Goal: Task Accomplishment & Management: Manage account settings

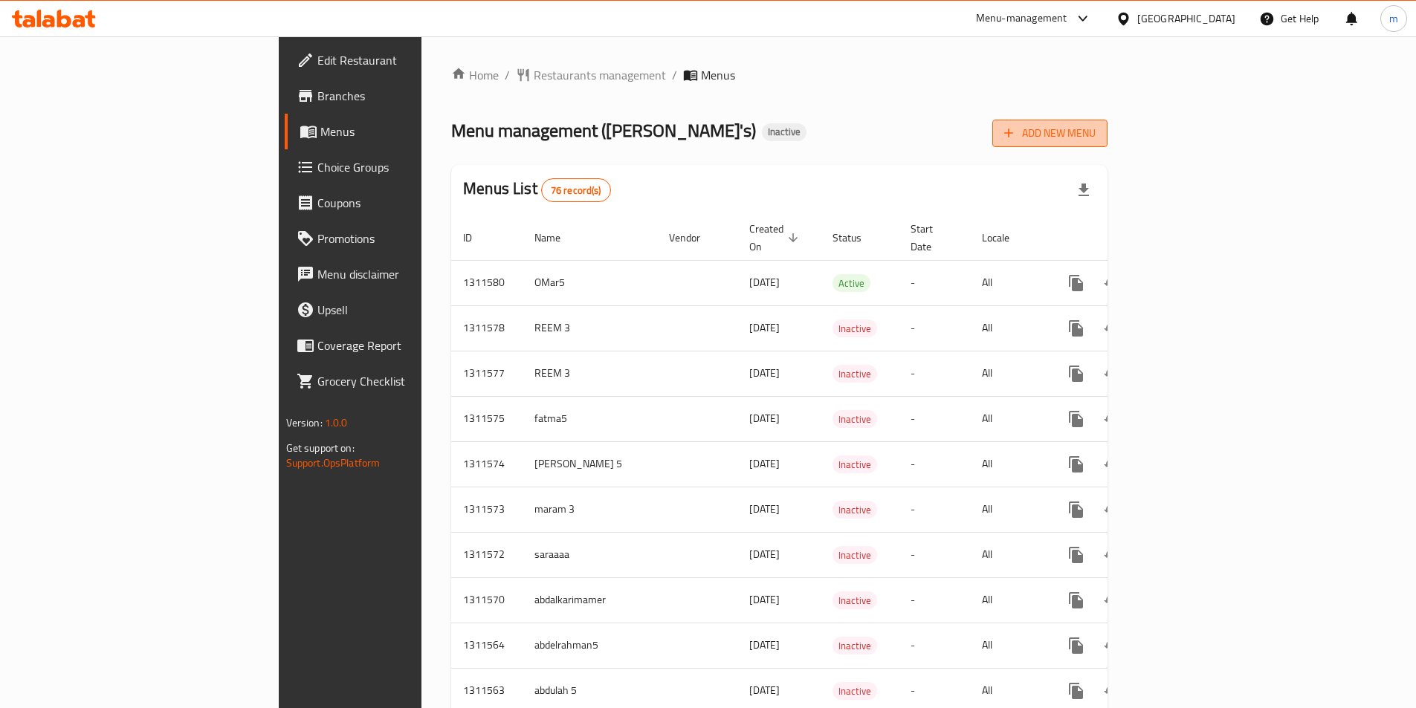
click at [1016, 132] on icon "button" at bounding box center [1008, 133] width 15 height 15
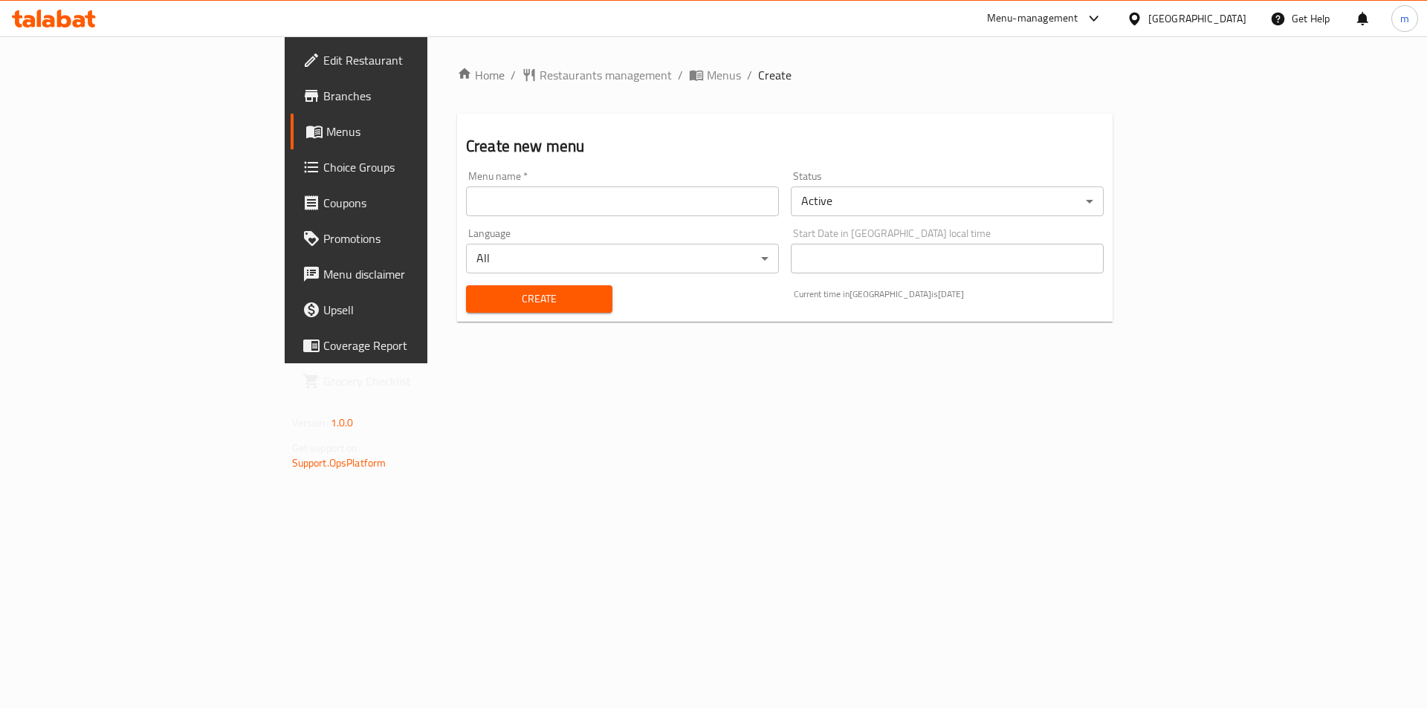
click at [466, 200] on input "text" at bounding box center [622, 202] width 313 height 30
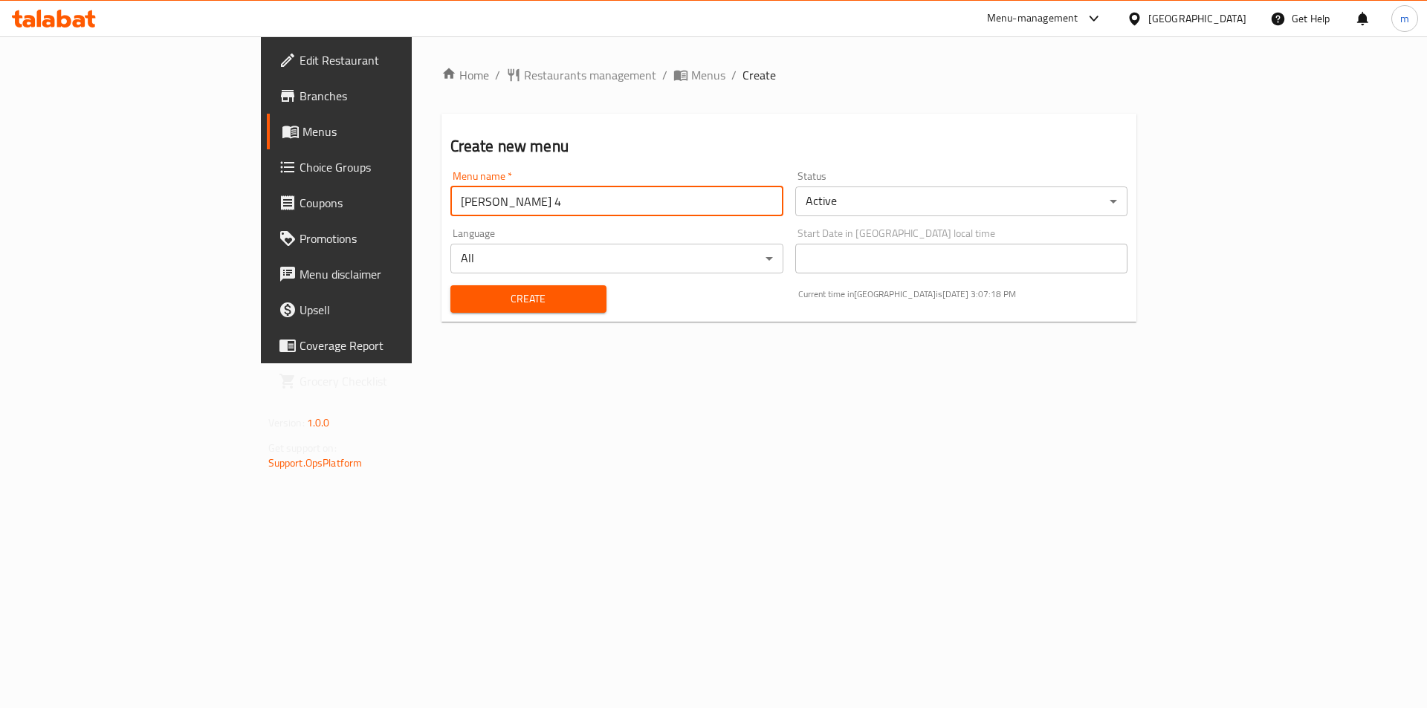
click at [450, 189] on input "[PERSON_NAME] 4" at bounding box center [616, 202] width 333 height 30
type input "[PERSON_NAME] 5"
click at [450, 285] on button "Create" at bounding box center [528, 298] width 156 height 27
click at [302, 129] on span "Menus" at bounding box center [394, 132] width 185 height 18
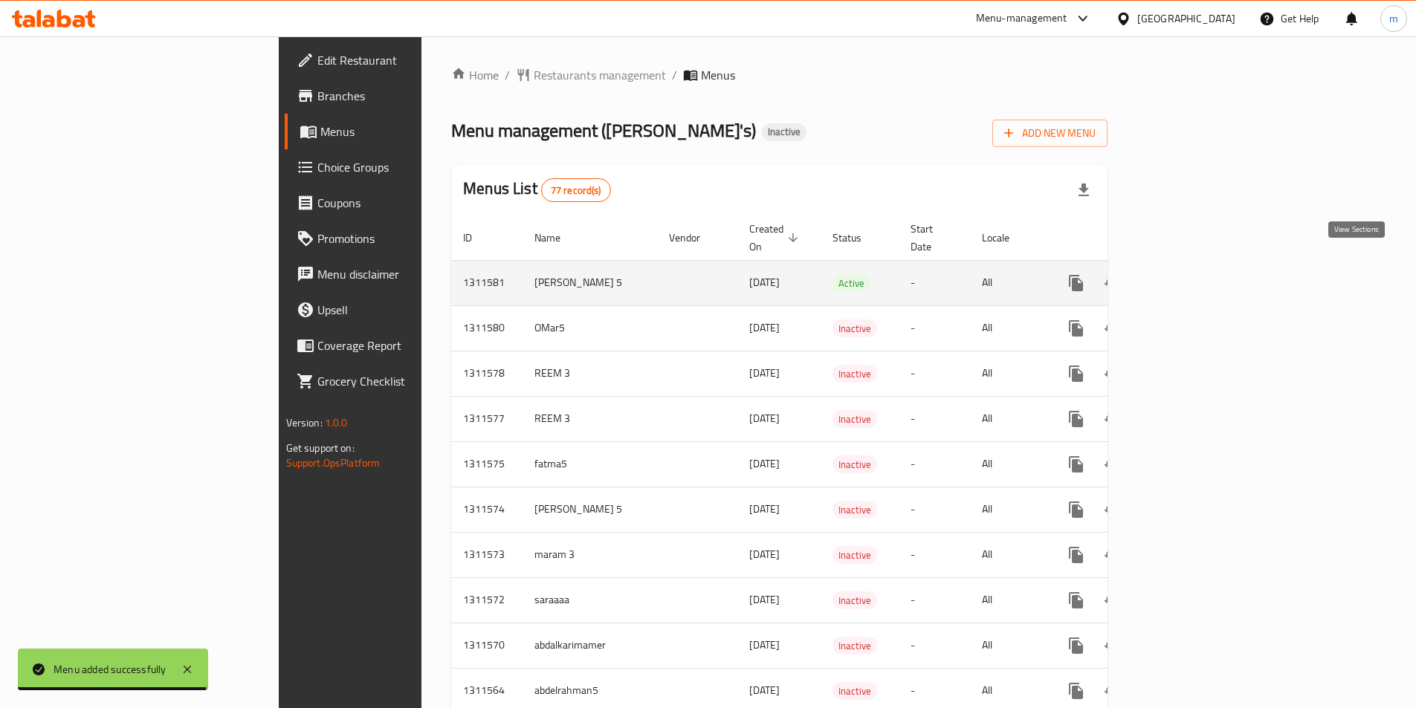
click at [1192, 274] on icon "enhanced table" at bounding box center [1183, 283] width 18 height 18
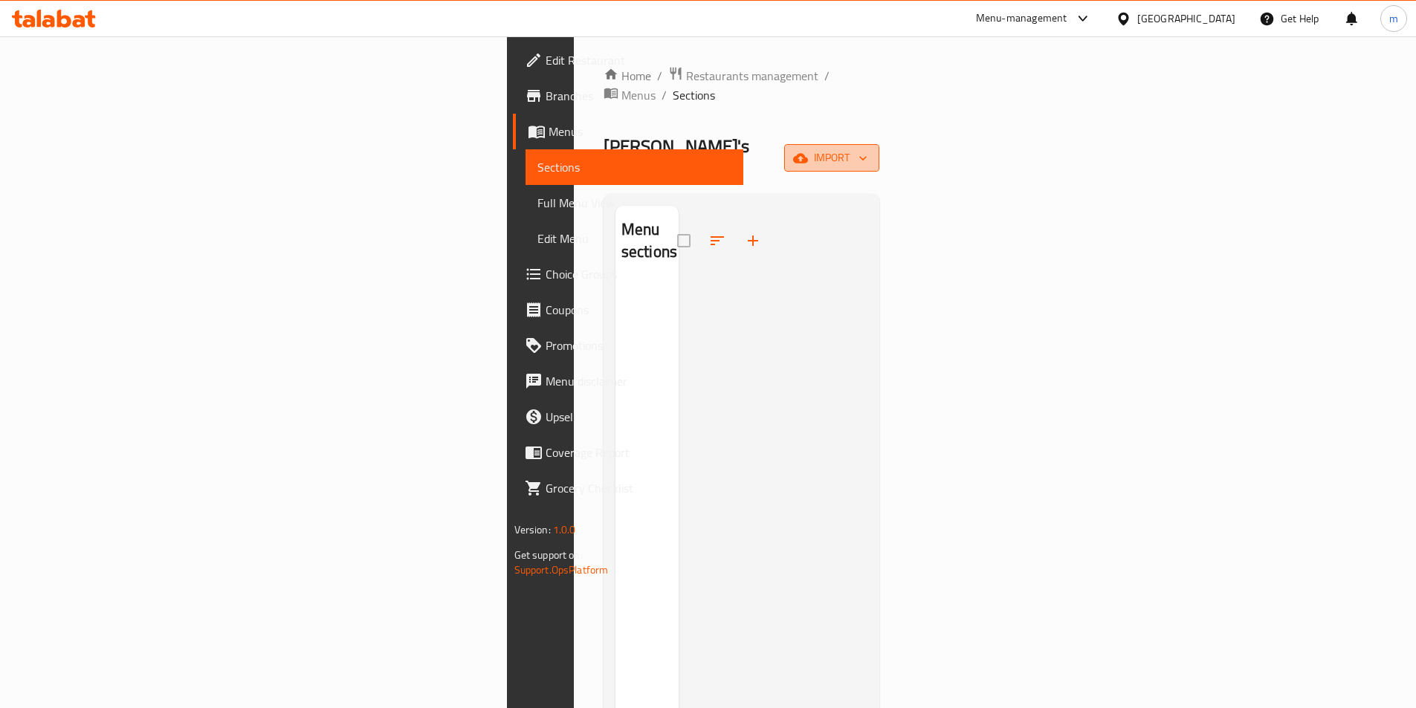
click at [867, 149] on span "import" at bounding box center [831, 158] width 71 height 19
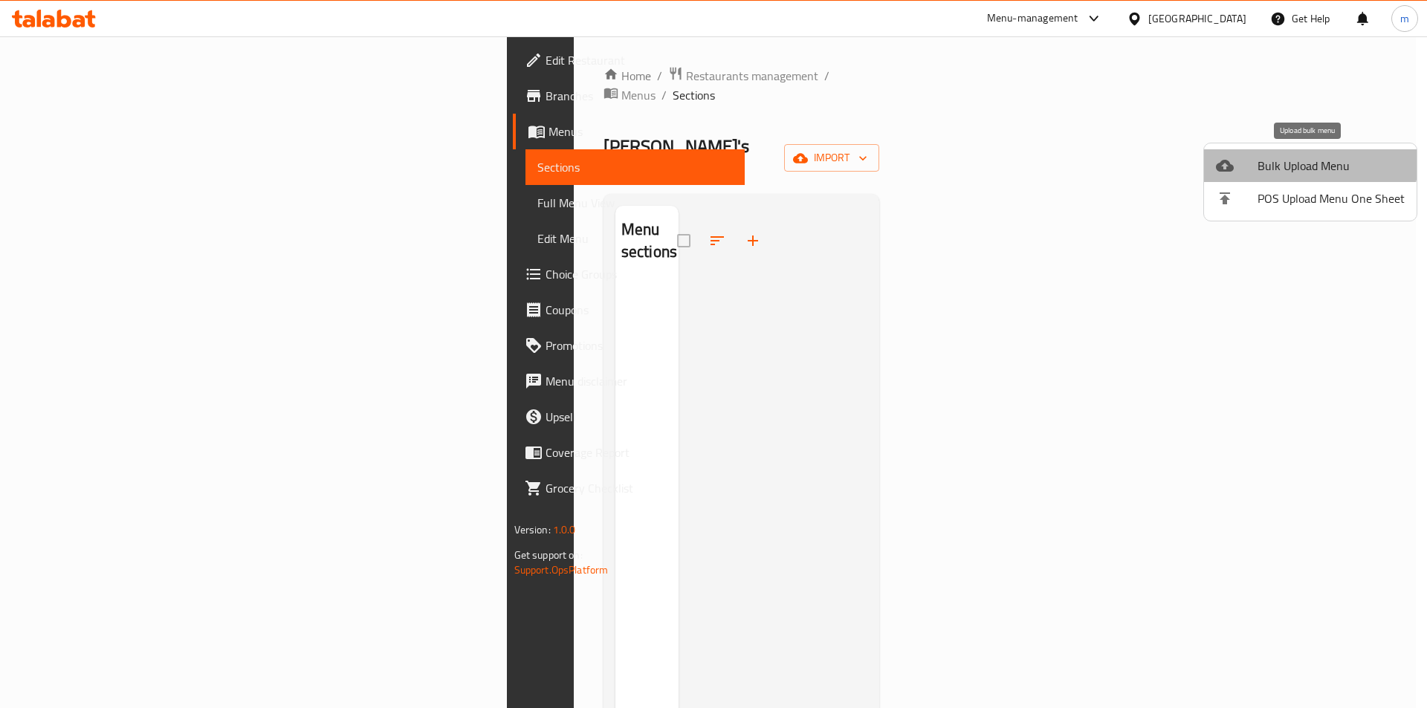
click at [1309, 161] on span "Bulk Upload Menu" at bounding box center [1330, 166] width 147 height 18
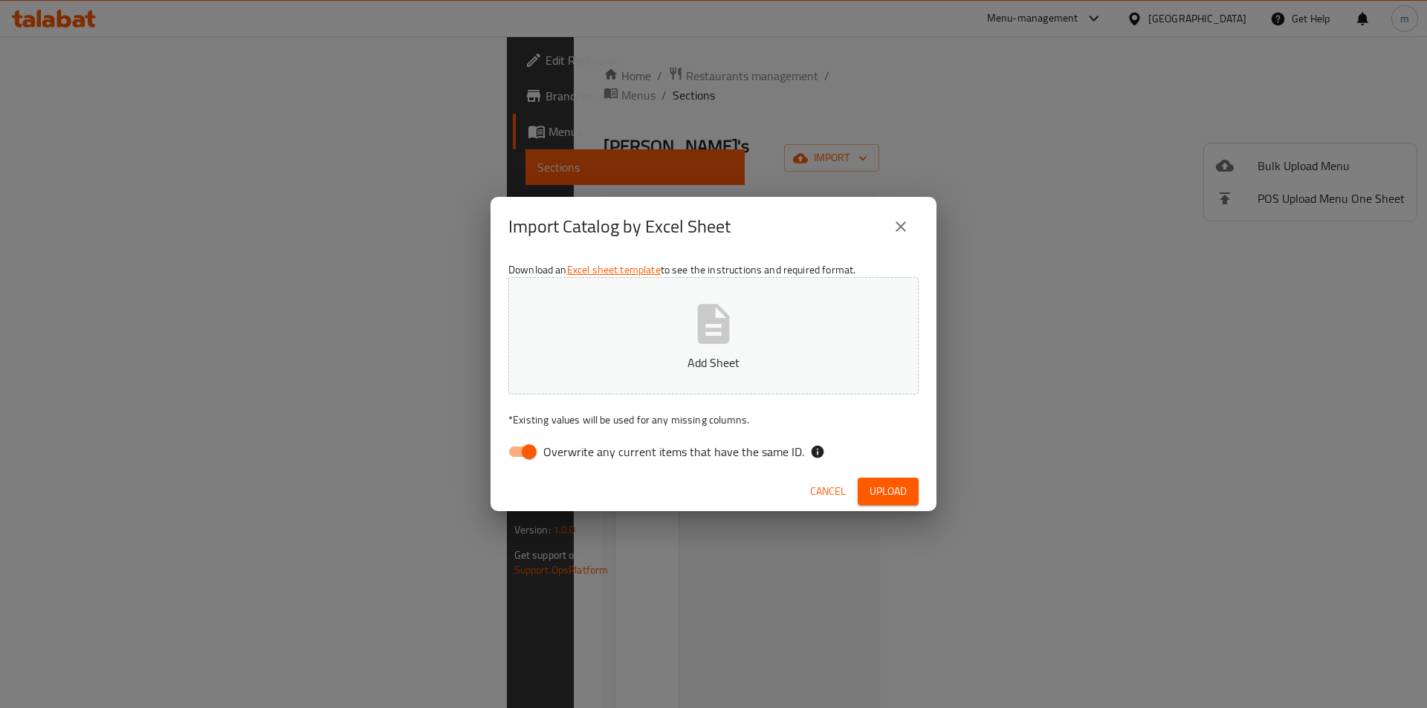
click at [526, 457] on input "Overwrite any current items that have the same ID." at bounding box center [529, 452] width 85 height 28
checkbox input "false"
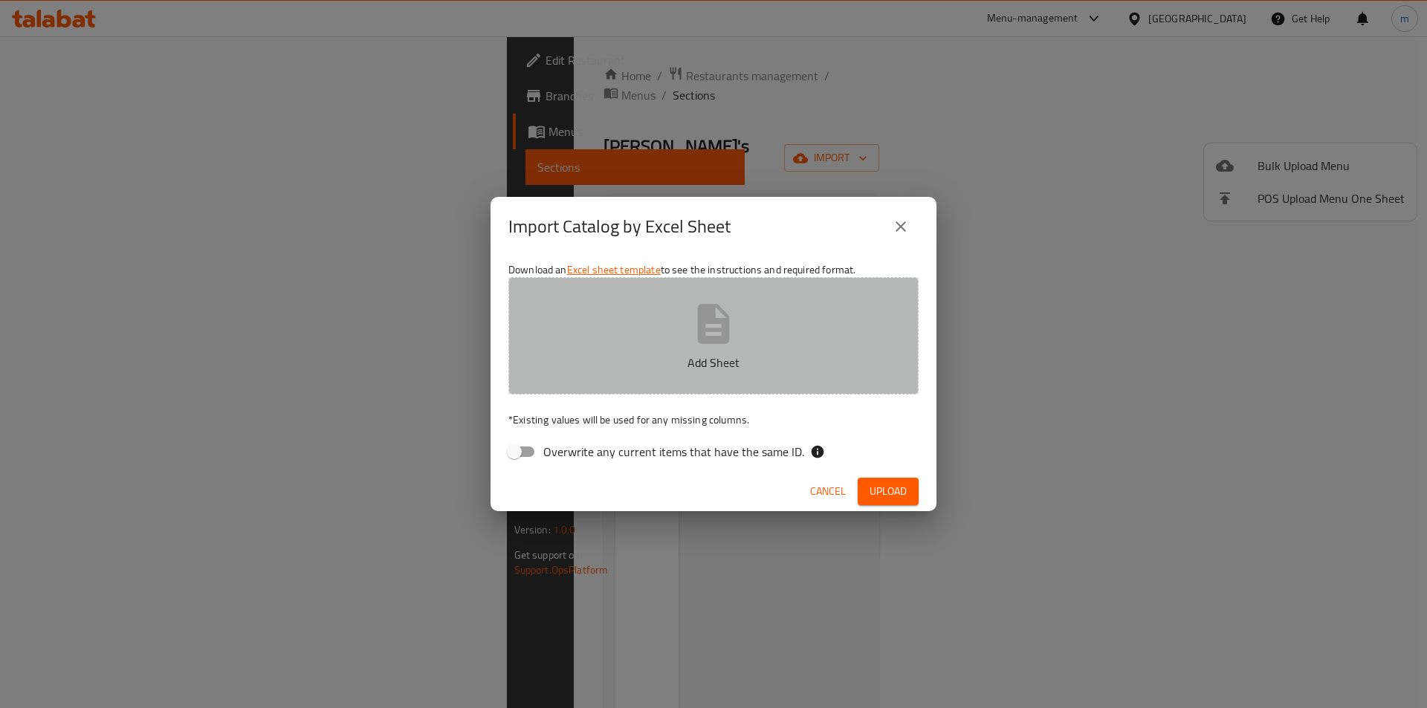
click at [634, 339] on button "Add Sheet" at bounding box center [713, 335] width 410 height 117
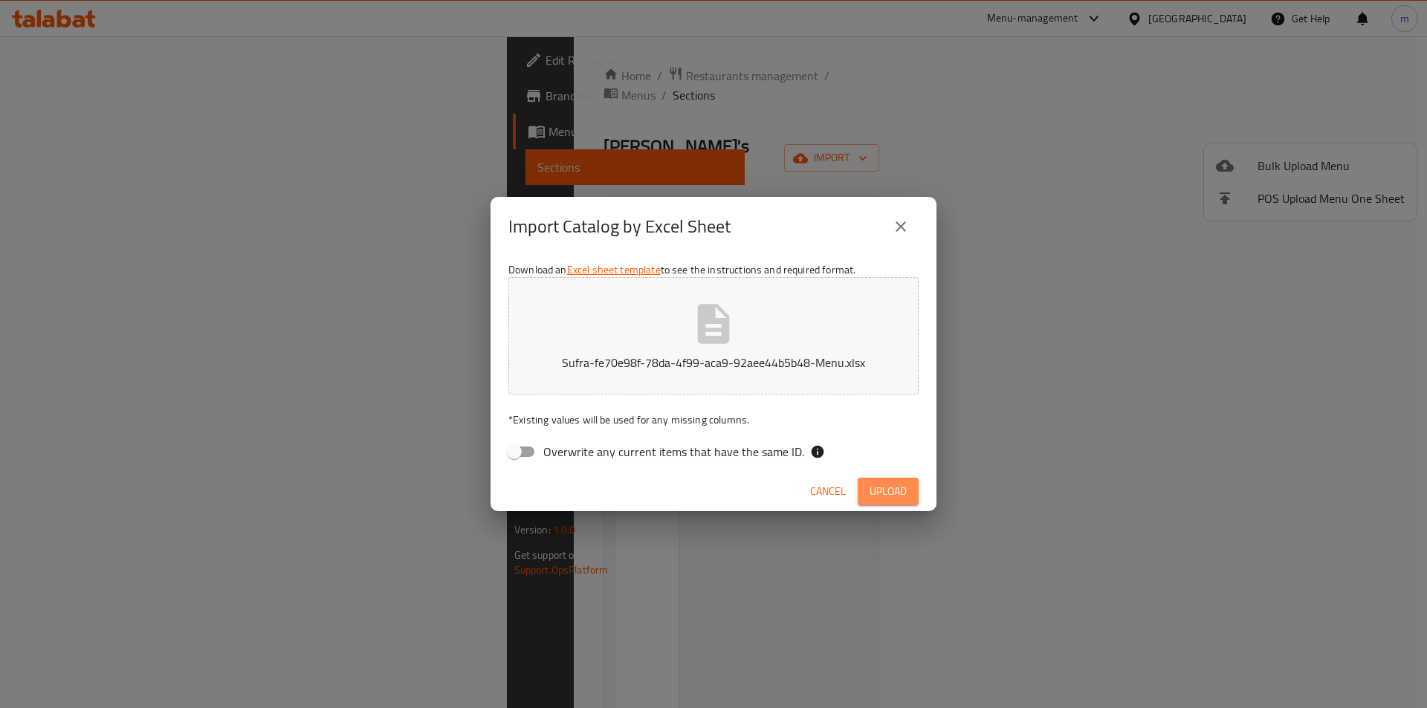
click at [898, 487] on span "Upload" at bounding box center [887, 491] width 37 height 19
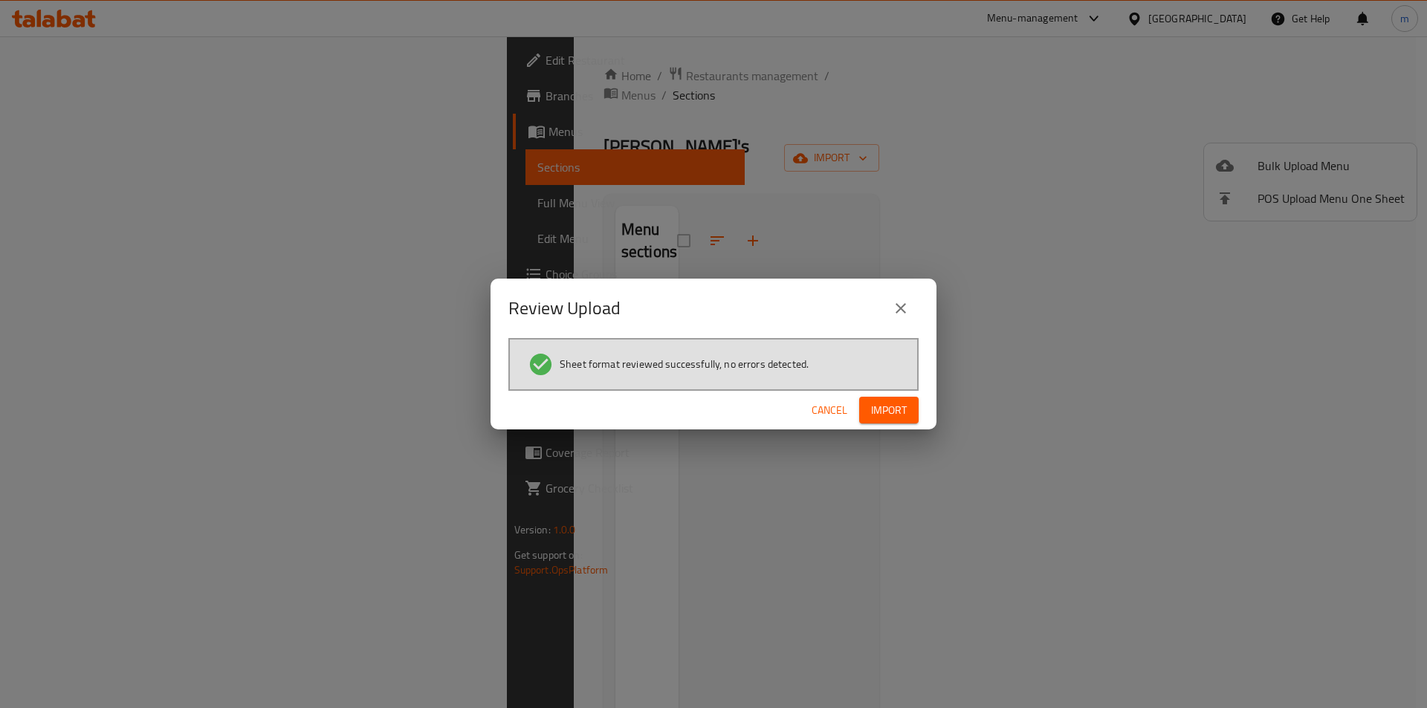
click at [891, 413] on span "Import" at bounding box center [889, 410] width 36 height 19
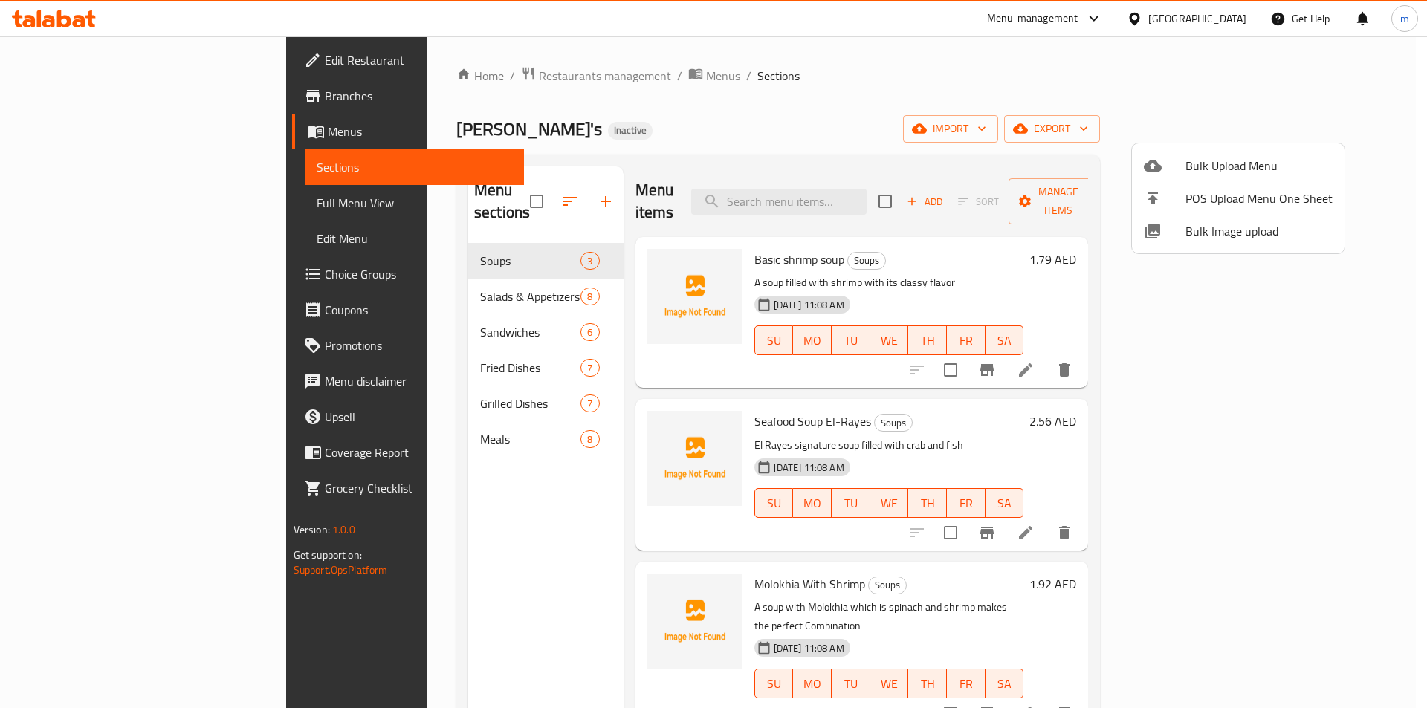
click at [1073, 281] on div at bounding box center [713, 354] width 1427 height 708
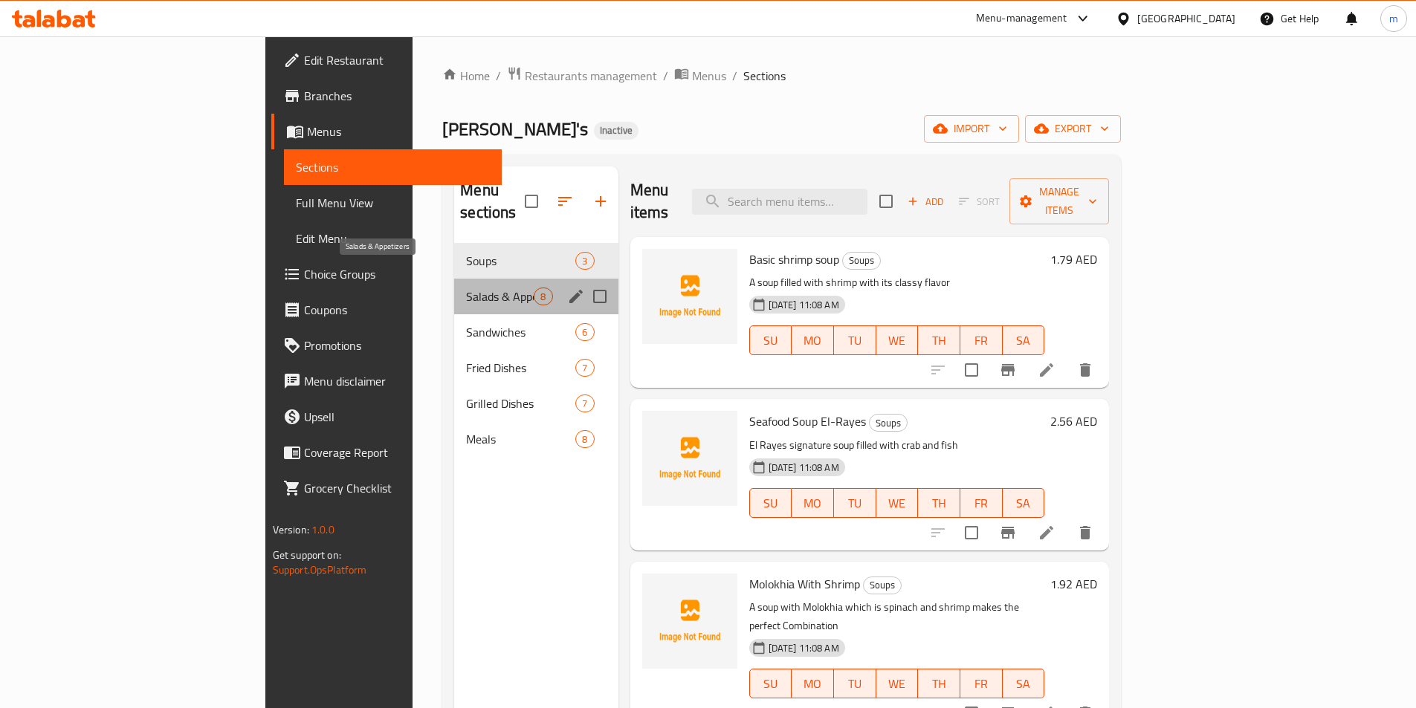
click at [466, 288] on span "Salads & Appetizers" at bounding box center [500, 297] width 68 height 18
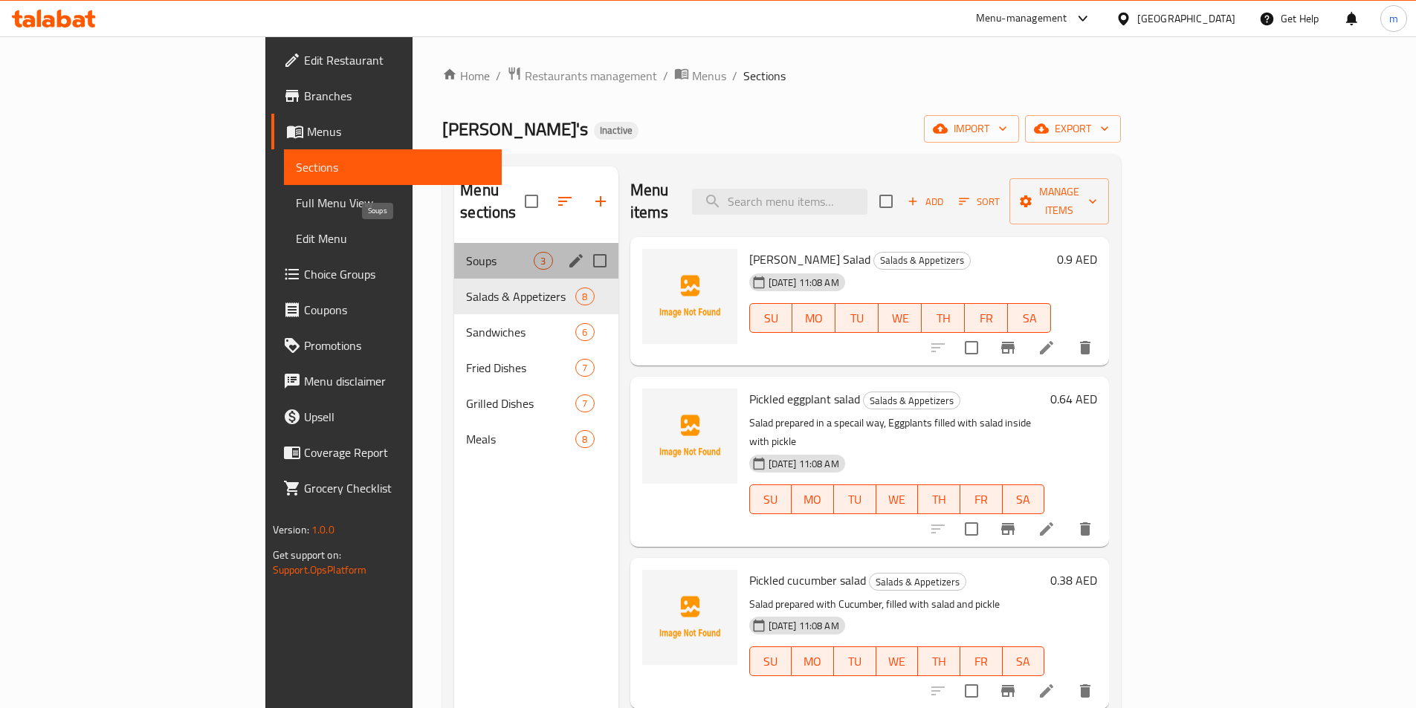
click at [466, 252] on span "Soups" at bounding box center [500, 261] width 68 height 18
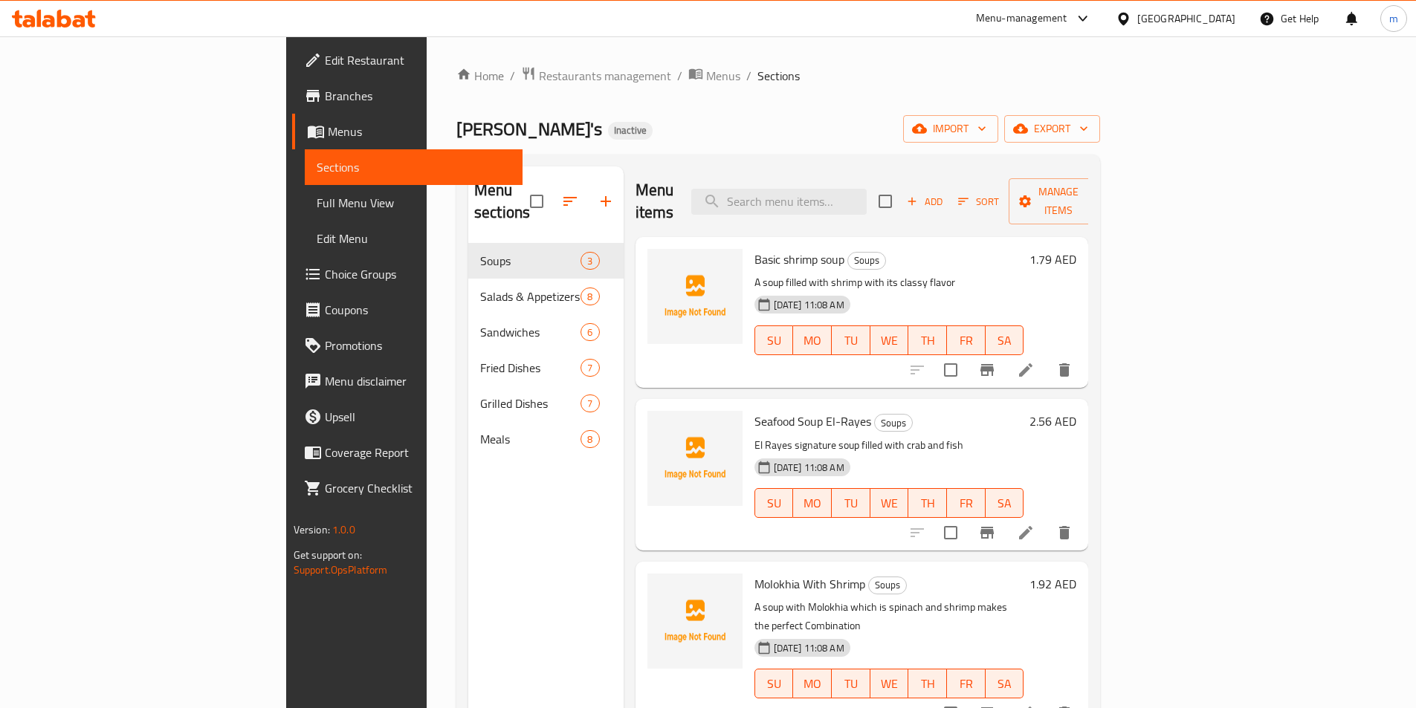
click at [317, 207] on span "Full Menu View" at bounding box center [414, 203] width 194 height 18
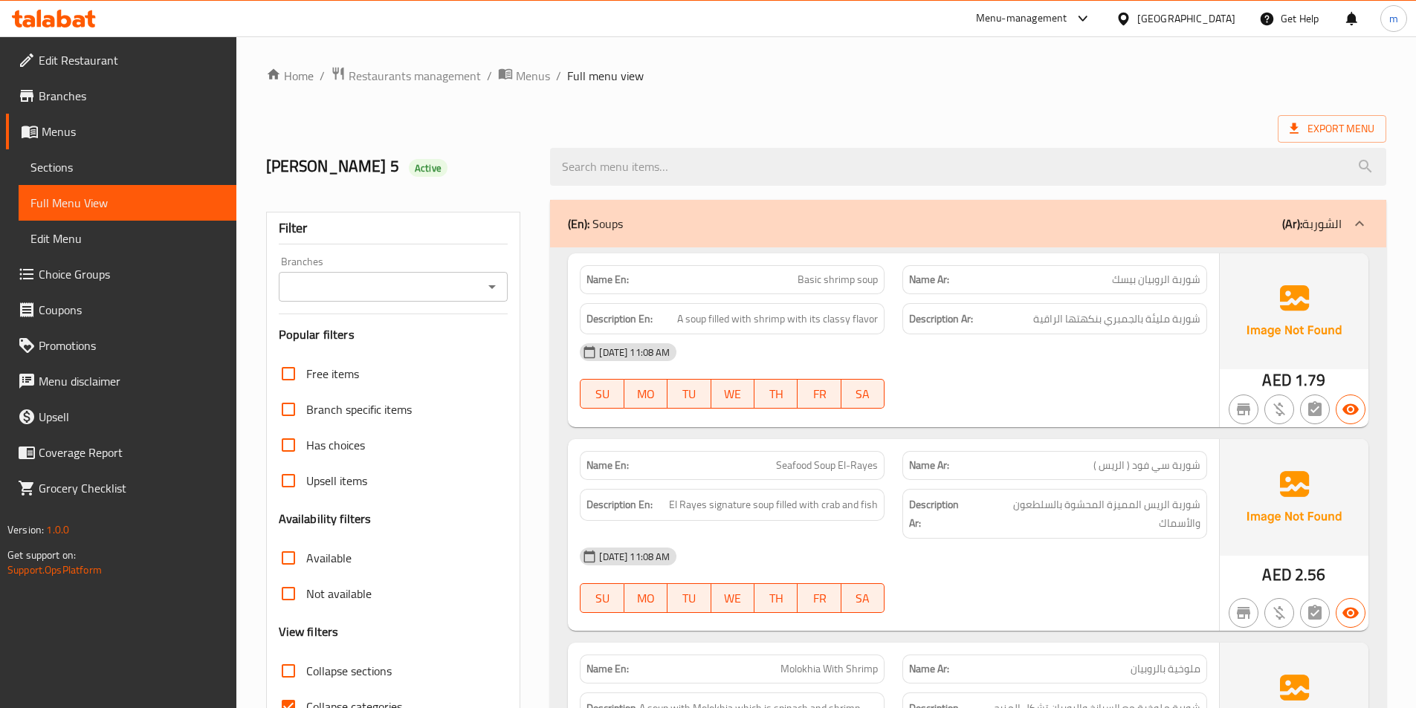
click at [1360, 222] on icon at bounding box center [1359, 223] width 9 height 5
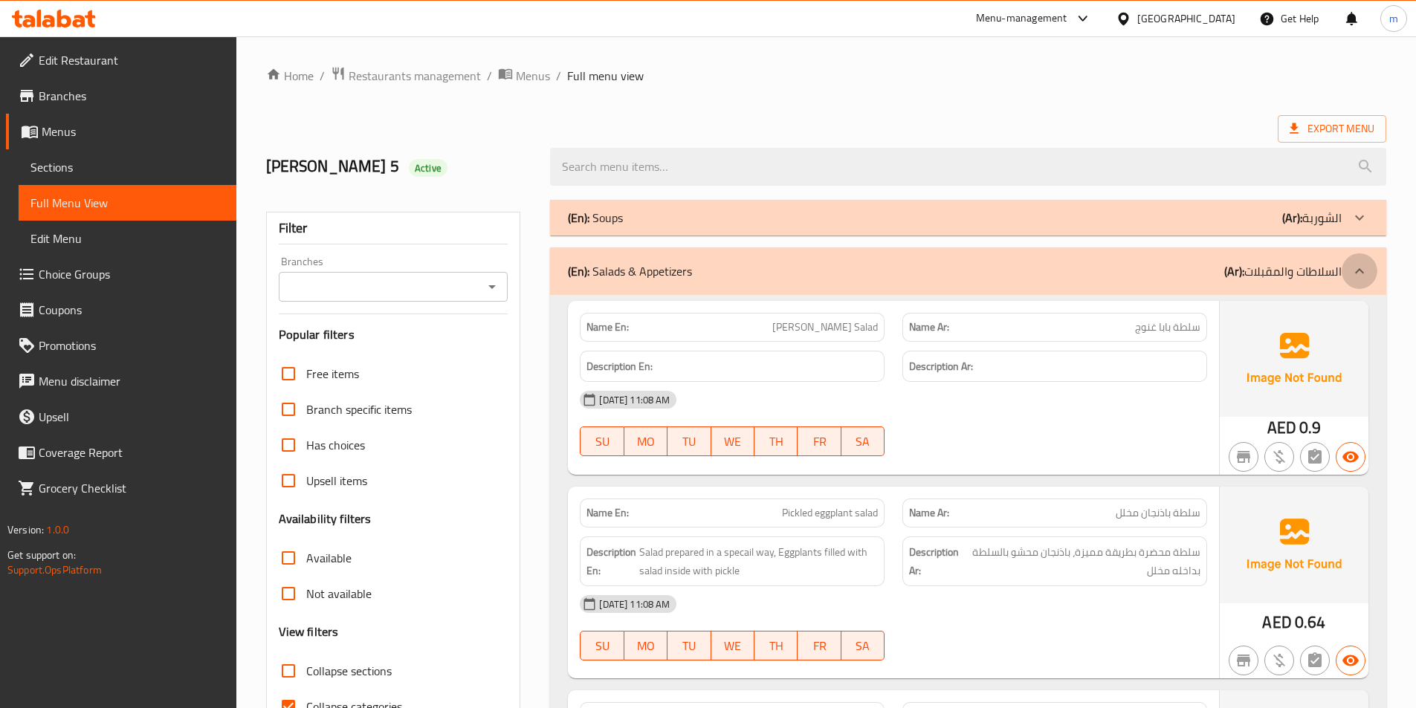
click at [1363, 262] on icon at bounding box center [1359, 271] width 18 height 18
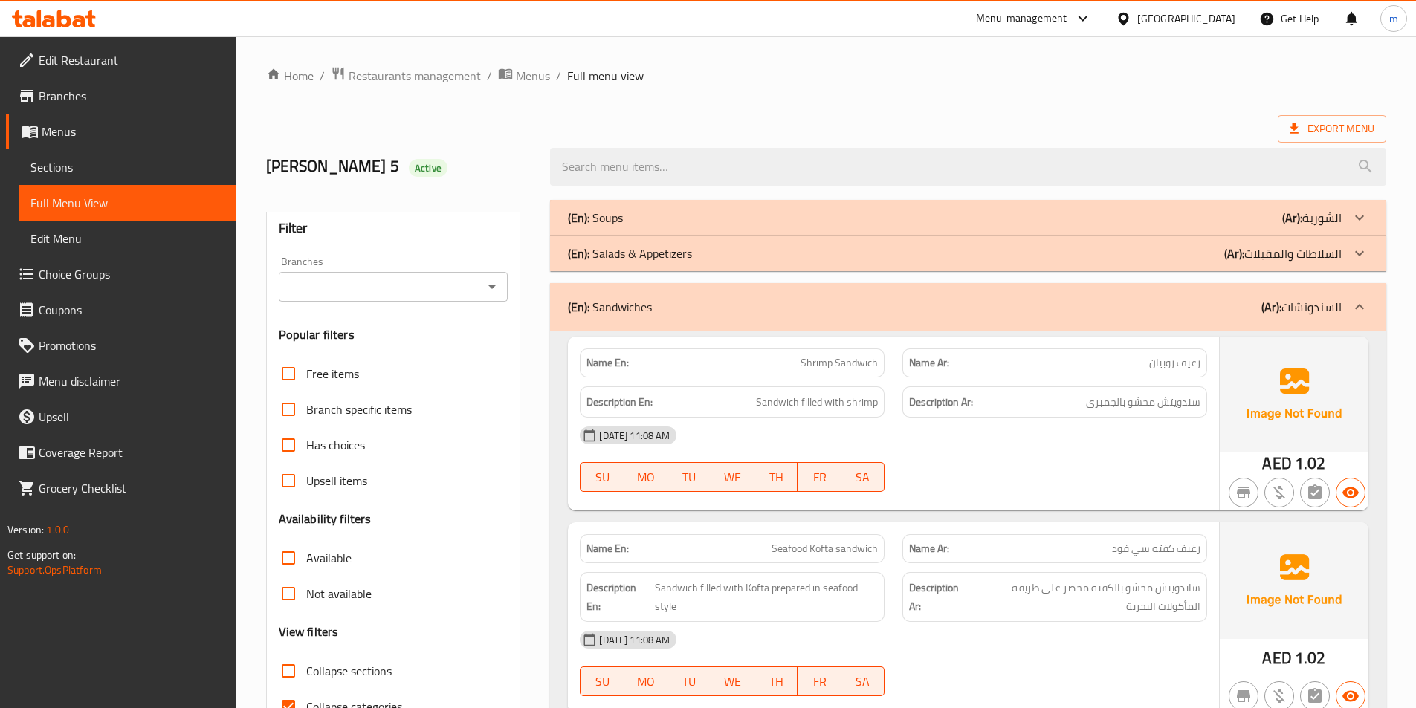
click at [1365, 263] on div at bounding box center [1359, 254] width 36 height 36
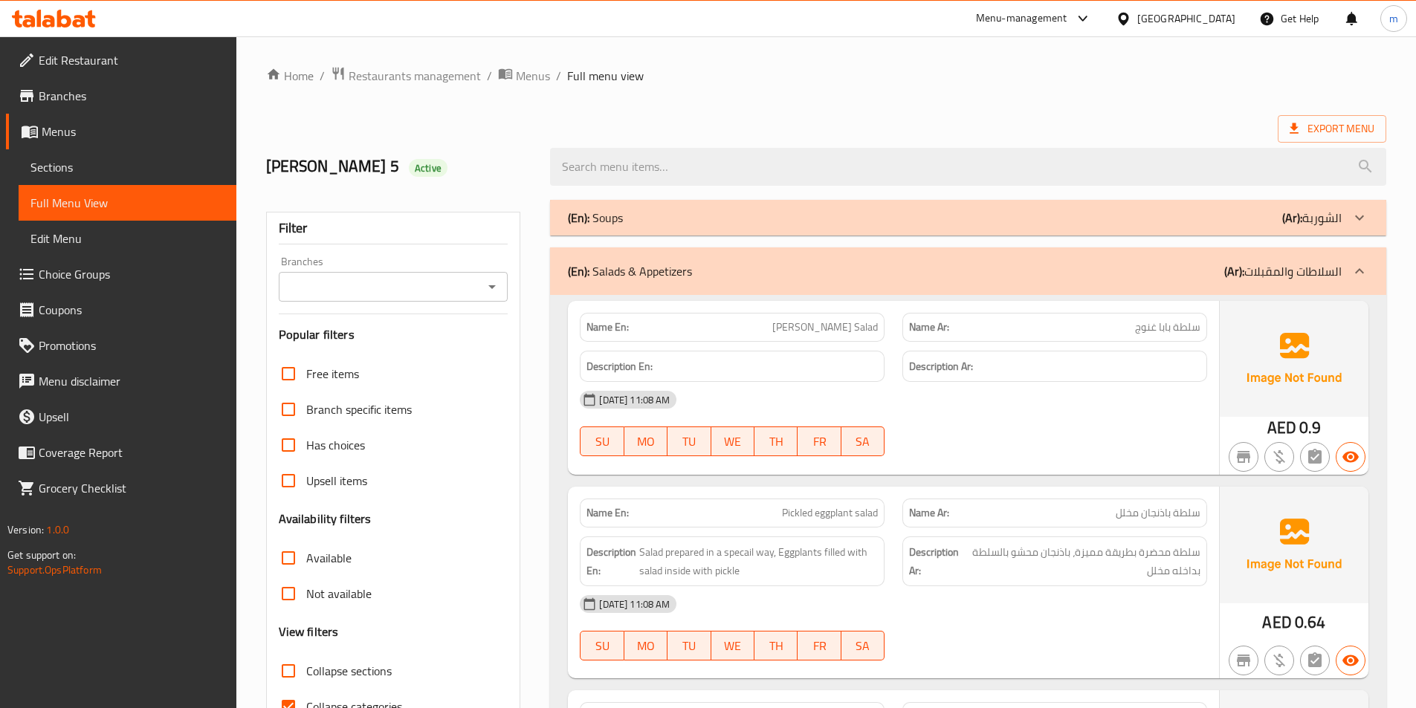
click at [1368, 226] on div at bounding box center [1359, 218] width 36 height 36
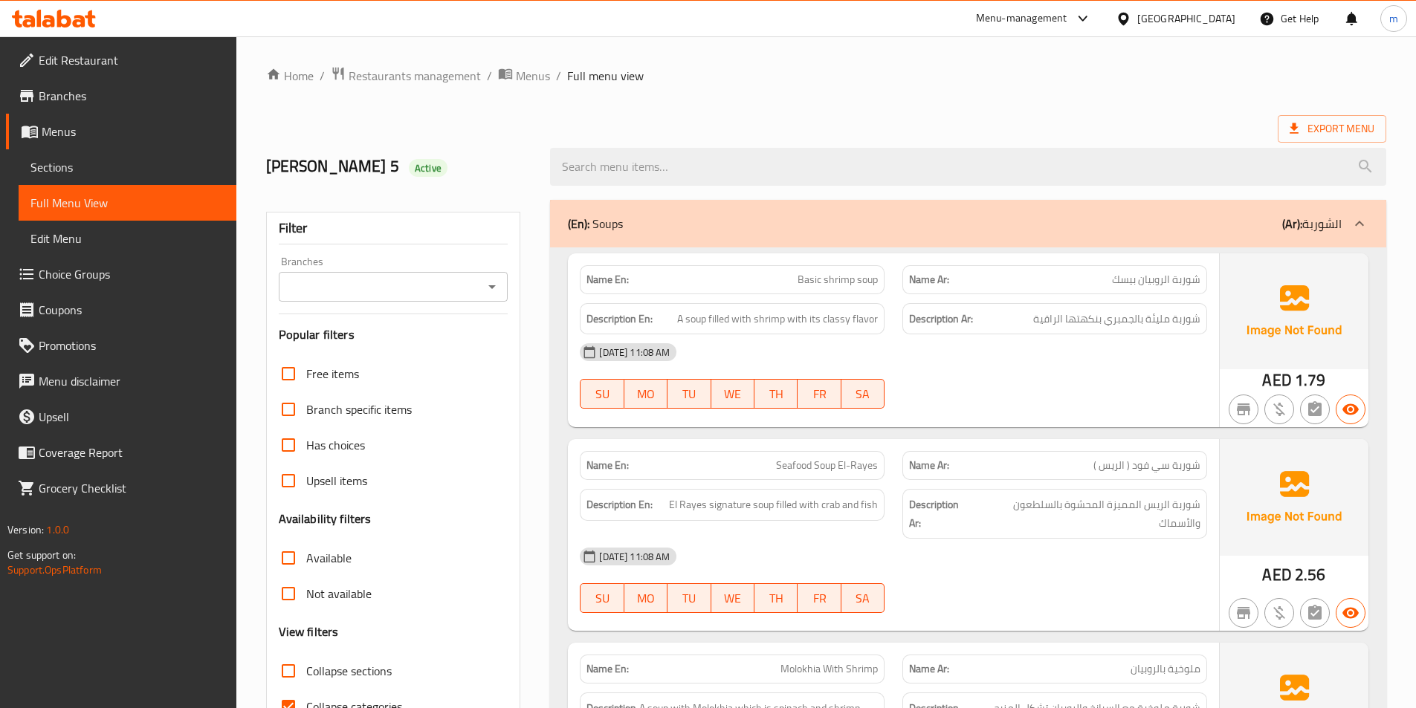
click at [840, 276] on span "Basic shrimp soup" at bounding box center [837, 280] width 80 height 16
click at [831, 467] on span "Seafood Soup El-Rayes" at bounding box center [827, 466] width 102 height 16
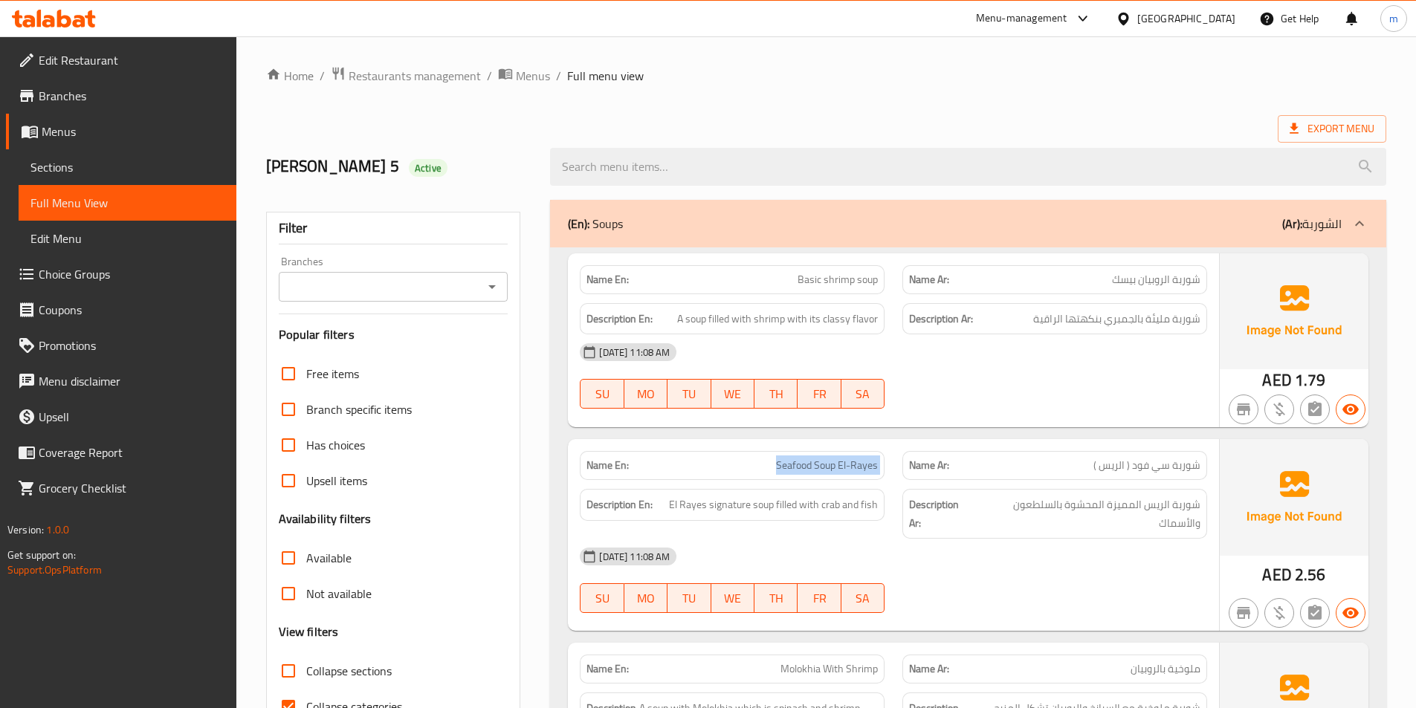
click at [831, 467] on span "Seafood Soup El-Rayes" at bounding box center [827, 466] width 102 height 16
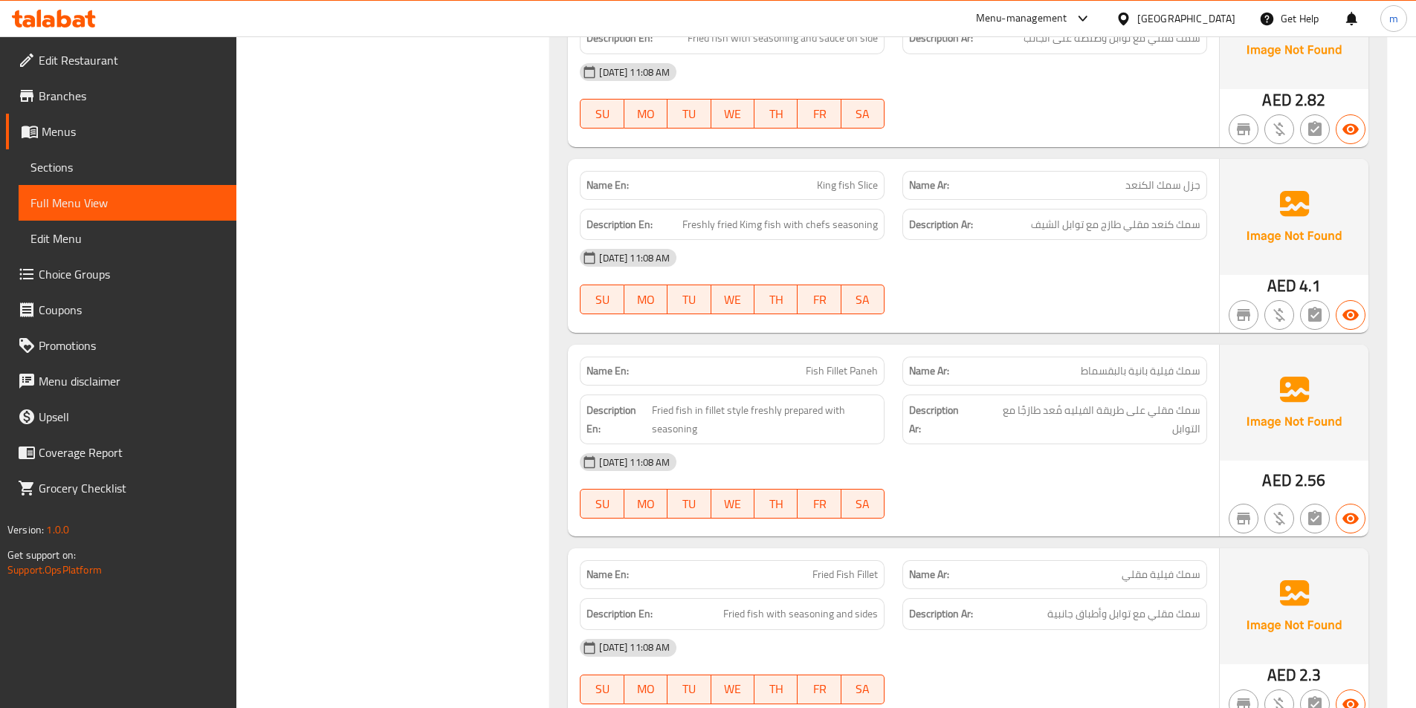
scroll to position [4384, 0]
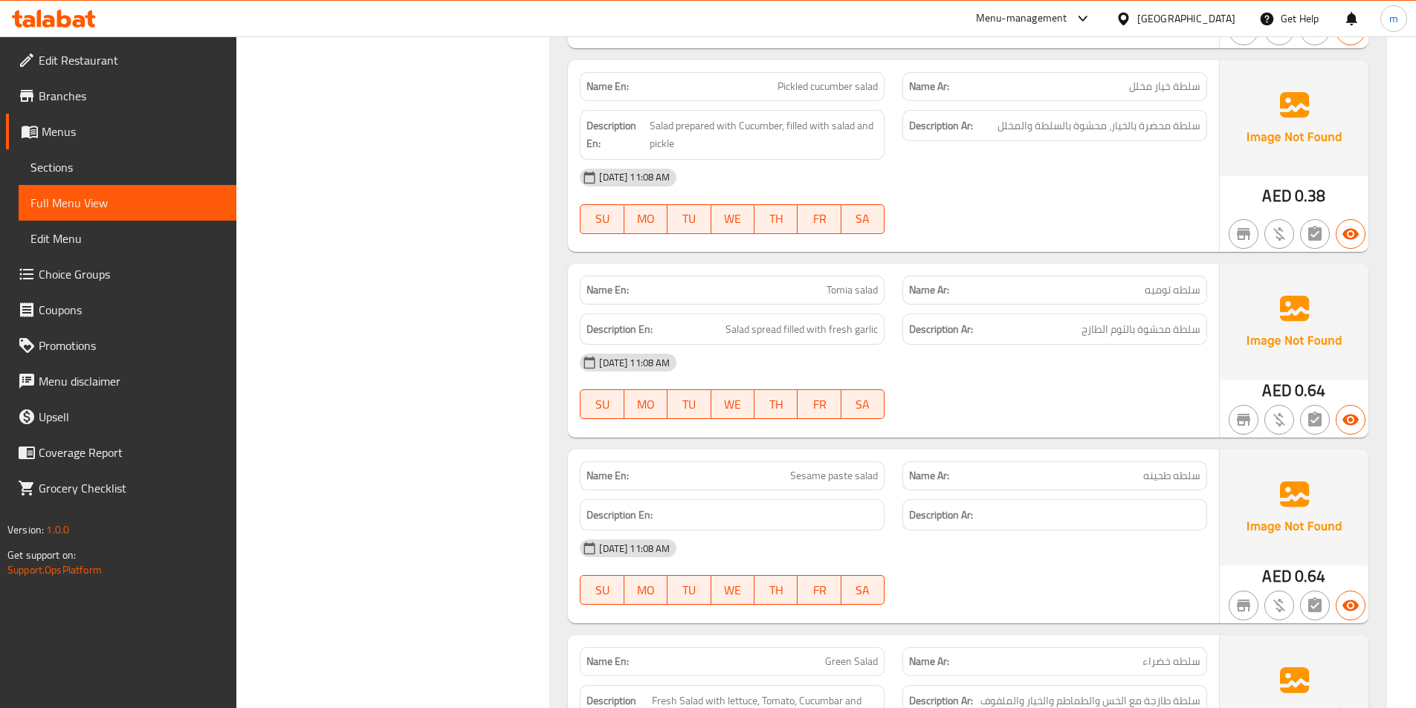
scroll to position [0, 0]
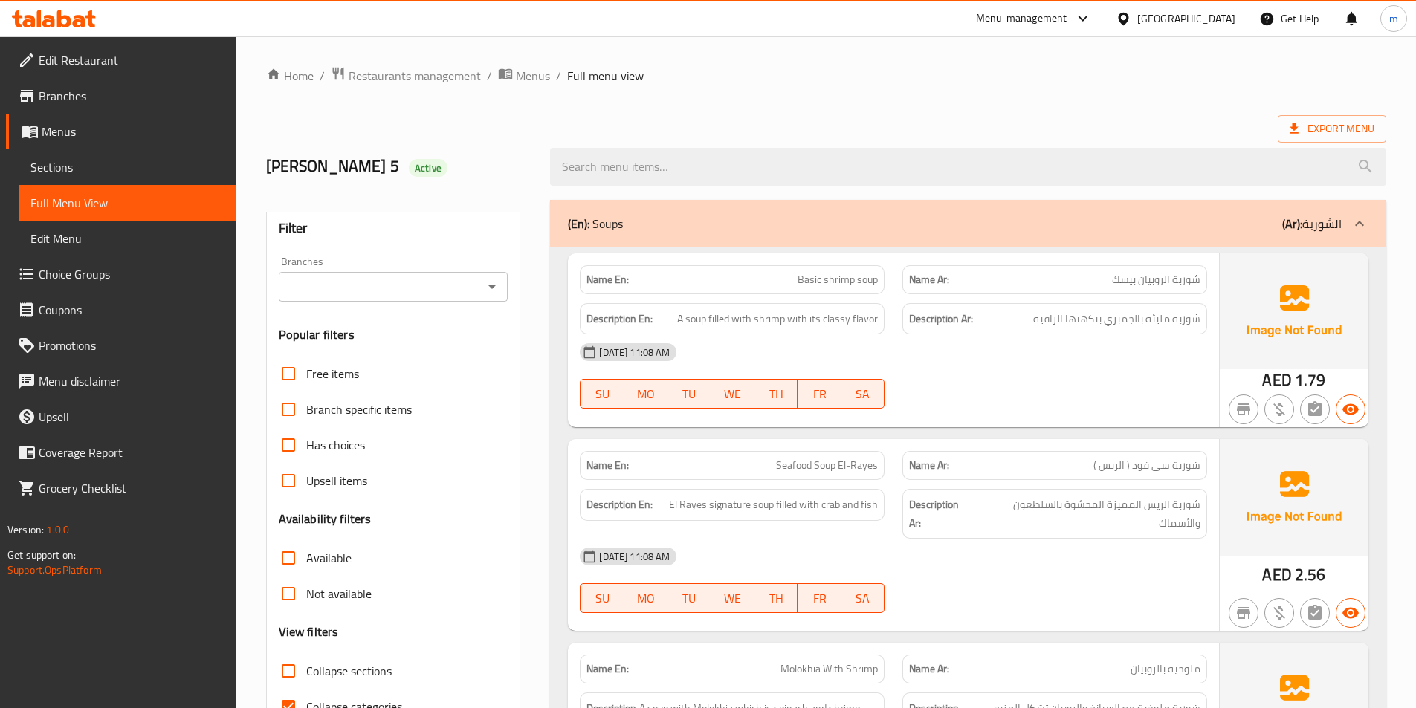
drag, startPoint x: 491, startPoint y: 548, endPoint x: 513, endPoint y: 260, distance: 289.2
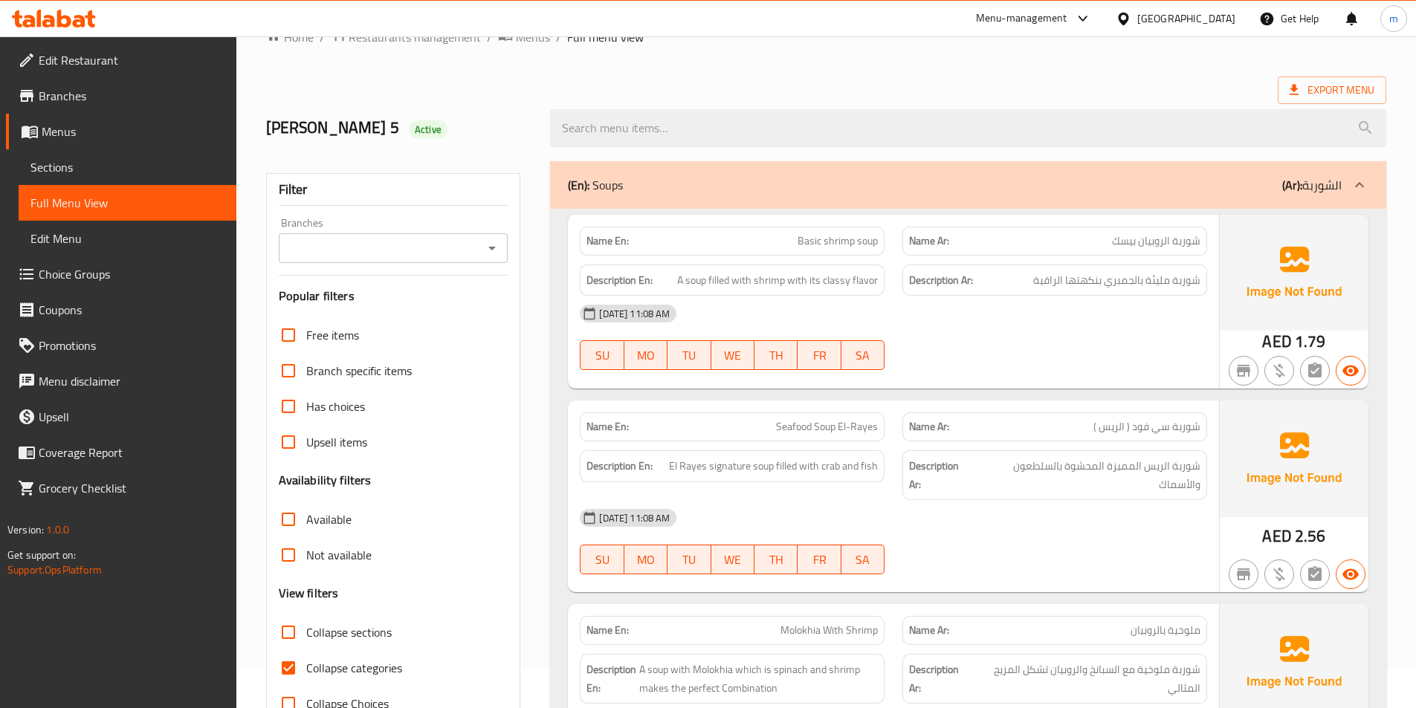
scroll to position [74, 0]
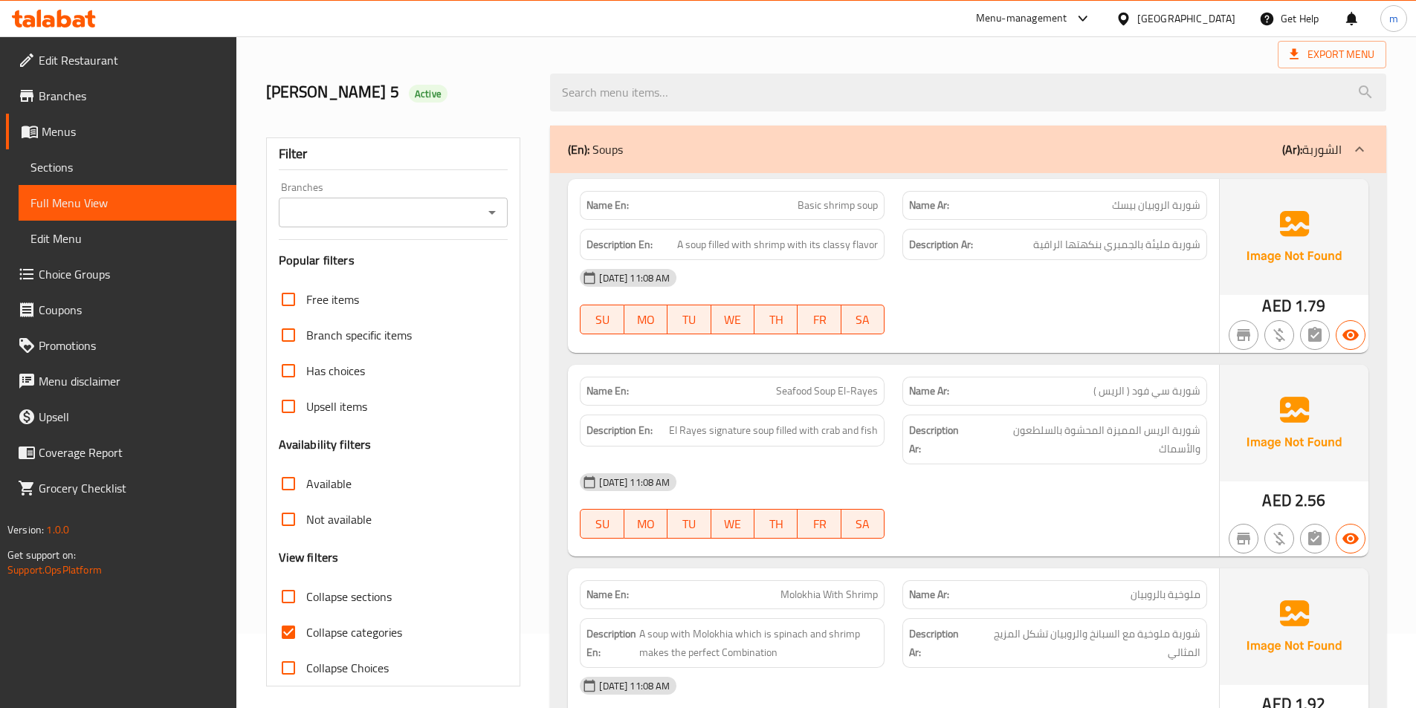
click at [853, 596] on span "Molokhia With Shrimp" at bounding box center [828, 595] width 97 height 16
copy span "Shrimp"
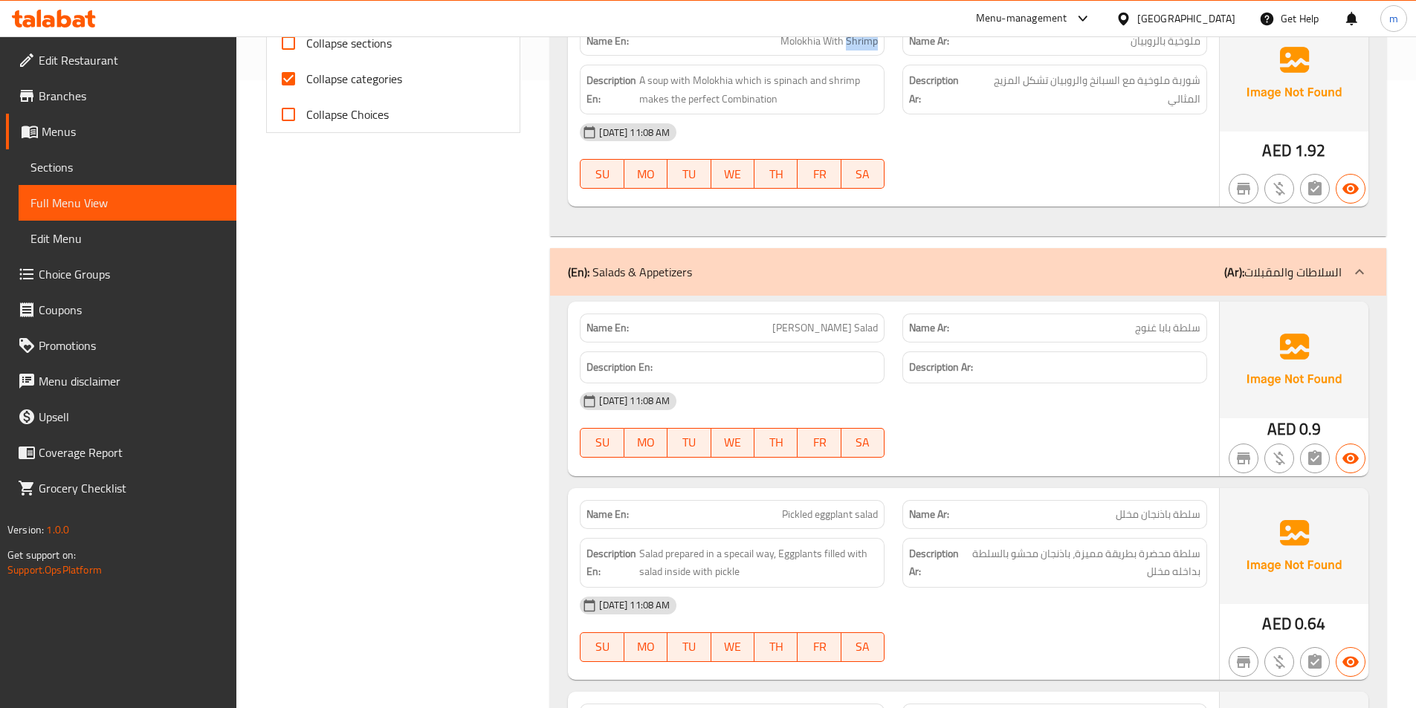
scroll to position [743, 0]
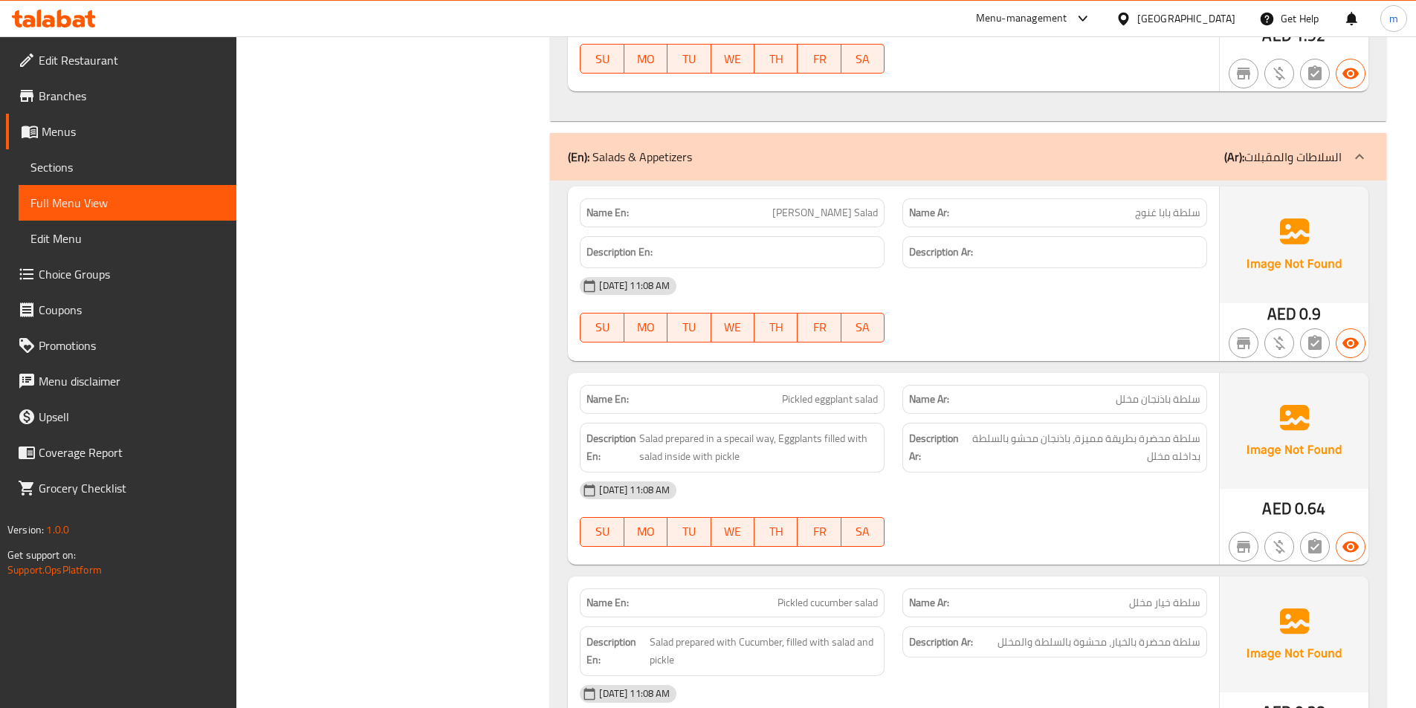
click at [837, 397] on span "Pickled eggplant salad" at bounding box center [830, 400] width 96 height 16
copy span "eggplant"
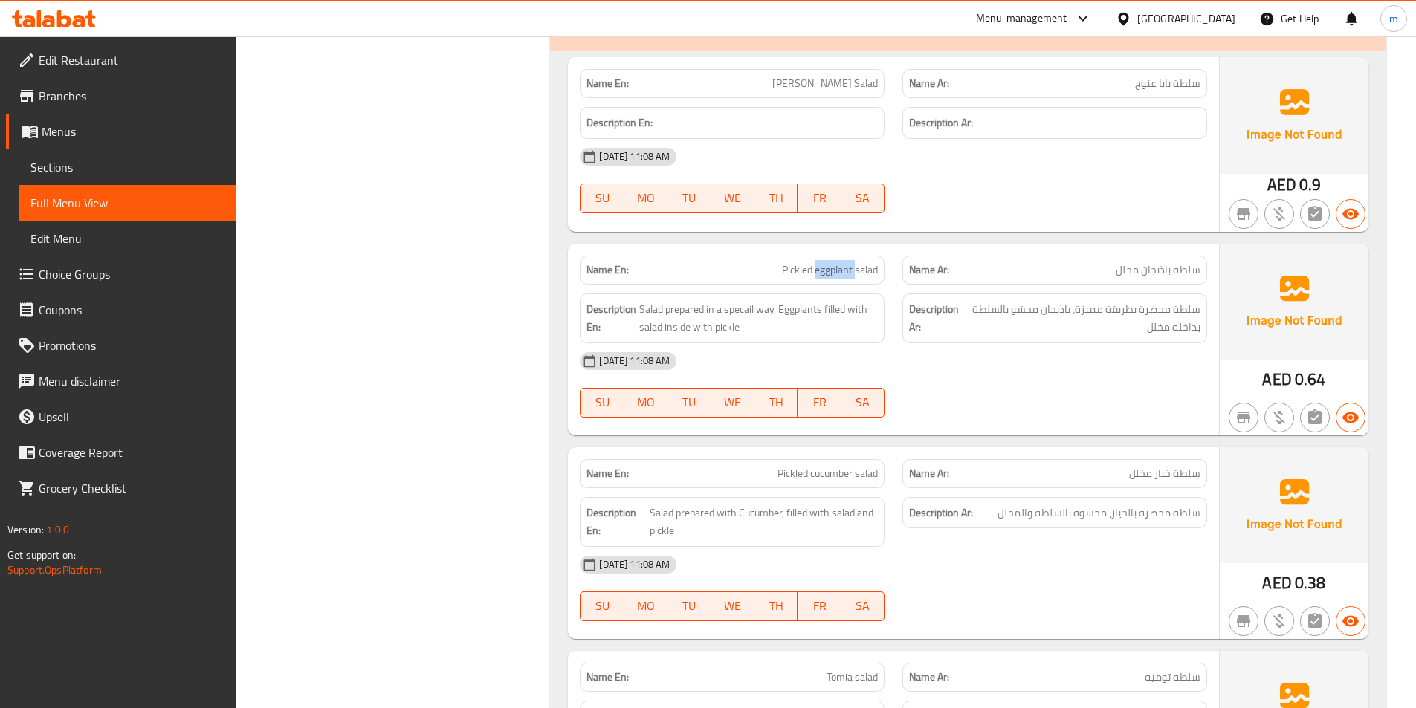
scroll to position [966, 0]
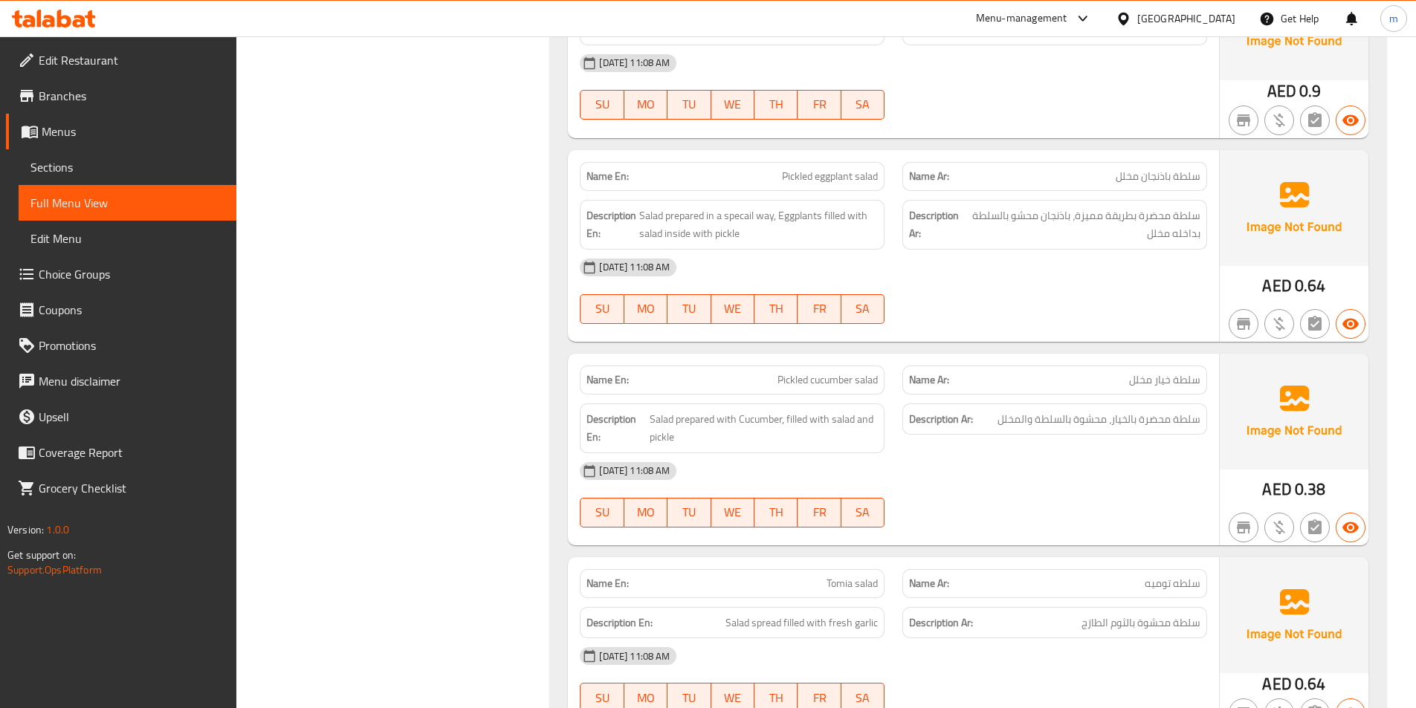
drag, startPoint x: 805, startPoint y: 586, endPoint x: 813, endPoint y: 583, distance: 8.5
click at [813, 583] on p "Name En: [PERSON_NAME]" at bounding box center [731, 584] width 291 height 16
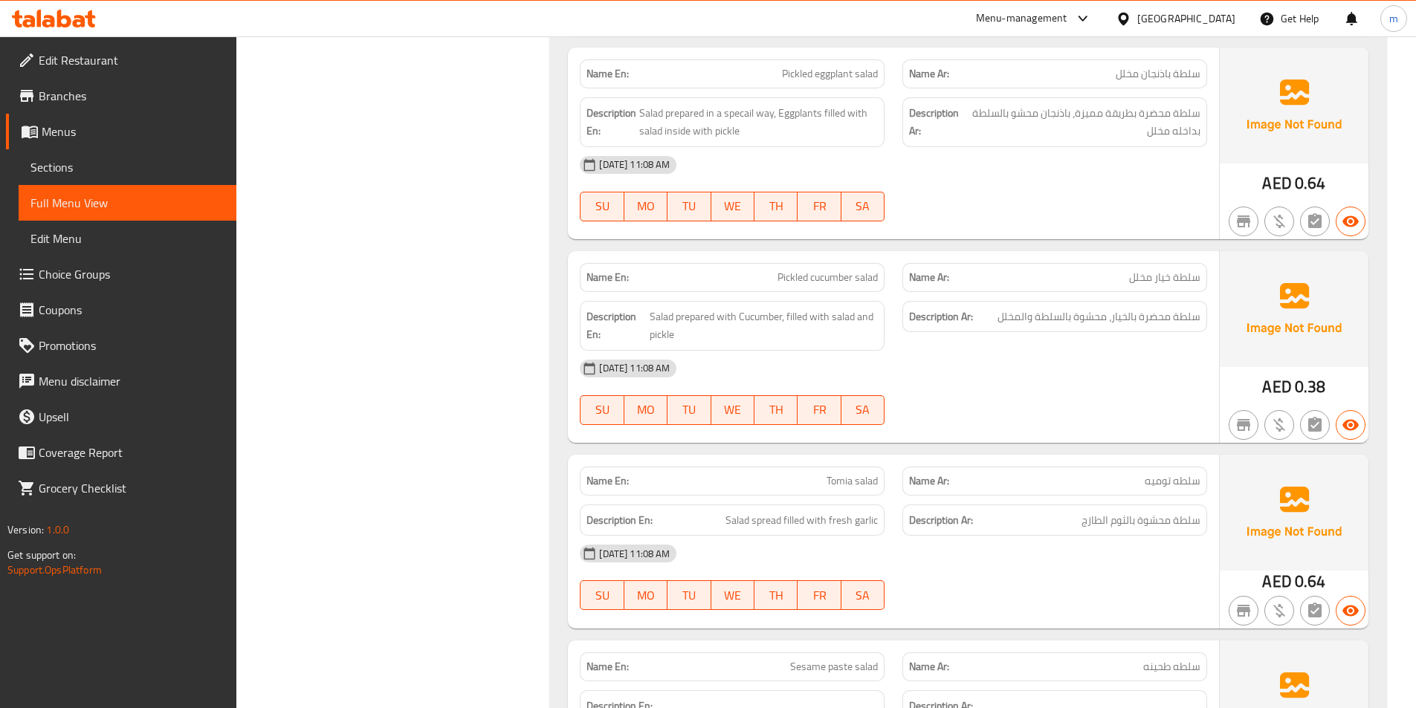
scroll to position [1189, 0]
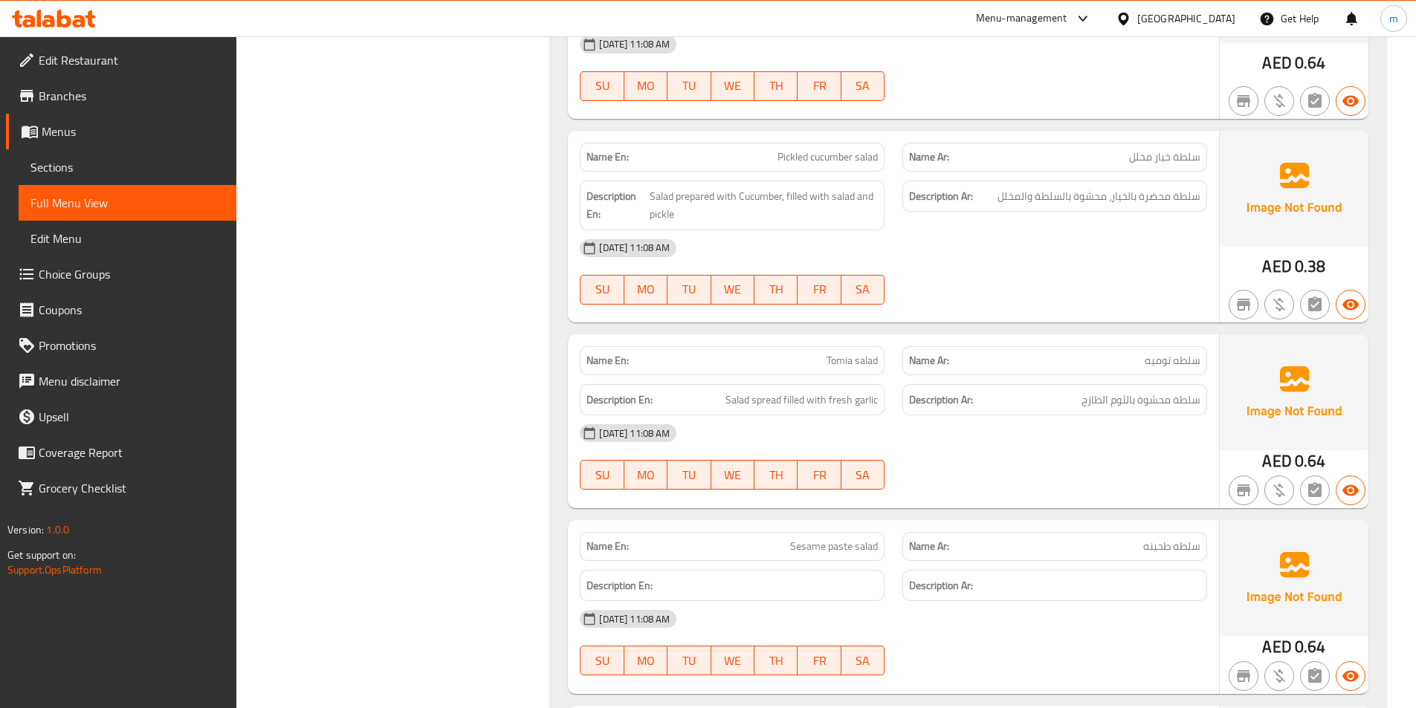
click at [804, 544] on span "Sesame paste salad" at bounding box center [834, 547] width 88 height 16
click at [767, 542] on p "Name En: Sesame paste salad" at bounding box center [731, 547] width 291 height 16
click at [829, 545] on span "Sesame paste salad" at bounding box center [834, 547] width 88 height 16
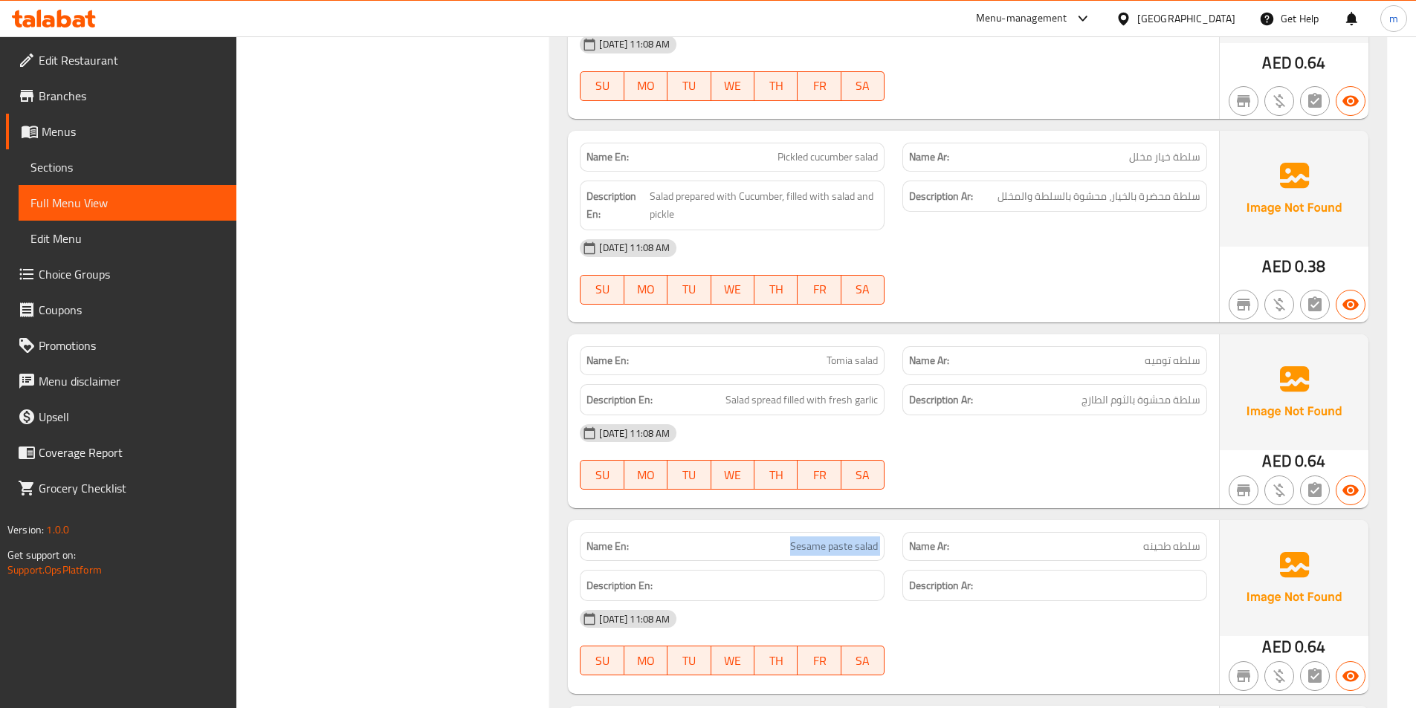
click at [829, 545] on span "Sesame paste salad" at bounding box center [834, 547] width 88 height 16
copy span "Sesame paste salad"
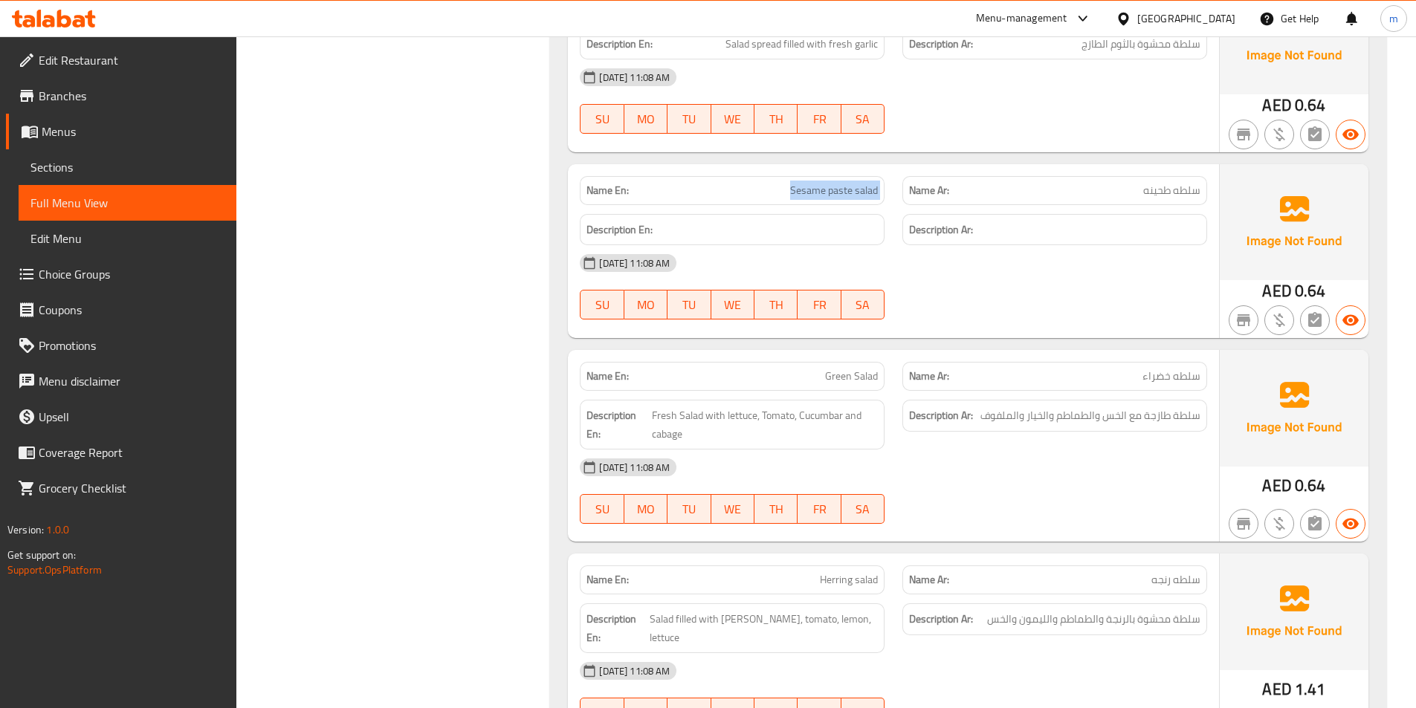
scroll to position [1546, 0]
click at [828, 576] on span "Herring salad" at bounding box center [849, 579] width 58 height 16
copy span "Herring"
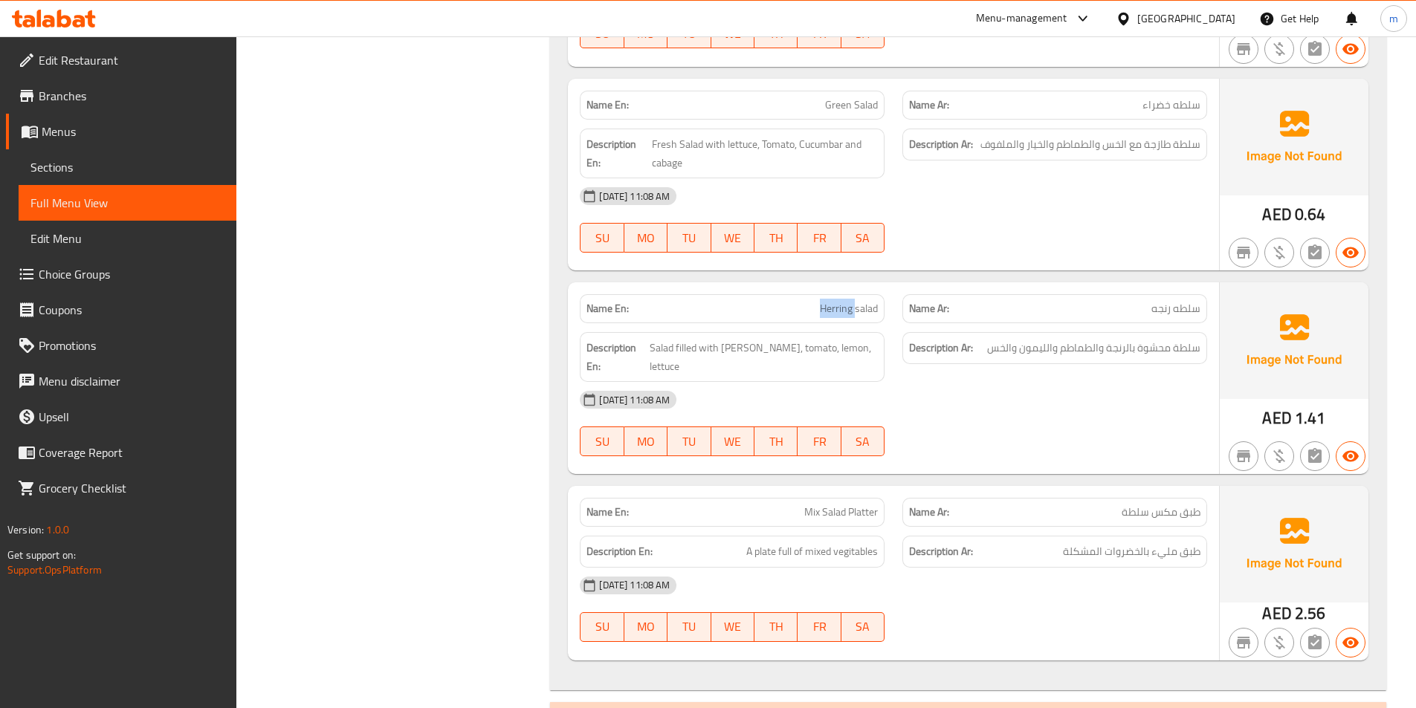
scroll to position [1843, 0]
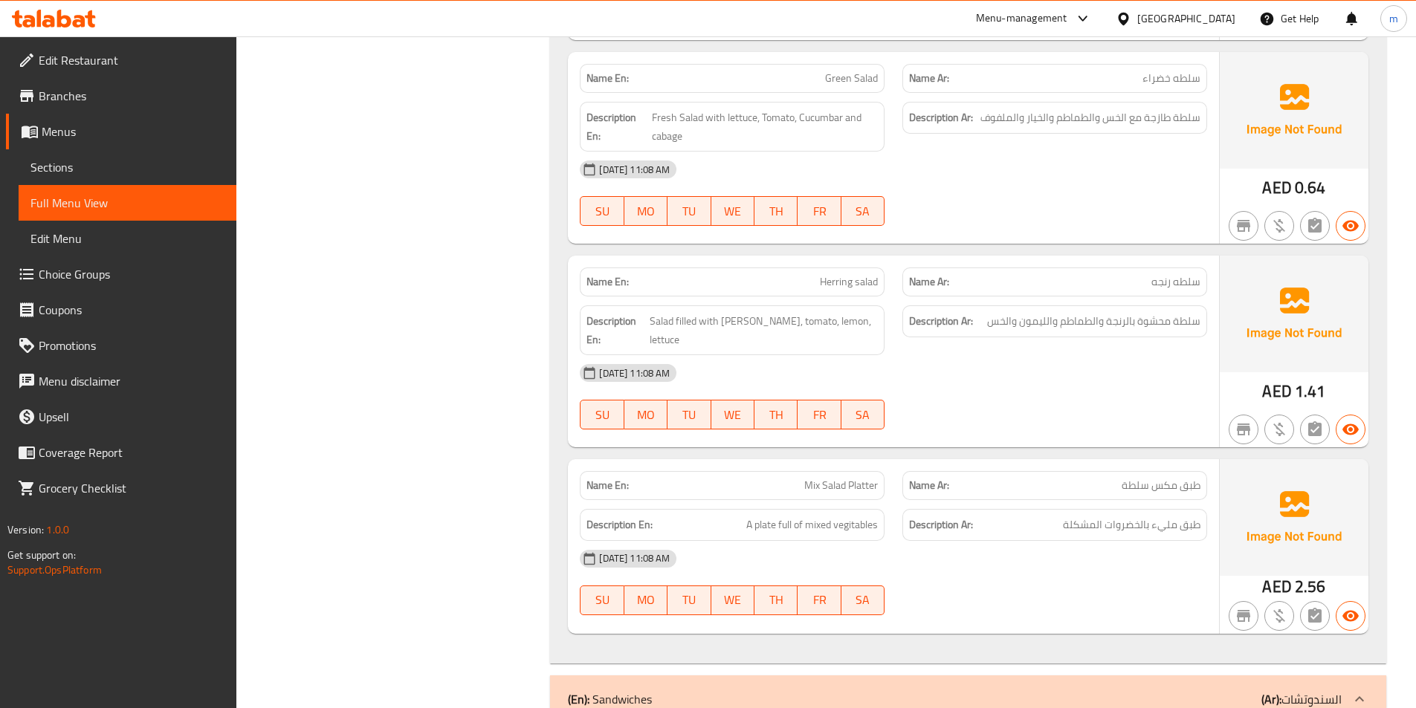
click at [867, 478] on span "Mix Salad Platter" at bounding box center [841, 486] width 74 height 16
copy span "Platter"
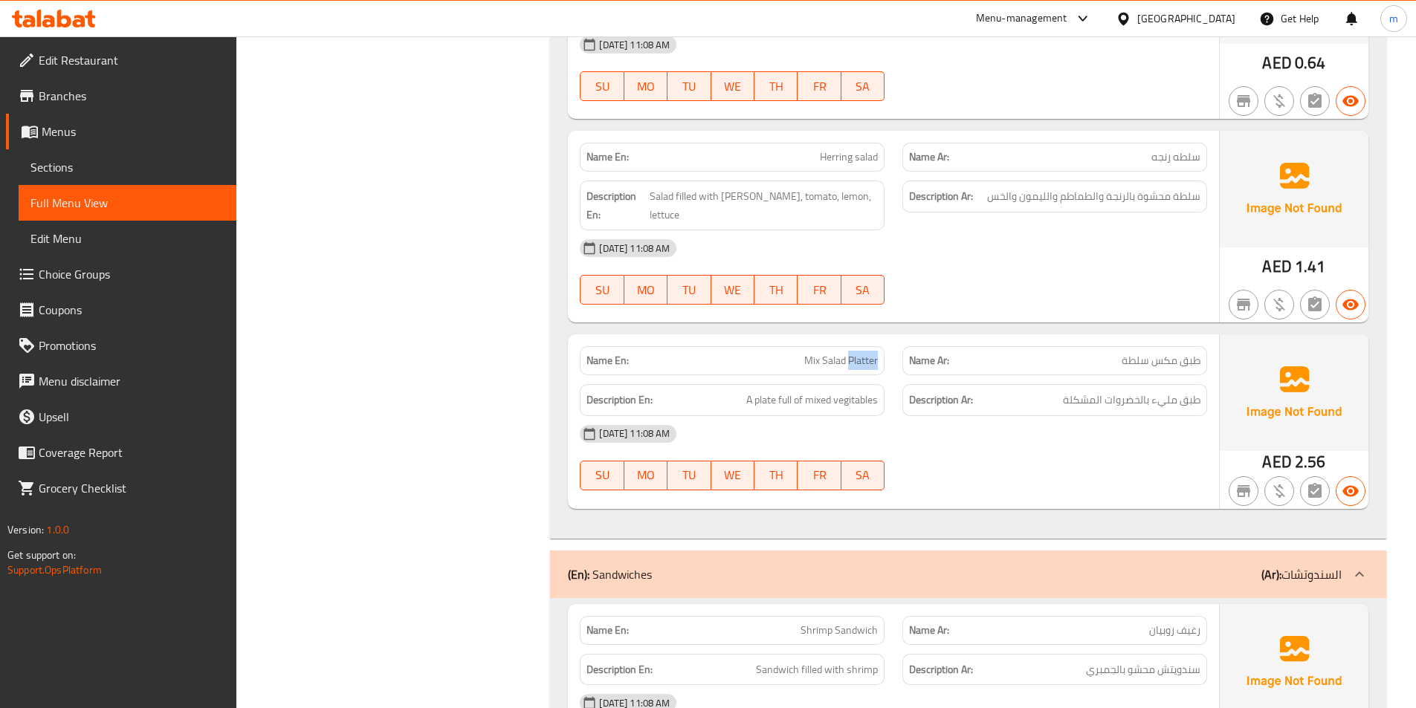
scroll to position [2066, 0]
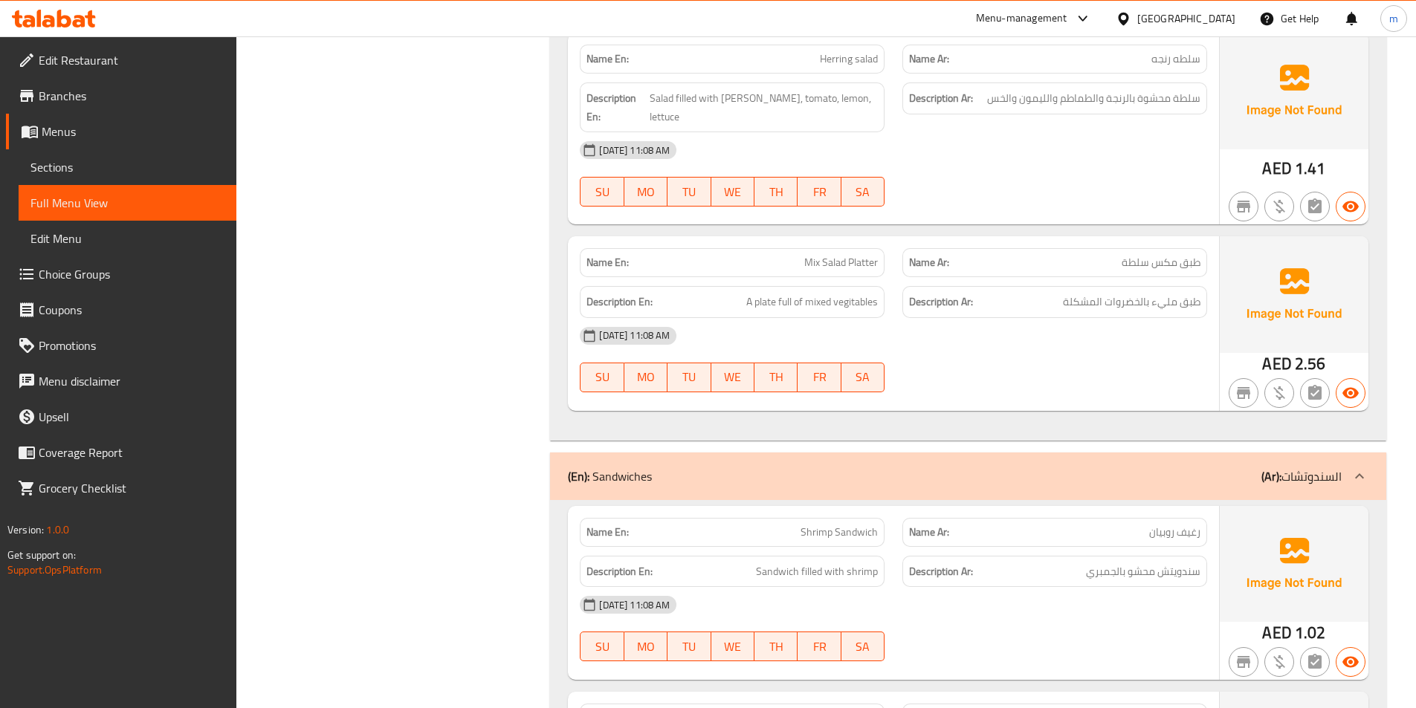
click at [845, 525] on span "Shrimp Sandwich" at bounding box center [838, 533] width 77 height 16
copy span "Sandwich"
click at [89, 175] on span "Sections" at bounding box center [127, 167] width 194 height 18
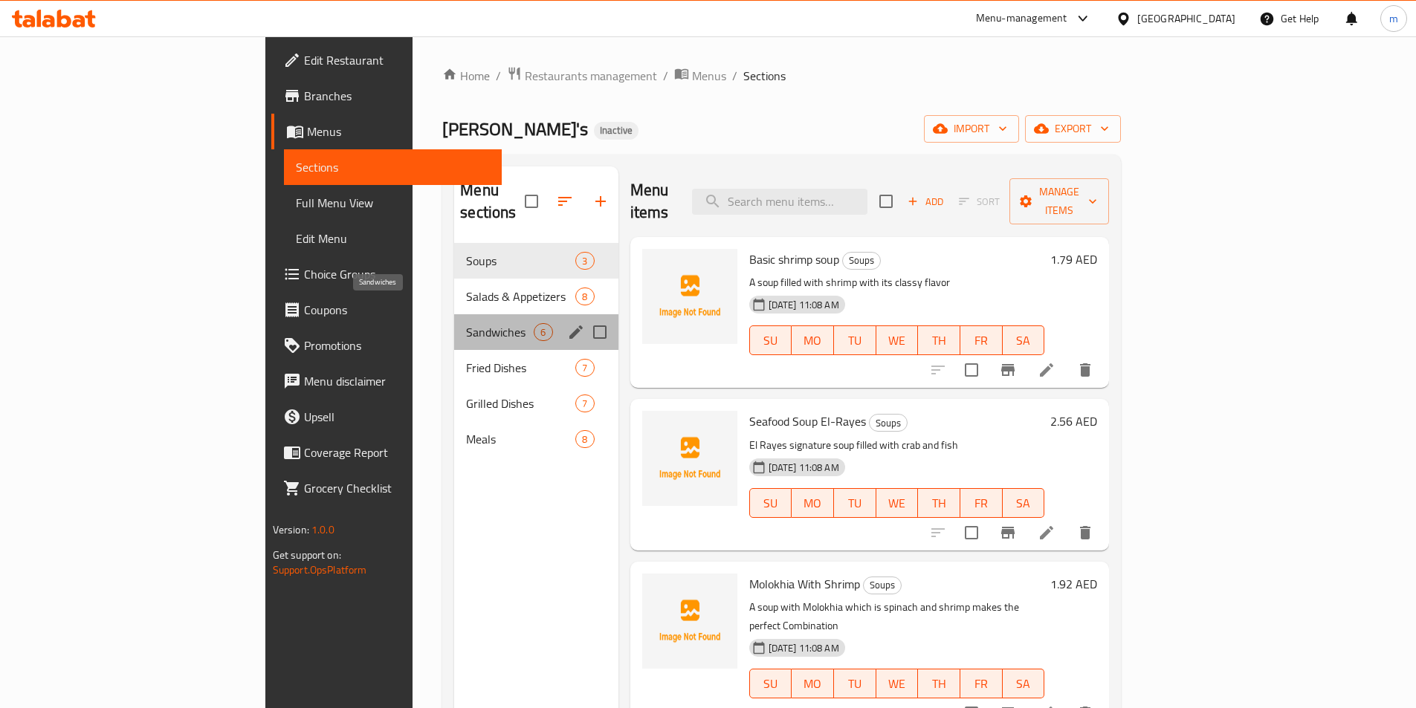
click at [466, 323] on span "Sandwiches" at bounding box center [500, 332] width 68 height 18
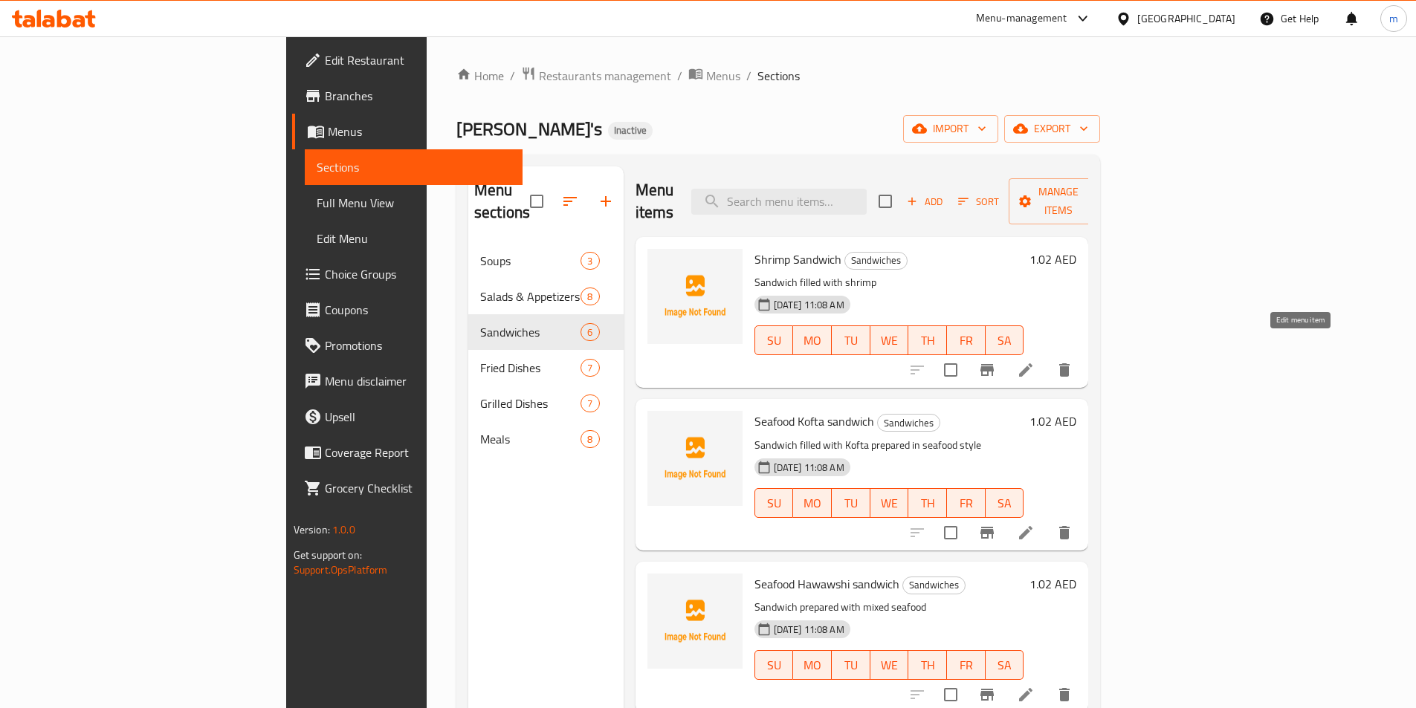
click at [1034, 361] on icon at bounding box center [1026, 370] width 18 height 18
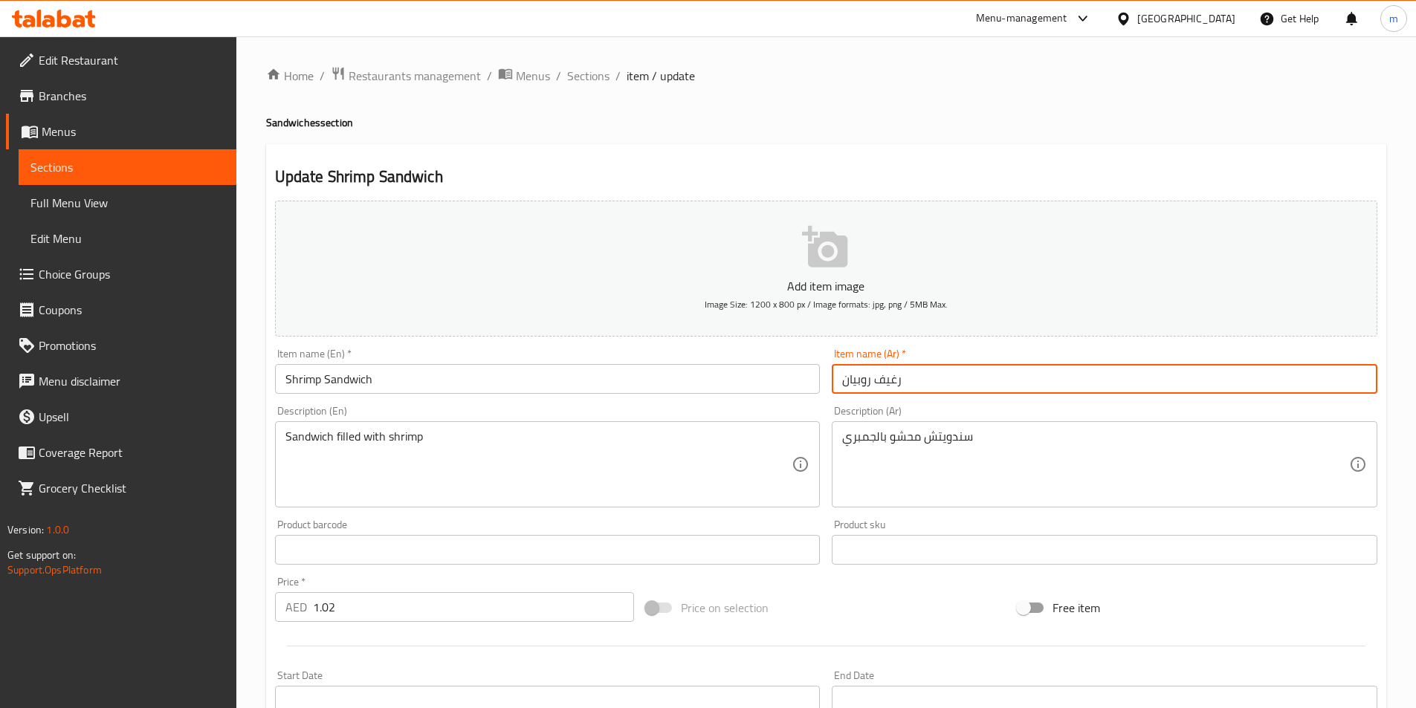
drag, startPoint x: 901, startPoint y: 383, endPoint x: 880, endPoint y: 386, distance: 21.0
click at [880, 386] on input "رغيف روبيان" at bounding box center [1103, 379] width 545 height 30
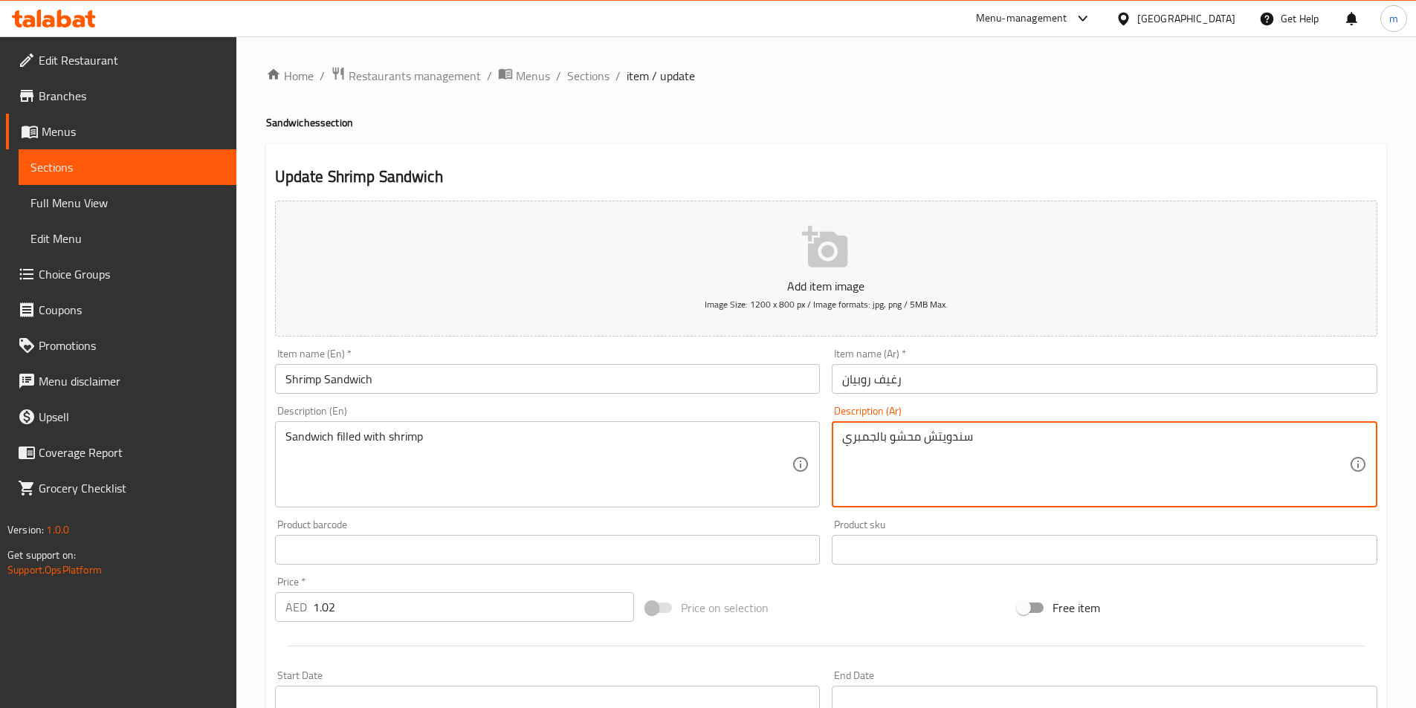
click at [942, 434] on textarea "سندويتش محشو بالجمبري" at bounding box center [1095, 464] width 507 height 71
click at [895, 380] on input "رغيف روبيان" at bounding box center [1103, 379] width 545 height 30
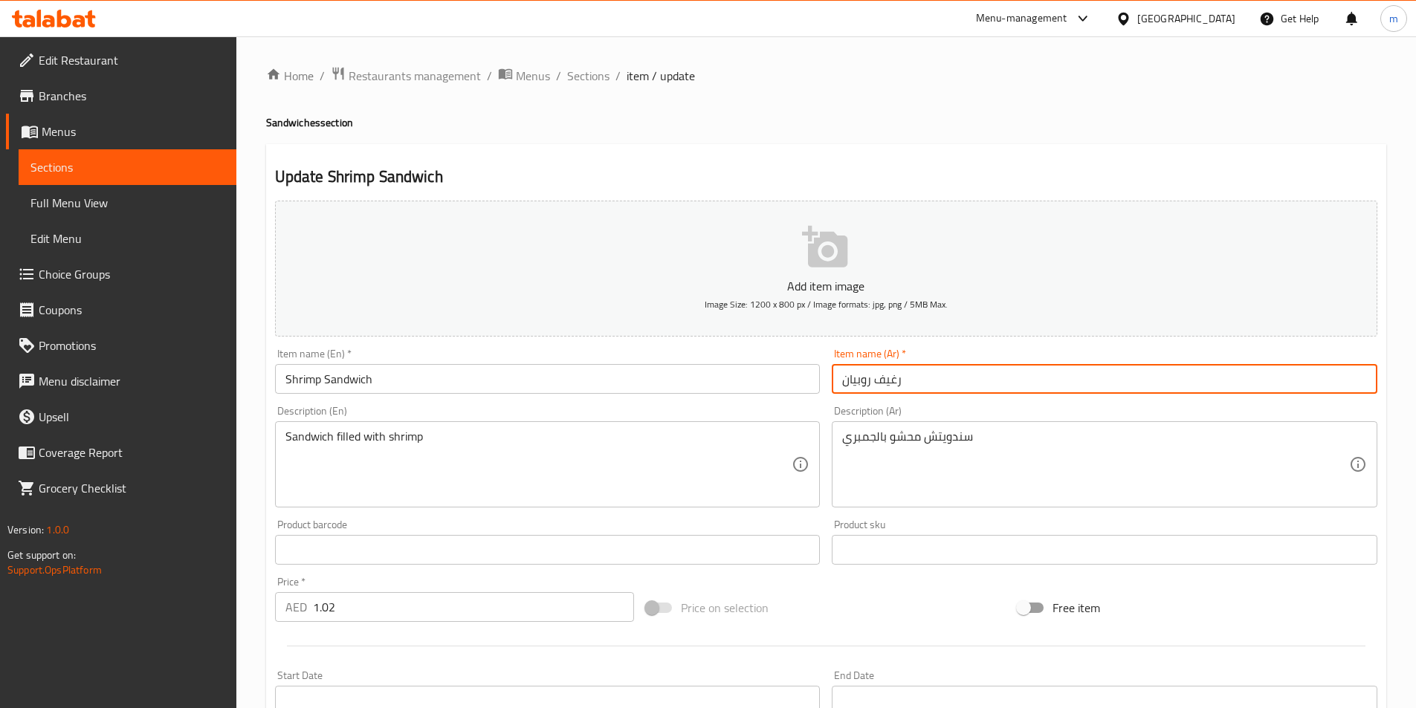
click at [895, 380] on input "رغيف روبيان" at bounding box center [1103, 379] width 545 height 30
paste input "ندويتش"
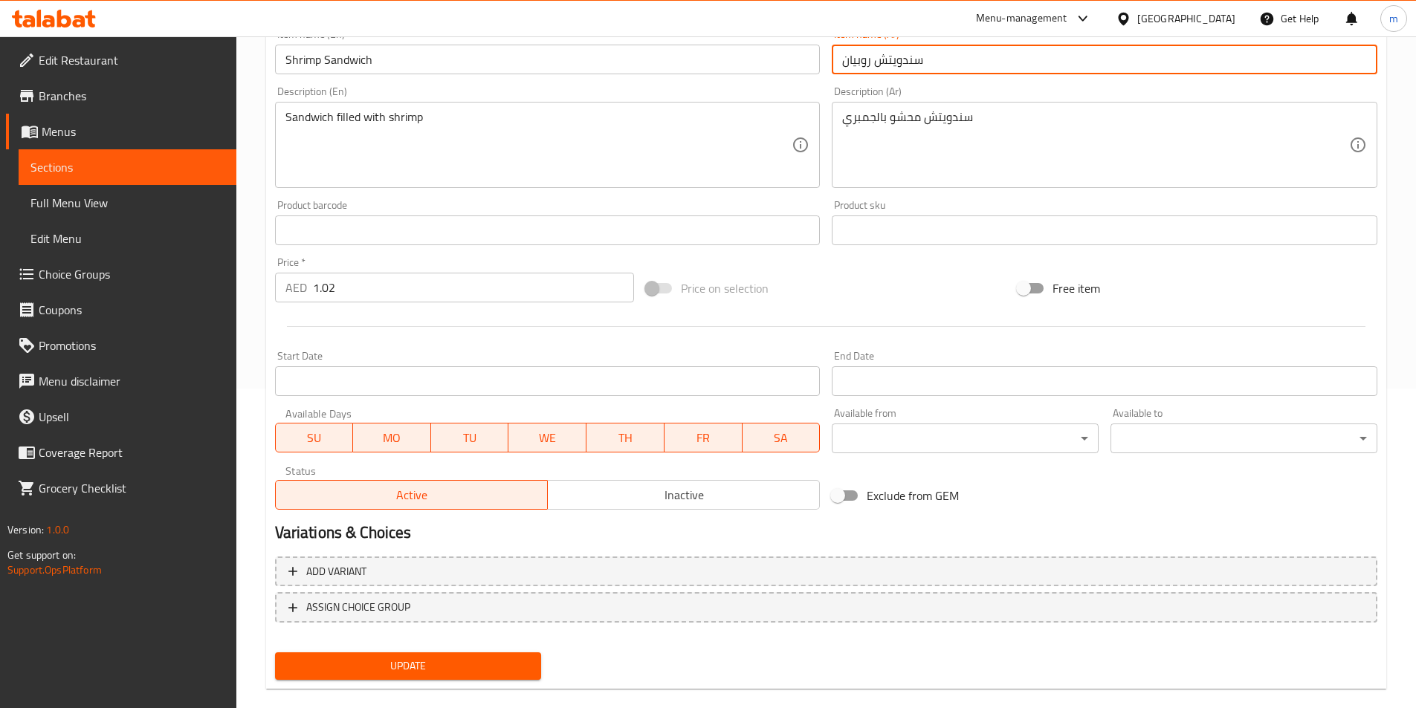
scroll to position [342, 0]
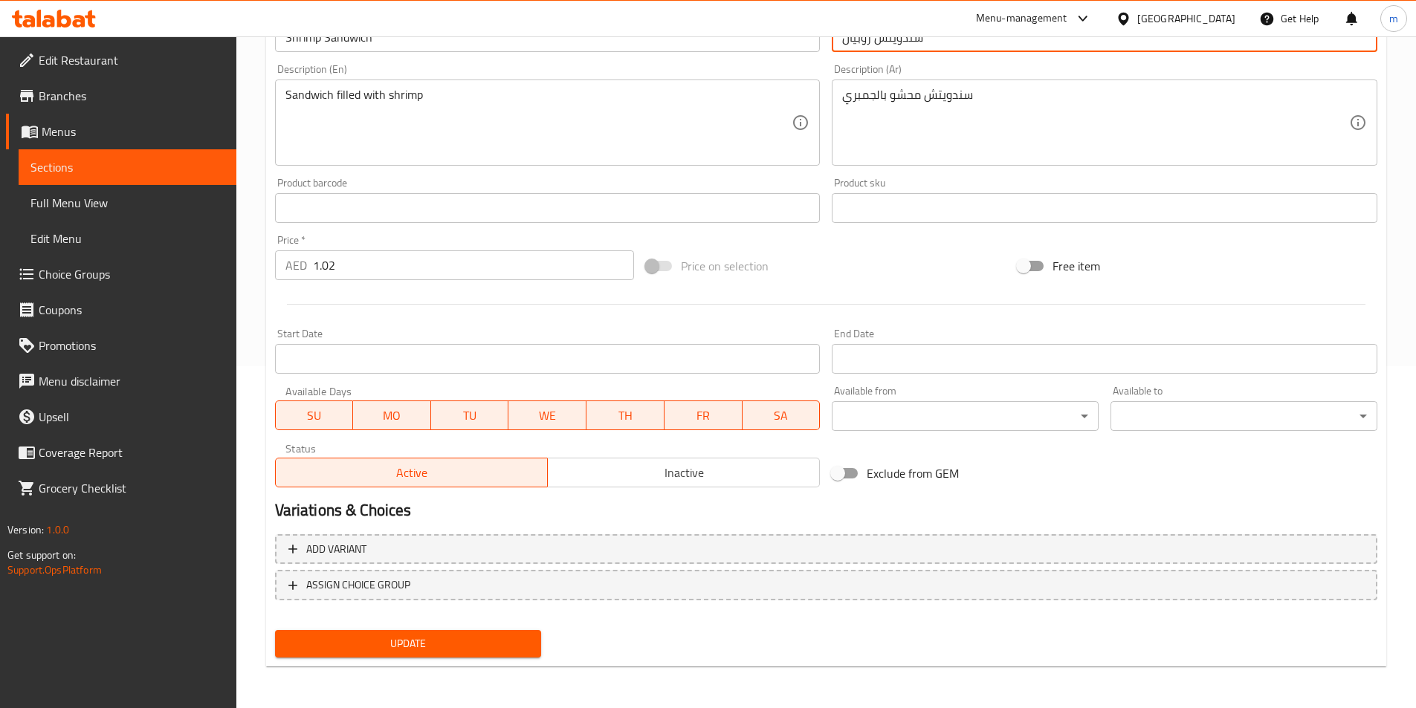
type input "سندويتش روبيان"
click at [481, 642] on span "Update" at bounding box center [408, 644] width 243 height 19
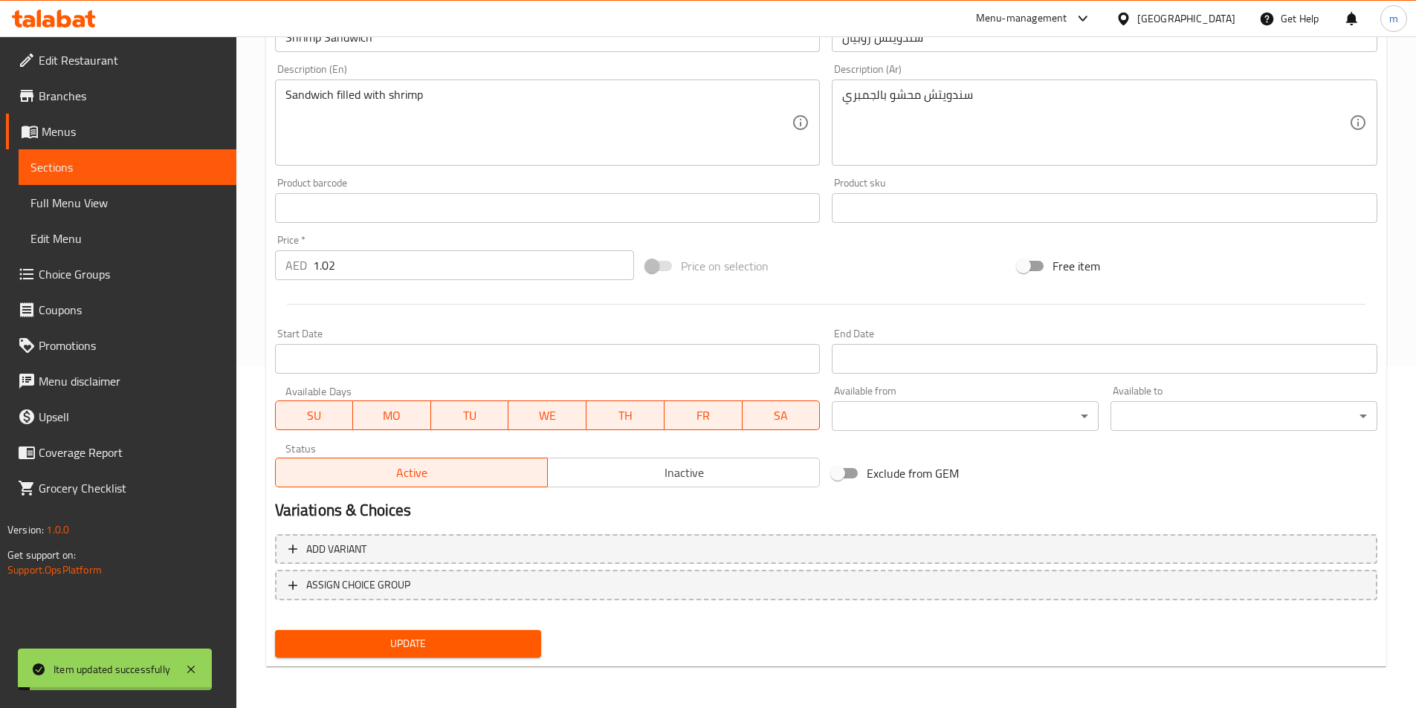
click at [59, 195] on span "Full Menu View" at bounding box center [127, 203] width 194 height 18
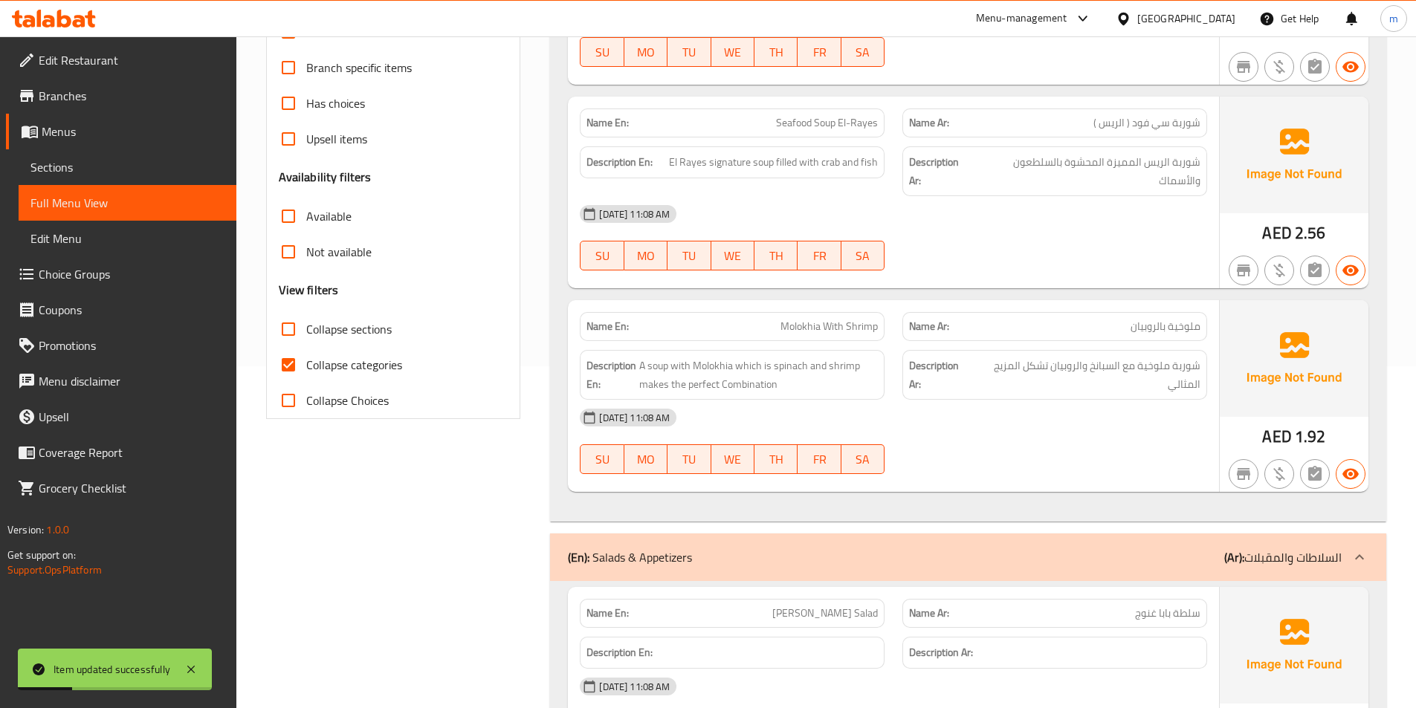
click at [327, 363] on span "Collapse categories" at bounding box center [354, 365] width 96 height 18
click at [306, 363] on input "Collapse categories" at bounding box center [288, 365] width 36 height 36
checkbox input "false"
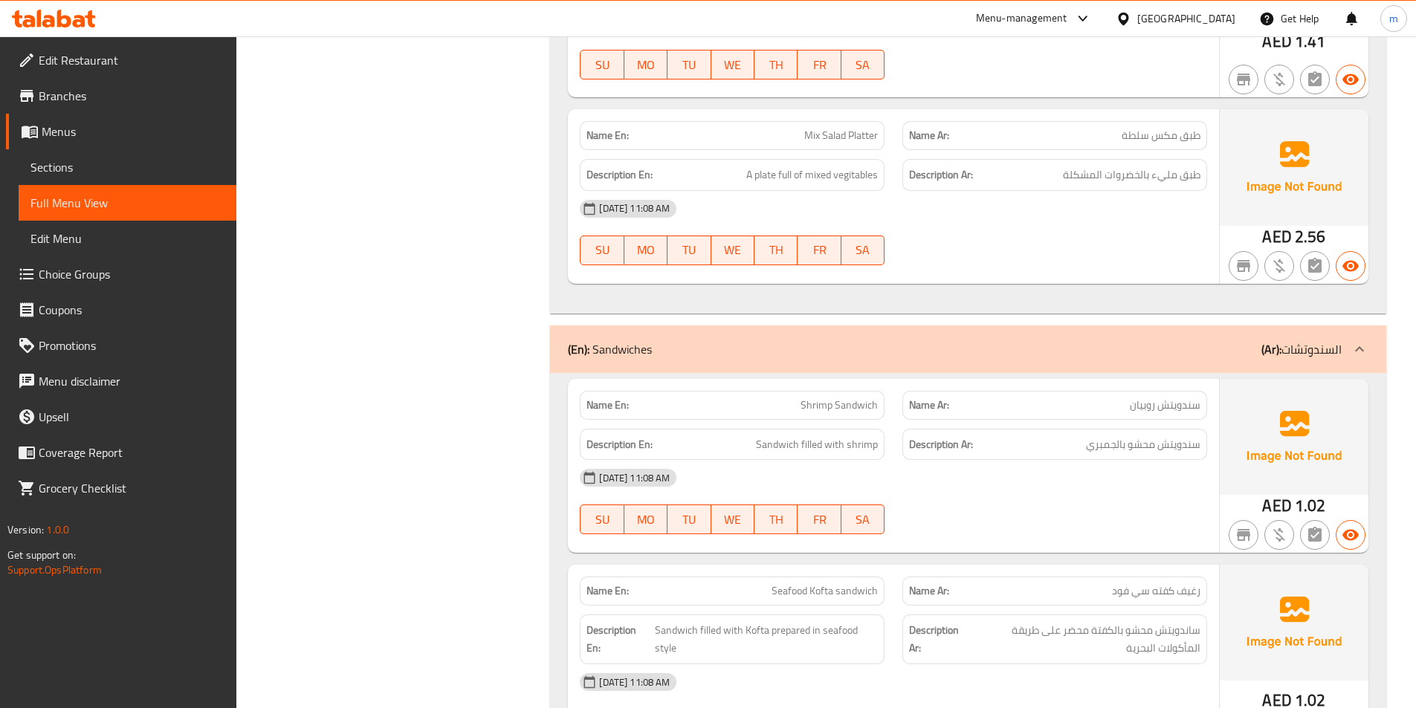
scroll to position [2229, 0]
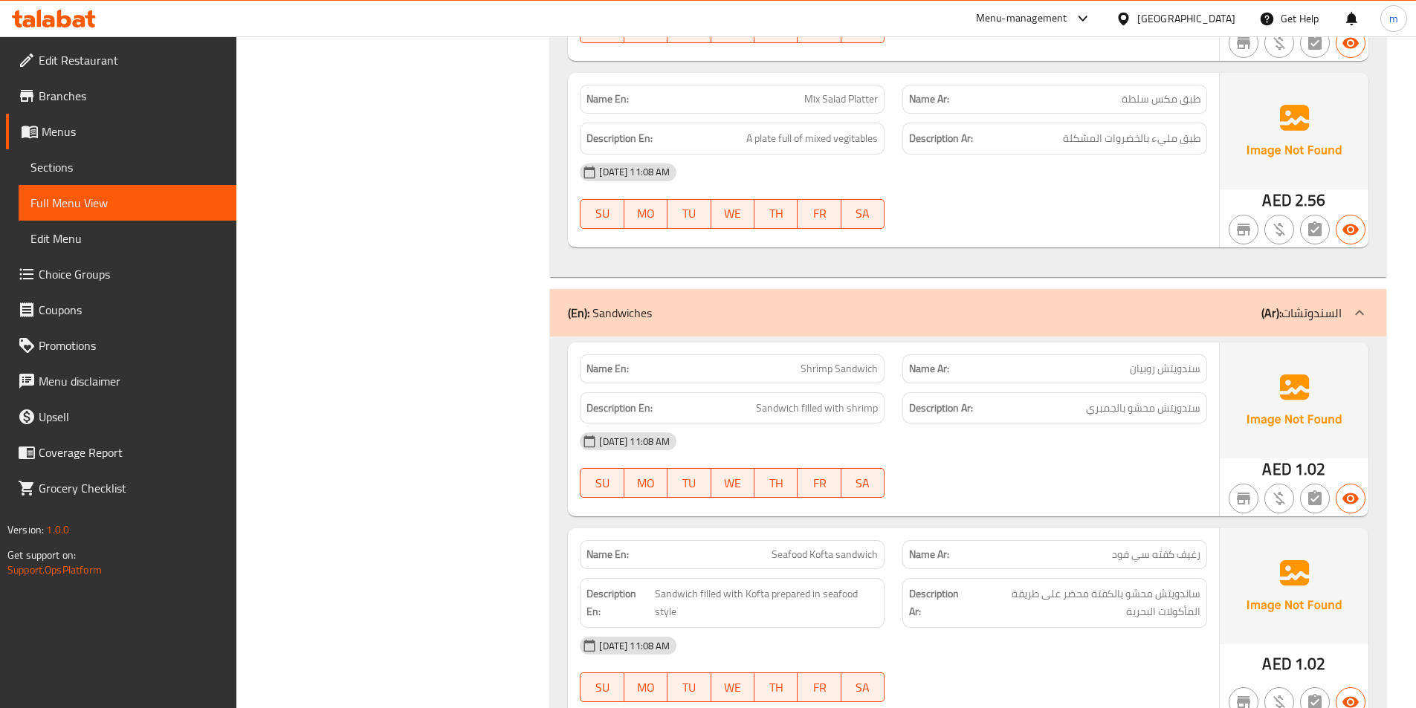
click at [100, 244] on span "Edit Menu" at bounding box center [127, 239] width 194 height 18
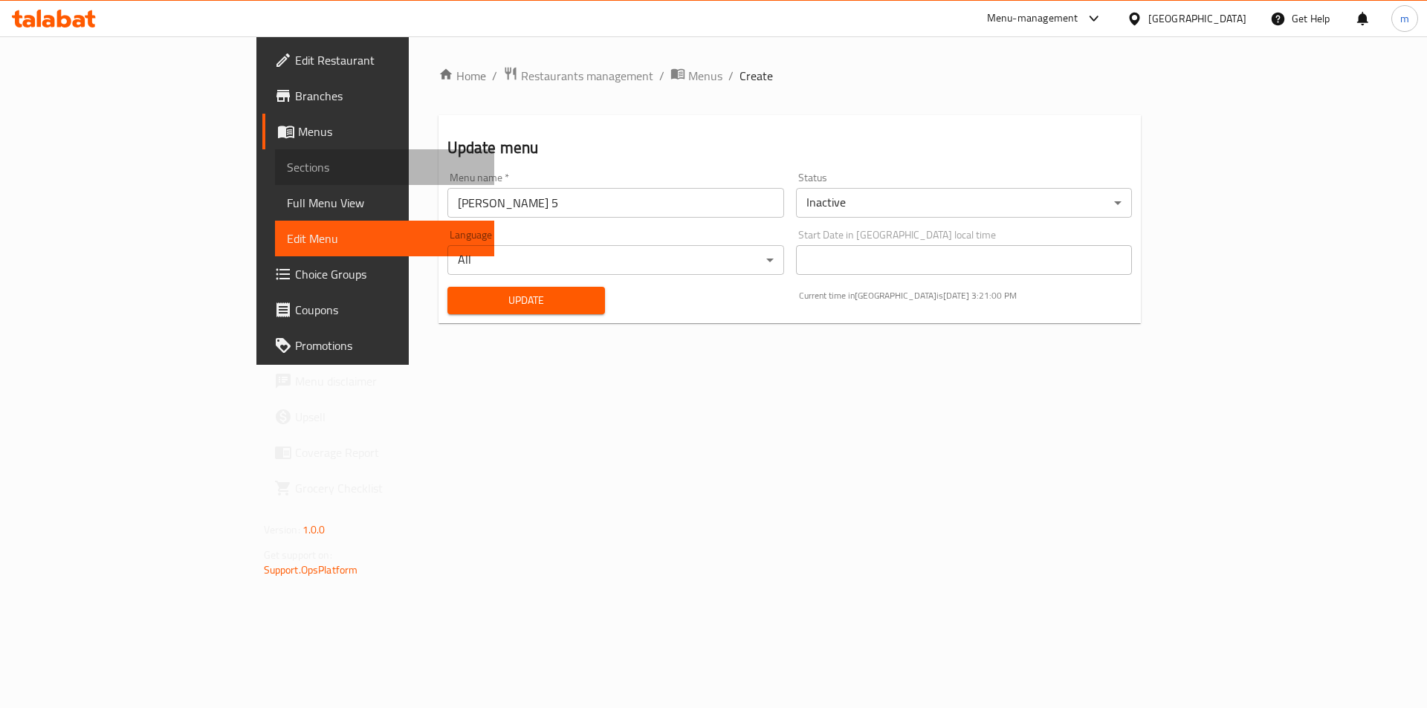
click at [287, 172] on span "Sections" at bounding box center [385, 167] width 196 height 18
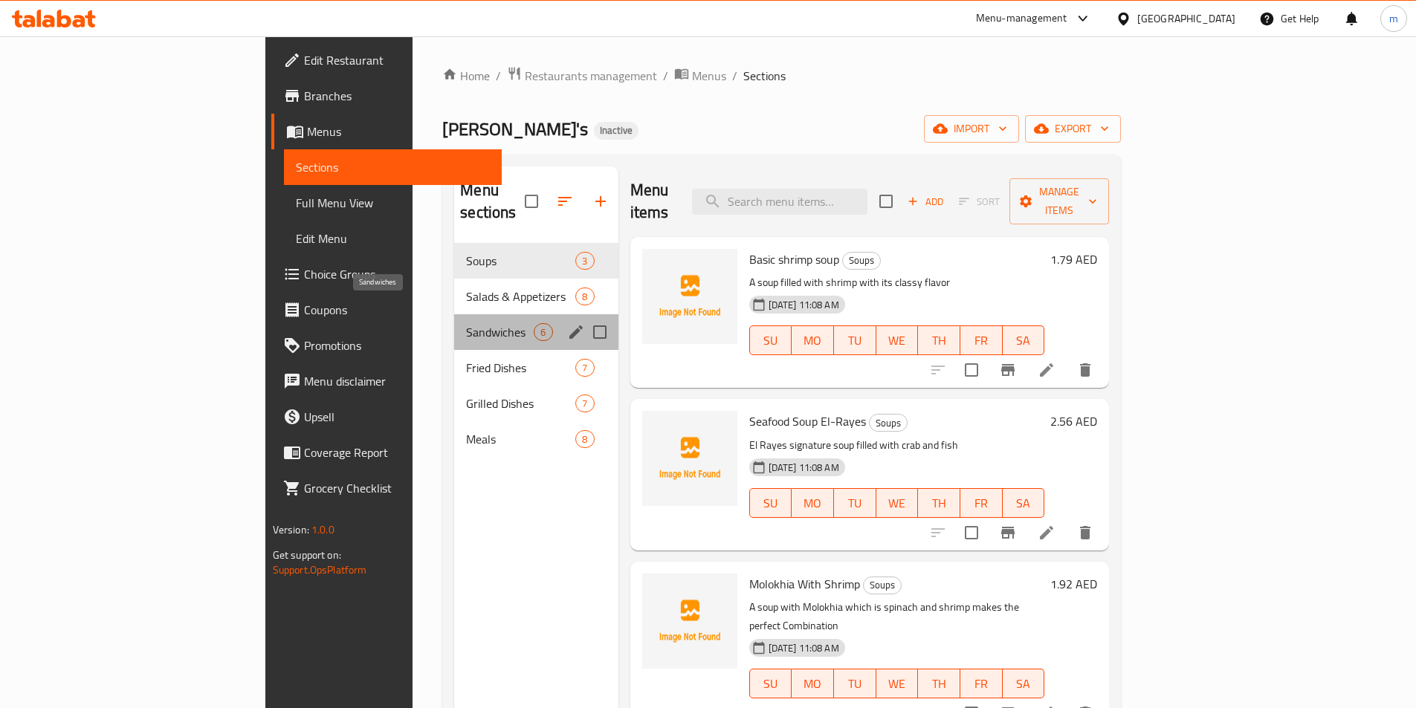
click at [466, 323] on span "Sandwiches" at bounding box center [500, 332] width 68 height 18
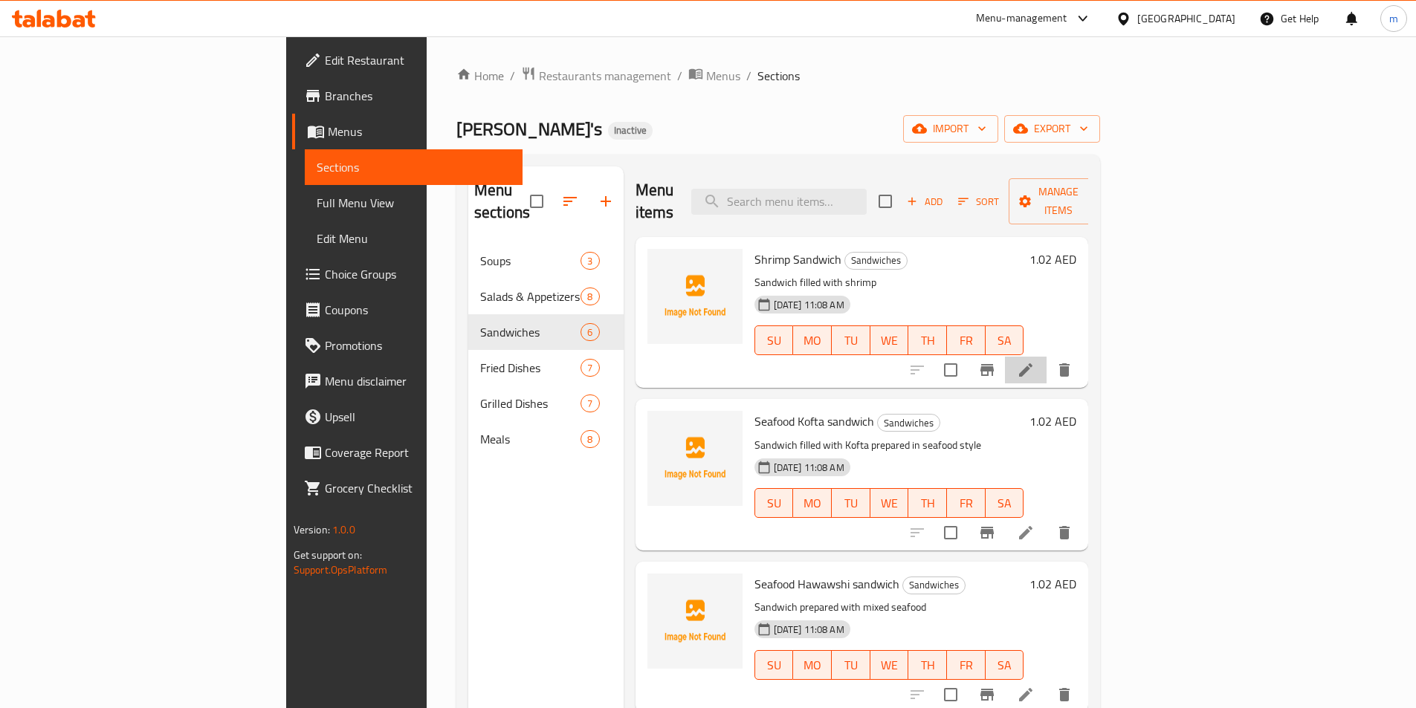
click at [1046, 357] on li at bounding box center [1026, 370] width 42 height 27
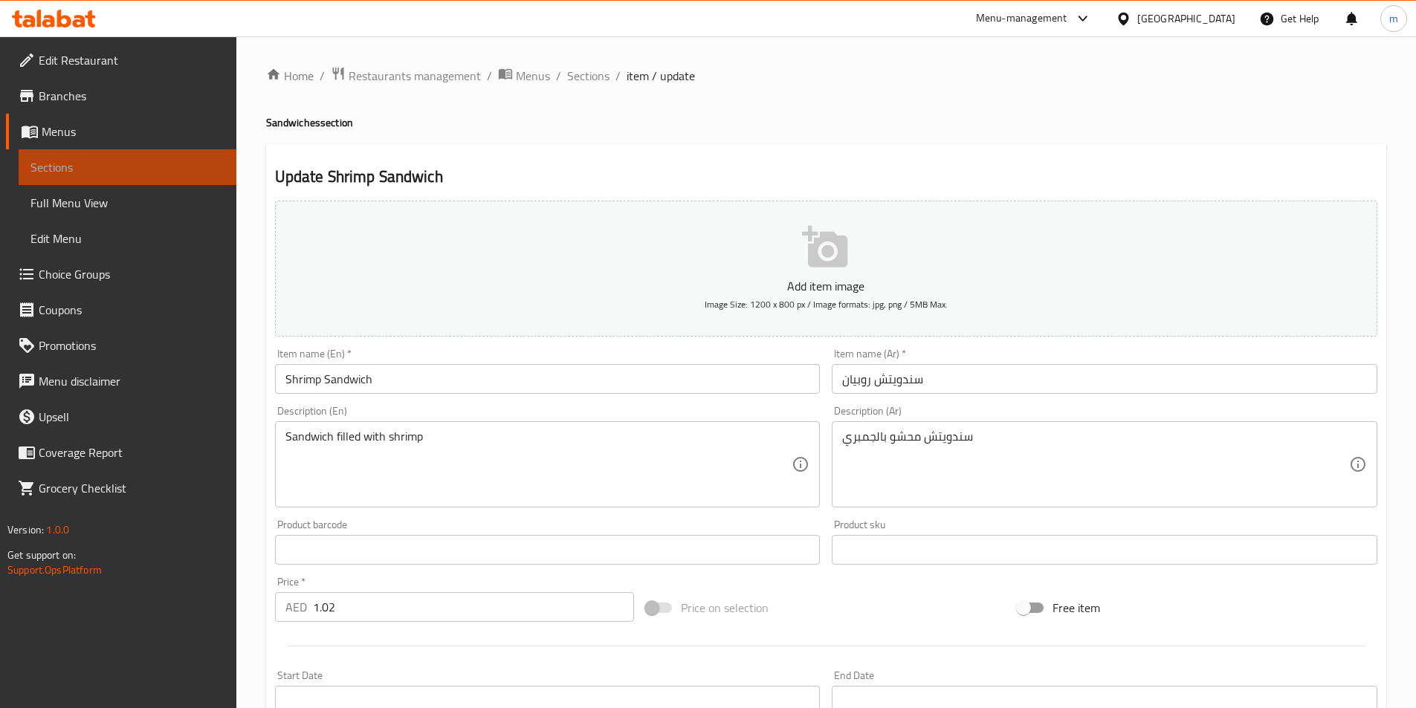
click at [87, 168] on span "Sections" at bounding box center [127, 167] width 194 height 18
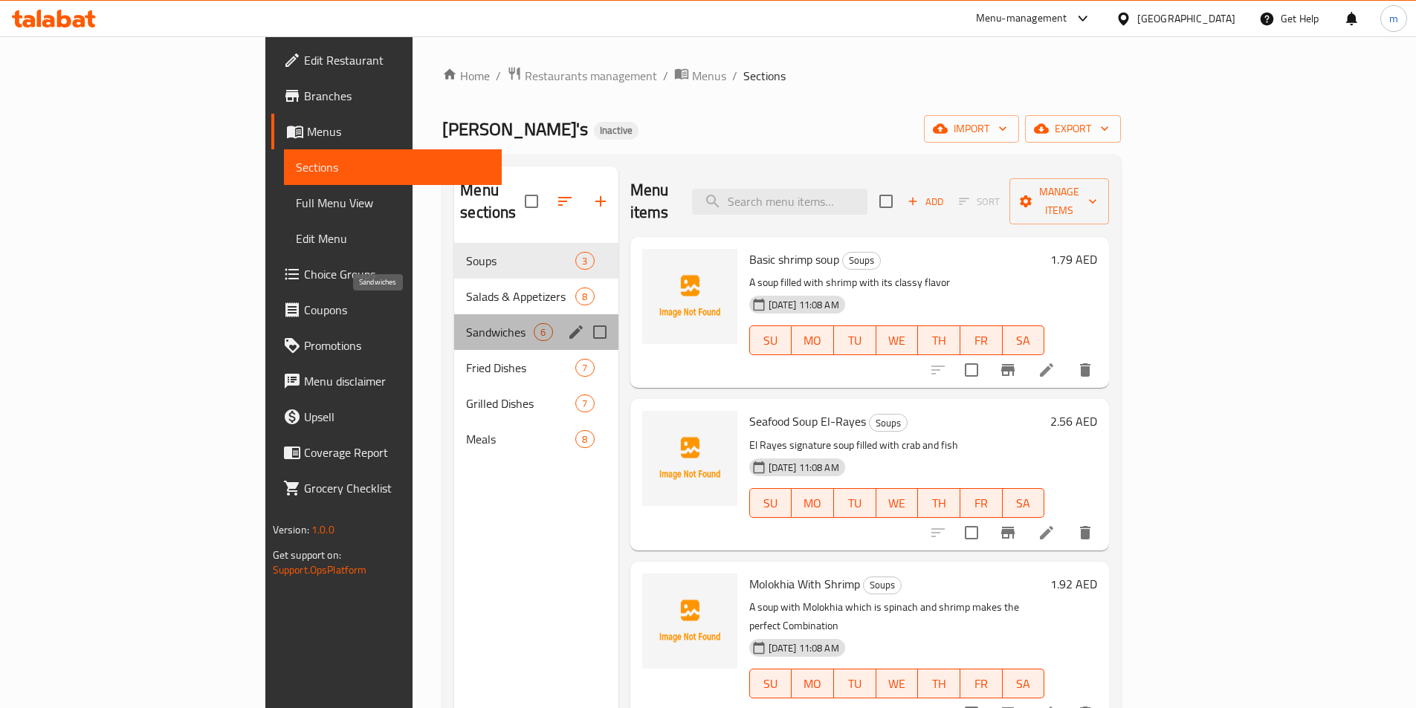
click at [466, 323] on span "Sandwiches" at bounding box center [500, 332] width 68 height 18
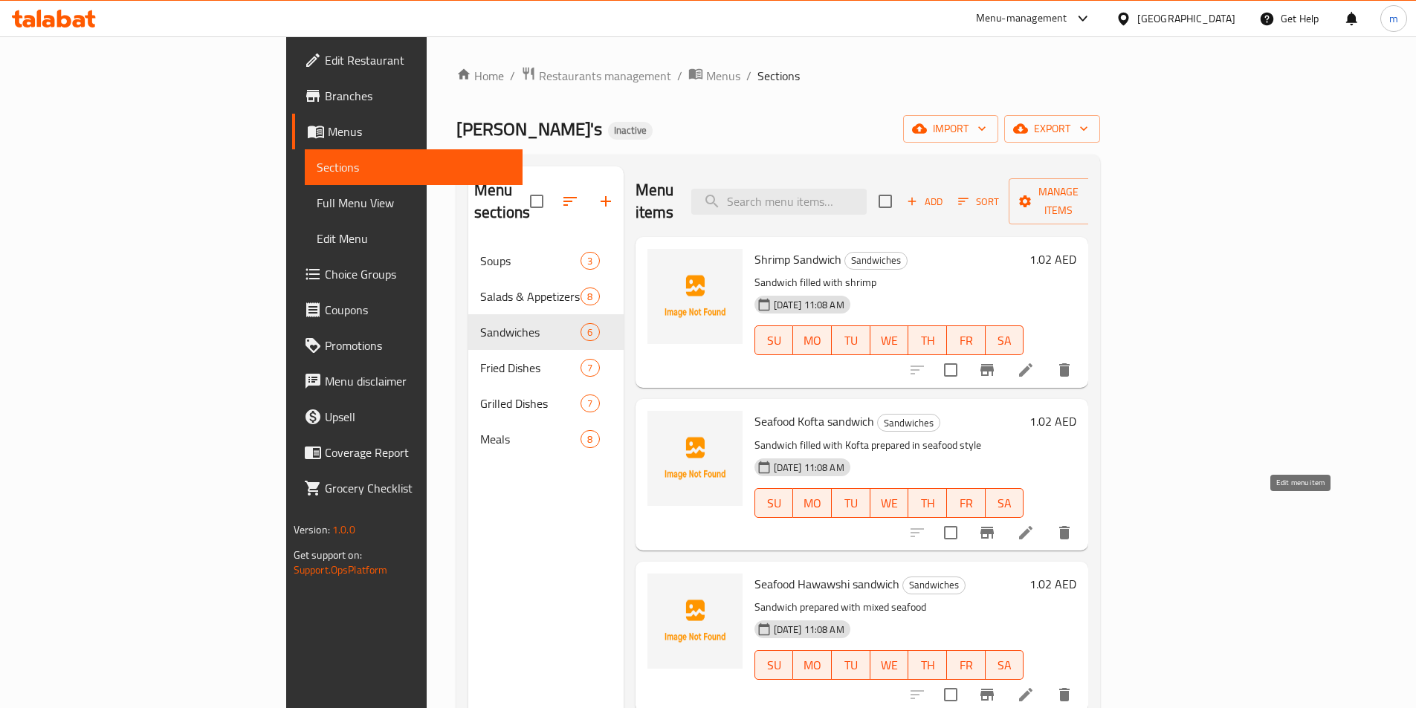
click at [1034, 524] on icon at bounding box center [1026, 533] width 18 height 18
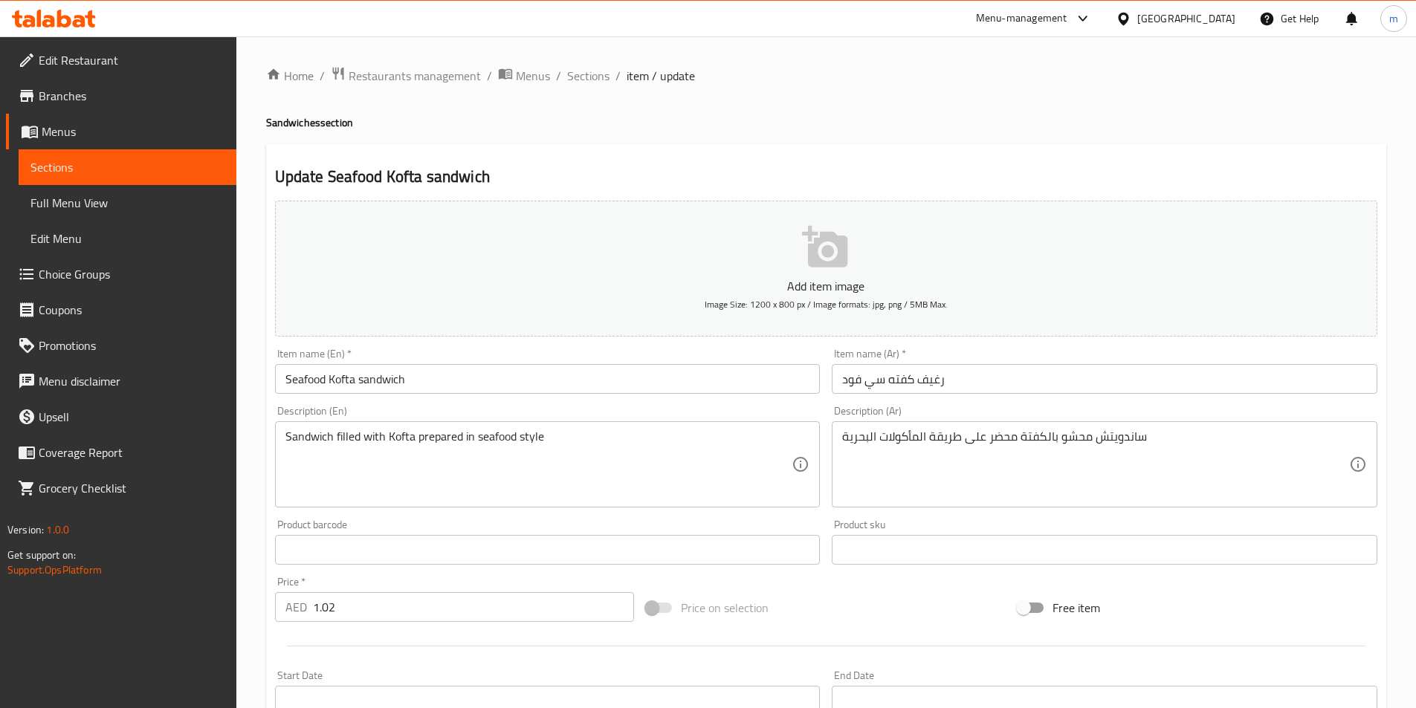
click at [935, 384] on input "رغيف كفته سي فود" at bounding box center [1103, 379] width 545 height 30
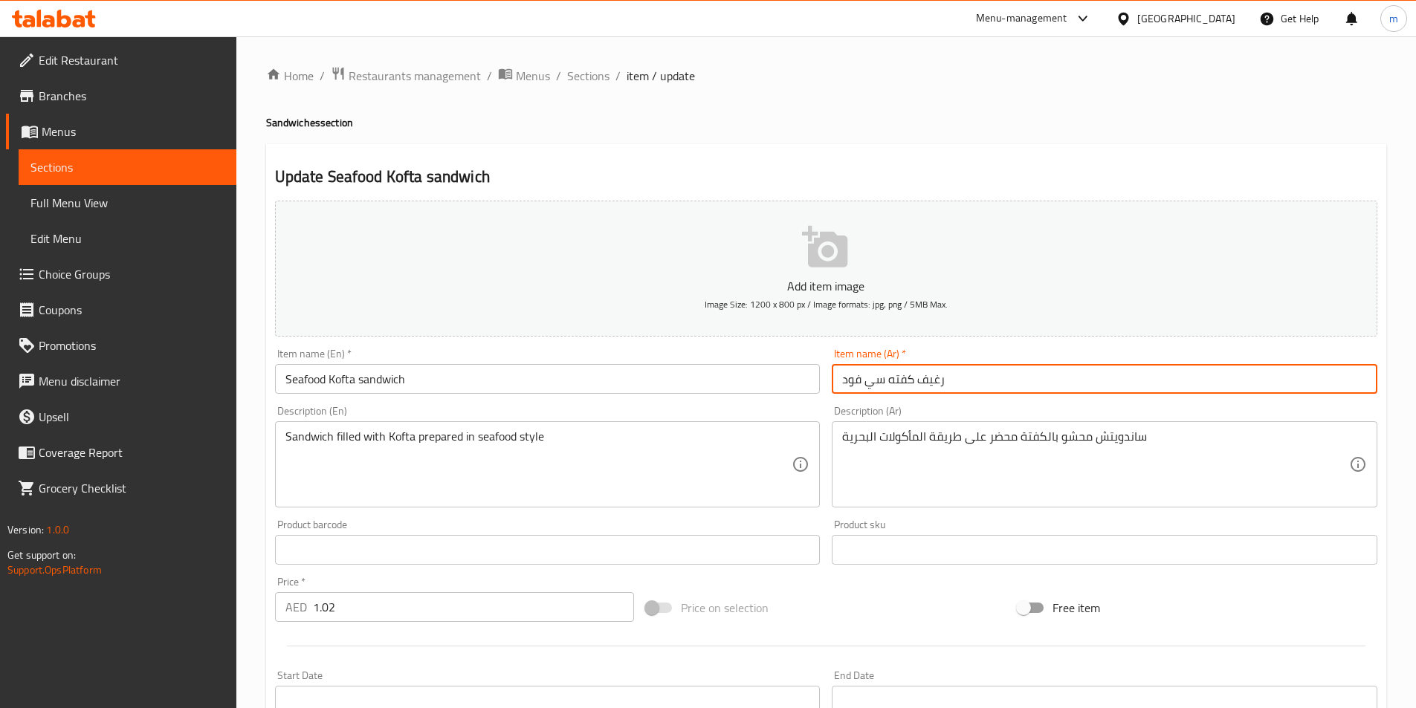
click at [935, 384] on input "رغيف كفته سي فود" at bounding box center [1103, 379] width 545 height 30
paste input "ندويتش"
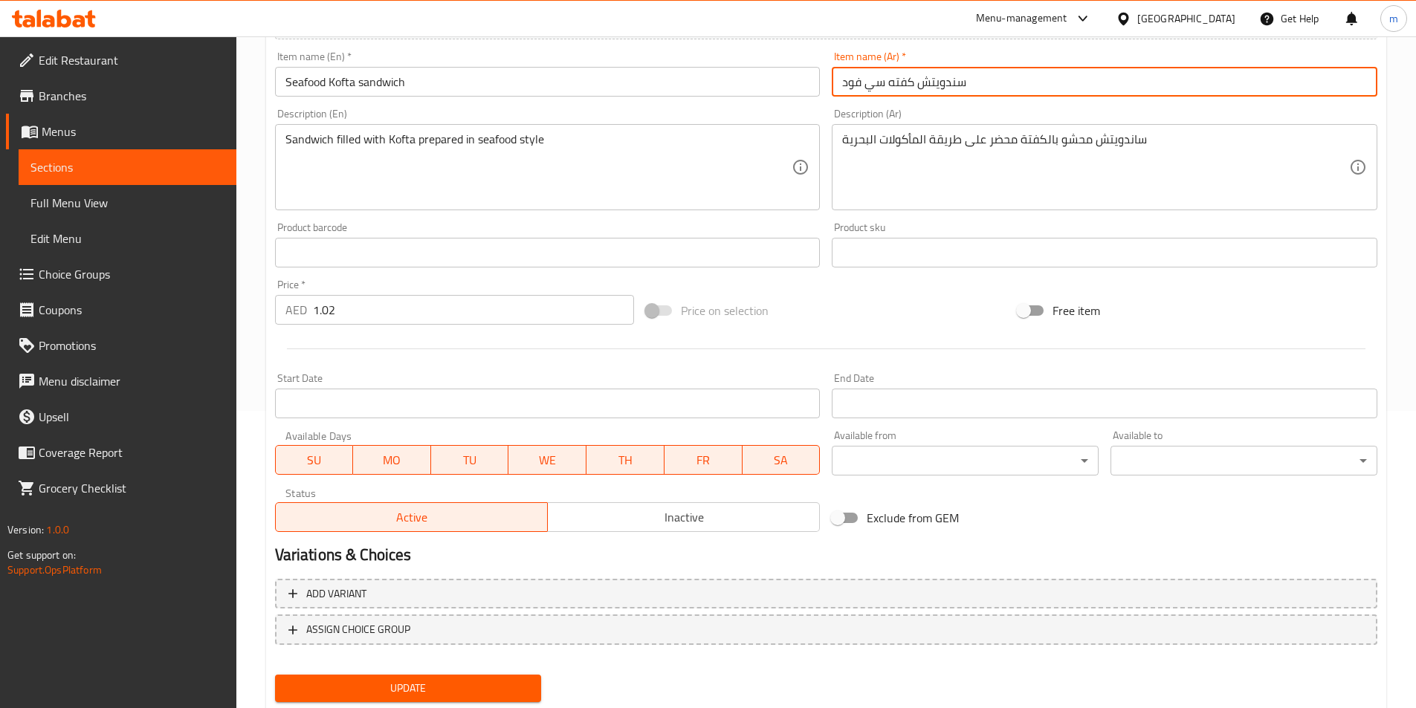
scroll to position [342, 0]
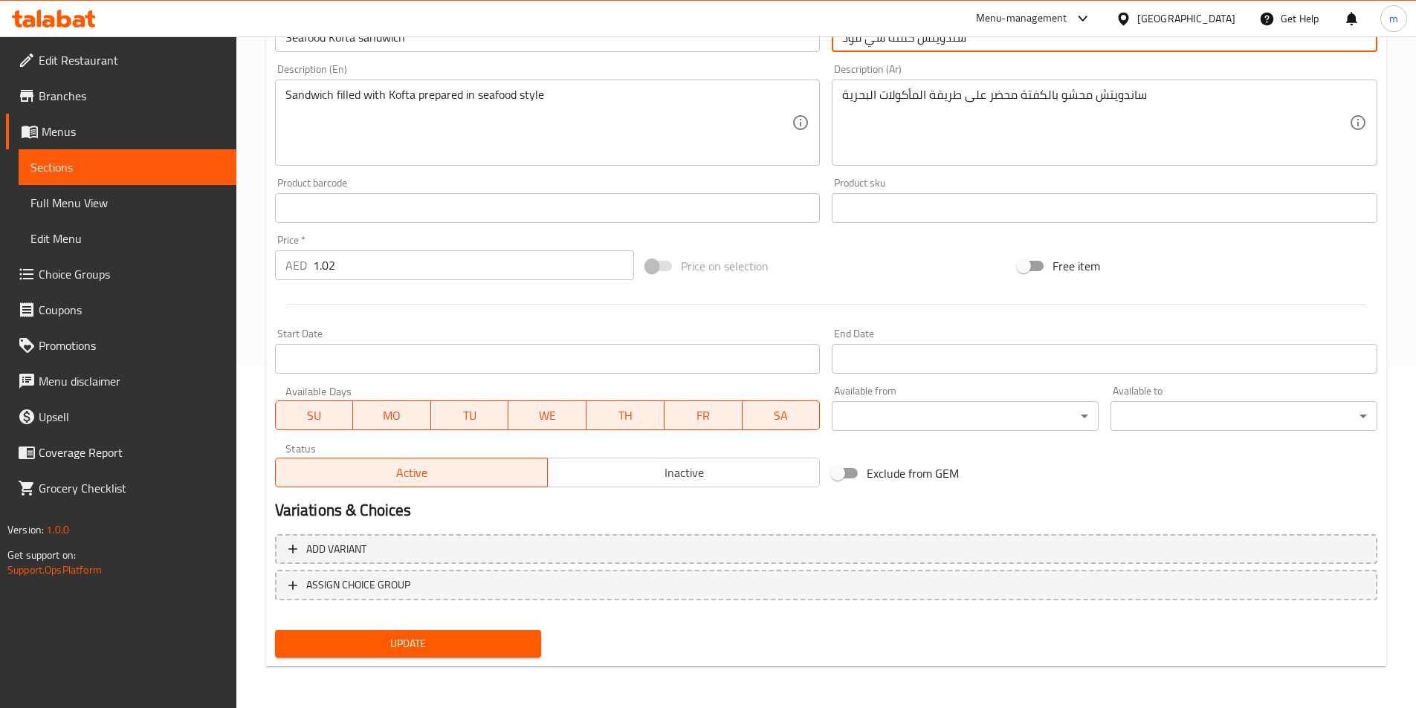
type input "سندويتش كفته سي فود"
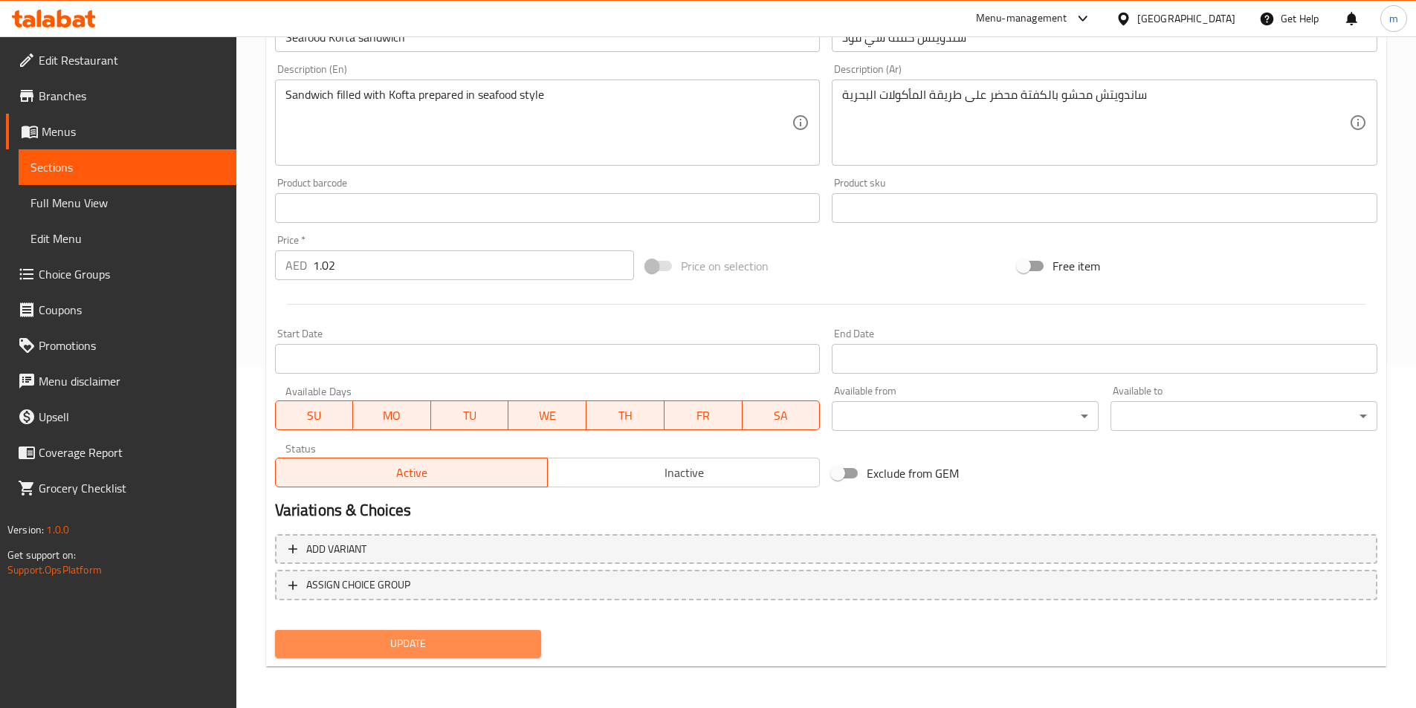
click at [366, 644] on span "Update" at bounding box center [408, 644] width 243 height 19
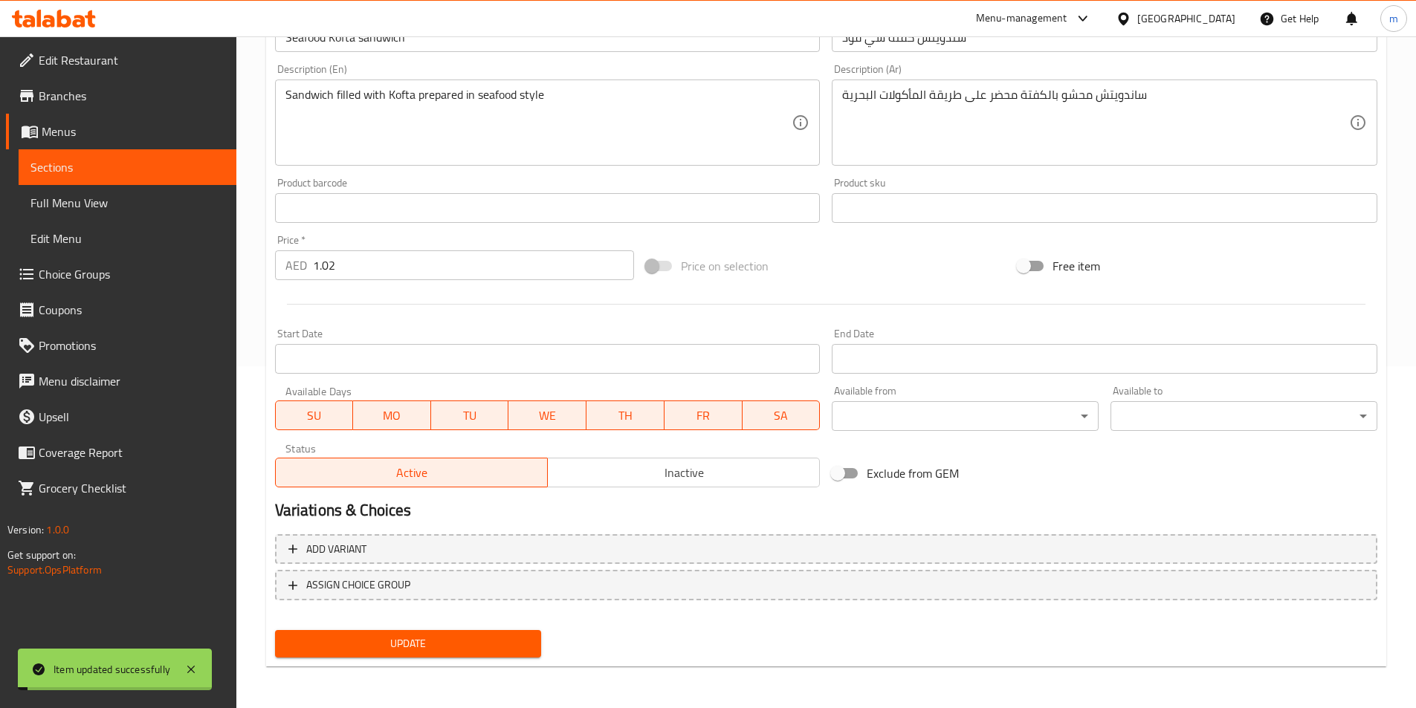
click at [111, 166] on span "Sections" at bounding box center [127, 167] width 194 height 18
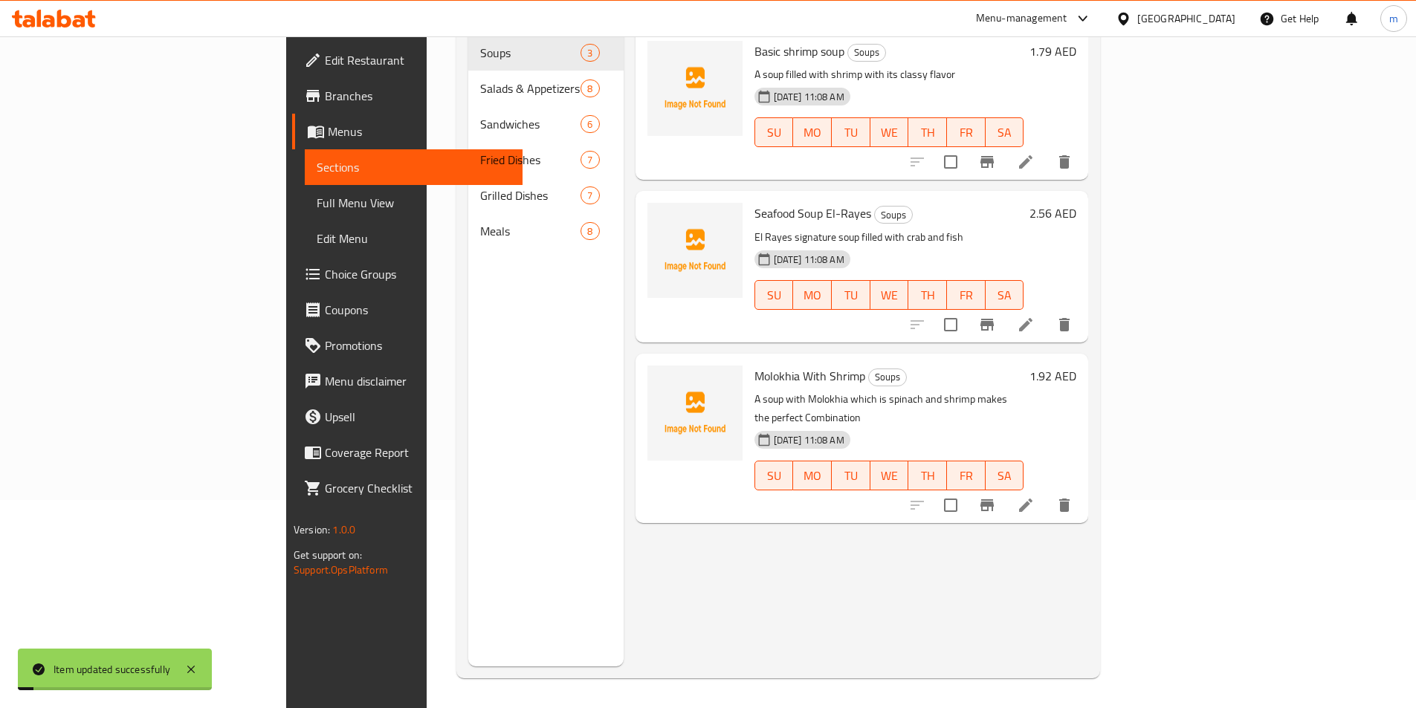
scroll to position [208, 0]
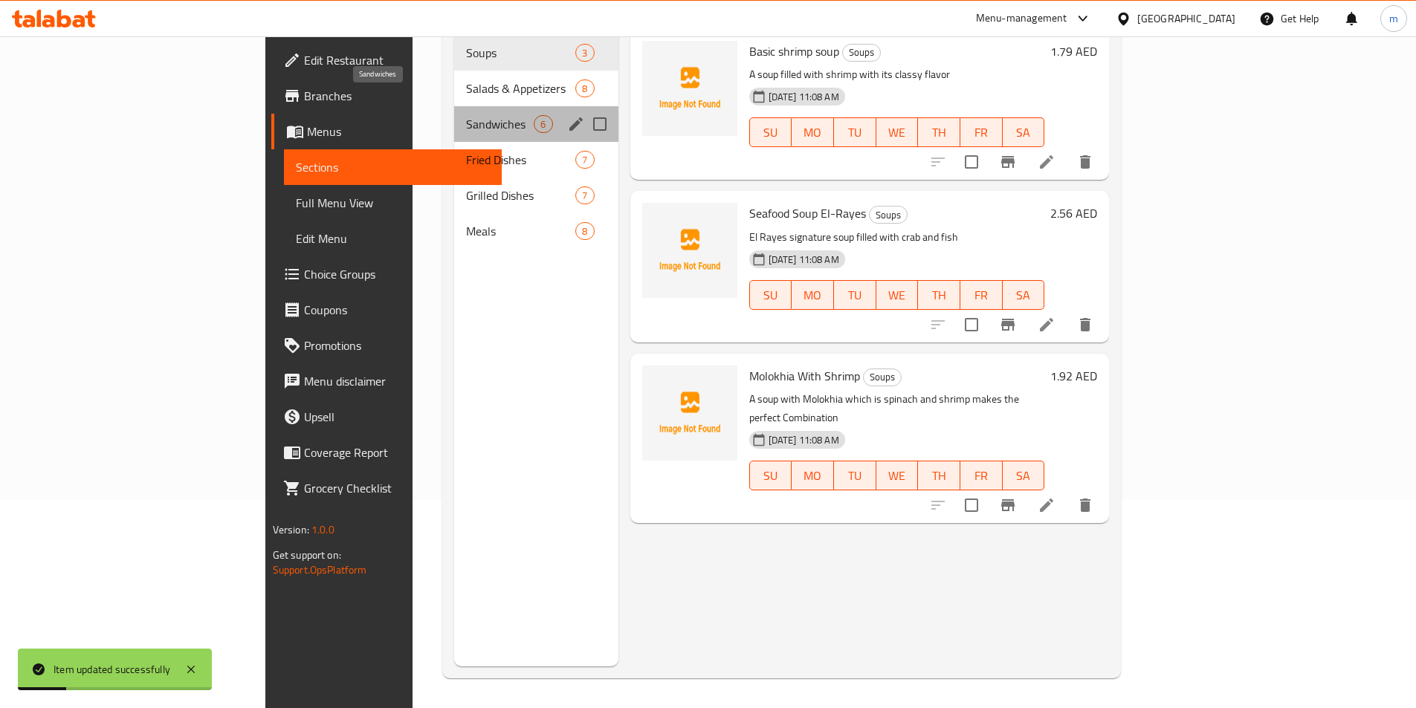
click at [466, 115] on span "Sandwiches" at bounding box center [500, 124] width 68 height 18
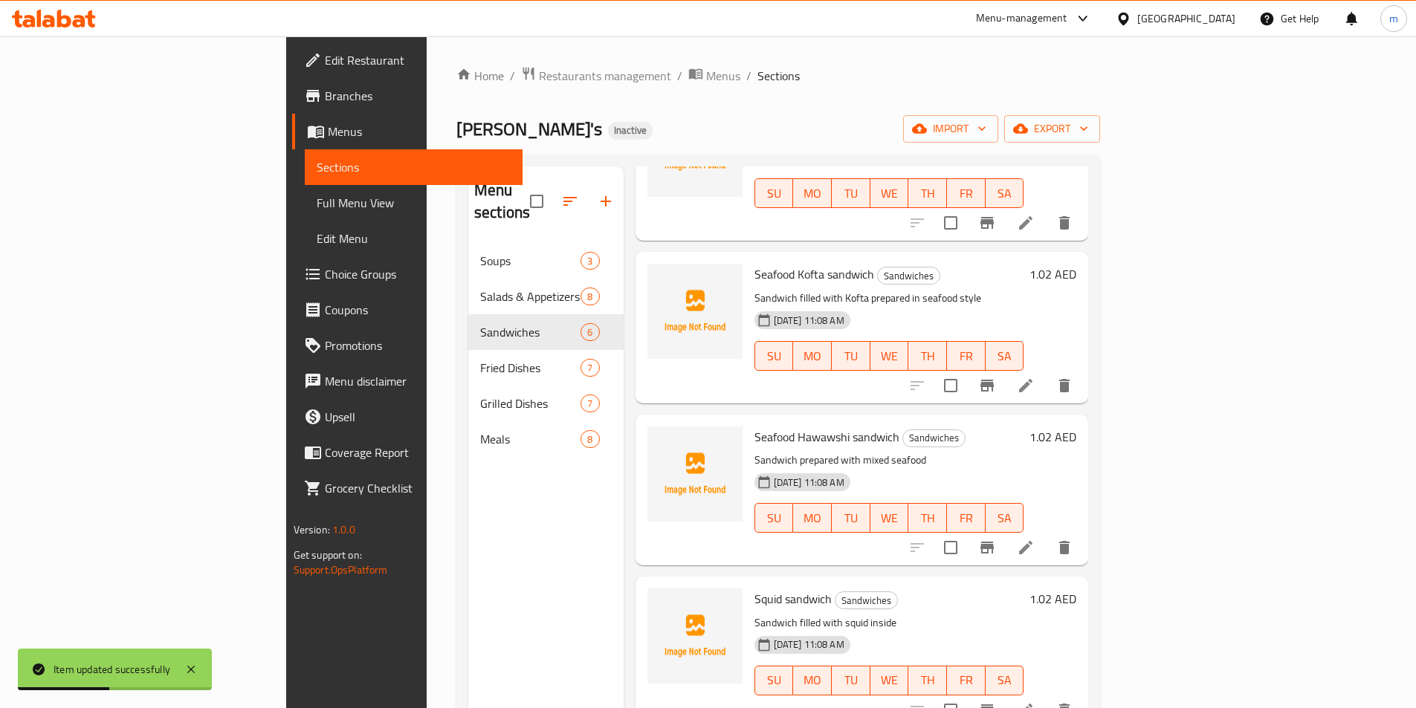
scroll to position [149, 0]
click at [1032, 539] on icon at bounding box center [1025, 545] width 13 height 13
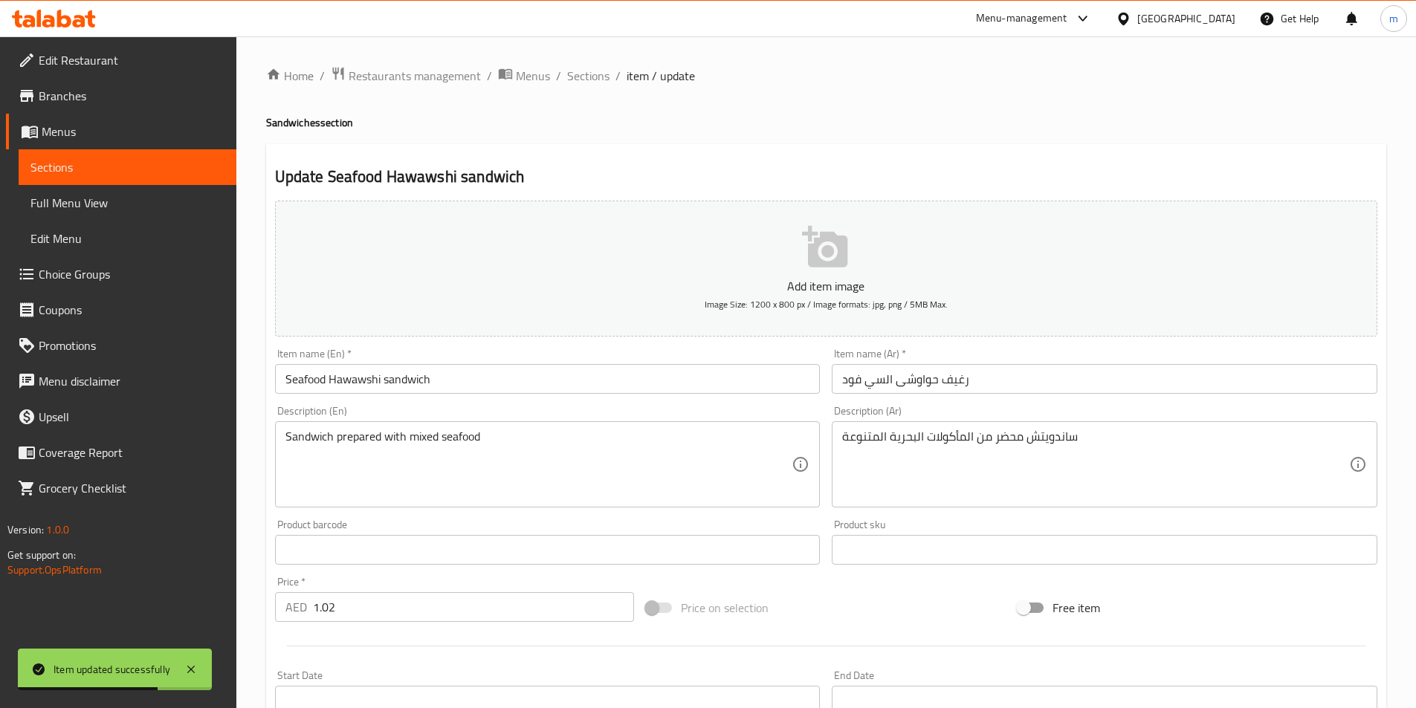
click at [953, 375] on input "رغيف حواوشى السي فود" at bounding box center [1103, 379] width 545 height 30
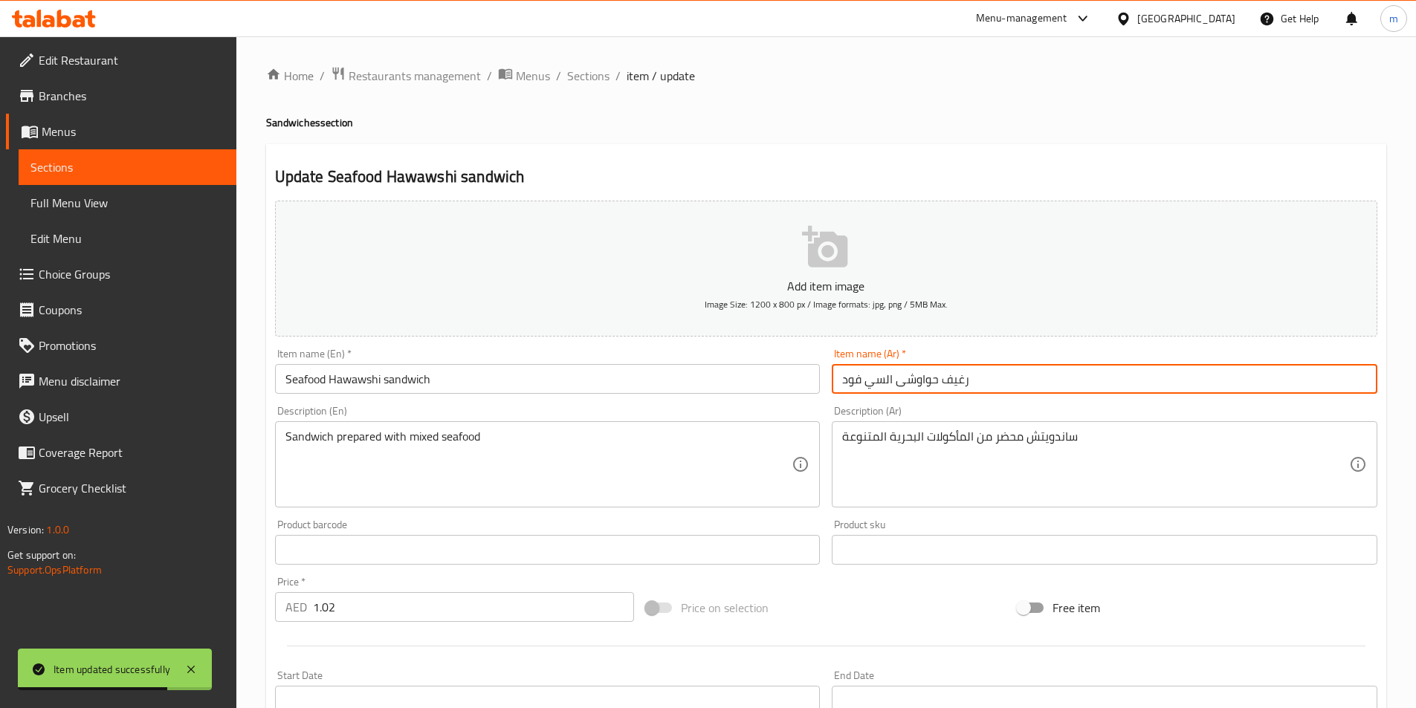
click at [953, 375] on input "رغيف حواوشى السي فود" at bounding box center [1103, 379] width 545 height 30
paste input "ندويتش"
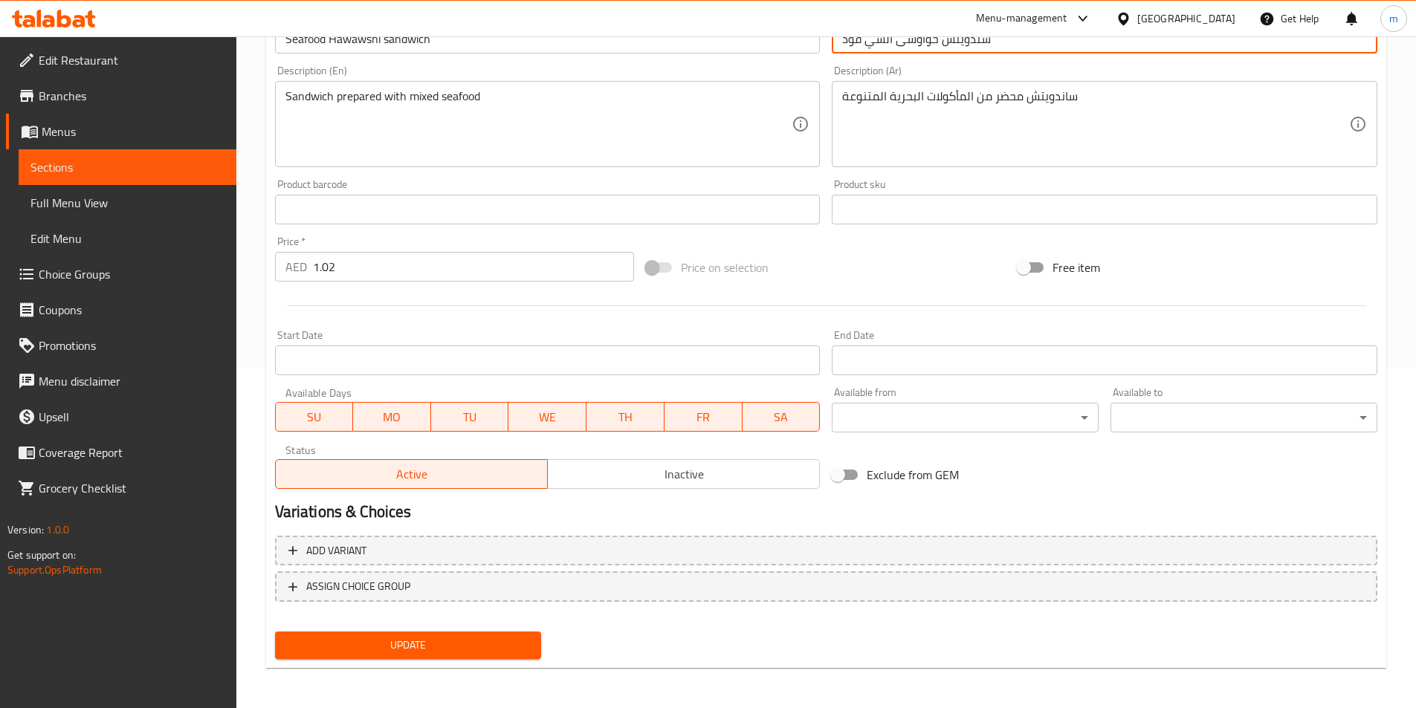
scroll to position [342, 0]
type input "سندويتش حواوشى السي فود"
click at [421, 637] on span "Update" at bounding box center [408, 644] width 243 height 19
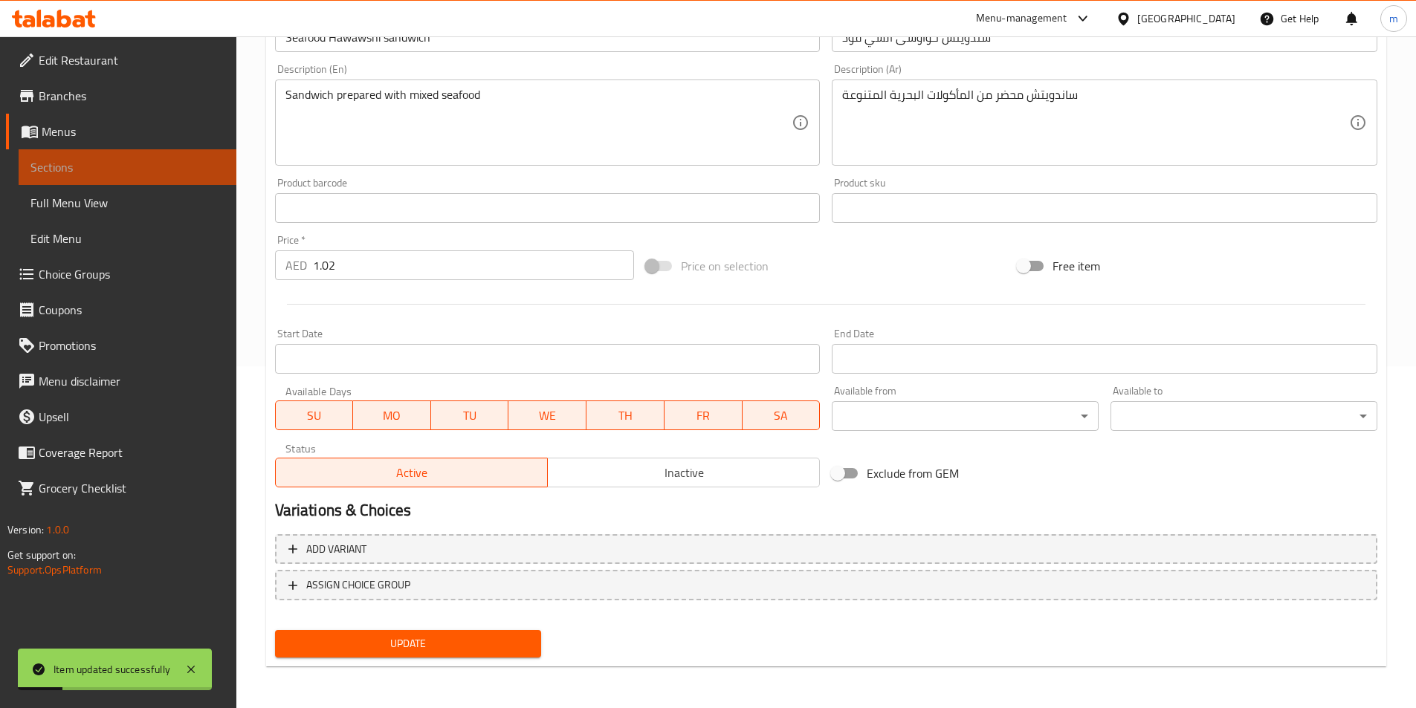
click at [120, 169] on span "Sections" at bounding box center [127, 167] width 194 height 18
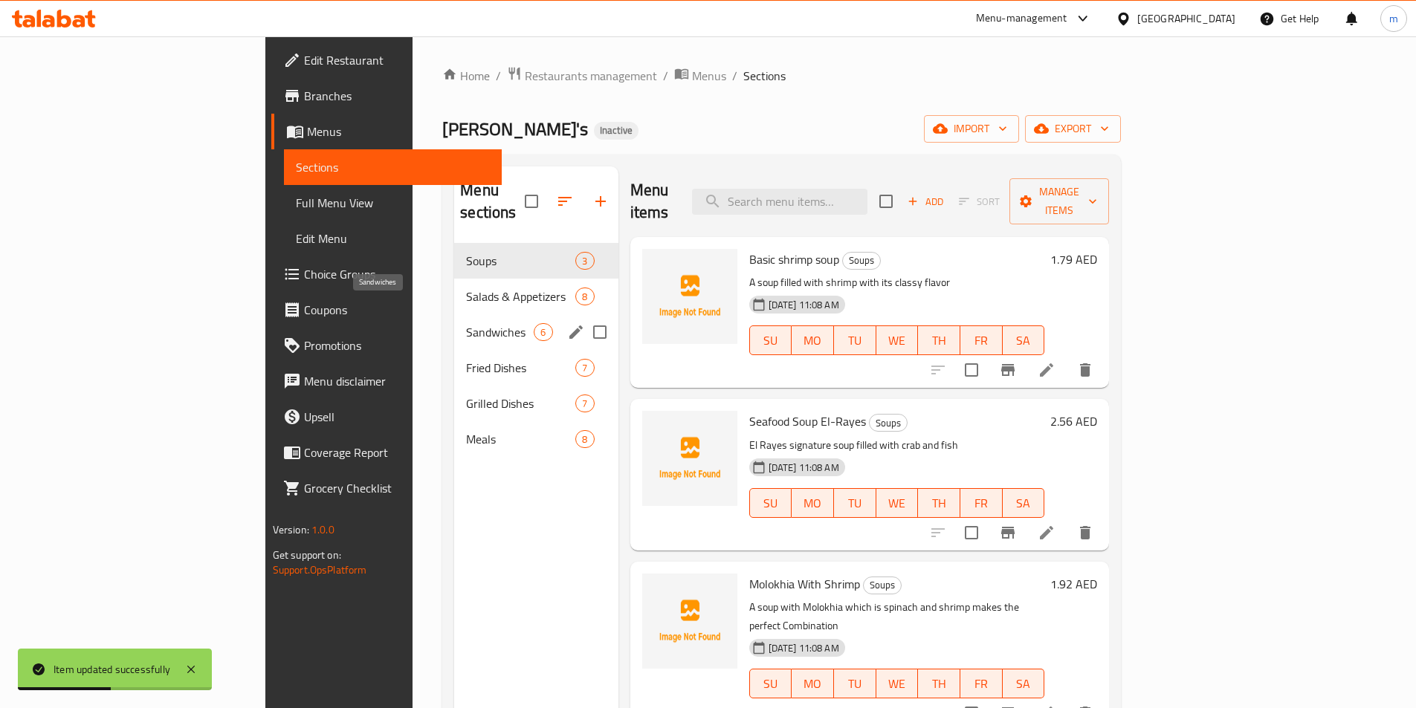
click at [466, 323] on span "Sandwiches" at bounding box center [500, 332] width 68 height 18
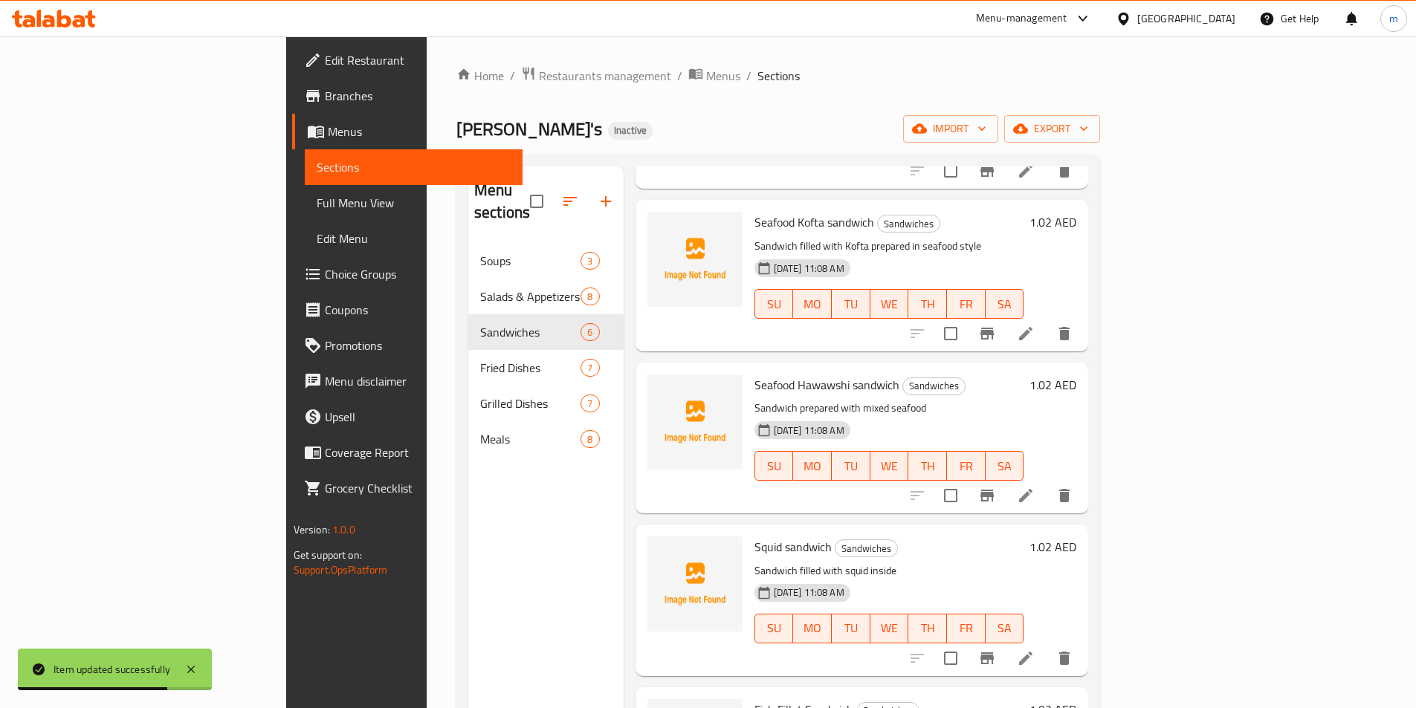
scroll to position [223, 0]
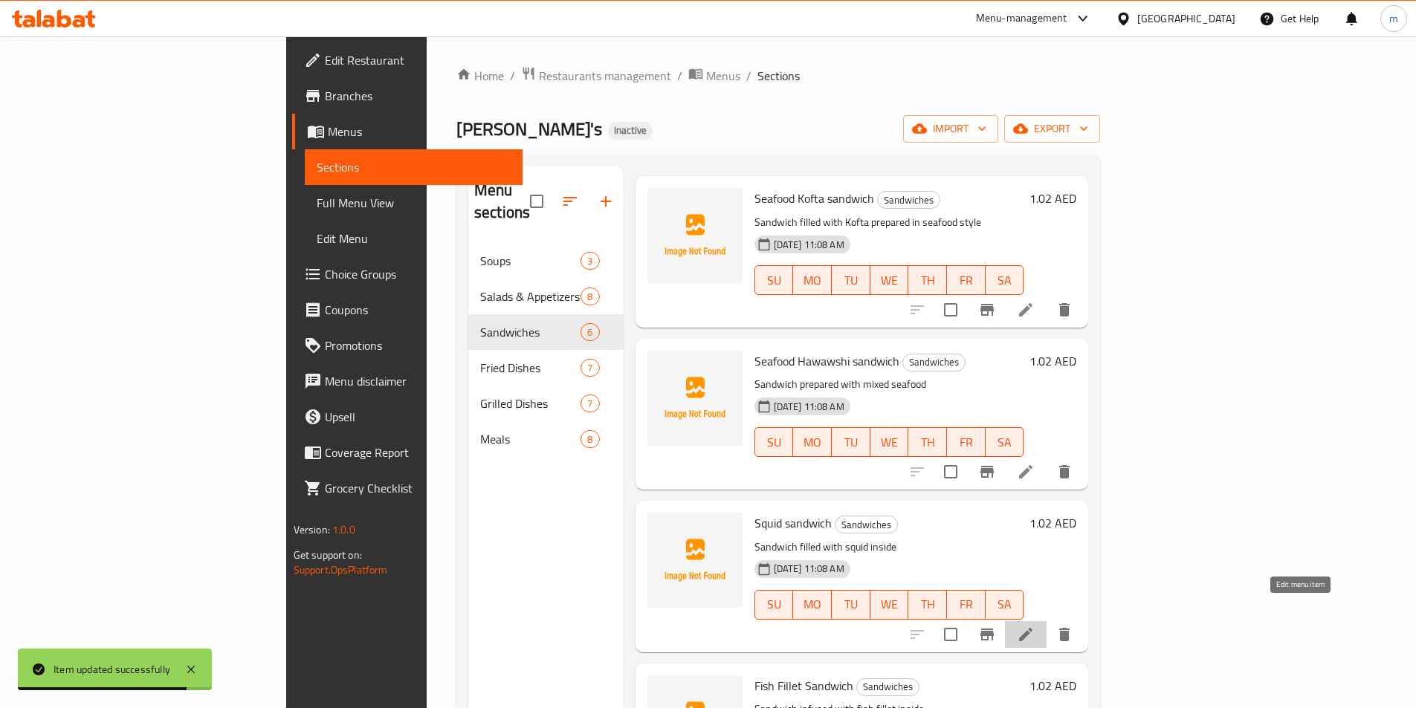
click at [1034, 626] on icon at bounding box center [1026, 635] width 18 height 18
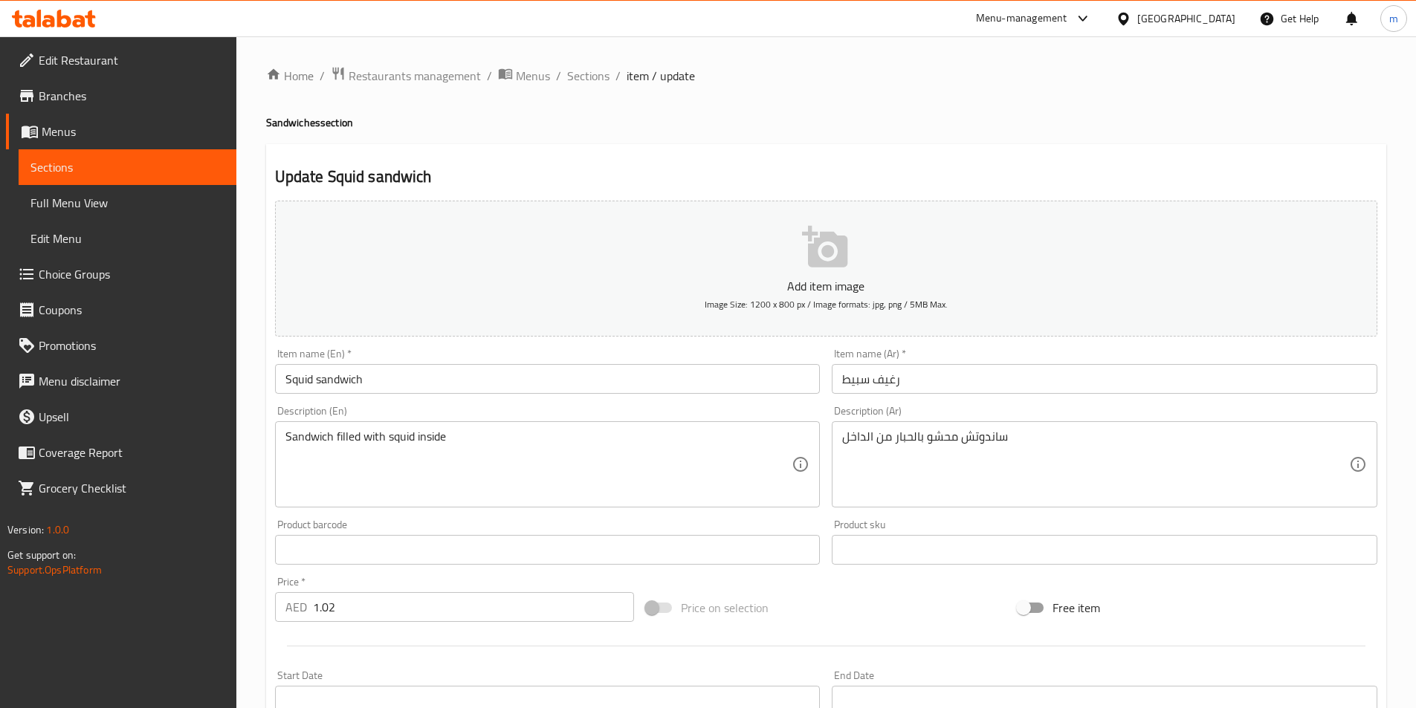
click at [887, 383] on input "رغيف سبيط" at bounding box center [1103, 379] width 545 height 30
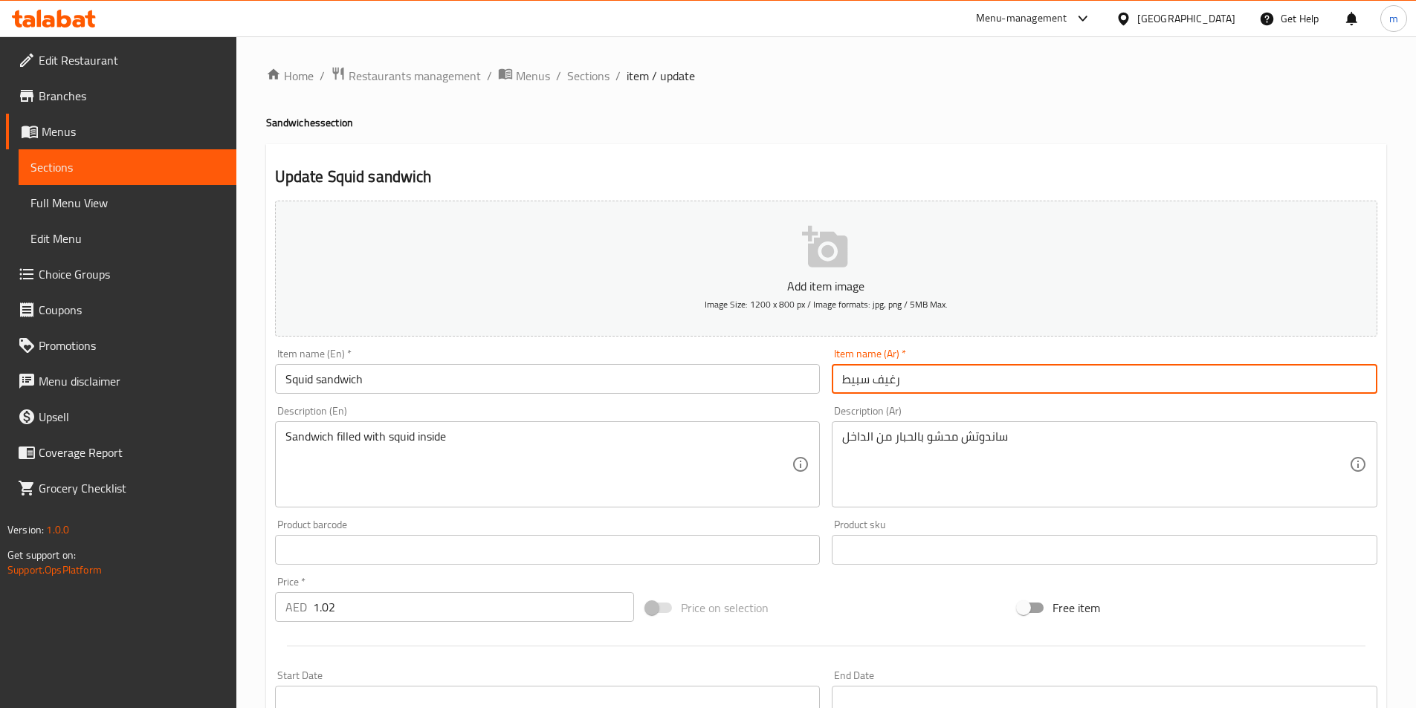
click at [887, 383] on input "رغيف سبيط" at bounding box center [1103, 379] width 545 height 30
paste input "ندويتش"
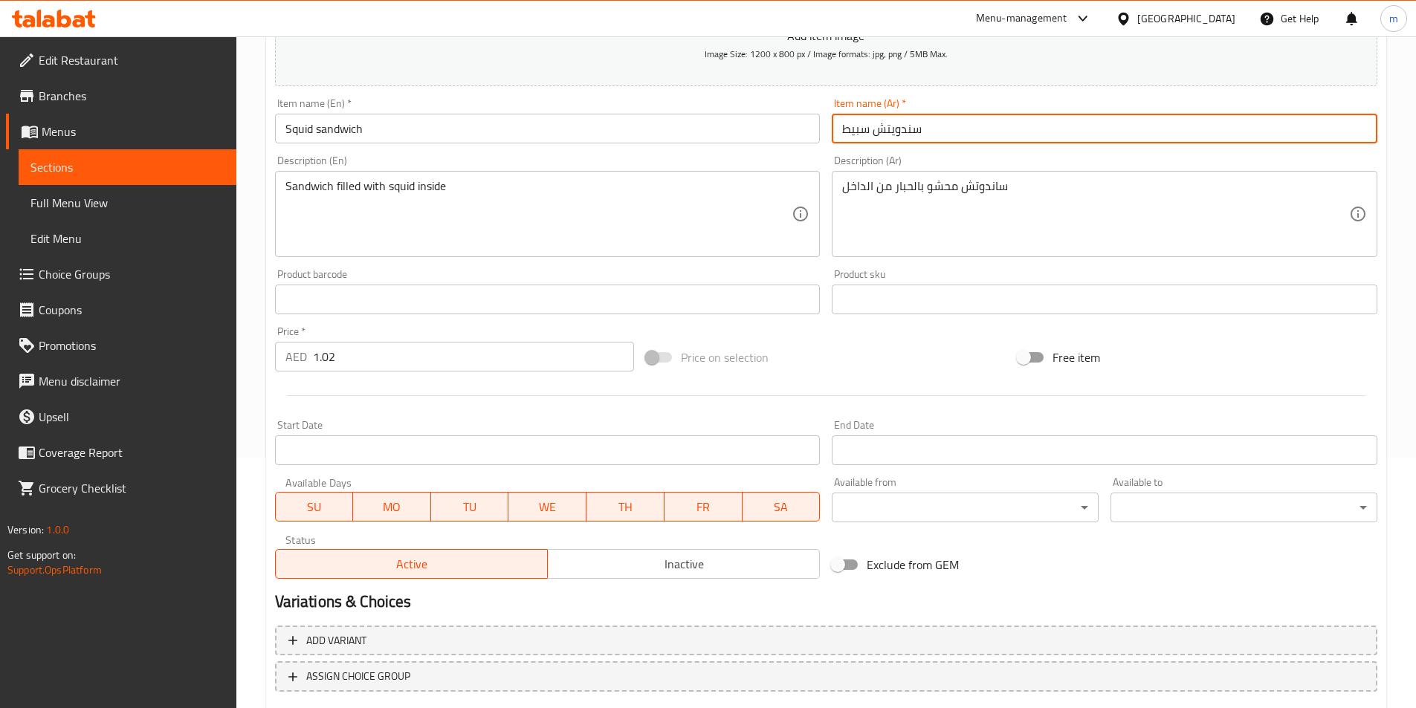
scroll to position [297, 0]
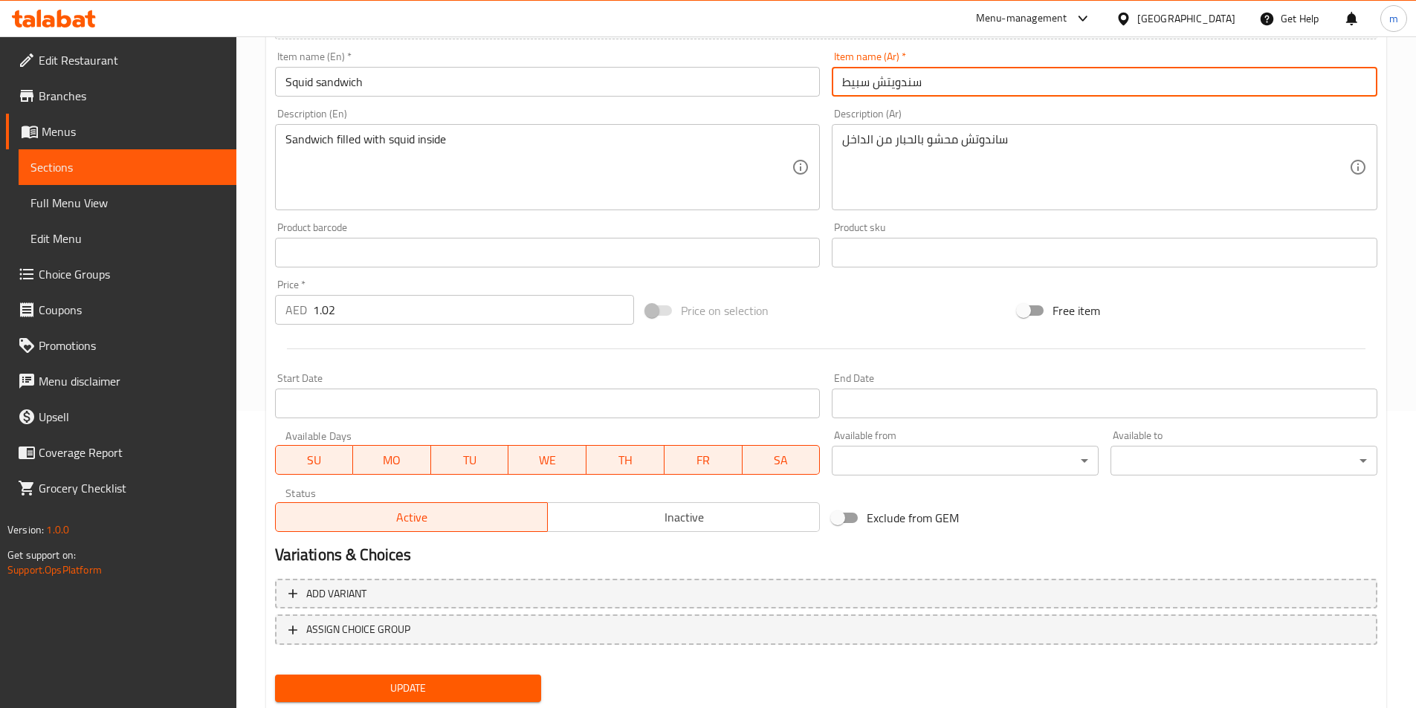
type input "سندويتش سبيط"
click at [321, 675] on button "Update" at bounding box center [408, 688] width 267 height 27
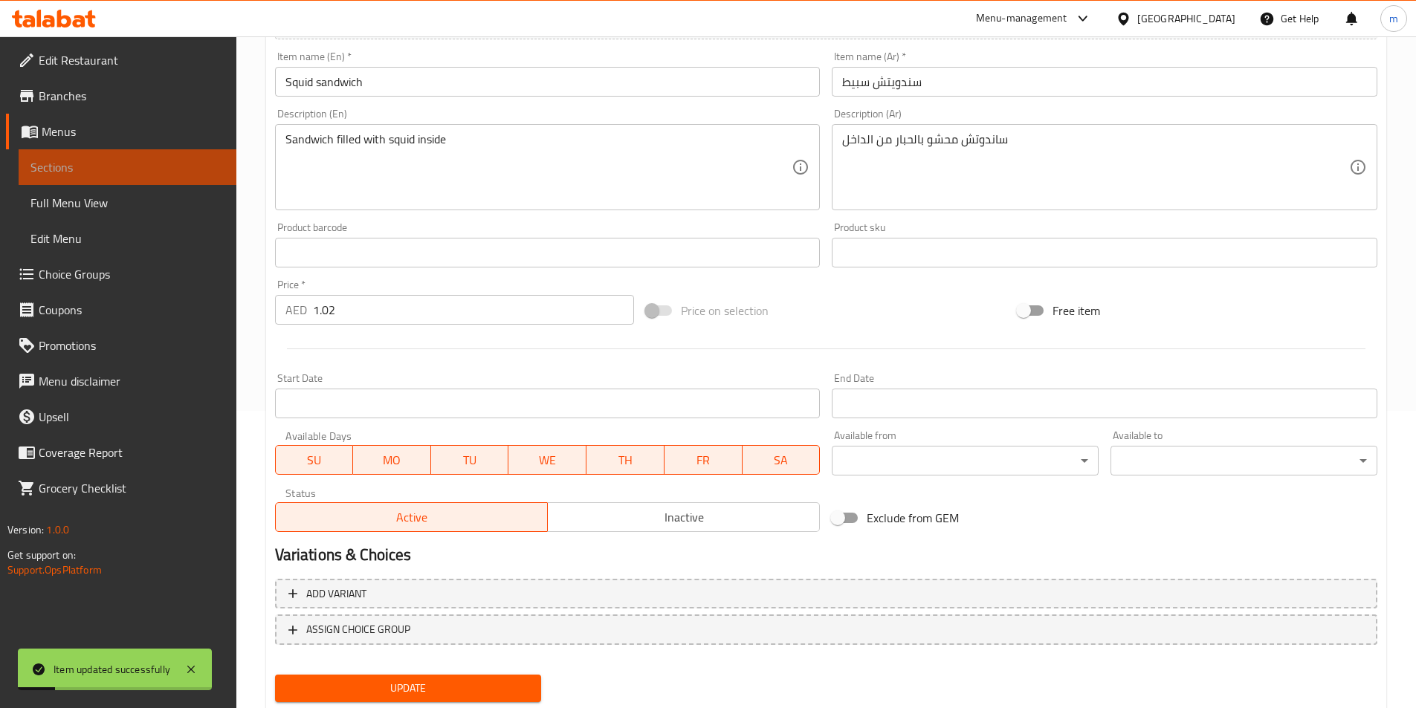
click at [71, 169] on span "Sections" at bounding box center [127, 167] width 194 height 18
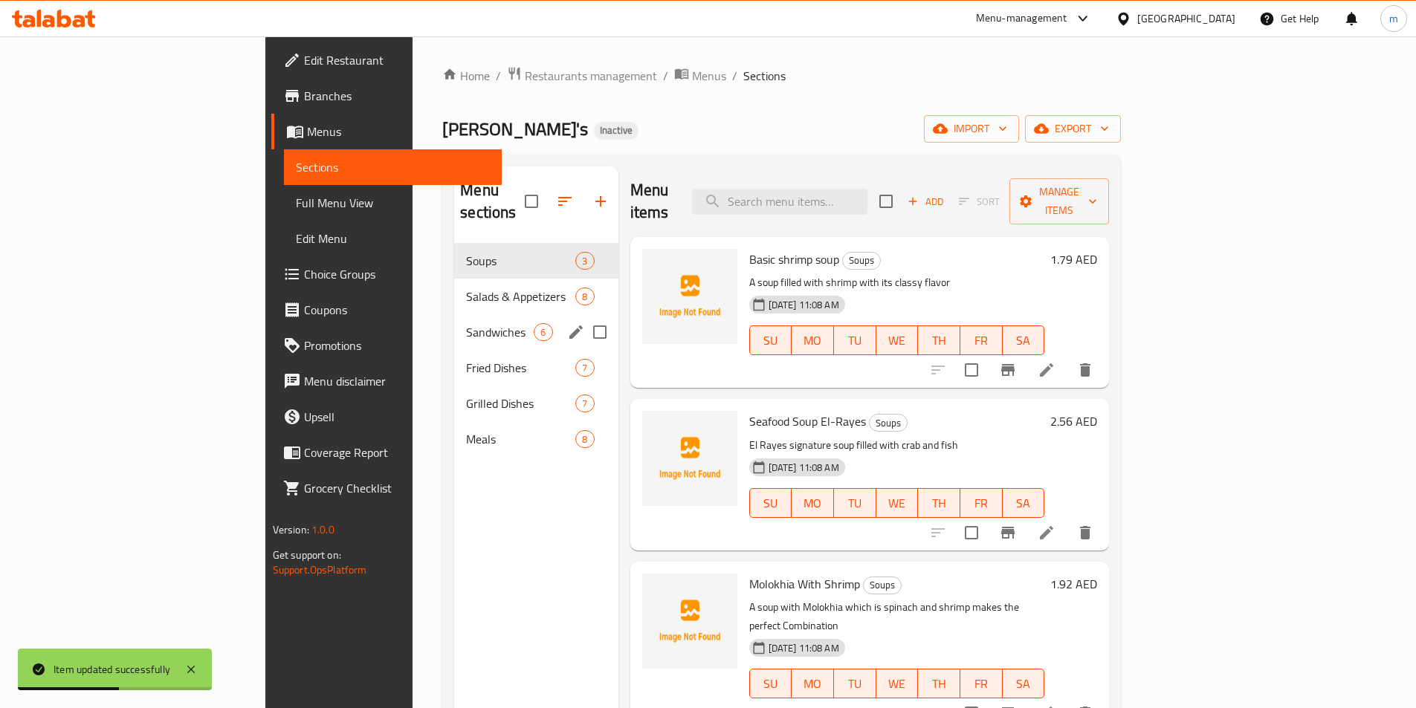
drag, startPoint x: 362, startPoint y: 279, endPoint x: 362, endPoint y: 296, distance: 17.1
click at [454, 296] on div "Soups 3 Salads & Appetizers 8 Sandwiches 6 Fried Dishes 7 Grilled Dishes 7 Meal…" at bounding box center [535, 350] width 163 height 214
click at [466, 323] on span "Sandwiches" at bounding box center [500, 332] width 68 height 18
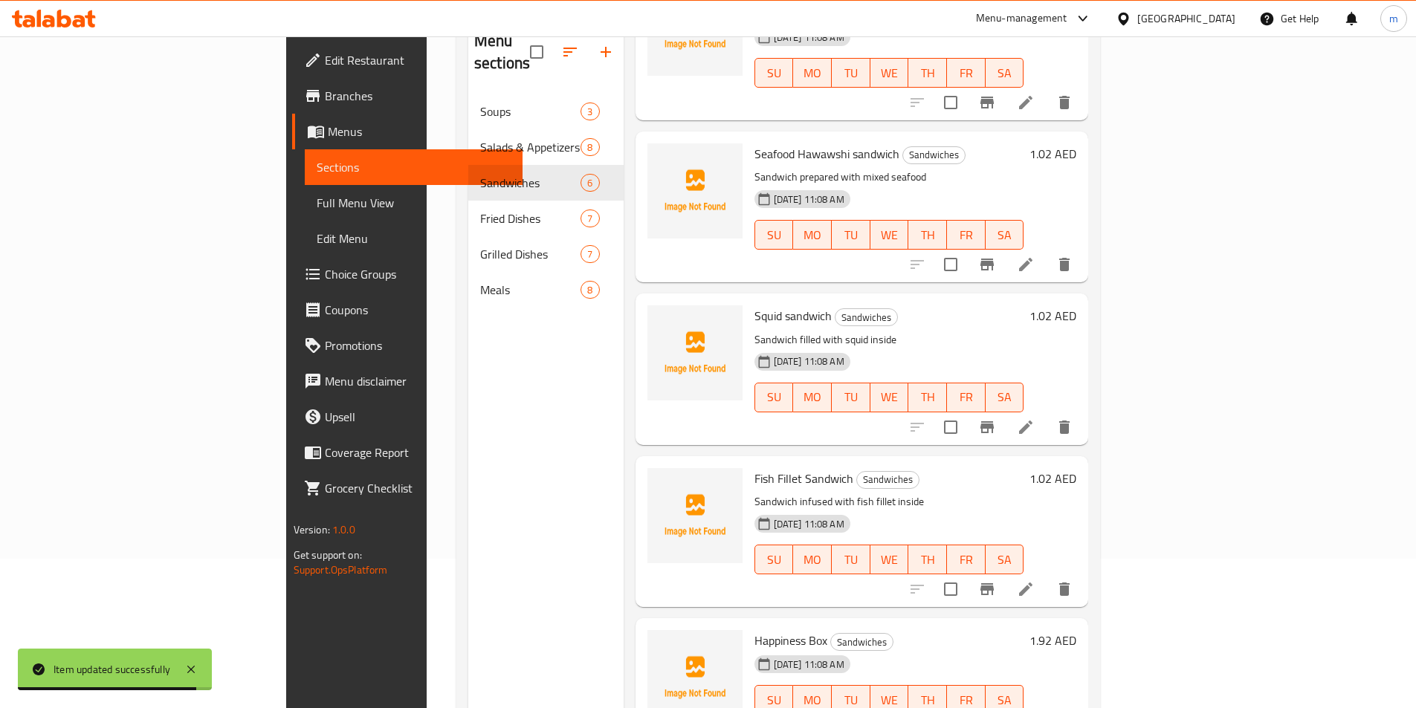
scroll to position [208, 0]
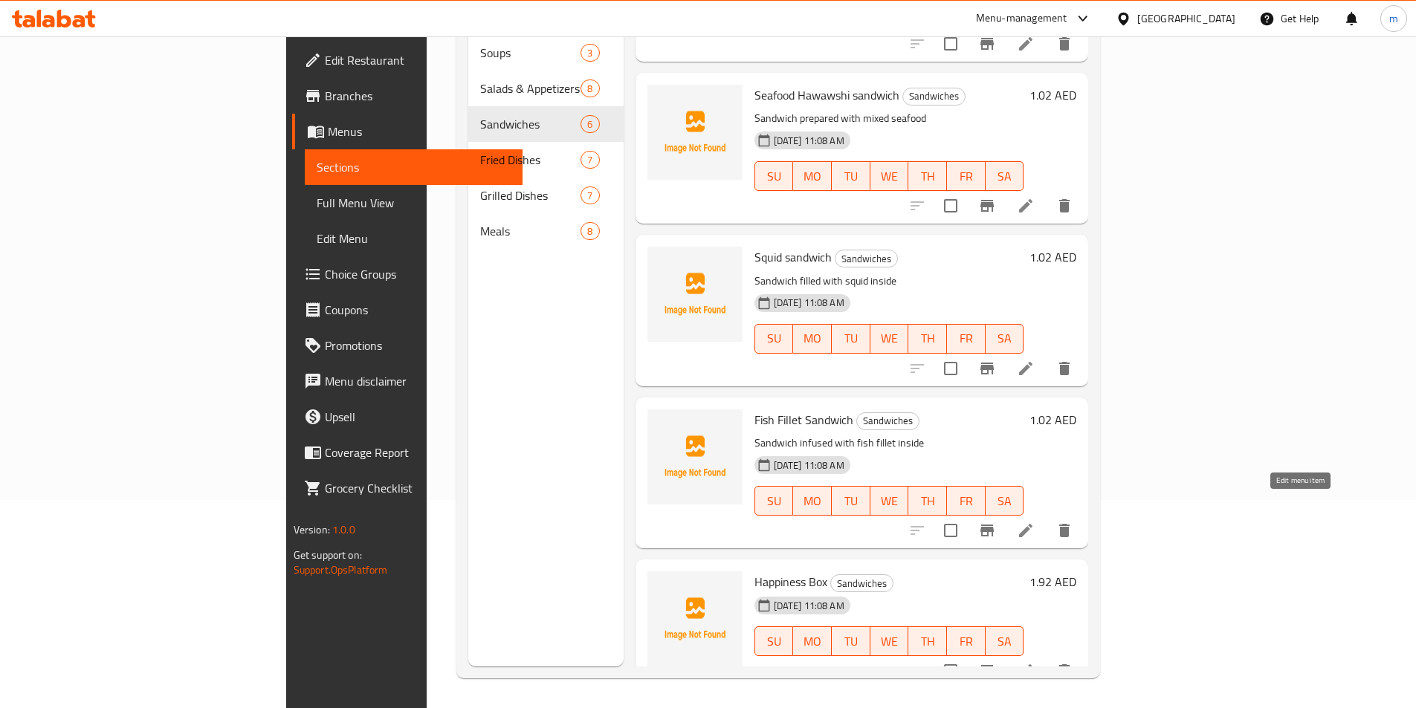
click at [1032, 524] on icon at bounding box center [1025, 530] width 13 height 13
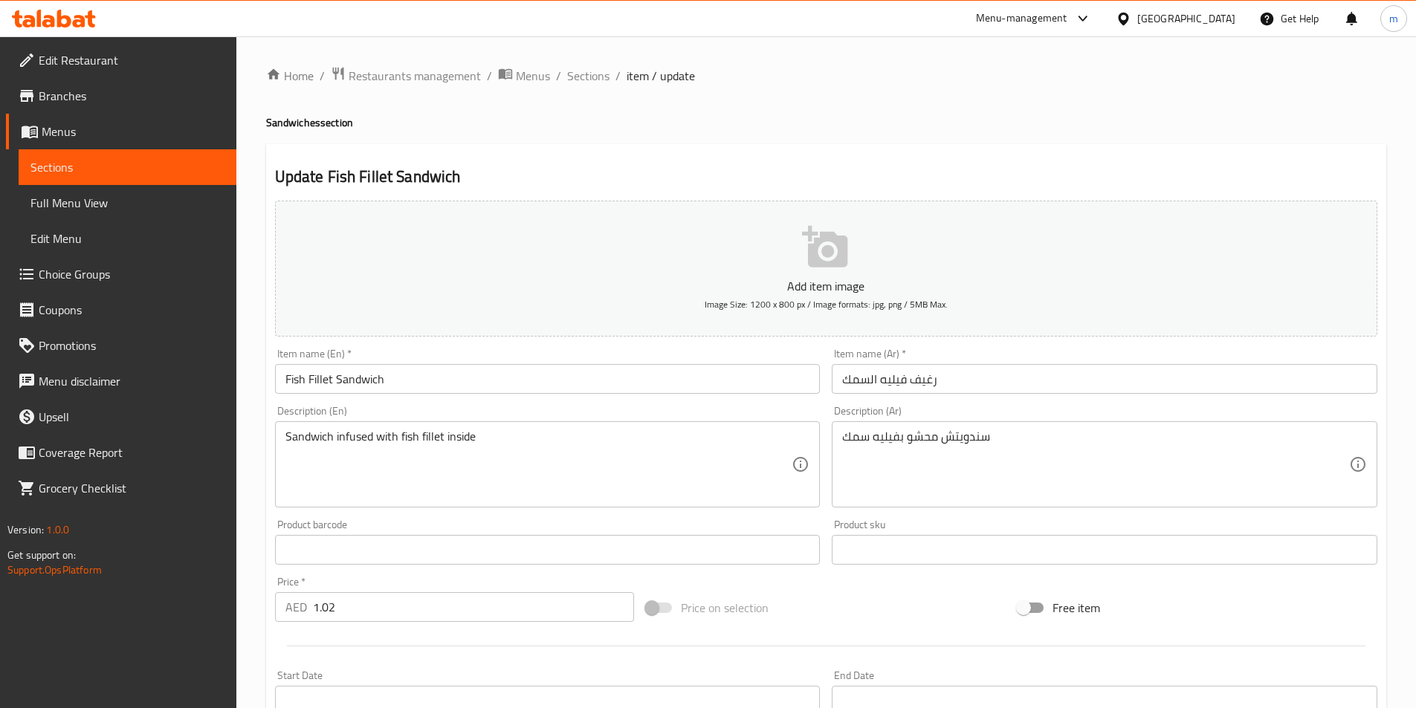
click at [923, 377] on input "رغيف فيليه السمك" at bounding box center [1103, 379] width 545 height 30
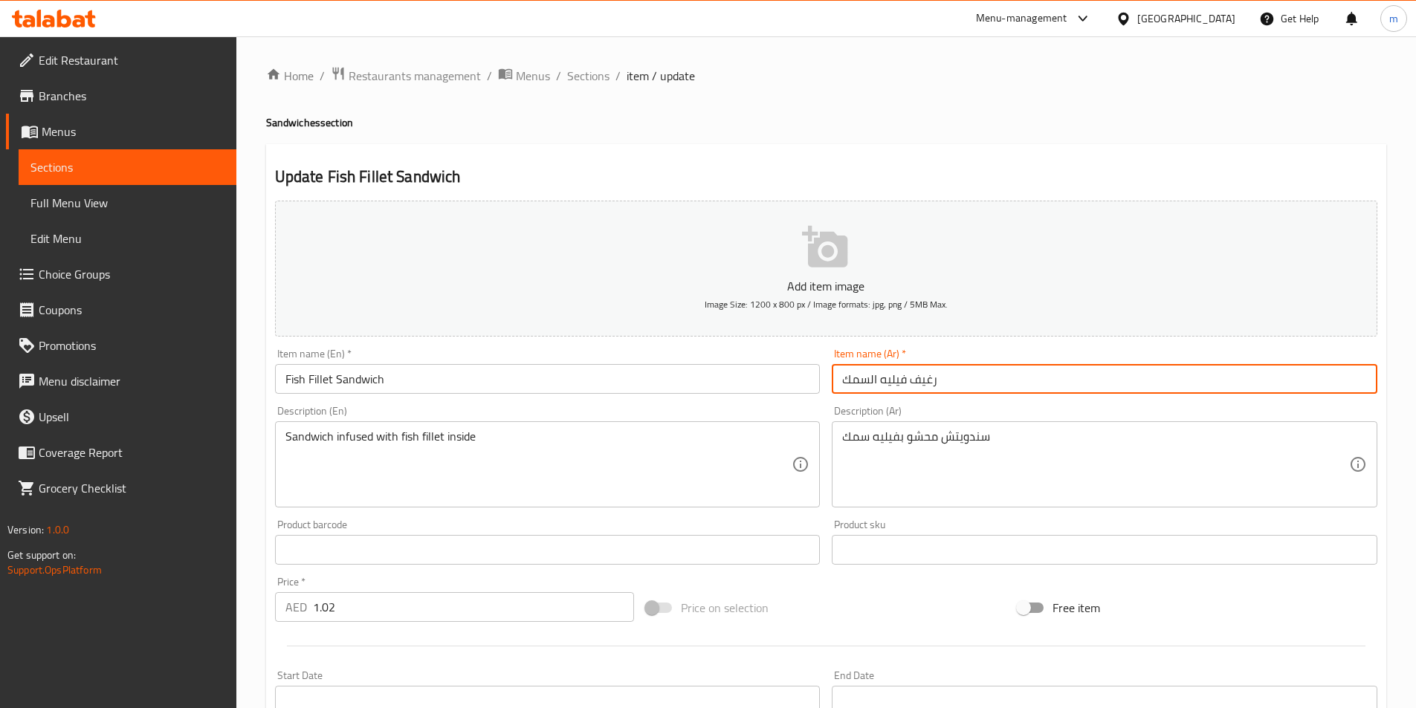
click at [923, 377] on input "رغيف فيليه السمك" at bounding box center [1103, 379] width 545 height 30
paste input "ندويتش"
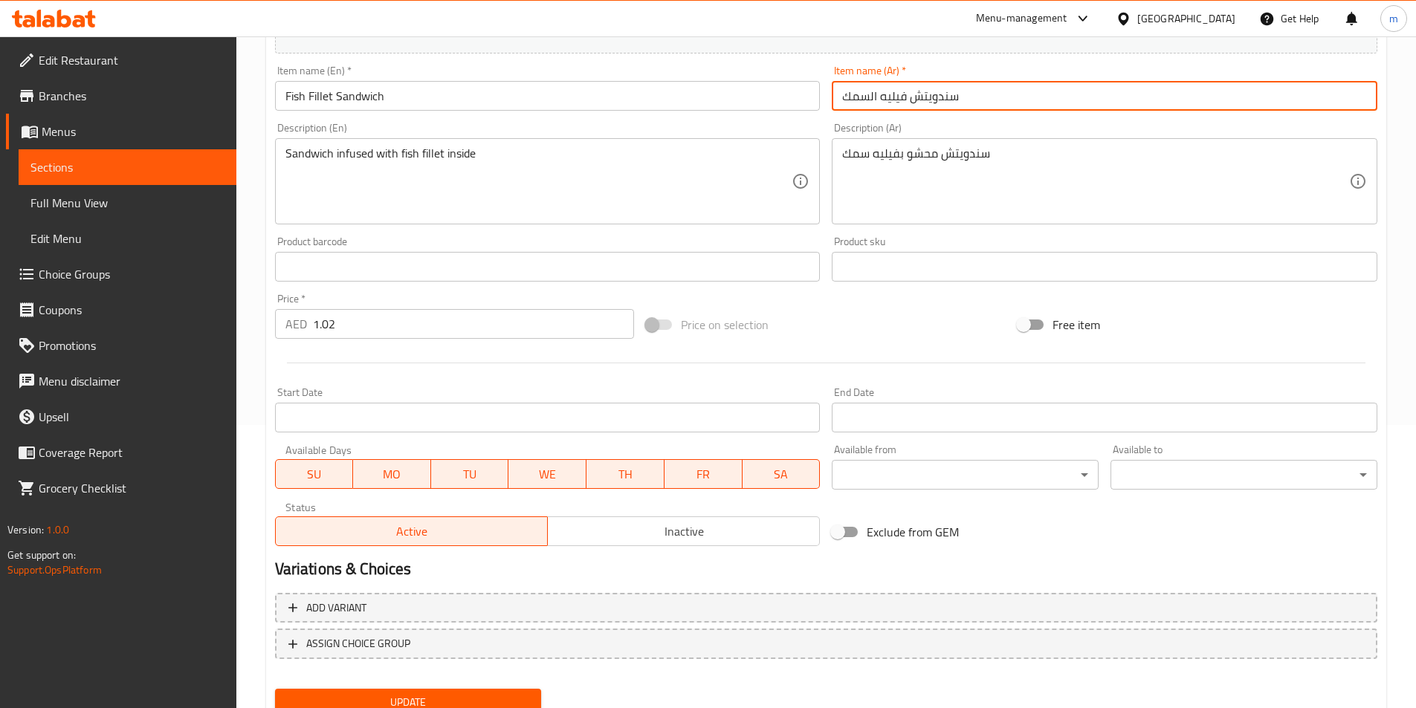
scroll to position [342, 0]
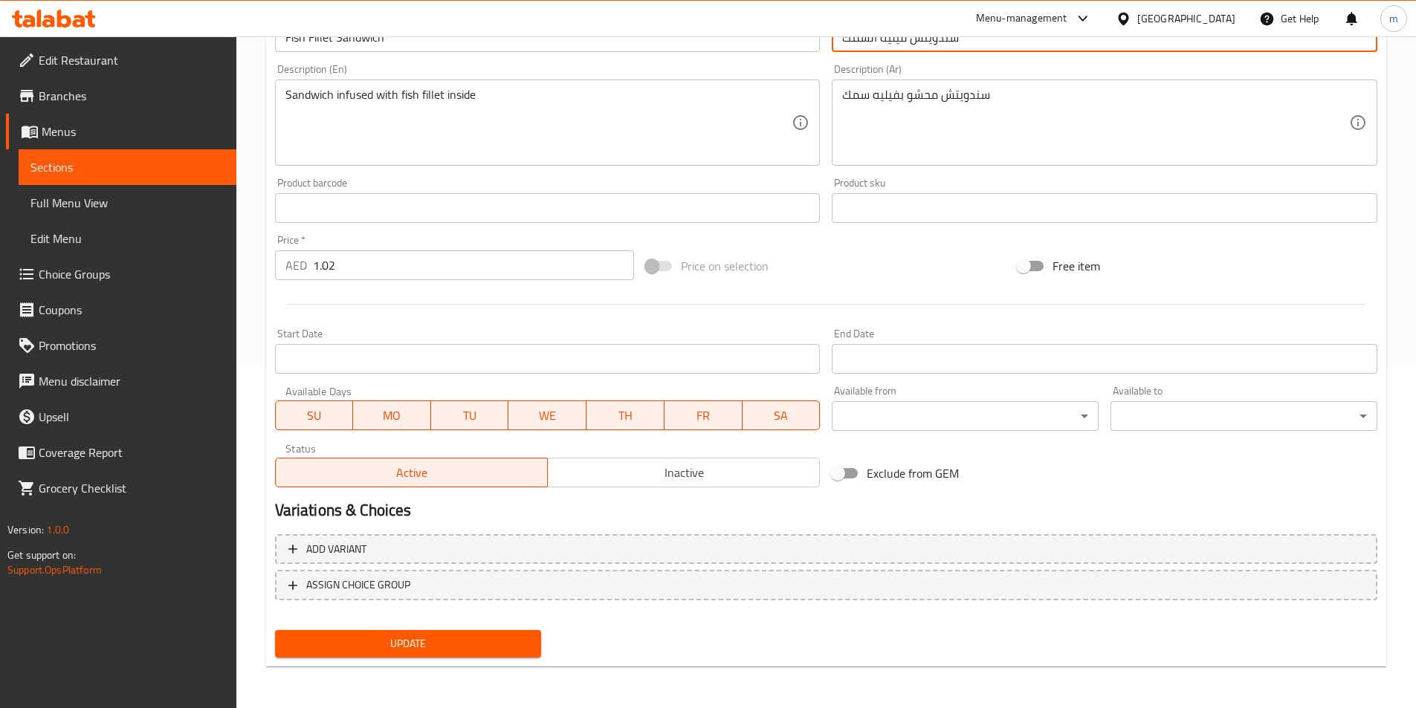
type input "سندويتش فيليه السمك"
click at [428, 648] on span "Update" at bounding box center [408, 644] width 243 height 19
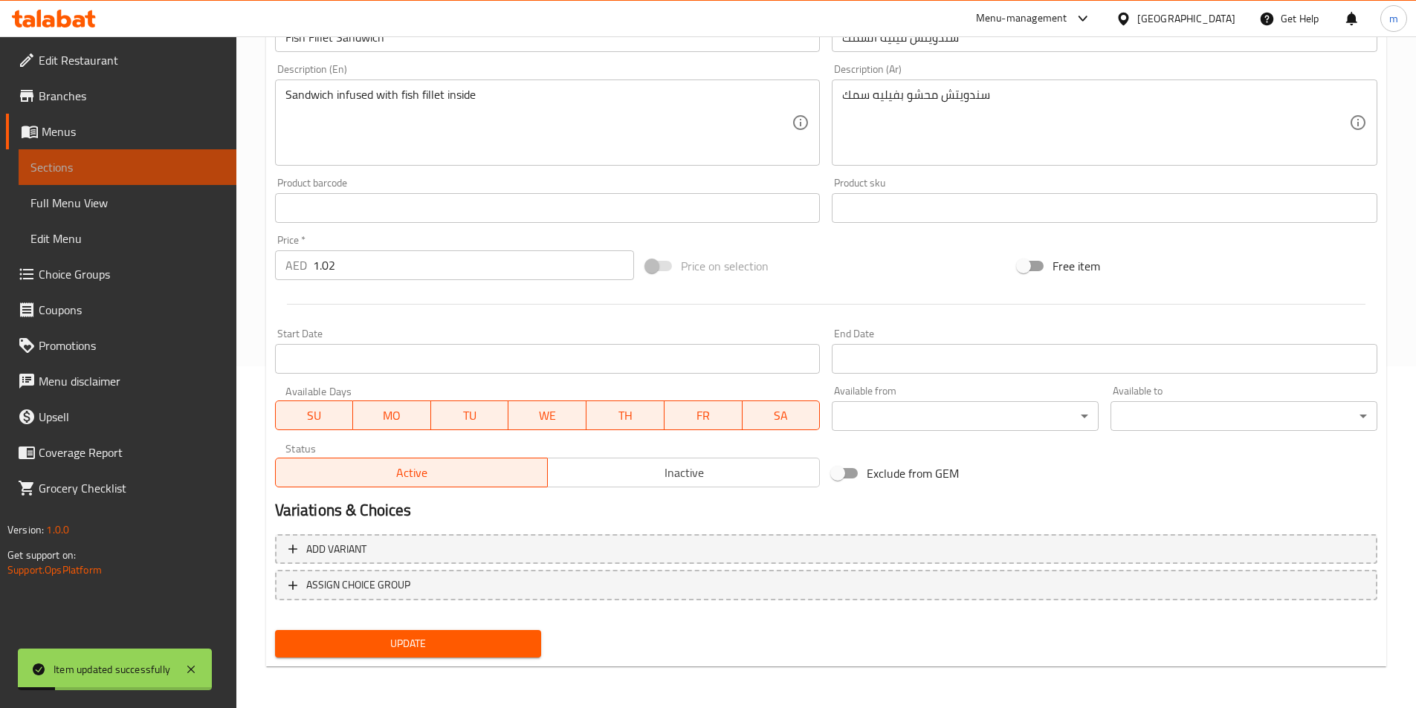
click at [71, 161] on span "Sections" at bounding box center [127, 167] width 194 height 18
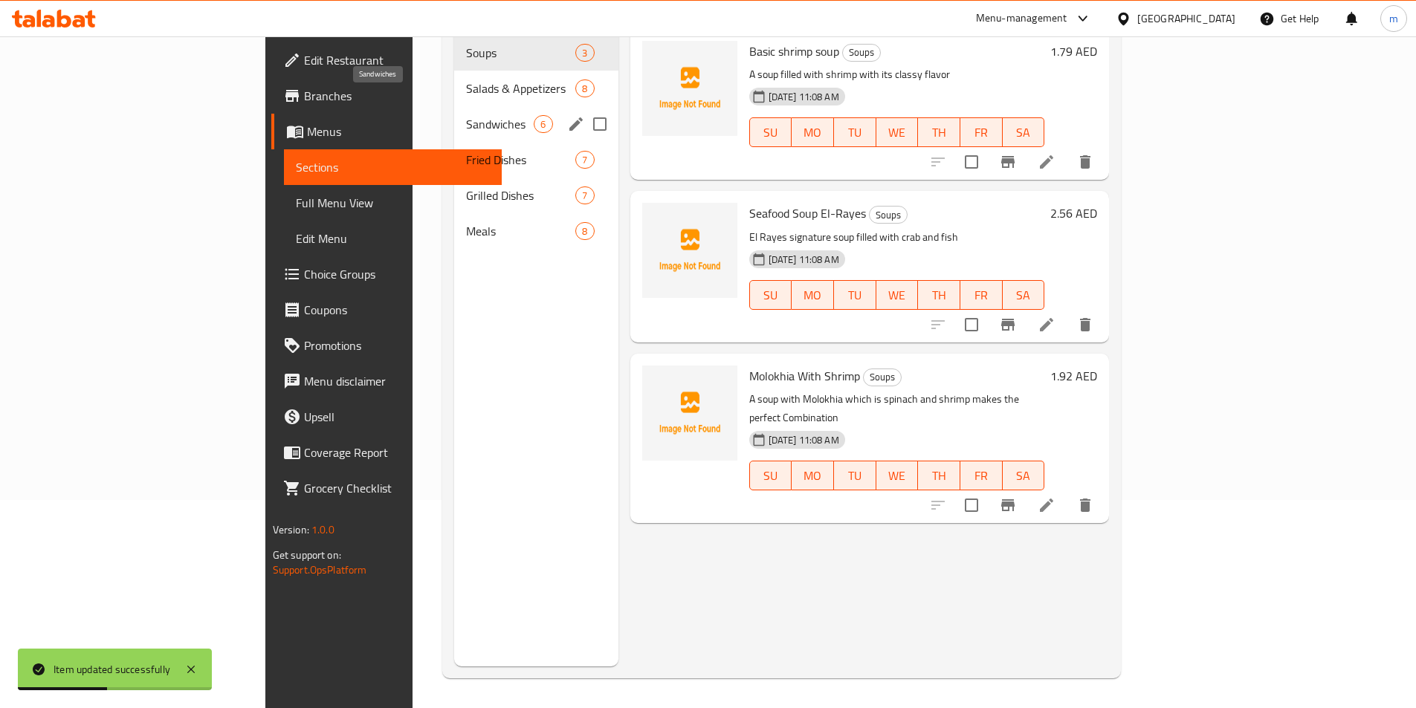
click at [466, 115] on span "Sandwiches" at bounding box center [500, 124] width 68 height 18
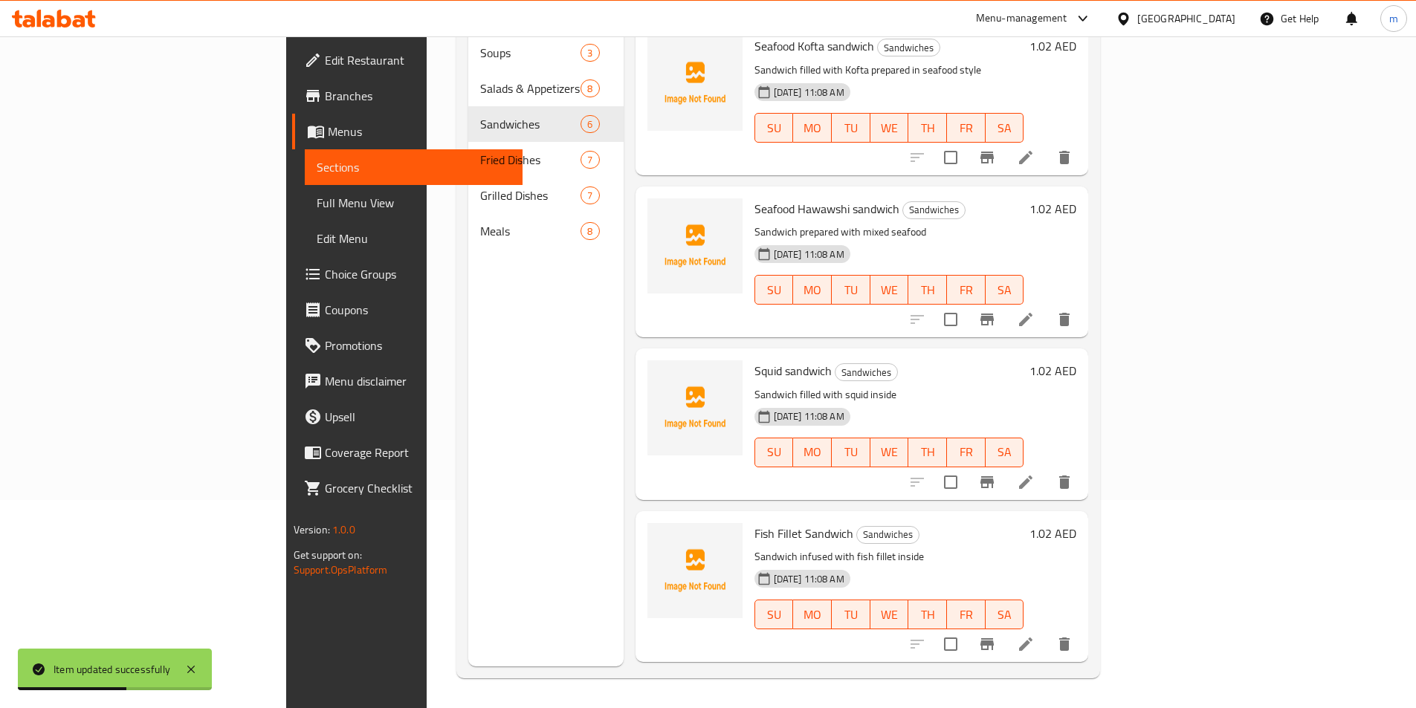
scroll to position [281, 0]
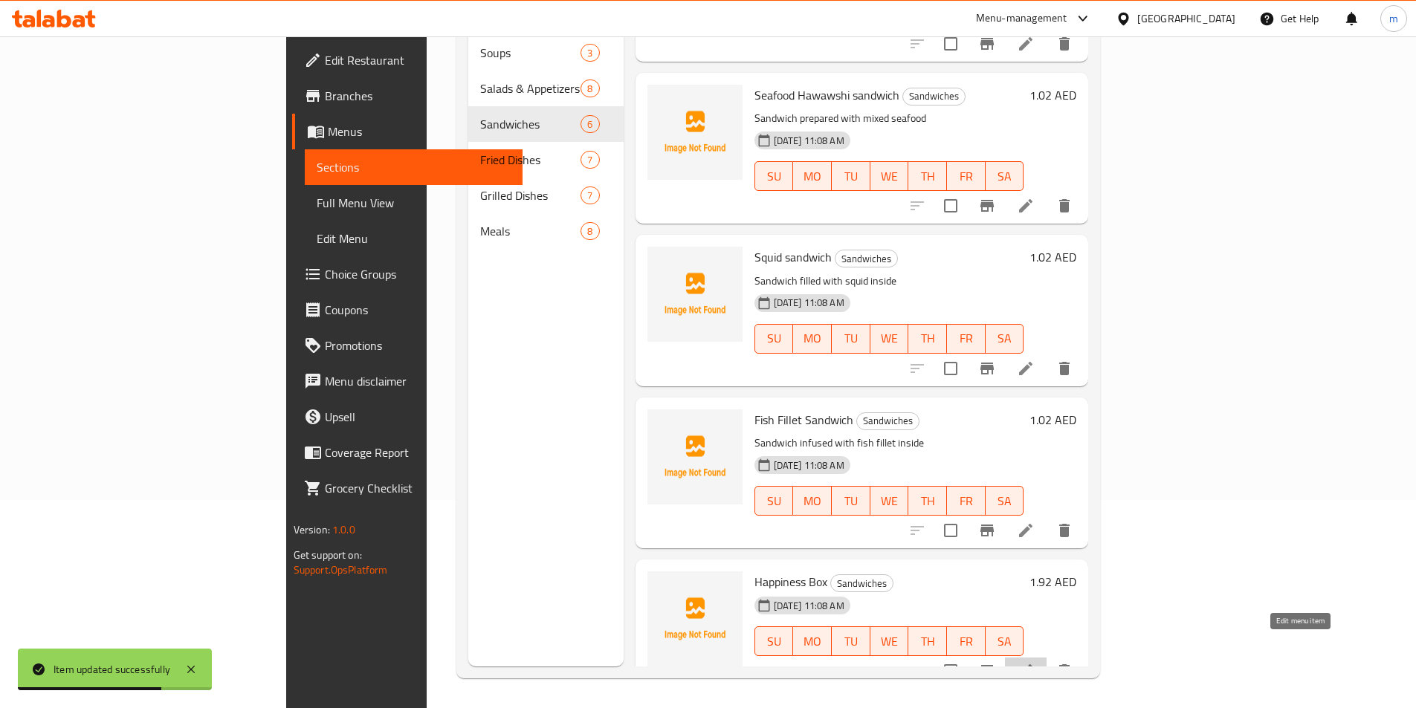
click at [1032, 664] on icon at bounding box center [1025, 670] width 13 height 13
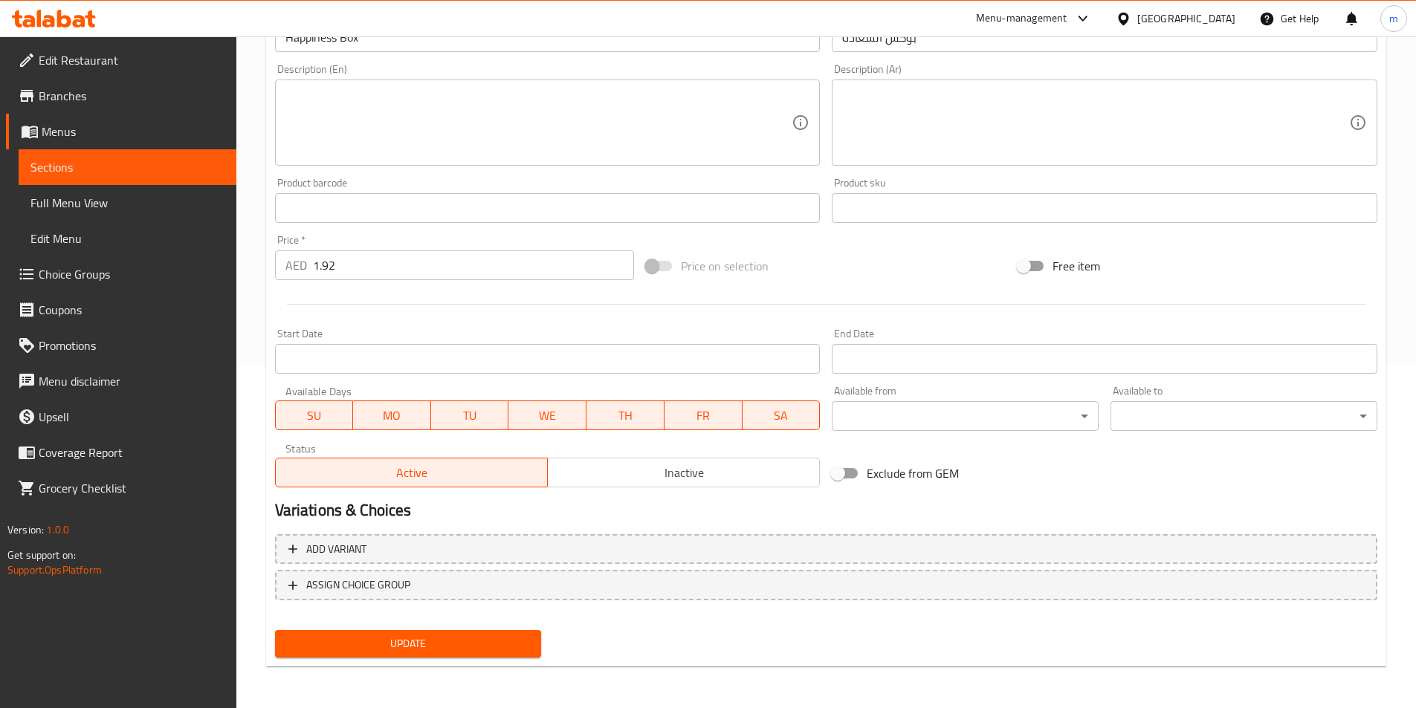
click at [95, 172] on span "Sections" at bounding box center [127, 167] width 194 height 18
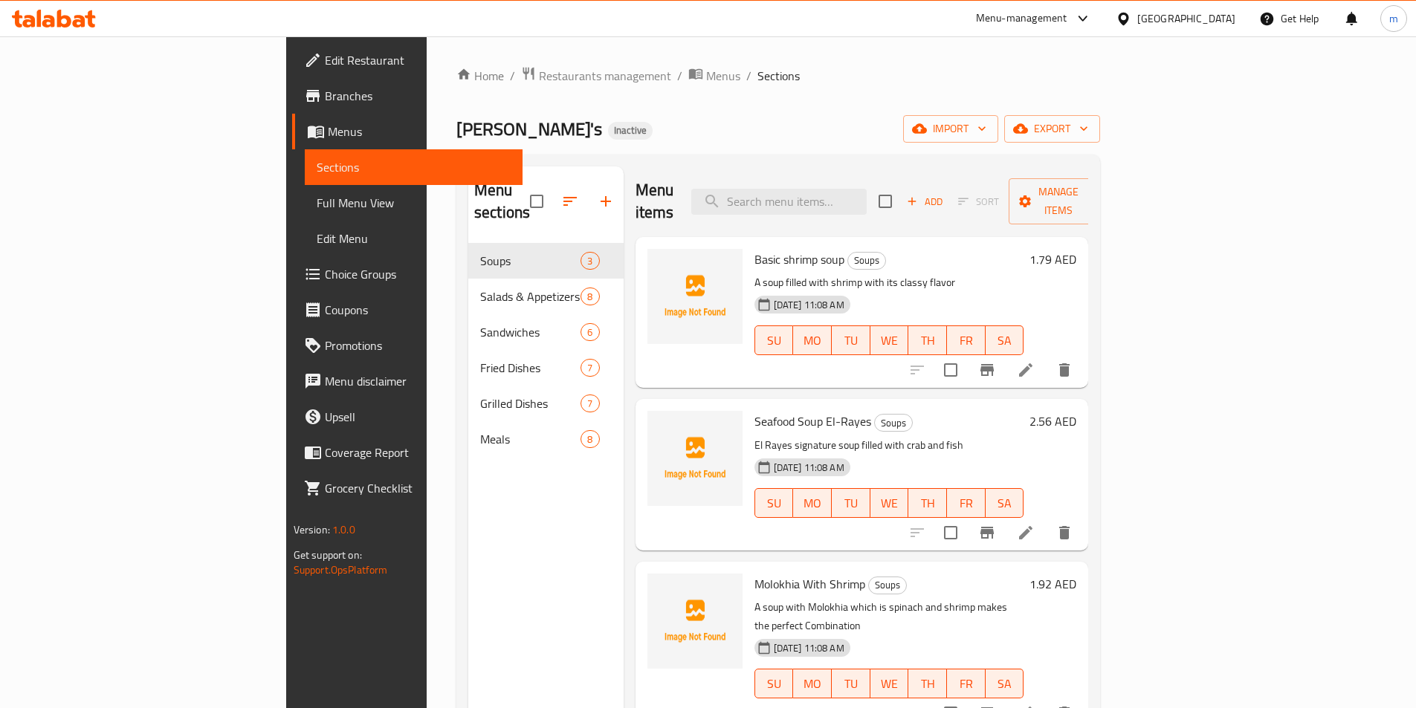
click at [317, 204] on span "Full Menu View" at bounding box center [414, 203] width 194 height 18
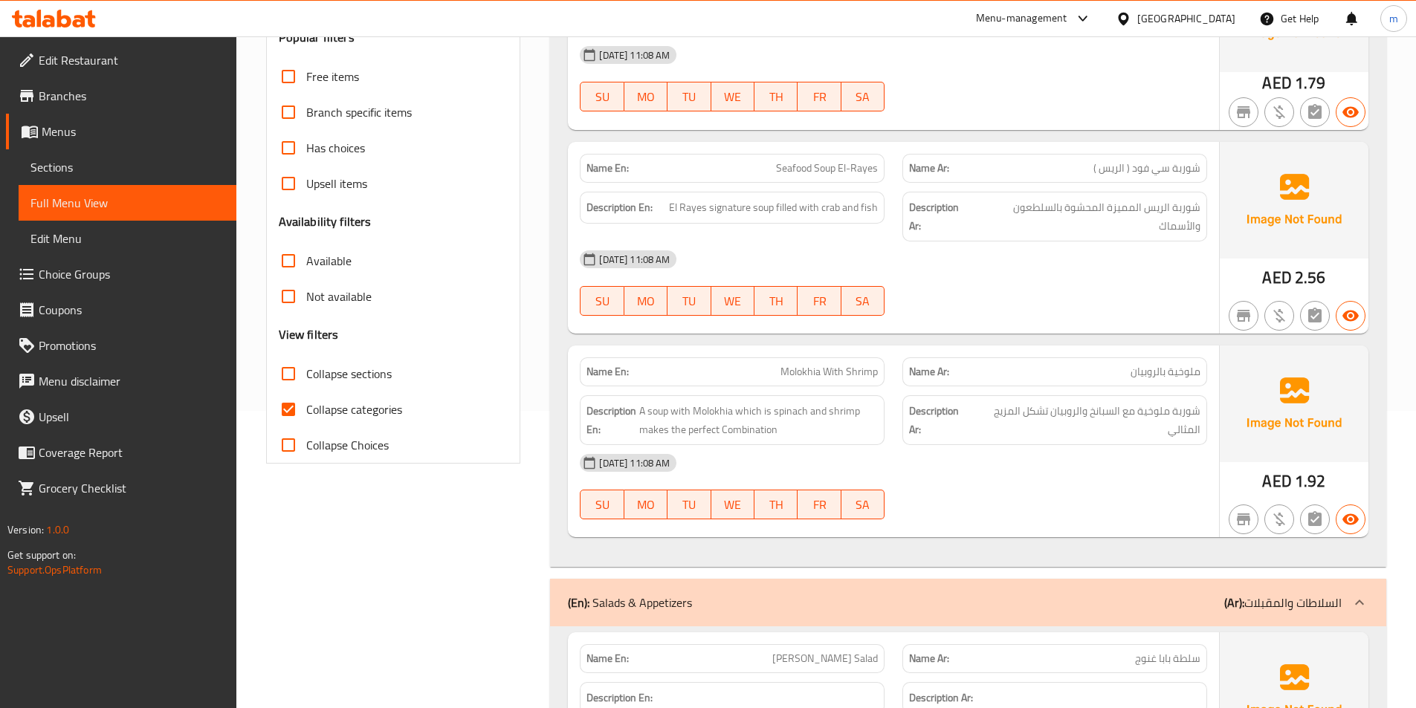
click at [369, 409] on span "Collapse categories" at bounding box center [354, 410] width 96 height 18
click at [306, 409] on input "Collapse categories" at bounding box center [288, 410] width 36 height 36
checkbox input "false"
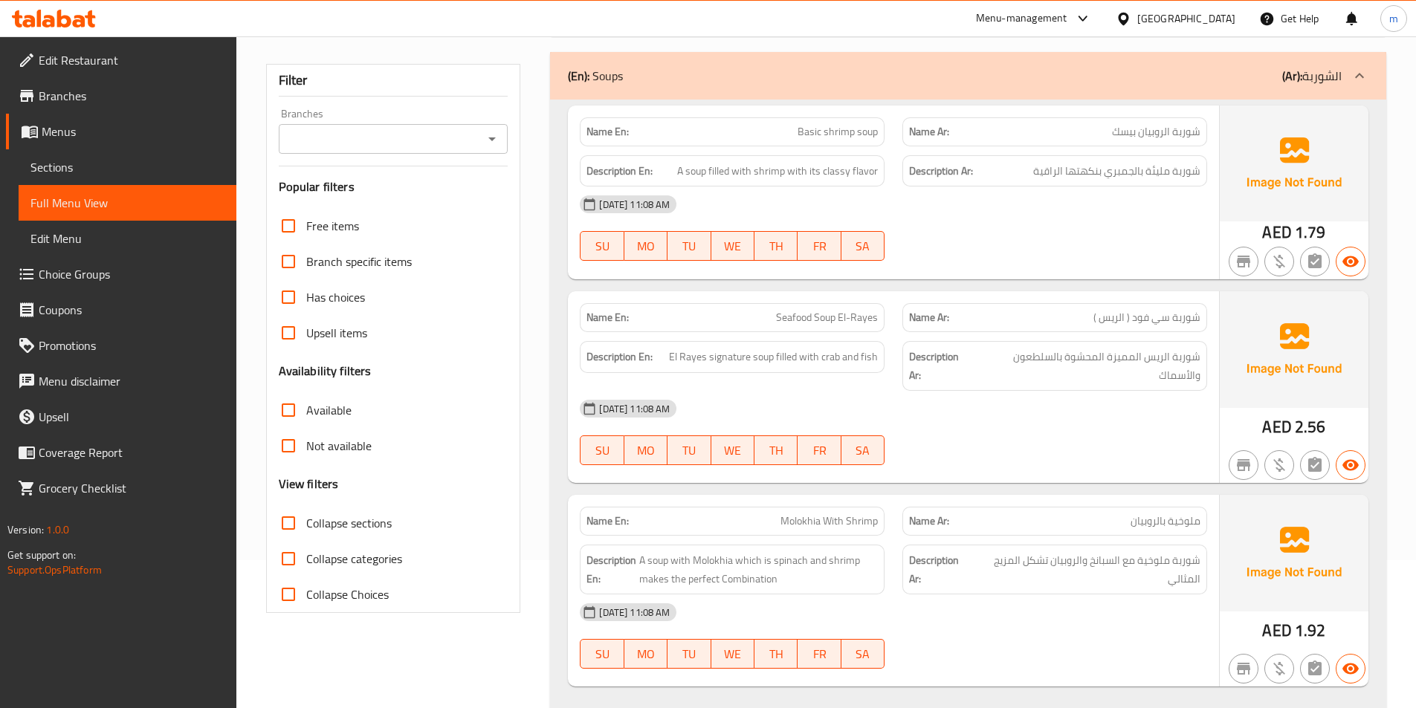
scroll to position [149, 0]
click at [1045, 623] on div "[DATE] 11:08 AM" at bounding box center [893, 612] width 645 height 36
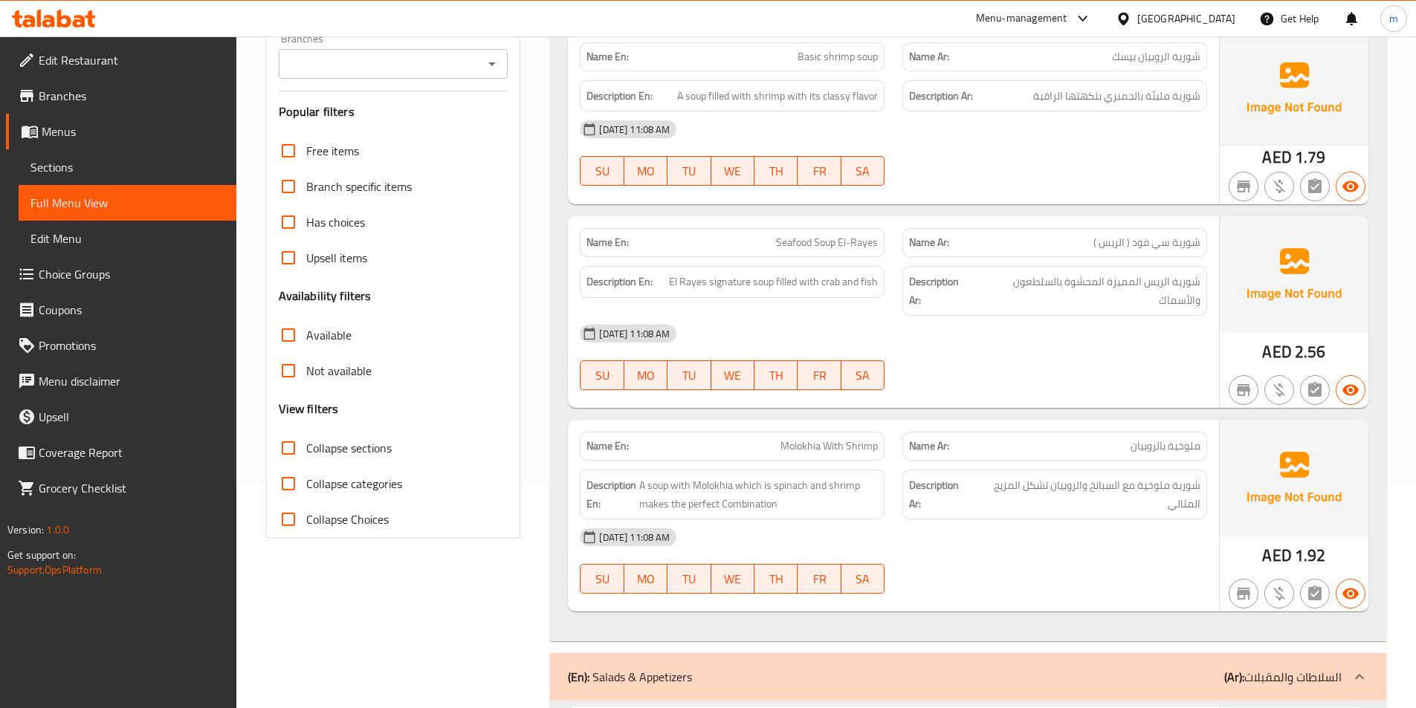
click at [96, 172] on span "Sections" at bounding box center [127, 167] width 194 height 18
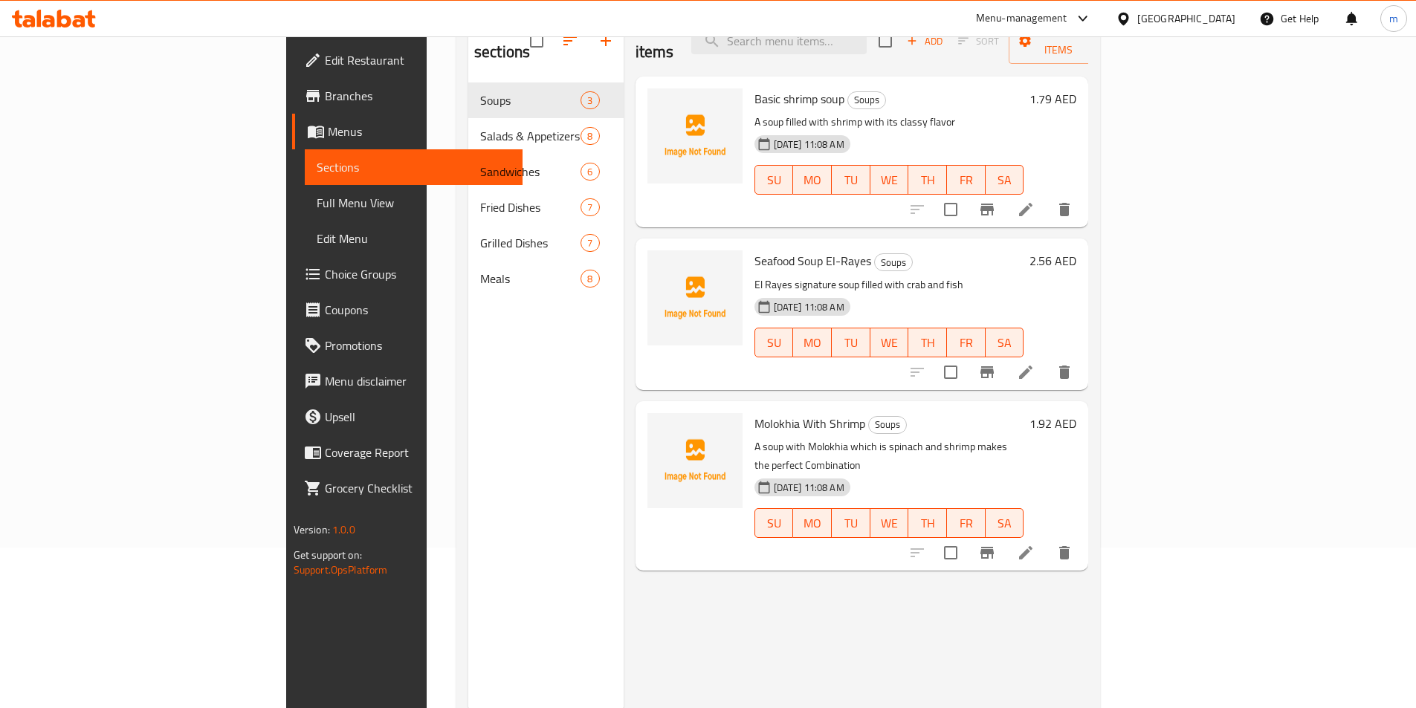
scroll to position [134, 0]
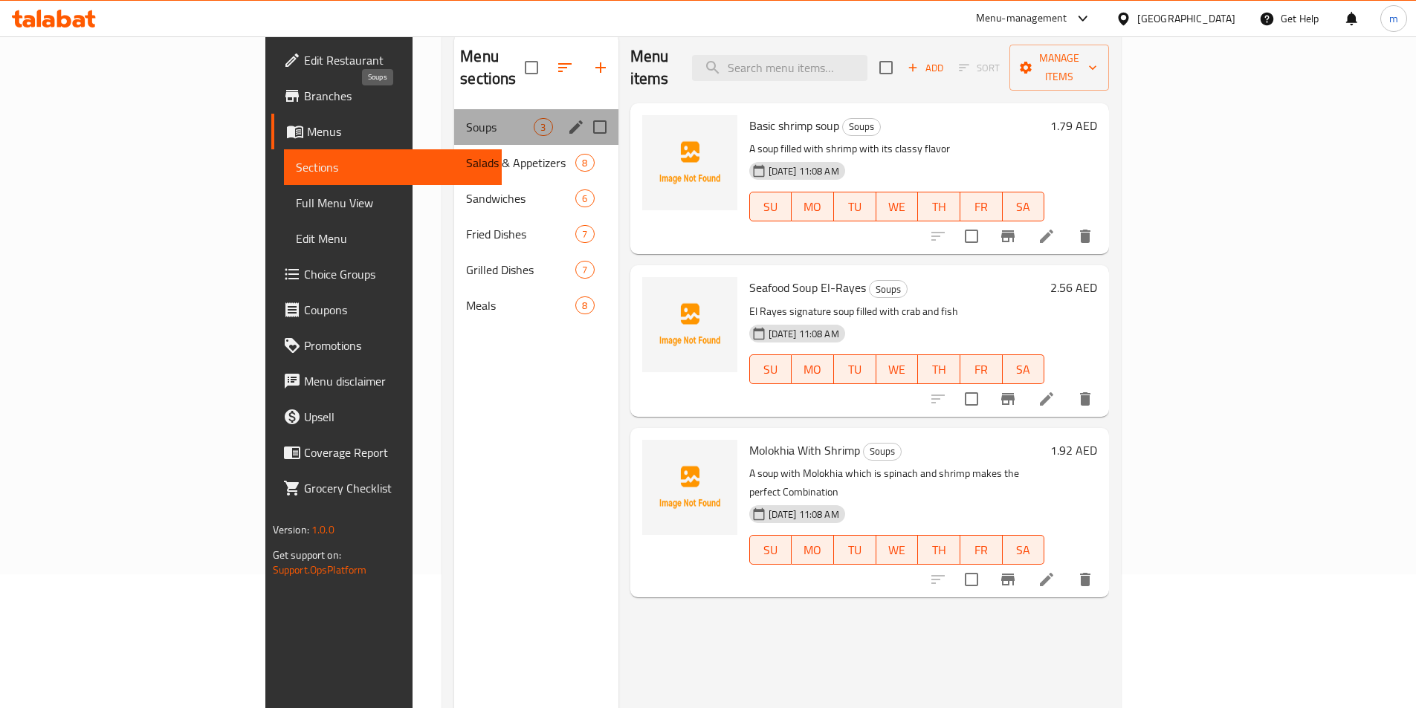
click at [466, 118] on span "Soups" at bounding box center [500, 127] width 68 height 18
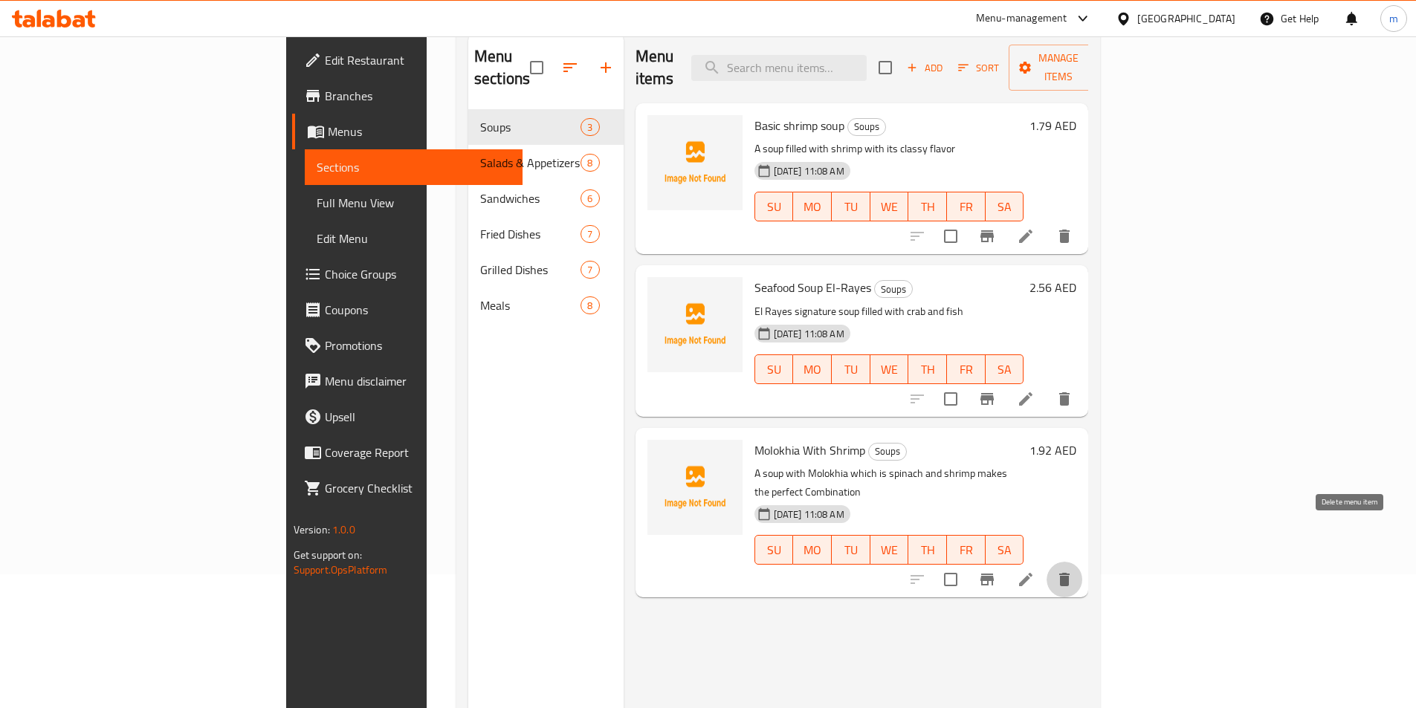
click at [1073, 571] on icon "delete" at bounding box center [1064, 580] width 18 height 18
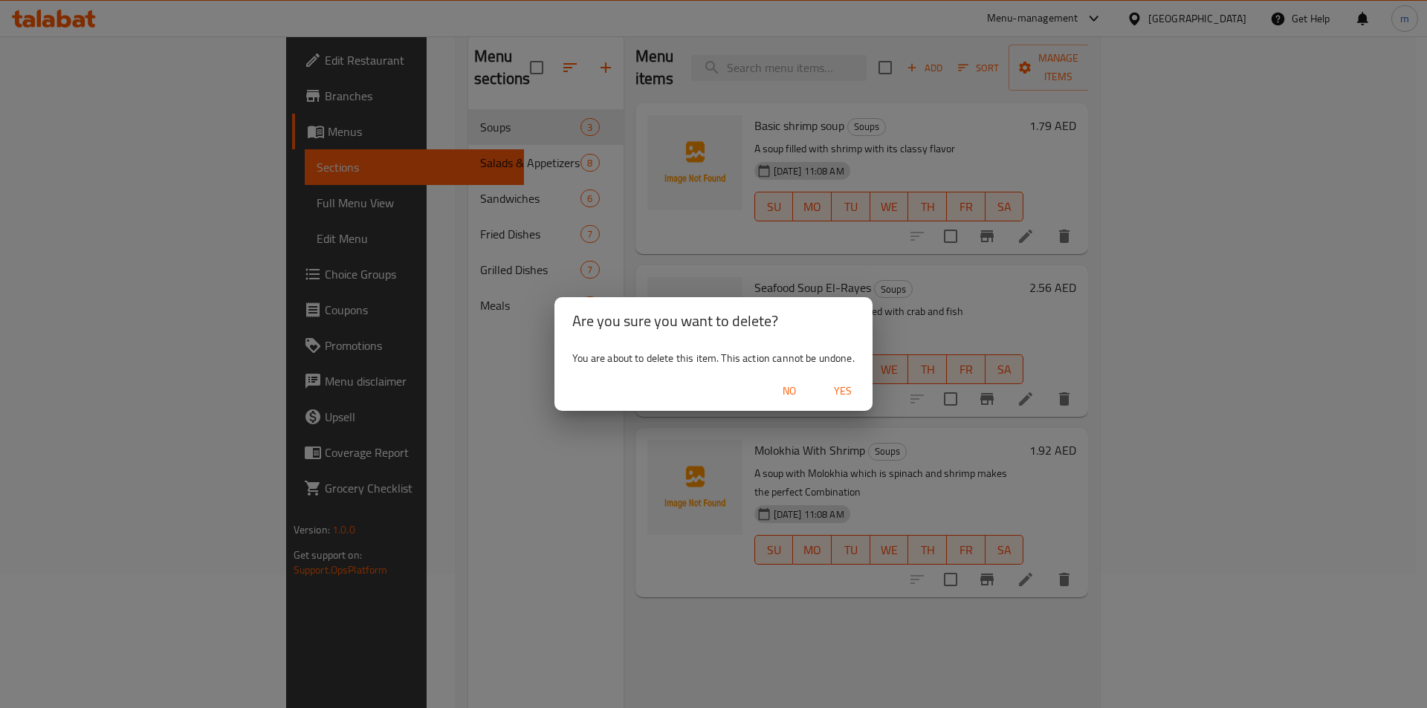
click at [852, 396] on span "Yes" at bounding box center [843, 391] width 36 height 19
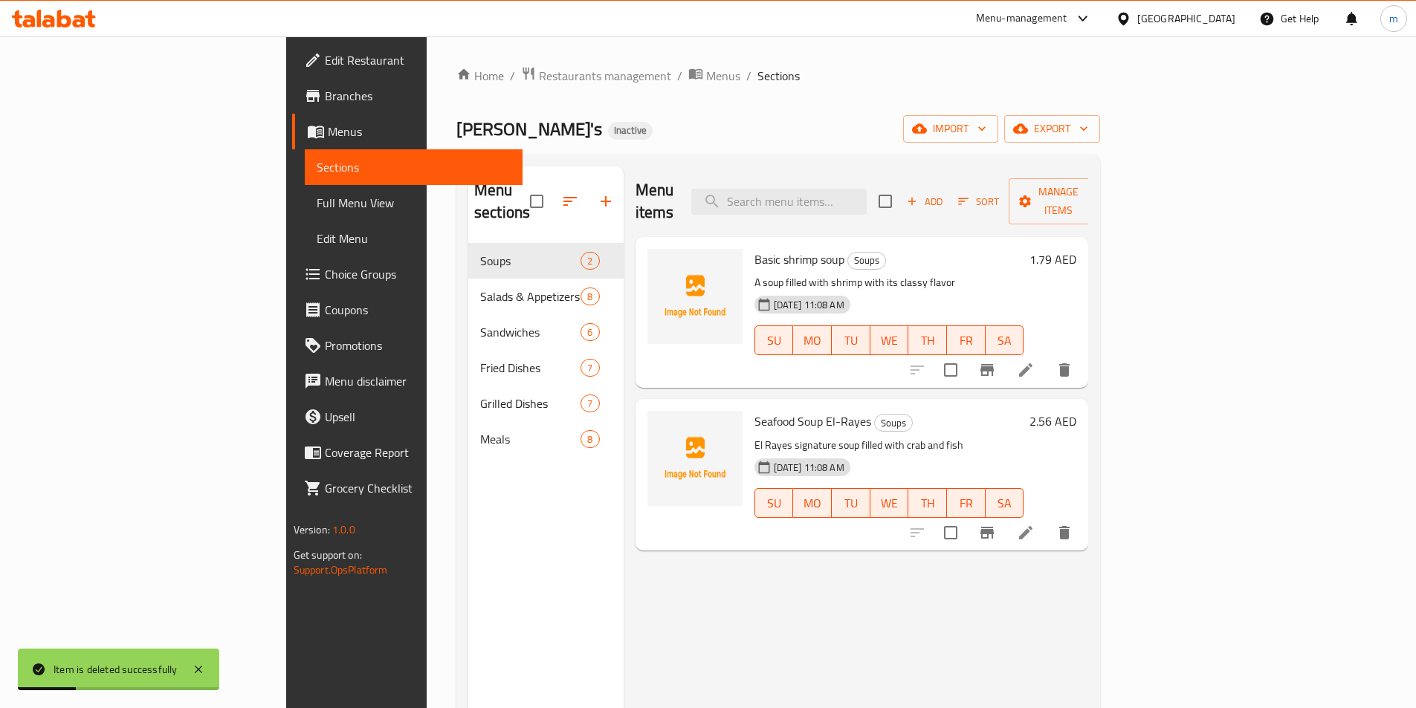
click at [317, 200] on span "Full Menu View" at bounding box center [414, 203] width 194 height 18
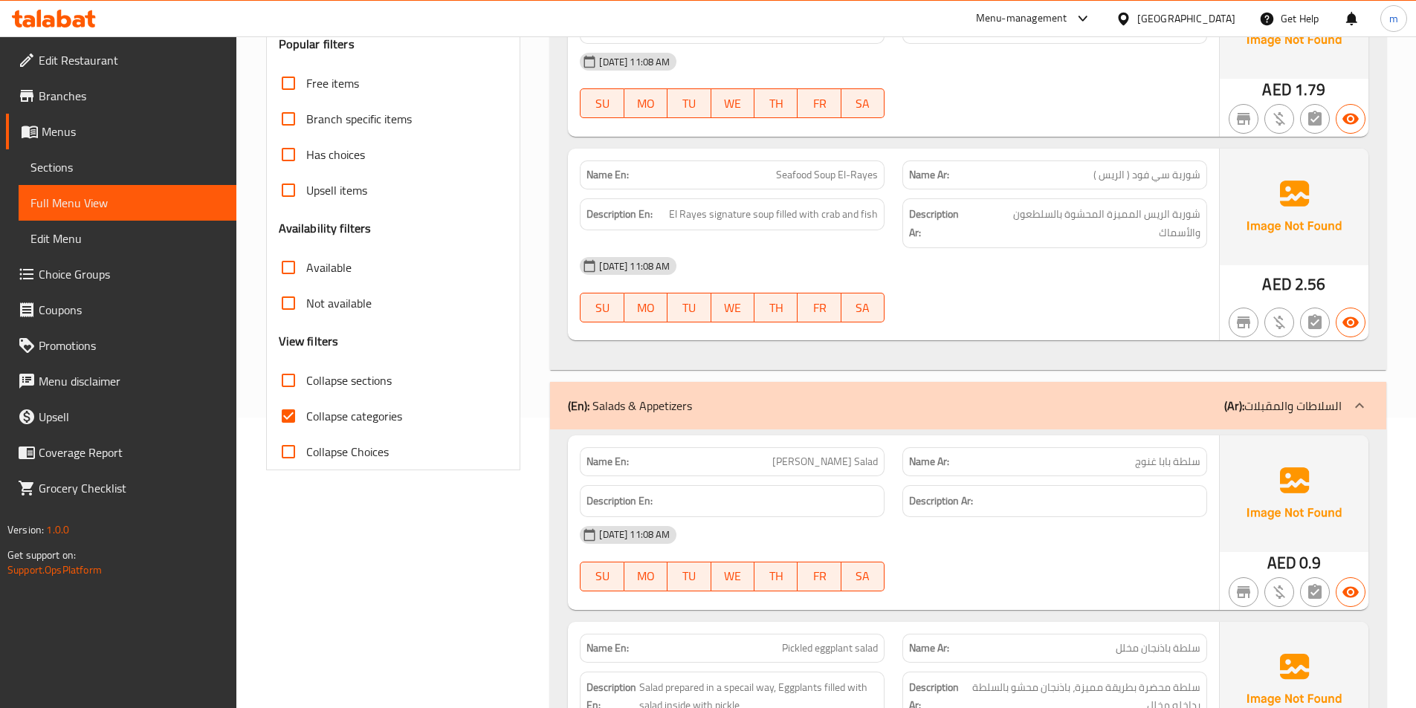
scroll to position [297, 0]
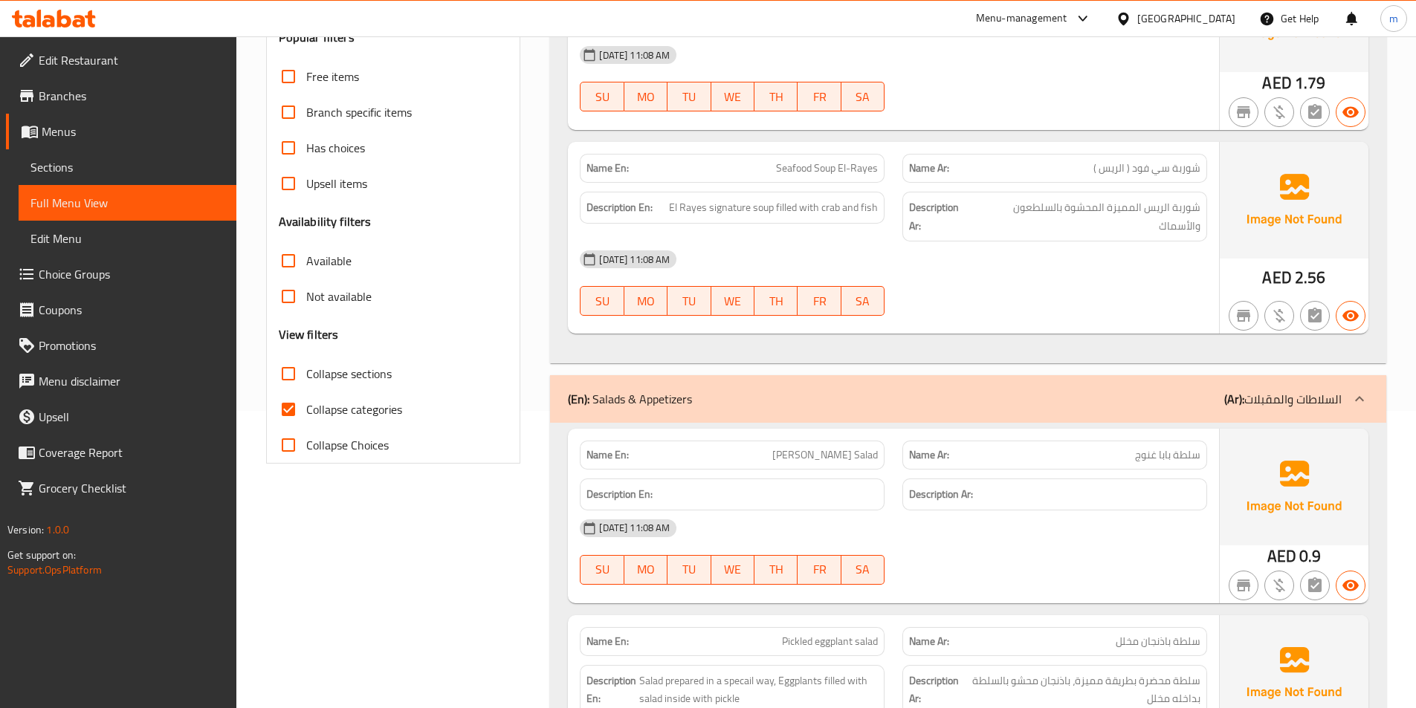
click at [392, 417] on span "Collapse categories" at bounding box center [354, 410] width 96 height 18
click at [306, 417] on input "Collapse categories" at bounding box center [288, 410] width 36 height 36
checkbox input "false"
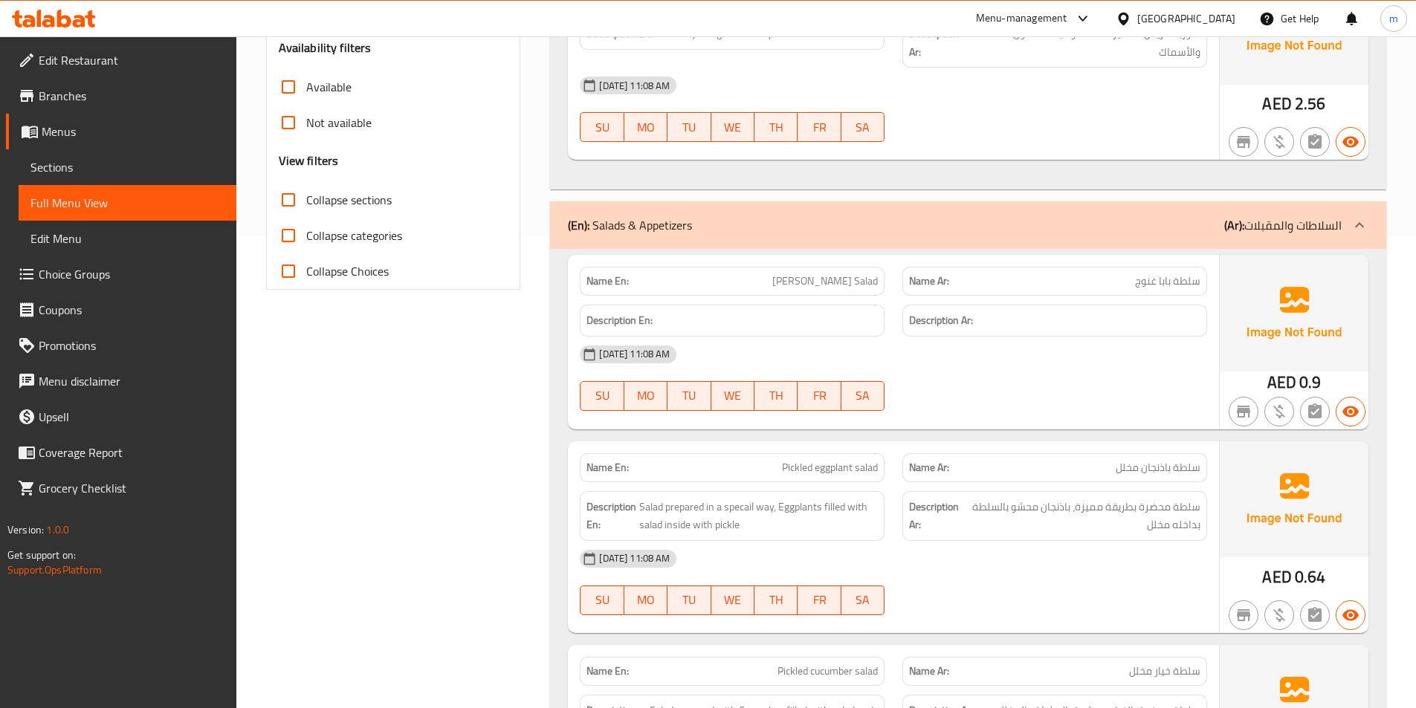
scroll to position [520, 0]
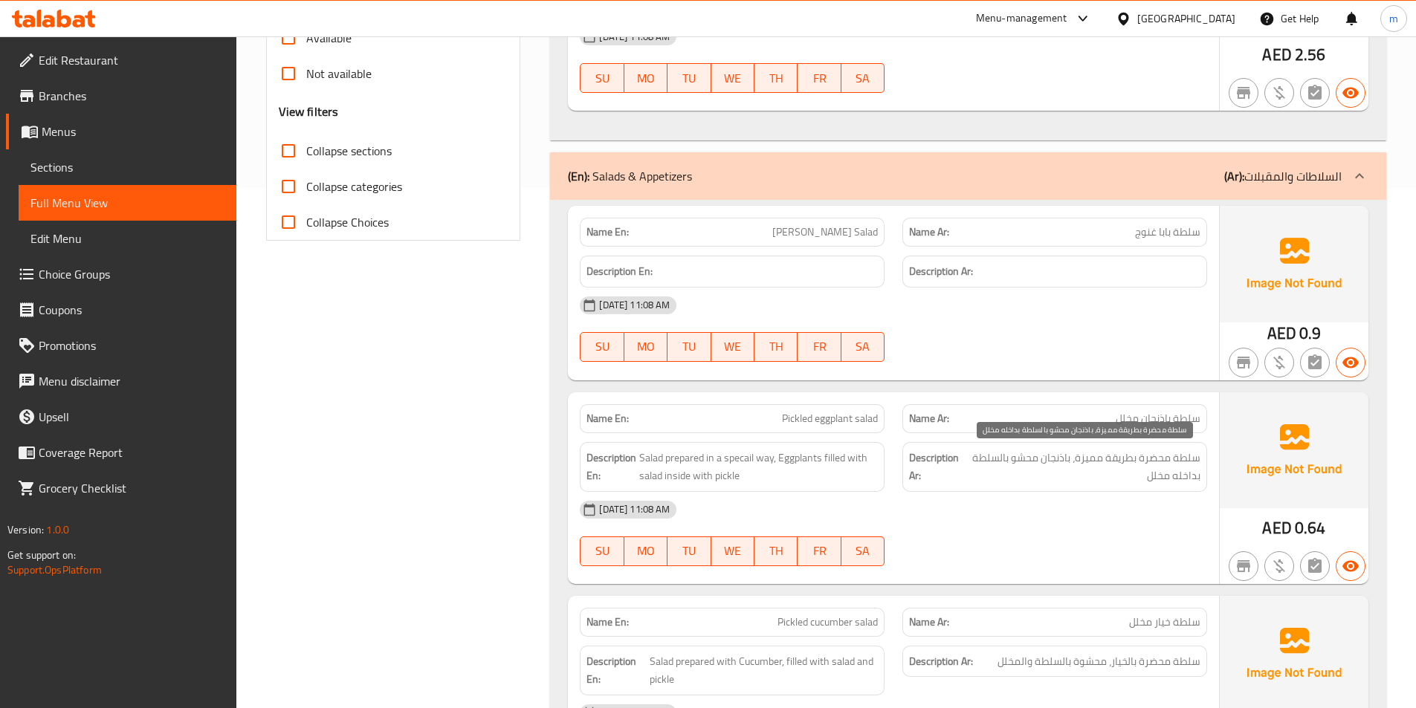
click at [1096, 464] on span "سلطة محضرة بطريقة مميزة، باذنجان محشو بالسلطة بداخله مخلل" at bounding box center [1082, 467] width 236 height 36
click at [104, 167] on span "Sections" at bounding box center [127, 167] width 194 height 18
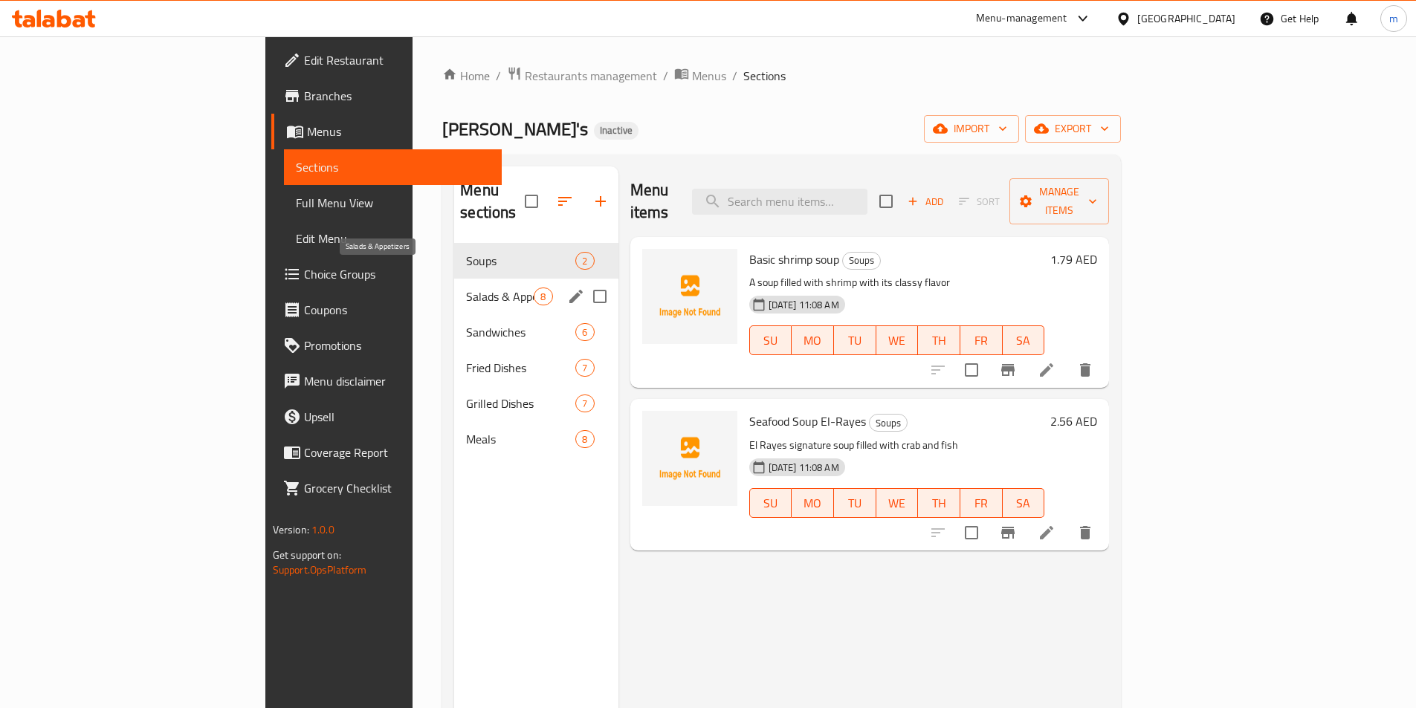
click at [466, 288] on span "Salads & Appetizers" at bounding box center [500, 297] width 68 height 18
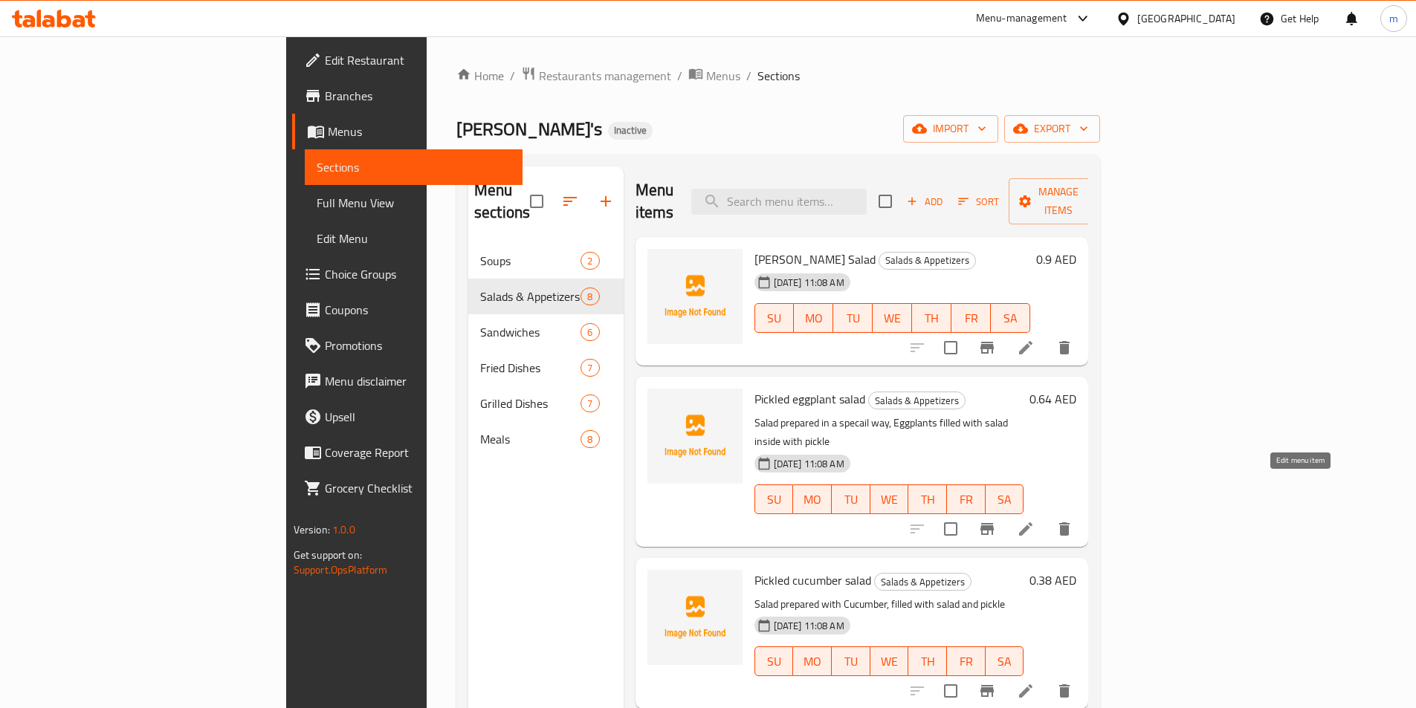
click at [1034, 520] on icon at bounding box center [1026, 529] width 18 height 18
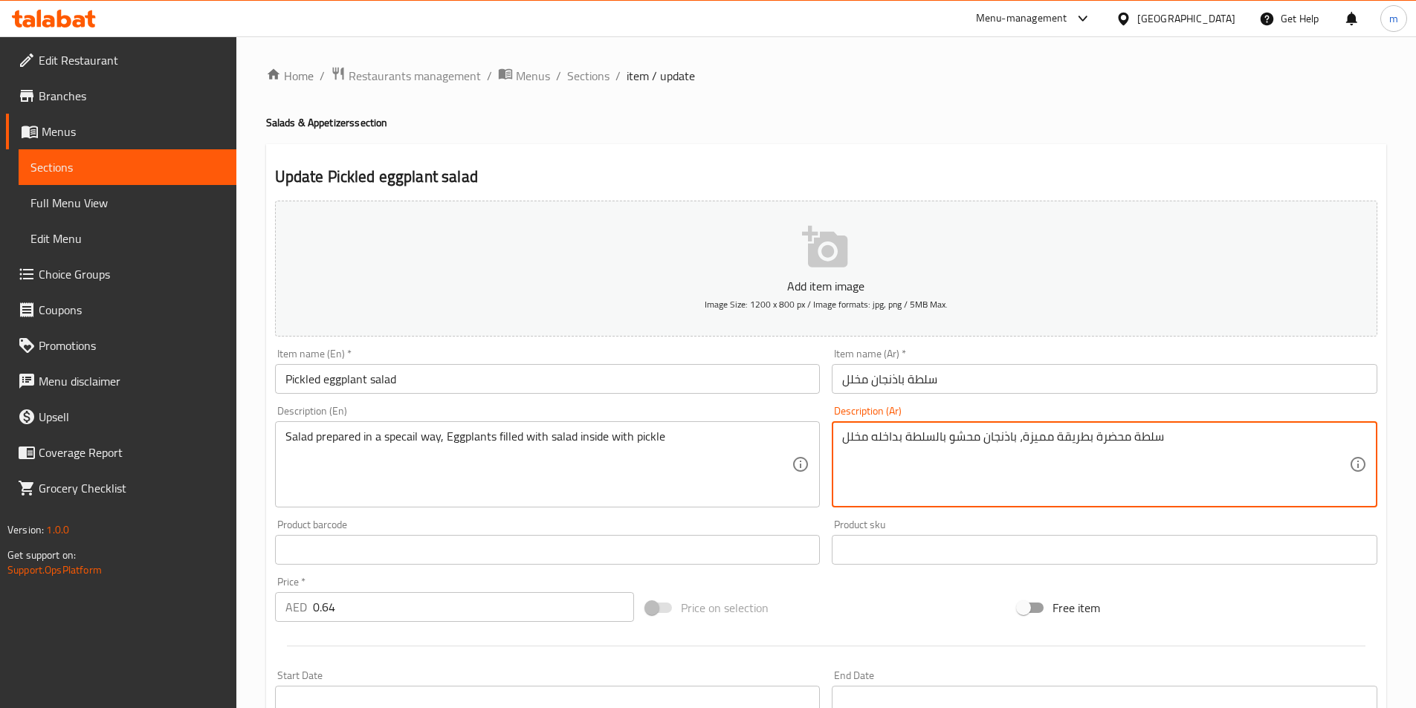
click at [1058, 440] on textarea "سلطة محضرة بطريقة مميزة، باذنجان محشو بالسلطة بداخله مخلل" at bounding box center [1095, 464] width 507 height 71
paste textarea "Pickled in a solution of vinegar, water, salt, and spices"
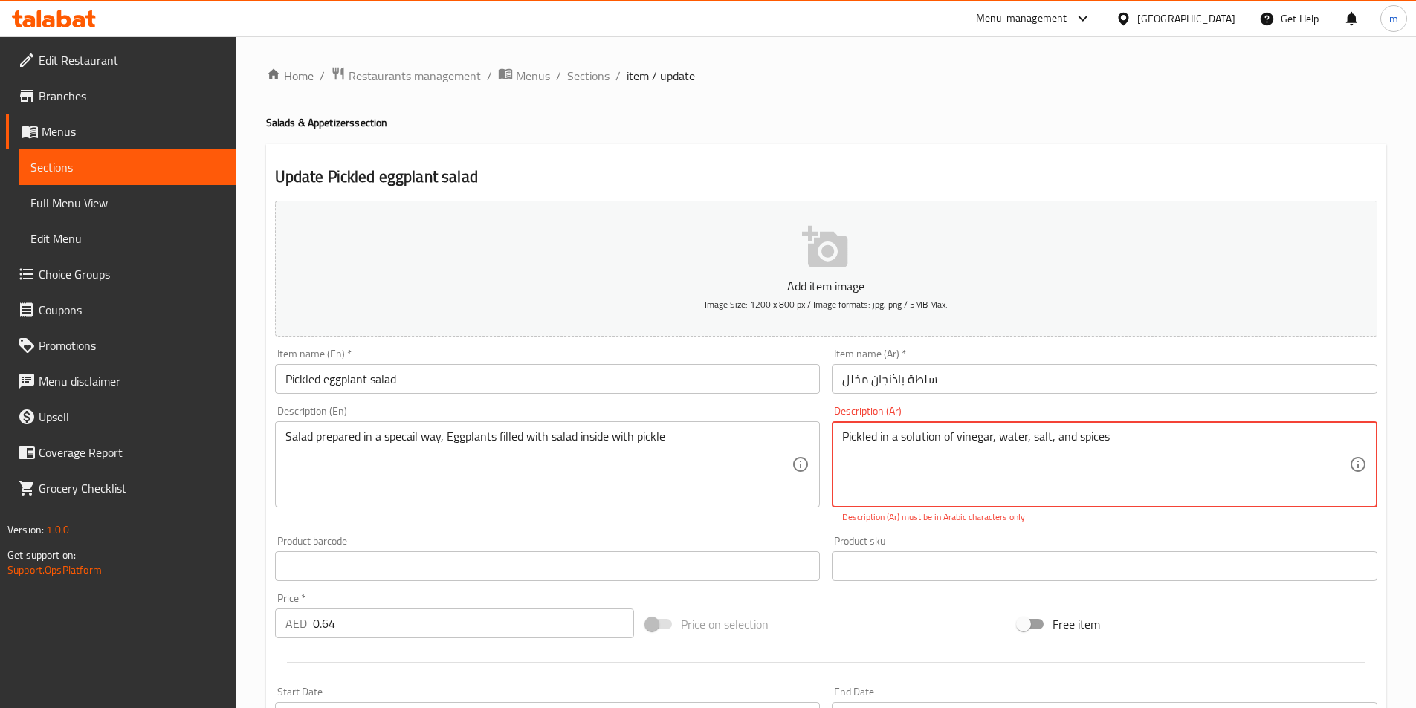
click at [890, 442] on textarea "Pickled in a solution of vinegar, water, salt, and spices" at bounding box center [1095, 464] width 507 height 71
paste textarea "مخلل في محلول الخل والماء والملح والتوابل"
type textarea "مخلل في محلول الخل والماء والملح والتوابل"
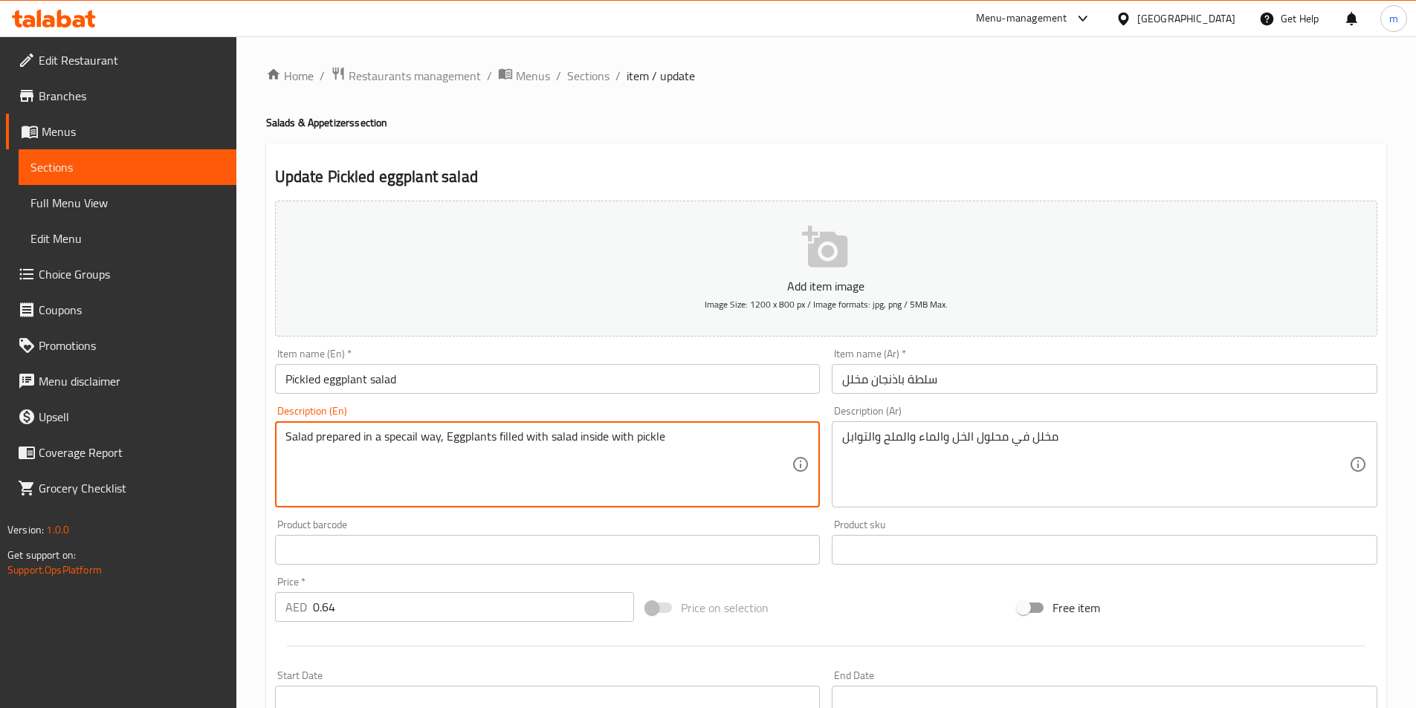
click at [444, 435] on textarea "Salad prepared in a specail way, Eggplants filled with salad inside with pickle" at bounding box center [538, 464] width 507 height 71
paste textarea "Pickled in a solution of vinegar, water, salt, and spices"
type textarea "Pickled in a solution of vinegar, water, salt, and spices"
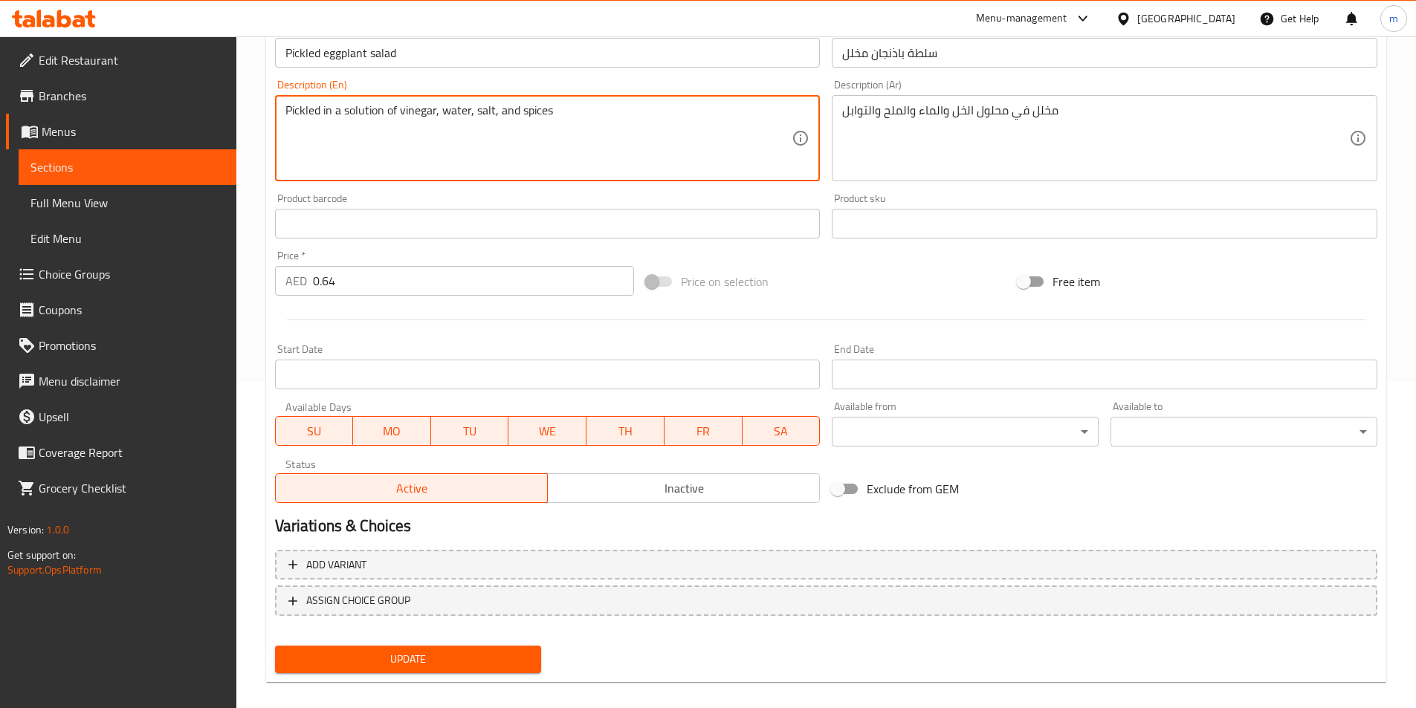
scroll to position [342, 0]
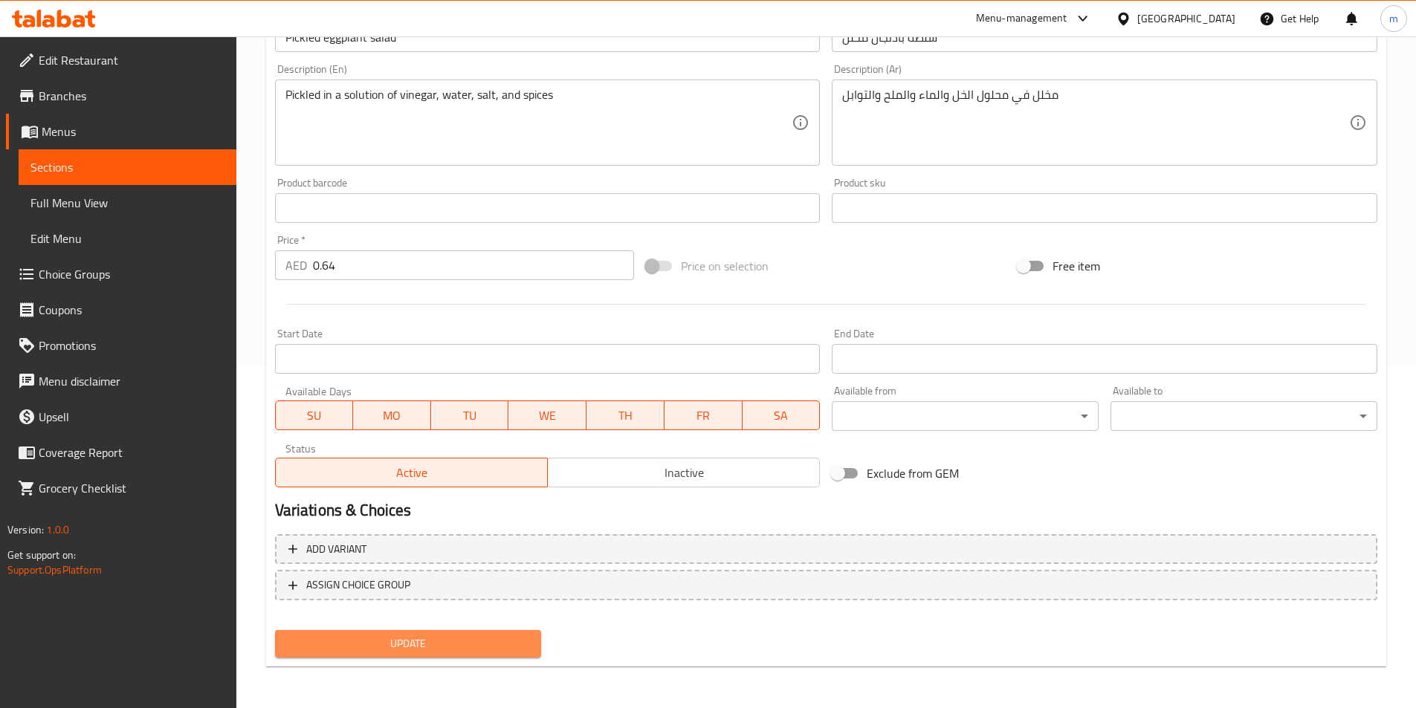
click at [491, 651] on span "Update" at bounding box center [408, 644] width 243 height 19
click at [104, 202] on span "Full Menu View" at bounding box center [127, 203] width 194 height 18
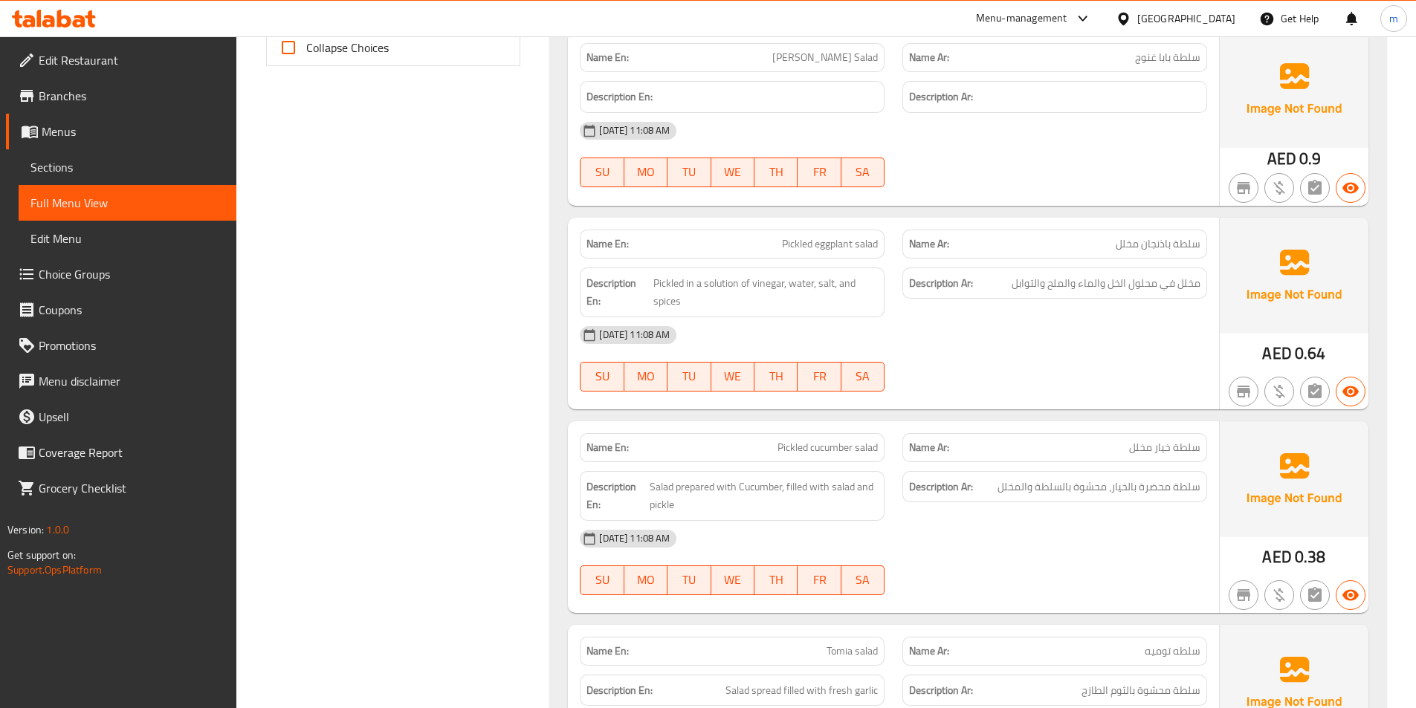
scroll to position [713, 0]
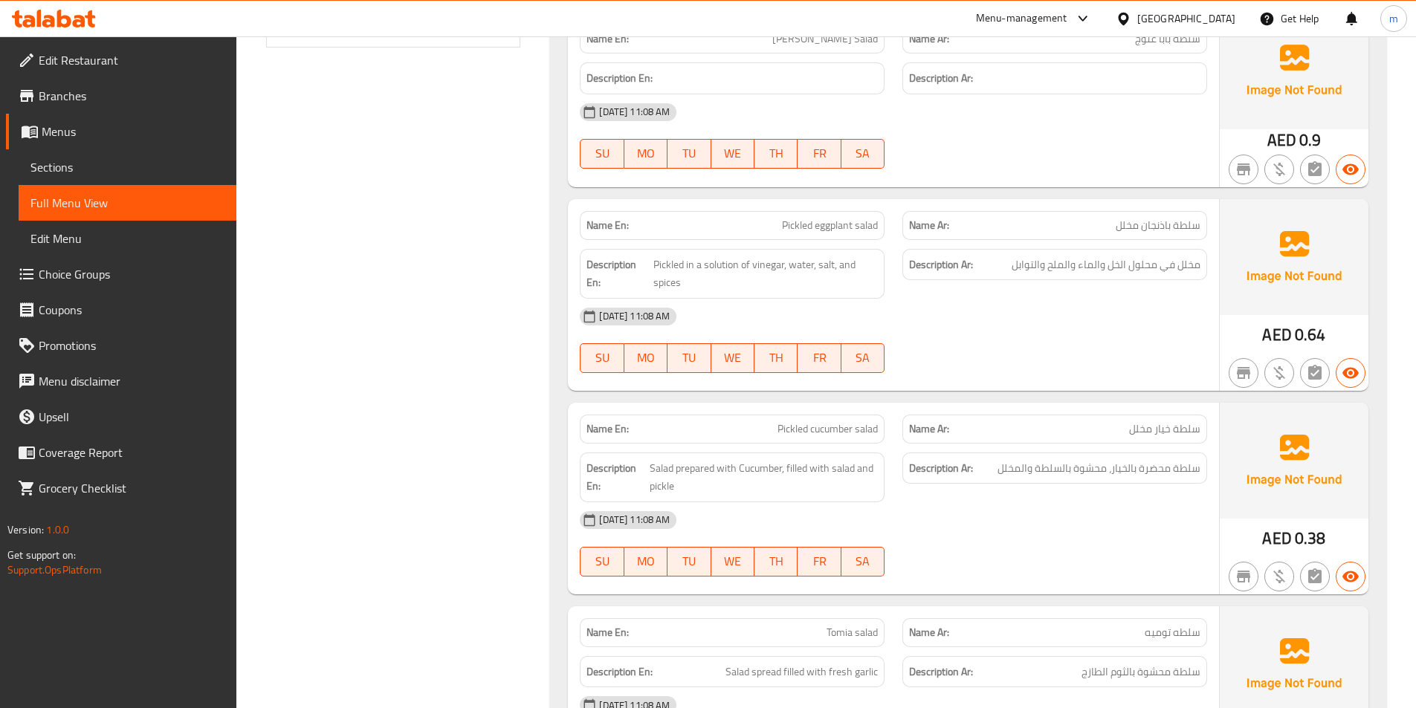
click at [814, 431] on span "Pickled cucumber salad" at bounding box center [827, 429] width 100 height 16
click at [781, 428] on span "Pickled cucumber salad" at bounding box center [827, 429] width 100 height 16
drag, startPoint x: 777, startPoint y: 428, endPoint x: 852, endPoint y: 429, distance: 75.1
click at [852, 429] on span "Pickled cucumber salad" at bounding box center [827, 429] width 100 height 16
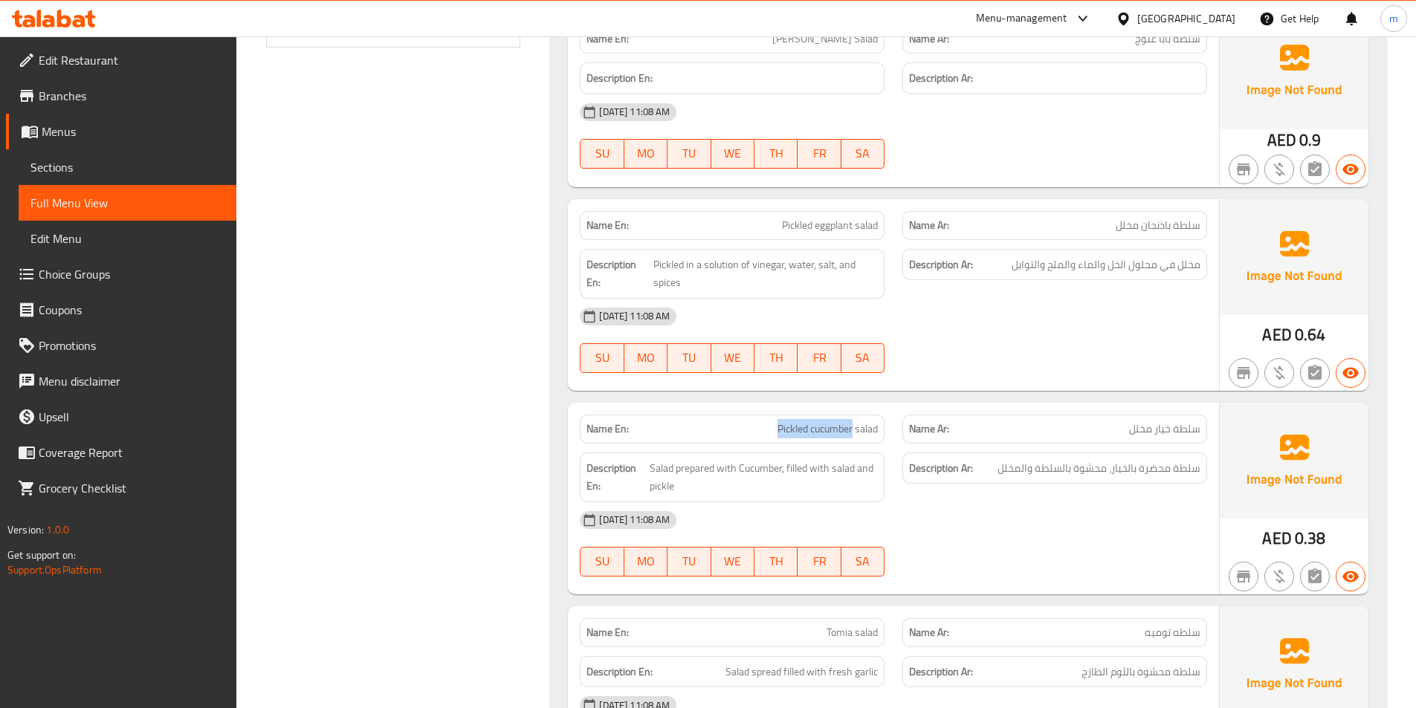
copy span "Pickled cucumber"
click at [89, 181] on link "Sections" at bounding box center [128, 167] width 218 height 36
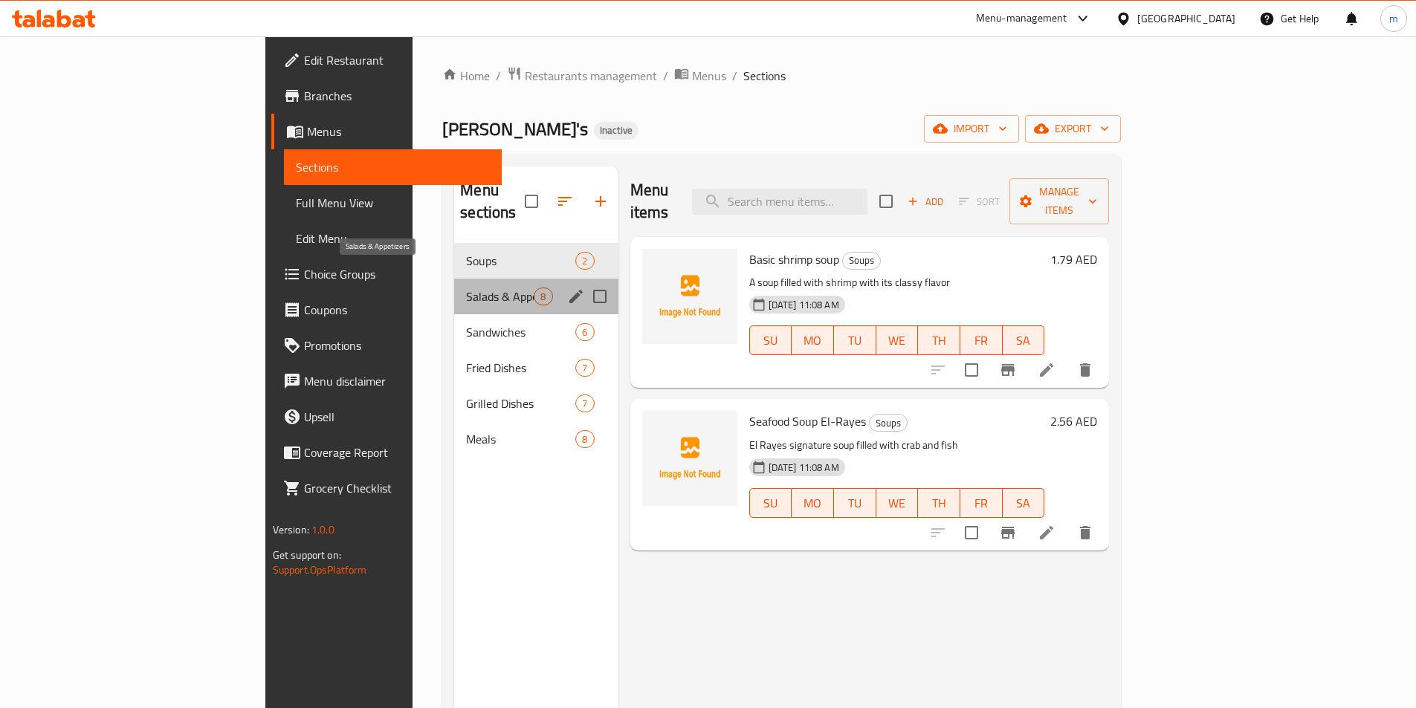
click at [466, 288] on span "Salads & Appetizers" at bounding box center [500, 297] width 68 height 18
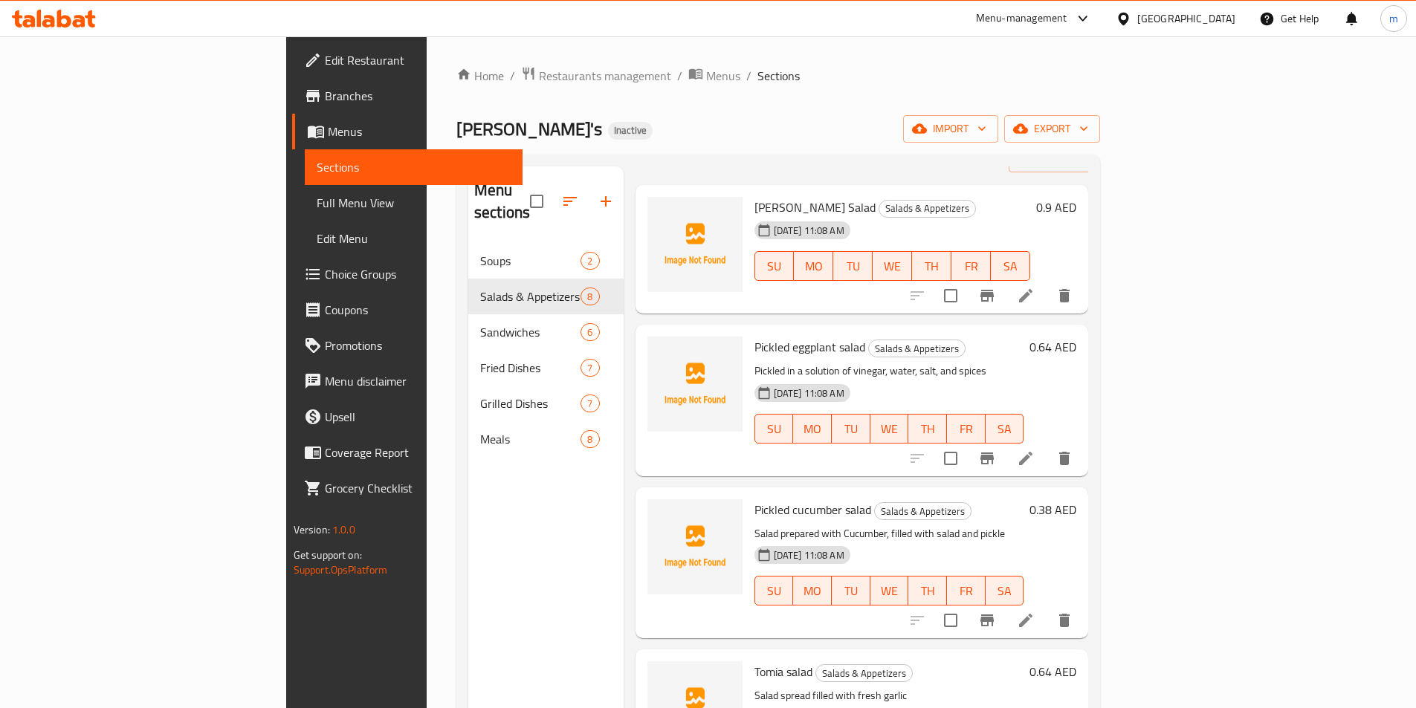
scroll to position [74, 0]
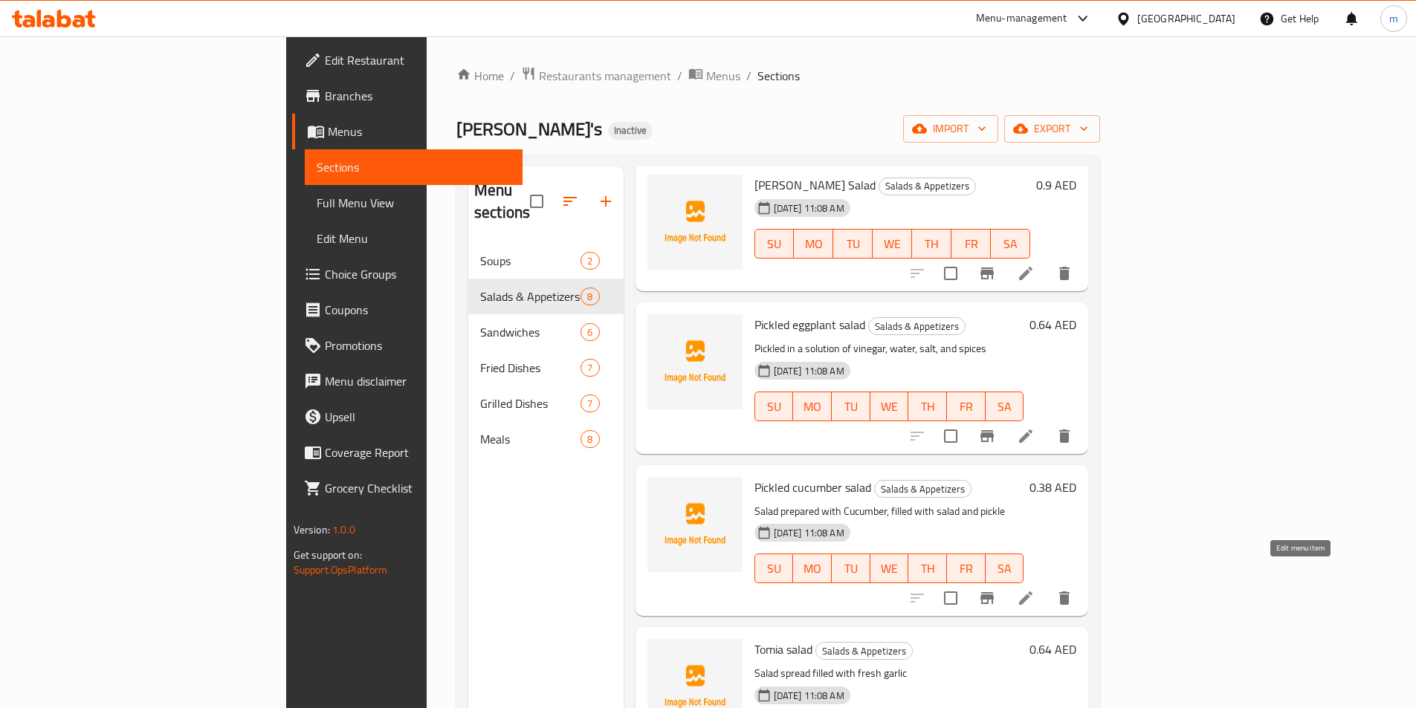
click at [1034, 589] on icon at bounding box center [1026, 598] width 18 height 18
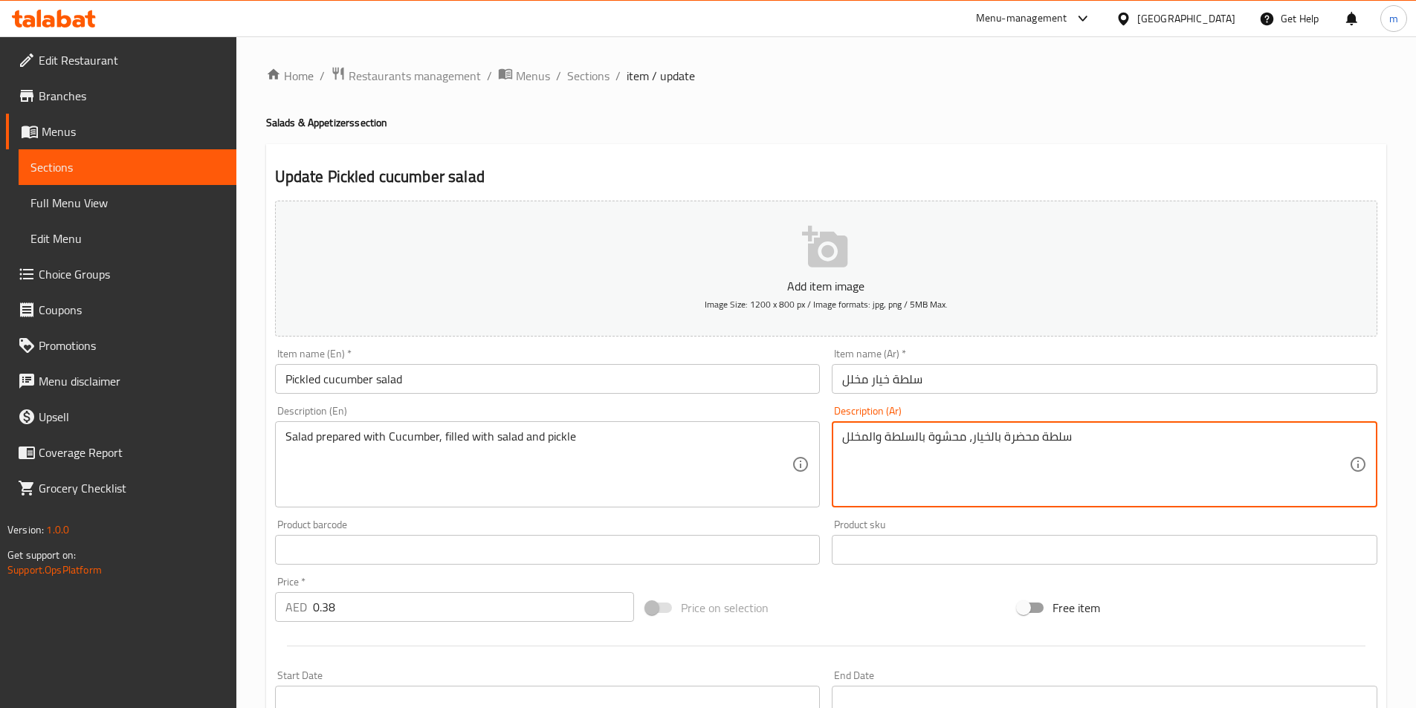
drag, startPoint x: 1173, startPoint y: 446, endPoint x: 683, endPoint y: 461, distance: 490.7
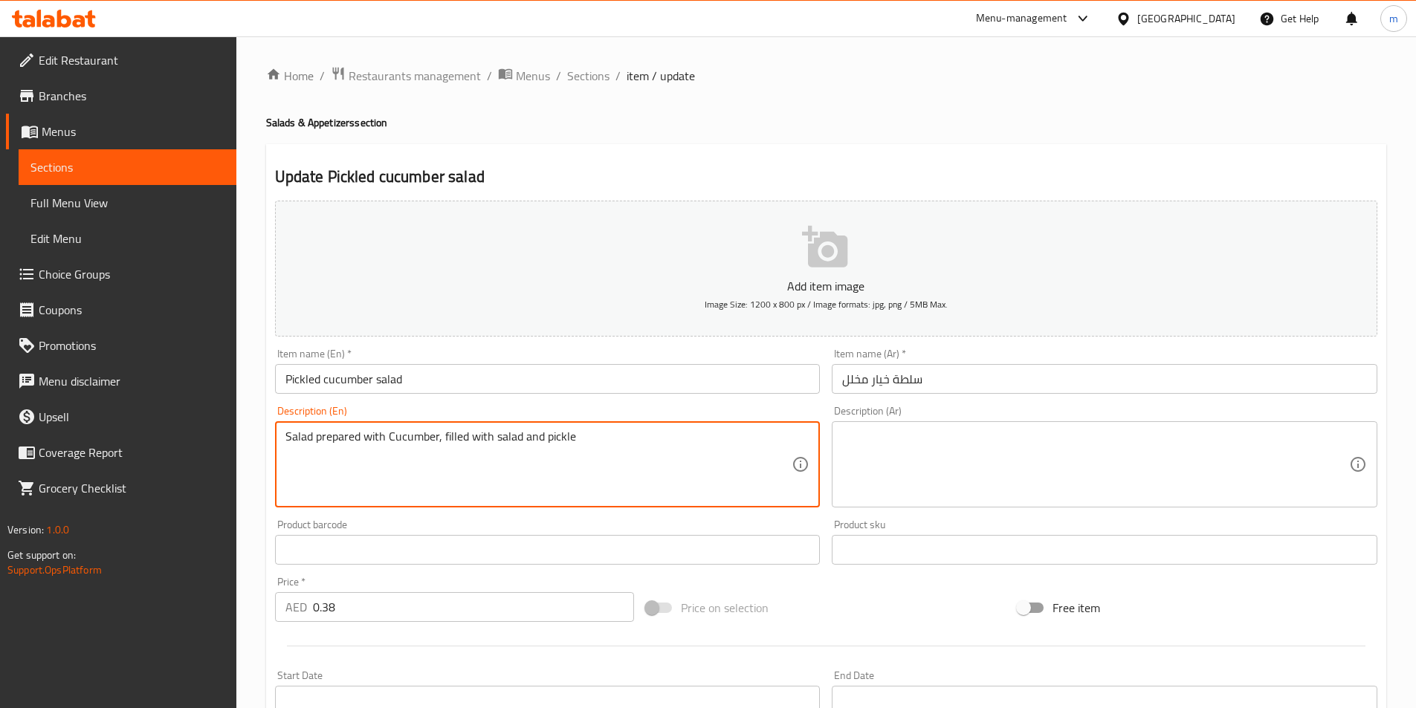
drag, startPoint x: 606, startPoint y: 451, endPoint x: 188, endPoint y: 473, distance: 418.2
click at [704, 432] on textarea at bounding box center [538, 464] width 507 height 71
paste textarea "Cucumbers preserved in a vinegar brine, often with other seasonings such as sal…"
type textarea "Cucumbers preserved in a vinegar brine, often with other seasonings such as sal…"
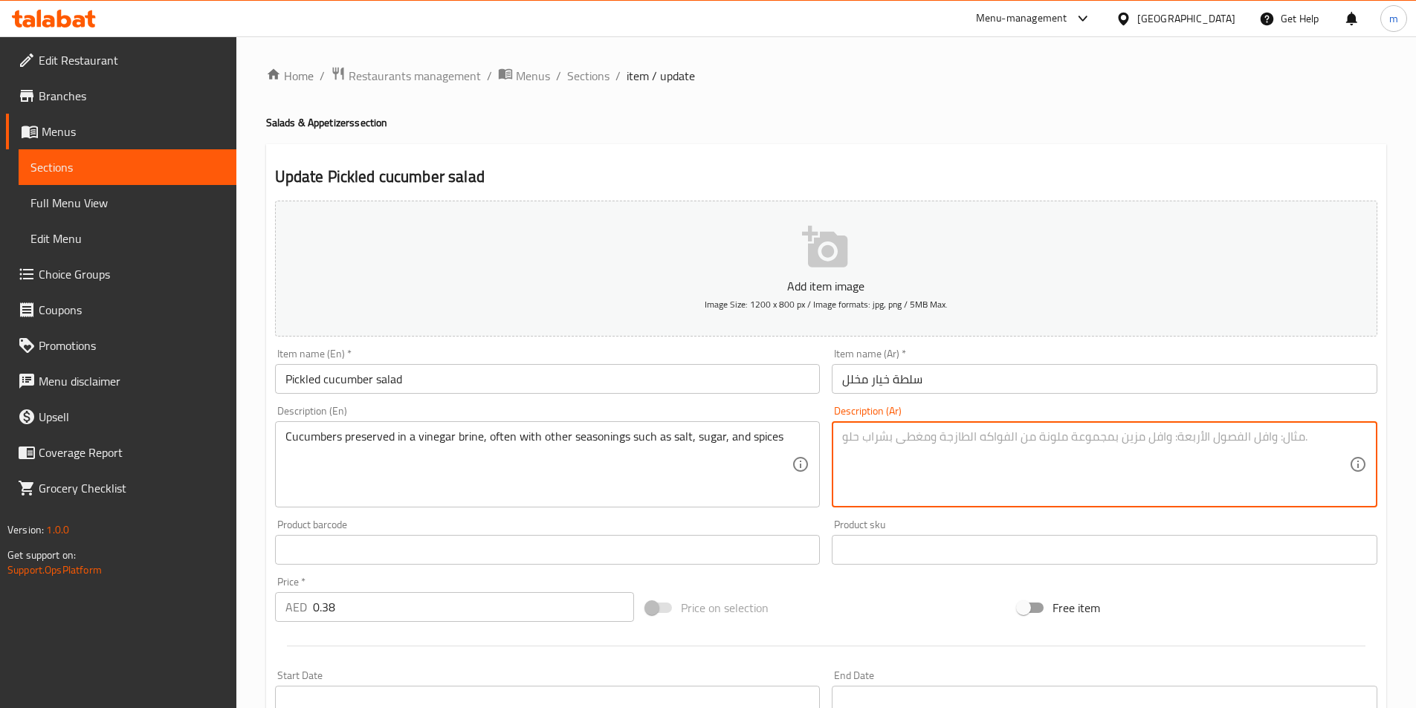
click at [952, 447] on textarea at bounding box center [1095, 464] width 507 height 71
paste textarea "خيار محفوظ في محلول ملحي من الخل، وغالبًا ما يكون مع بهارات أخرى مثل ملح، سكر و…"
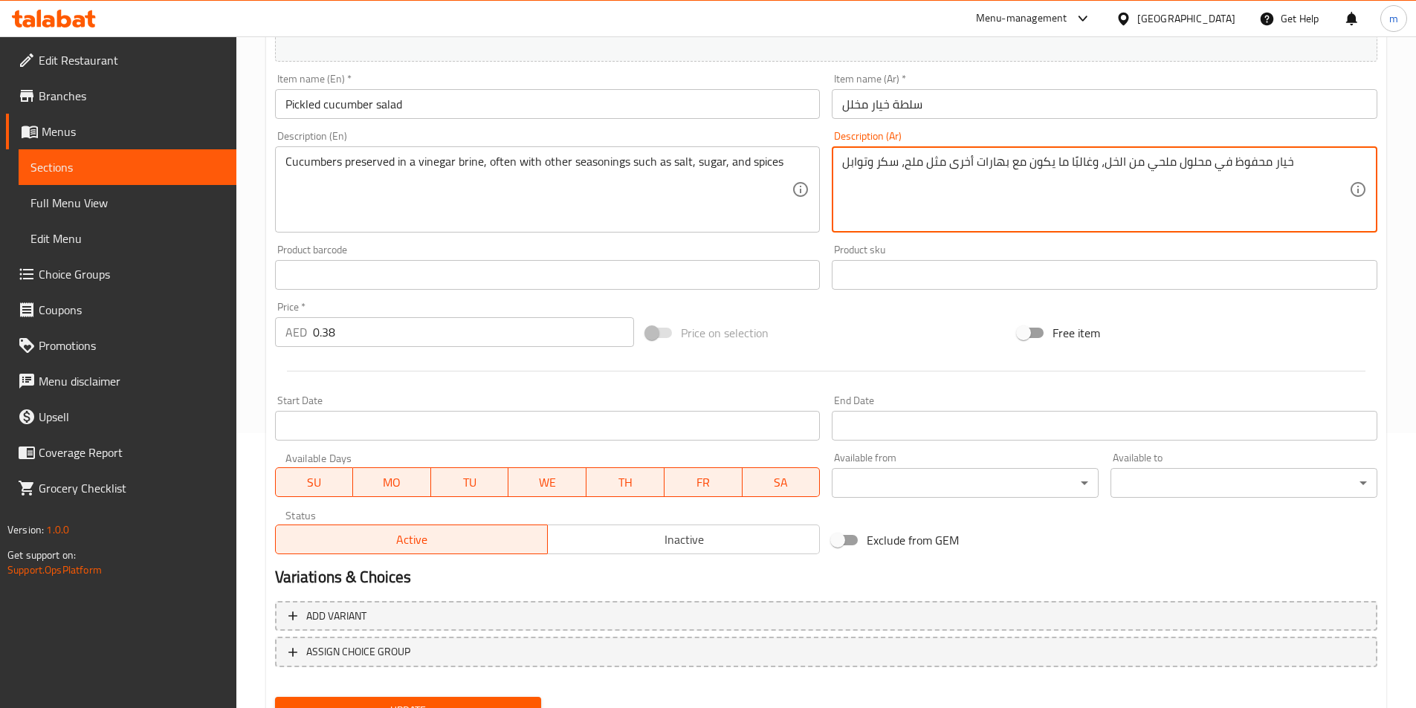
scroll to position [342, 0]
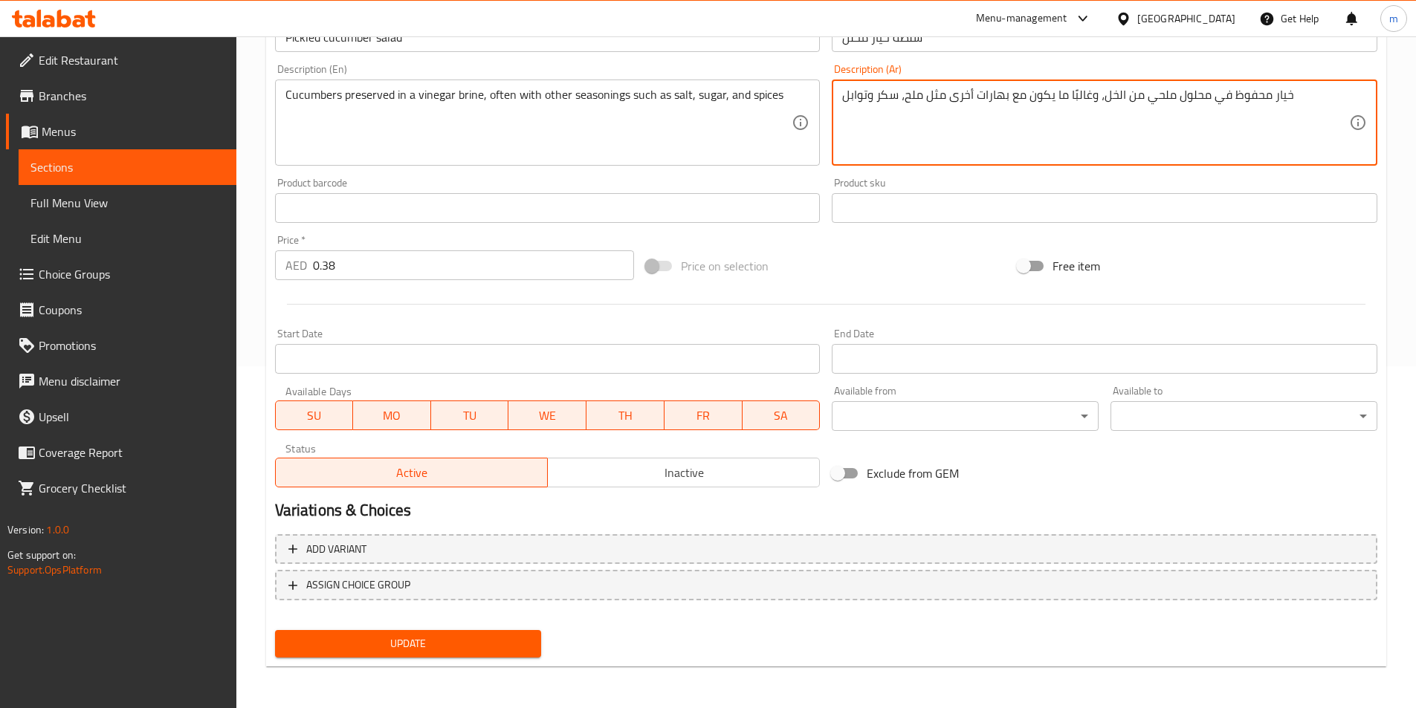
type textarea "خيار محفوظ في محلول ملحي من الخل، وغالبًا ما يكون مع بهارات أخرى مثل ملح، سكر و…"
click at [425, 645] on span "Update" at bounding box center [408, 644] width 243 height 19
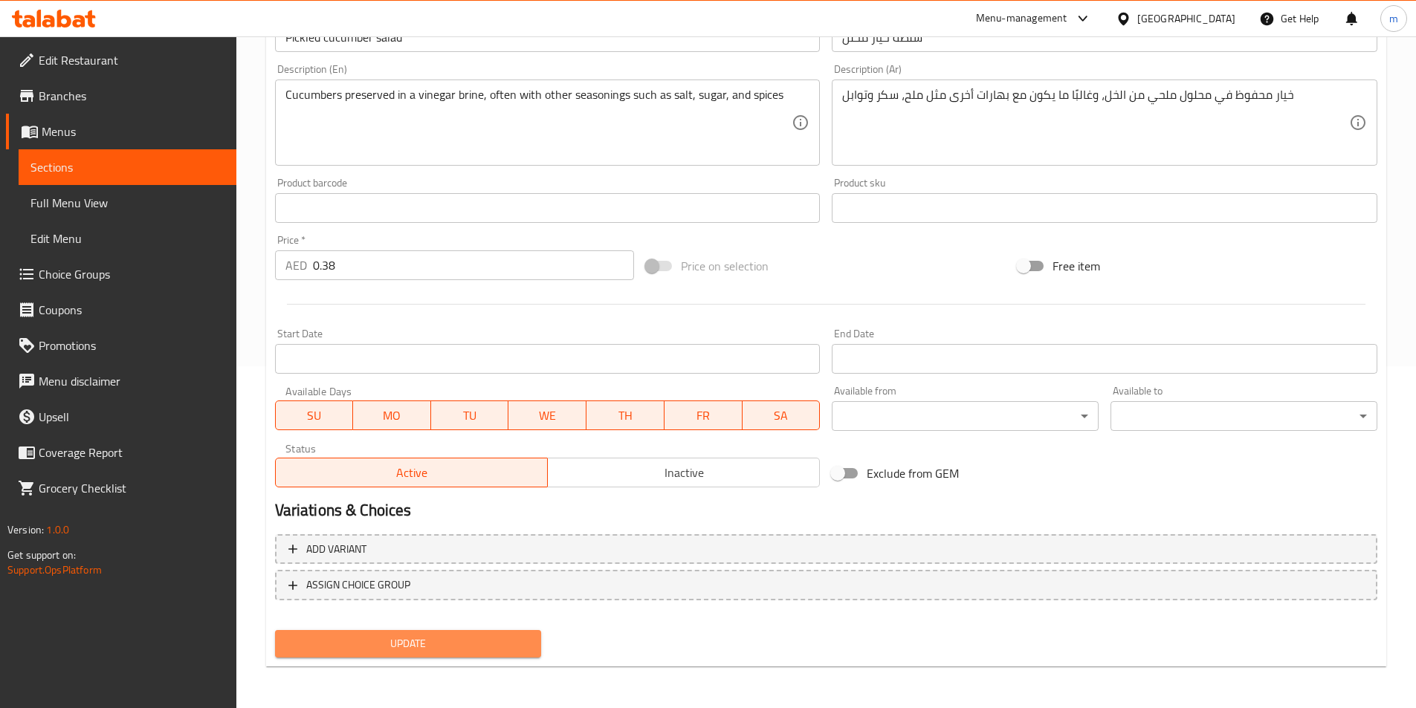
click at [429, 653] on span "Update" at bounding box center [408, 644] width 243 height 19
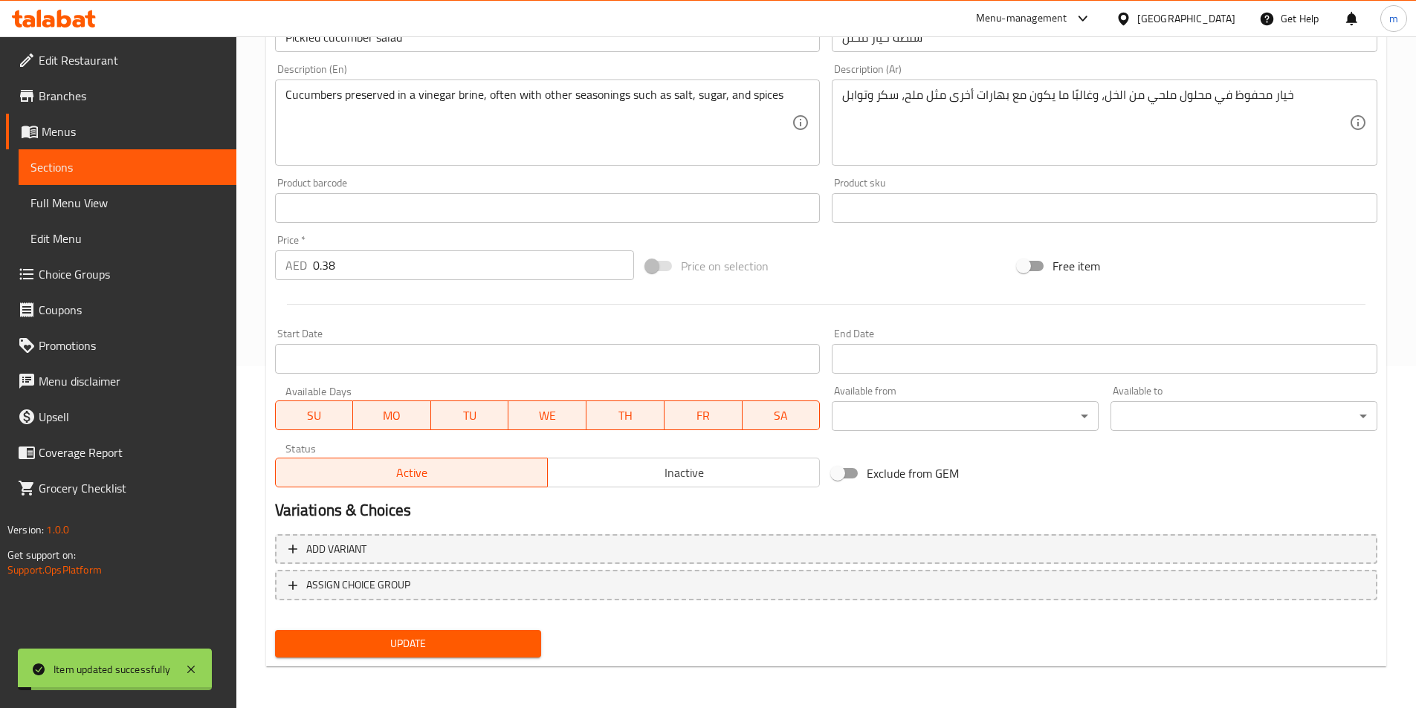
click at [71, 191] on link "Full Menu View" at bounding box center [128, 203] width 218 height 36
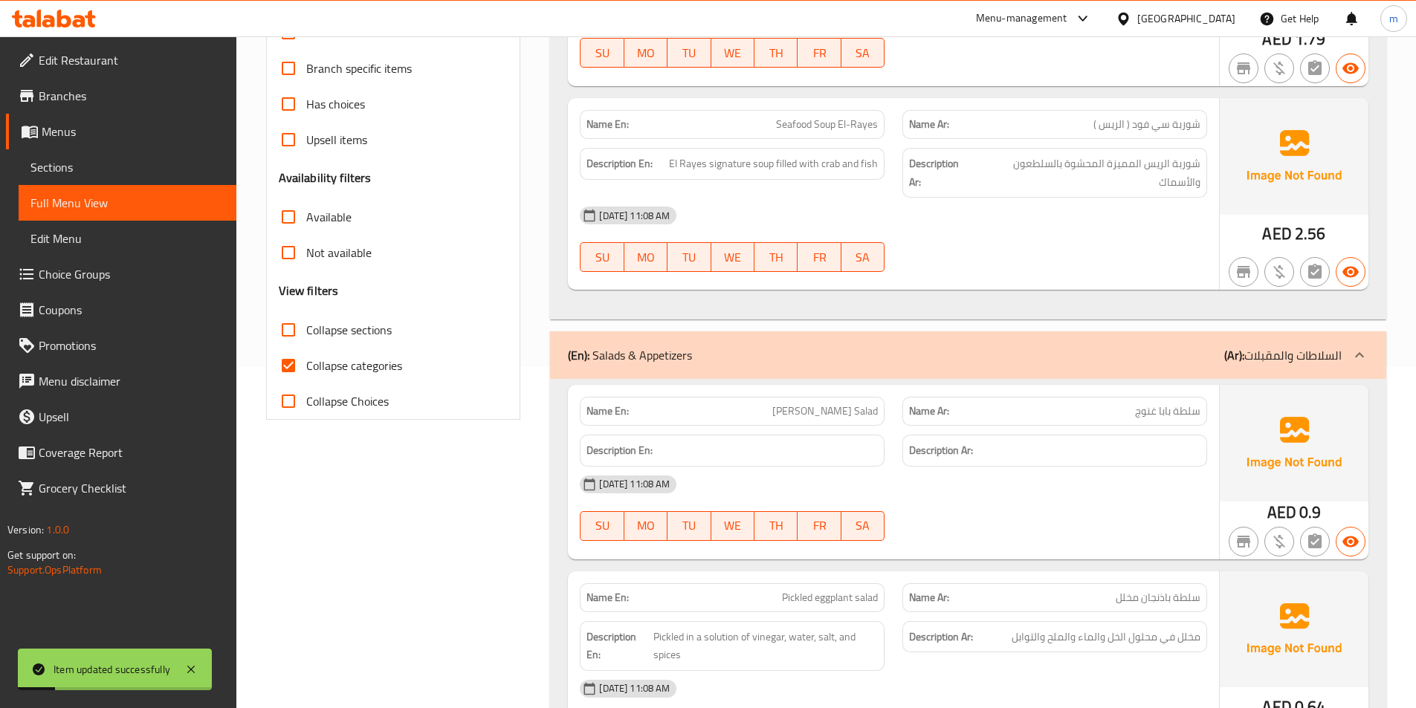
scroll to position [372, 0]
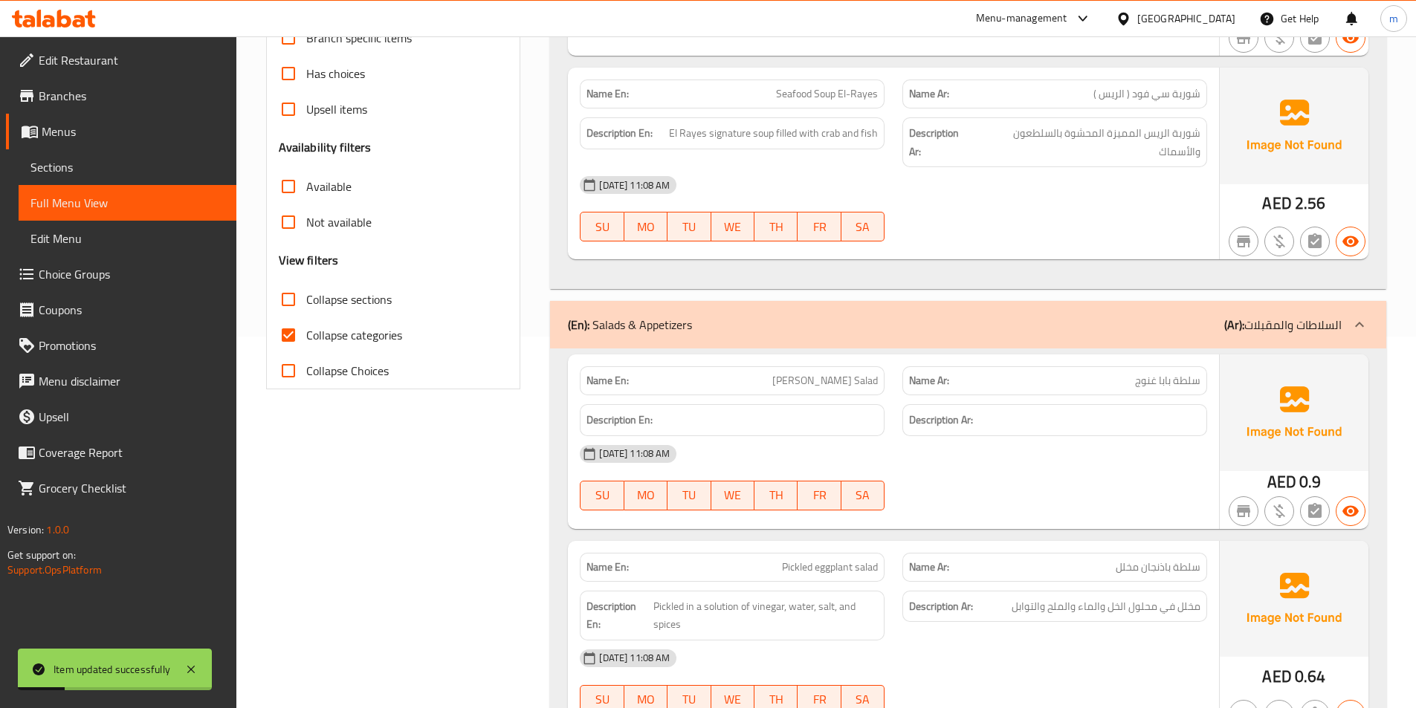
click at [325, 335] on span "Collapse categories" at bounding box center [354, 335] width 96 height 18
click at [306, 335] on input "Collapse categories" at bounding box center [288, 335] width 36 height 36
checkbox input "false"
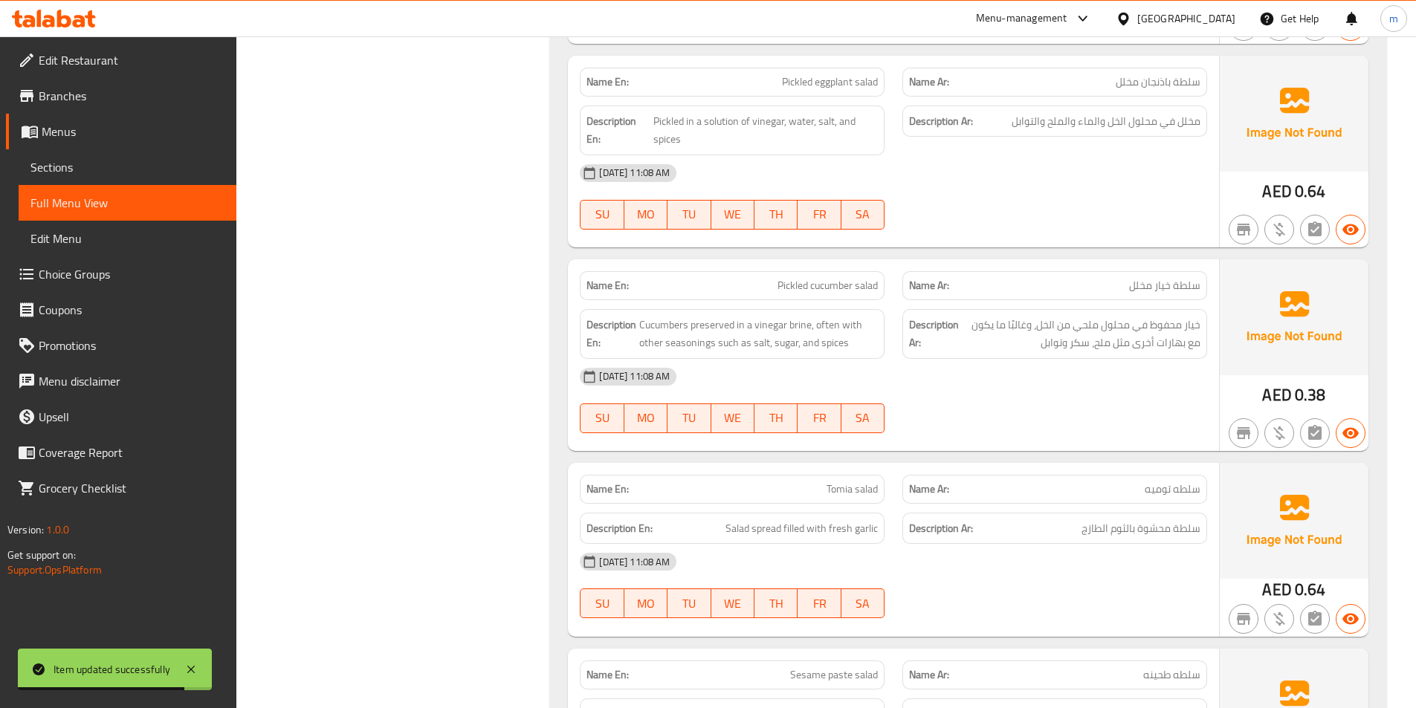
scroll to position [892, 0]
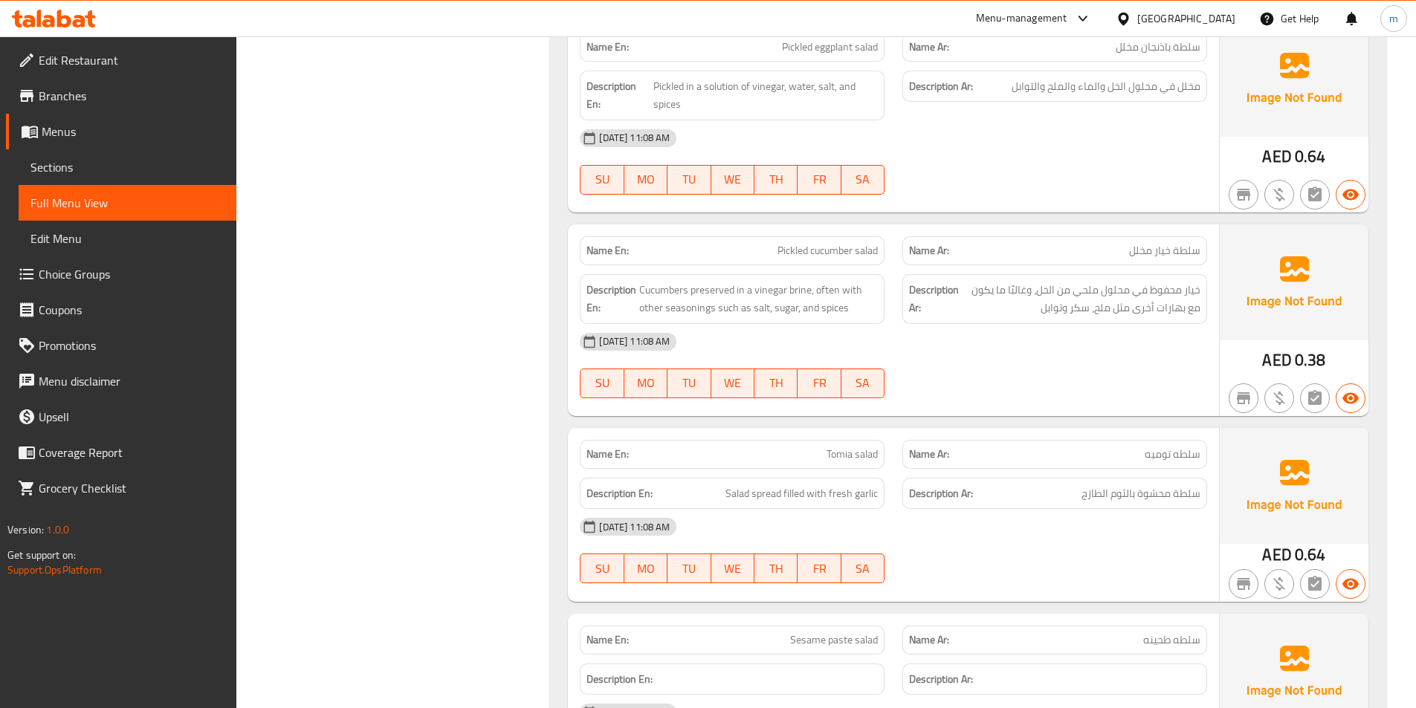
click at [853, 451] on span "Tomia salad" at bounding box center [851, 455] width 51 height 16
copy span "Tomia salad"
click at [105, 154] on link "Sections" at bounding box center [128, 167] width 218 height 36
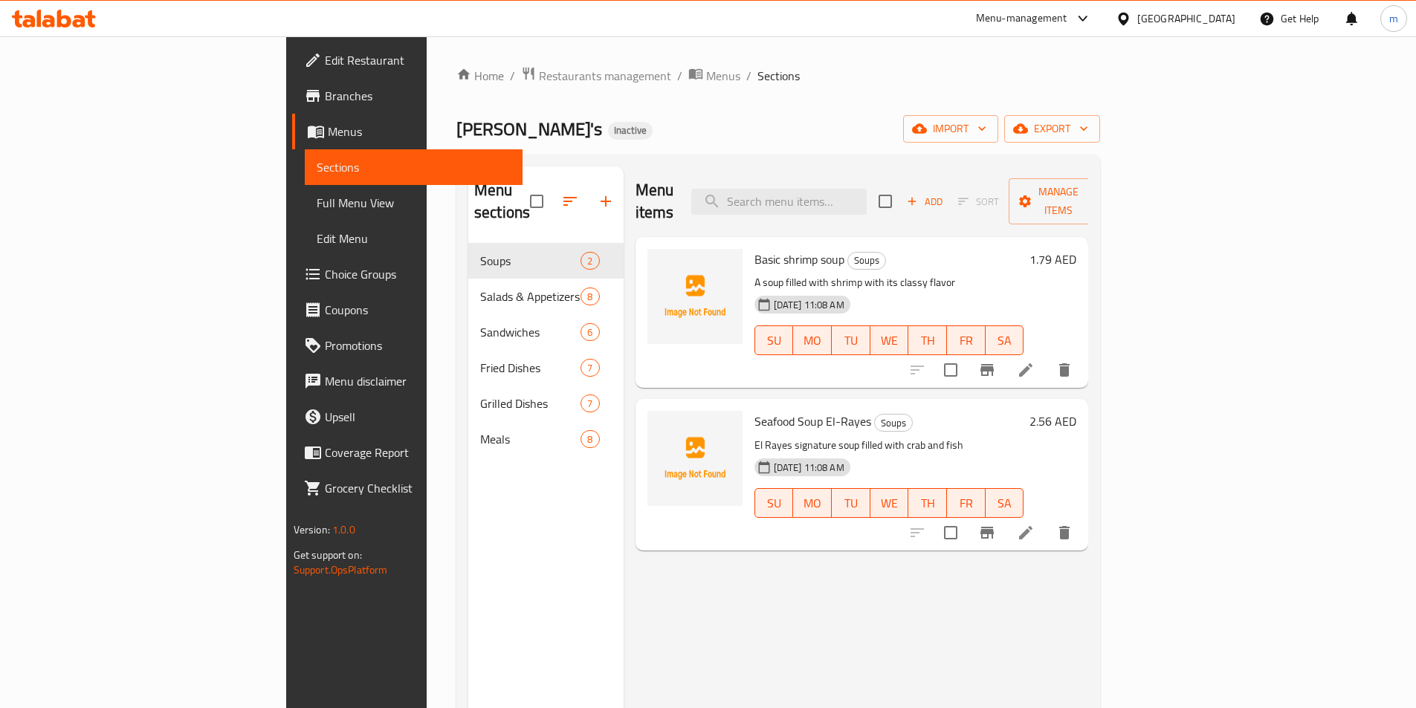
click at [317, 172] on span "Sections" at bounding box center [414, 167] width 194 height 18
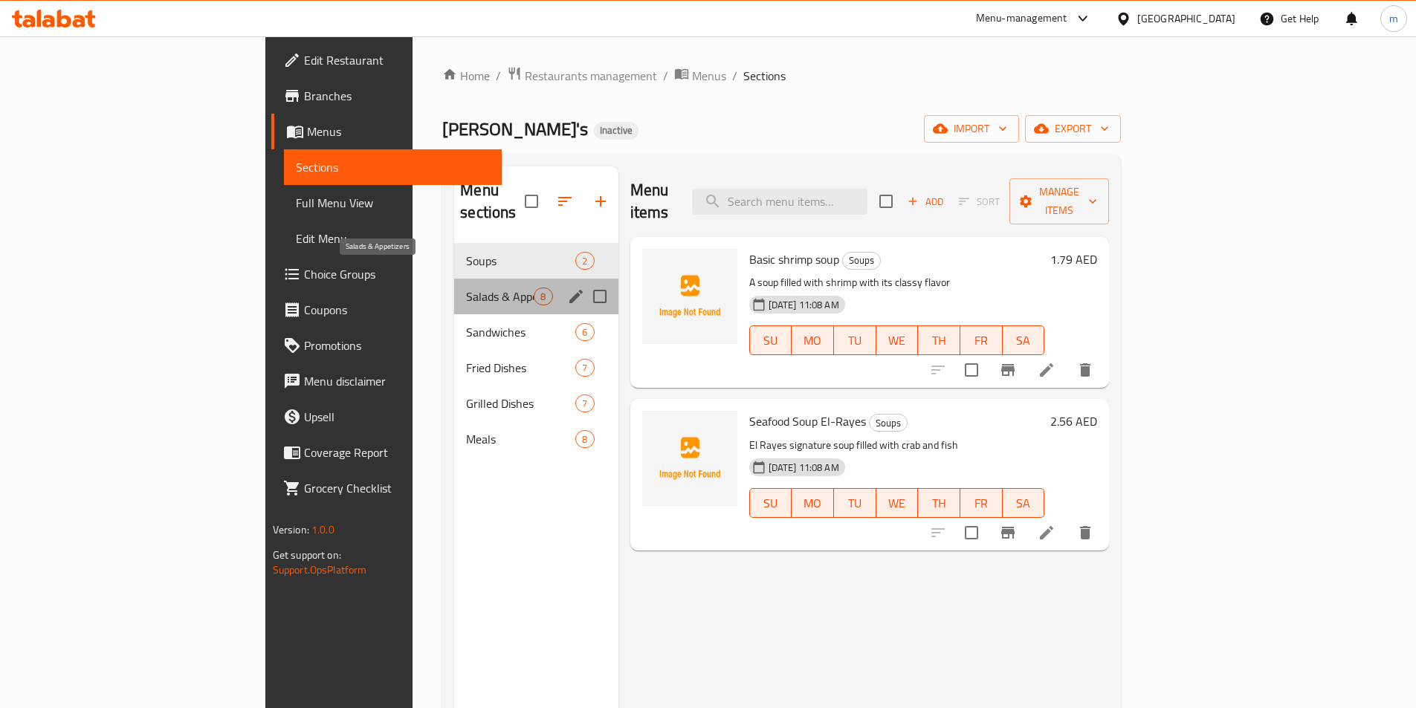
click at [466, 288] on span "Salads & Appetizers" at bounding box center [500, 297] width 68 height 18
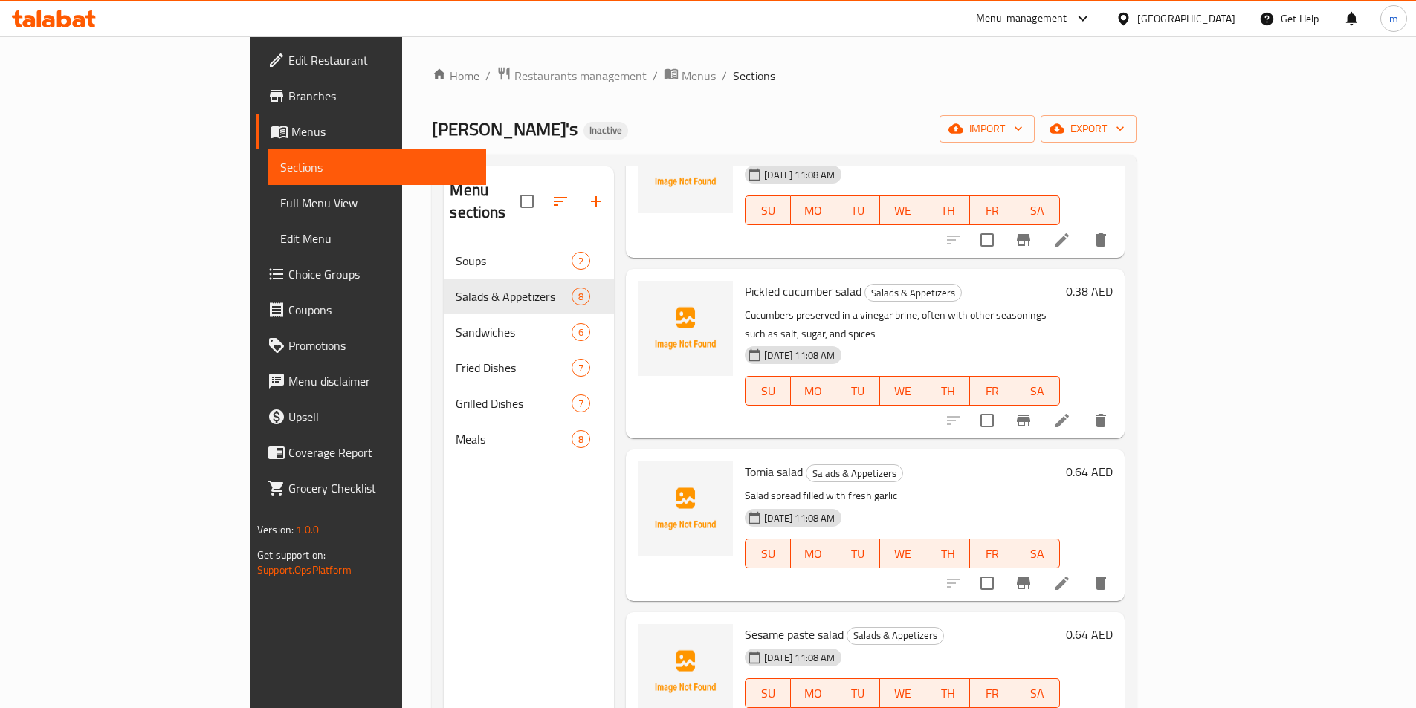
scroll to position [297, 0]
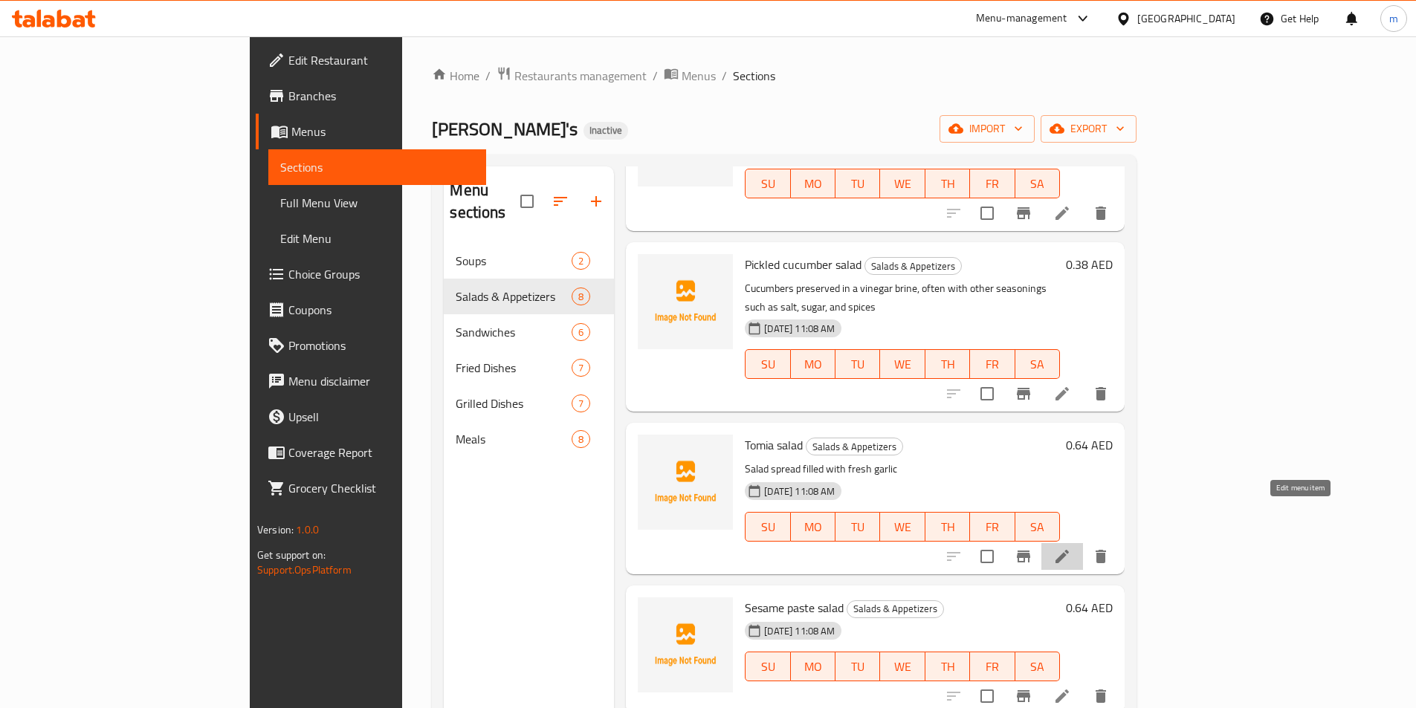
click at [1071, 548] on icon at bounding box center [1062, 557] width 18 height 18
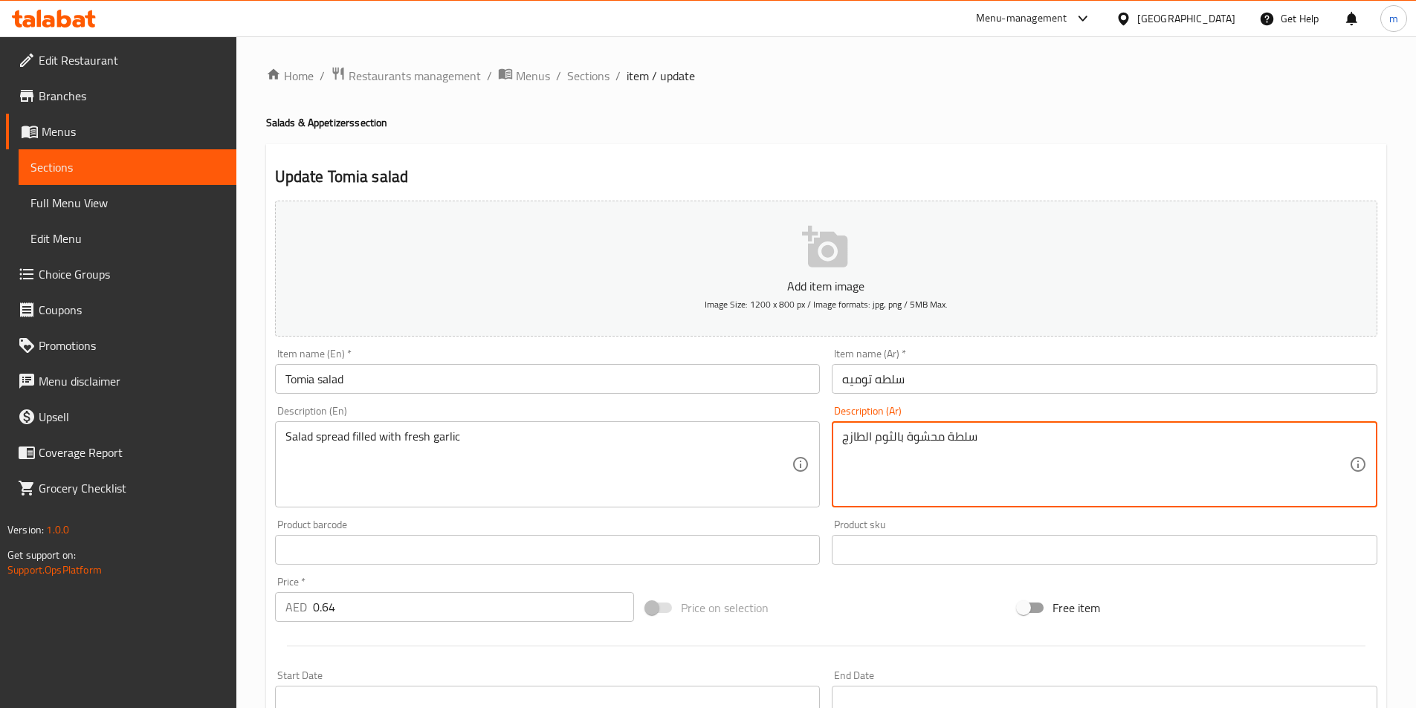
drag, startPoint x: 996, startPoint y: 451, endPoint x: 690, endPoint y: 496, distance: 309.5
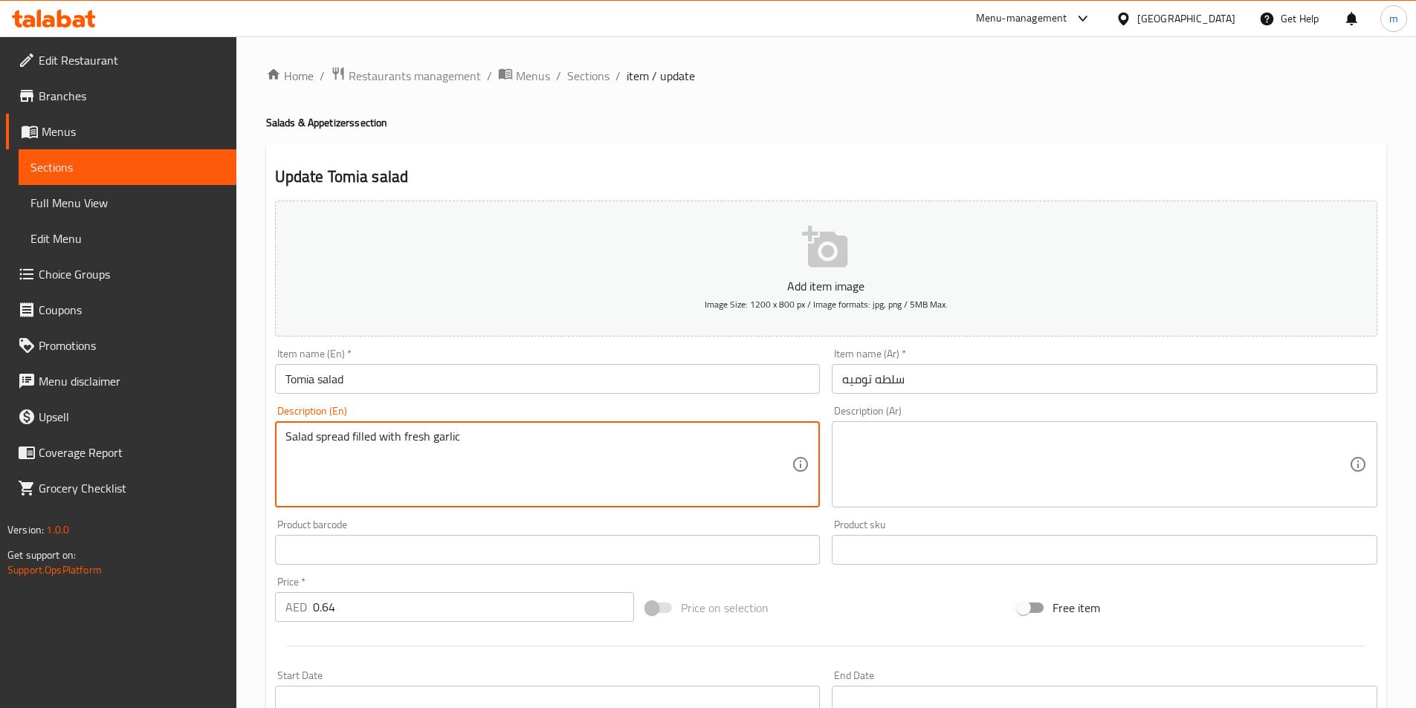
drag, startPoint x: 528, startPoint y: 452, endPoint x: 97, endPoint y: 452, distance: 431.7
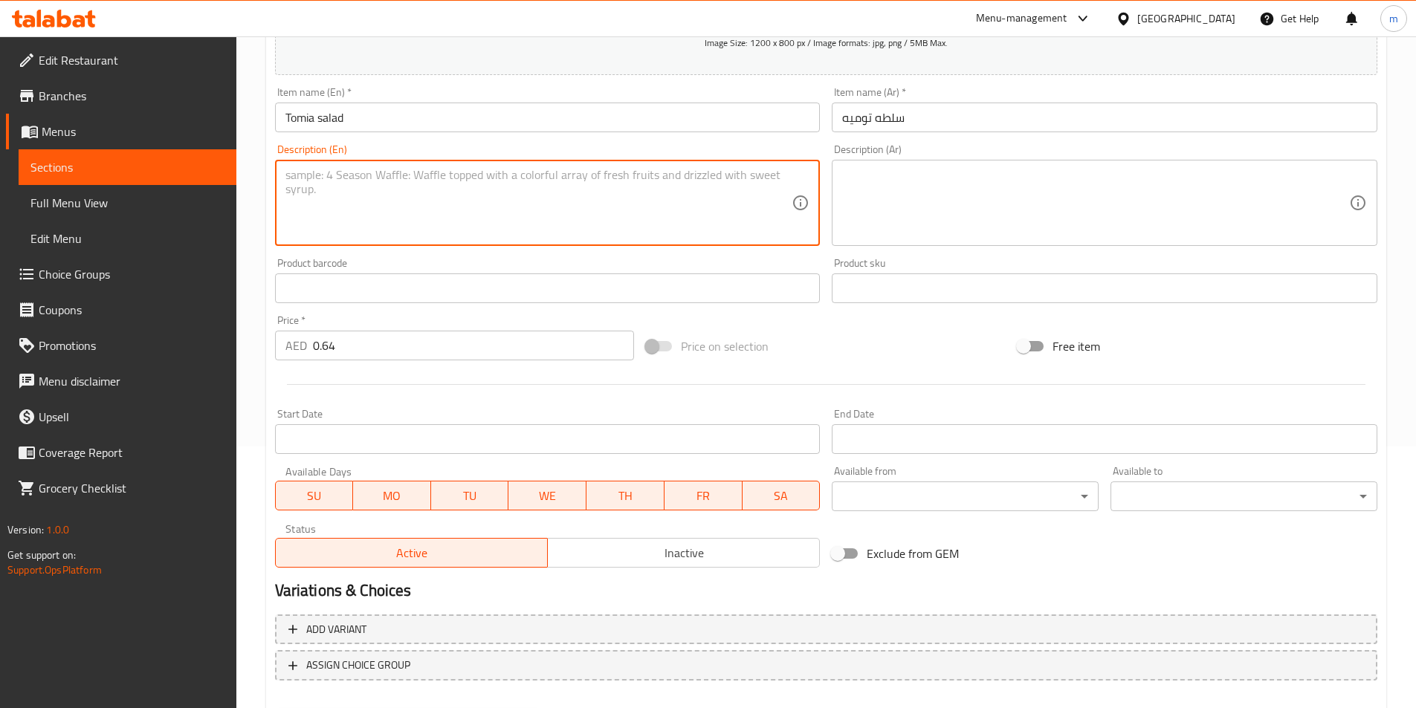
scroll to position [342, 0]
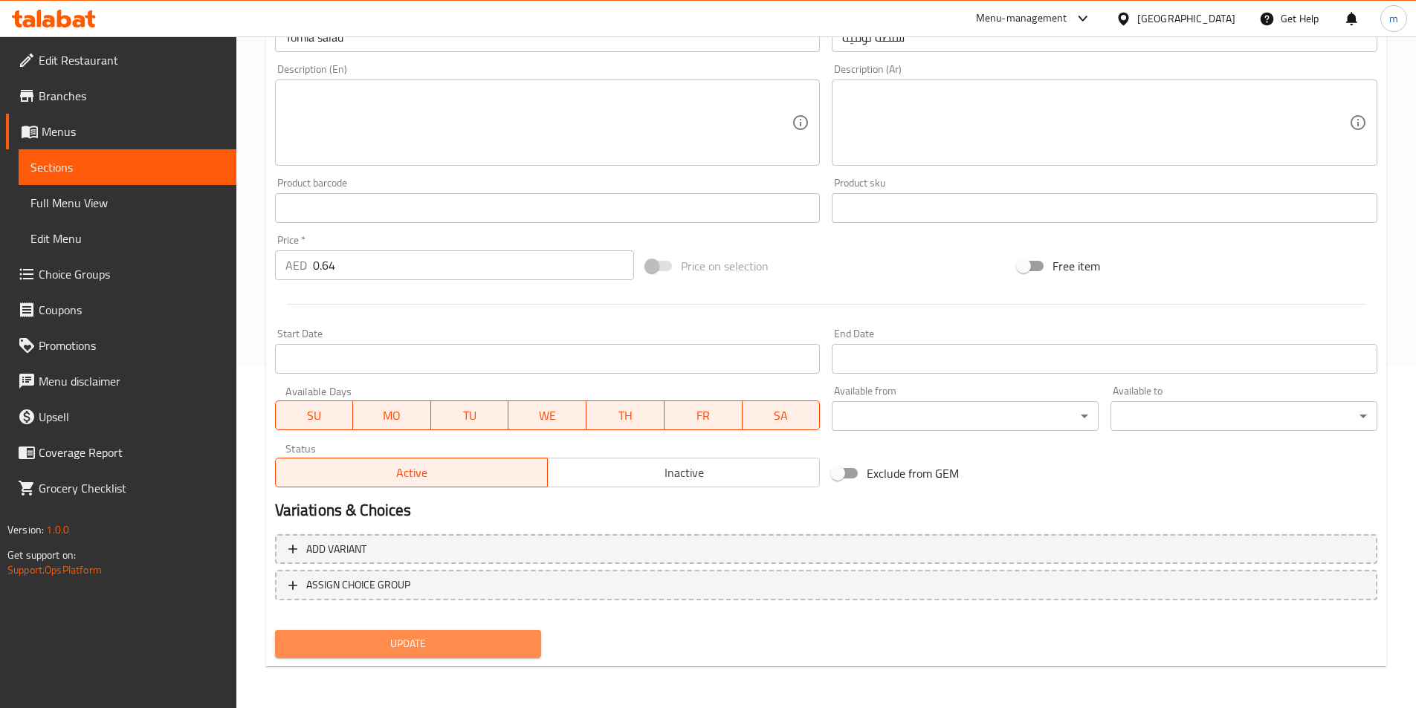
click at [425, 636] on span "Update" at bounding box center [408, 644] width 243 height 19
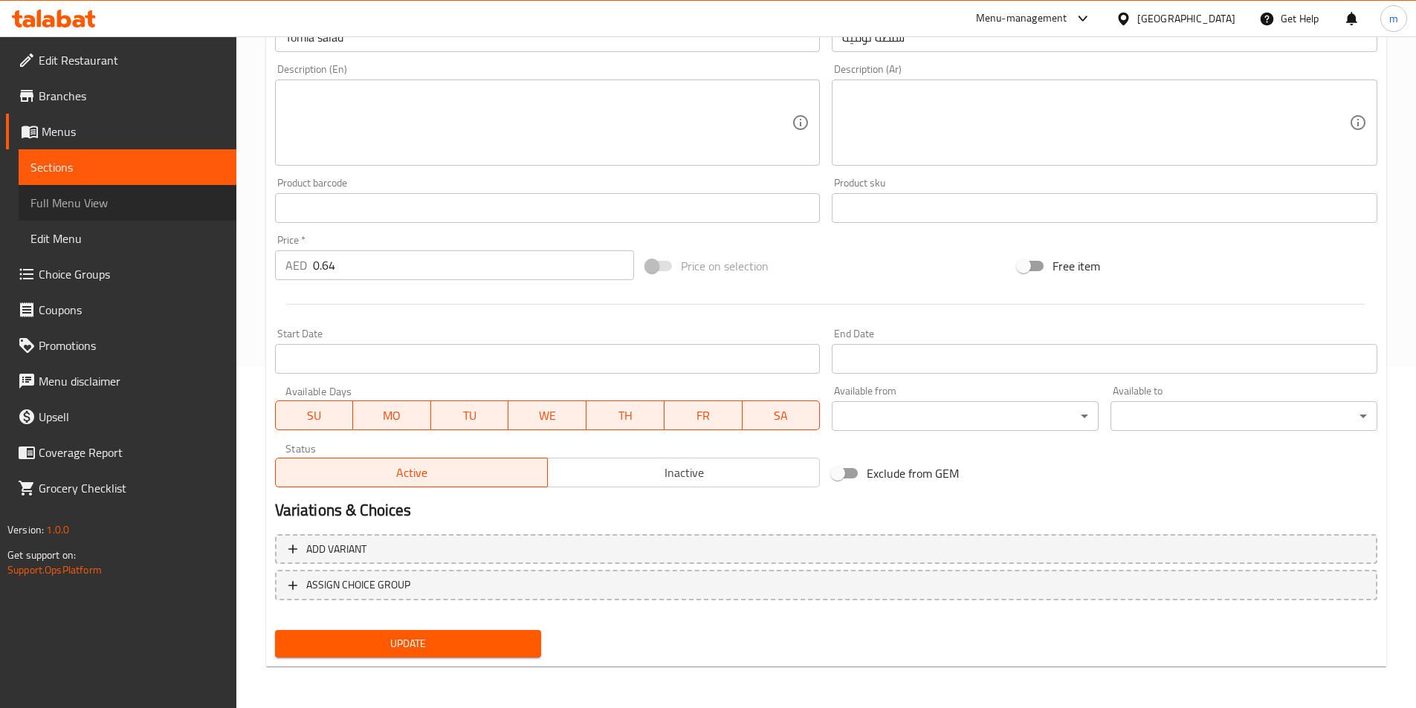
click at [138, 210] on span "Full Menu View" at bounding box center [127, 203] width 194 height 18
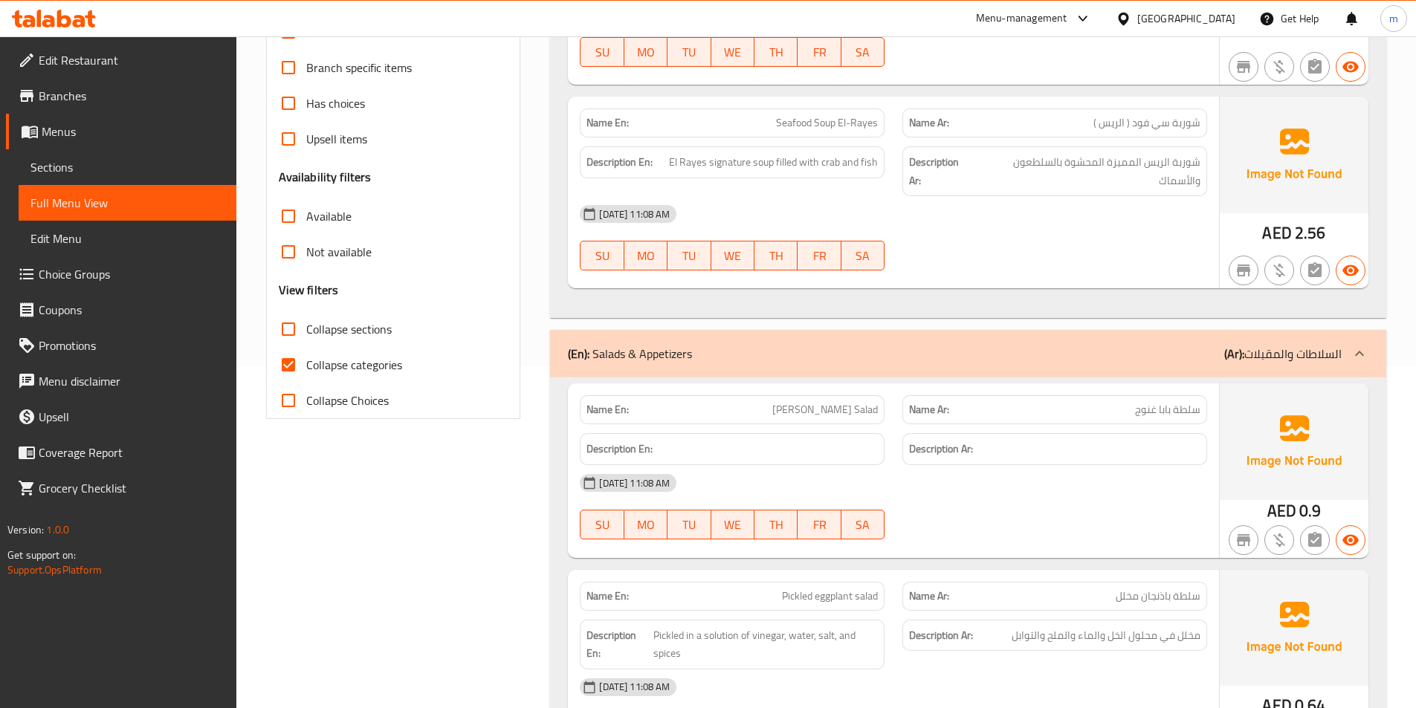
click at [285, 372] on input "Collapse categories" at bounding box center [288, 365] width 36 height 36
checkbox input "false"
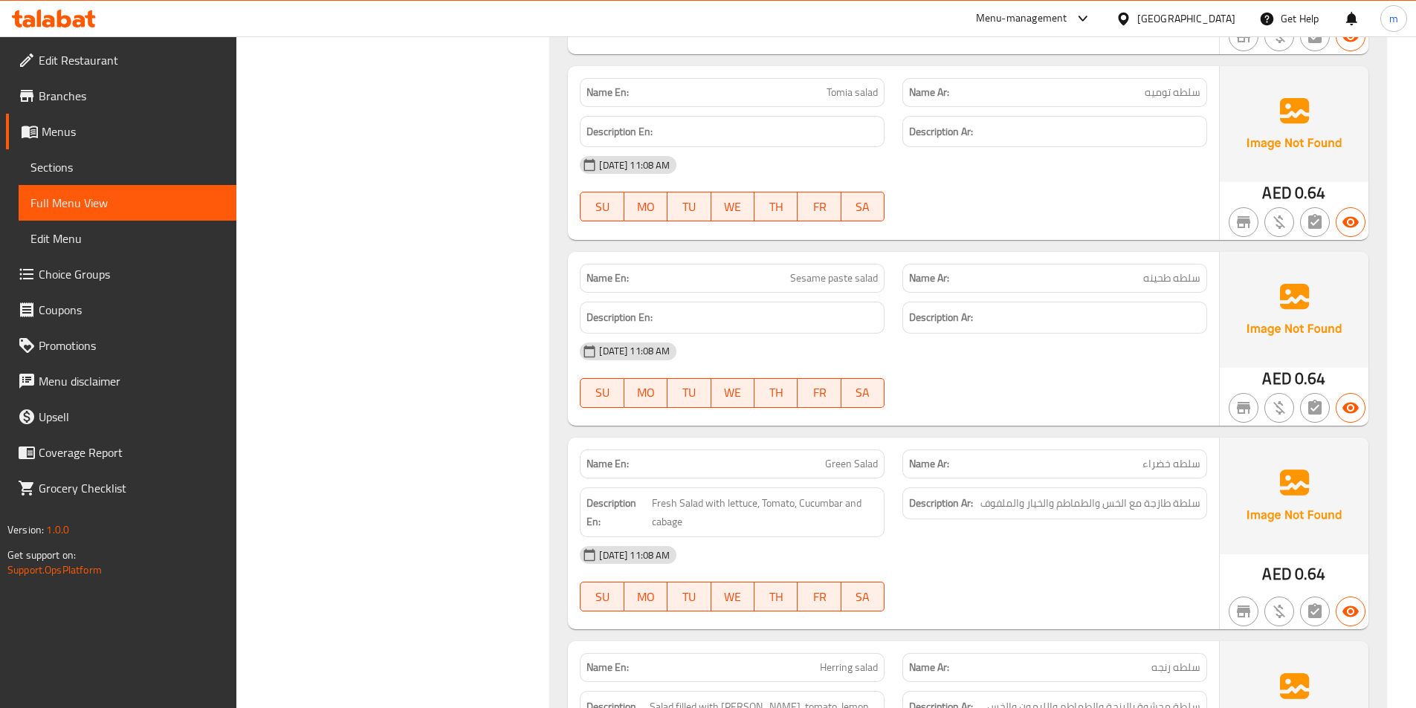
scroll to position [1308, 0]
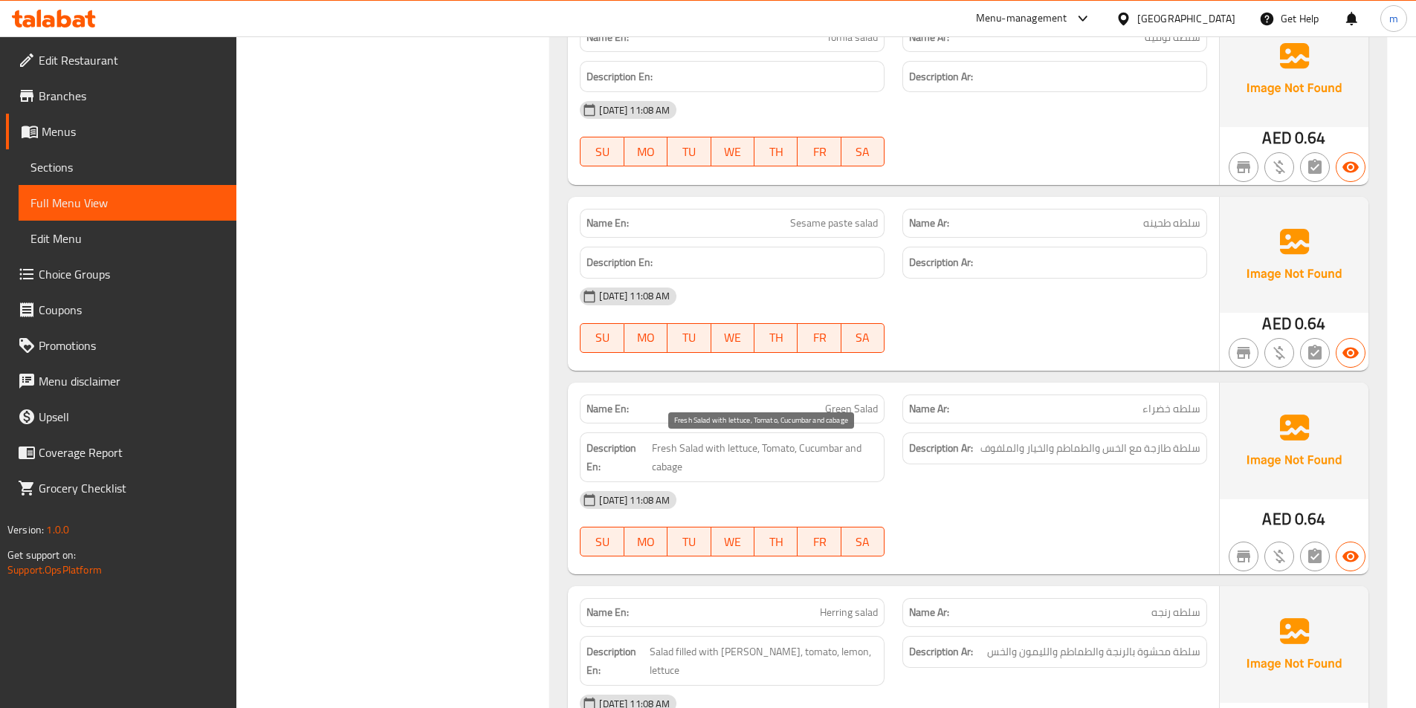
click at [661, 461] on span "Fresh Salad with lettuce, Tomato, Cucumbar and cabage" at bounding box center [765, 457] width 227 height 36
copy span "cabage"
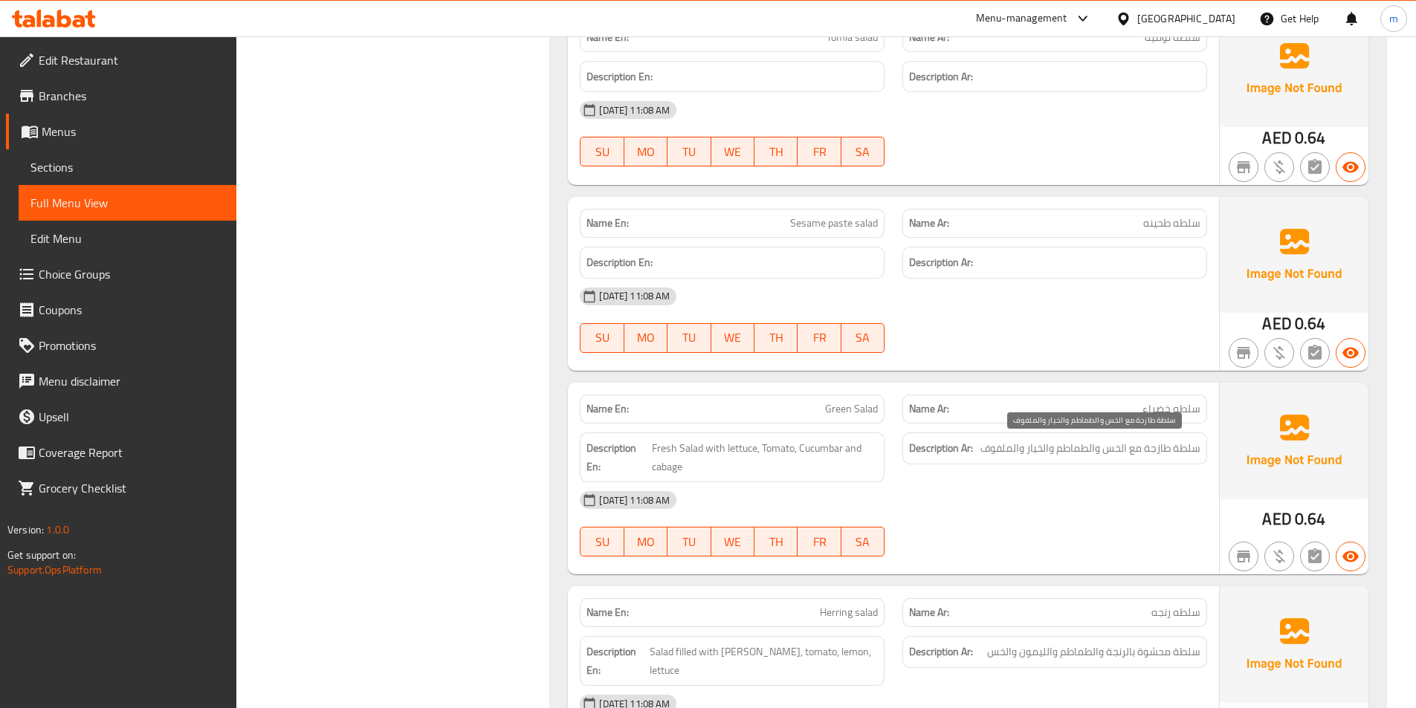
click at [1109, 453] on span "سلطة طازجة مع الخس والطماطم والخيار والملفوف" at bounding box center [1090, 448] width 220 height 19
click at [1074, 453] on span "سلطة طازجة مع الخس والطماطم والخيار والملفوف" at bounding box center [1090, 448] width 220 height 19
click at [1031, 449] on span "سلطة طازجة مع الخس والطماطم والخيار والملفوف" at bounding box center [1090, 448] width 220 height 19
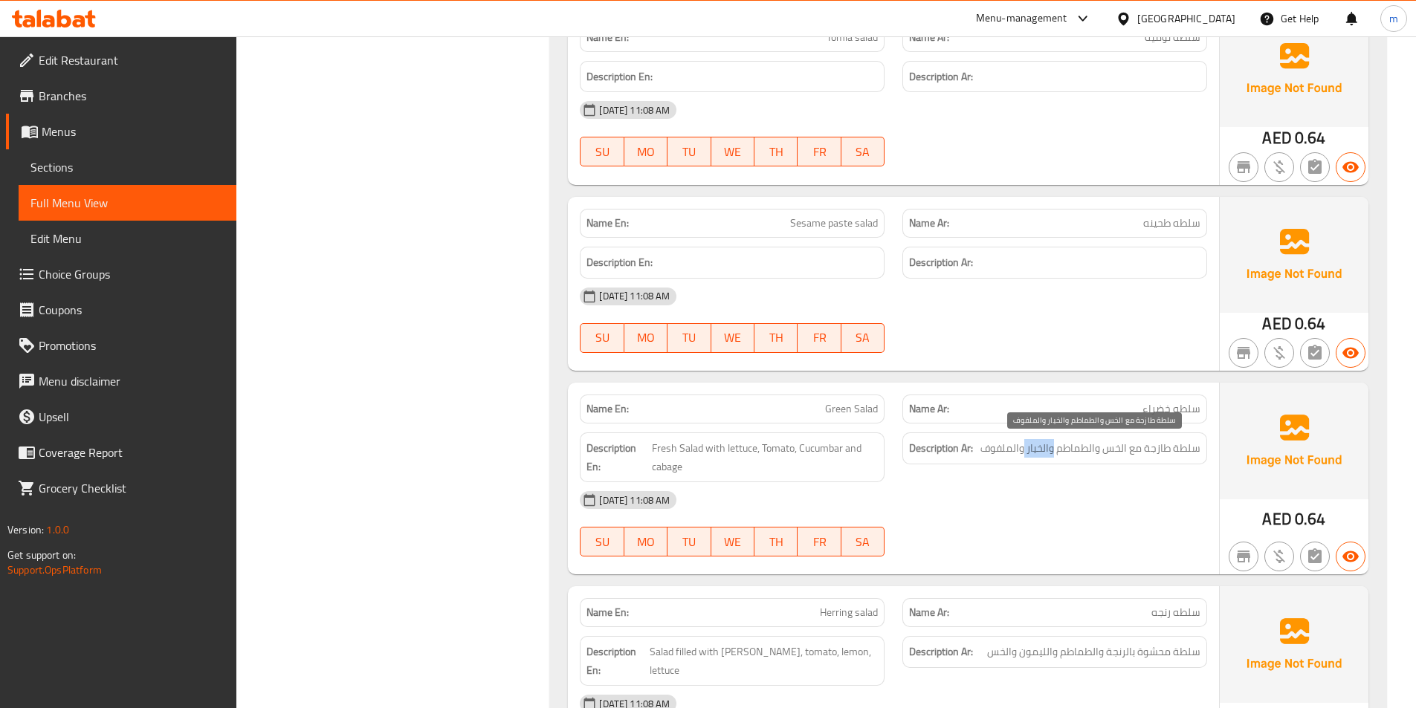
click at [1031, 449] on span "سلطة طازجة مع الخس والطماطم والخيار والملفوف" at bounding box center [1090, 448] width 220 height 19
click at [1006, 451] on span "سلطة طازجة مع الخس والطماطم والخيار والملفوف" at bounding box center [1090, 448] width 220 height 19
click at [103, 172] on span "Sections" at bounding box center [127, 167] width 194 height 18
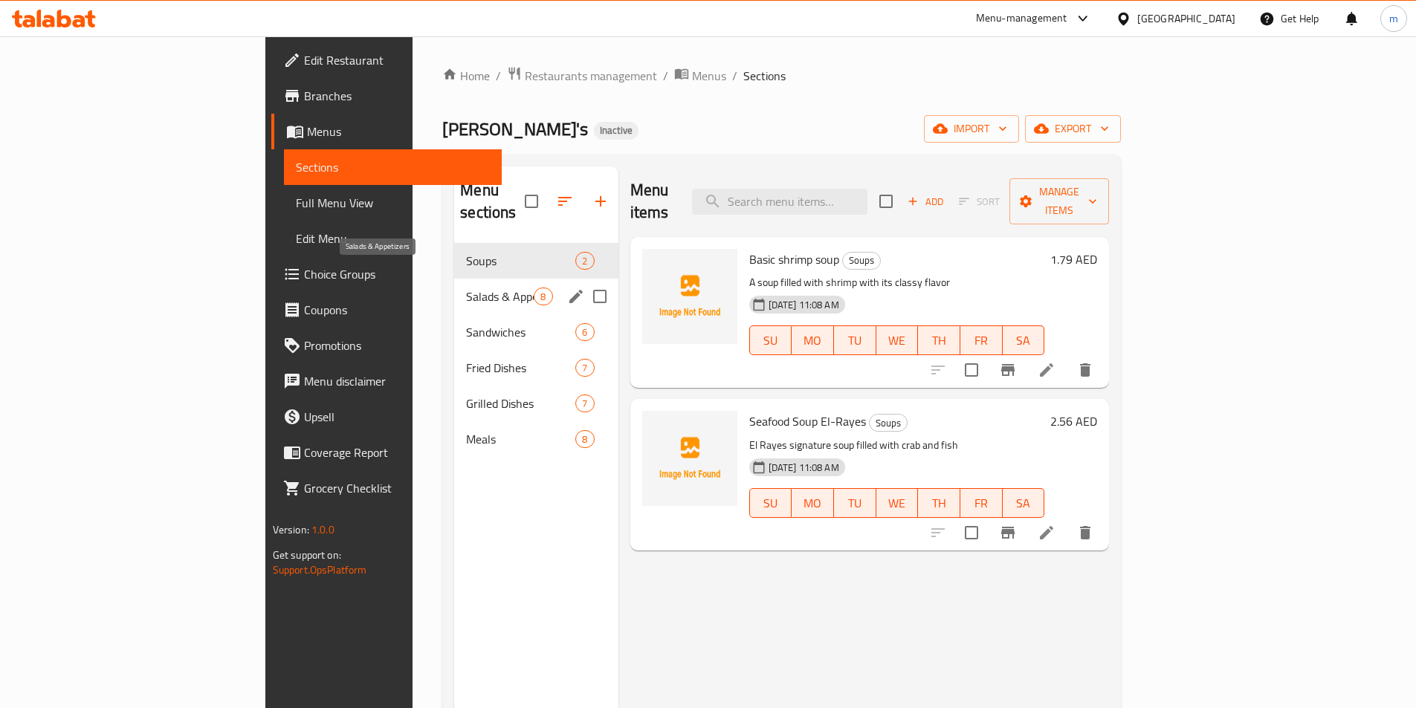
click at [466, 288] on span "Salads & Appetizers" at bounding box center [500, 297] width 68 height 18
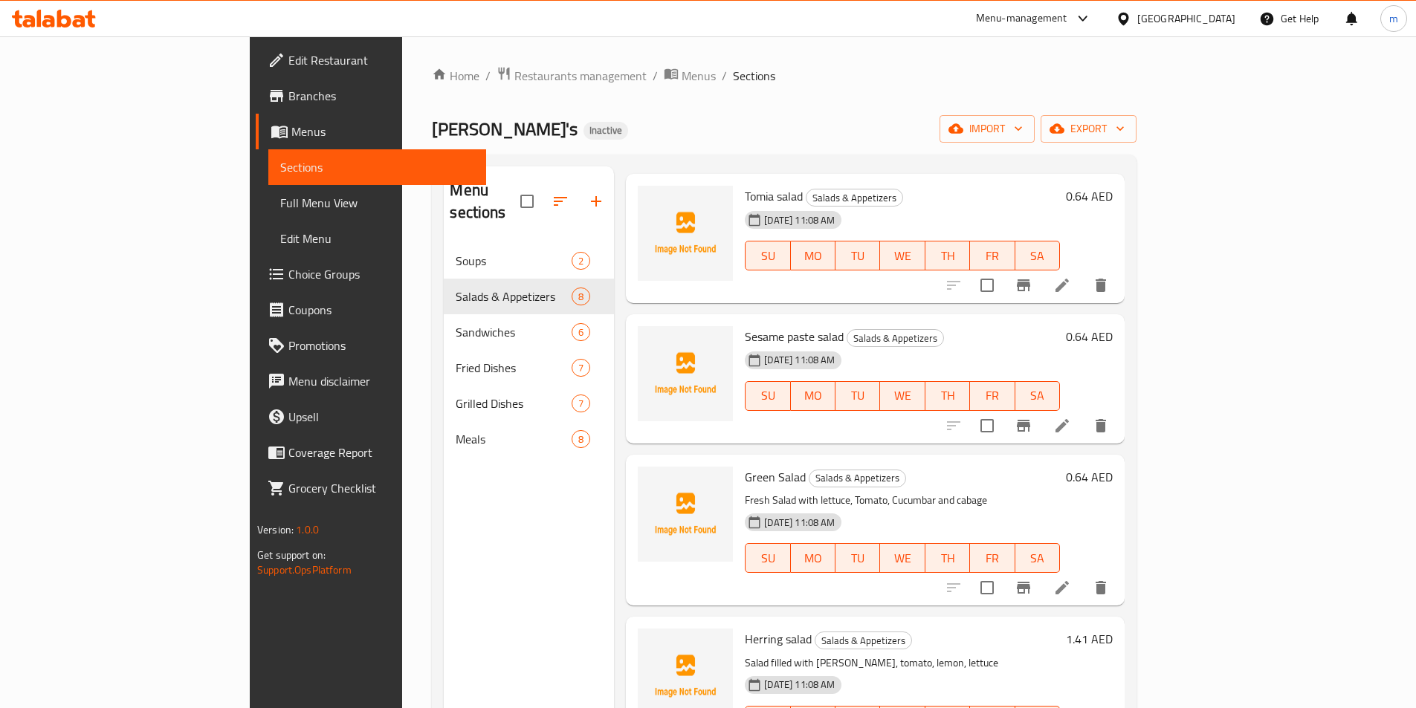
scroll to position [561, 0]
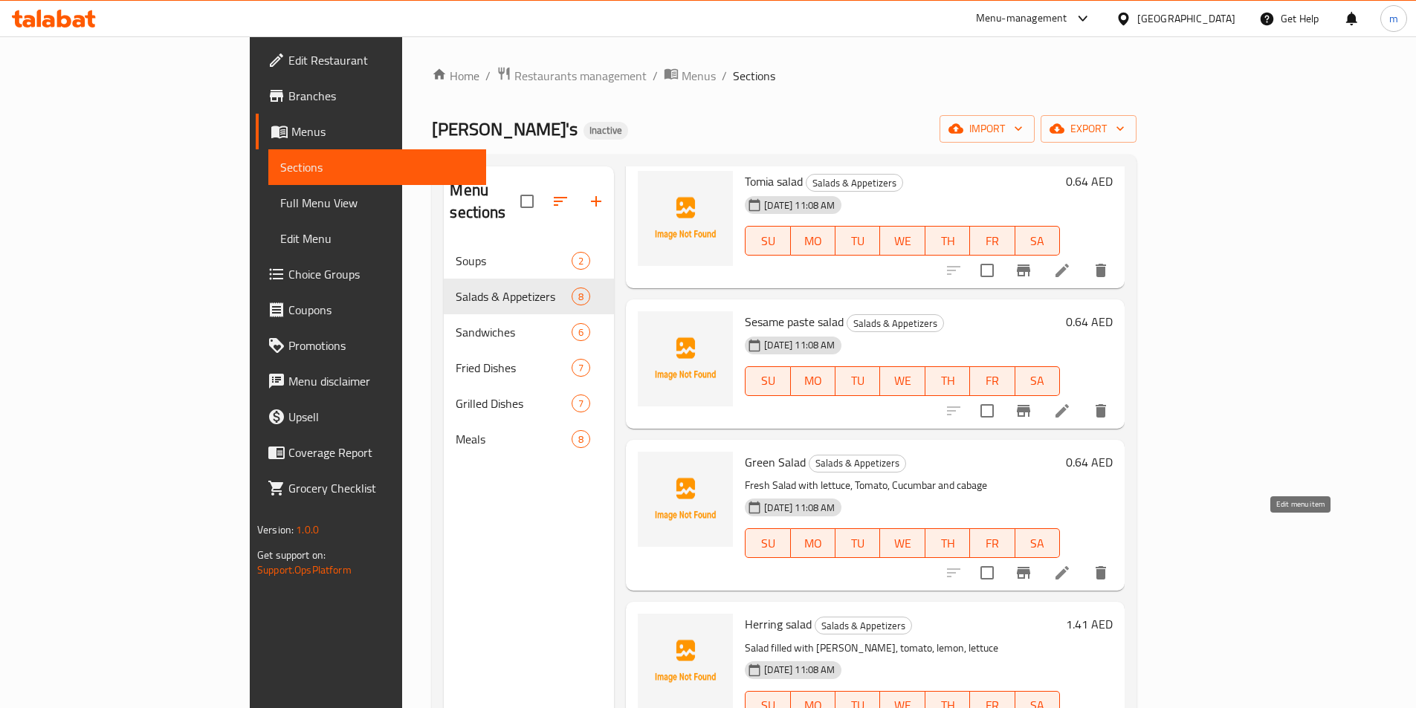
click at [1069, 566] on icon at bounding box center [1061, 572] width 13 height 13
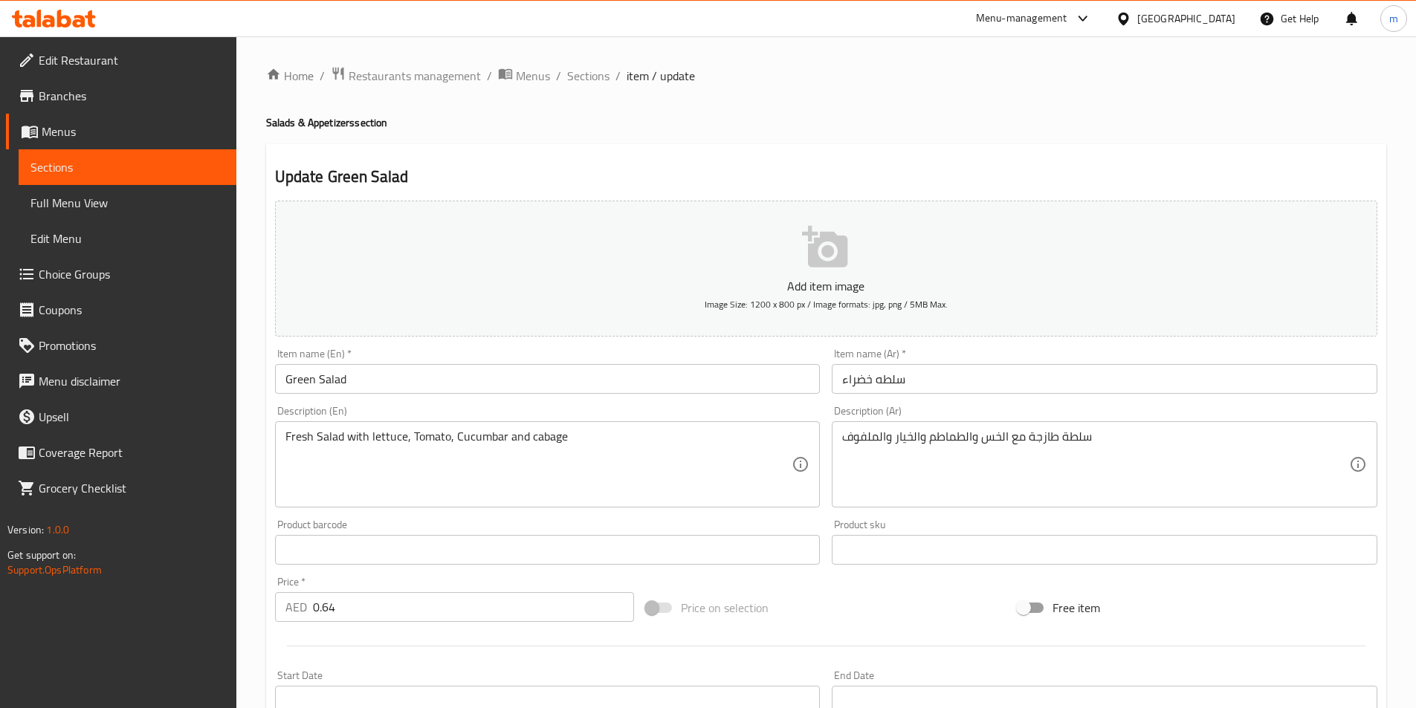
click at [863, 439] on textarea "سلطة طازجة مع الخس والطماطم والخيار والملفوف" at bounding box center [1095, 464] width 507 height 71
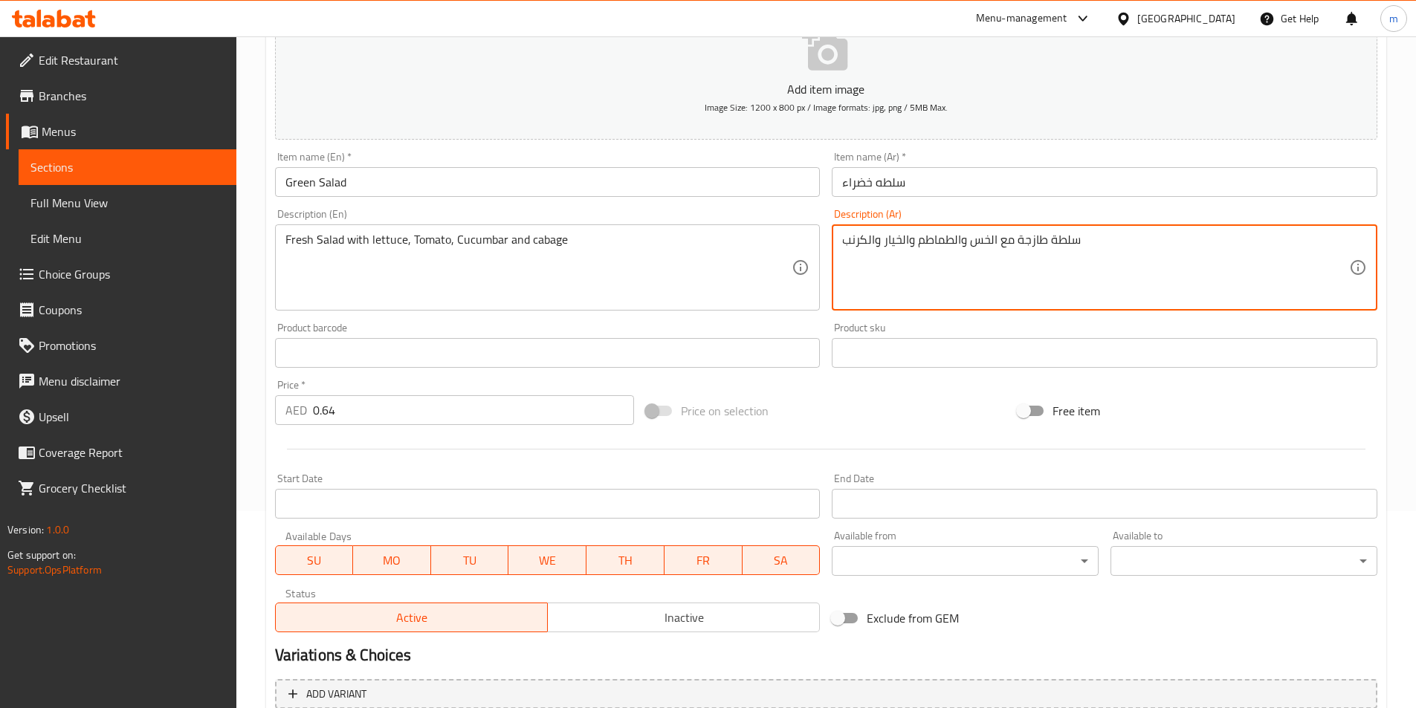
scroll to position [342, 0]
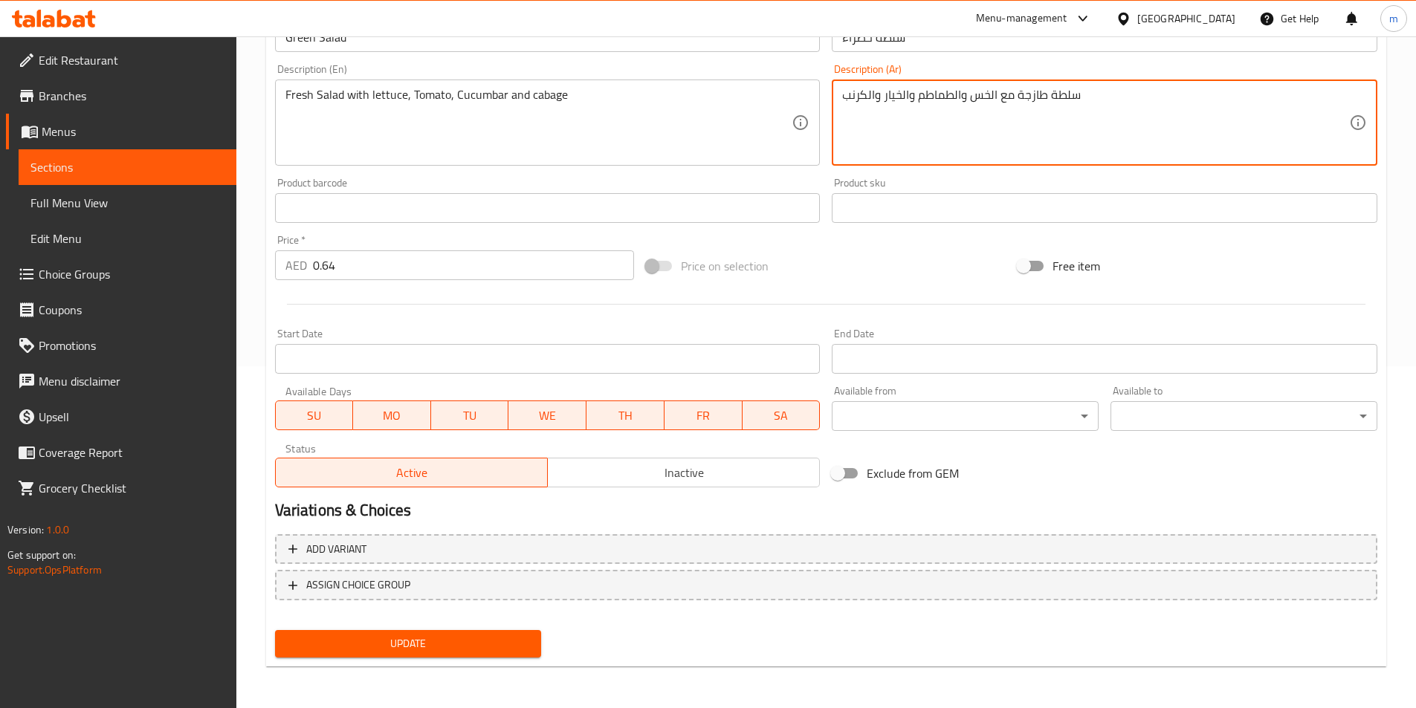
type textarea "سلطة طازجة مع الخس والطماطم والخيار والكرنب"
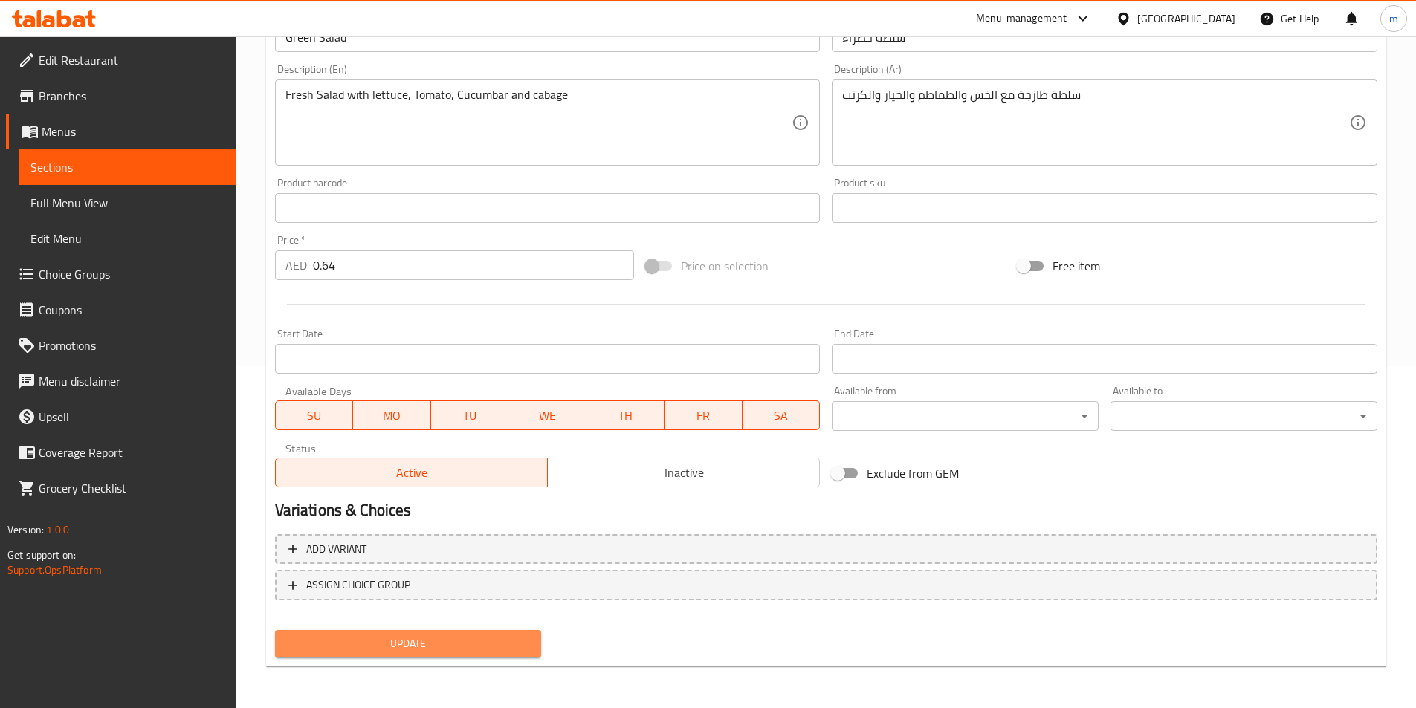
click at [329, 643] on span "Update" at bounding box center [408, 644] width 243 height 19
click at [68, 203] on span "Full Menu View" at bounding box center [127, 203] width 194 height 18
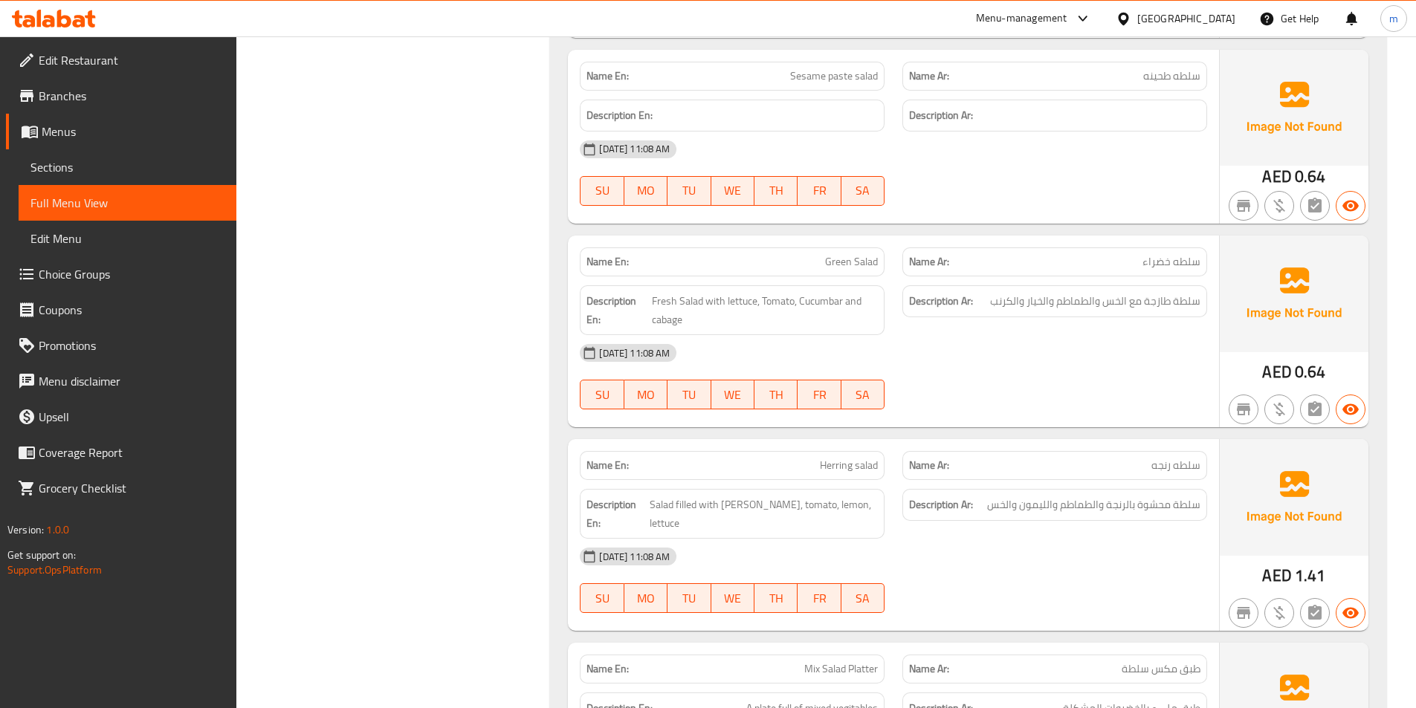
scroll to position [1456, 0]
click at [1111, 505] on span "سلطة محشوة بالرنجة والطماطم والليمون والخس" at bounding box center [1093, 503] width 213 height 19
click at [1068, 502] on span "سلطة محشوة بالرنجة والطماطم والليمون والخس" at bounding box center [1093, 503] width 213 height 19
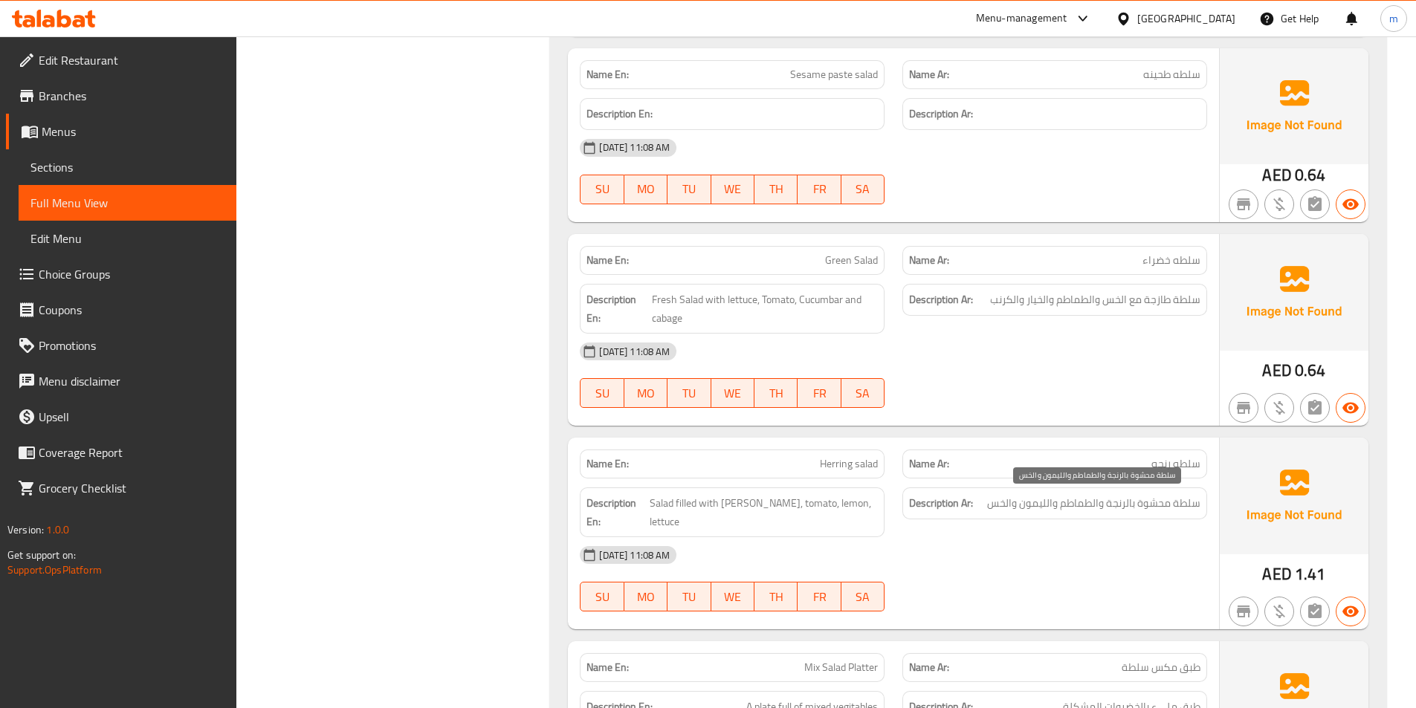
click at [1043, 502] on span "سلطة محشوة بالرنجة والطماطم والليمون والخس" at bounding box center [1093, 503] width 213 height 19
click at [1008, 499] on span "سلطة محشوة بالرنجة والطماطم والليمون والخس" at bounding box center [1093, 503] width 213 height 19
click at [1010, 583] on div "[DATE] 11:08 AM SU MO TU WE TH FR SA" at bounding box center [893, 578] width 645 height 83
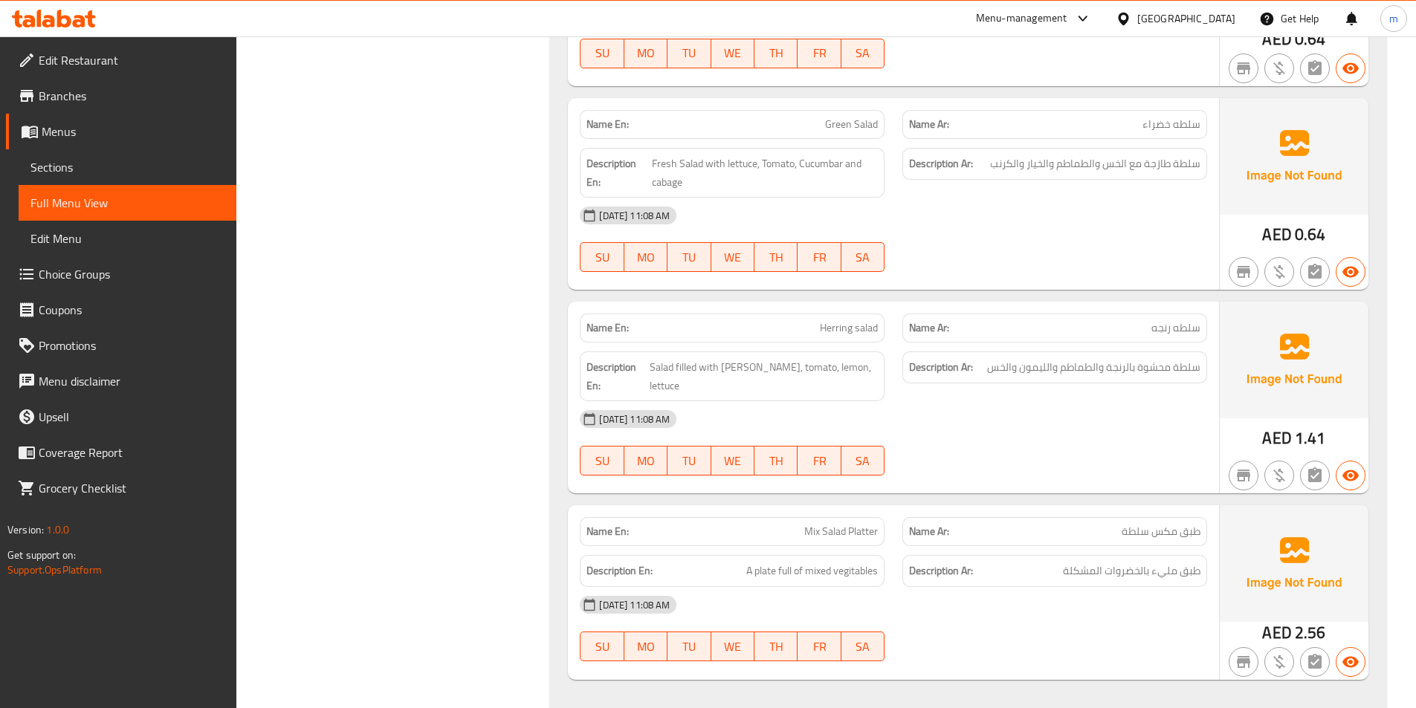
scroll to position [1679, 0]
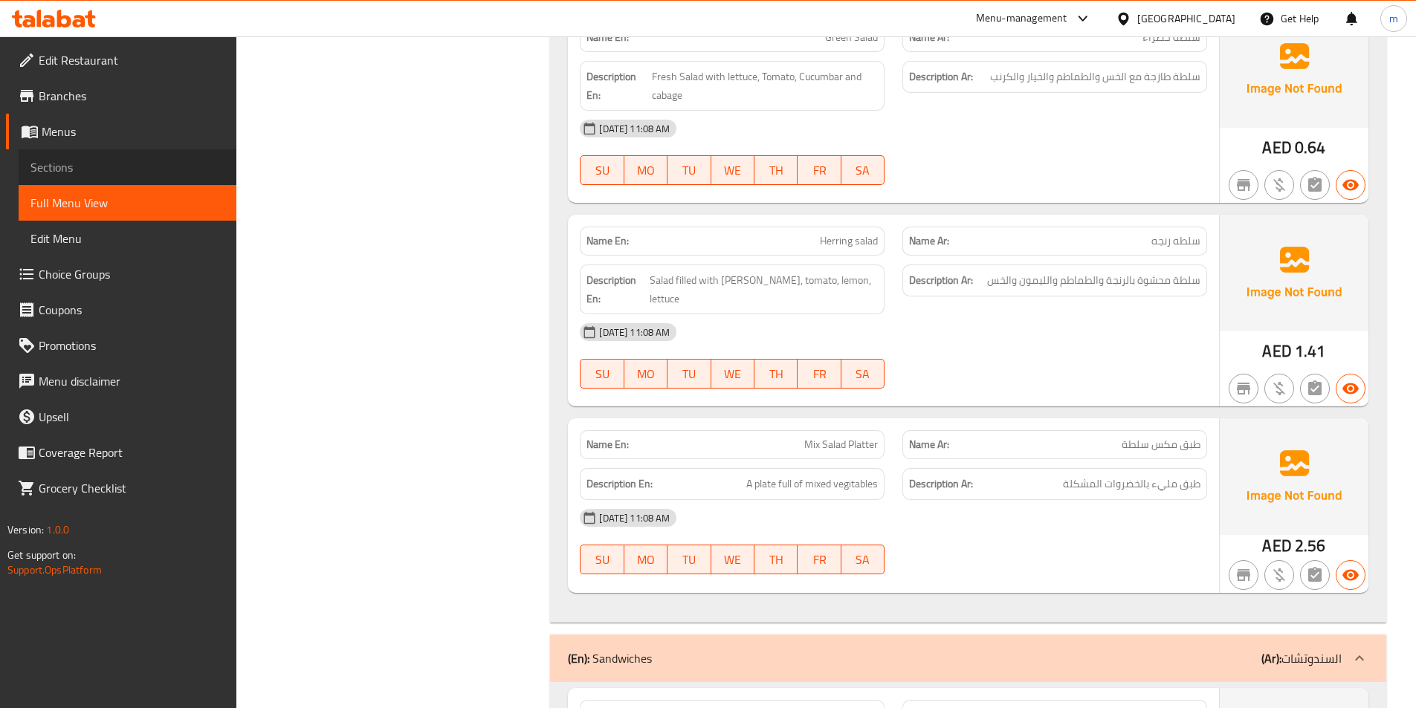
click at [65, 163] on span "Sections" at bounding box center [127, 167] width 194 height 18
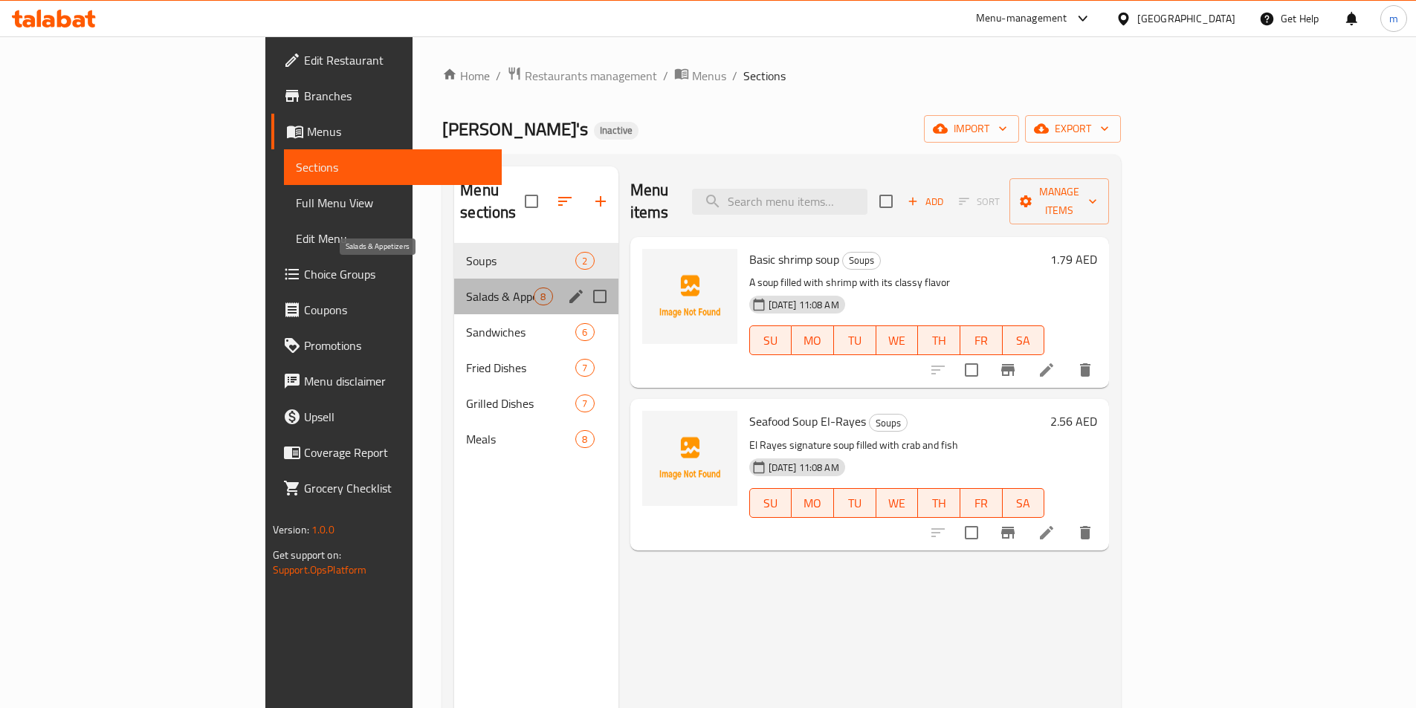
click at [466, 288] on span "Salads & Appetizers" at bounding box center [500, 297] width 68 height 18
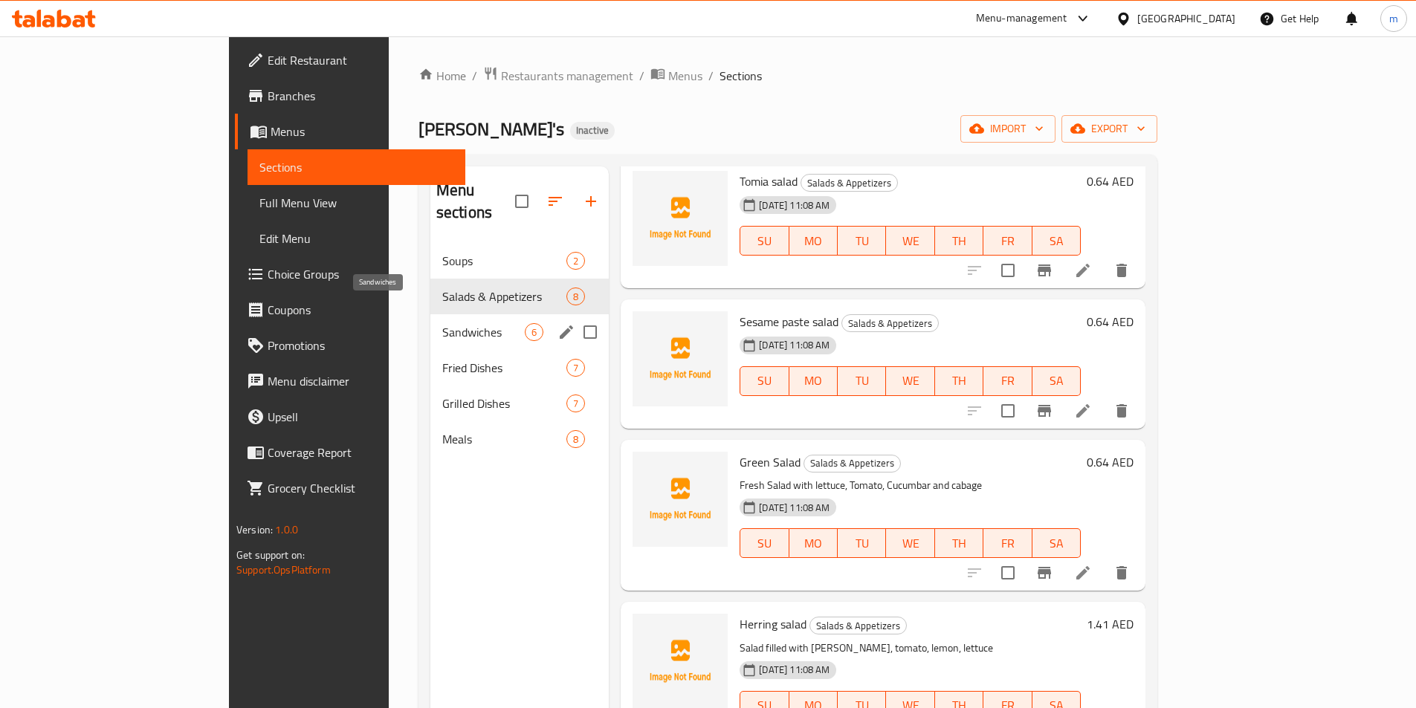
click at [442, 323] on span "Sandwiches" at bounding box center [483, 332] width 82 height 18
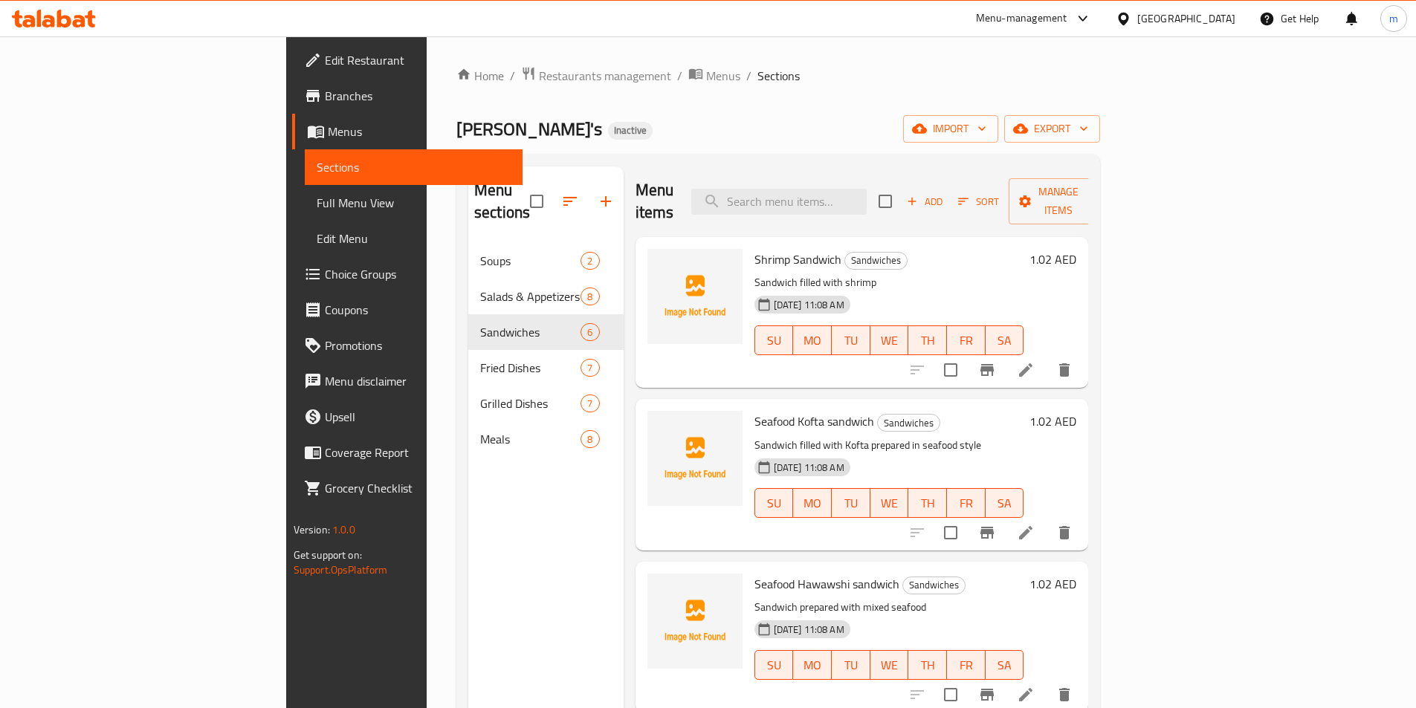
click at [317, 199] on span "Full Menu View" at bounding box center [414, 203] width 194 height 18
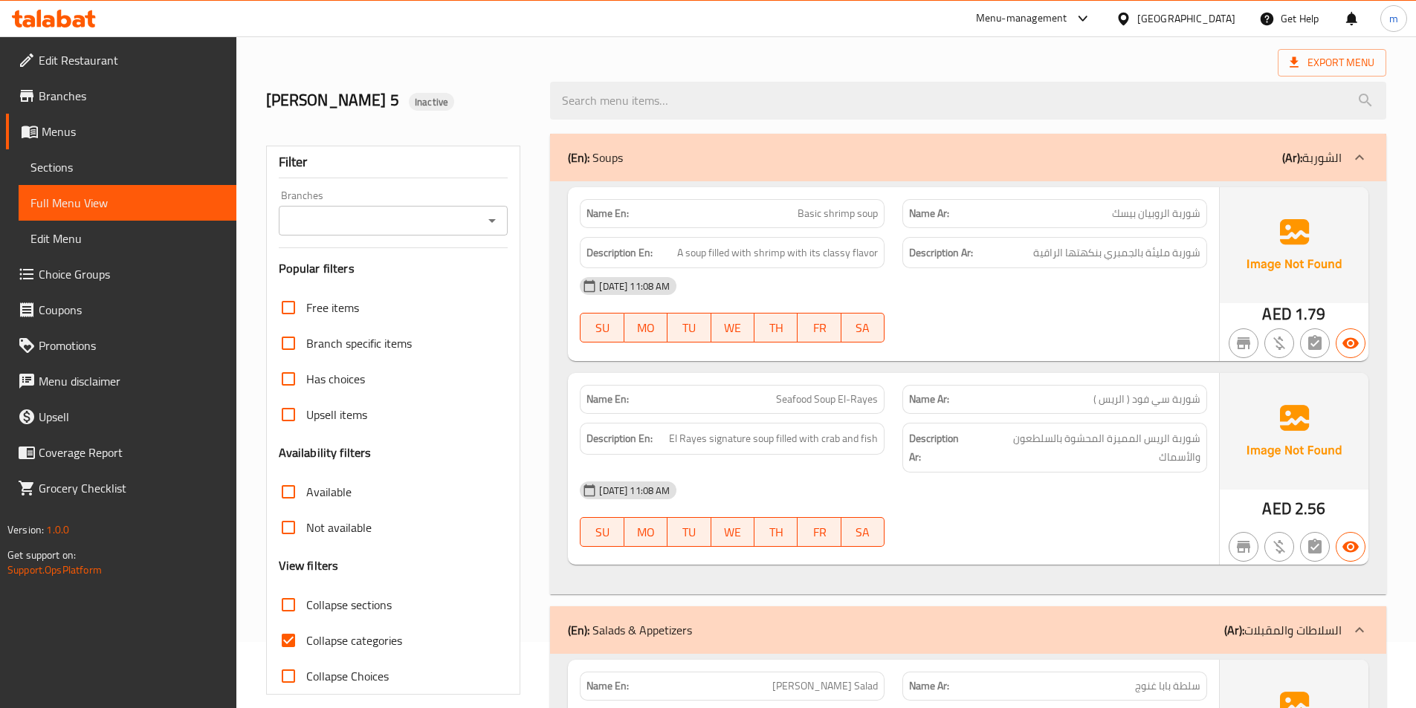
scroll to position [149, 0]
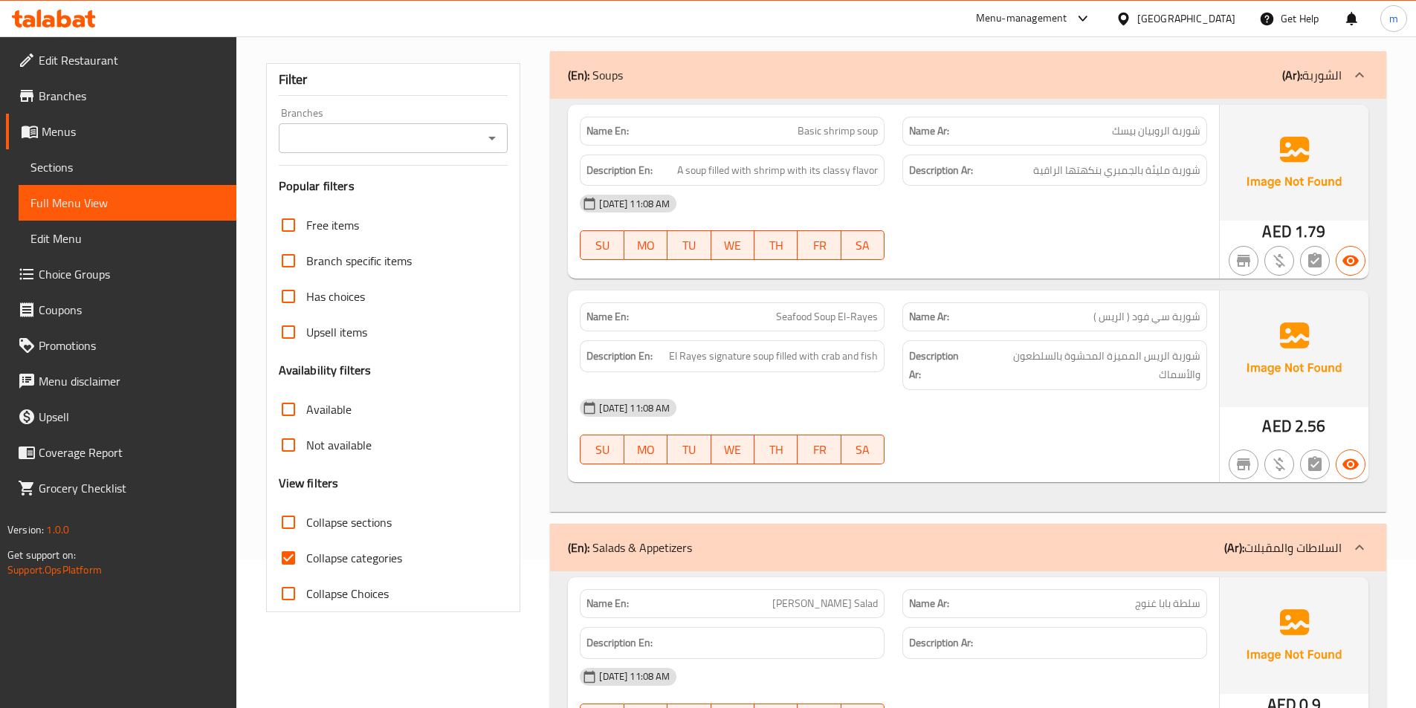
click at [376, 561] on span "Collapse categories" at bounding box center [354, 558] width 96 height 18
click at [306, 561] on input "Collapse categories" at bounding box center [288, 558] width 36 height 36
checkbox input "false"
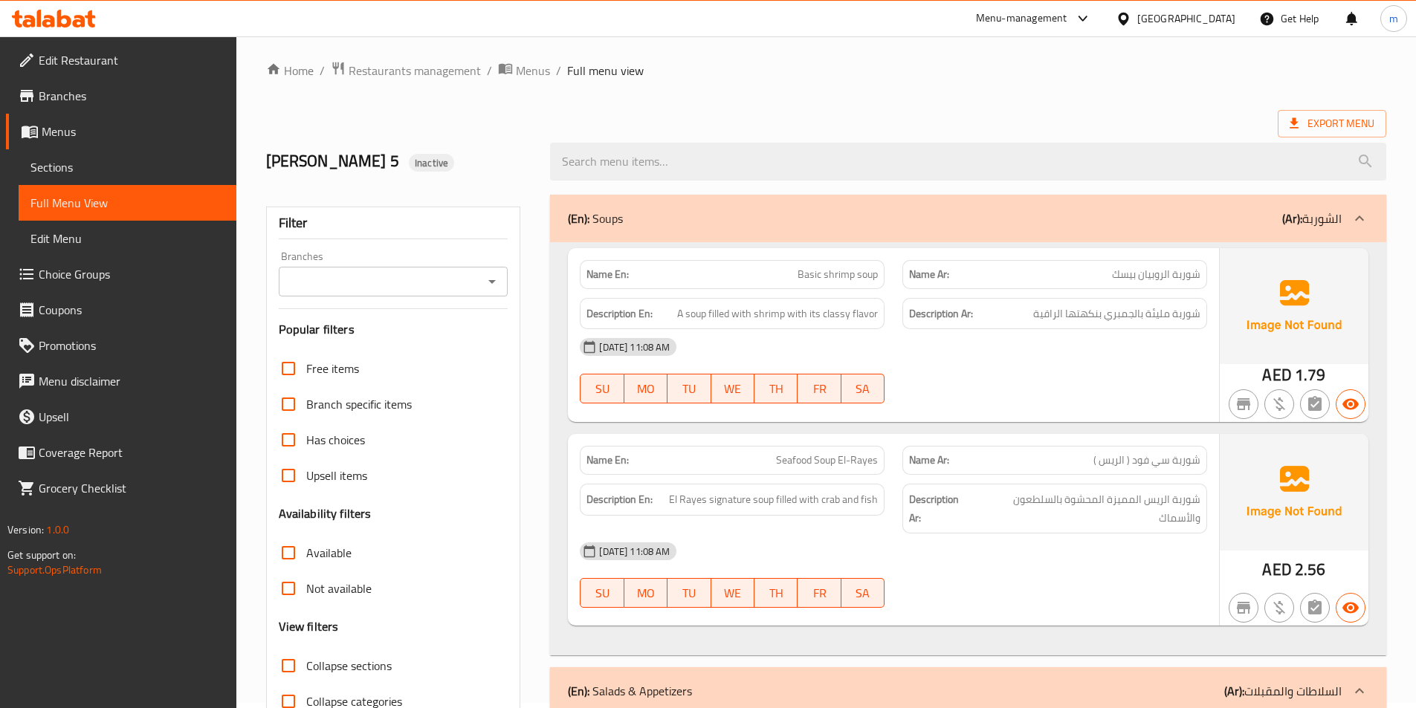
scroll to position [0, 0]
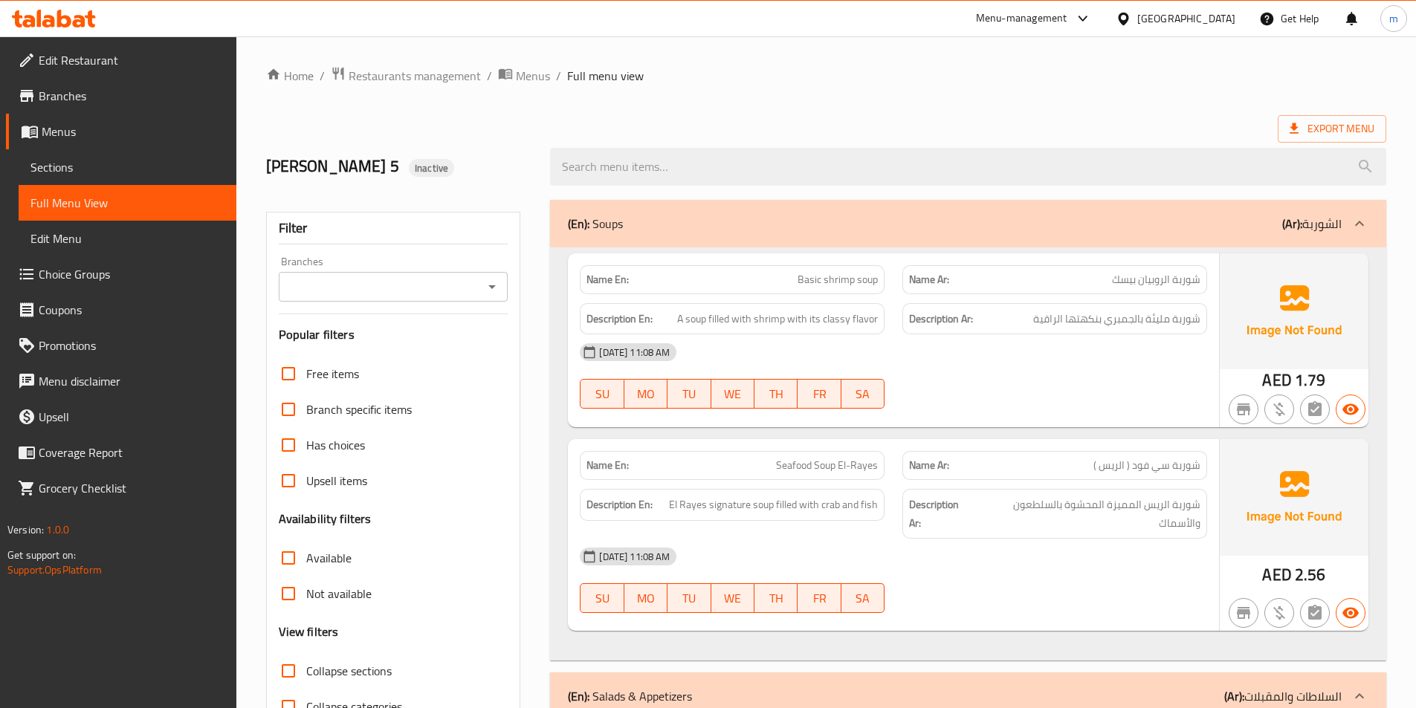
click at [1367, 222] on icon at bounding box center [1359, 224] width 18 height 18
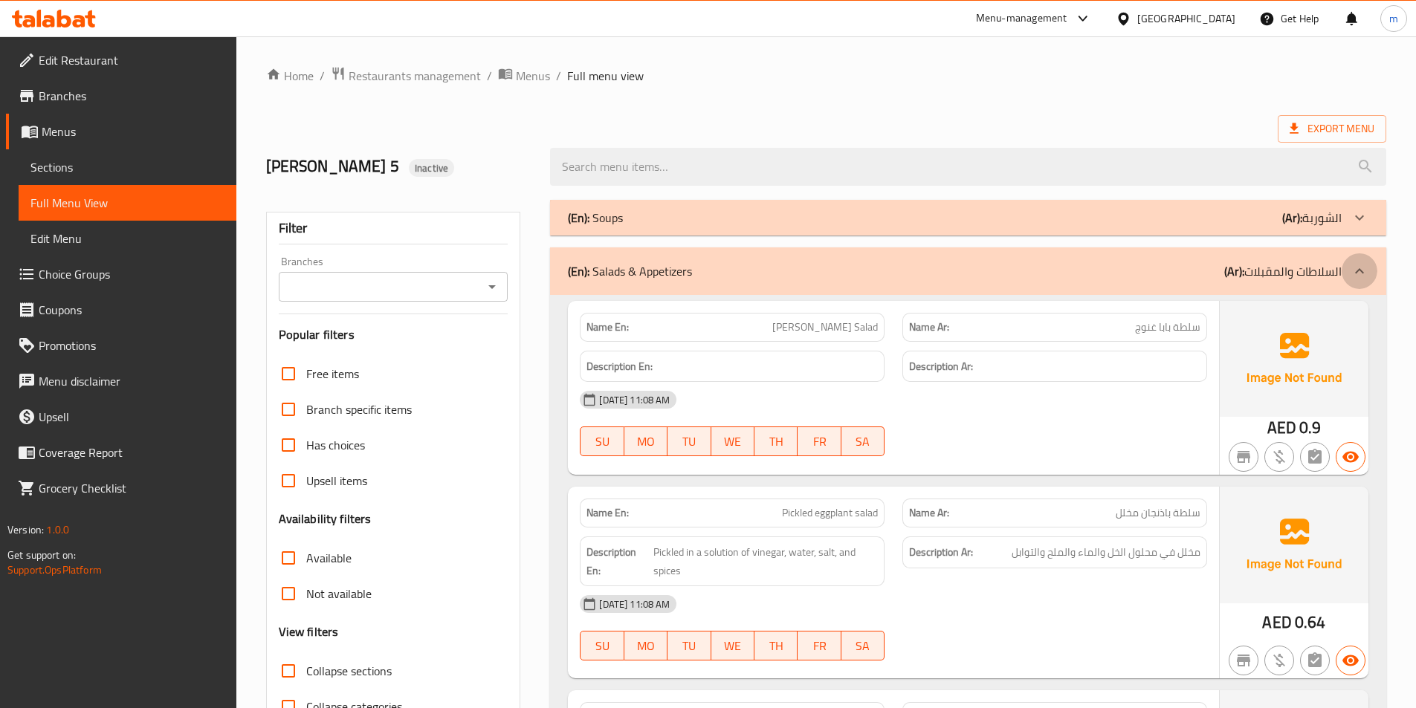
click at [1363, 273] on icon at bounding box center [1359, 270] width 9 height 5
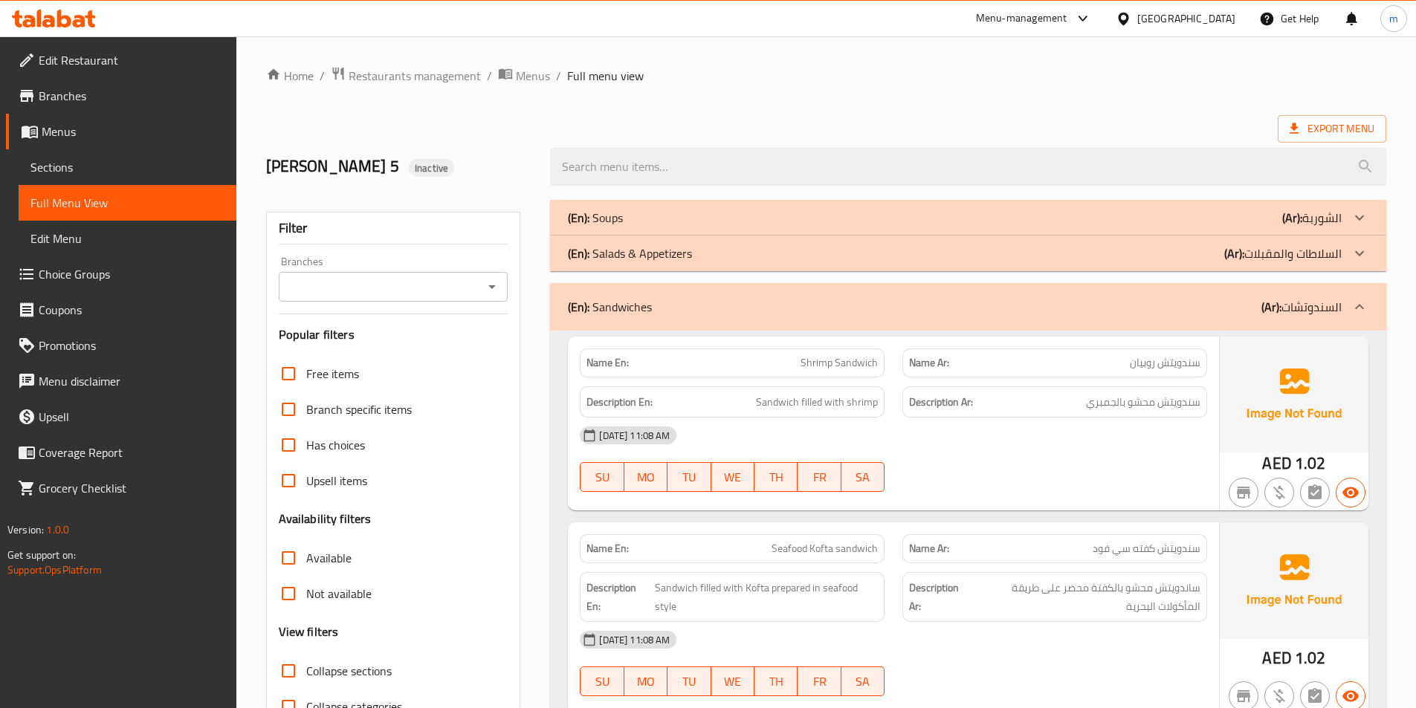
click at [848, 358] on span "Shrimp Sandwich" at bounding box center [838, 363] width 77 height 16
copy span "Shrimp Sandwich"
click at [1109, 406] on span "سندويتش محشو بالجمبري" at bounding box center [1143, 402] width 114 height 19
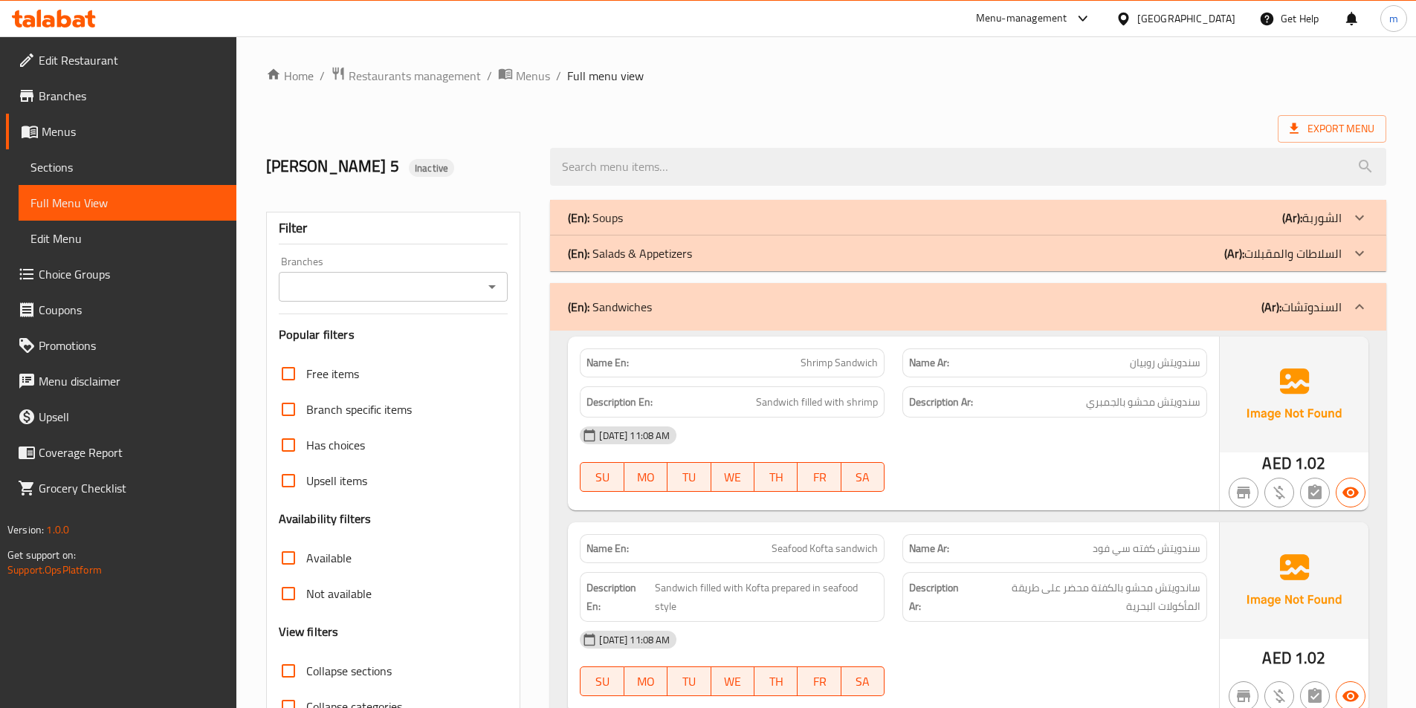
click at [125, 201] on span "Full Menu View" at bounding box center [127, 203] width 194 height 18
click at [1358, 313] on icon at bounding box center [1359, 307] width 18 height 18
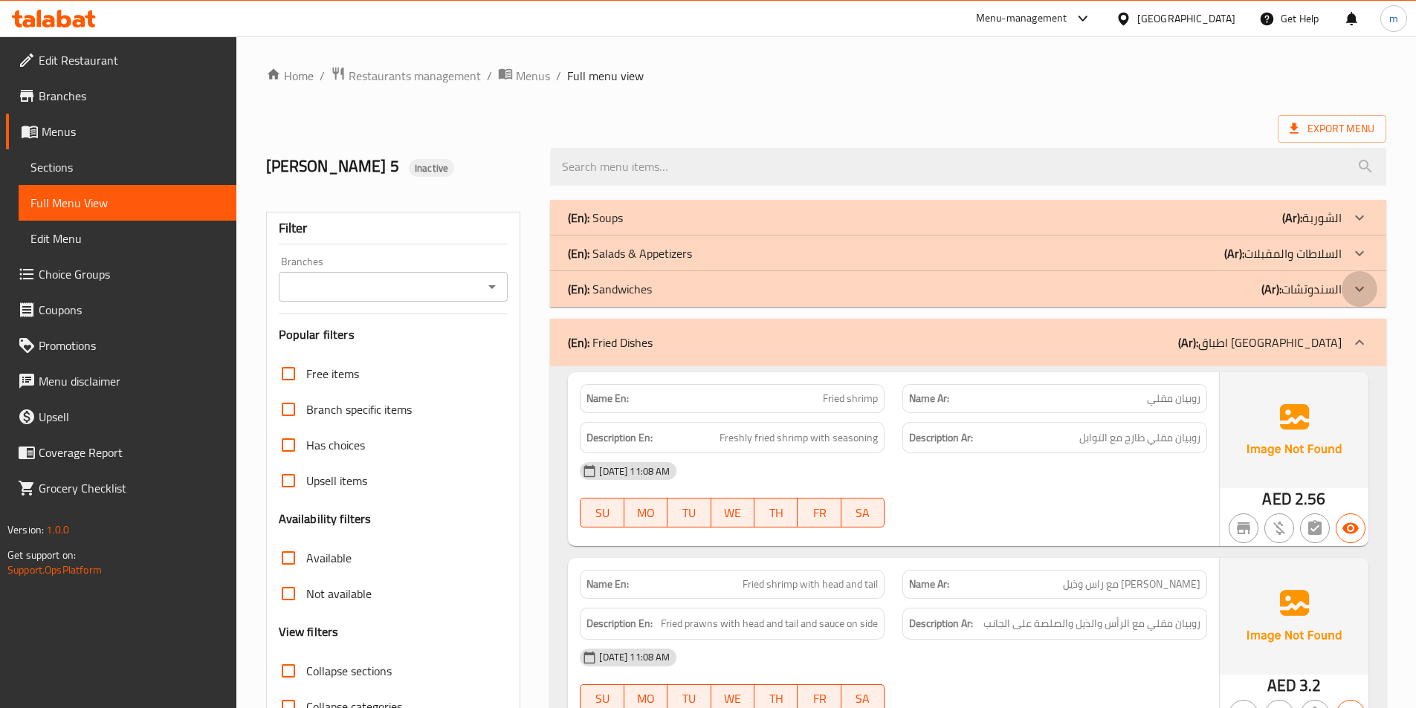
click at [1363, 289] on icon at bounding box center [1359, 289] width 18 height 18
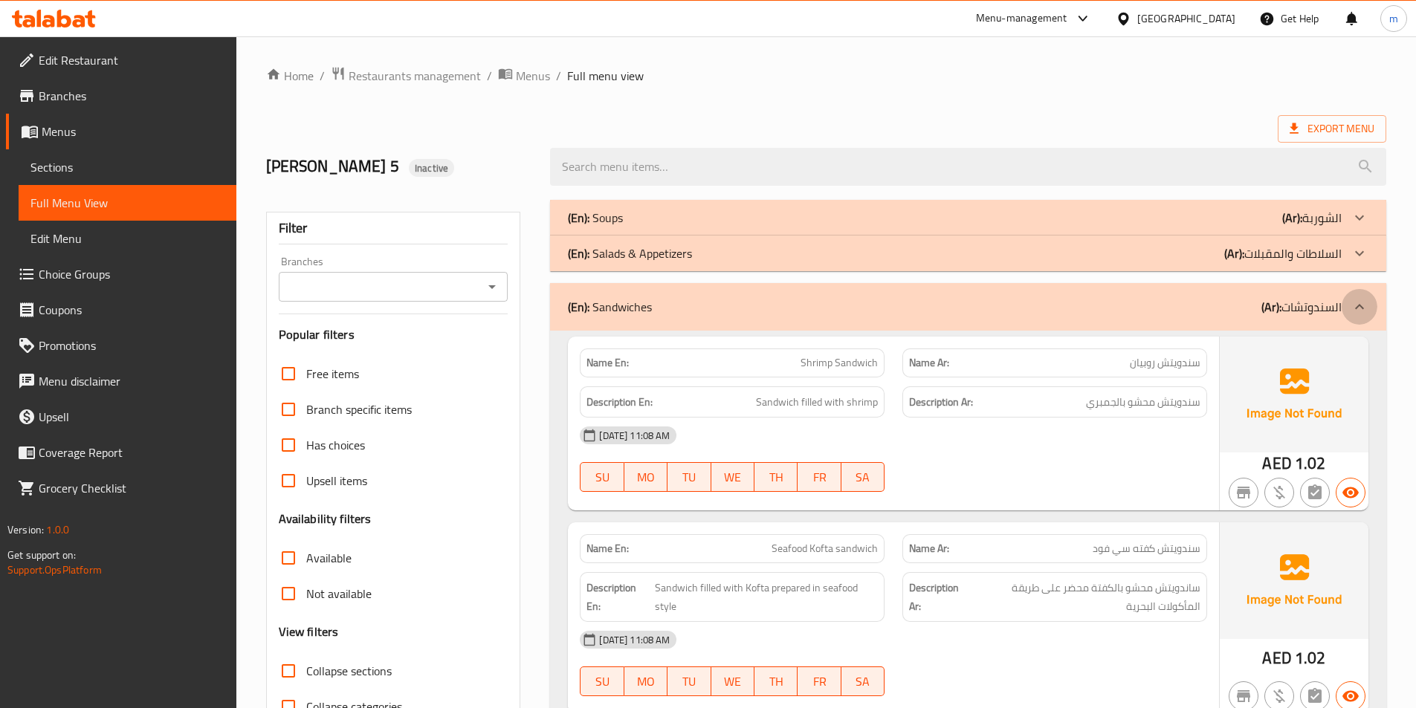
click at [1359, 299] on icon at bounding box center [1359, 307] width 18 height 18
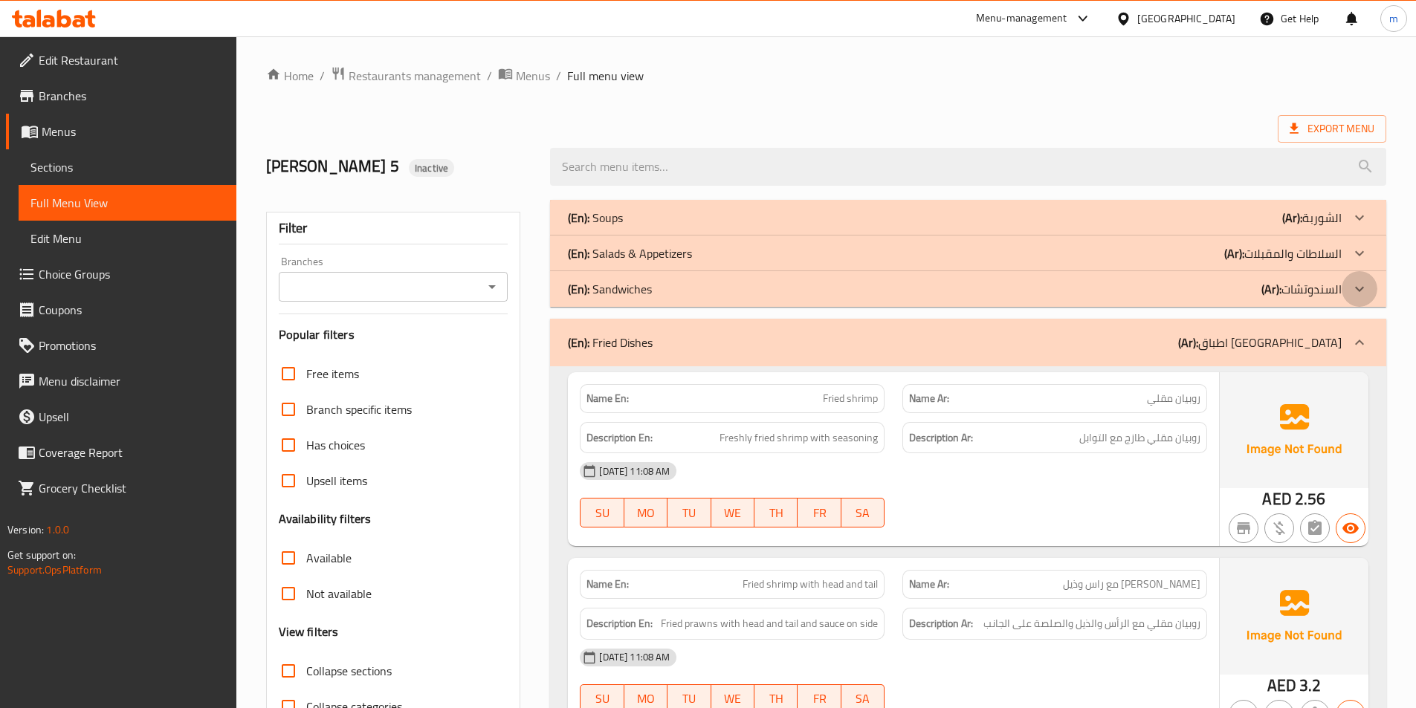
click at [1359, 299] on div at bounding box center [1359, 289] width 36 height 36
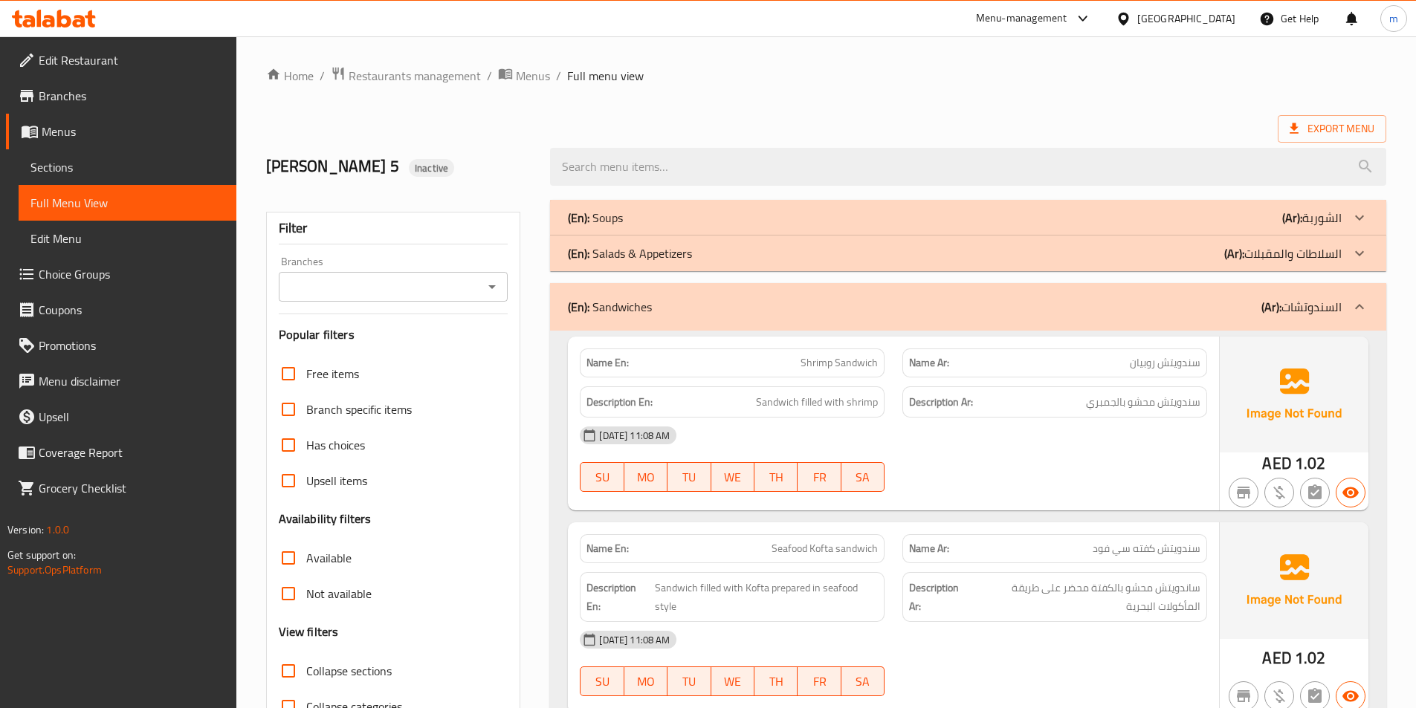
click at [112, 195] on span "Full Menu View" at bounding box center [127, 203] width 194 height 18
click at [62, 158] on span "Sections" at bounding box center [127, 167] width 194 height 18
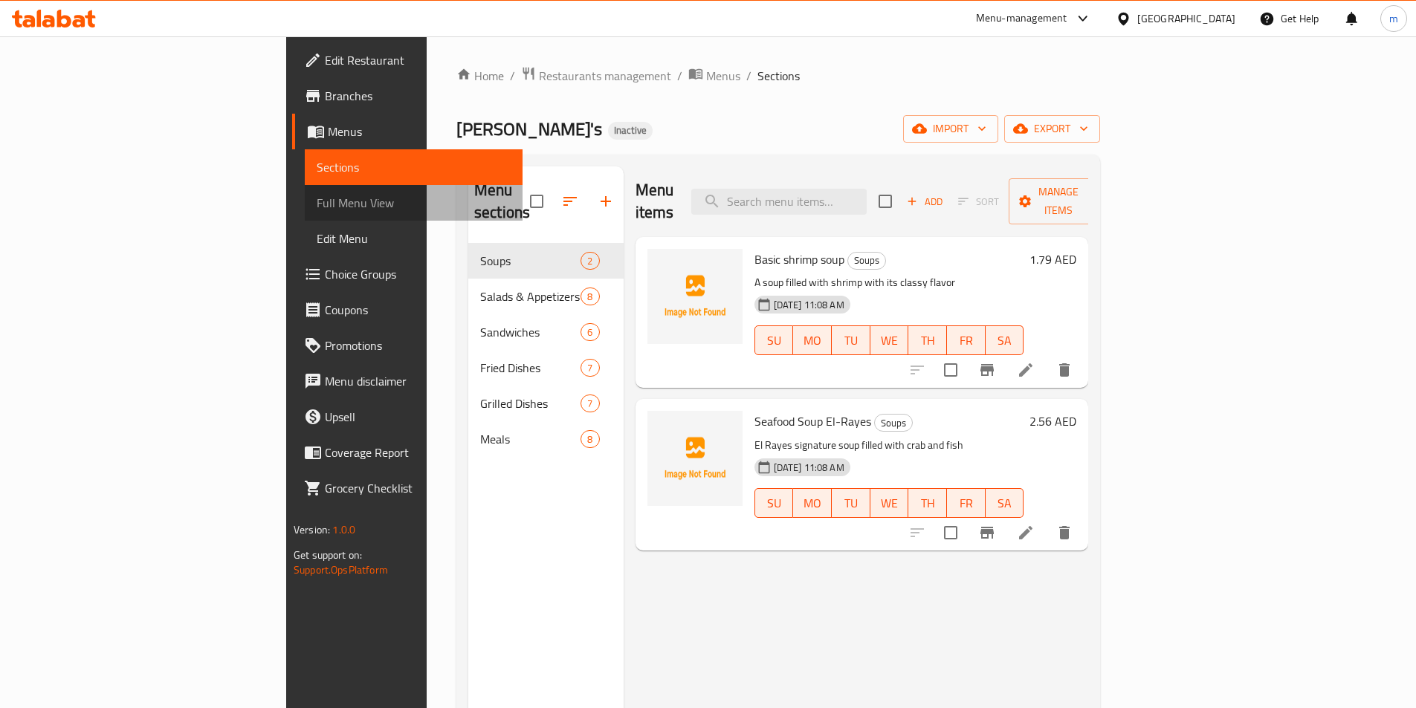
click at [317, 195] on span "Full Menu View" at bounding box center [414, 203] width 194 height 18
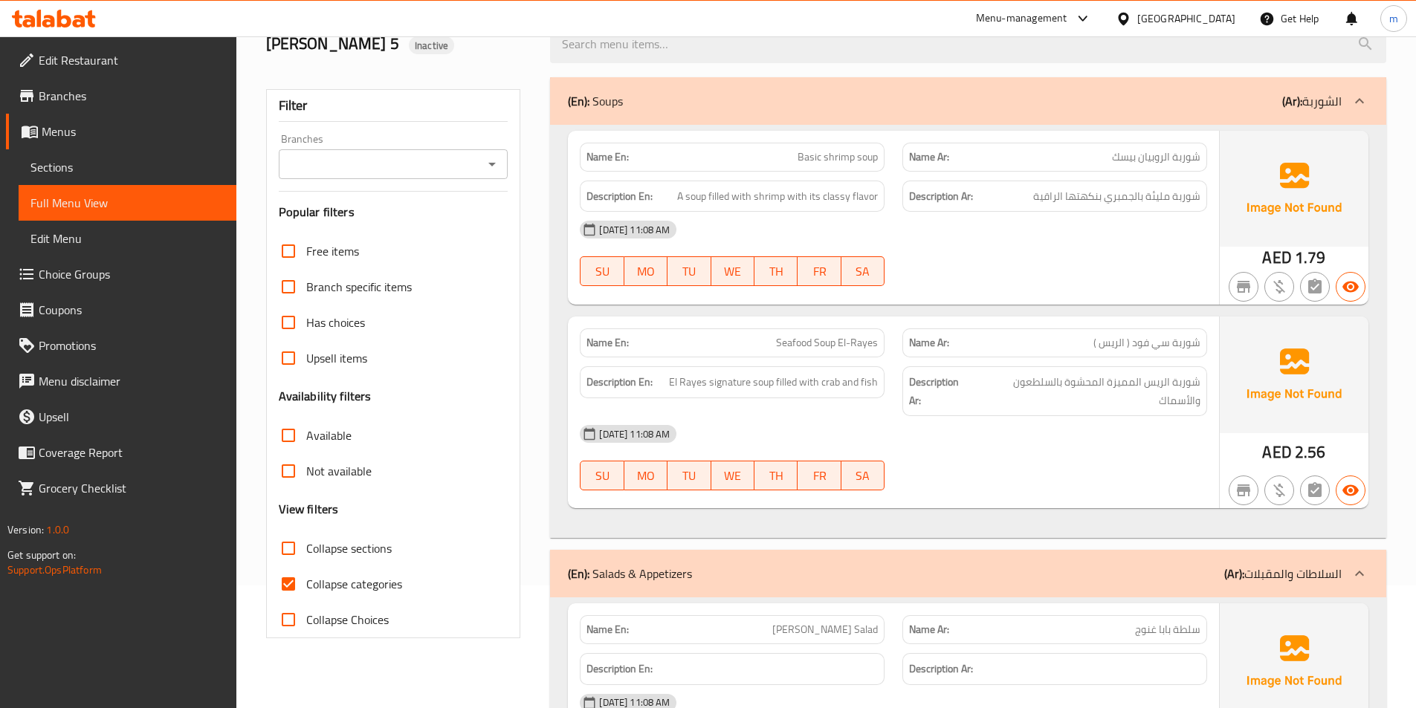
scroll to position [297, 0]
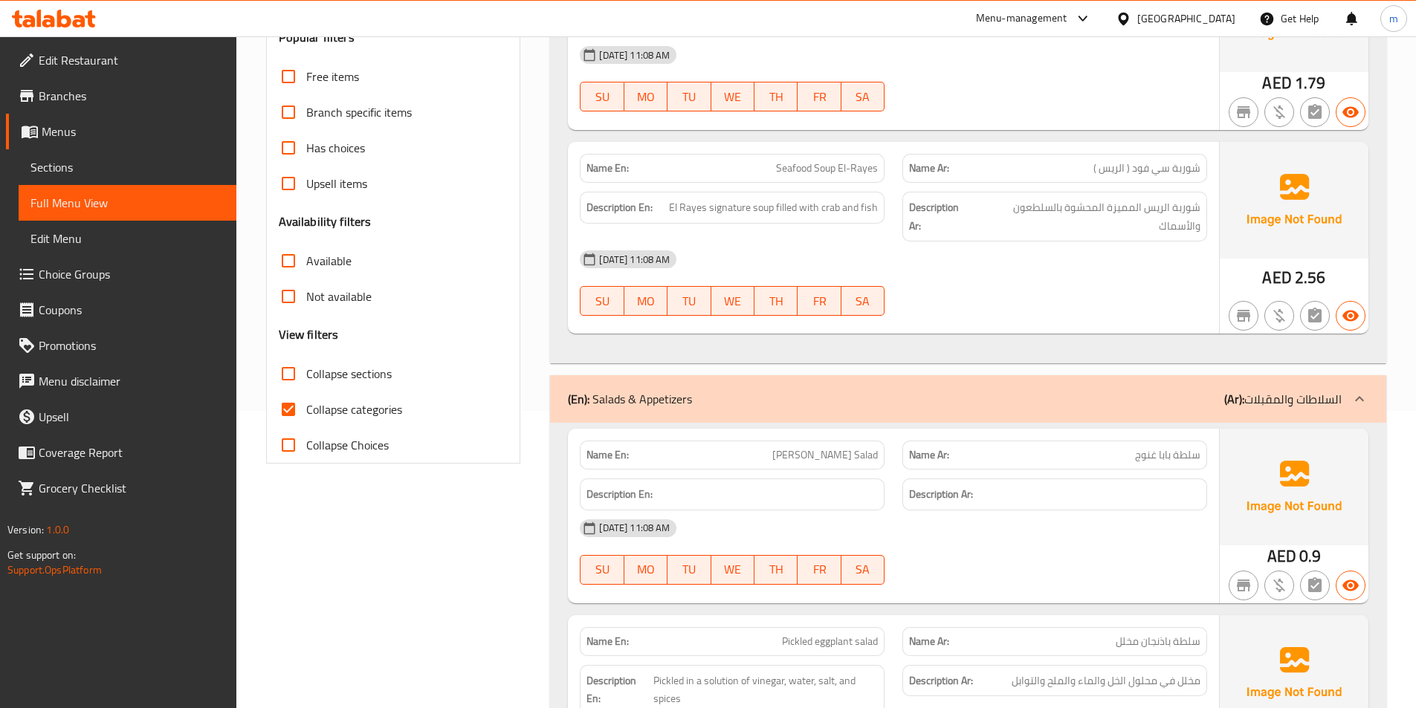
click at [395, 418] on span "Collapse categories" at bounding box center [354, 410] width 96 height 18
click at [306, 420] on input "Collapse categories" at bounding box center [288, 410] width 36 height 36
checkbox input "false"
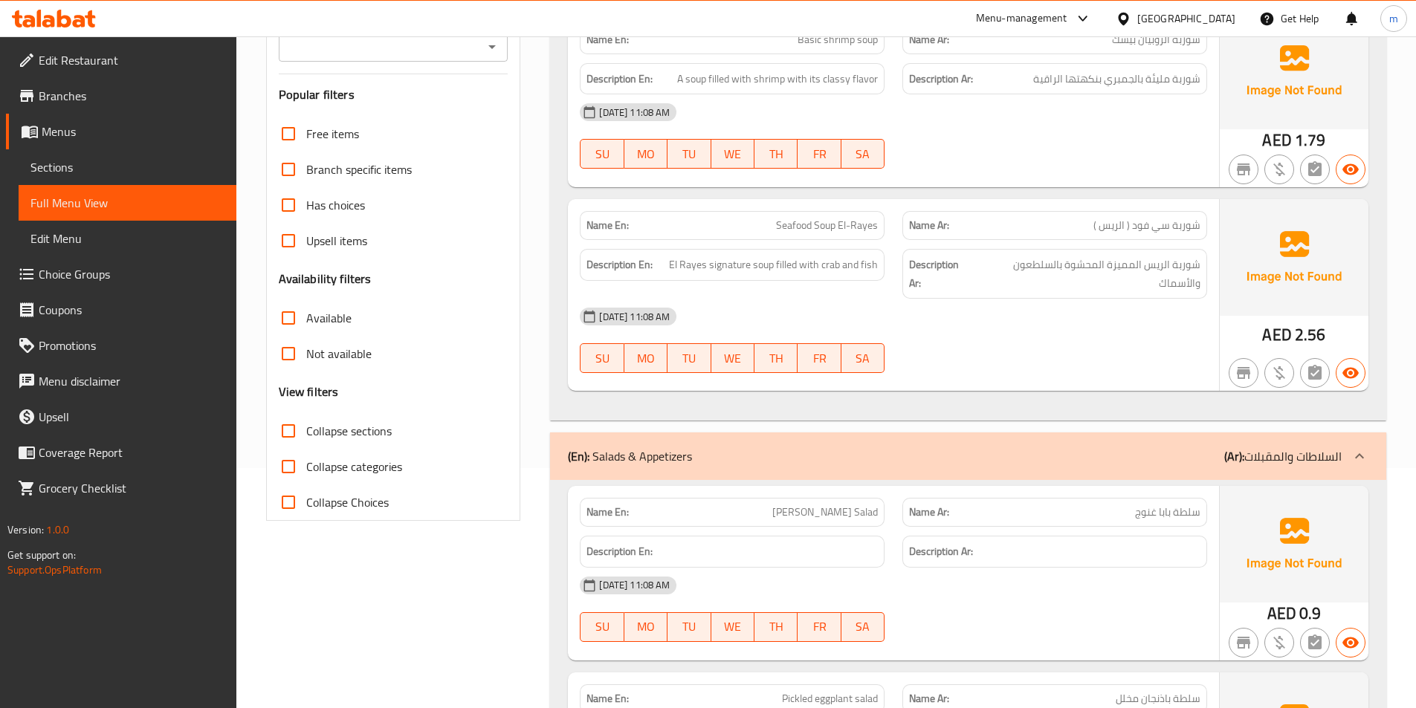
scroll to position [149, 0]
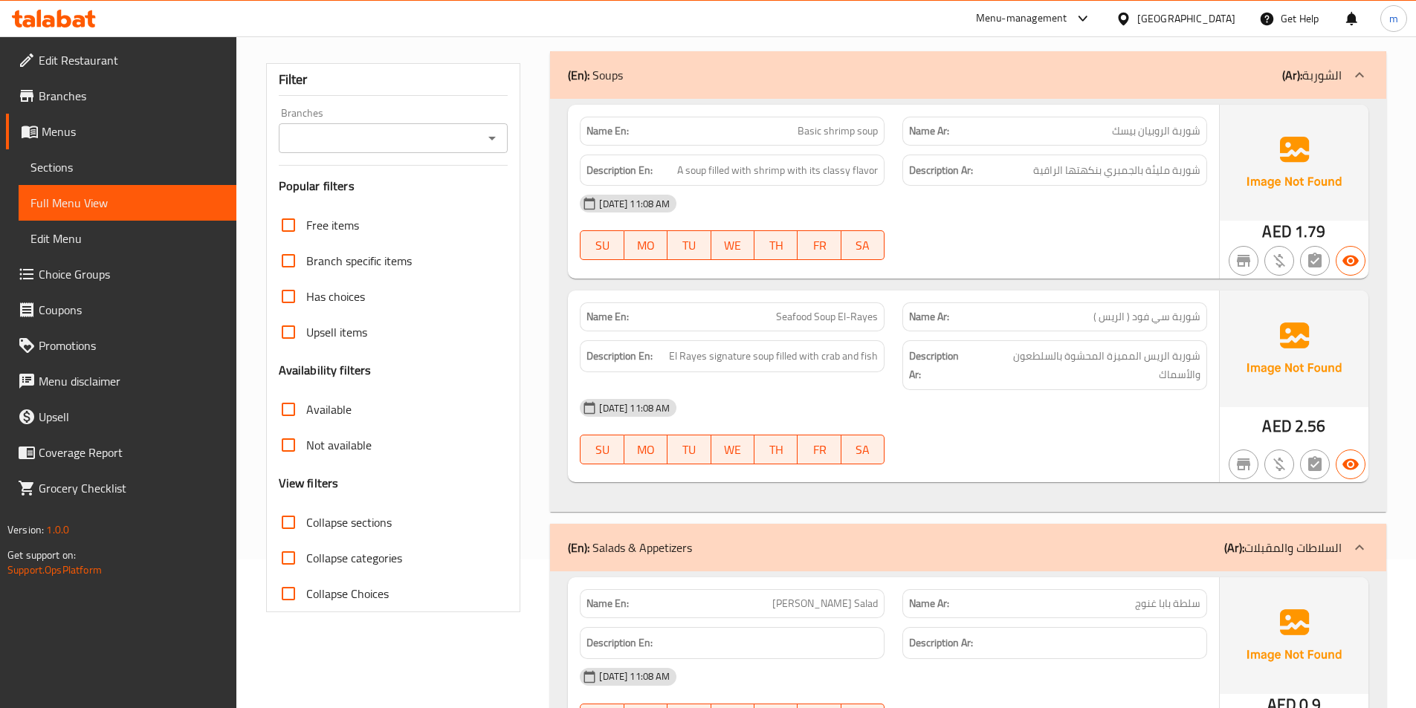
click at [1349, 71] on div at bounding box center [1359, 75] width 36 height 36
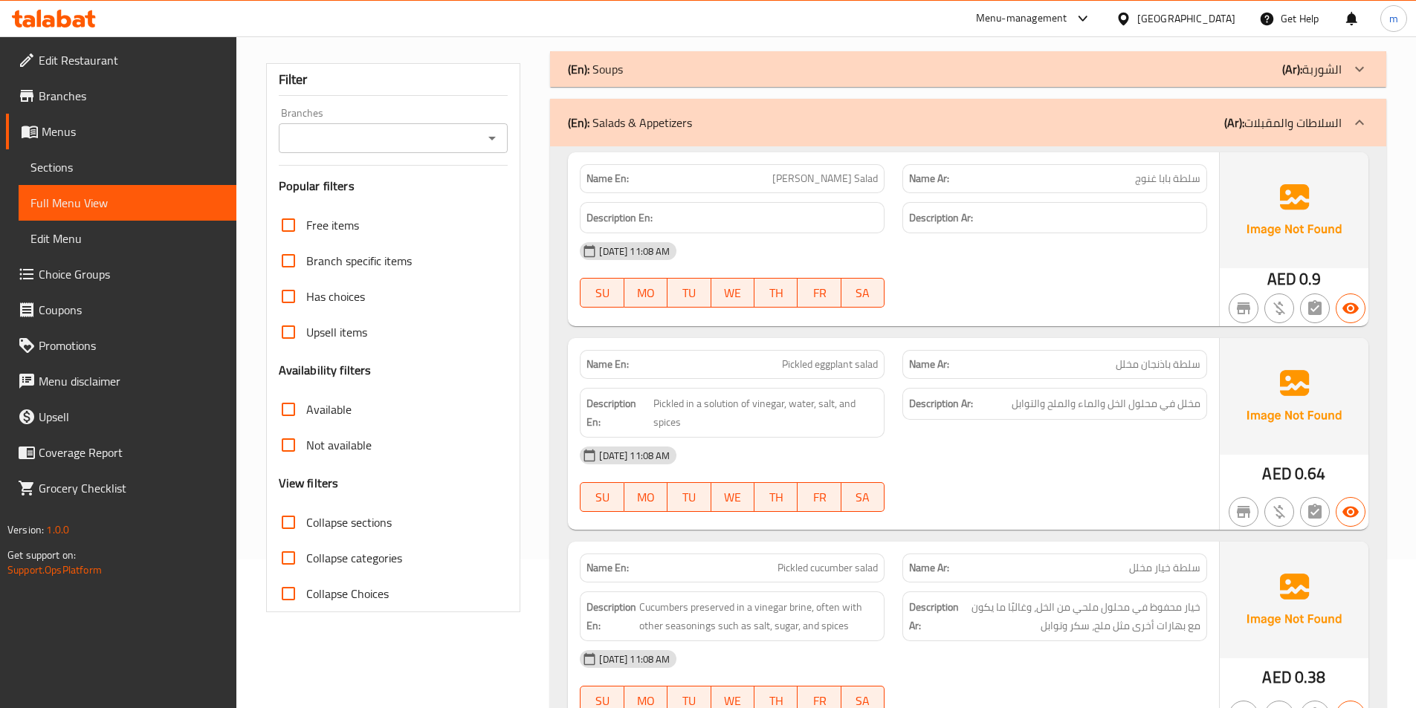
click at [1364, 127] on icon at bounding box center [1359, 123] width 18 height 18
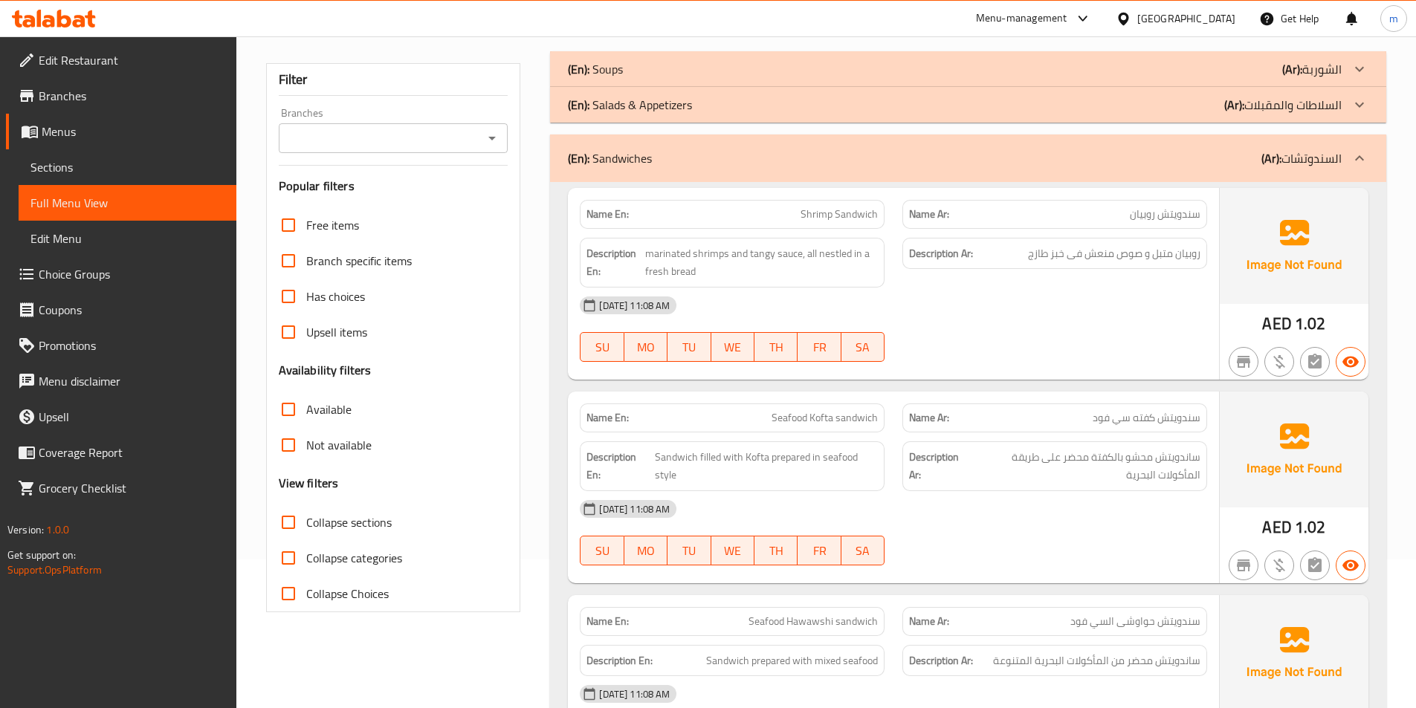
click at [839, 222] on span "Shrimp Sandwich" at bounding box center [838, 215] width 77 height 16
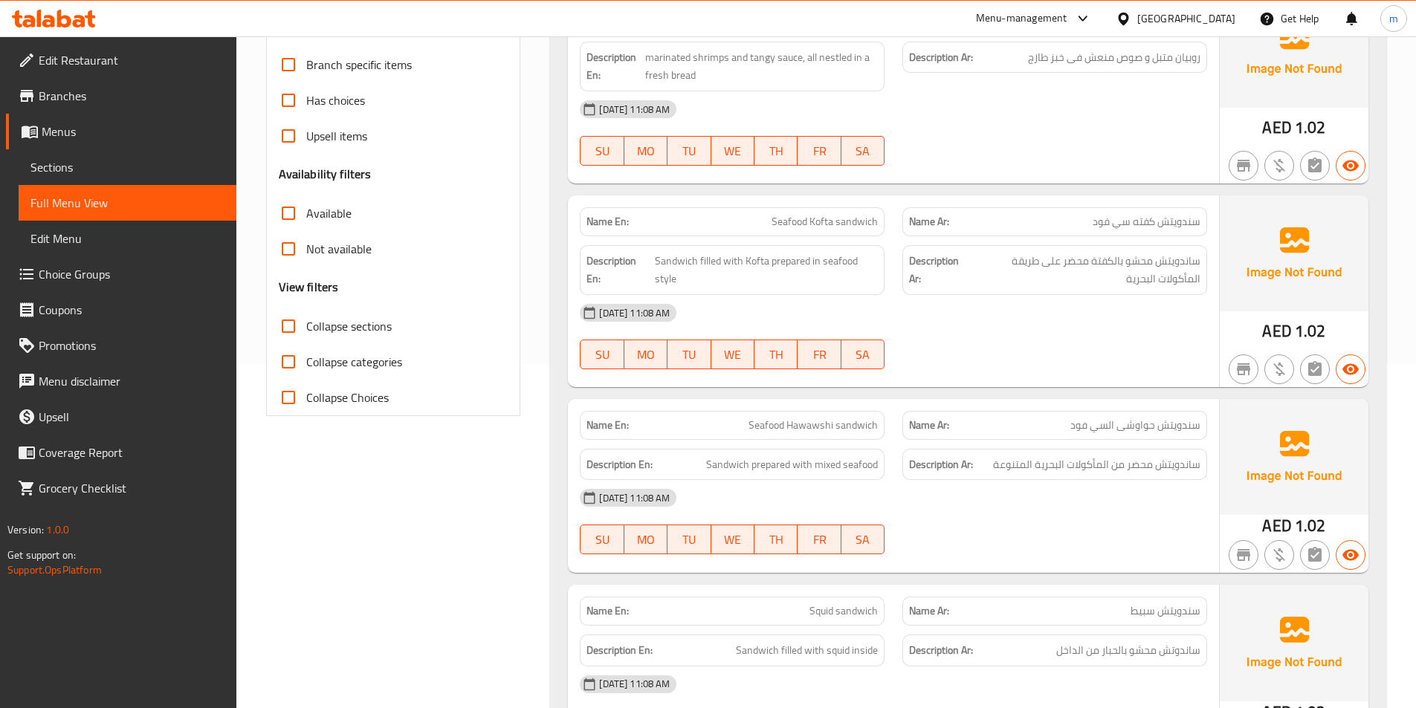
scroll to position [372, 0]
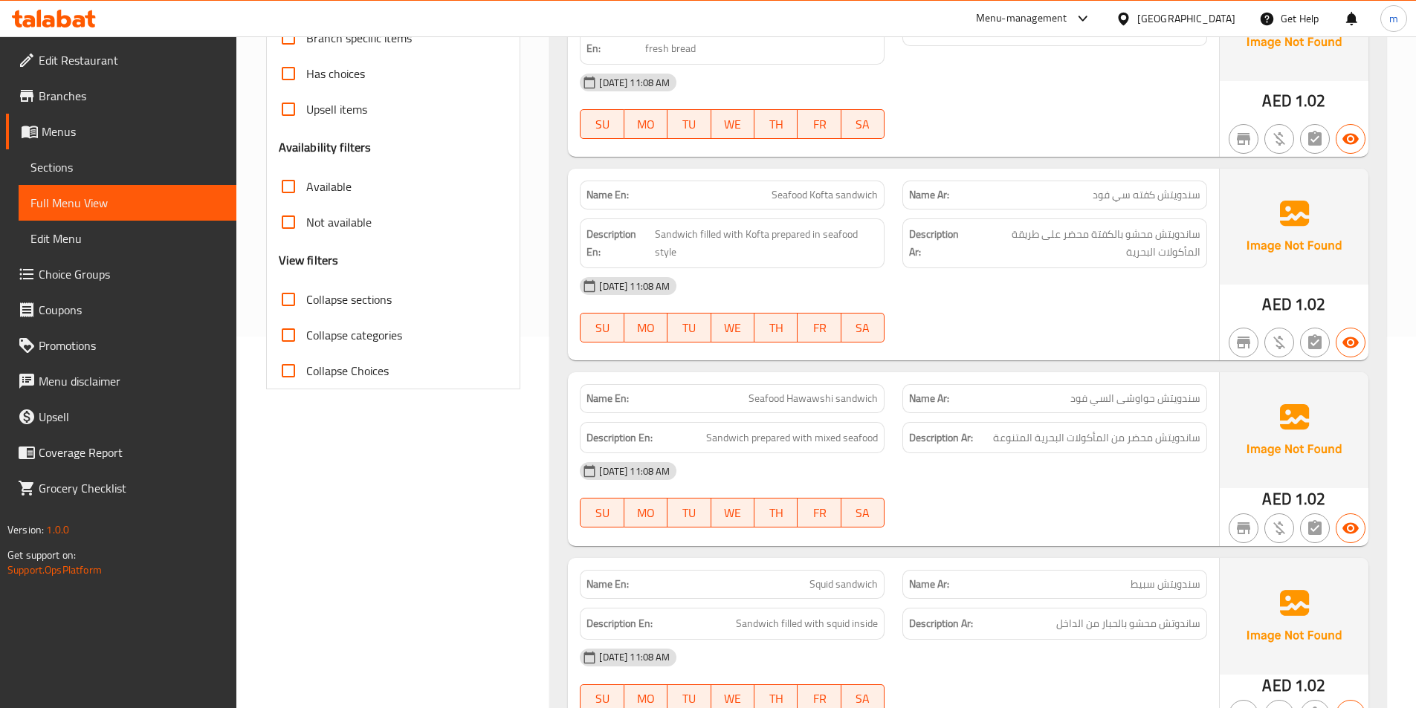
click at [805, 405] on span "Seafood Hawawshi sandwich" at bounding box center [812, 399] width 129 height 16
click at [805, 402] on span "Seafood Hawawshi sandwich" at bounding box center [812, 399] width 129 height 16
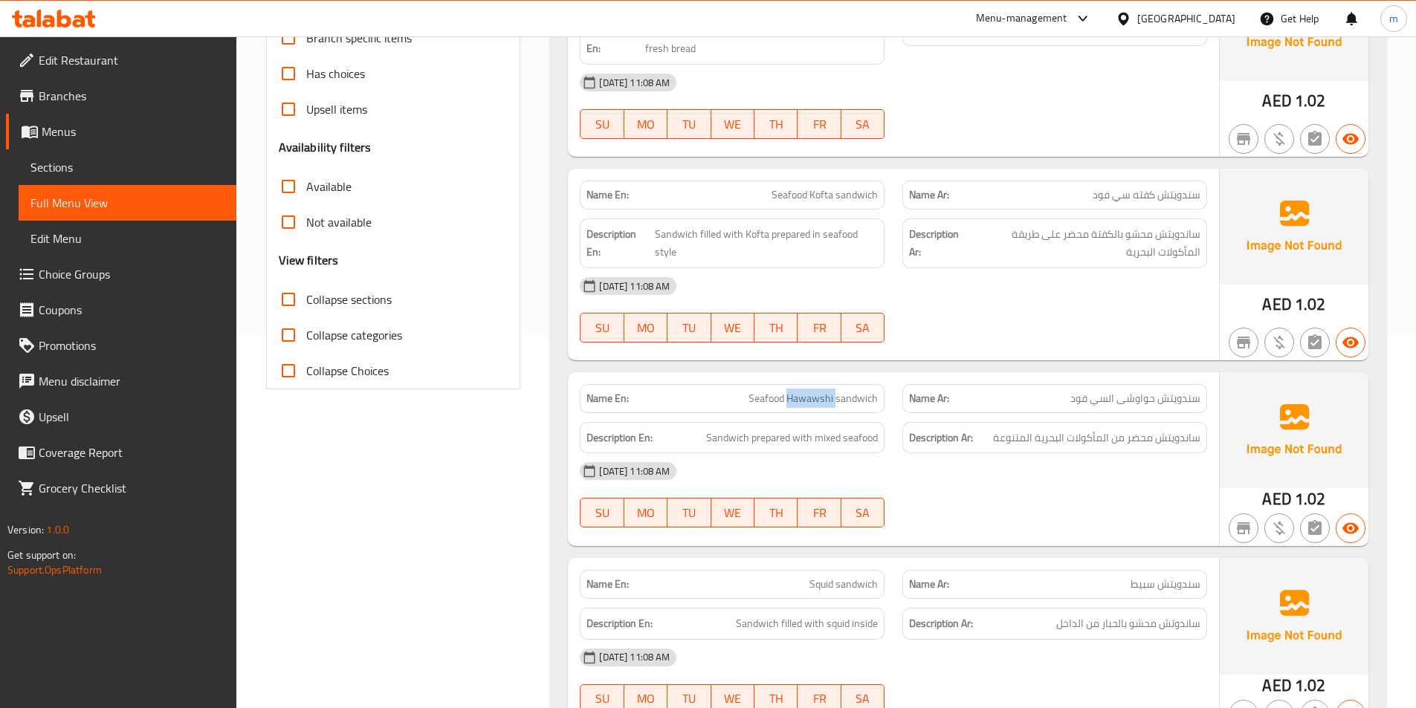
click at [811, 396] on span "Seafood Hawawshi sandwich" at bounding box center [812, 399] width 129 height 16
drag, startPoint x: 774, startPoint y: 194, endPoint x: 834, endPoint y: 200, distance: 60.5
click at [834, 200] on span "Seafood Kofta sandwich" at bounding box center [824, 195] width 106 height 16
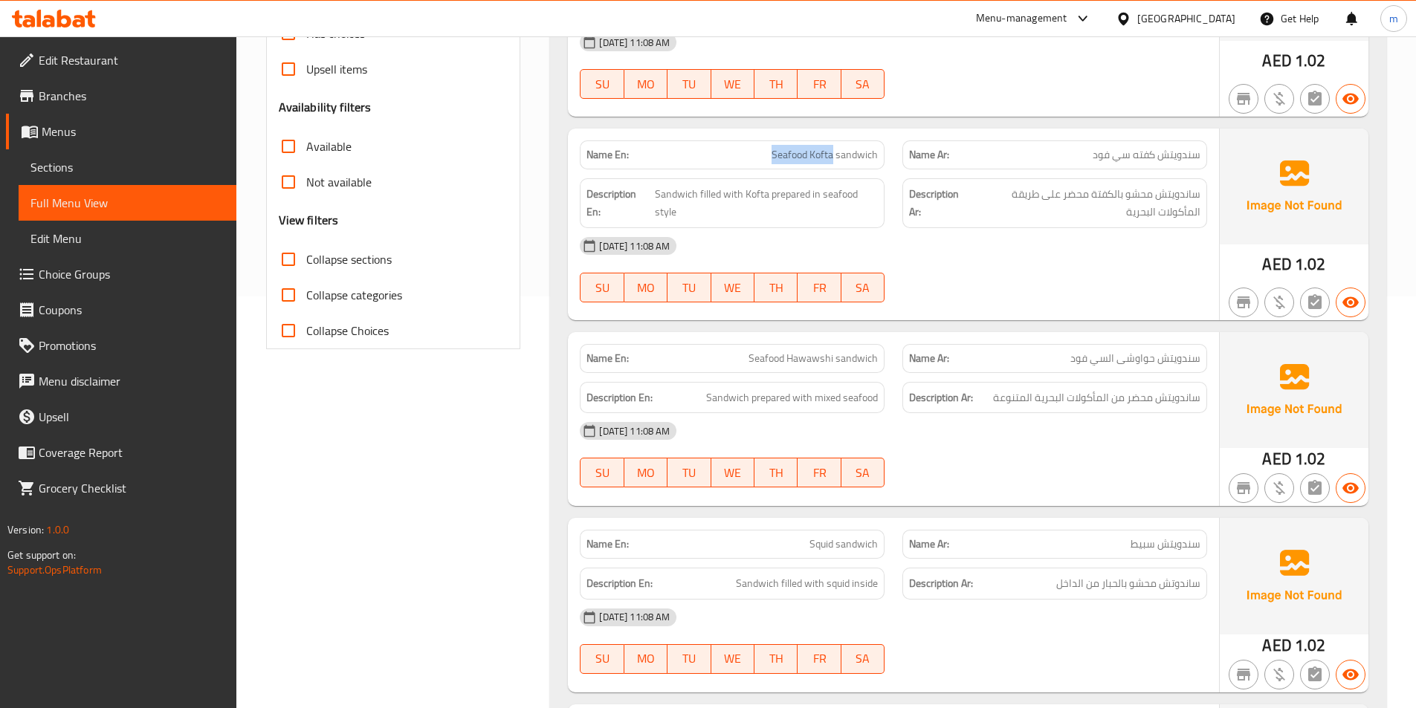
scroll to position [446, 0]
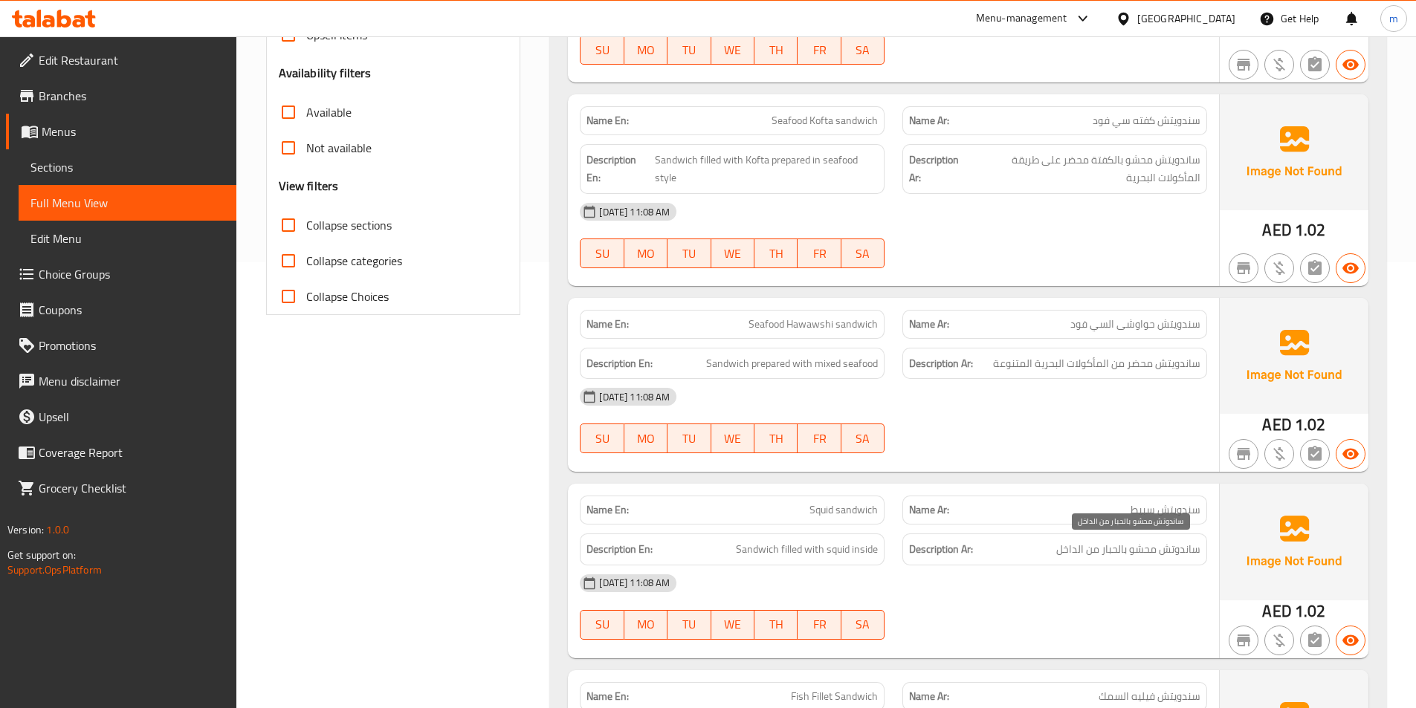
click at [1112, 551] on span "ساندوتش محشو بالحبار من الداخل" at bounding box center [1128, 549] width 144 height 19
click at [837, 553] on span "Sandwich filled with squid inside" at bounding box center [807, 549] width 142 height 19
click at [814, 504] on span "Squid sandwich" at bounding box center [843, 510] width 68 height 16
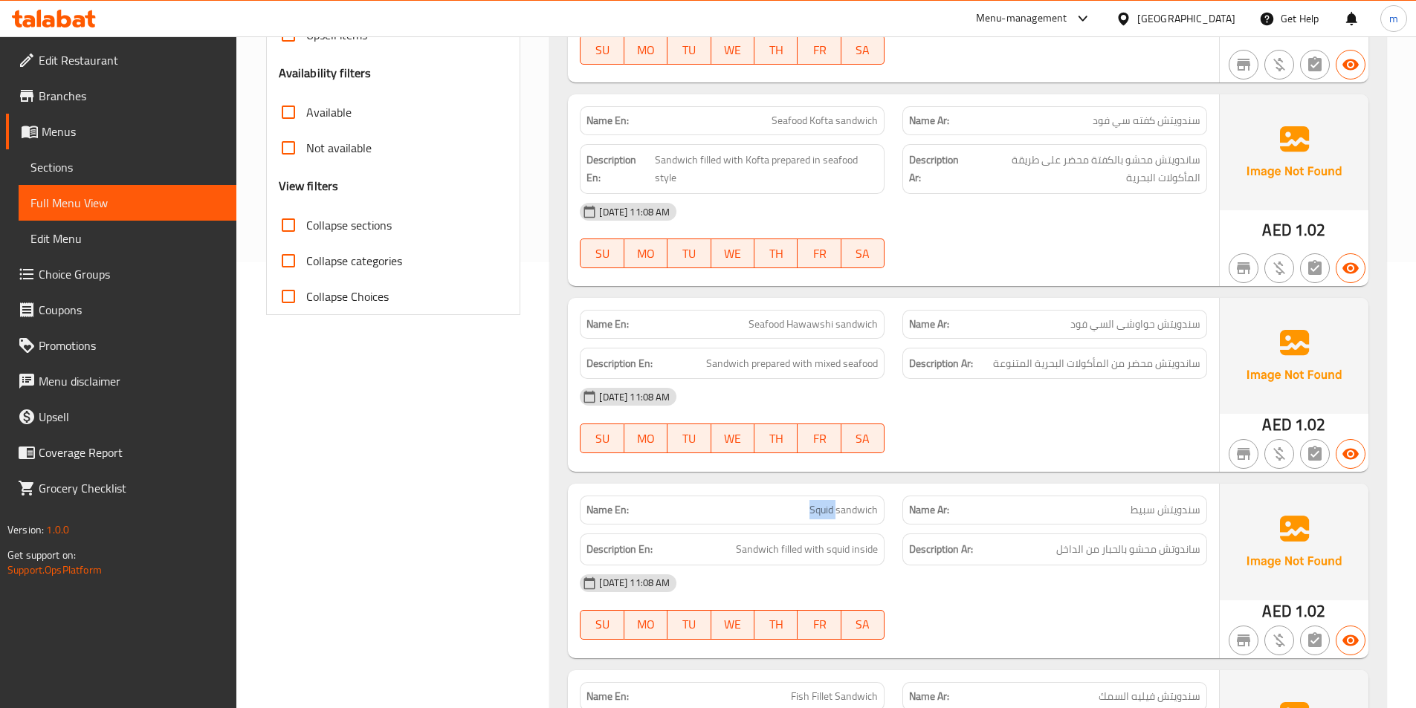
click at [814, 504] on span "Squid sandwich" at bounding box center [843, 510] width 68 height 16
click at [815, 504] on span "Squid sandwich" at bounding box center [843, 510] width 68 height 16
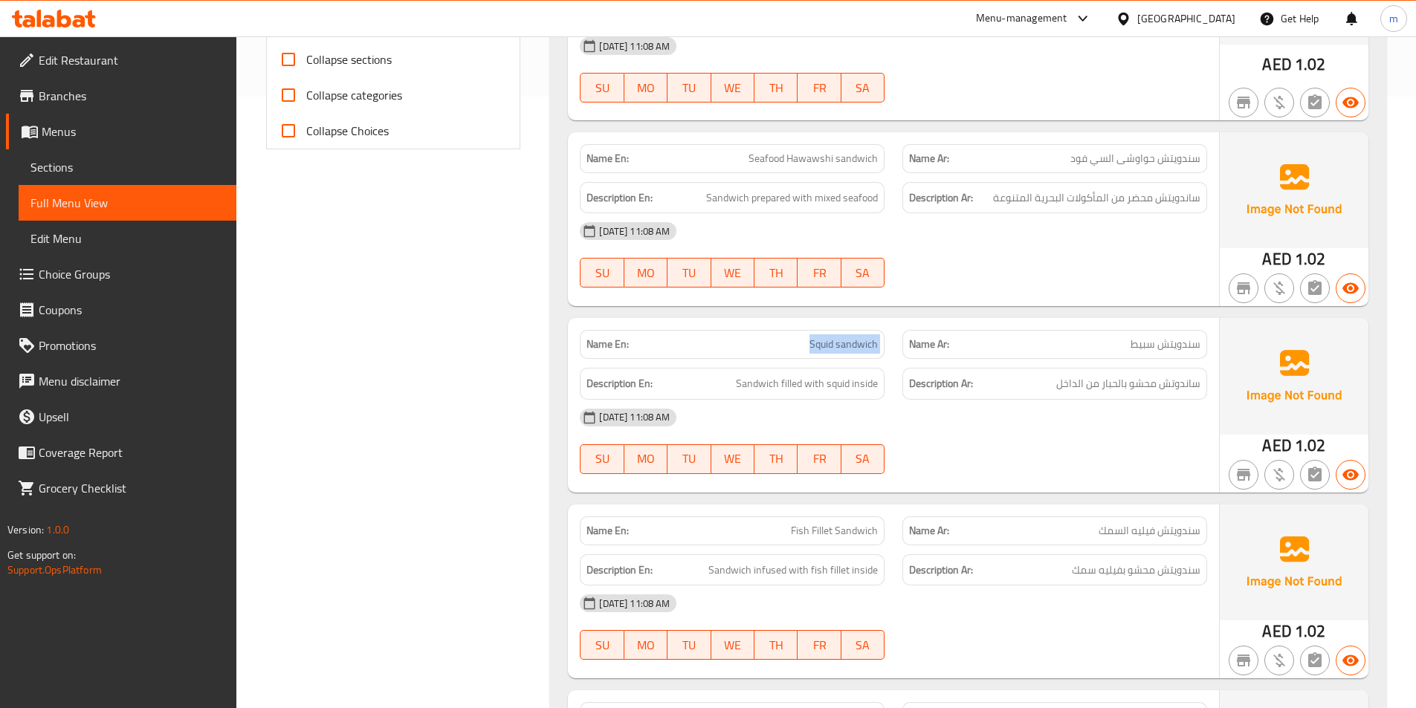
scroll to position [743, 0]
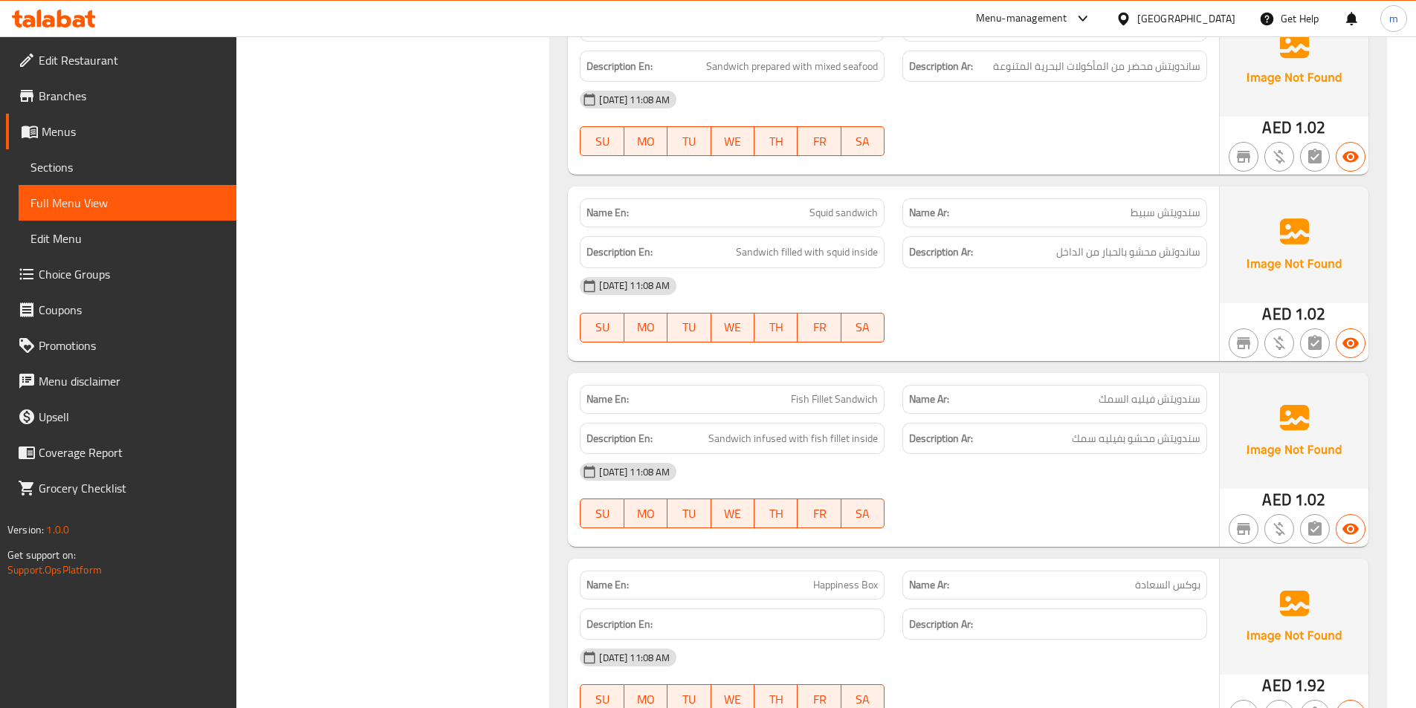
click at [791, 392] on p "Name En: Fish Fillet Sandwich" at bounding box center [731, 400] width 291 height 16
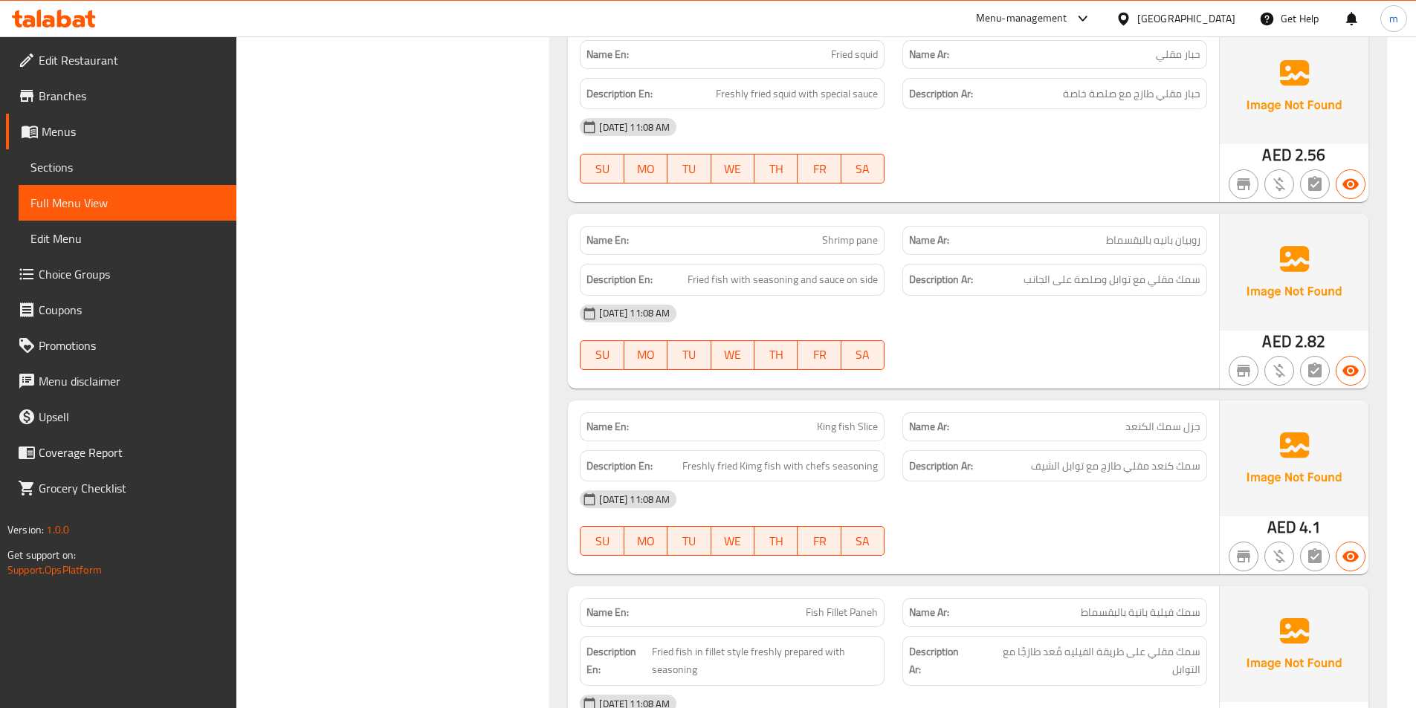
scroll to position [2006, 0]
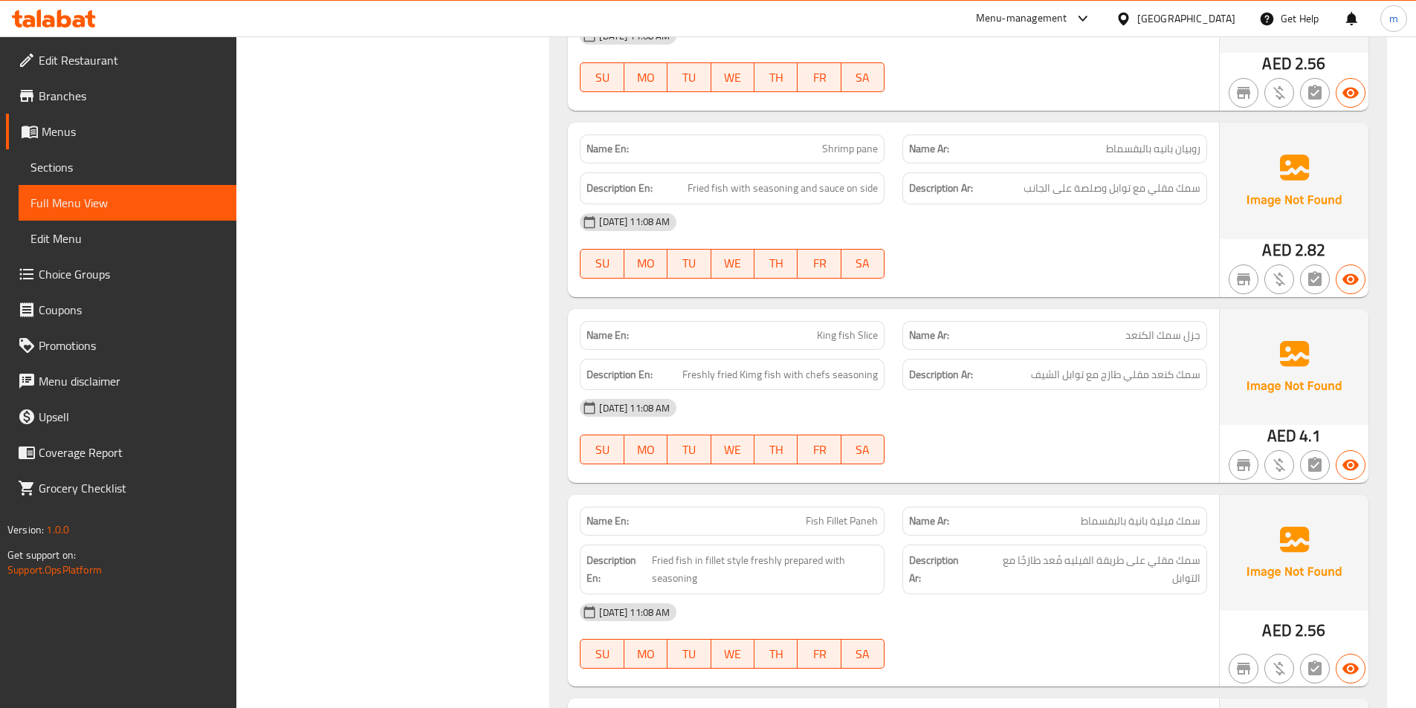
click at [866, 328] on span "King fish Slice" at bounding box center [847, 336] width 61 height 16
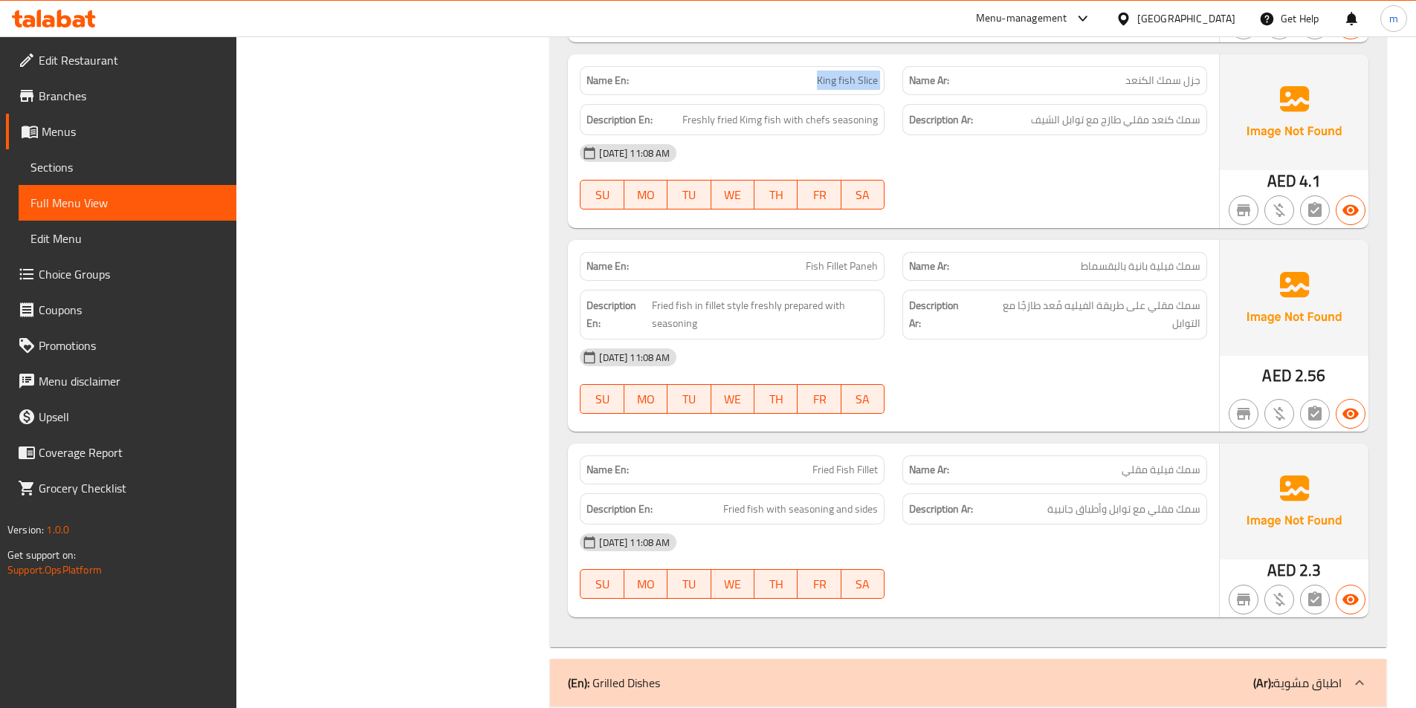
scroll to position [2258, 0]
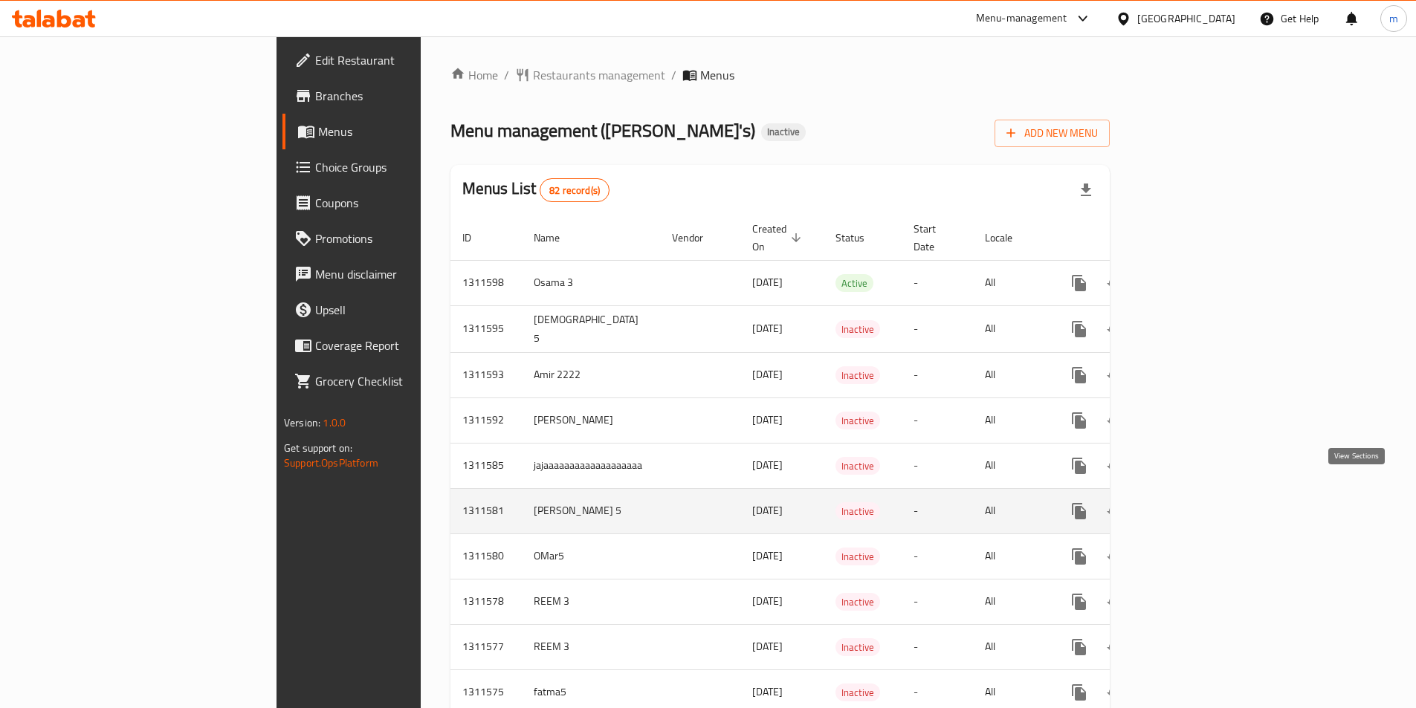
click at [1193, 505] on icon "enhanced table" at bounding box center [1185, 511] width 13 height 13
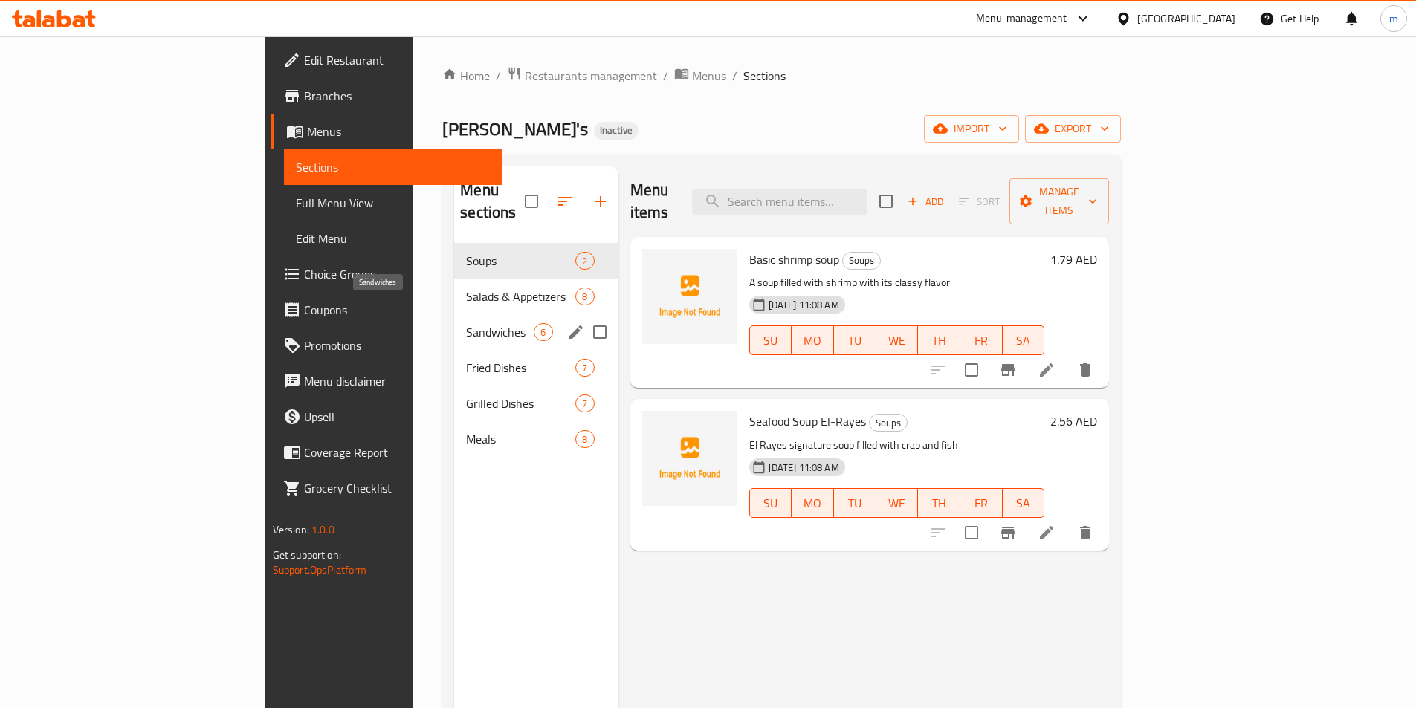
click at [466, 323] on span "Sandwiches" at bounding box center [500, 332] width 68 height 18
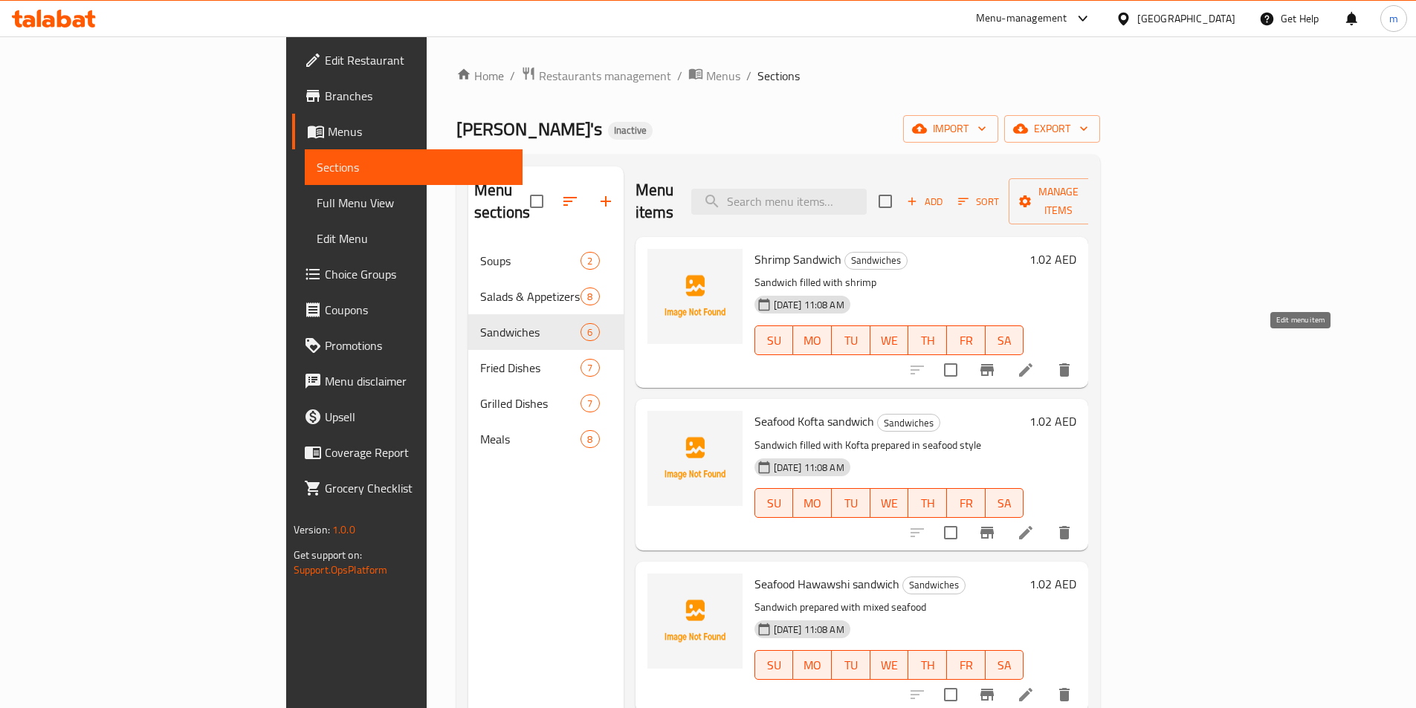
click at [1034, 361] on icon at bounding box center [1026, 370] width 18 height 18
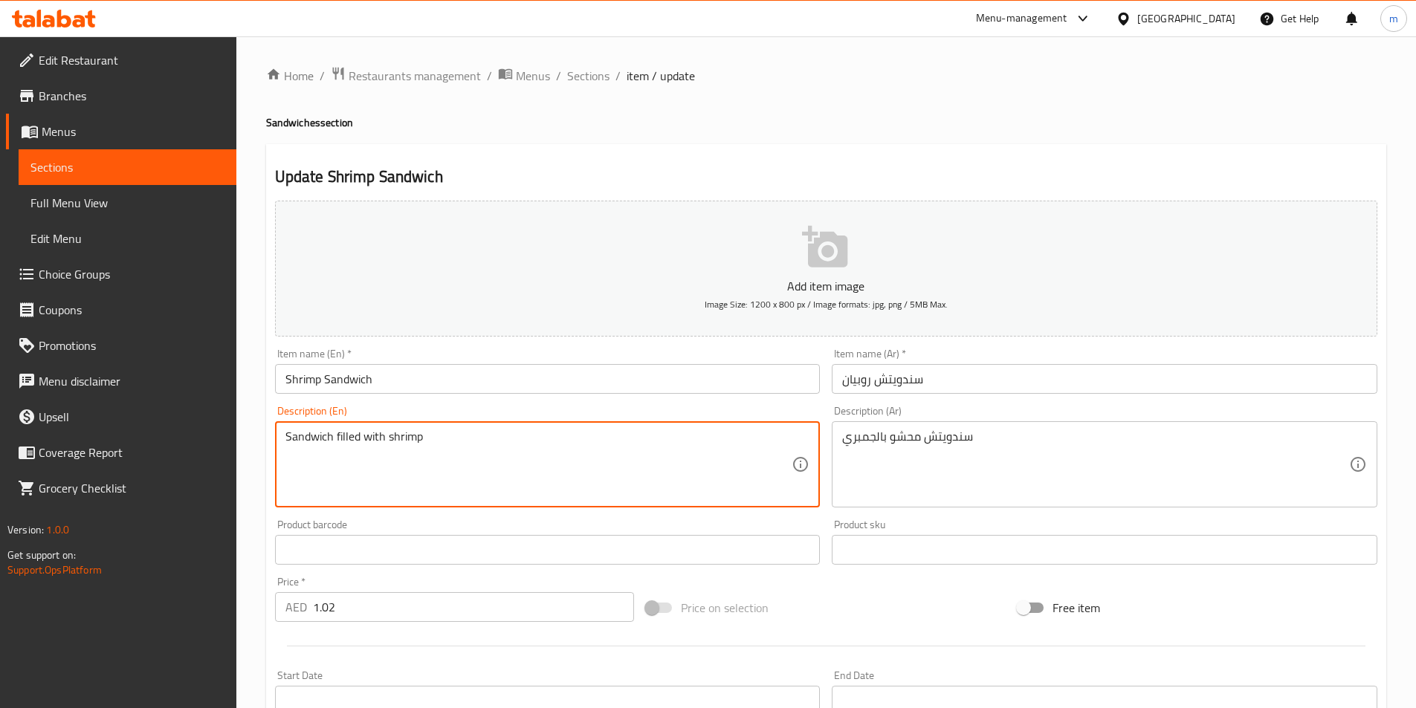
drag, startPoint x: 249, startPoint y: 464, endPoint x: 195, endPoint y: 464, distance: 53.5
paste textarea "Made with marinated shrimps and tangy sauce, all nestled in a fresh bread"
type textarea "Made with marinated shrimps and tangy sauce, all nestled in a fresh bread"
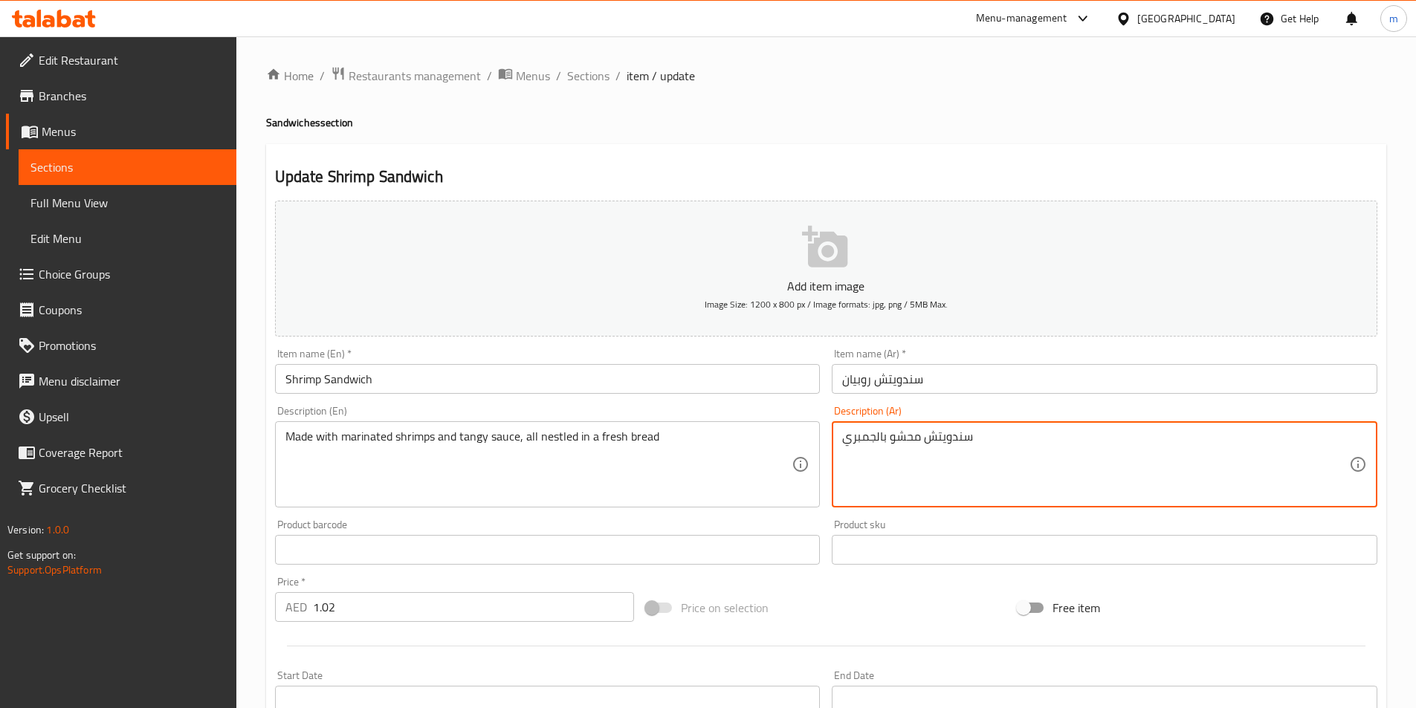
drag, startPoint x: 1051, startPoint y: 439, endPoint x: 701, endPoint y: 492, distance: 353.2
paste textarea "محضرة من روبيان متبل و صوص تانجى فى خبز طازج"
type textarea "محضرة من روبيان متبل و صوص تانجى فى خبز طازج"
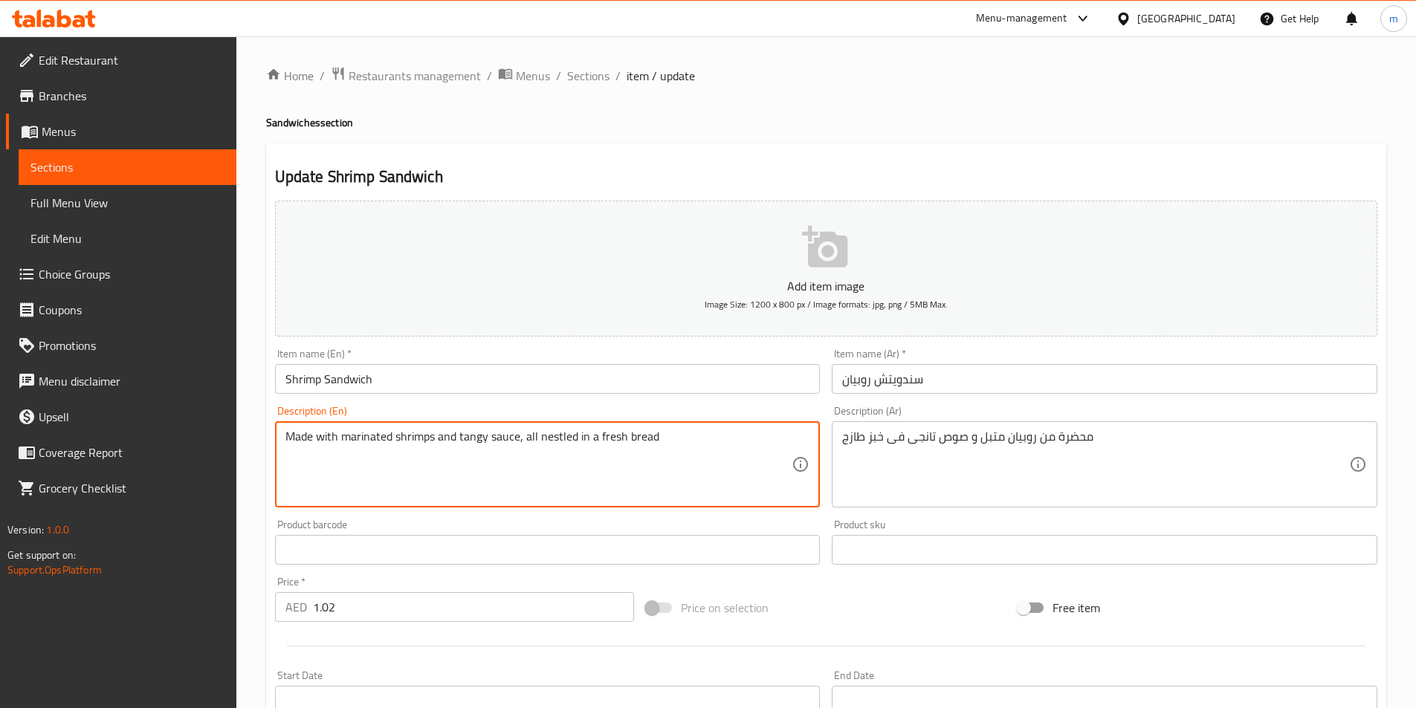
drag, startPoint x: 672, startPoint y: 458, endPoint x: 4, endPoint y: 458, distance: 667.3
paste textarea "Freshly fried shrimp with seasoning"
type textarea "Freshly fried shrimp with seasoning"
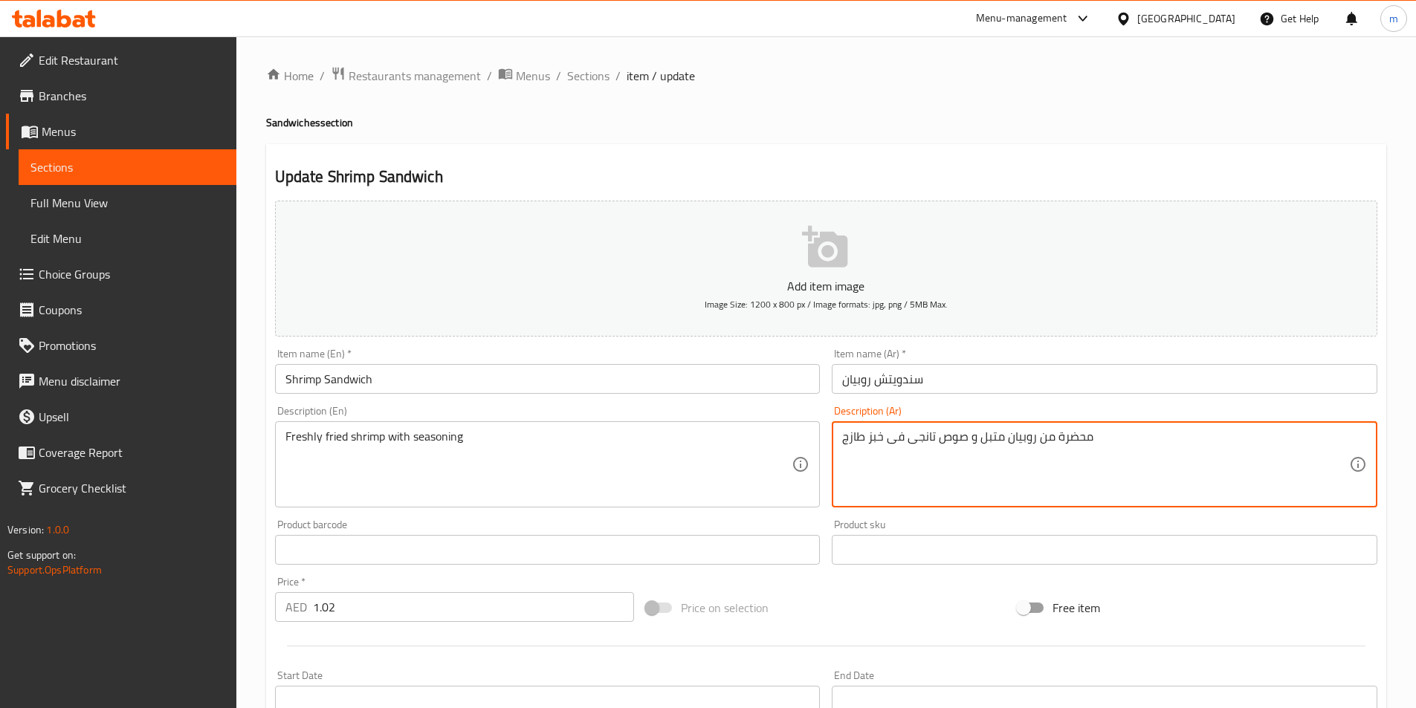
drag, startPoint x: 1129, startPoint y: 441, endPoint x: 658, endPoint y: 455, distance: 471.3
paste textarea "روبيان مقلي طازج مع التوابل"
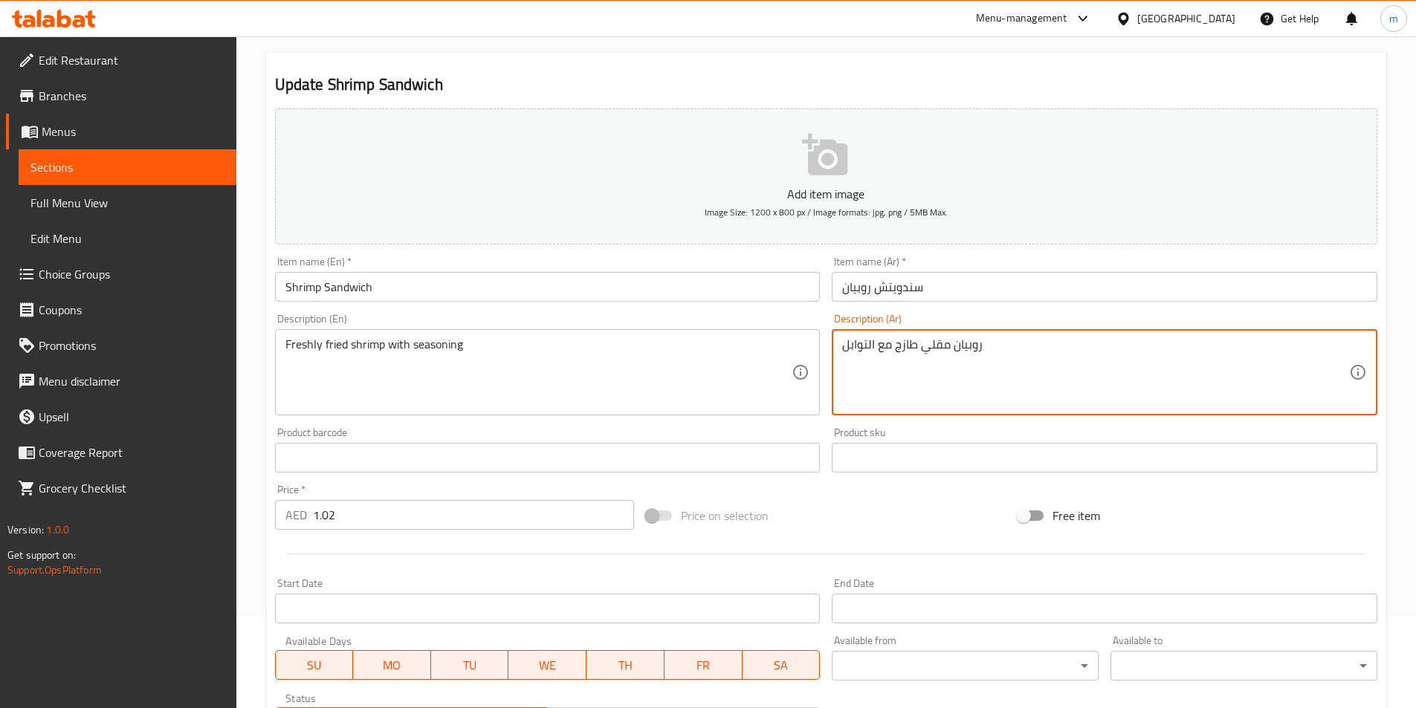
scroll to position [297, 0]
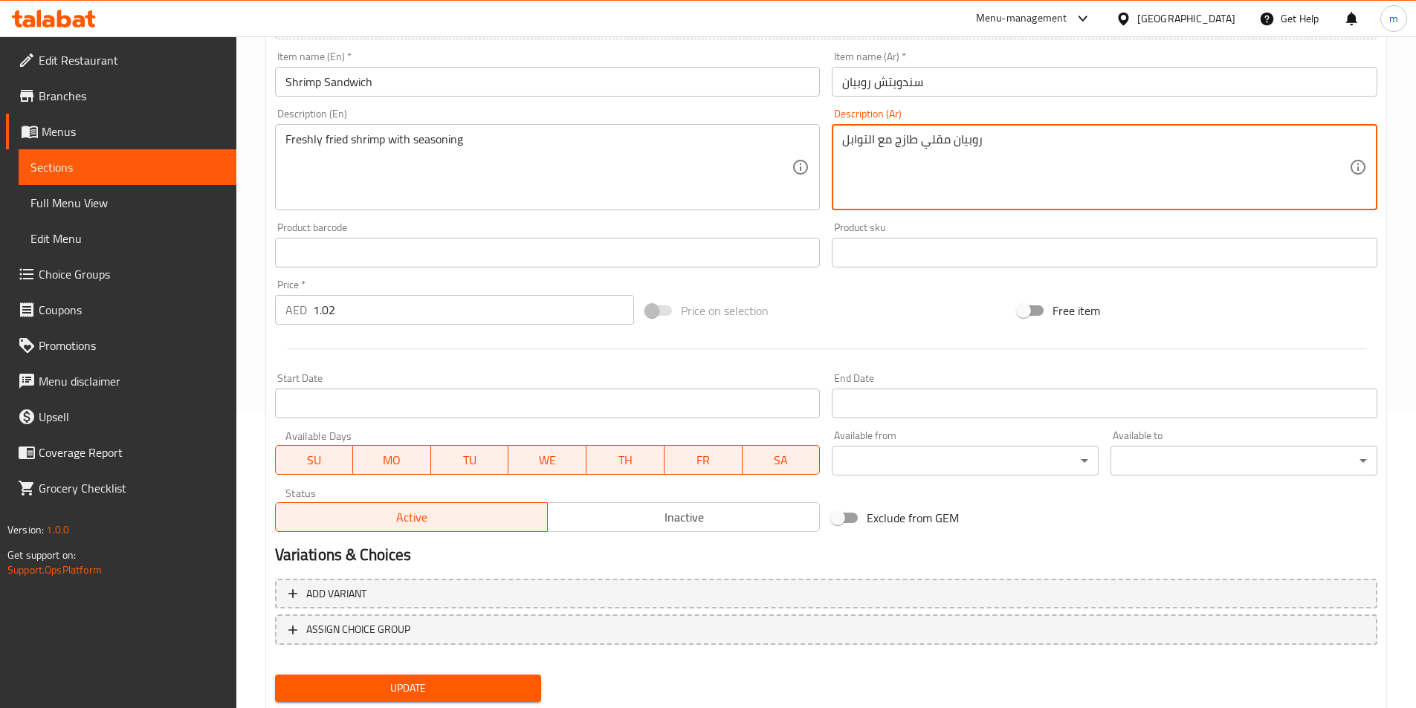
type textarea "روبيان مقلي طازج مع التوابل"
click at [381, 686] on span "Update" at bounding box center [408, 688] width 243 height 19
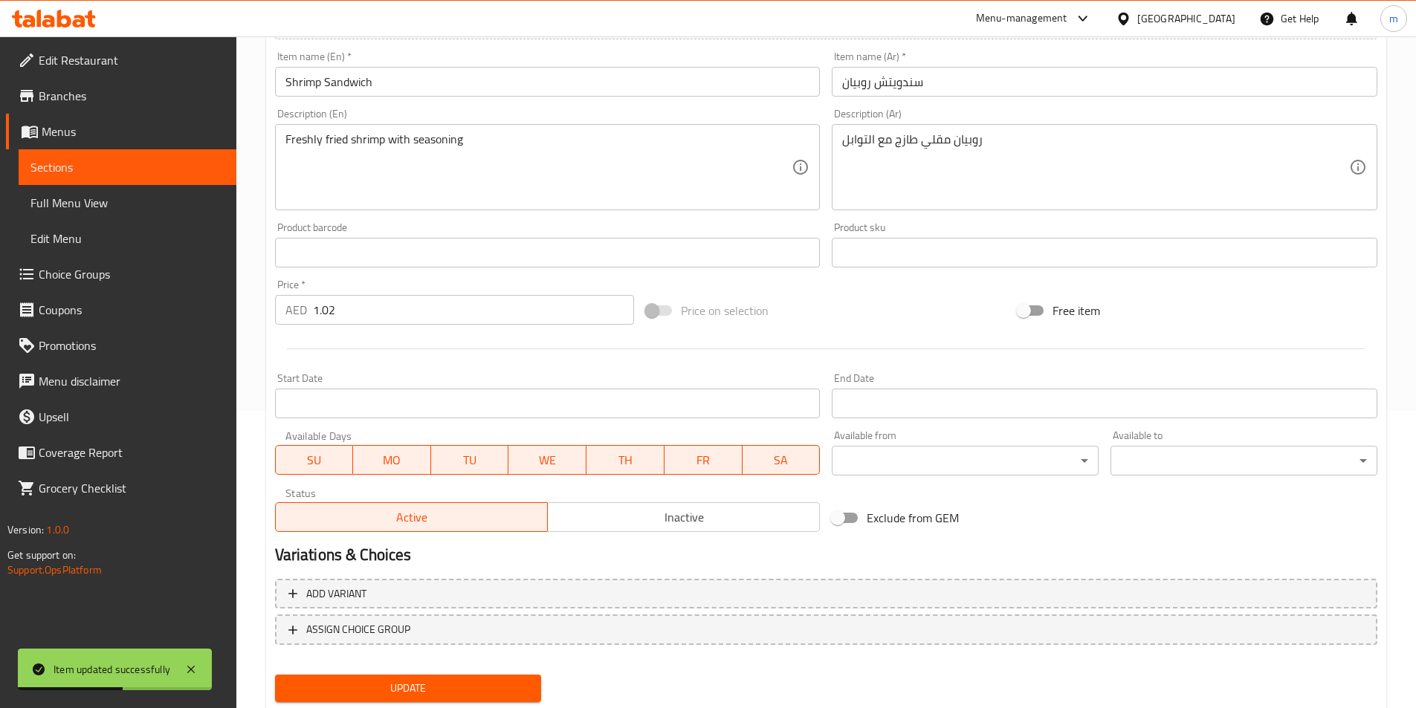
click at [117, 164] on span "Sections" at bounding box center [127, 167] width 194 height 18
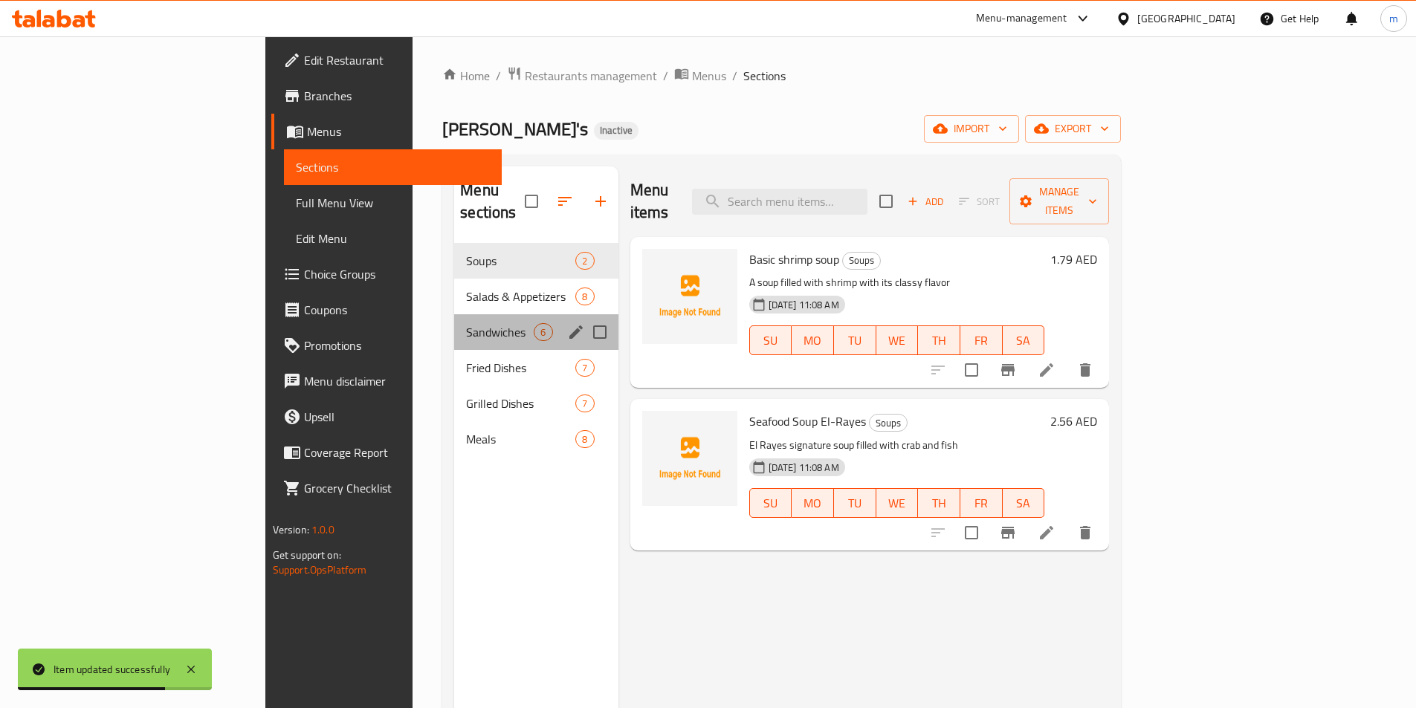
click at [454, 321] on div "Sandwiches 6" at bounding box center [535, 332] width 163 height 36
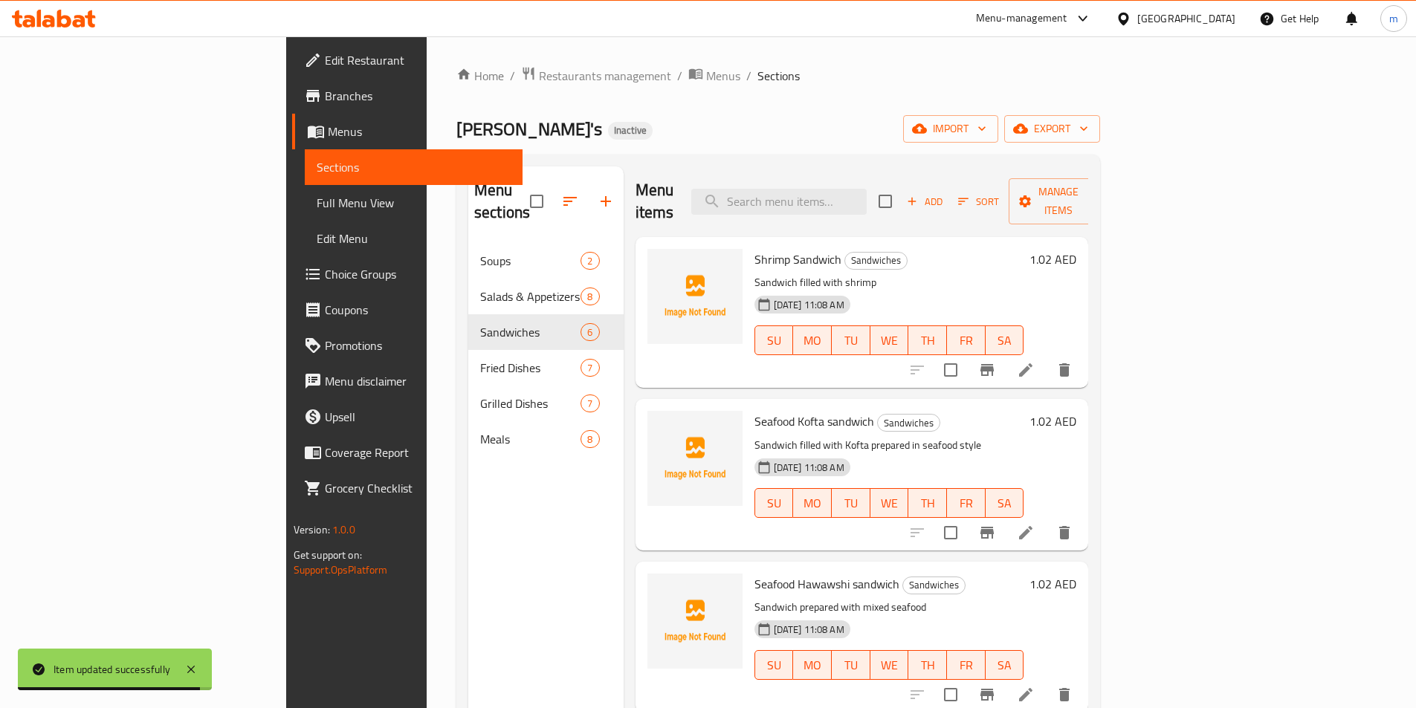
click at [1046, 357] on li at bounding box center [1026, 370] width 42 height 27
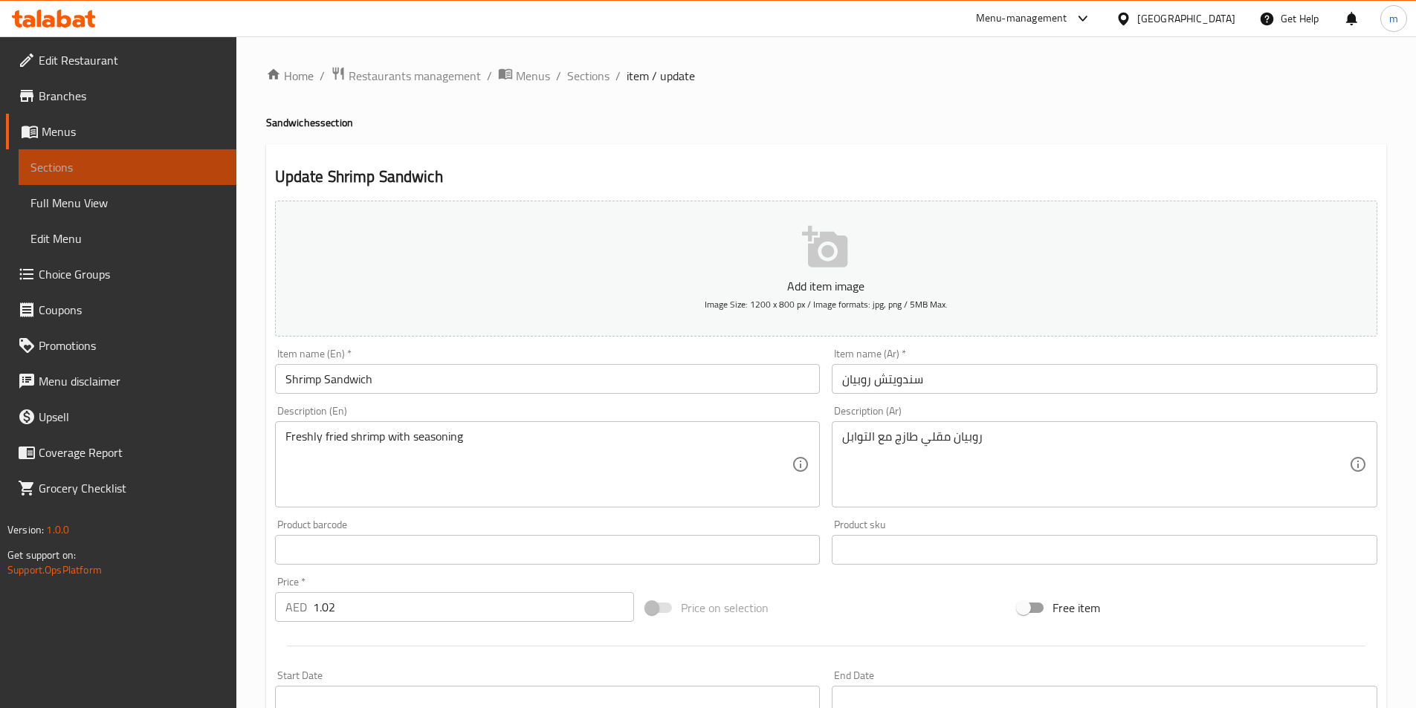
click at [119, 165] on span "Sections" at bounding box center [127, 167] width 194 height 18
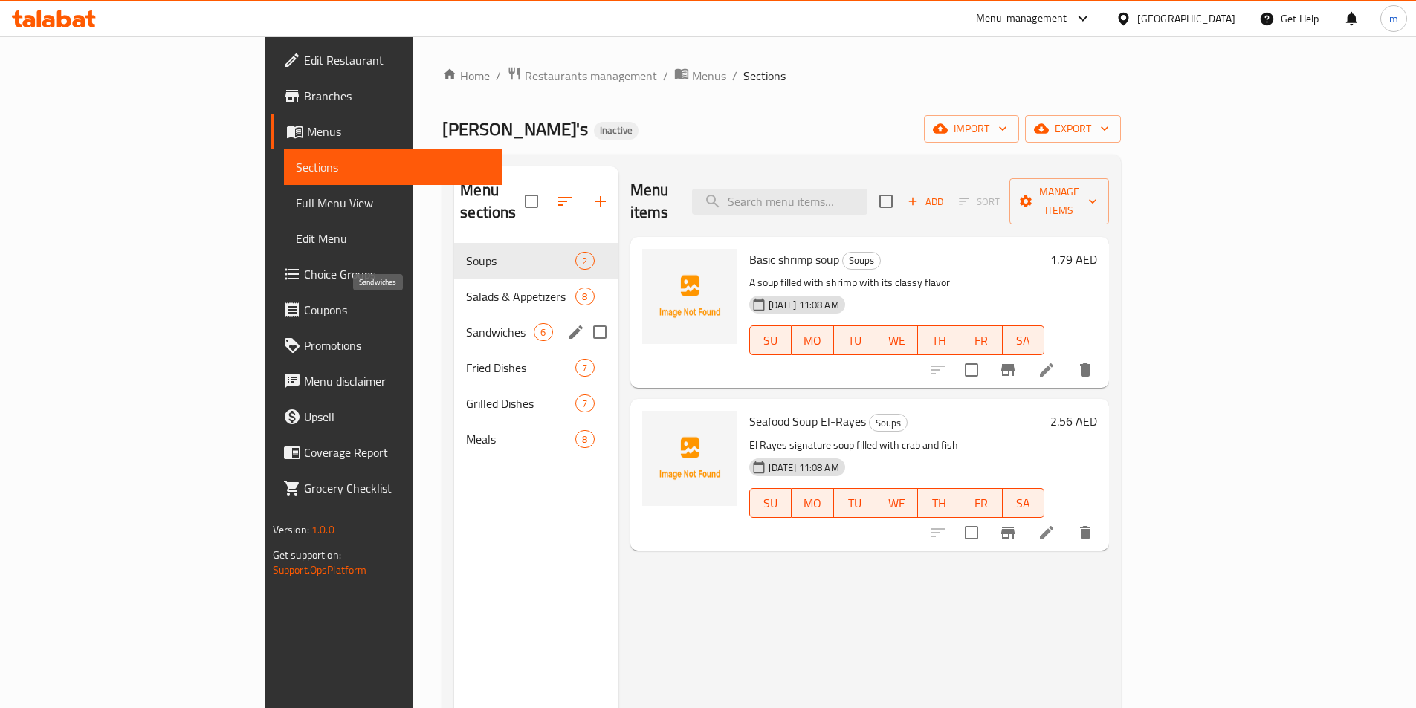
click at [466, 323] on span "Sandwiches" at bounding box center [500, 332] width 68 height 18
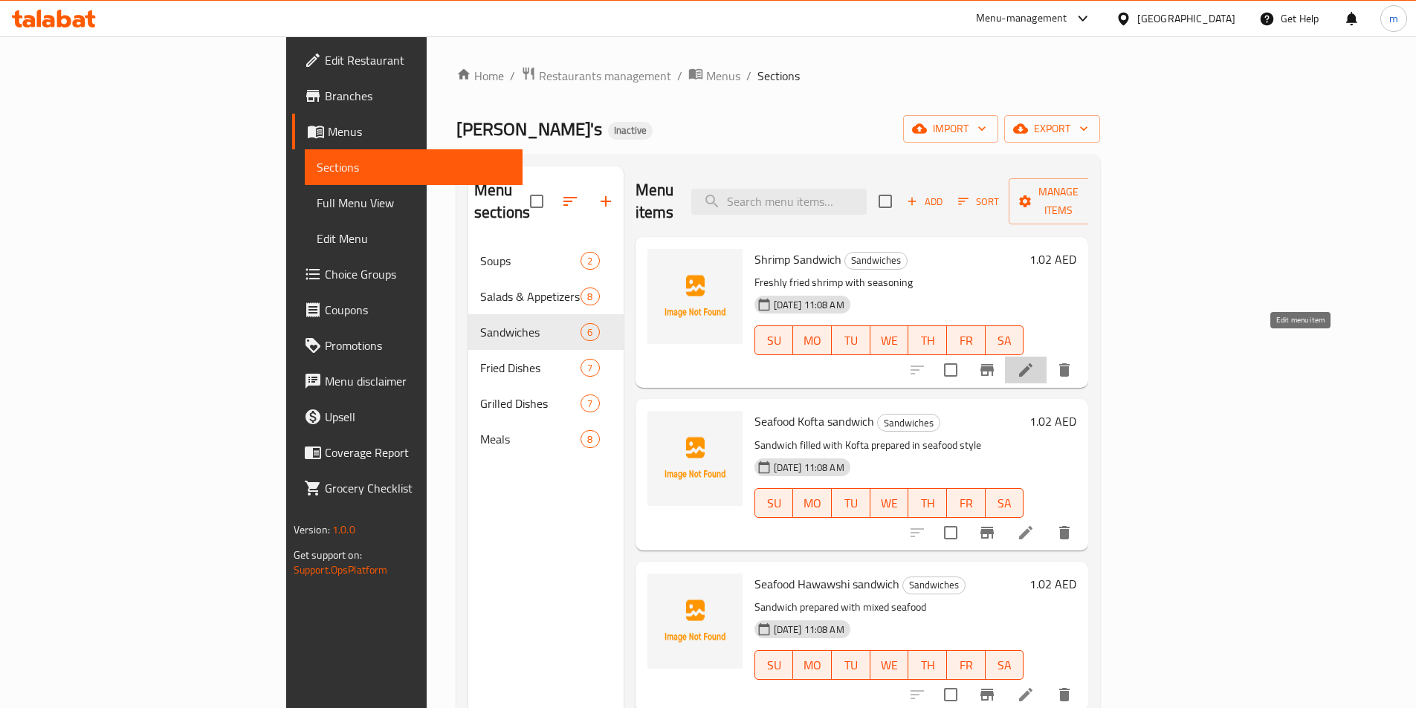
click at [1034, 361] on icon at bounding box center [1026, 370] width 18 height 18
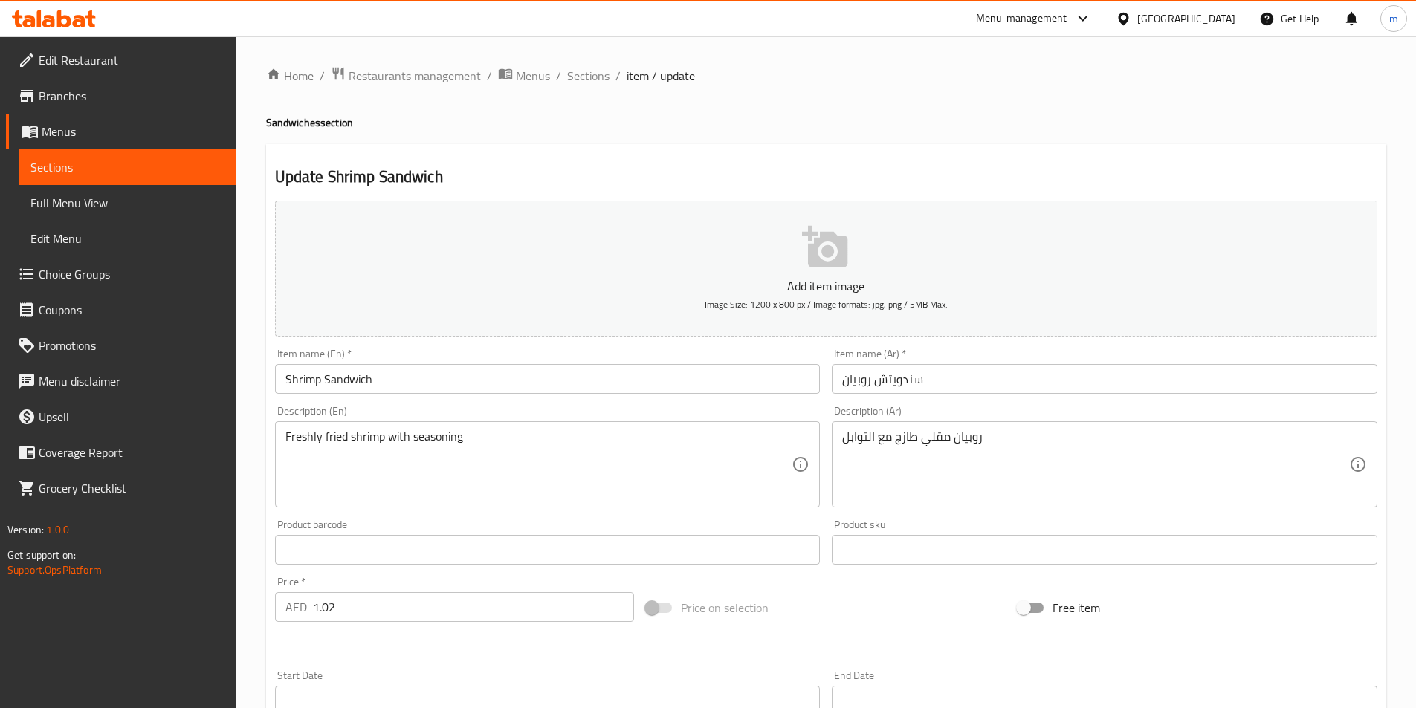
drag, startPoint x: 864, startPoint y: 463, endPoint x: 520, endPoint y: 460, distance: 344.0
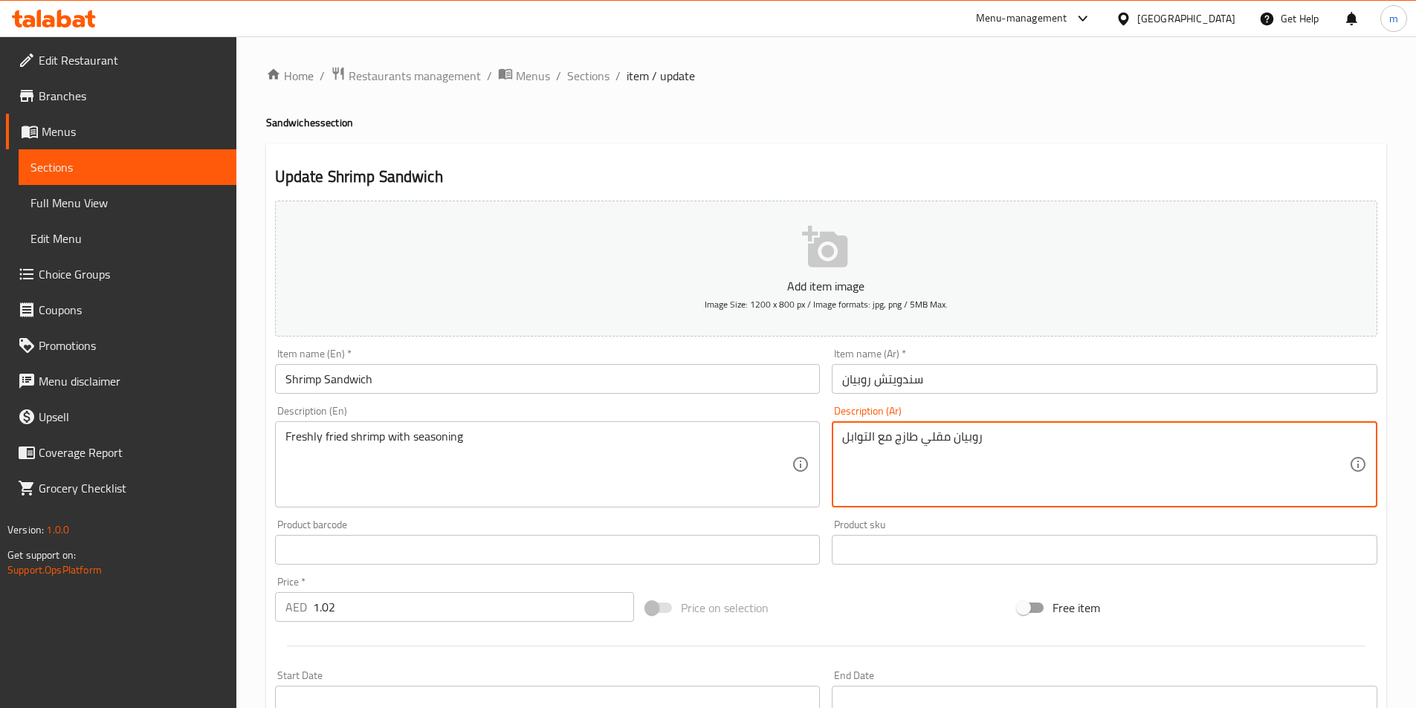
click at [956, 438] on textarea "روبيان مقلي طازج مع التوابل" at bounding box center [1095, 464] width 507 height 71
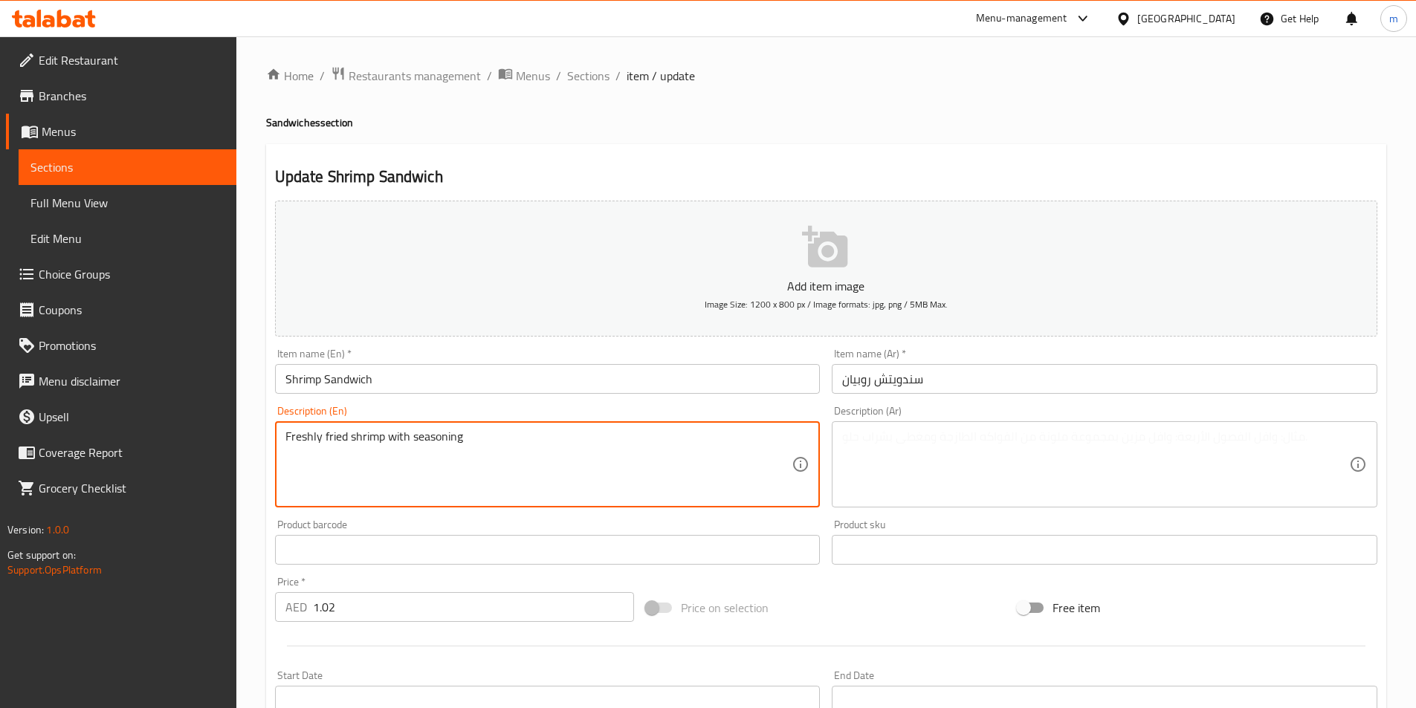
drag, startPoint x: 562, startPoint y: 450, endPoint x: 166, endPoint y: 453, distance: 395.3
click at [351, 436] on textarea "Freshly fried shrimp with seasoning" at bounding box center [538, 464] width 507 height 71
click at [425, 445] on textarea at bounding box center [538, 464] width 507 height 71
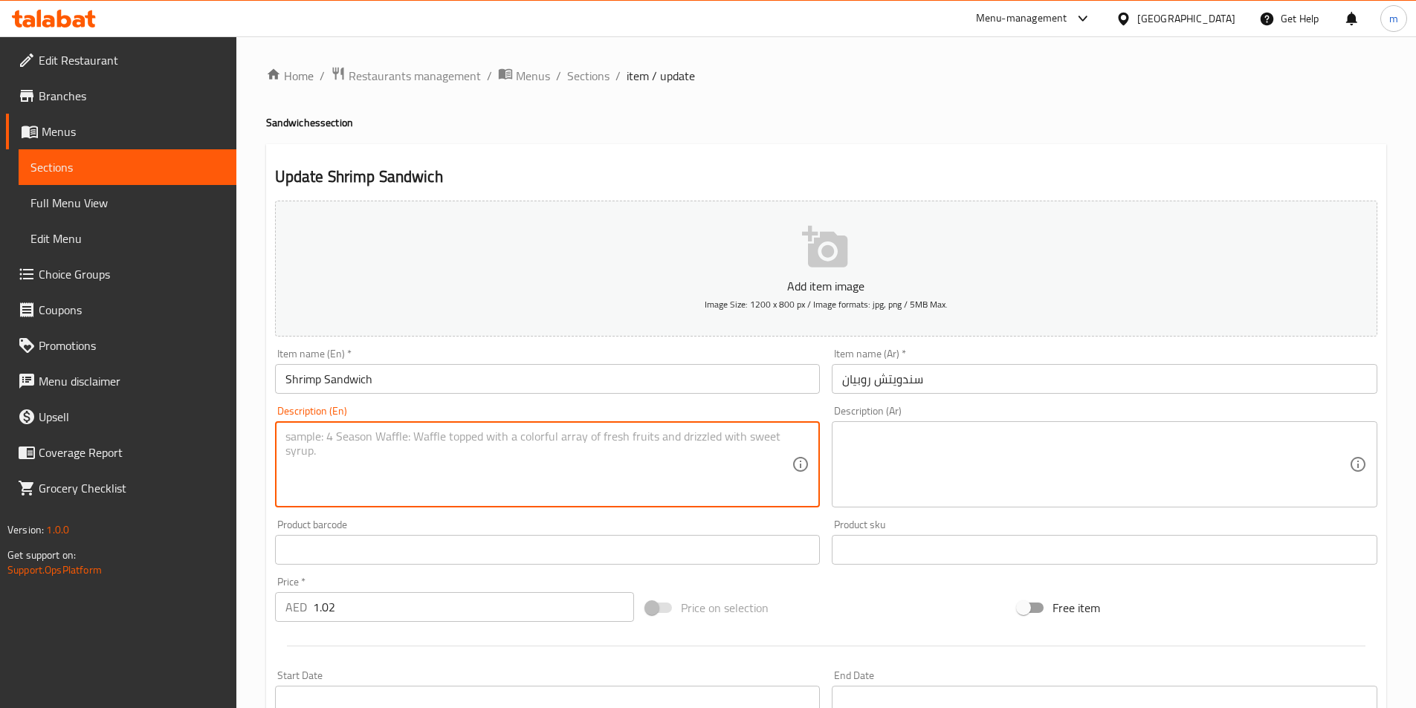
click at [425, 445] on textarea at bounding box center [538, 464] width 507 height 71
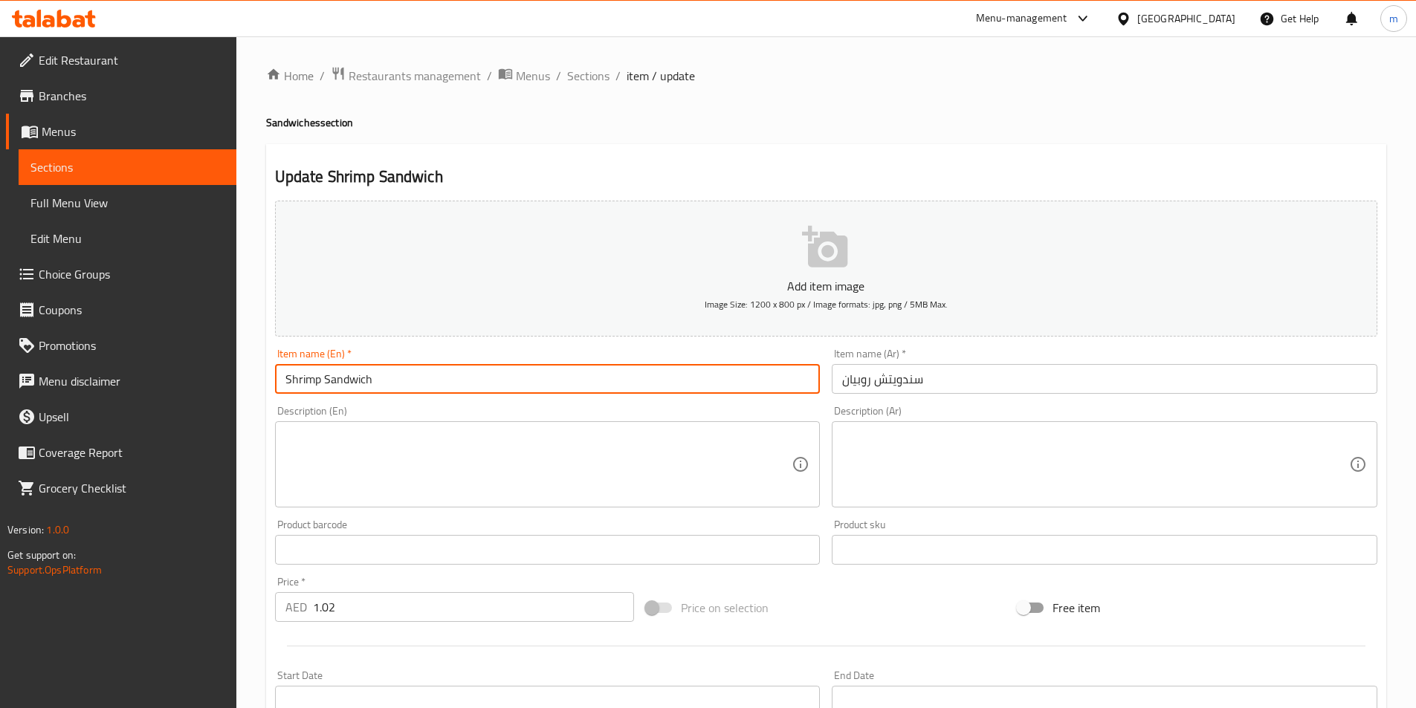
click at [336, 387] on input "Shrimp Sandwich" at bounding box center [547, 379] width 545 height 30
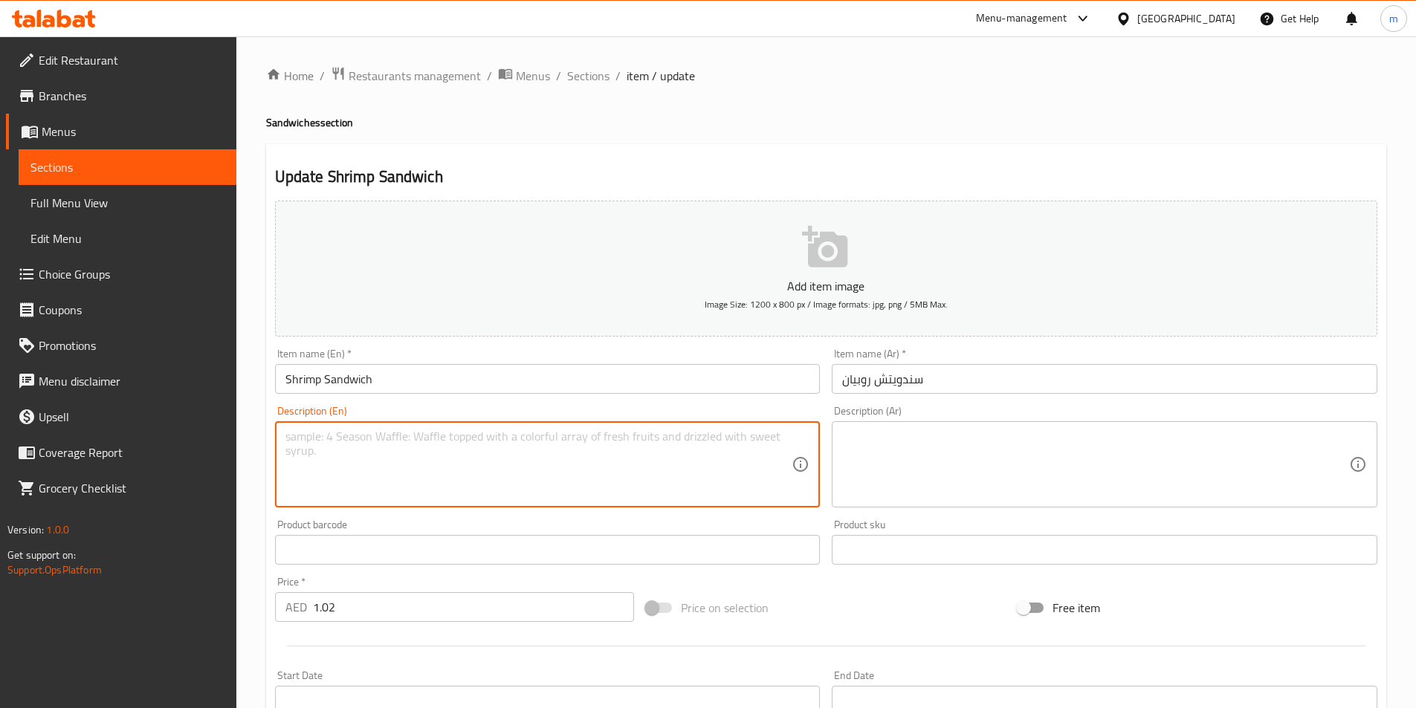
click at [409, 475] on textarea at bounding box center [538, 464] width 507 height 71
paste textarea "Made with marinated shrimps and tangy sauce, all nestled in a fresh bread"
type textarea "Made with marinated shrimps and tangy sauce, all nestled in a fresh bread"
click at [986, 443] on textarea at bounding box center [1095, 464] width 507 height 71
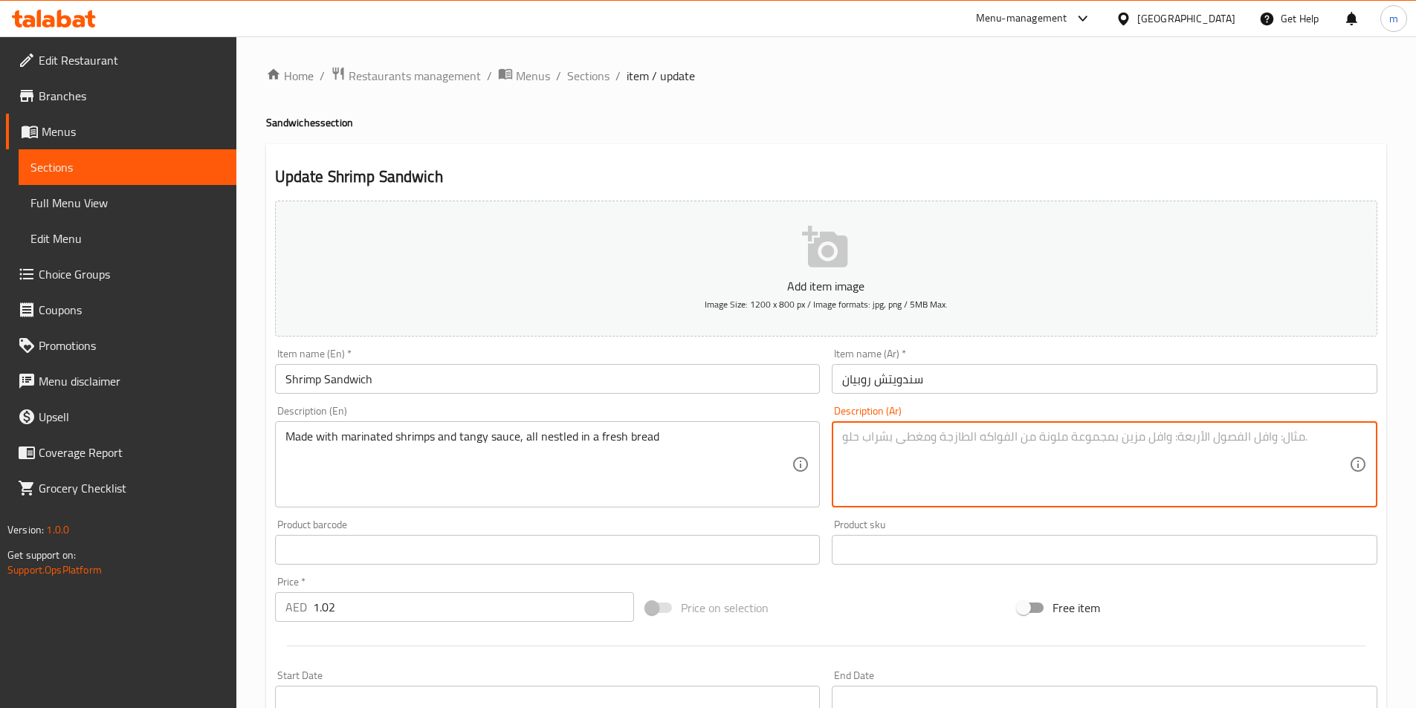
paste textarea "محضرة من روبيان متبل و صوص تانجى فى خبز طازج"
drag, startPoint x: 1103, startPoint y: 450, endPoint x: 1036, endPoint y: 461, distance: 67.7
click at [1036, 461] on textarea "محضرة من روبيان متبل و صوص تانجى فى خبز طازج" at bounding box center [1095, 464] width 507 height 71
type textarea "محضرة من روبيان متبل و صوص تانجى فى خبز طازج"
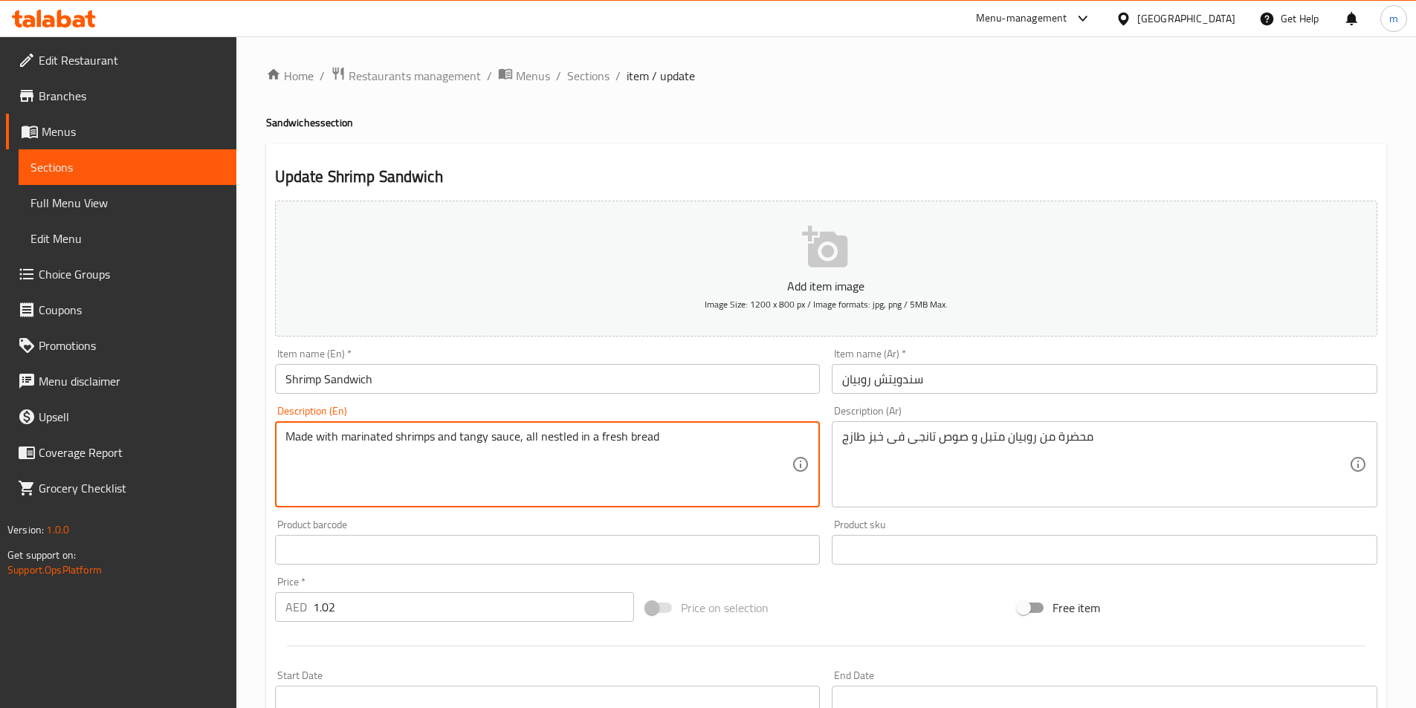
drag, startPoint x: 339, startPoint y: 438, endPoint x: 253, endPoint y: 441, distance: 86.2
type textarea "marinated shrimps and tangy sauce, all nestled in a fresh bread"
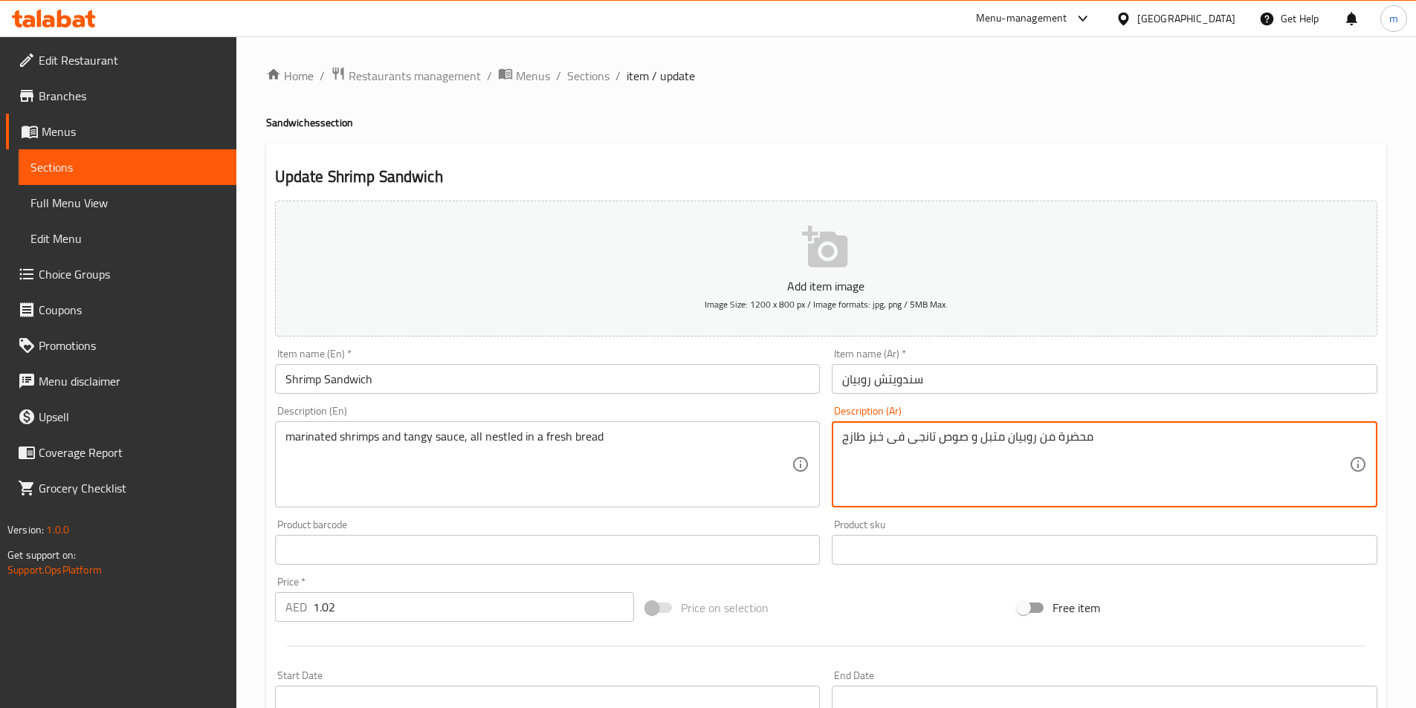
drag, startPoint x: 1099, startPoint y: 447, endPoint x: 1034, endPoint y: 463, distance: 66.7
drag, startPoint x: 934, startPoint y: 439, endPoint x: 910, endPoint y: 448, distance: 26.1
click at [910, 448] on textarea "روبيان متبل و صوص تانجى فى خبز طازج" at bounding box center [1095, 464] width 507 height 71
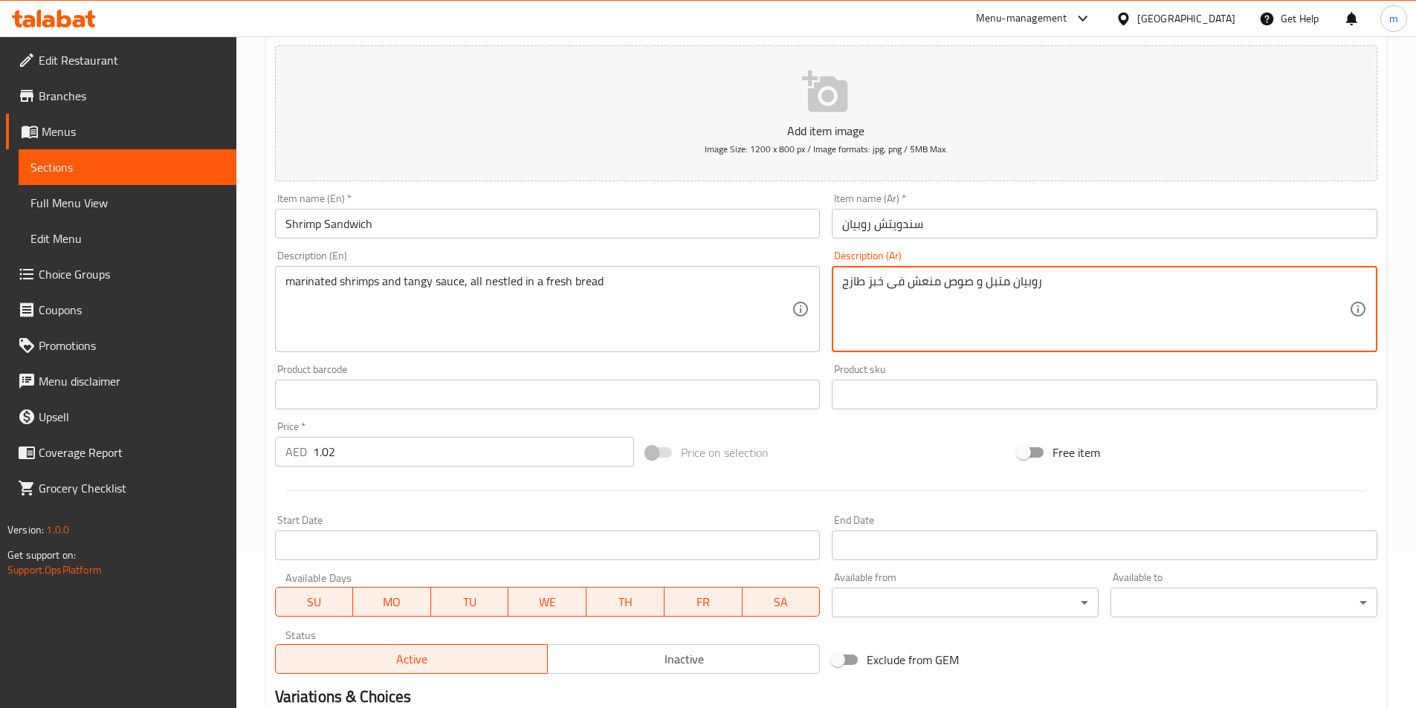
scroll to position [342, 0]
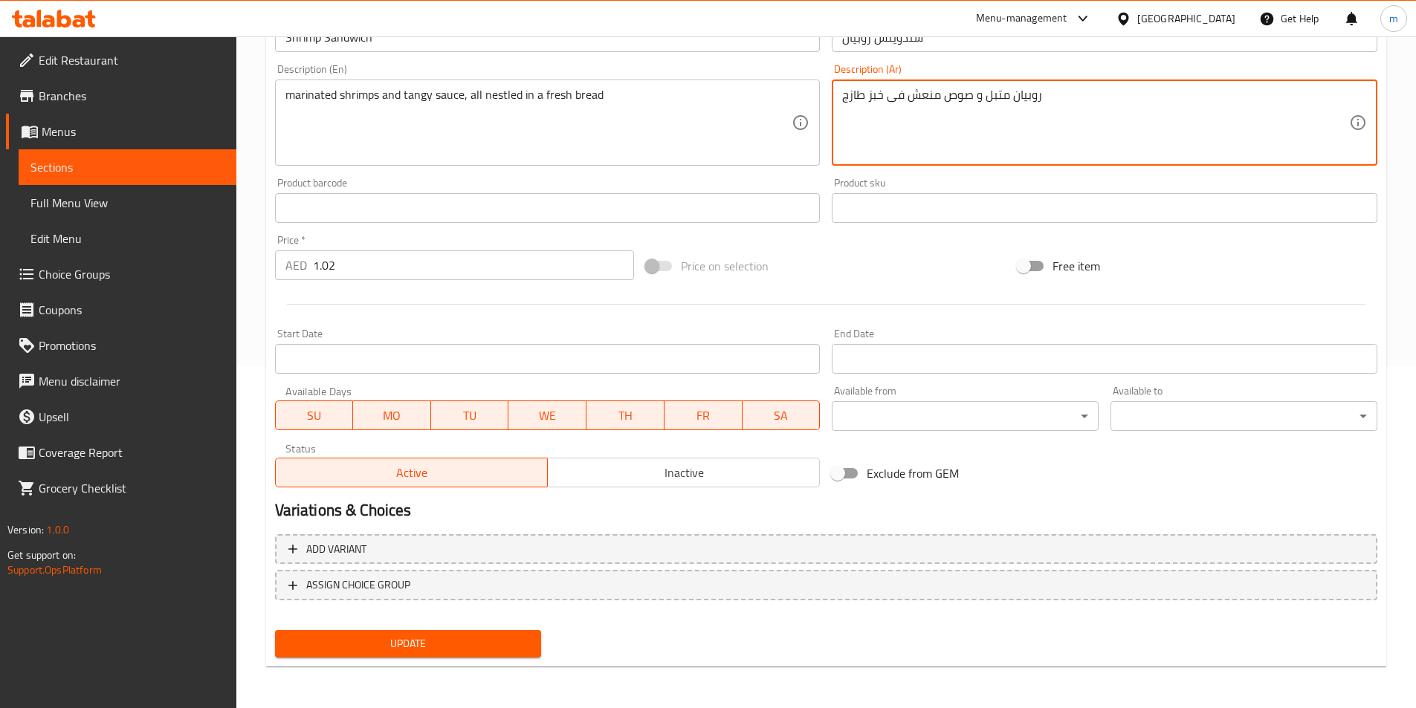
type textarea "روبيان متبل و صوص منعش فى خبز طازج"
click at [397, 640] on span "Update" at bounding box center [408, 644] width 243 height 19
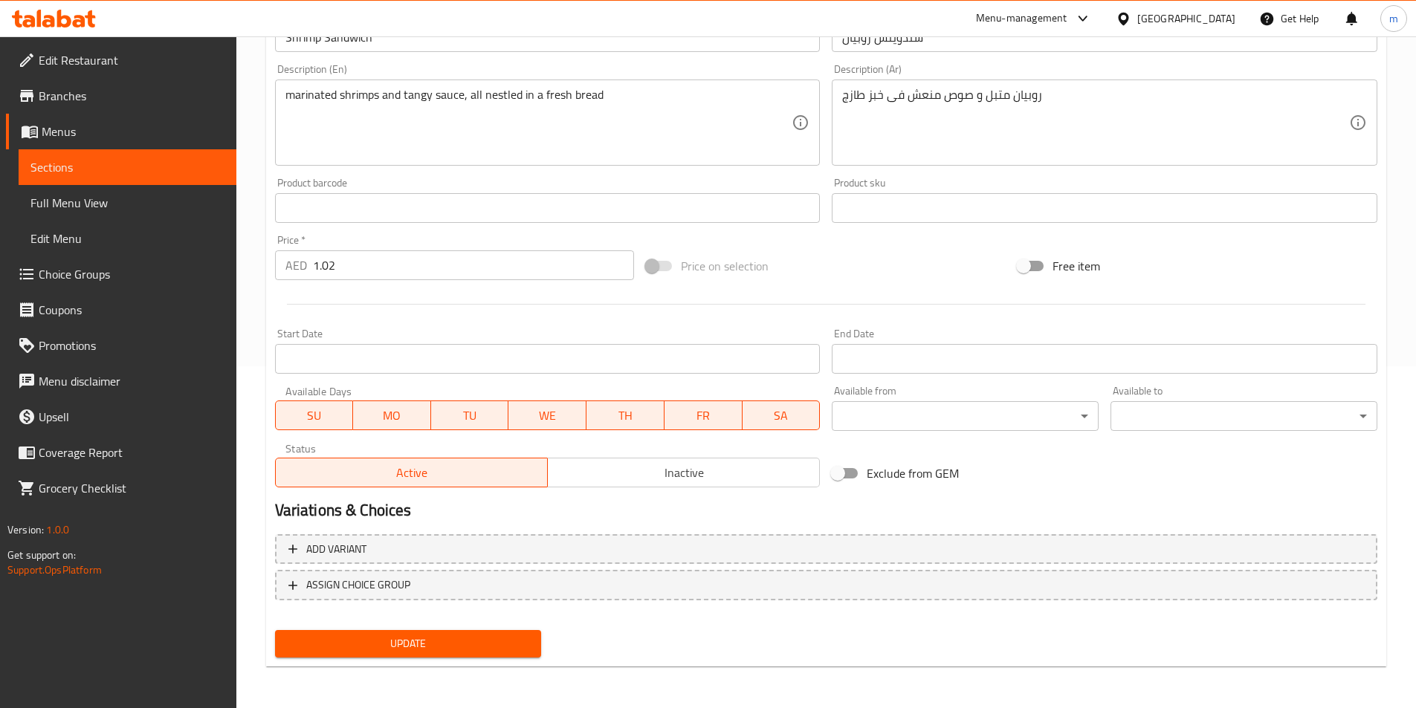
click at [409, 635] on span "Update" at bounding box center [408, 644] width 243 height 19
click at [100, 169] on span "Sections" at bounding box center [127, 167] width 194 height 18
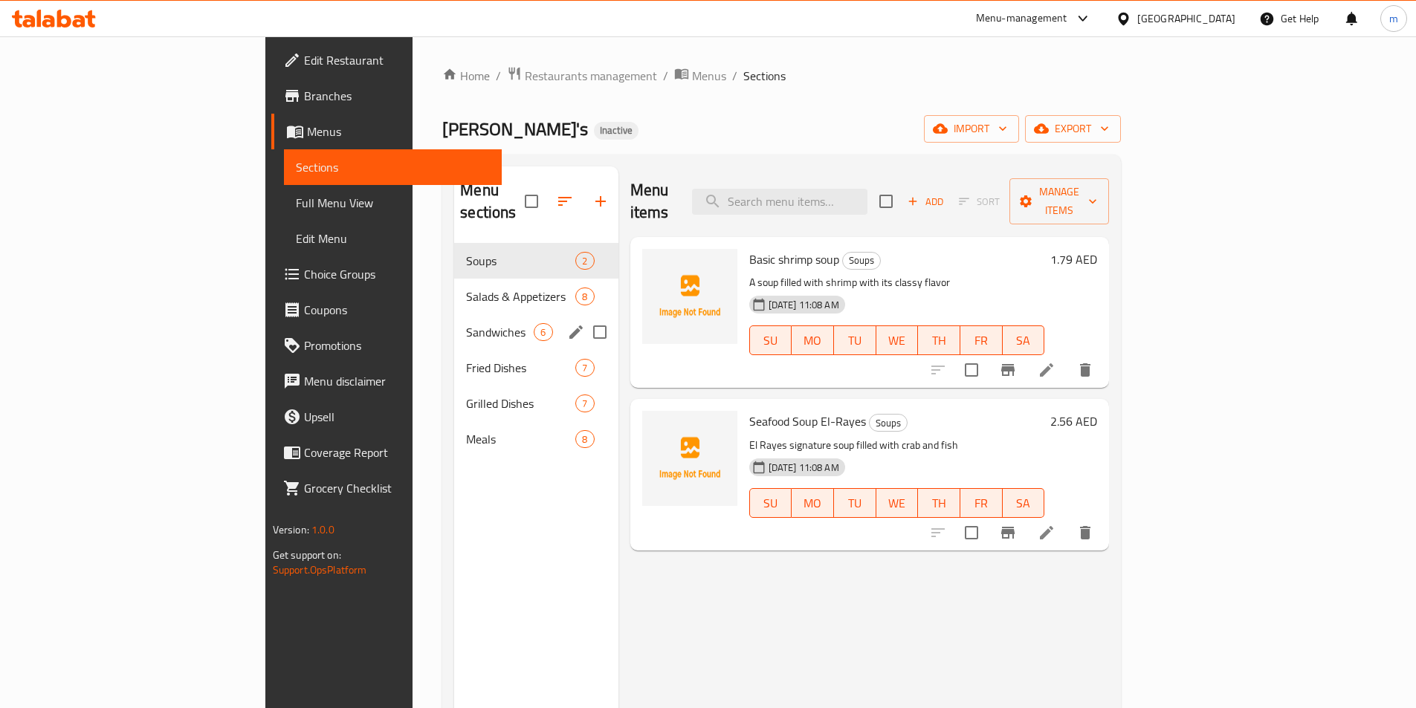
click at [454, 326] on div "Sandwiches 6" at bounding box center [535, 332] width 163 height 36
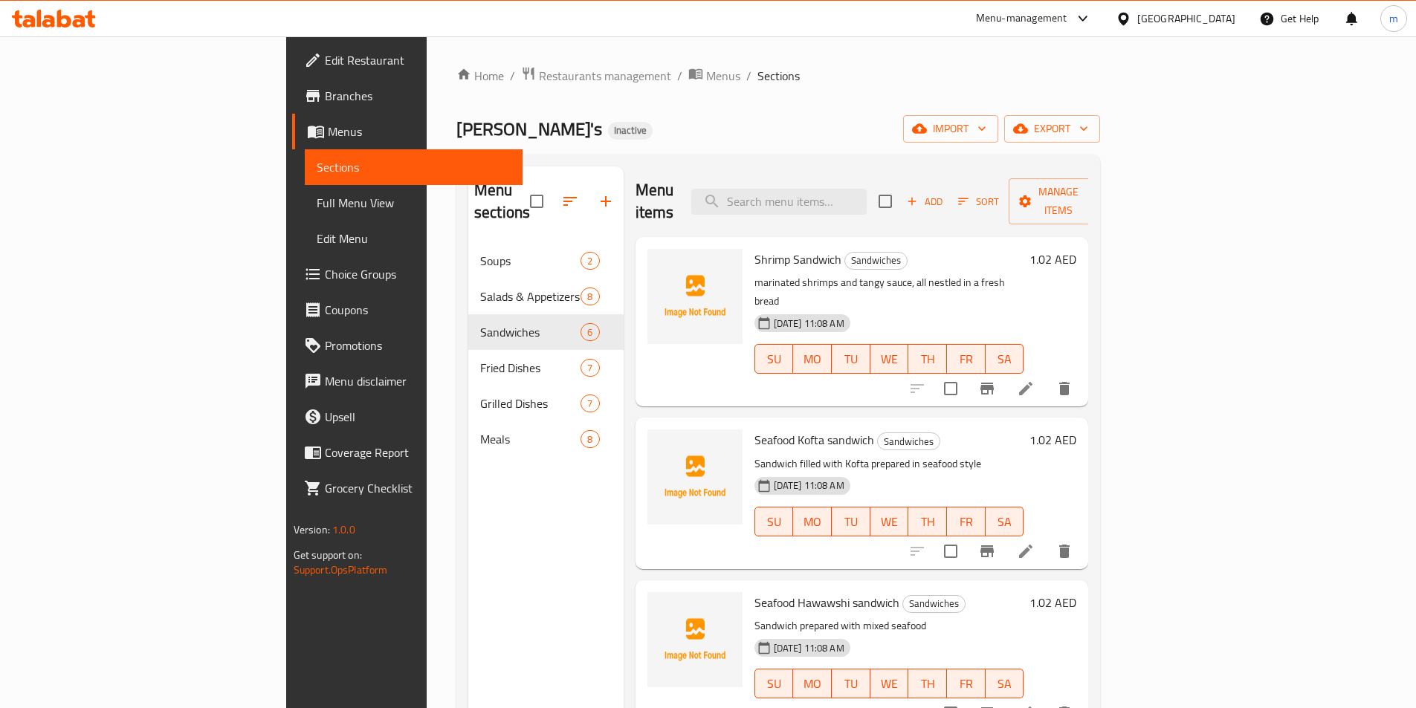
scroll to position [74, 0]
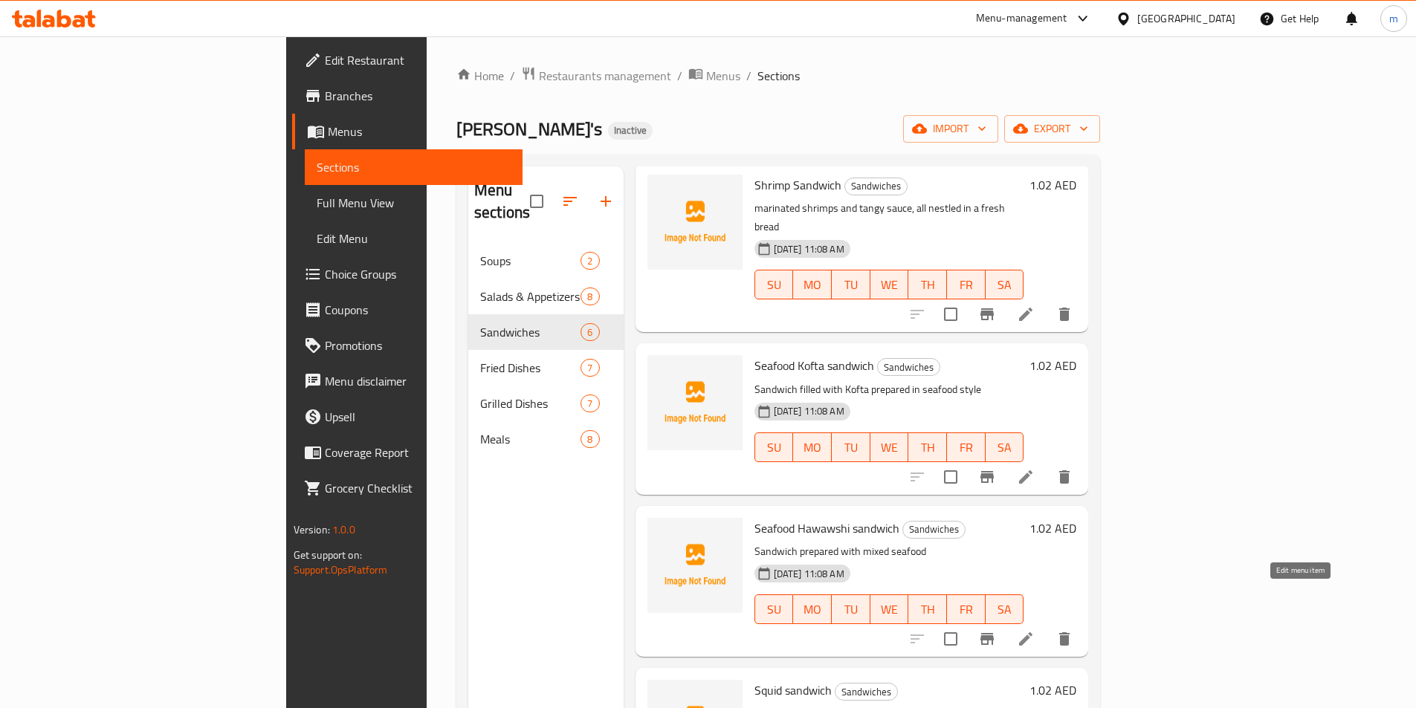
click at [1034, 630] on icon at bounding box center [1026, 639] width 18 height 18
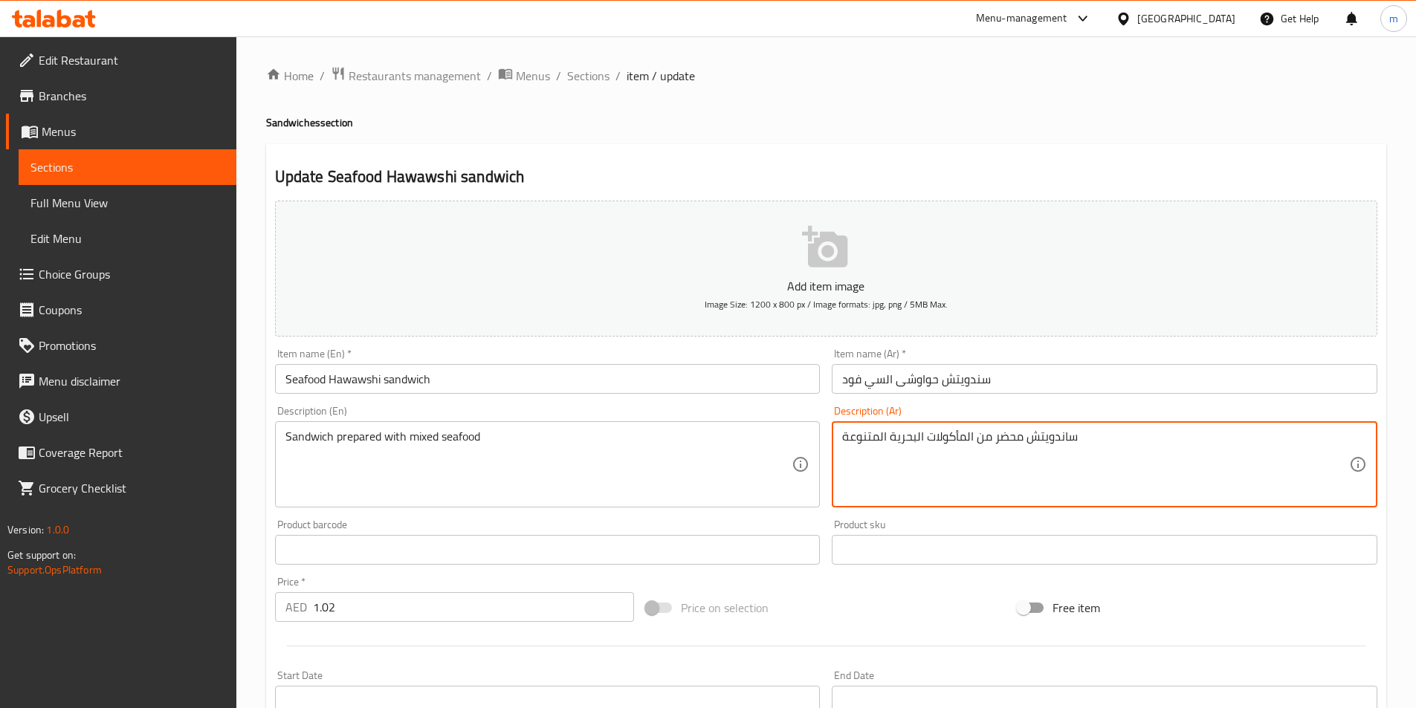
drag, startPoint x: 1147, startPoint y: 468, endPoint x: 519, endPoint y: 539, distance: 631.8
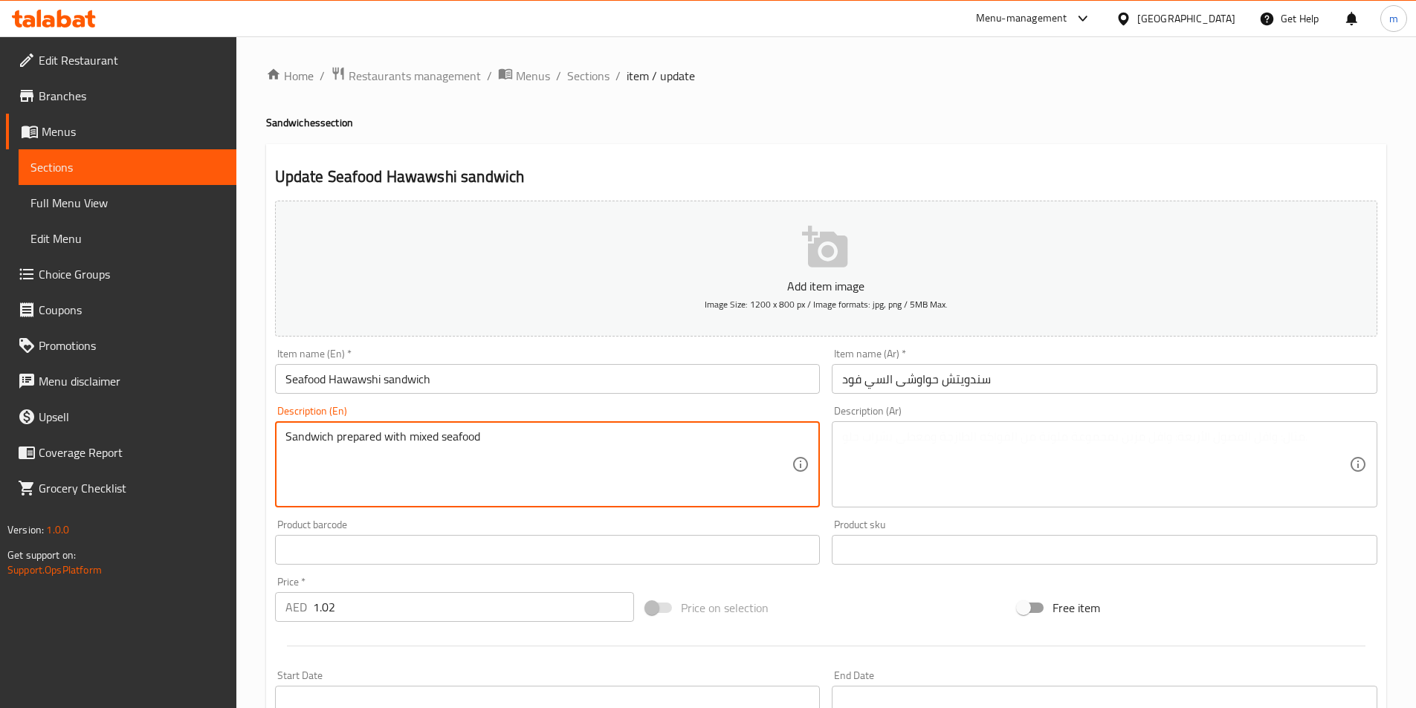
drag, startPoint x: 528, startPoint y: 464, endPoint x: 0, endPoint y: 464, distance: 527.6
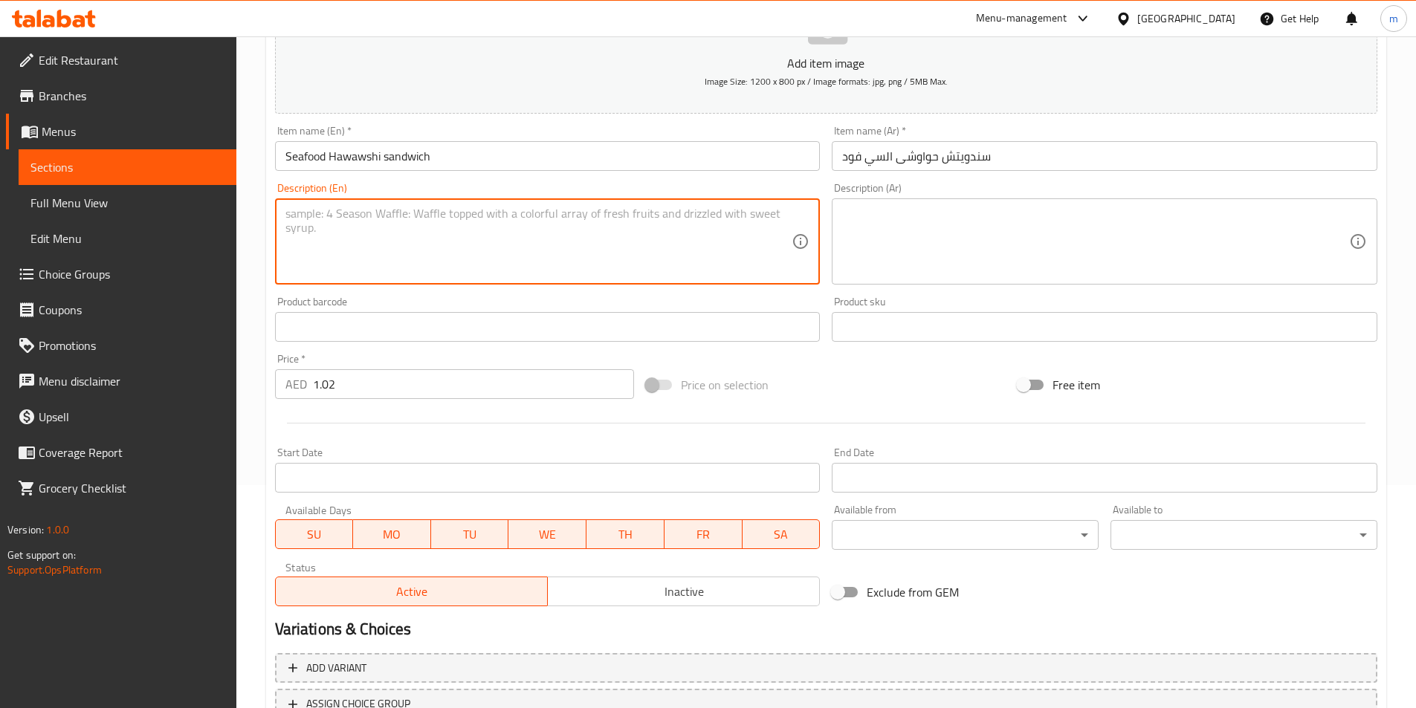
scroll to position [342, 0]
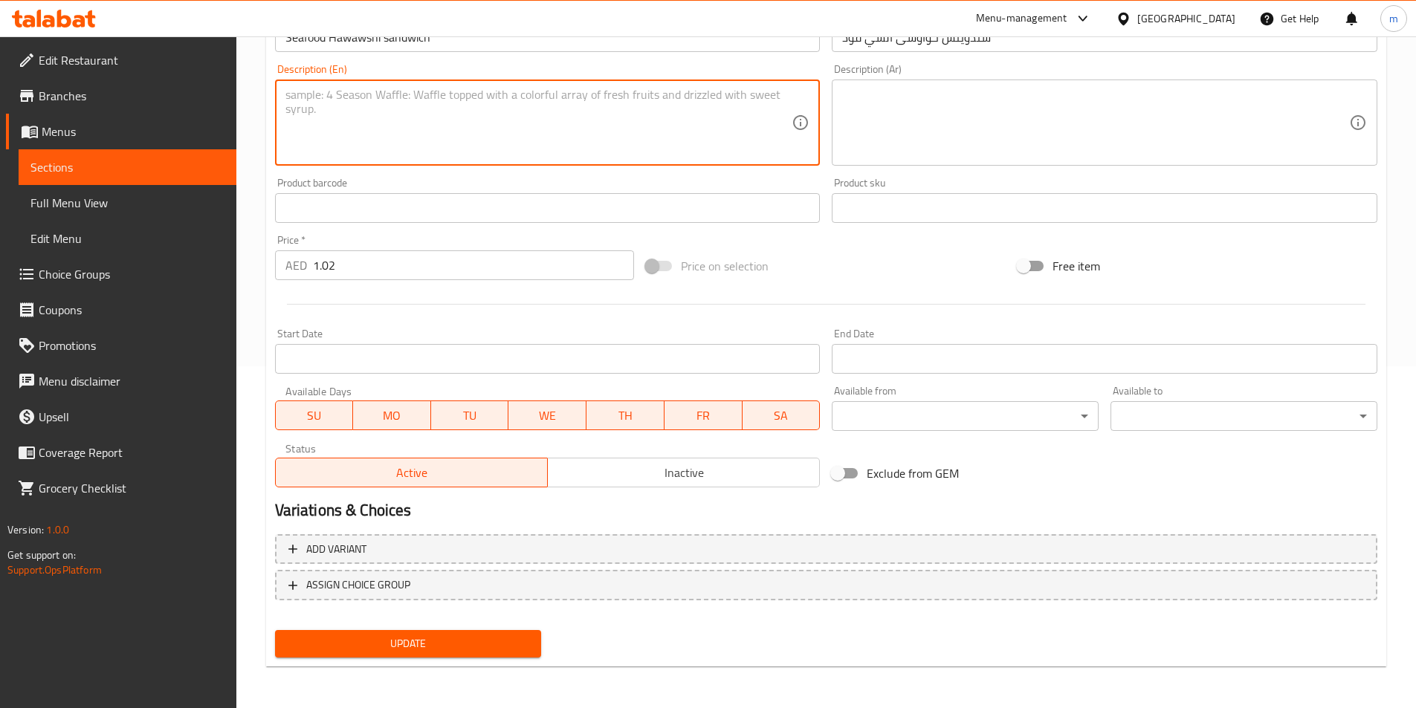
click at [375, 650] on span "Update" at bounding box center [408, 644] width 243 height 19
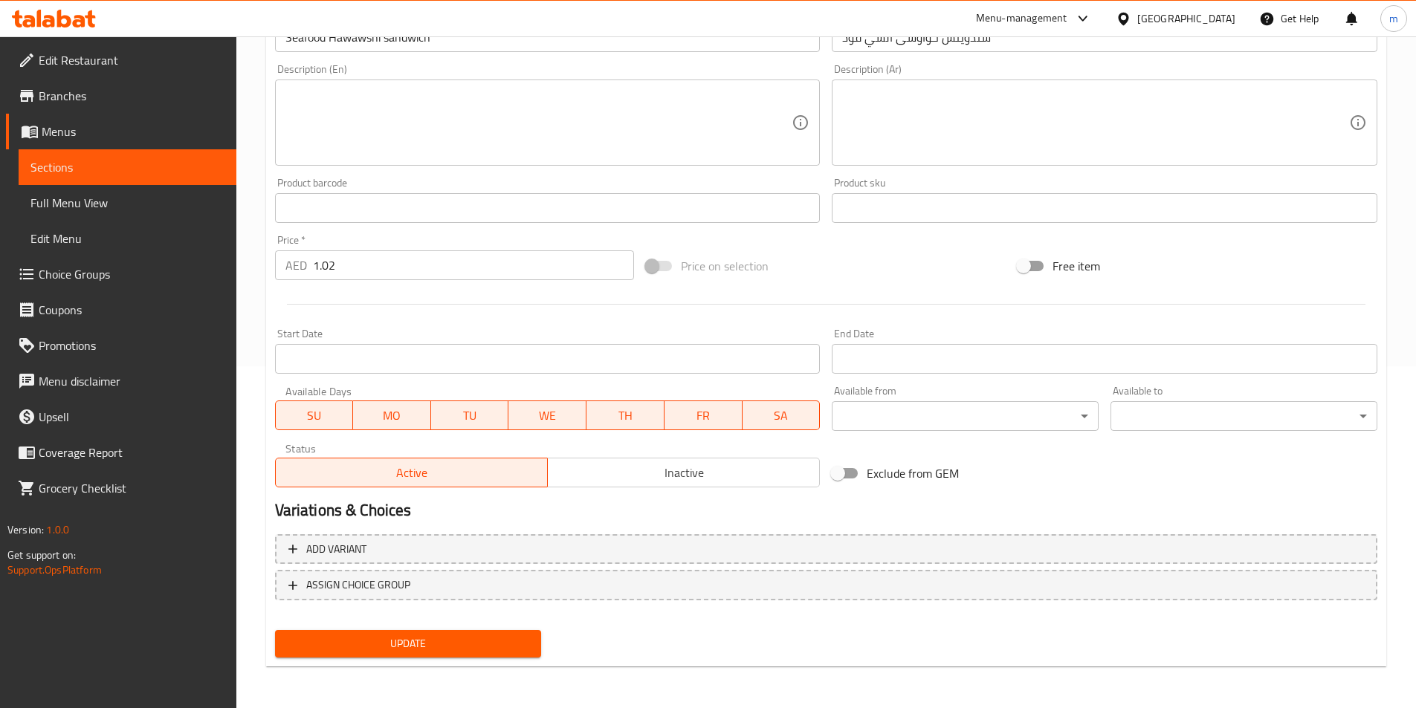
click at [151, 172] on span "Sections" at bounding box center [127, 167] width 194 height 18
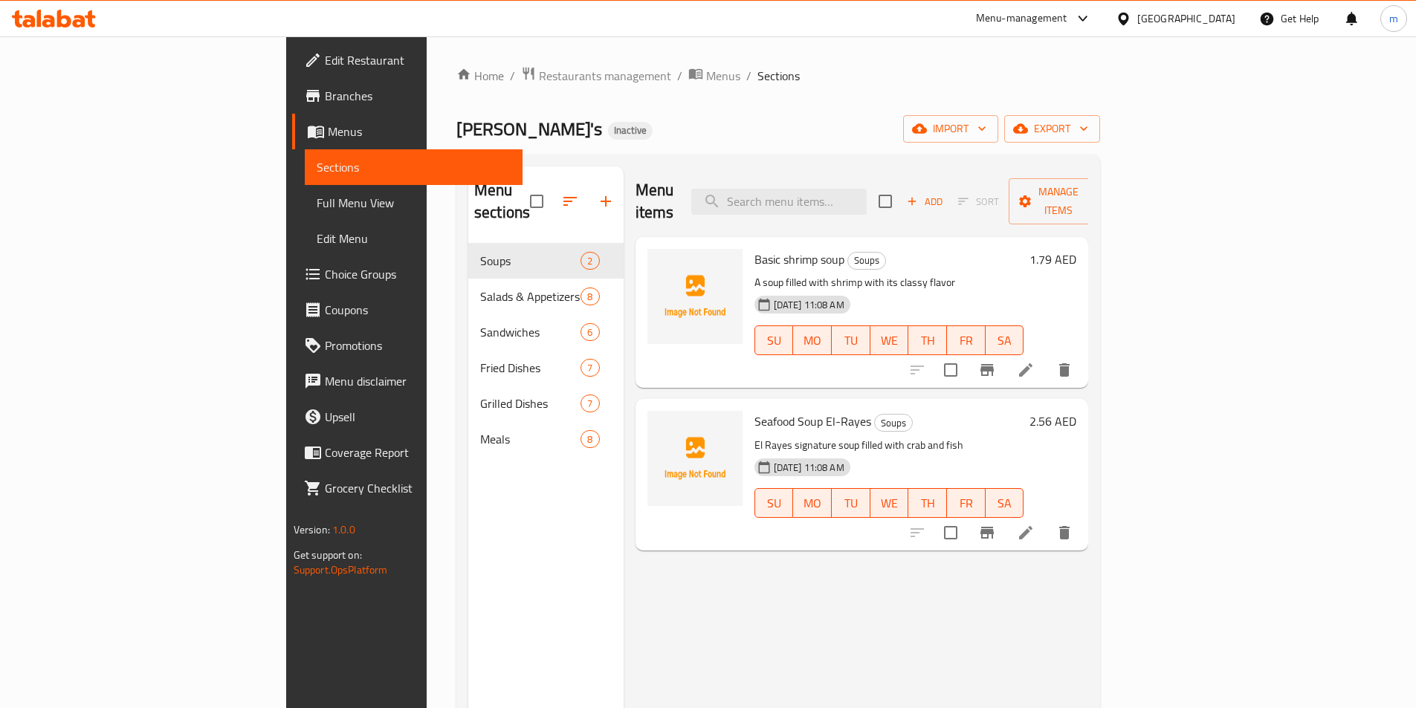
scroll to position [74, 0]
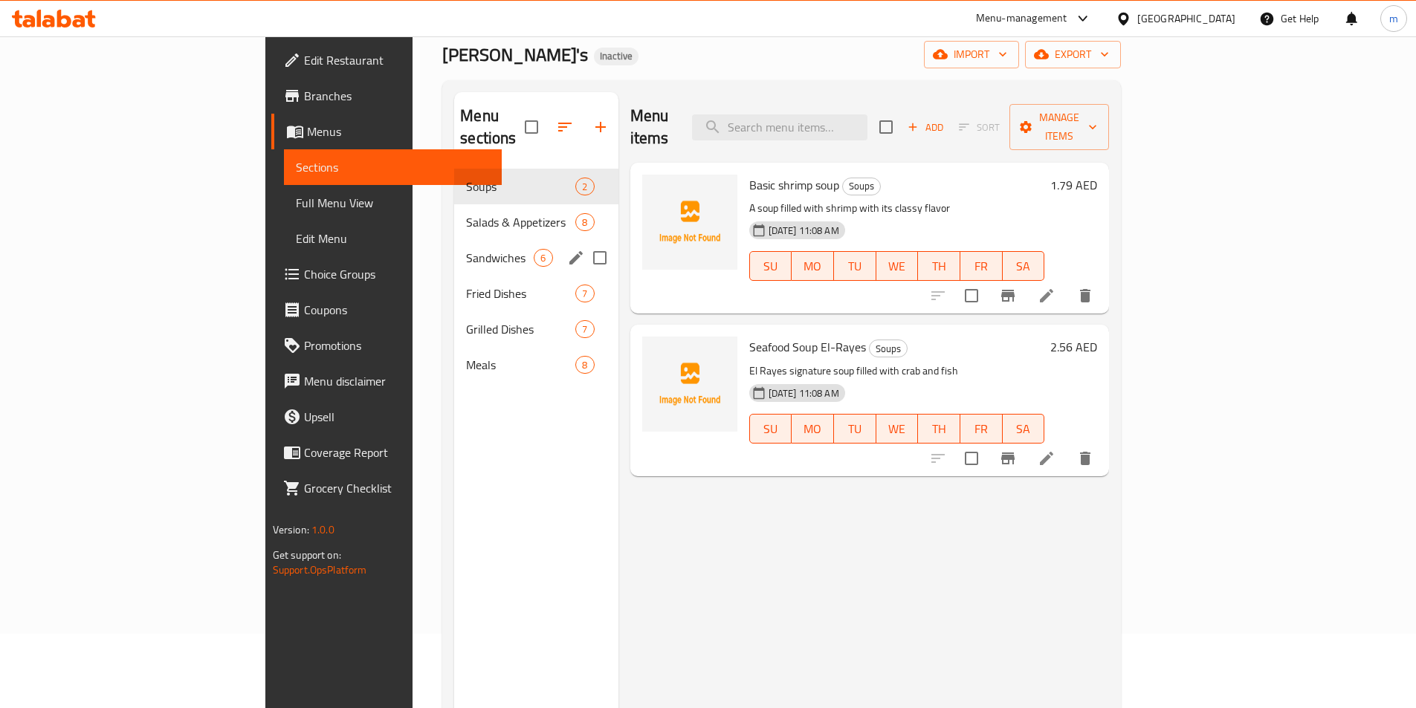
click at [454, 245] on div "Sandwiches 6" at bounding box center [535, 258] width 163 height 36
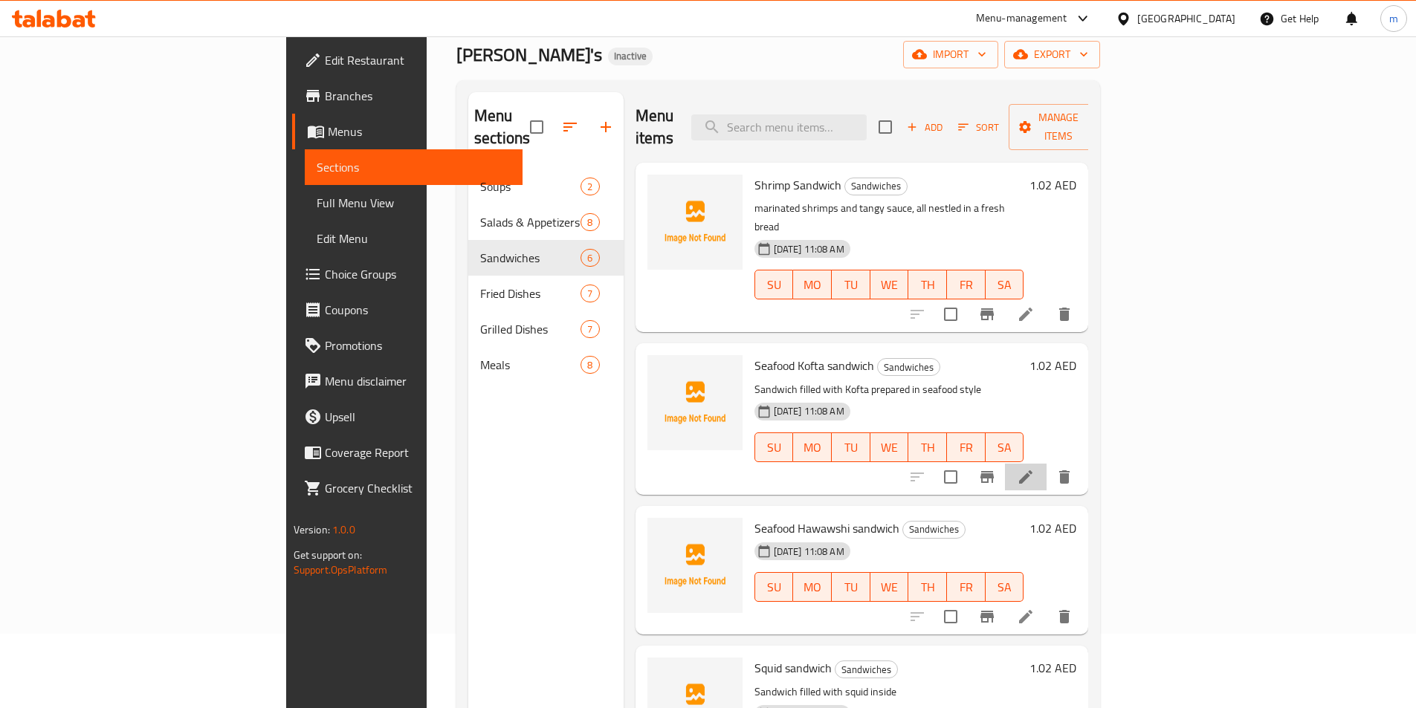
click at [1034, 468] on icon at bounding box center [1026, 477] width 18 height 18
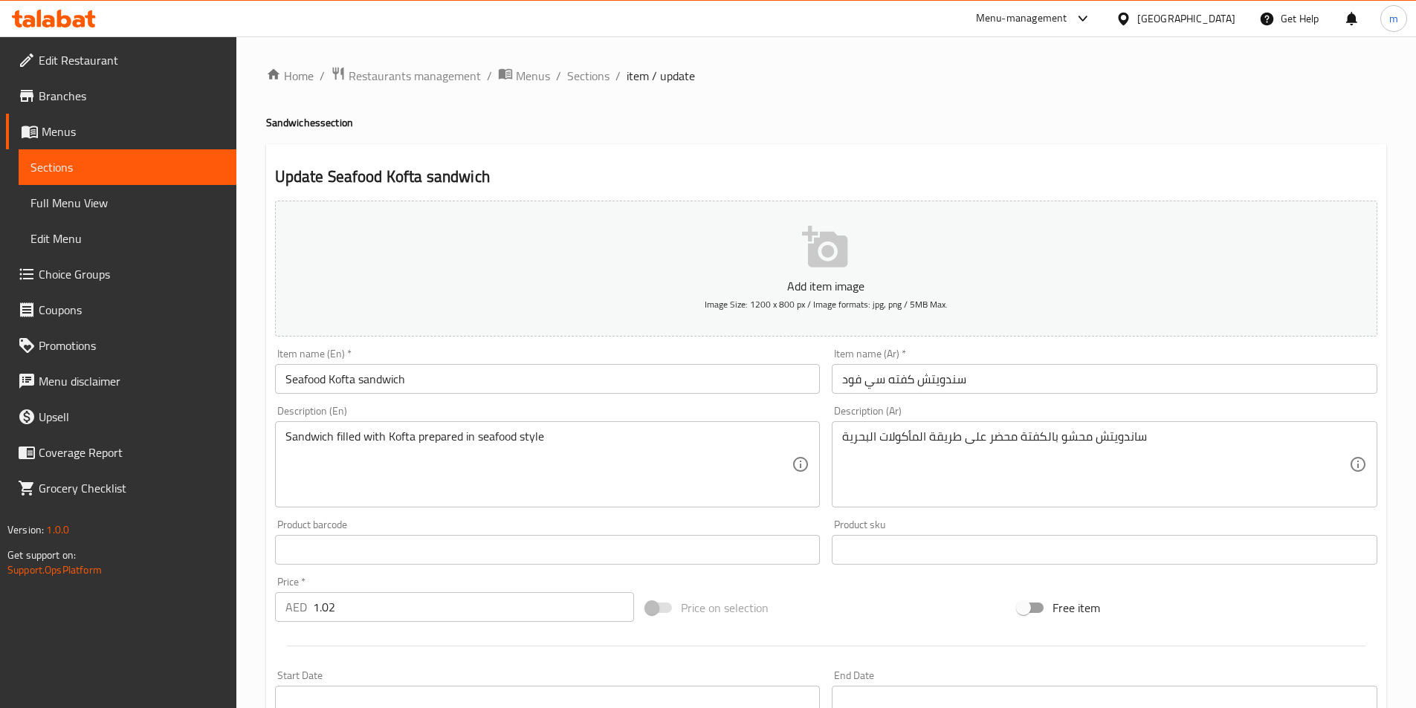
click at [922, 424] on div "ساندويتش محشو بالكفتة محضر على طريقة المأكولات البحرية Description (Ar)" at bounding box center [1103, 464] width 545 height 86
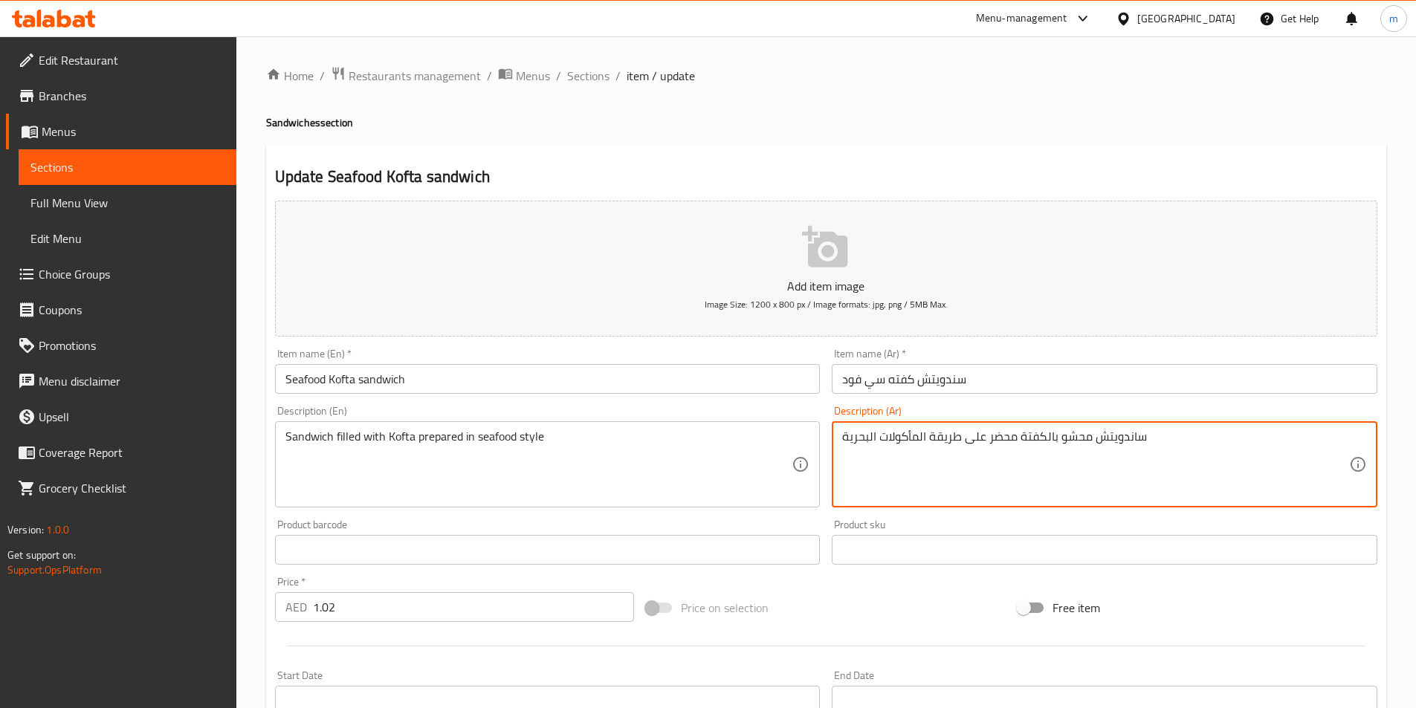
click at [921, 429] on textarea "ساندويتش محشو بالكفتة محضر على طريقة المأكولات البحرية" at bounding box center [1095, 464] width 507 height 71
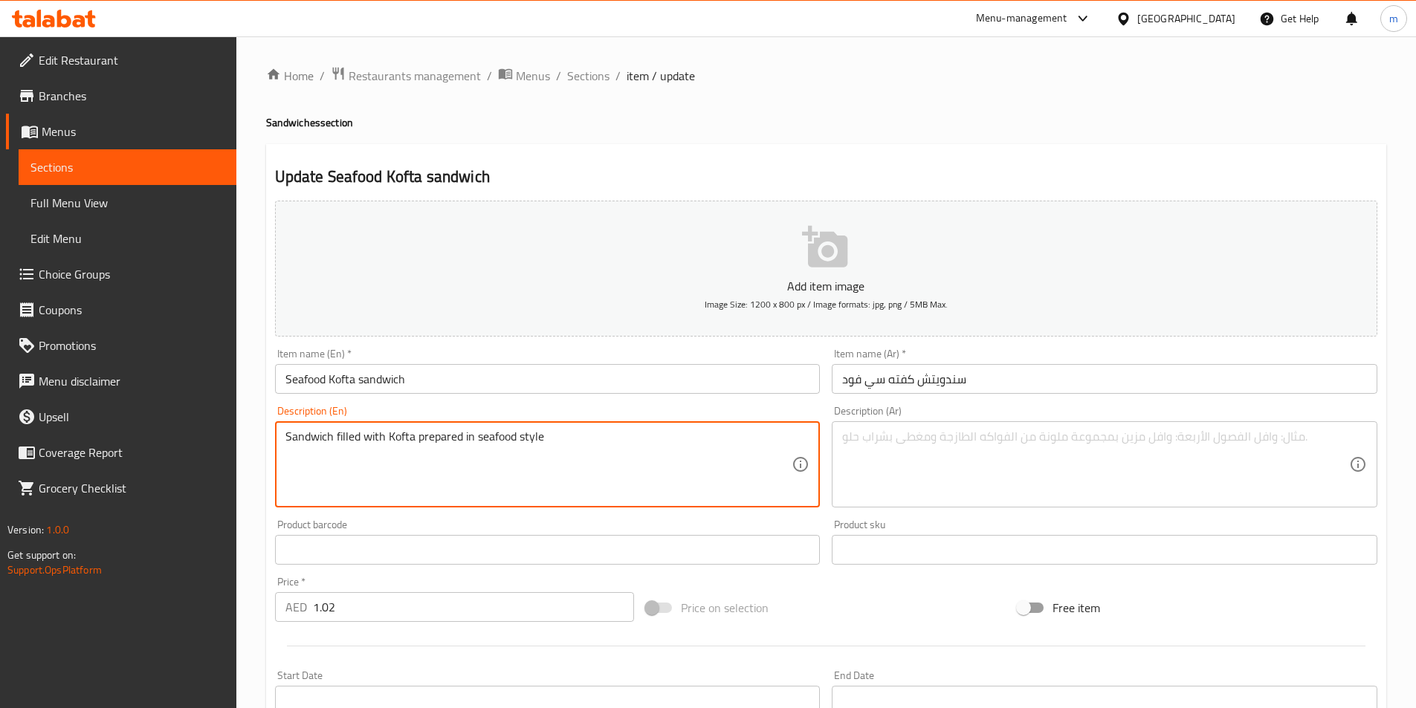
drag, startPoint x: 383, startPoint y: 458, endPoint x: 161, endPoint y: 451, distance: 222.3
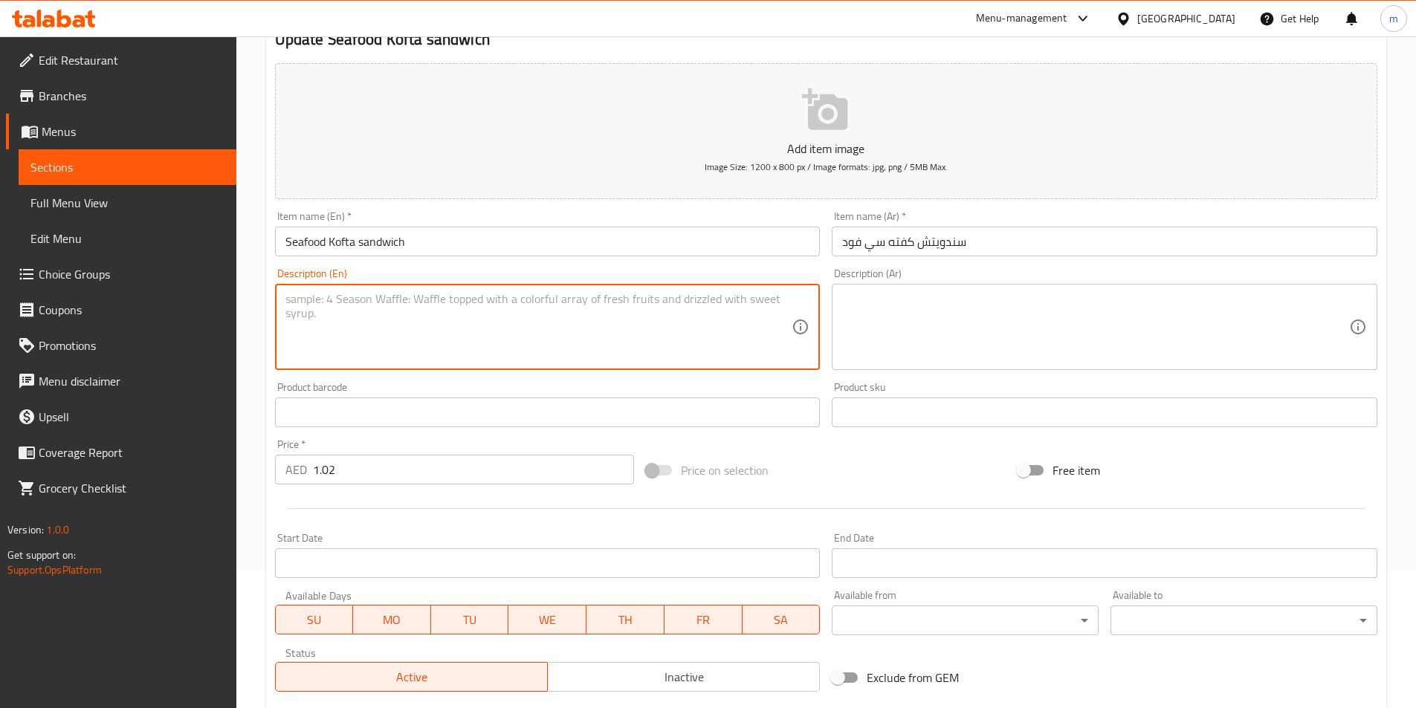
scroll to position [297, 0]
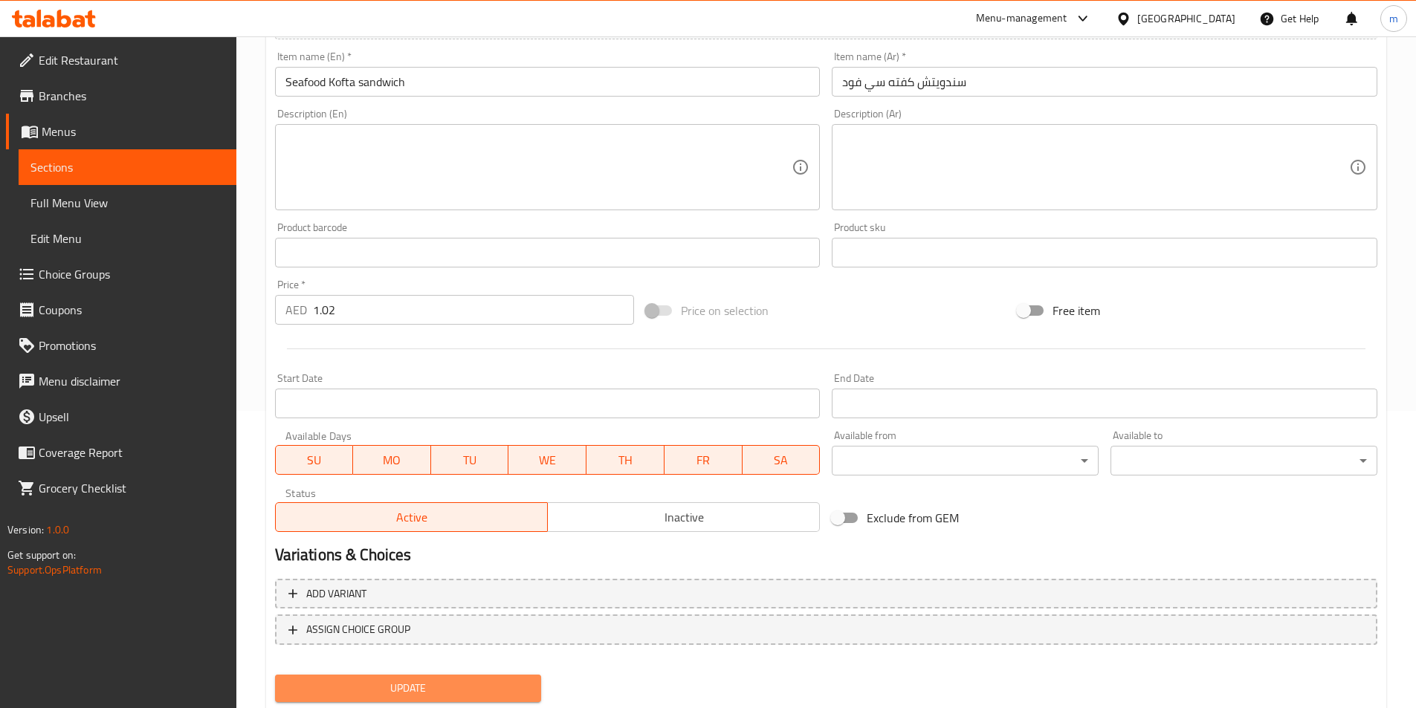
click at [412, 684] on span "Update" at bounding box center [408, 688] width 243 height 19
click at [83, 166] on span "Sections" at bounding box center [127, 167] width 194 height 18
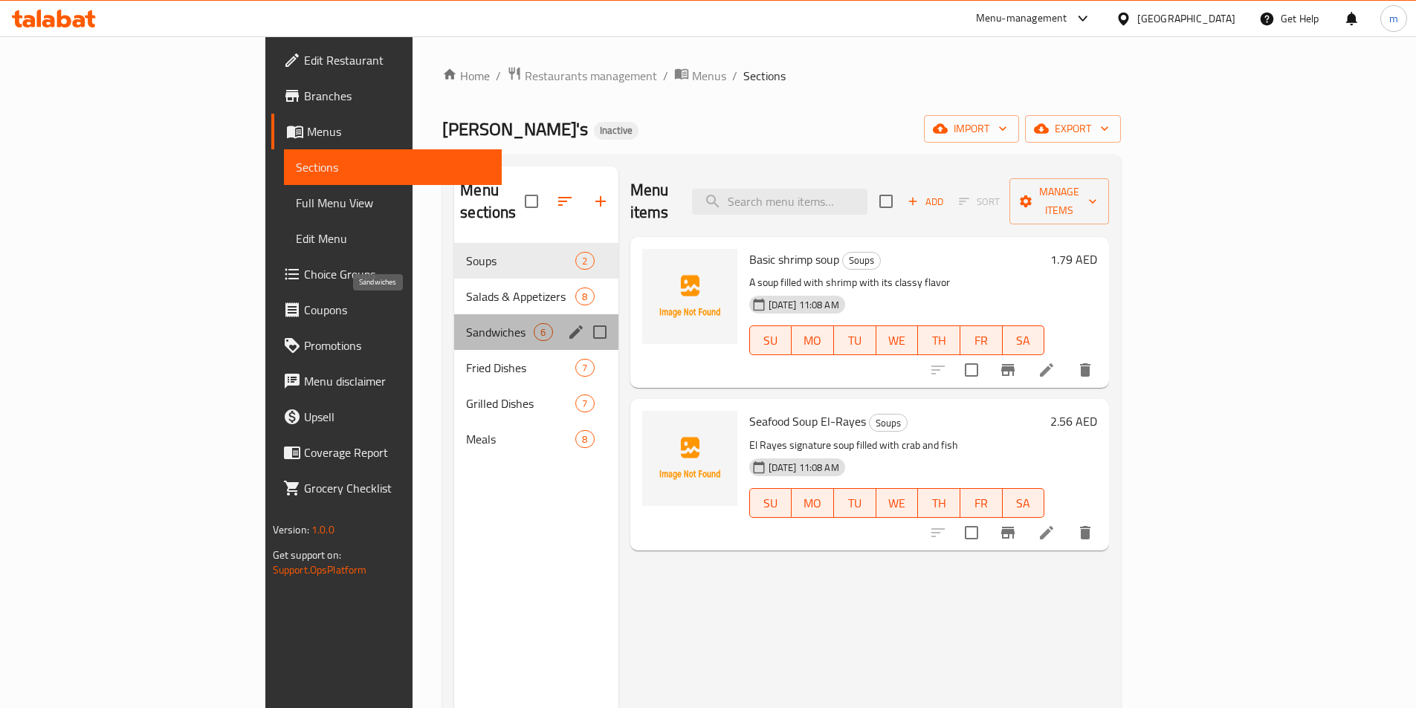
click at [466, 323] on span "Sandwiches" at bounding box center [500, 332] width 68 height 18
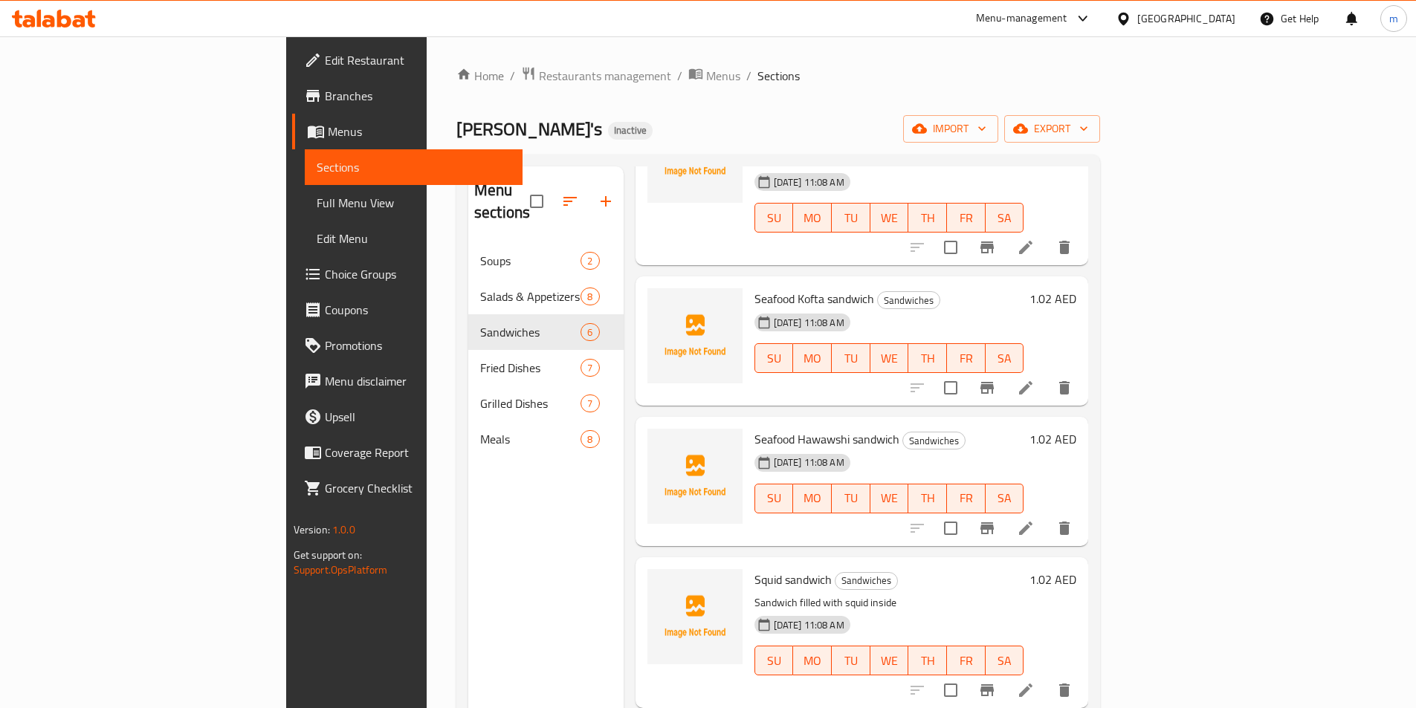
scroll to position [236, 0]
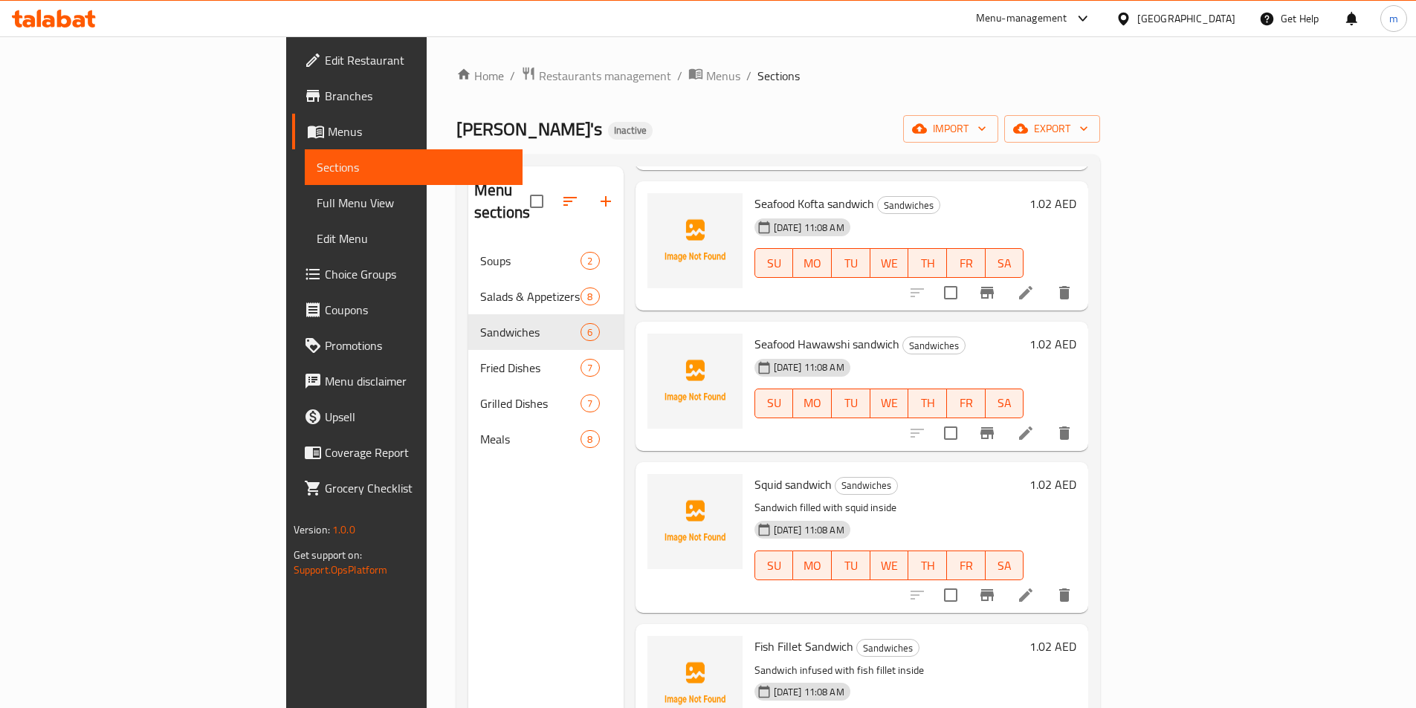
click at [1032, 589] on icon at bounding box center [1025, 595] width 13 height 13
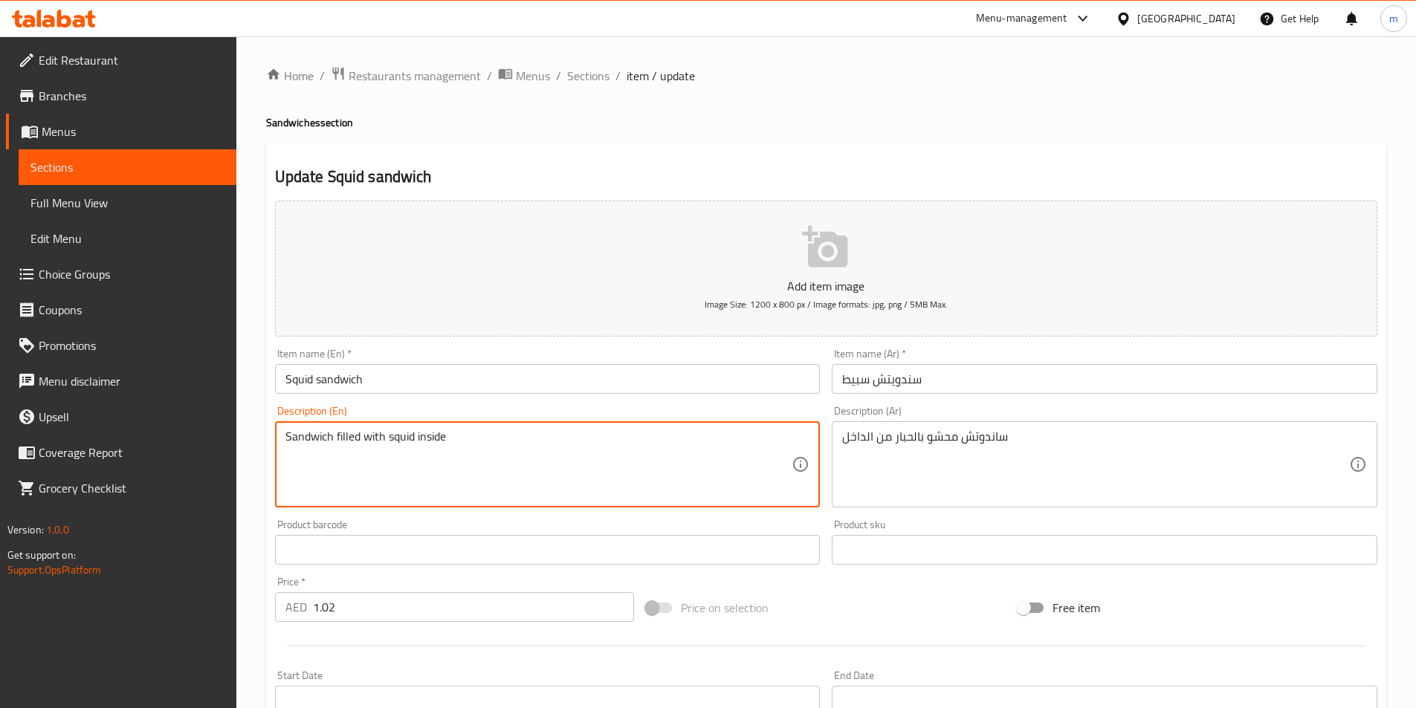
click at [472, 448] on textarea "Sandwich filled with squid inside" at bounding box center [538, 464] width 507 height 71
paste textarea "Made with crispy and tender squid, fresh lettuce, juicy tomatoes, and a zesty s…"
type textarea "Made with crispy and tender squid, fresh lettuce, juicy tomatoes, and a zesty s…"
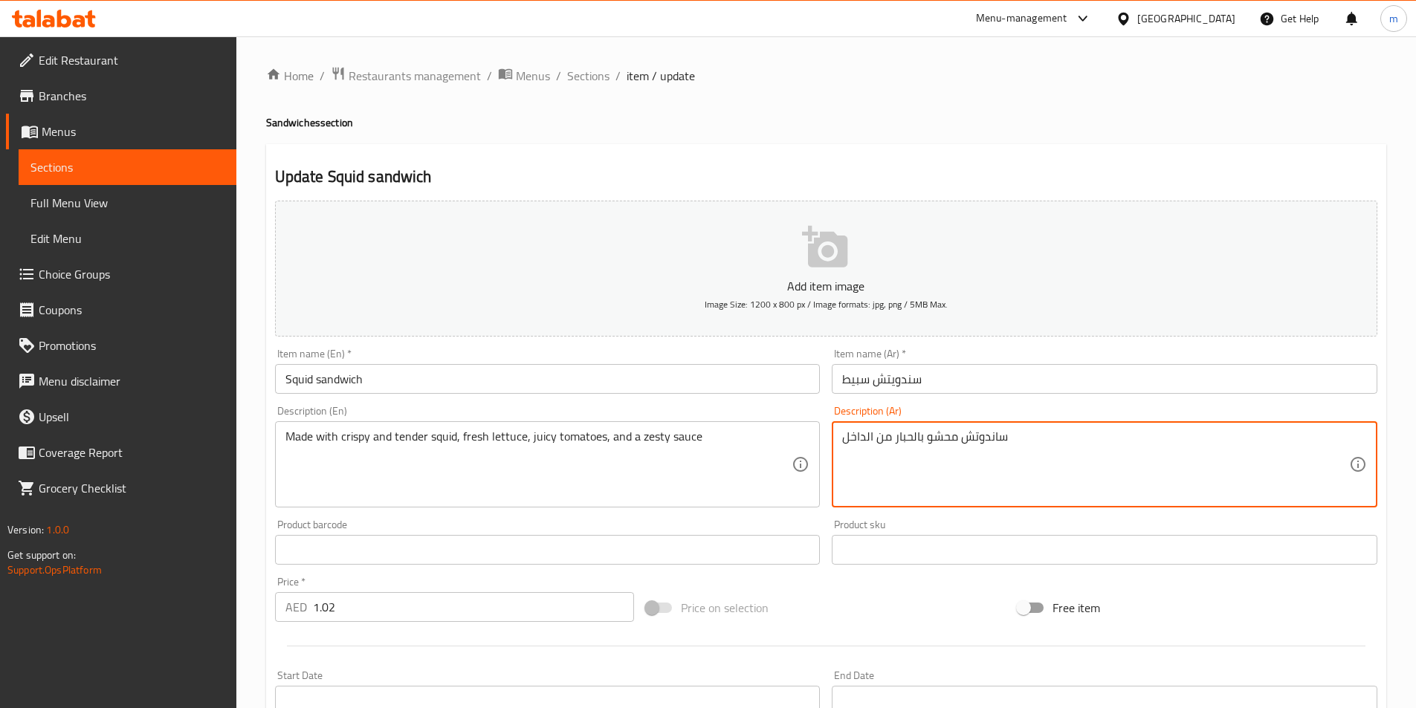
drag, startPoint x: 907, startPoint y: 471, endPoint x: 670, endPoint y: 476, distance: 236.4
paste textarea "محضر من الحبار المقرمش والطري ، والخس الطازج ، والطماطم ، والصلصة الحارة"
drag, startPoint x: 1075, startPoint y: 440, endPoint x: 1054, endPoint y: 443, distance: 21.8
click at [1054, 443] on textarea "محضر من الحبار المقرمش والطري ، والخس الطازج ، والطماطم ، والصلصة الحارة" at bounding box center [1095, 464] width 507 height 71
type textarea "محضر من الحبار المقرمش والتندر ، والخس الطازج ، والطماطم ، والصلصة الحارة"
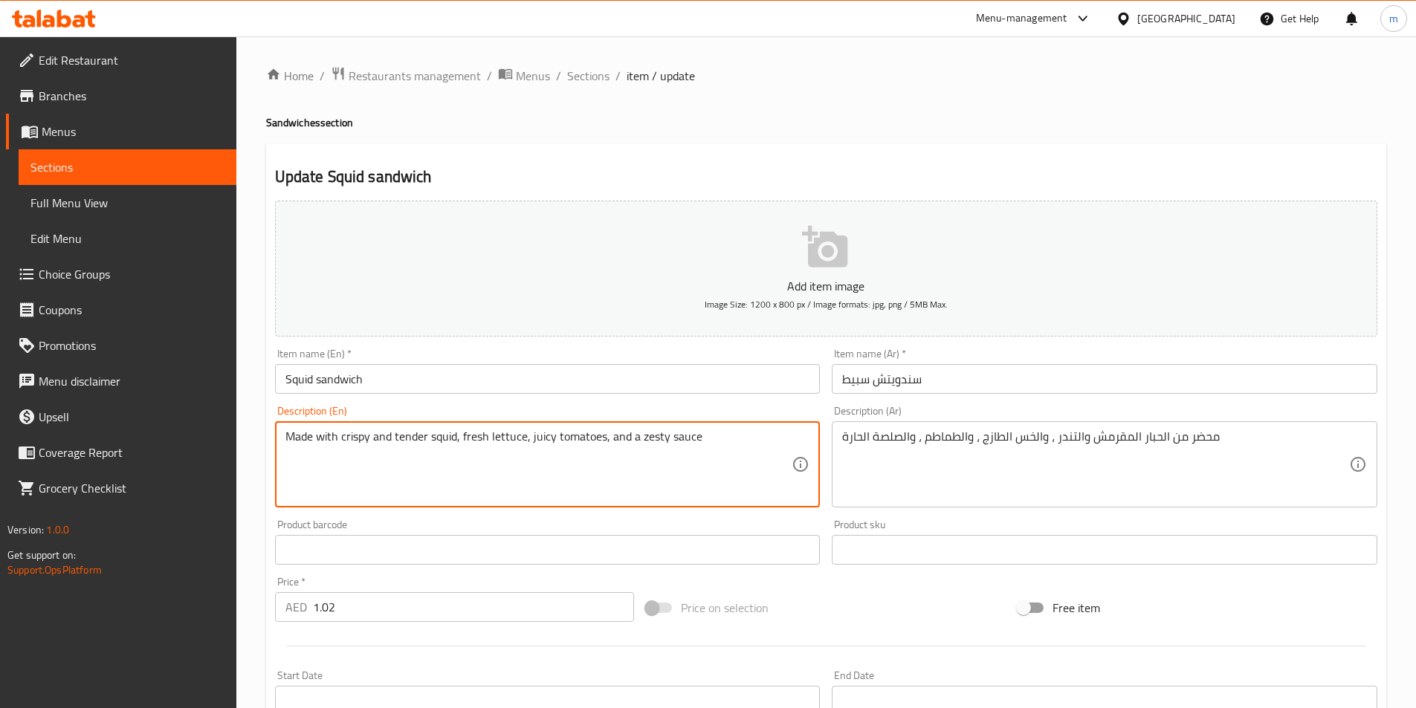
click at [657, 432] on textarea "Made with crispy and tender squid, fresh lettuce, juicy tomatoes, and a zesty s…" at bounding box center [538, 464] width 507 height 71
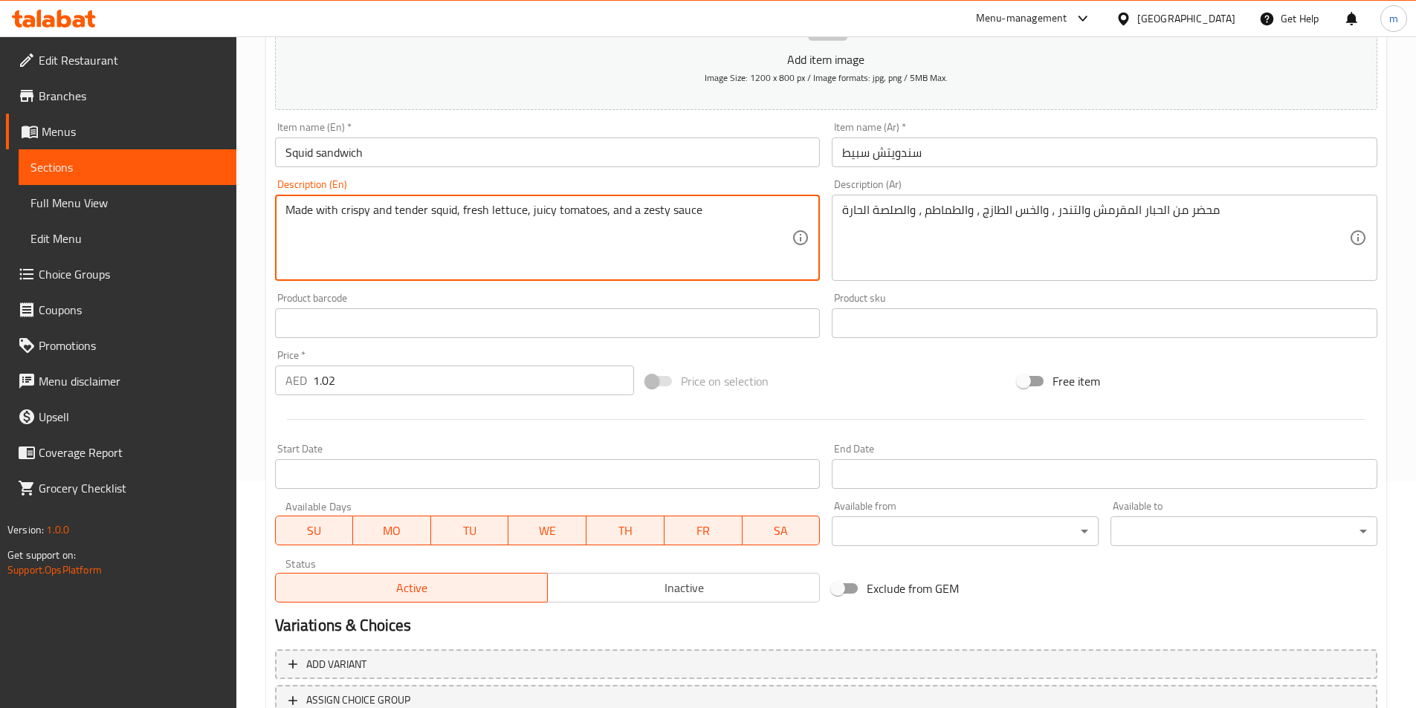
scroll to position [342, 0]
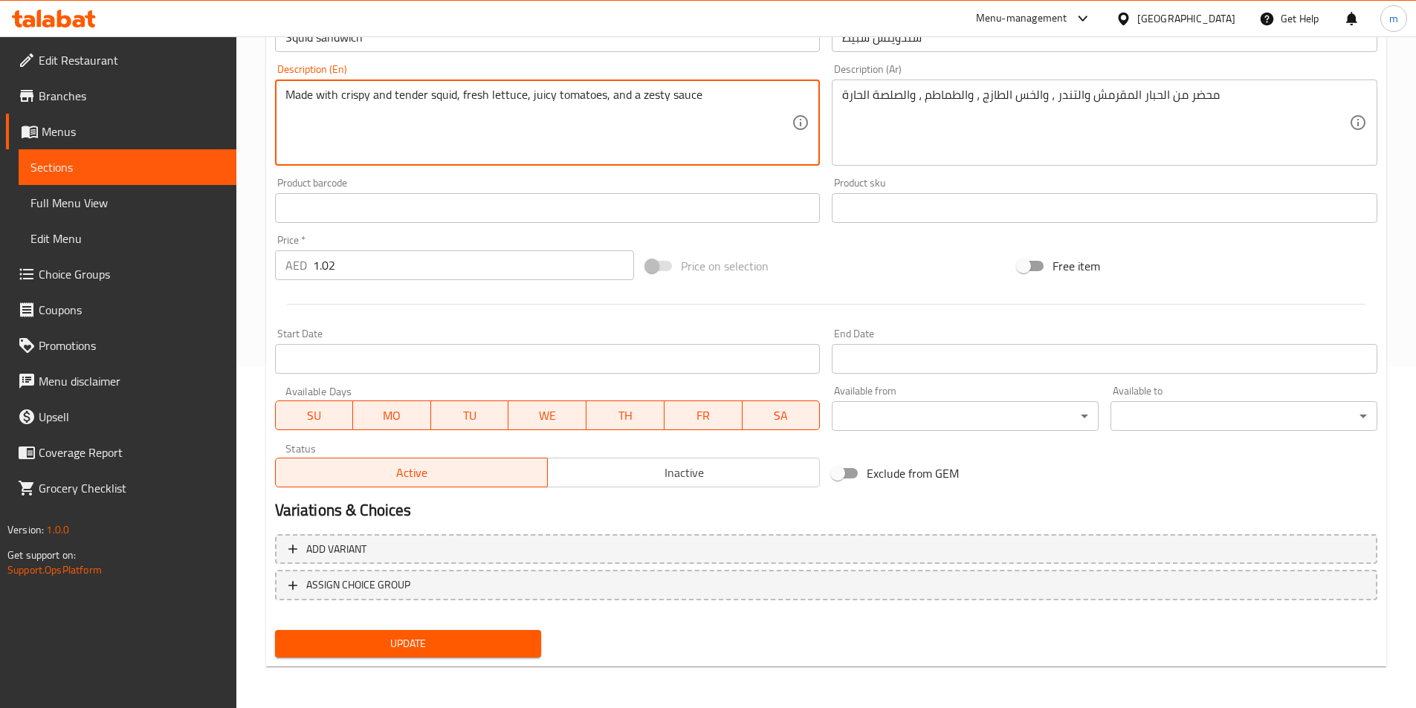
click at [377, 659] on div "Update" at bounding box center [408, 643] width 279 height 39
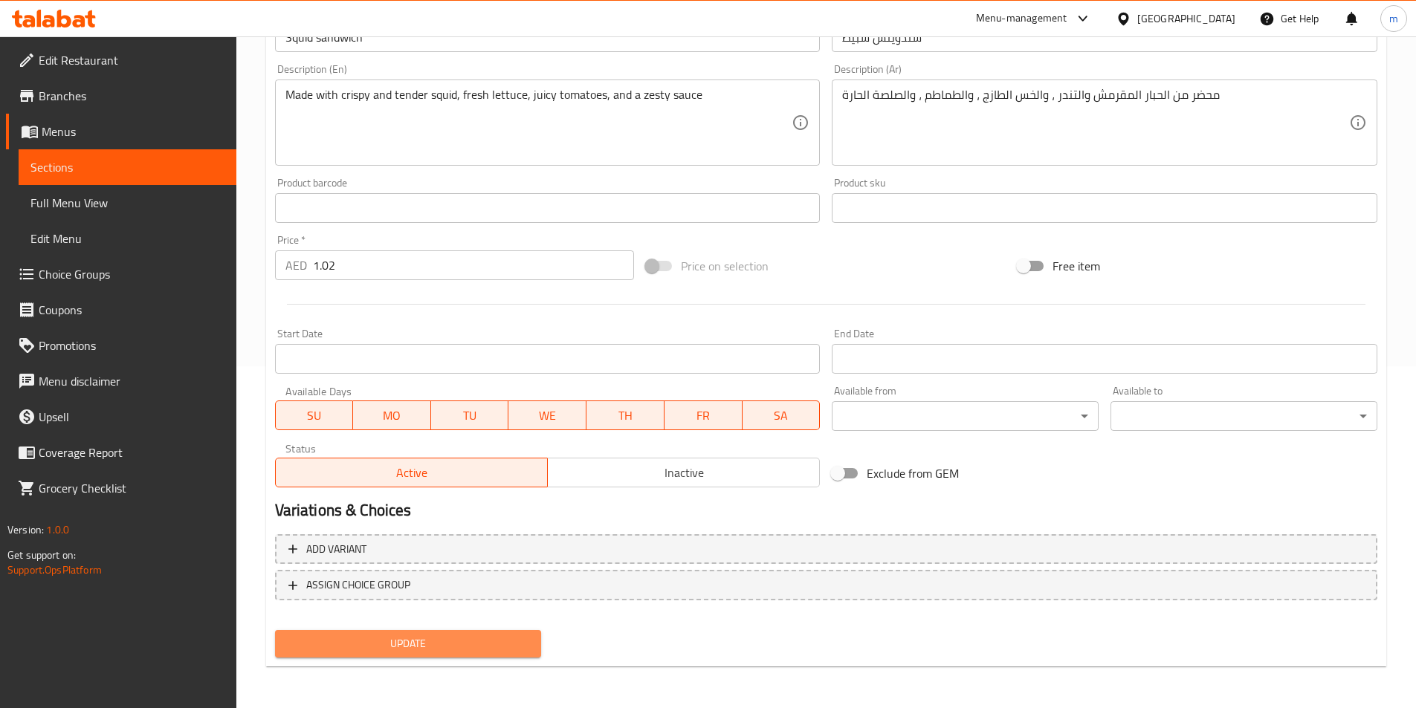
click at [392, 650] on span "Update" at bounding box center [408, 644] width 243 height 19
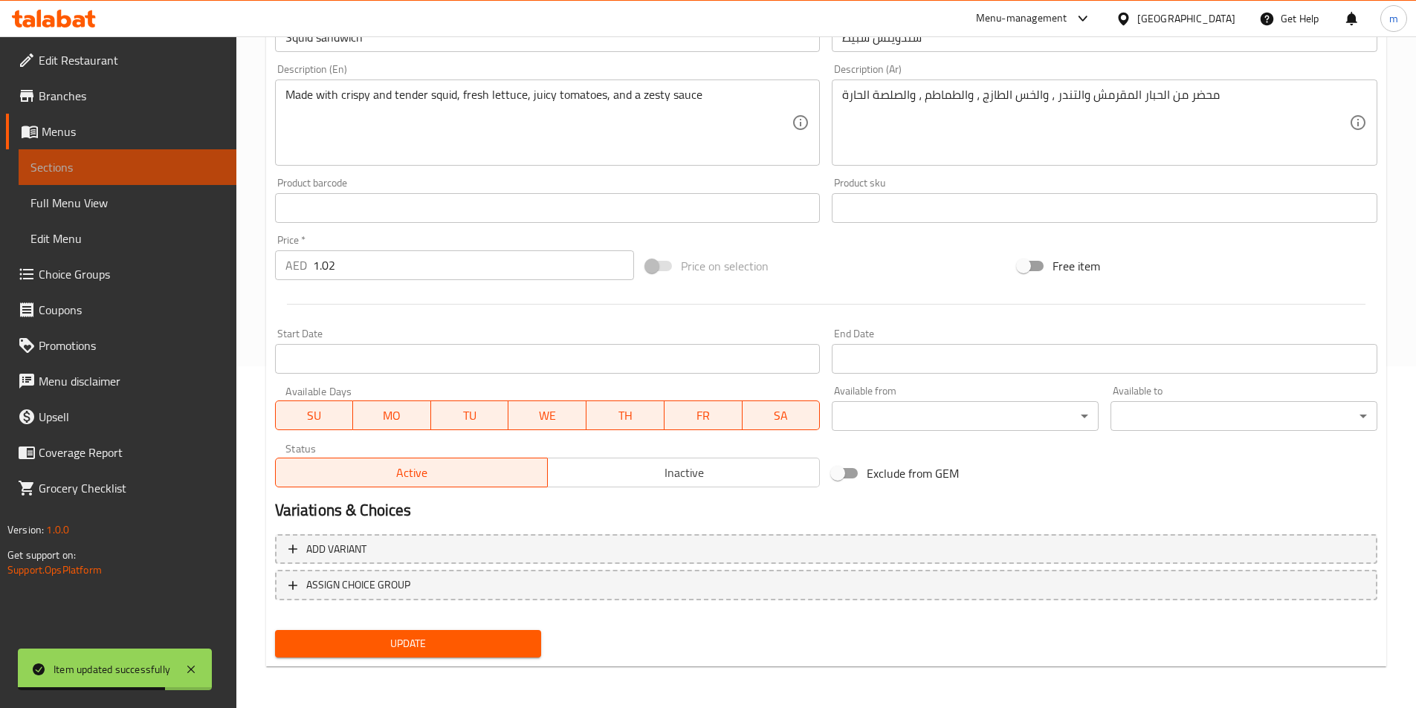
click at [96, 164] on span "Sections" at bounding box center [127, 167] width 194 height 18
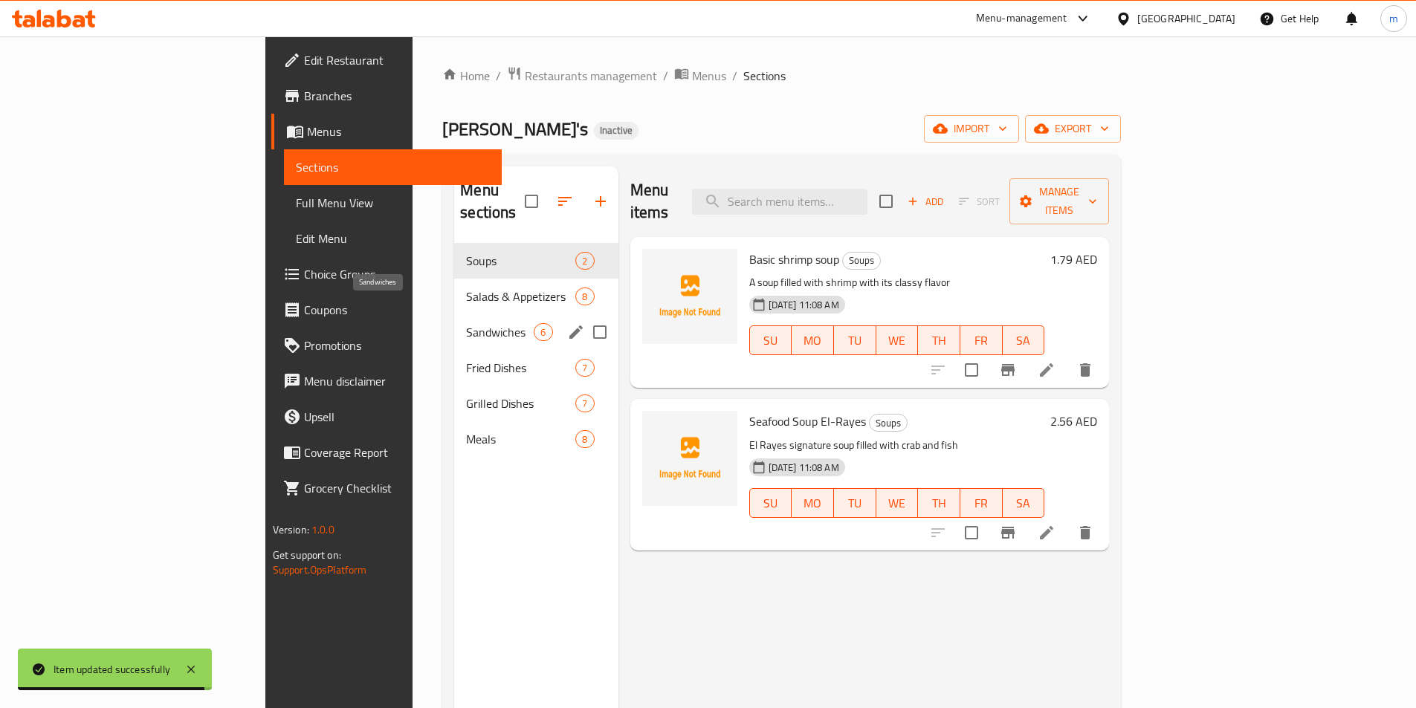
click at [466, 323] on span "Sandwiches" at bounding box center [500, 332] width 68 height 18
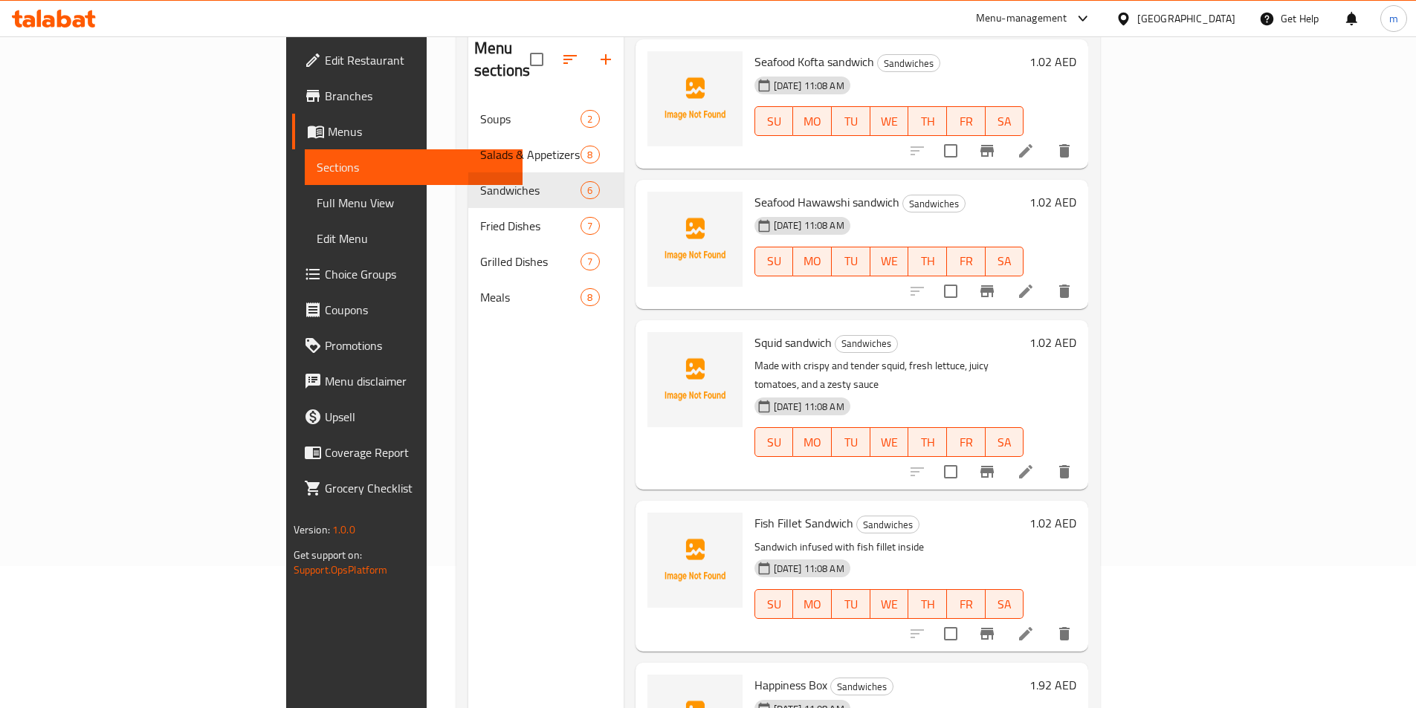
scroll to position [149, 0]
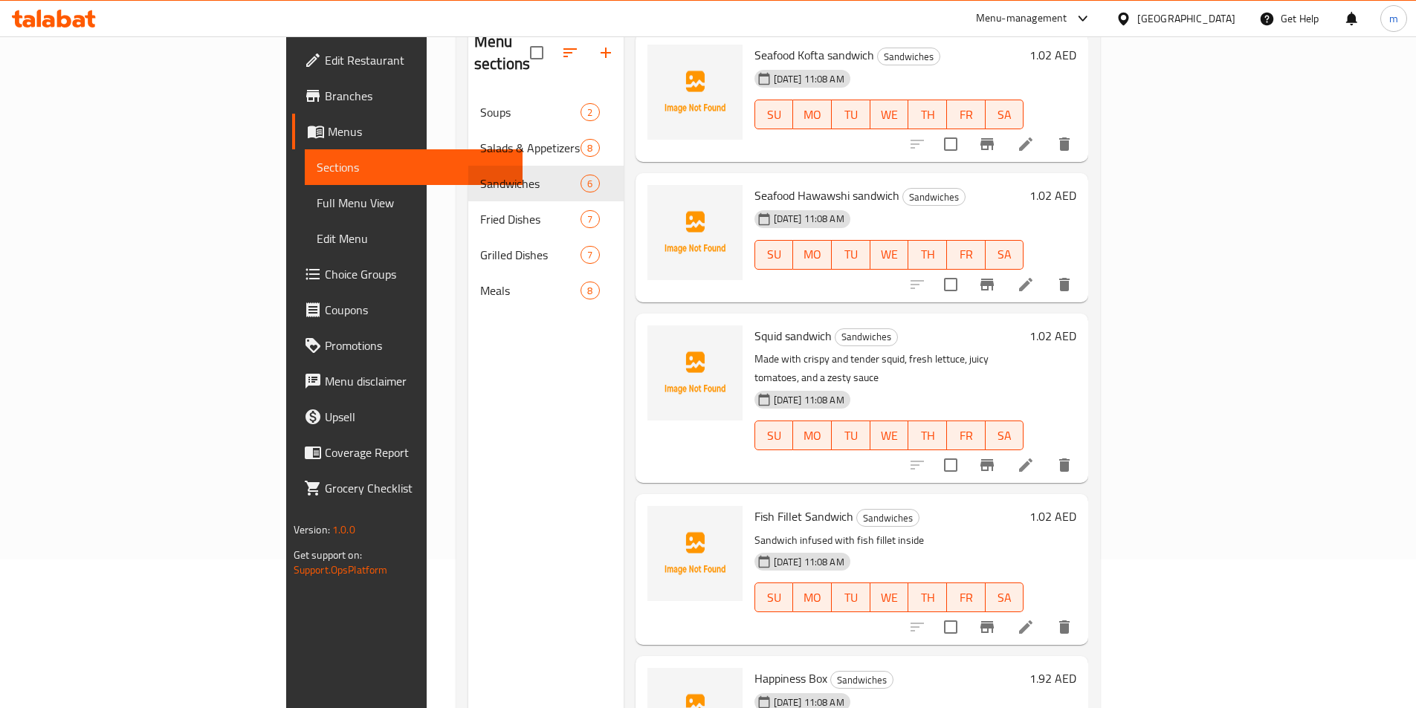
click at [1032, 620] on icon at bounding box center [1025, 626] width 13 height 13
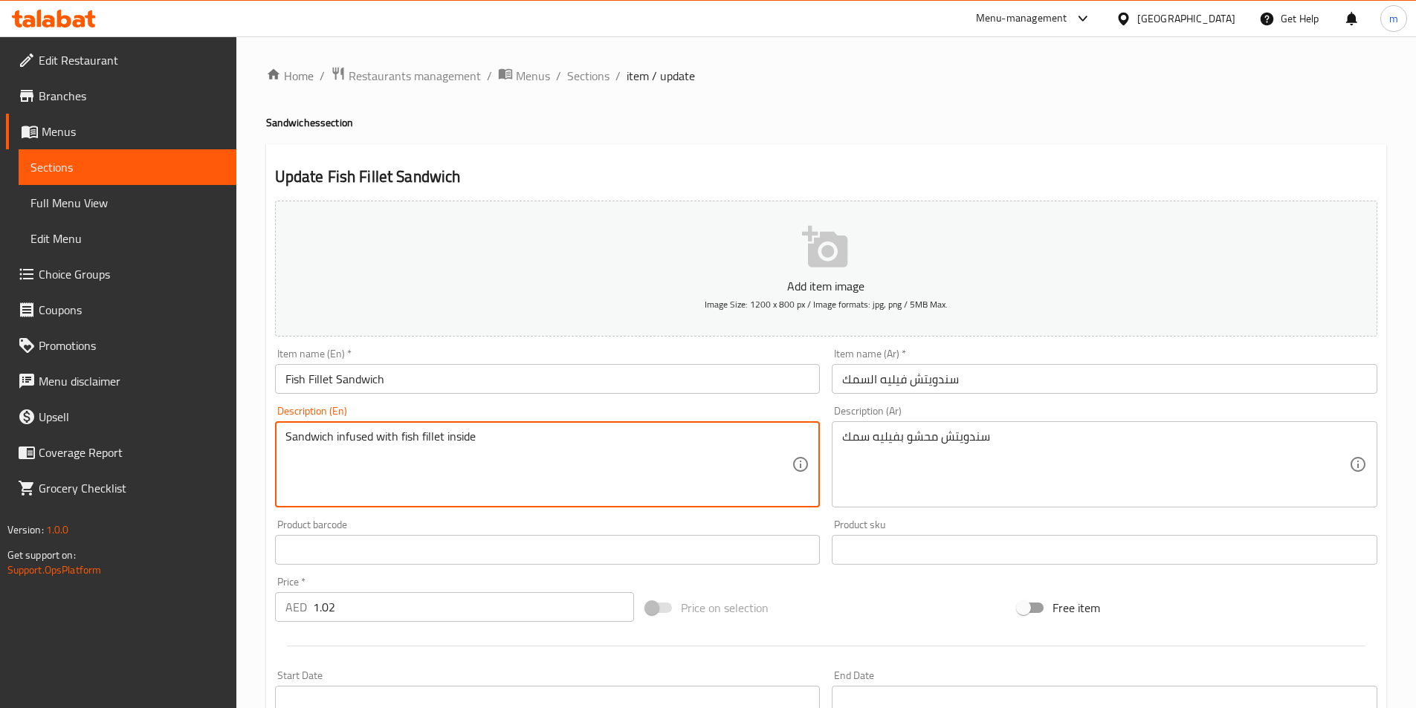
drag, startPoint x: 405, startPoint y: 436, endPoint x: 8, endPoint y: 434, distance: 396.8
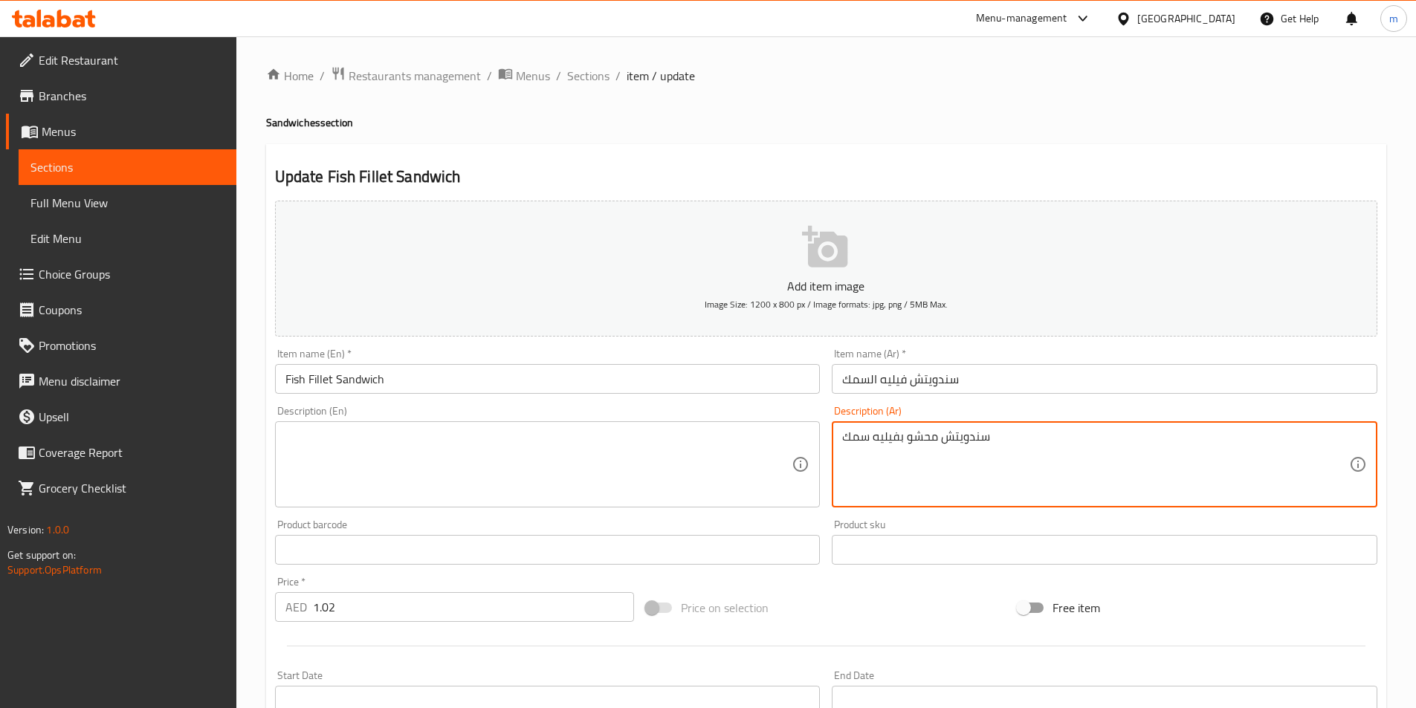
click at [907, 445] on textarea "سندويتش محشو بفيليه سمك" at bounding box center [1095, 464] width 507 height 71
drag, startPoint x: 568, startPoint y: 470, endPoint x: 565, endPoint y: 451, distance: 19.5
click at [567, 461] on textarea at bounding box center [538, 464] width 507 height 71
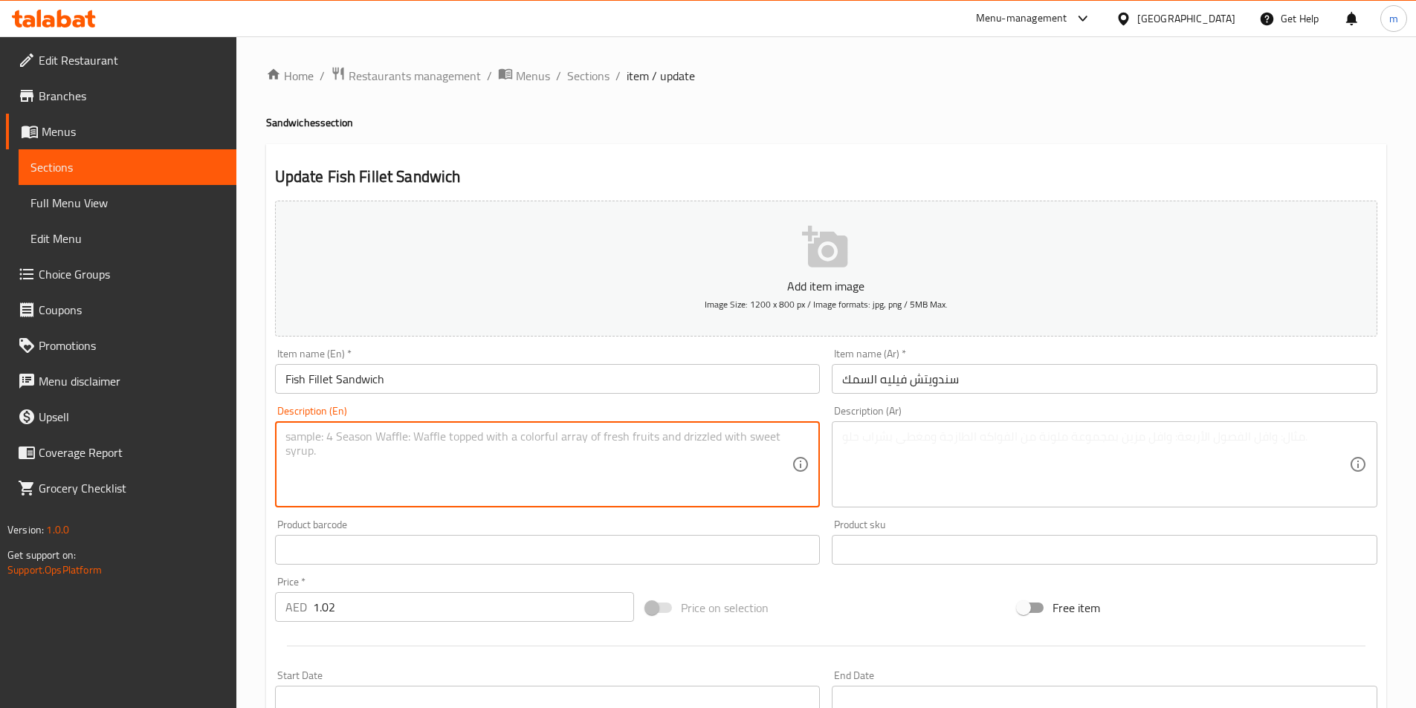
paste textarea "Made with crispy and golden-brown fillet of fresh fish, nestled between two toa…"
type textarea "Made with crispy and golden-brown fillet of fresh fish, nestled between two toa…"
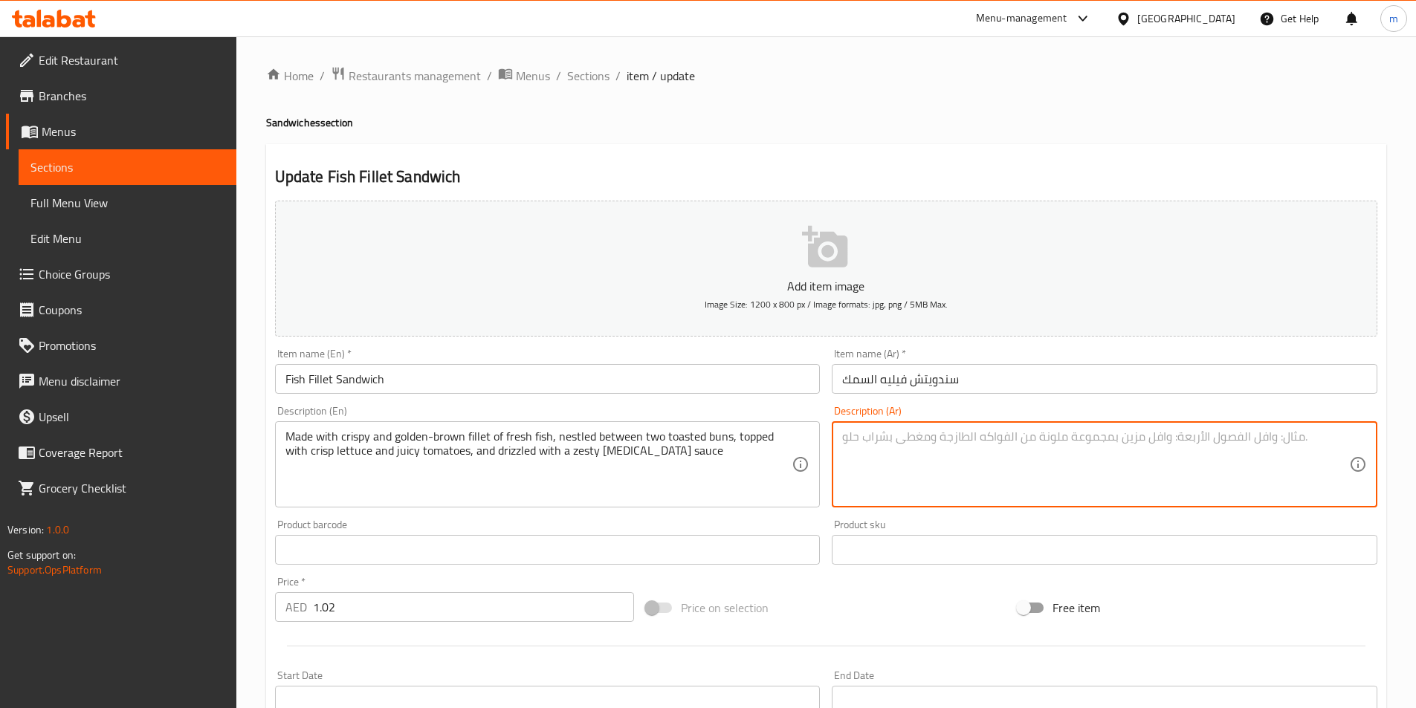
click at [931, 438] on textarea at bounding box center [1095, 464] width 507 height 71
paste textarea "محضرة من شرائح السمك الطازجة المقرمشة ذات اللون البني الذهبي ، بين قطعتين من ال…"
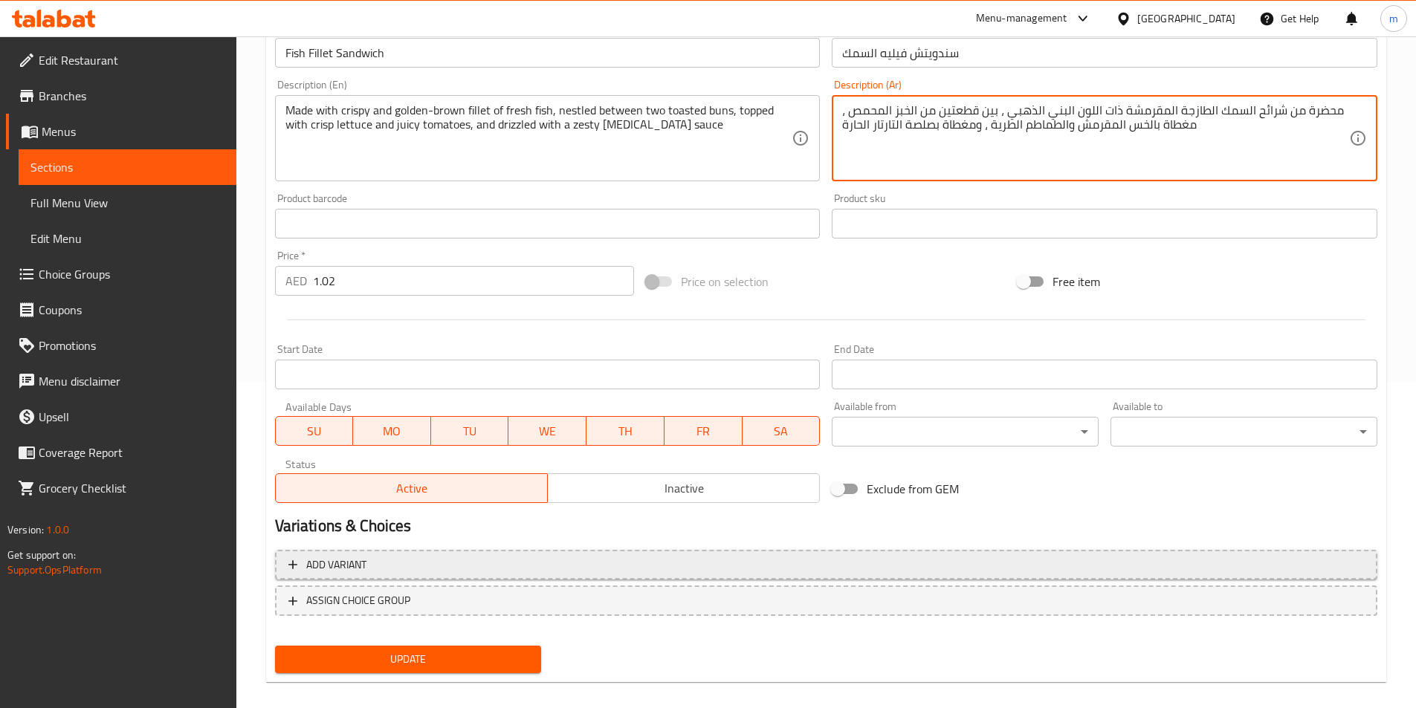
scroll to position [342, 0]
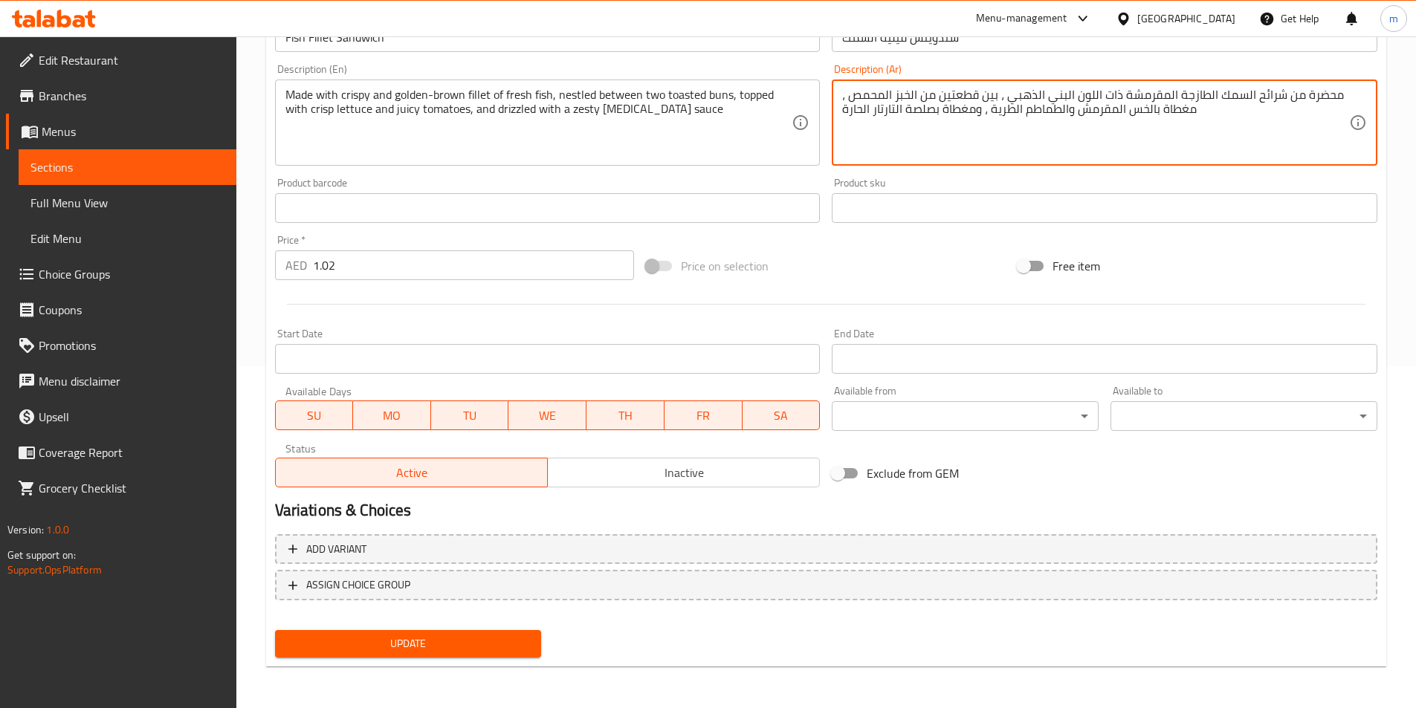
type textarea "محضرة من شرائح السمك الطازجة المقرمشة ذات اللون البني الذهبي ، بين قطعتين من ال…"
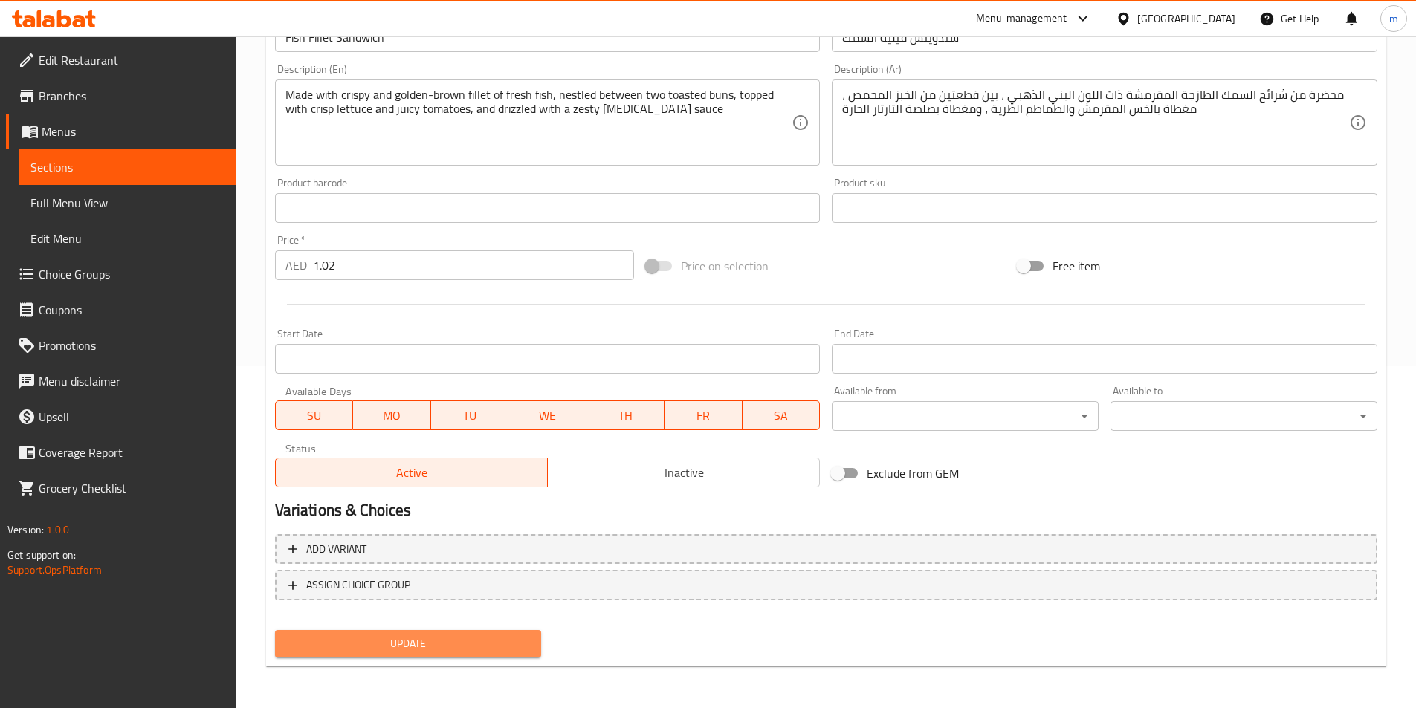
click at [472, 635] on span "Update" at bounding box center [408, 644] width 243 height 19
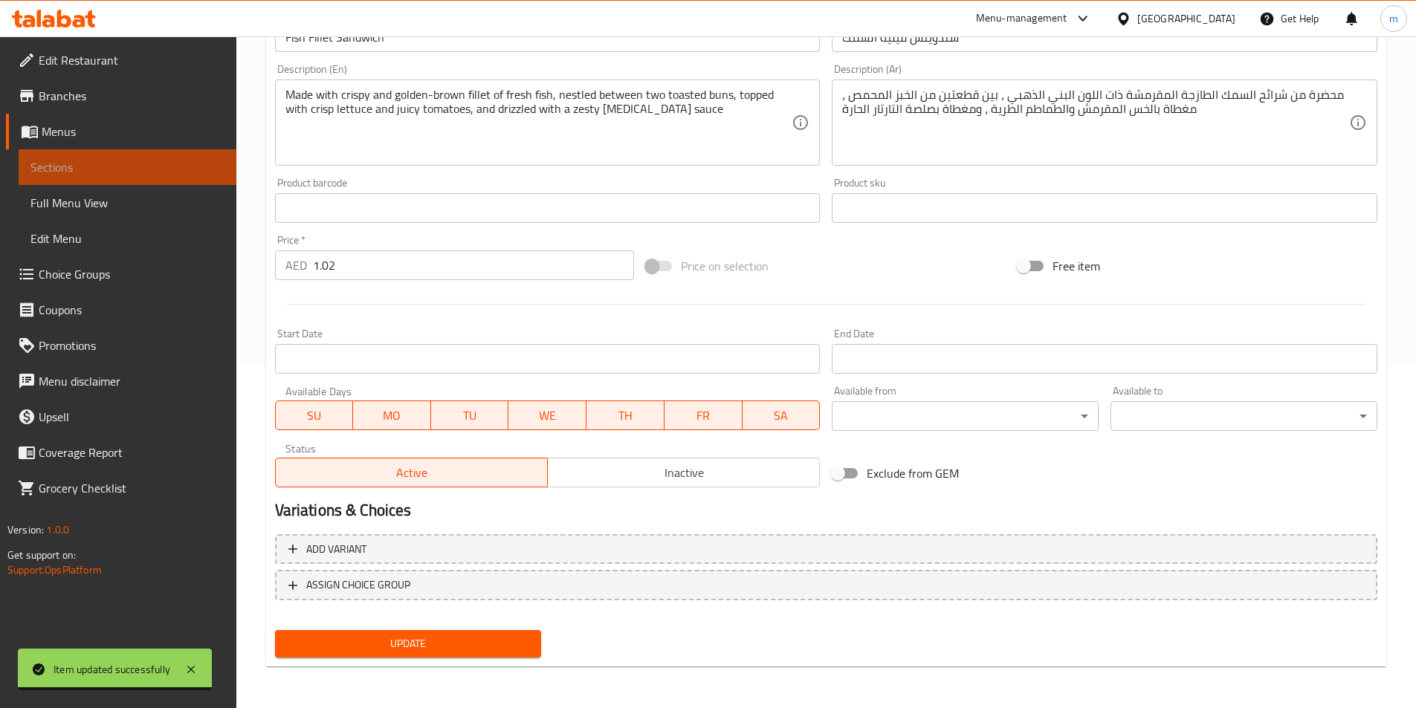
click at [83, 161] on span "Sections" at bounding box center [127, 167] width 194 height 18
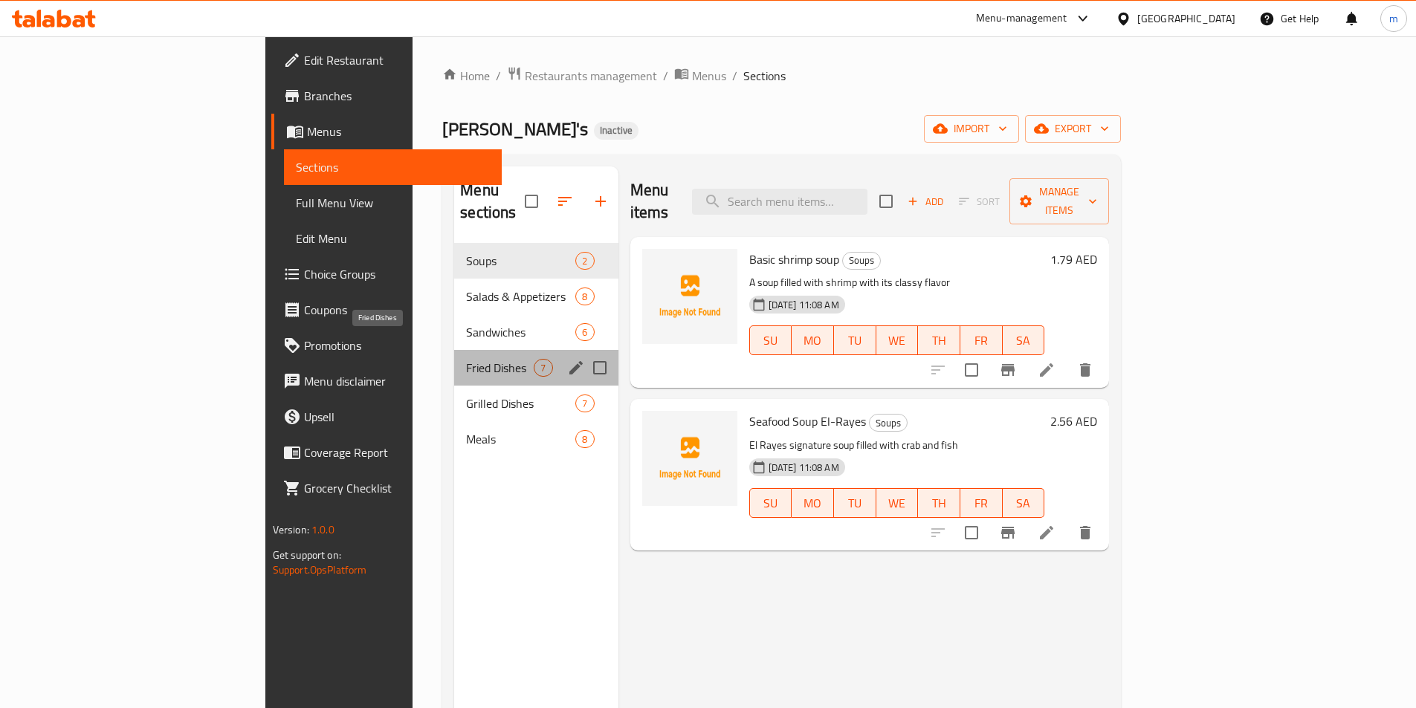
click at [466, 359] on span "Fried Dishes" at bounding box center [500, 368] width 68 height 18
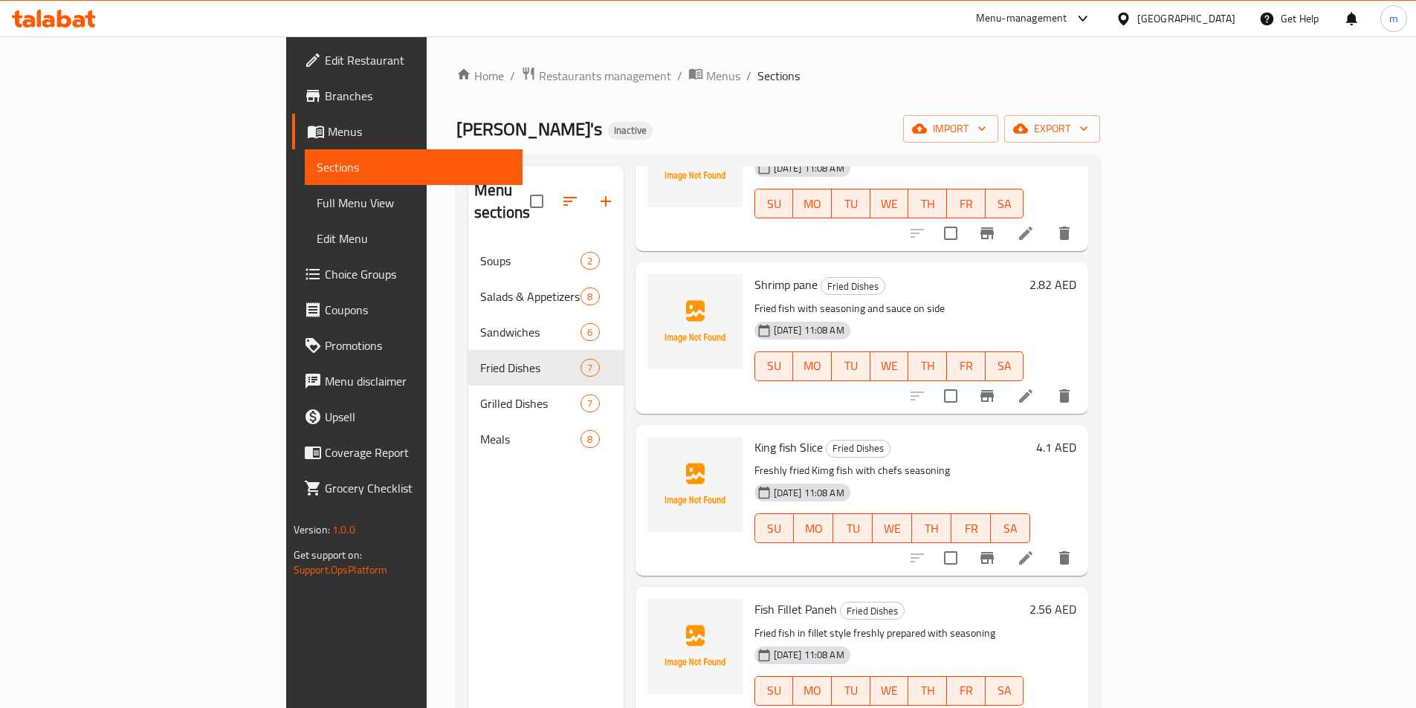
scroll to position [465, 0]
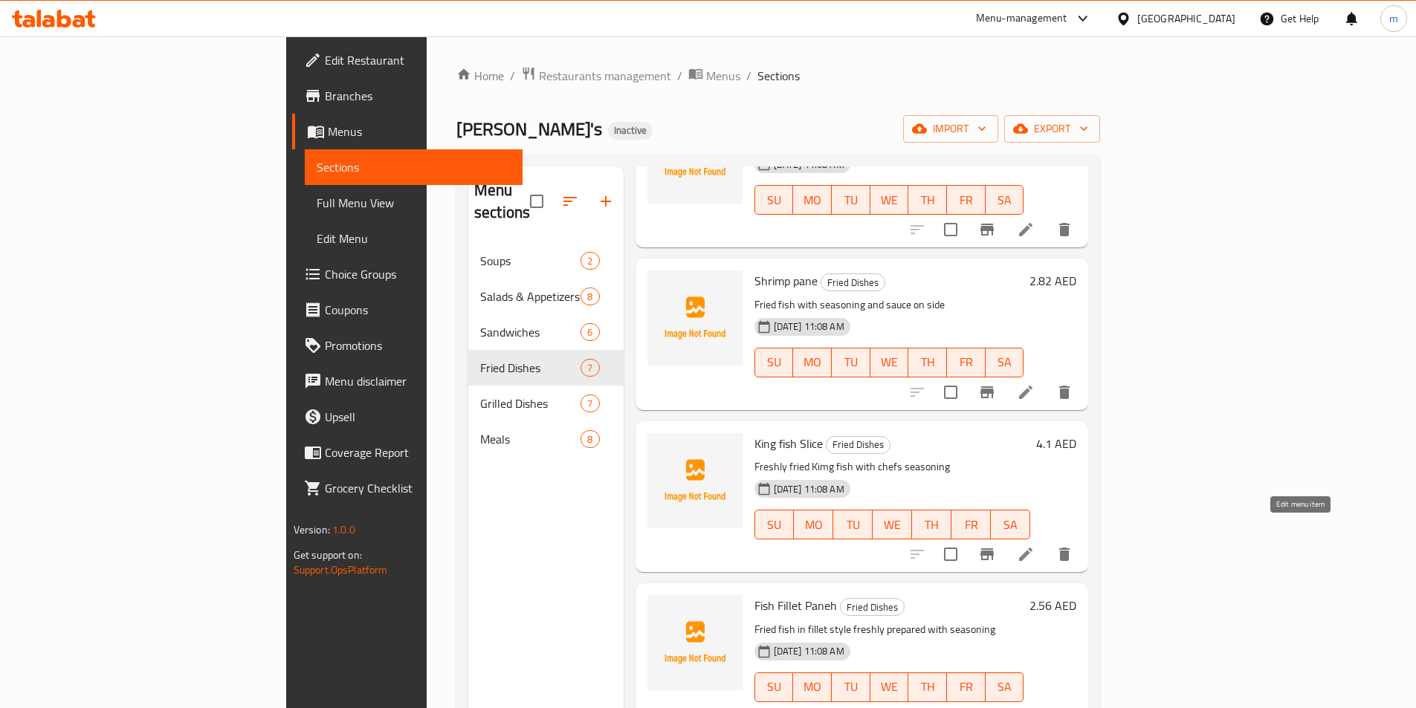
click at [1034, 545] on icon at bounding box center [1026, 554] width 18 height 18
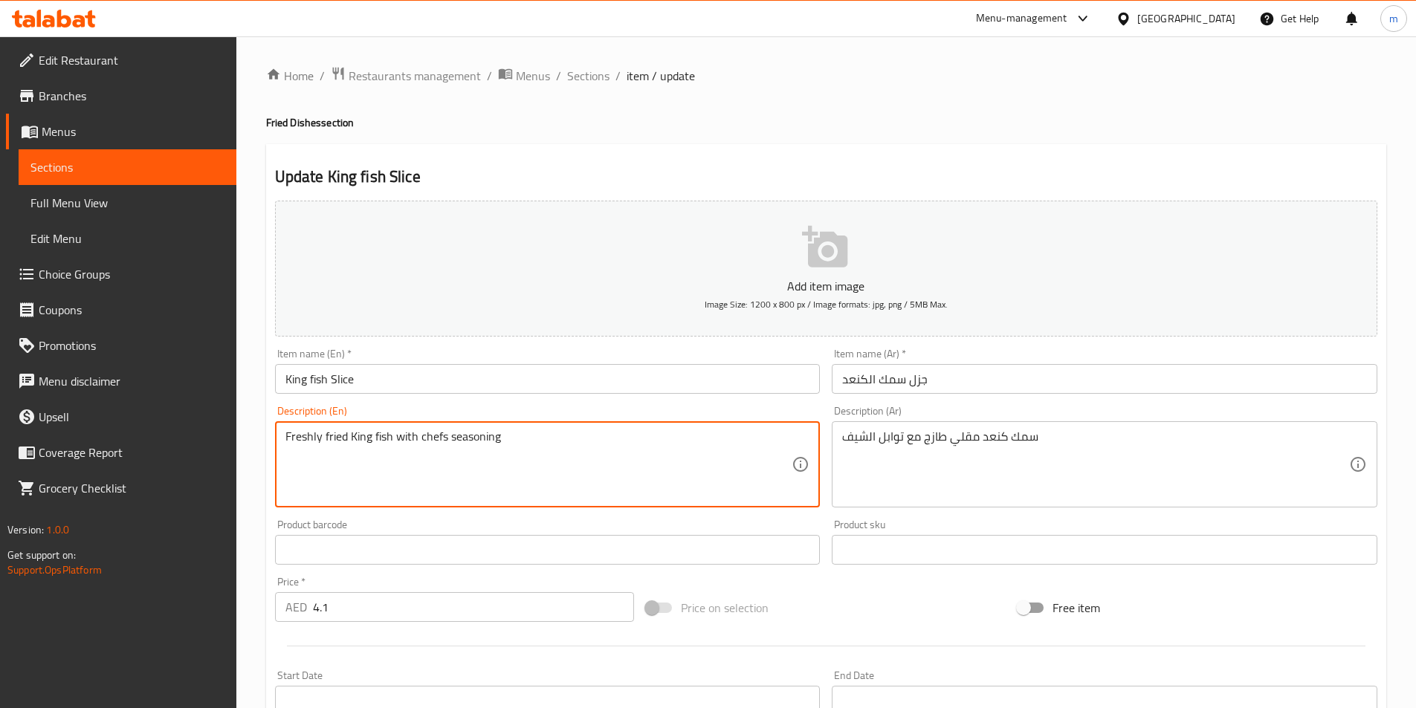
type textarea "Freshly fried King fish with chefs seasoning"
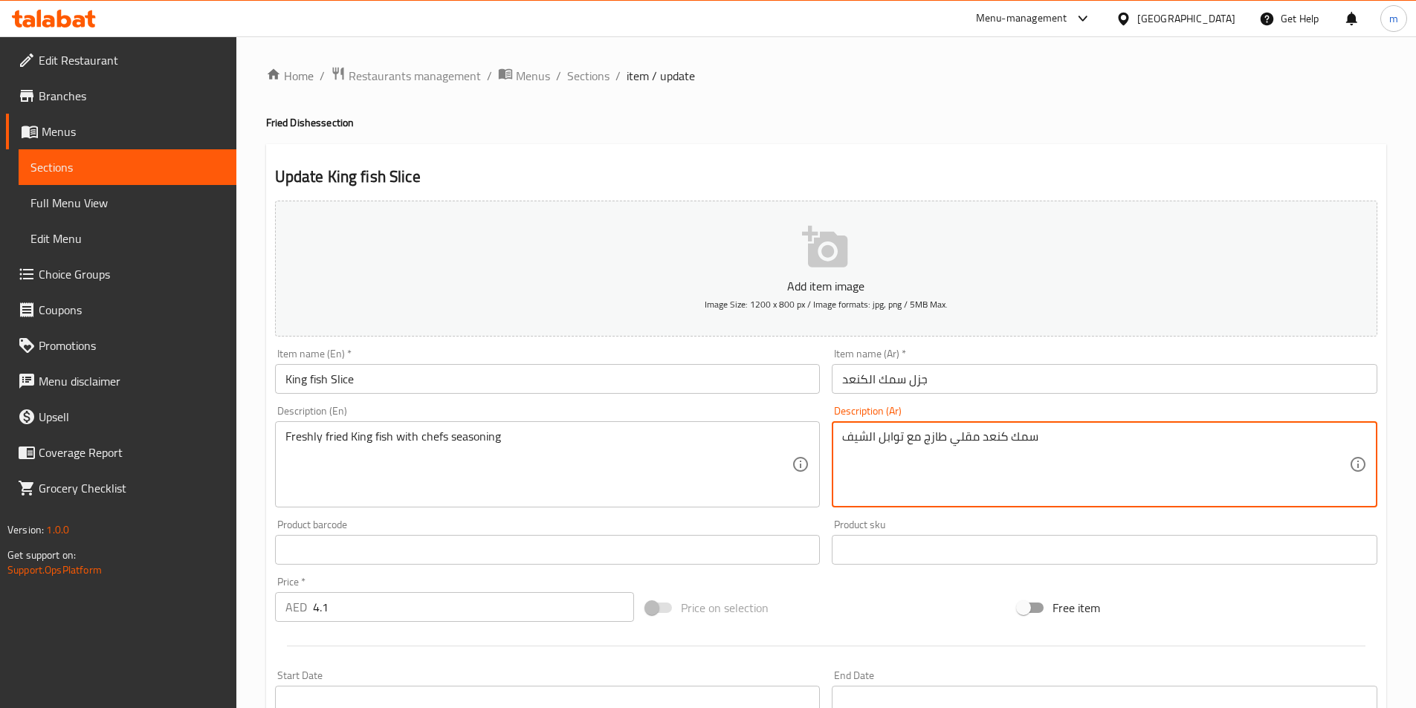
drag, startPoint x: 1005, startPoint y: 441, endPoint x: 982, endPoint y: 444, distance: 22.5
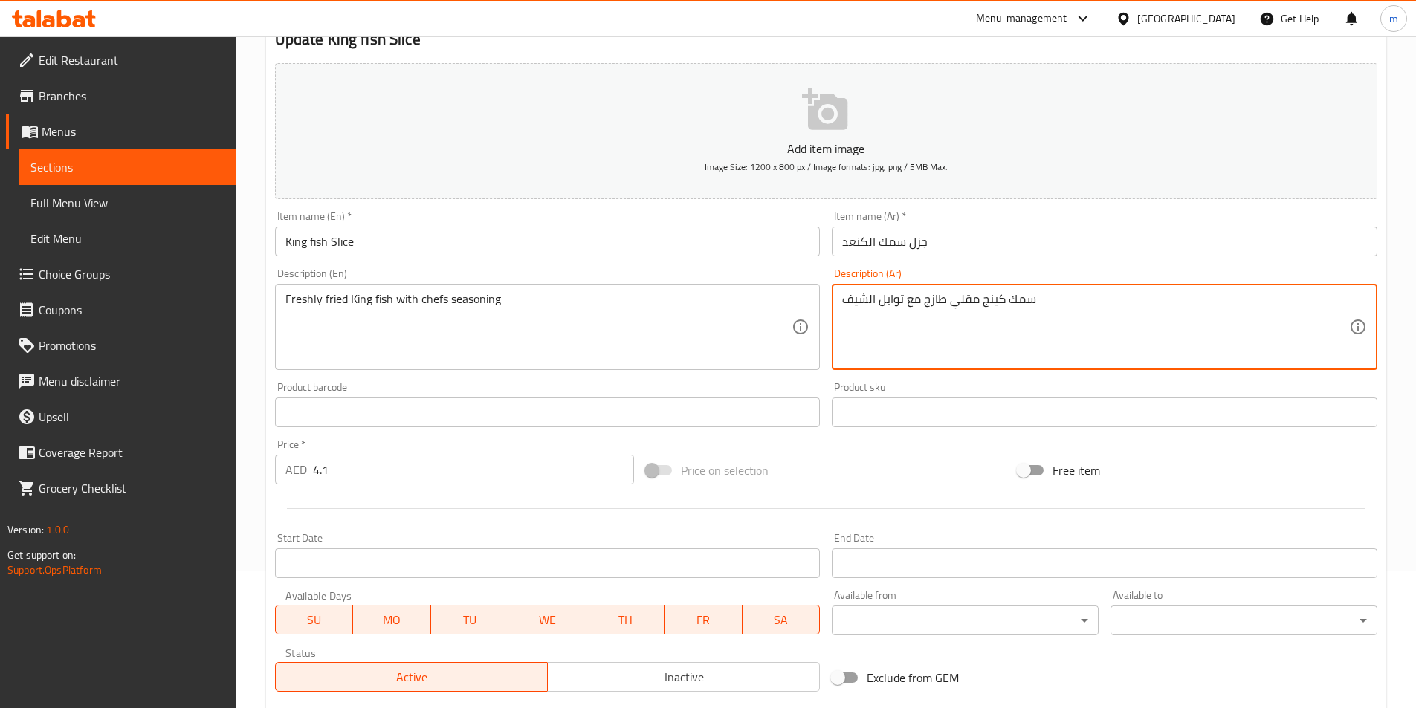
scroll to position [297, 0]
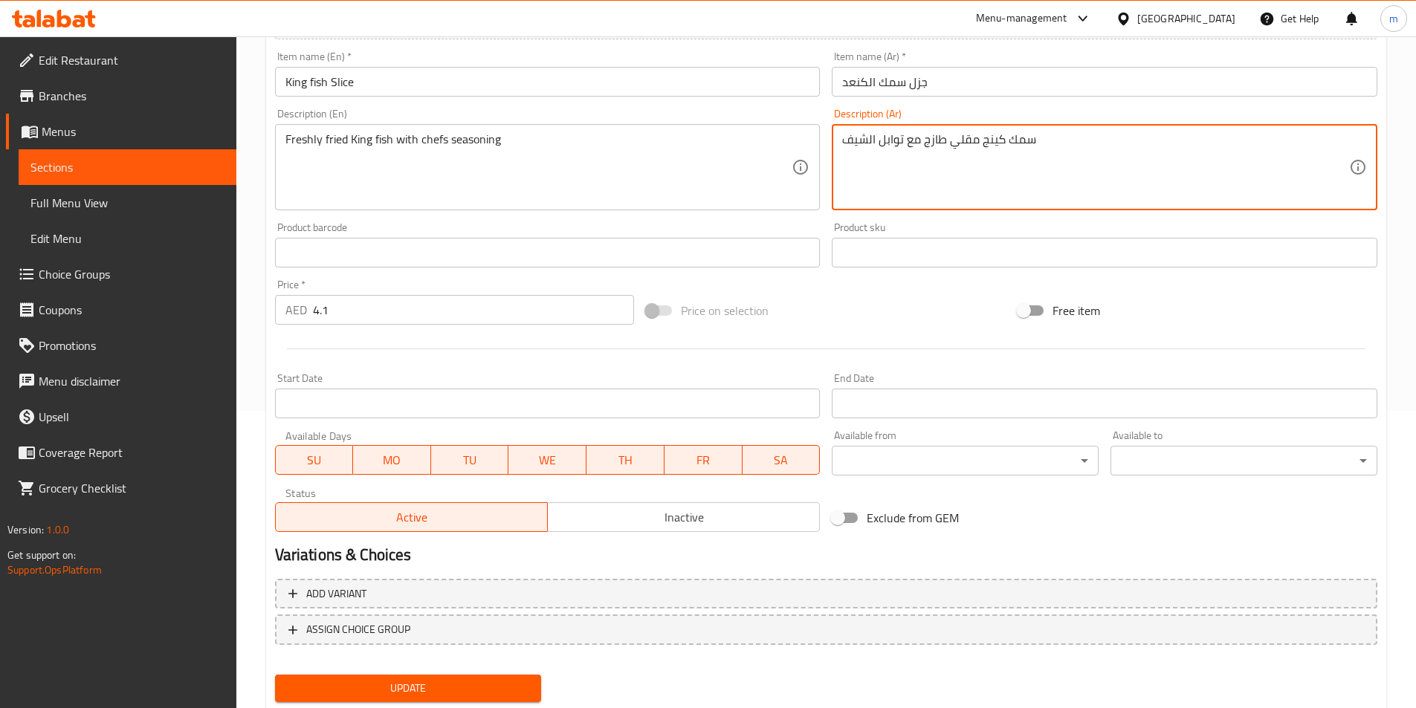
type textarea "سمك كينج مقلي طازج مع توابل الشيف"
click at [412, 686] on span "Update" at bounding box center [408, 688] width 243 height 19
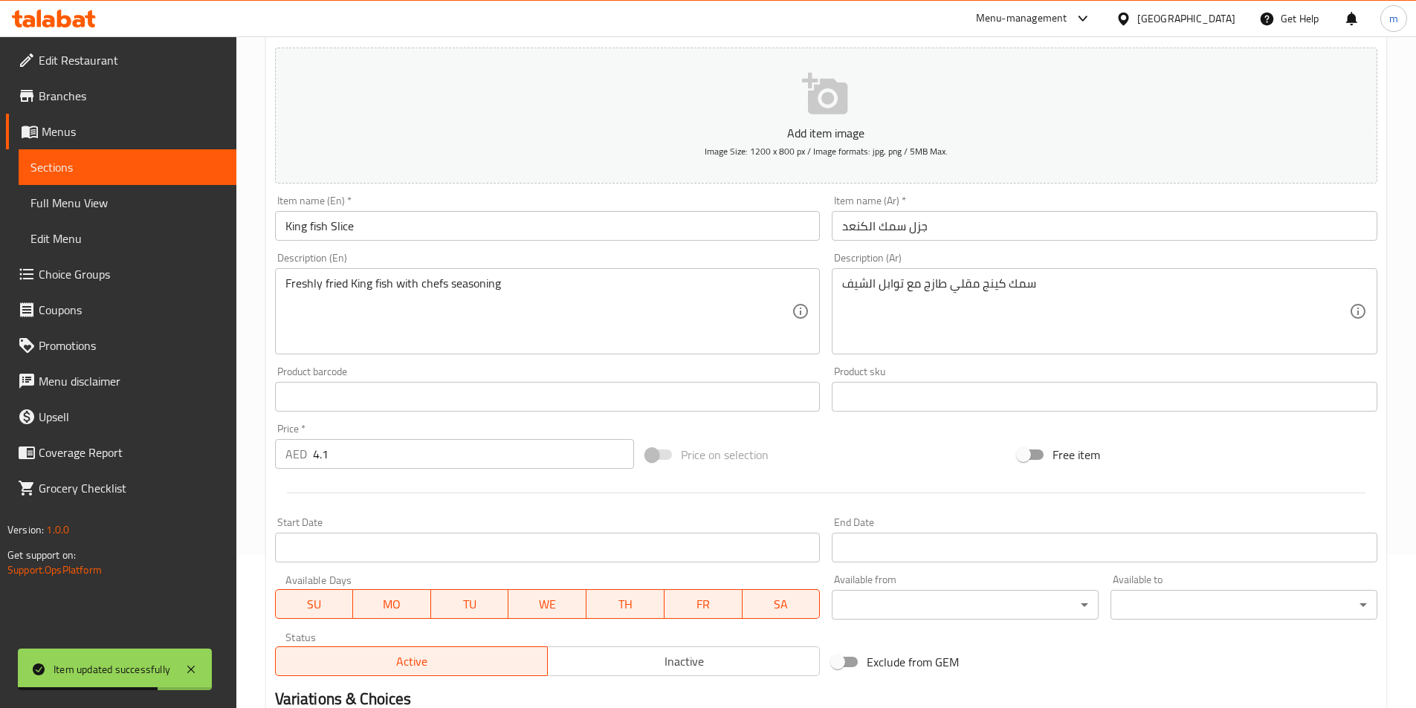
scroll to position [0, 0]
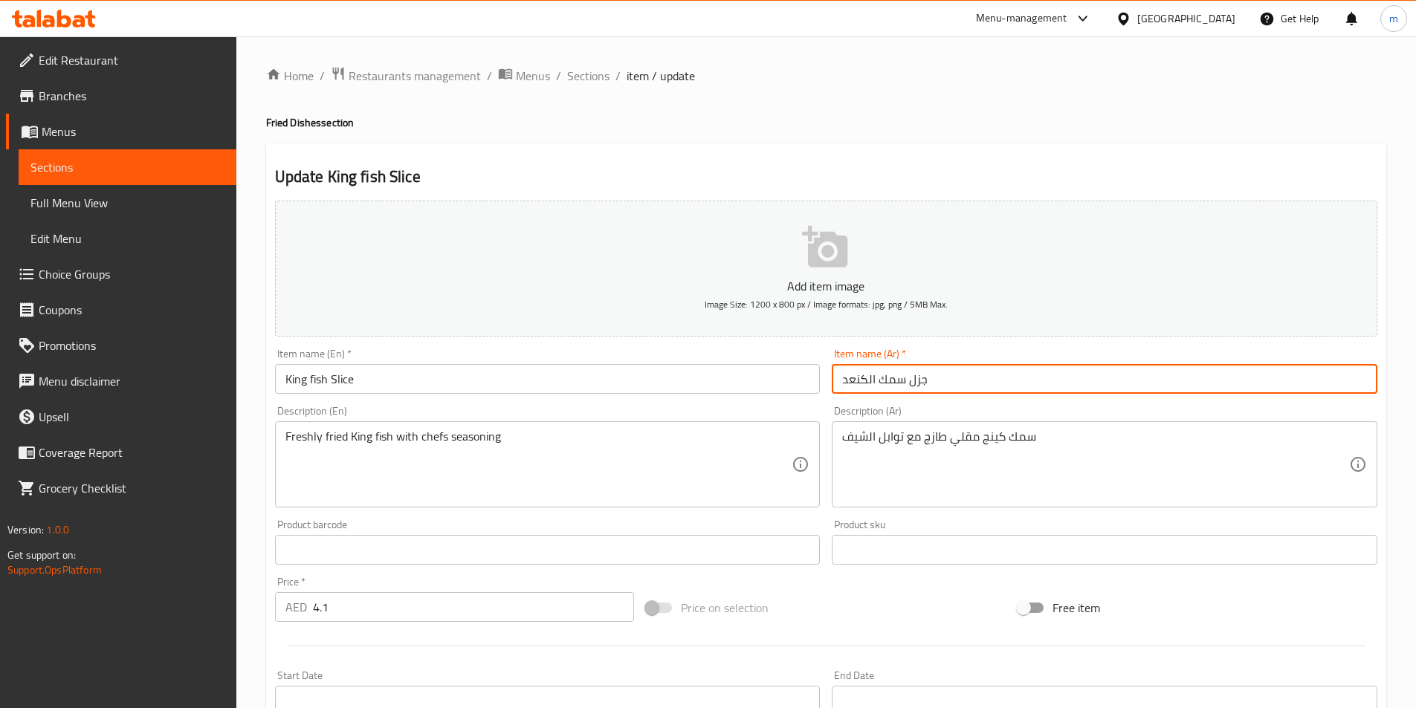
click at [922, 380] on input "جزل سمك الكنعد" at bounding box center [1103, 379] width 545 height 30
type input "شريحة سمك الكنعد"
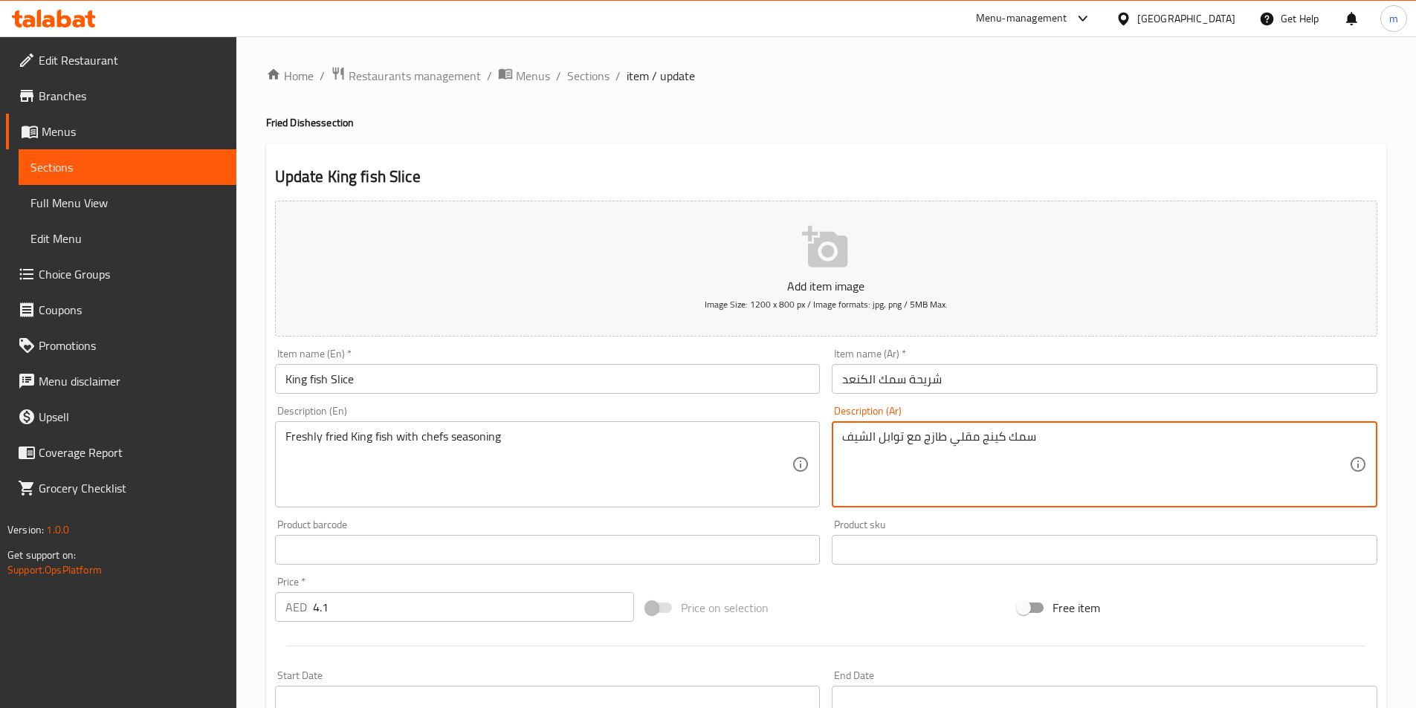
click at [988, 440] on textarea "سمك كينج مقلي طازج مع توابل الشيف" at bounding box center [1095, 464] width 507 height 71
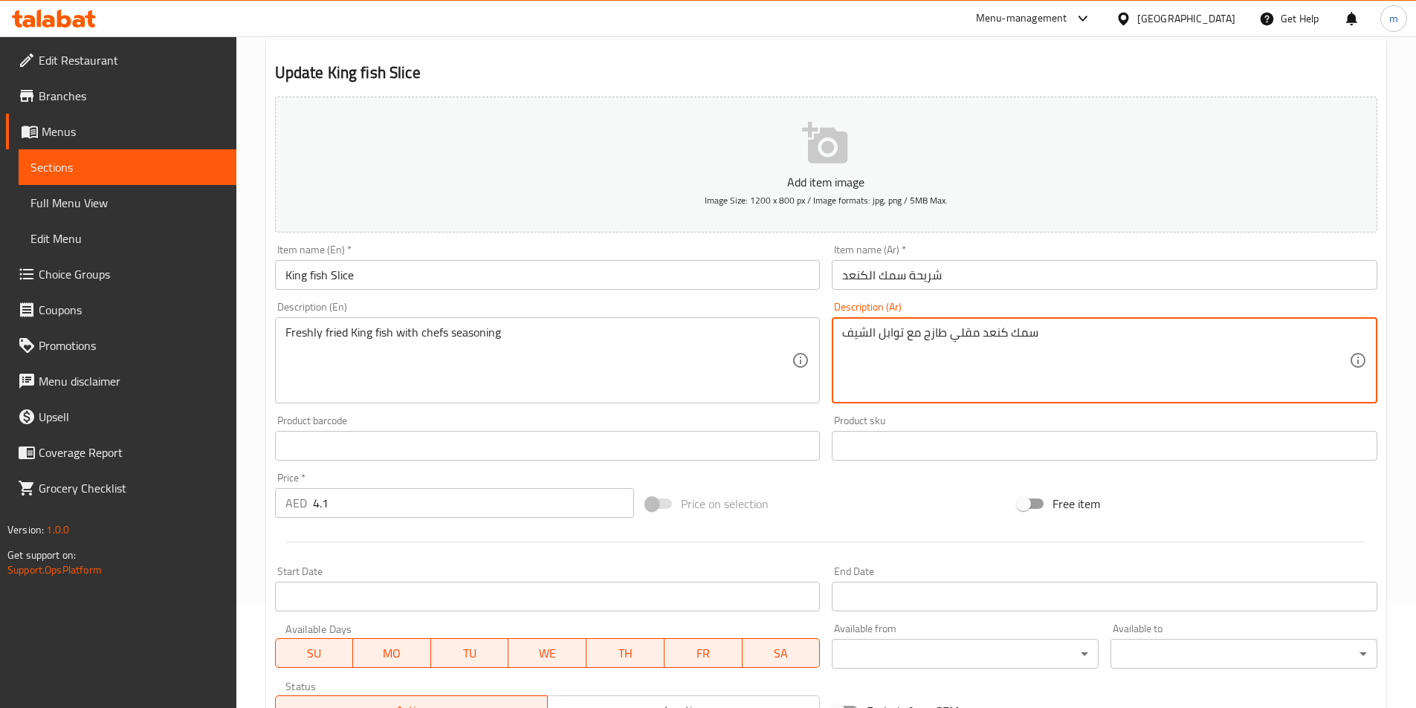
scroll to position [297, 0]
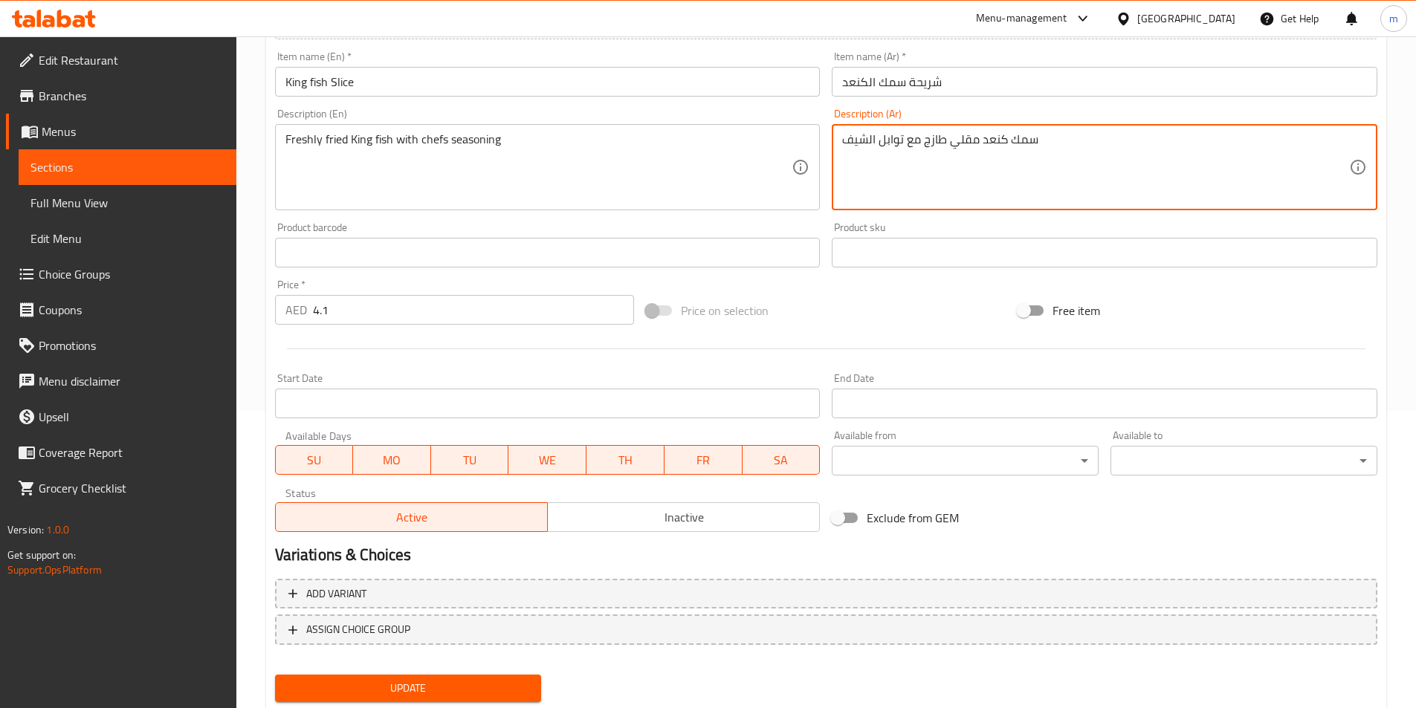
type textarea "سمك كنعد مقلي طازج مع توابل الشيف"
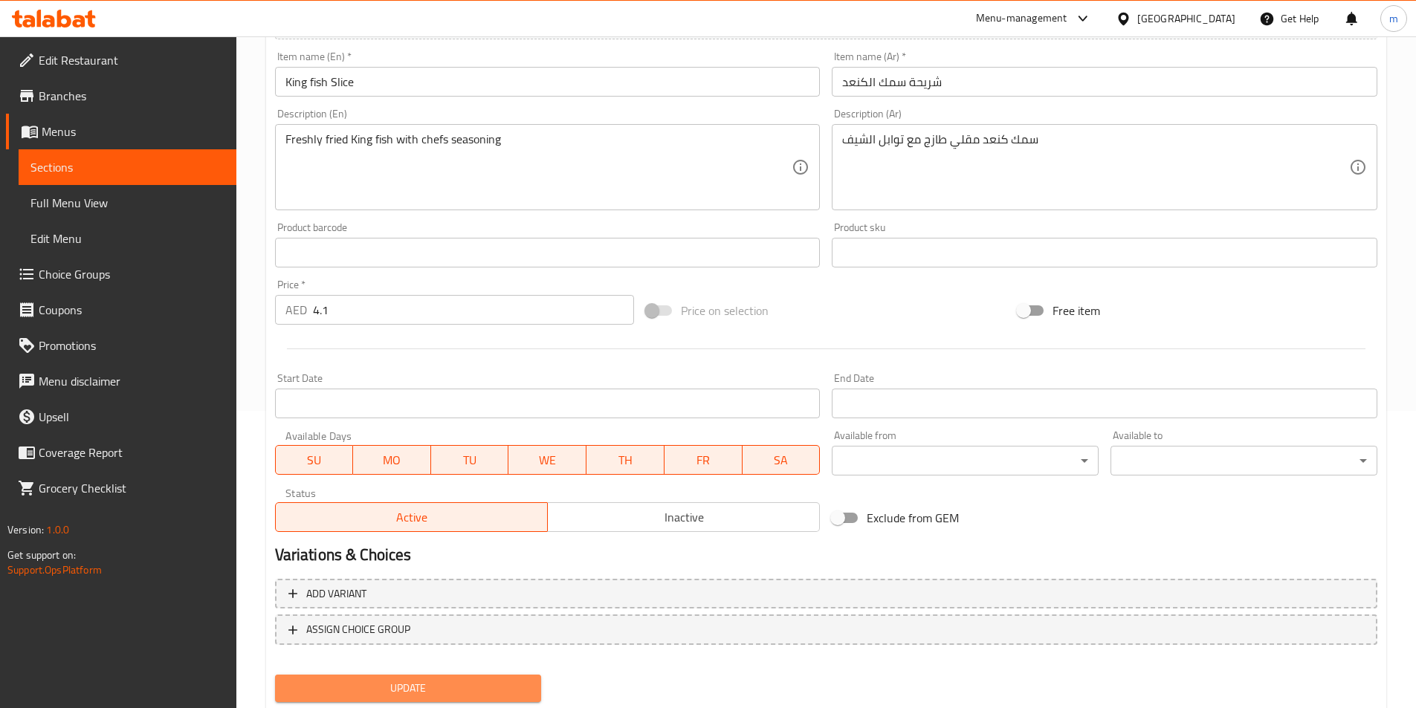
click at [408, 681] on span "Update" at bounding box center [408, 688] width 243 height 19
click at [111, 172] on span "Sections" at bounding box center [127, 167] width 194 height 18
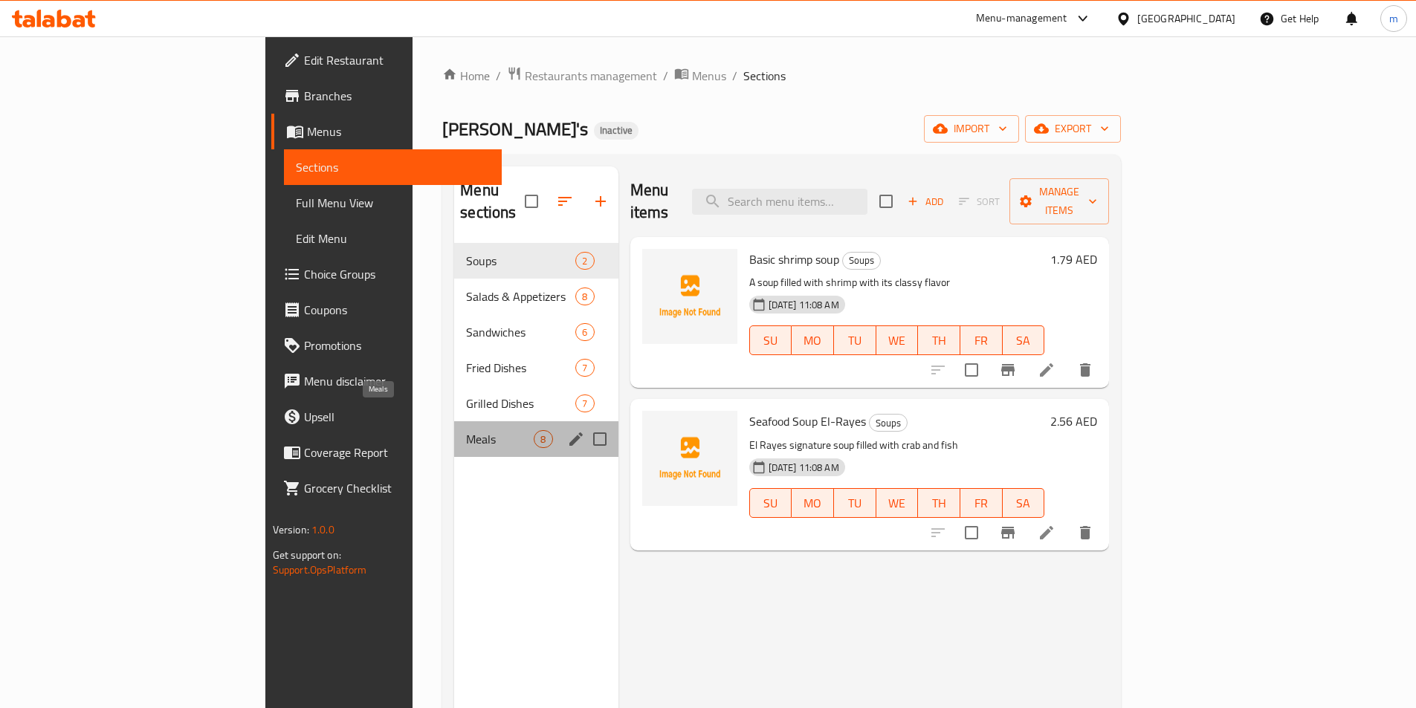
click at [466, 430] on span "Meals" at bounding box center [500, 439] width 68 height 18
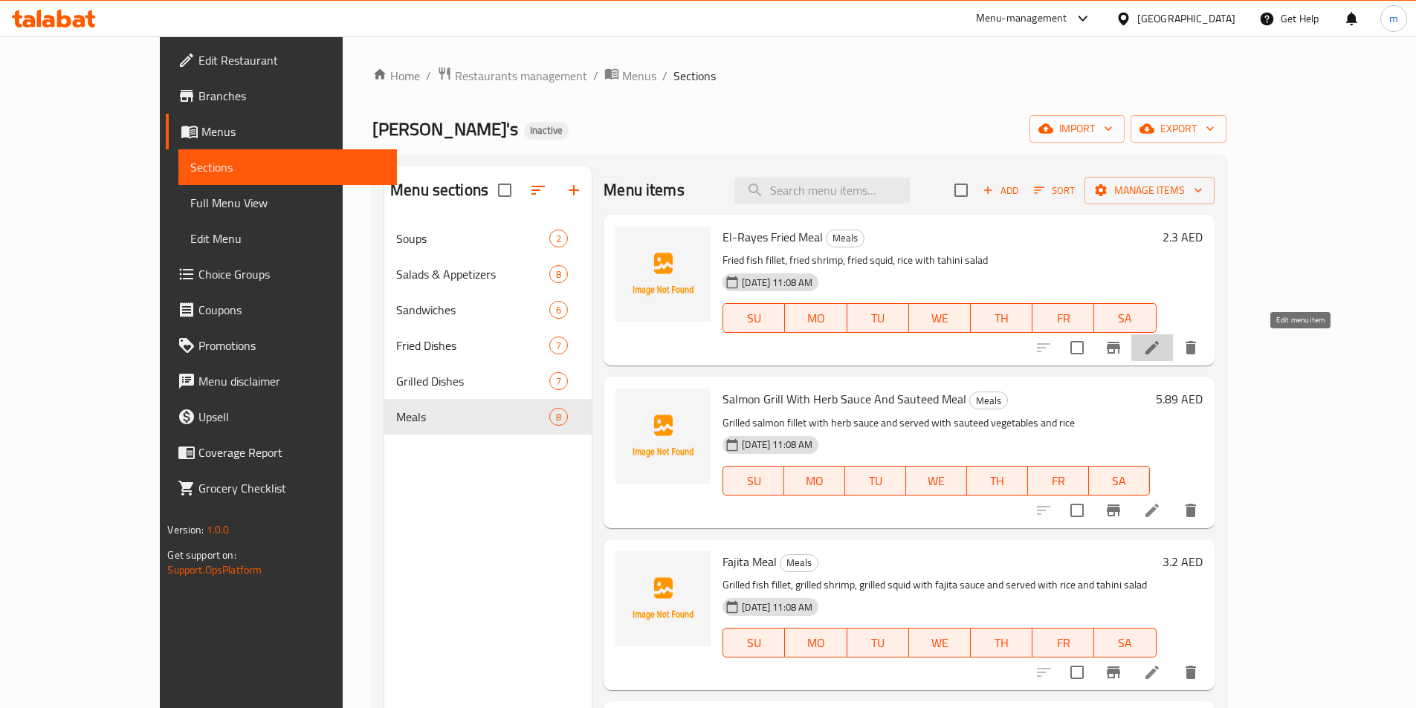
click at [1158, 346] on icon at bounding box center [1151, 347] width 13 height 13
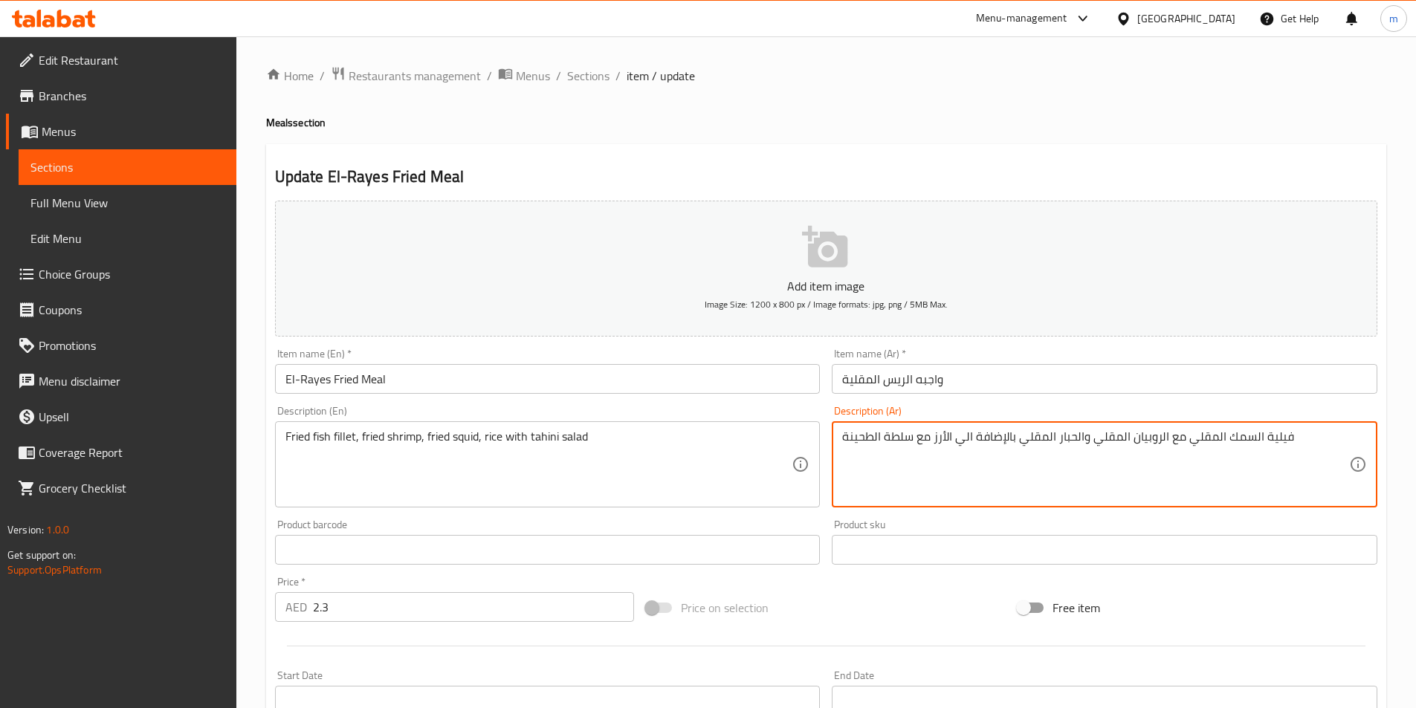
drag, startPoint x: 1018, startPoint y: 442, endPoint x: 833, endPoint y: 444, distance: 185.0
click at [1009, 441] on textarea "فيلية السمك المقلي مع الروبيان المقلي والحبار المقلي بالإضافة الي الأرز مع سلطة…" at bounding box center [1095, 464] width 507 height 71
drag, startPoint x: 1015, startPoint y: 441, endPoint x: 953, endPoint y: 444, distance: 62.5
click at [953, 444] on textarea "فيلية السمك المقلي مع الروبيان المقلي والحبار المقلي بالإضافة الي الأرز مع سلطة…" at bounding box center [1095, 464] width 507 height 71
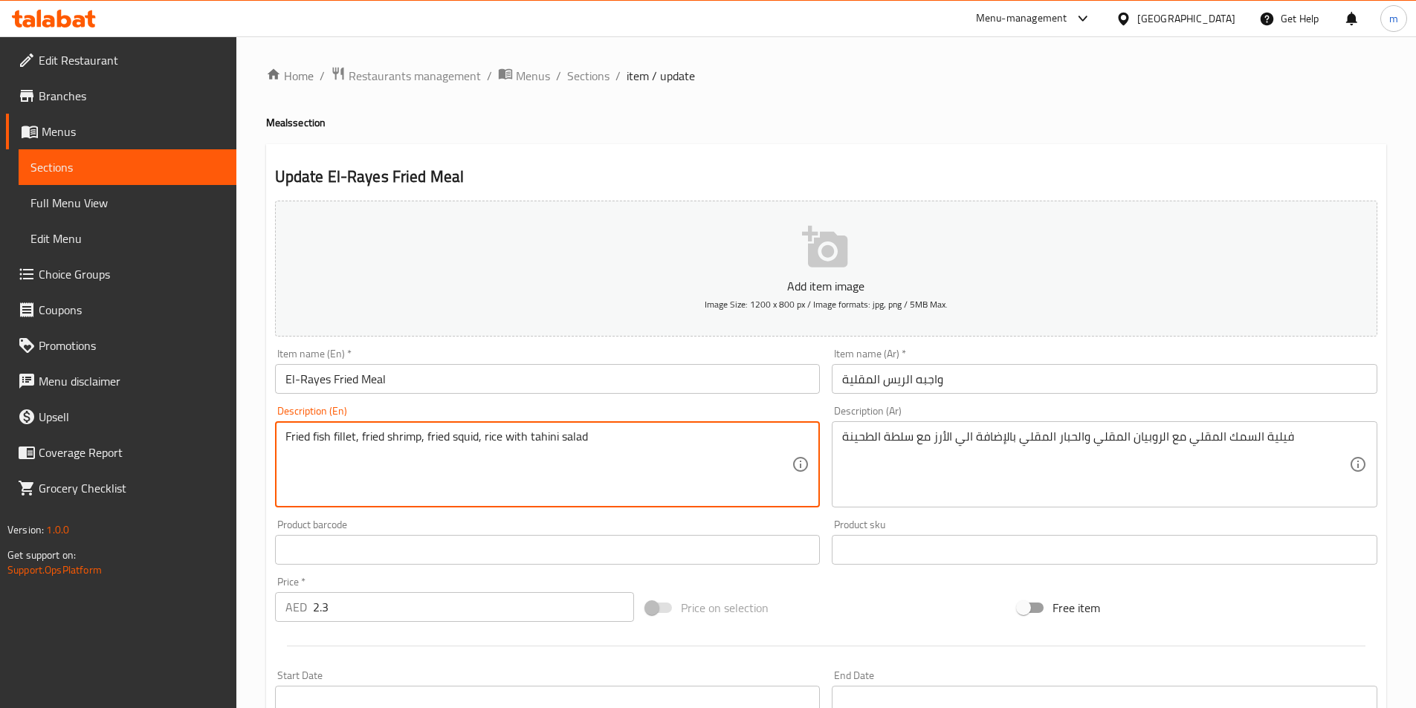
click at [481, 440] on textarea "Fried fish fillet, fried shrimp, fried squid, rice with tahini salad" at bounding box center [538, 464] width 507 height 71
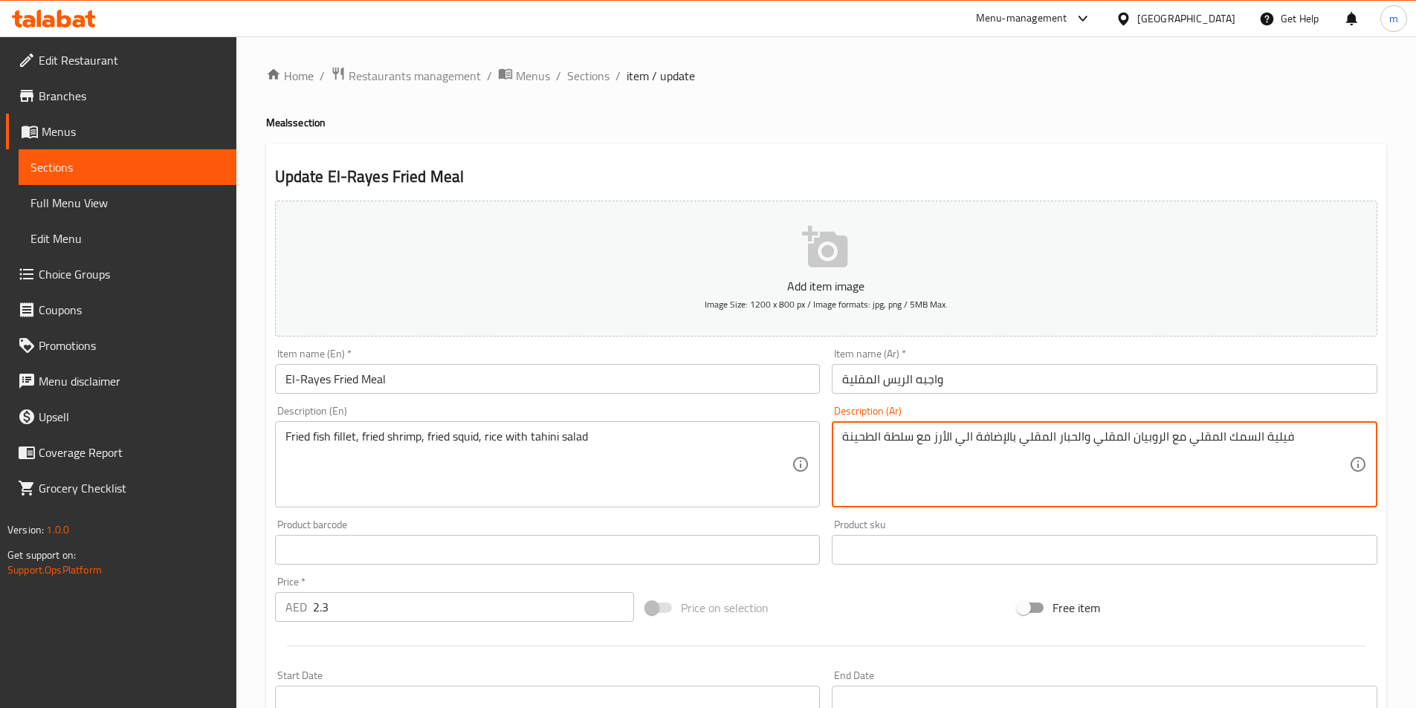
click at [1015, 441] on textarea "فيلية السمك المقلي مع الروبيان المقلي والحبار المقلي بالإضافة الي الأرز مع سلطة…" at bounding box center [1095, 464] width 507 height 71
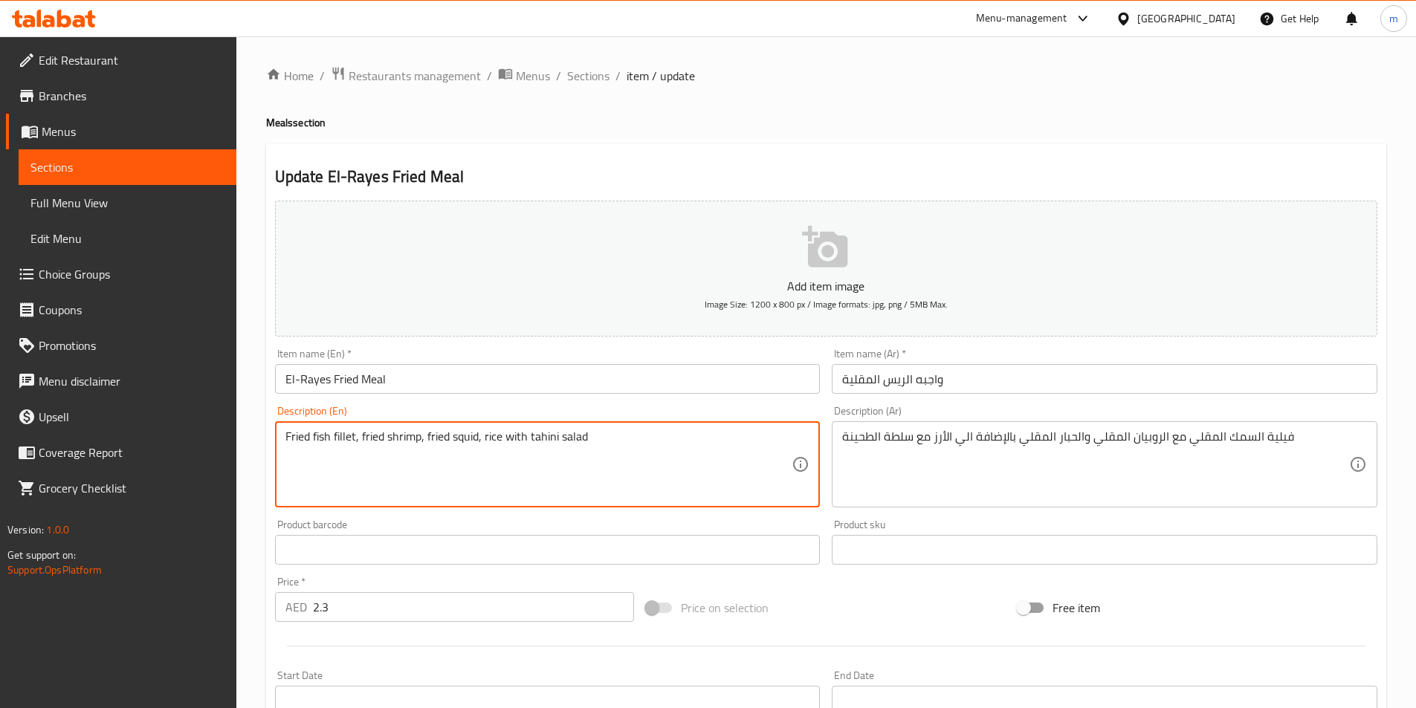
paste textarea "In addition to"
click at [494, 453] on textarea "Fried fish fillet, fried shrimp, fried squid,In addition to rice with tahini sa…" at bounding box center [538, 464] width 507 height 71
click at [585, 441] on textarea "Fried fish fillet, fried shrimp, fried squid,In addition to rice with tahini sa…" at bounding box center [538, 464] width 507 height 71
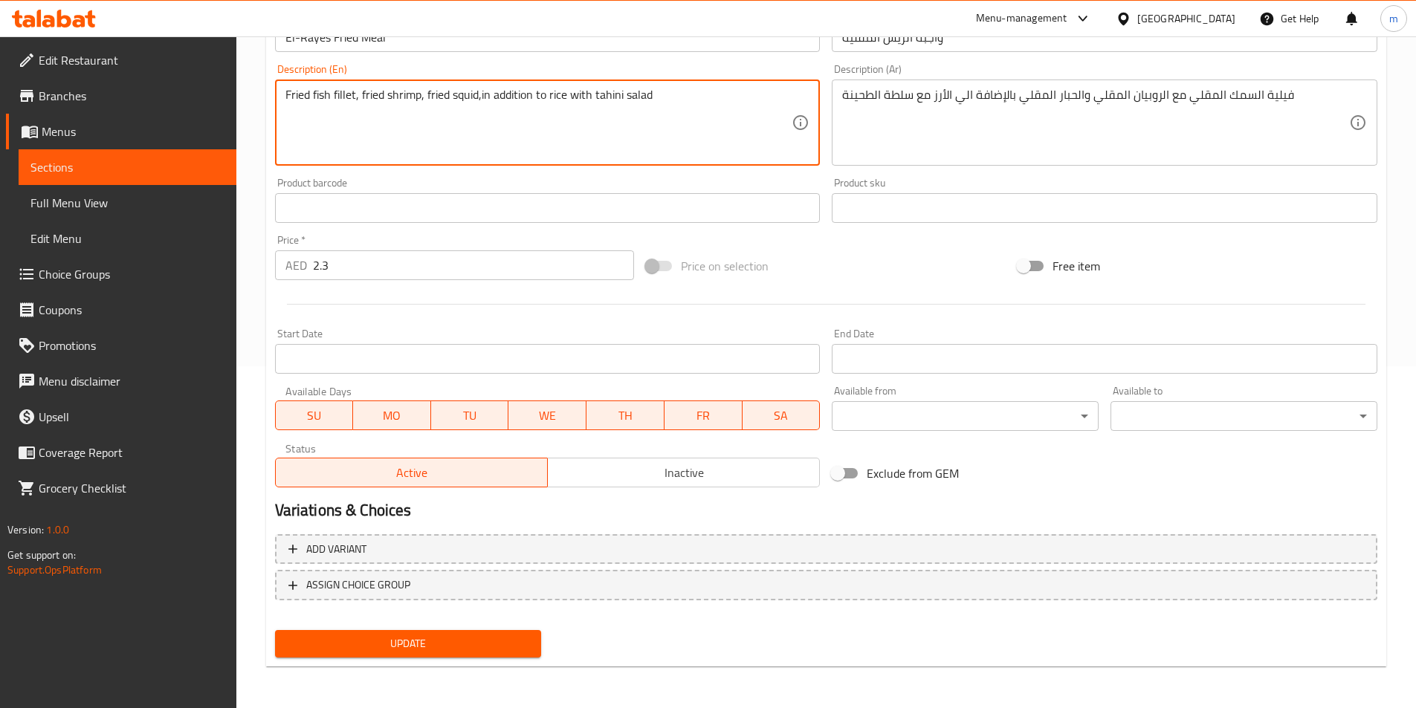
type textarea "Fried fish fillet, fried shrimp, fried squid,in addition to rice with tahini sa…"
click at [439, 640] on span "Update" at bounding box center [408, 644] width 243 height 19
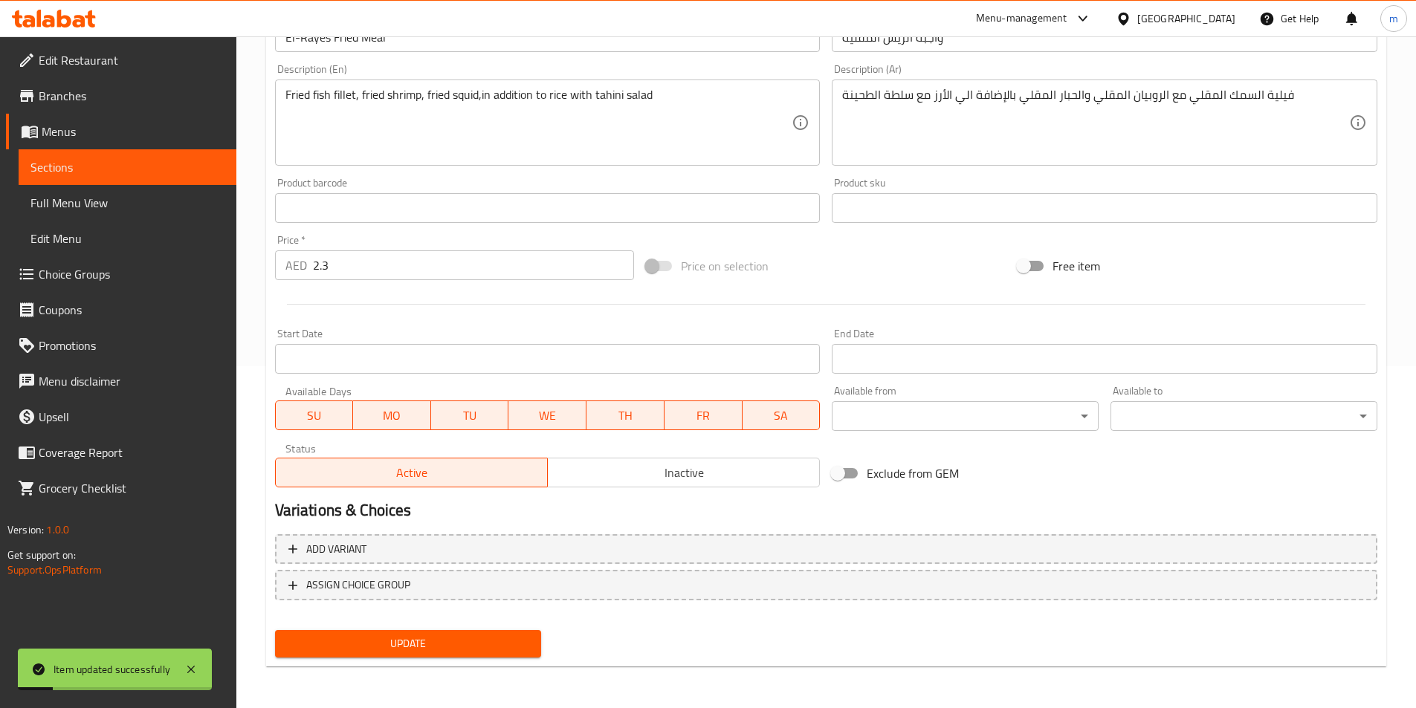
click at [54, 175] on span "Sections" at bounding box center [127, 167] width 194 height 18
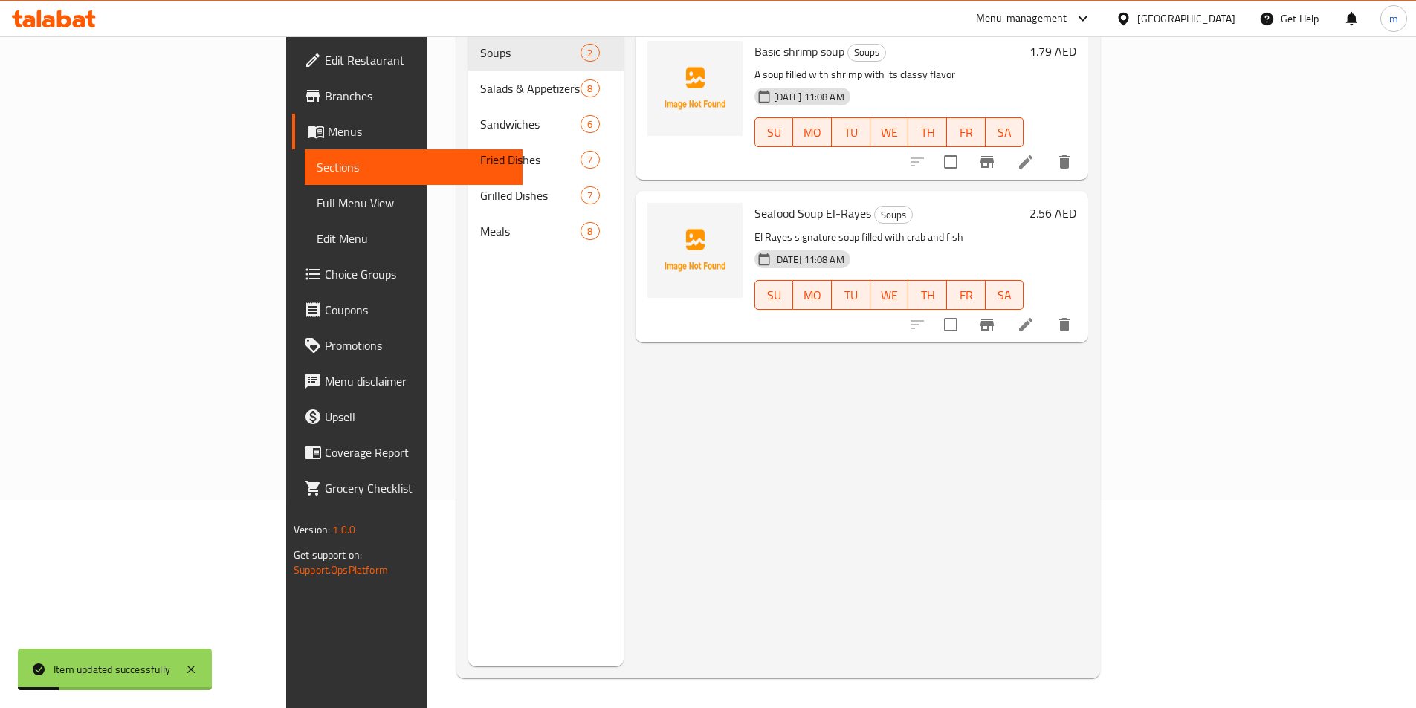
scroll to position [208, 0]
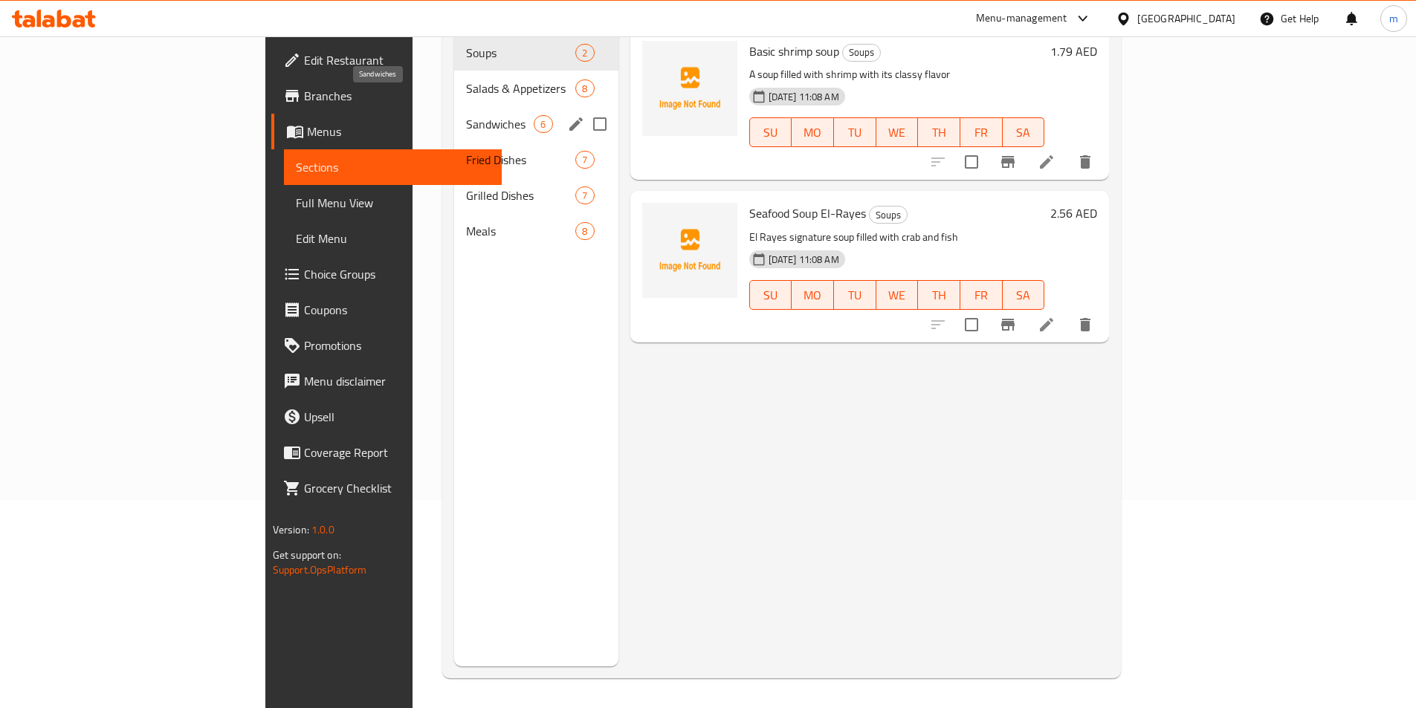
click at [466, 115] on span "Sandwiches" at bounding box center [500, 124] width 68 height 18
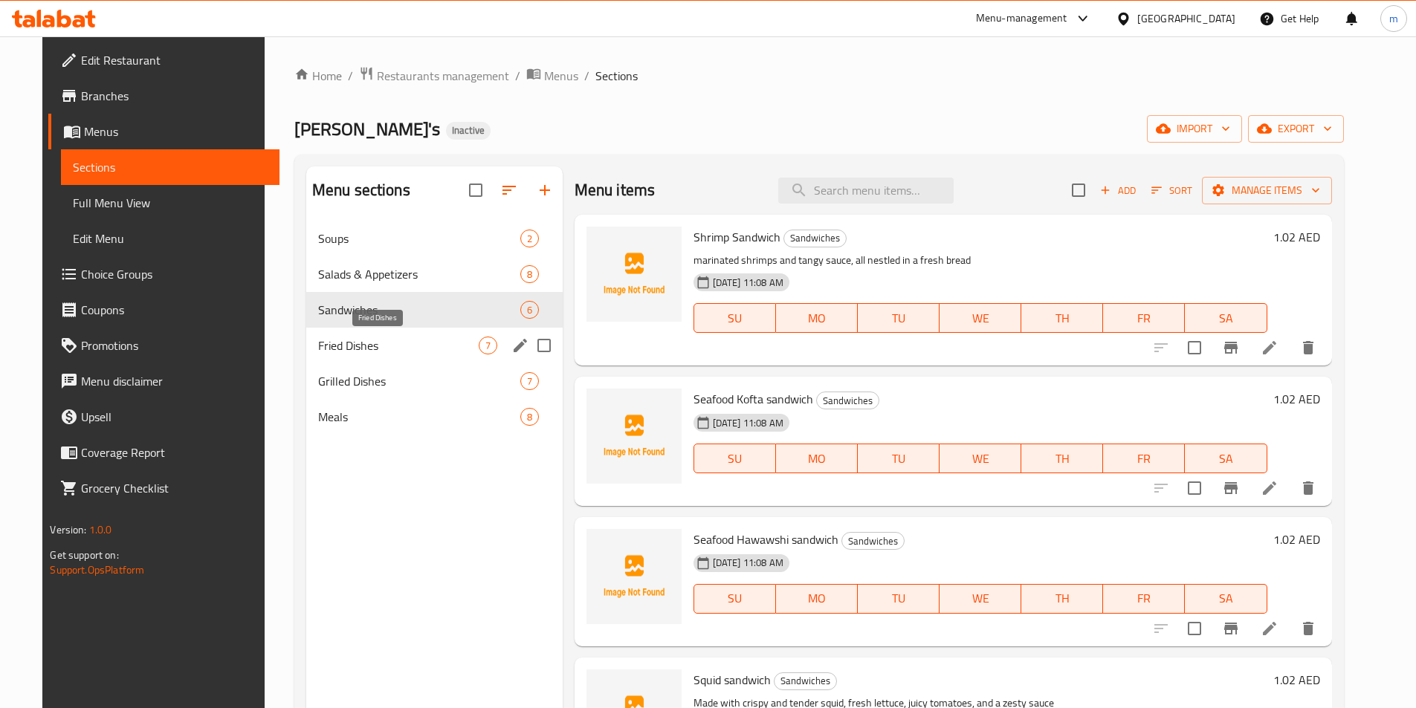
click at [378, 343] on span "Fried Dishes" at bounding box center [398, 346] width 161 height 18
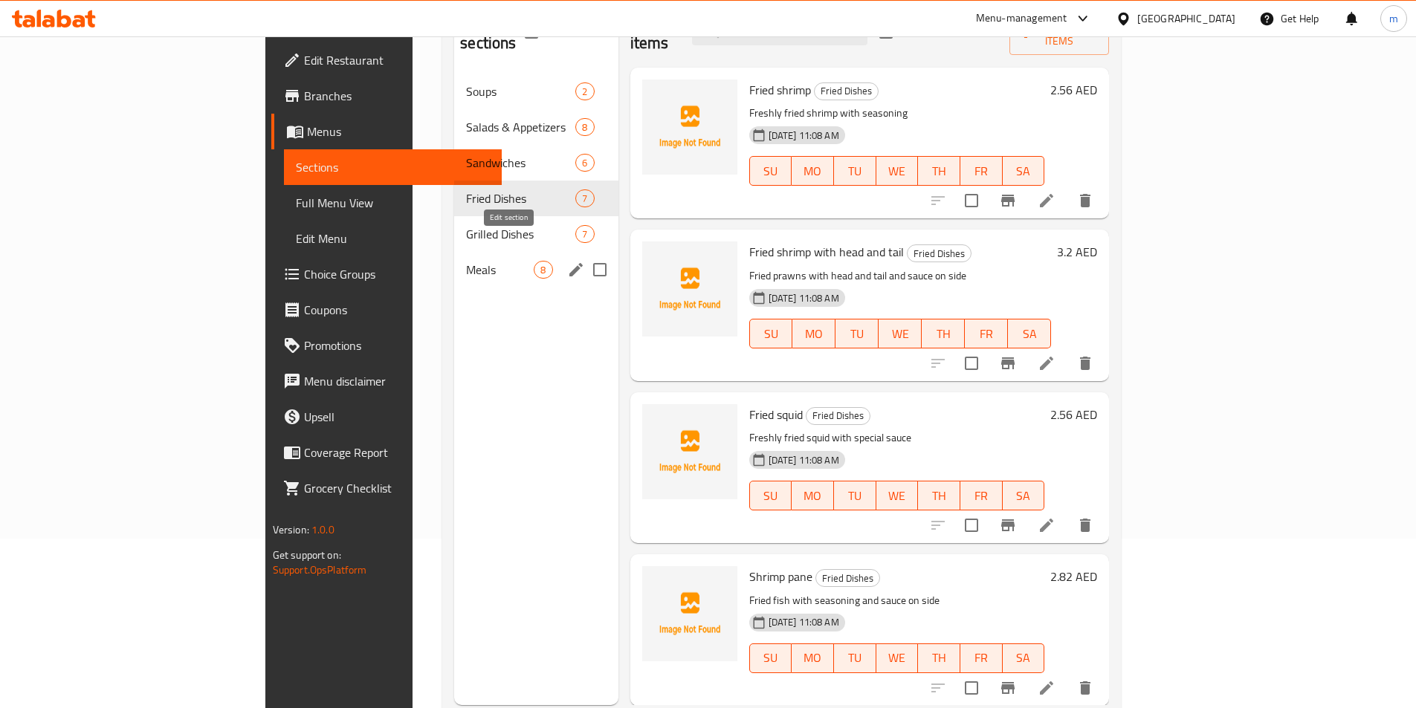
scroll to position [208, 0]
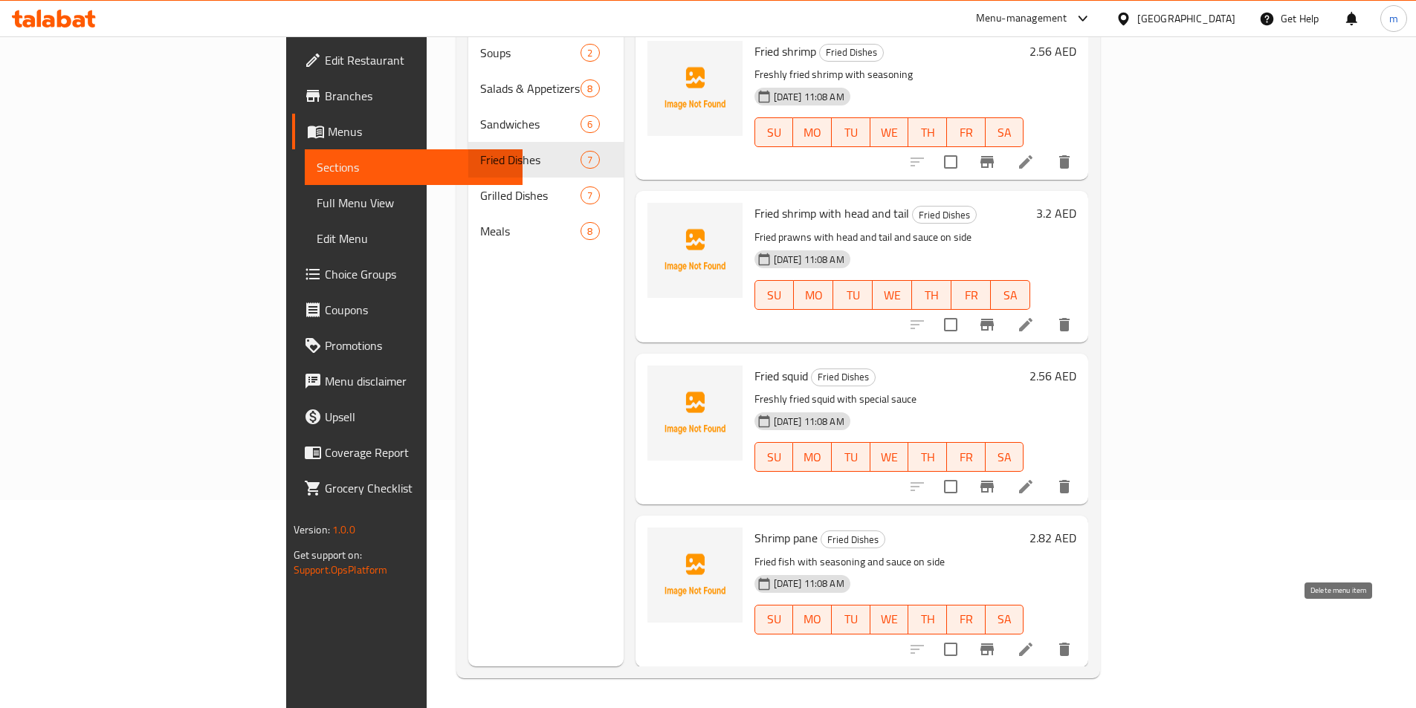
click at [1069, 643] on icon "delete" at bounding box center [1064, 649] width 10 height 13
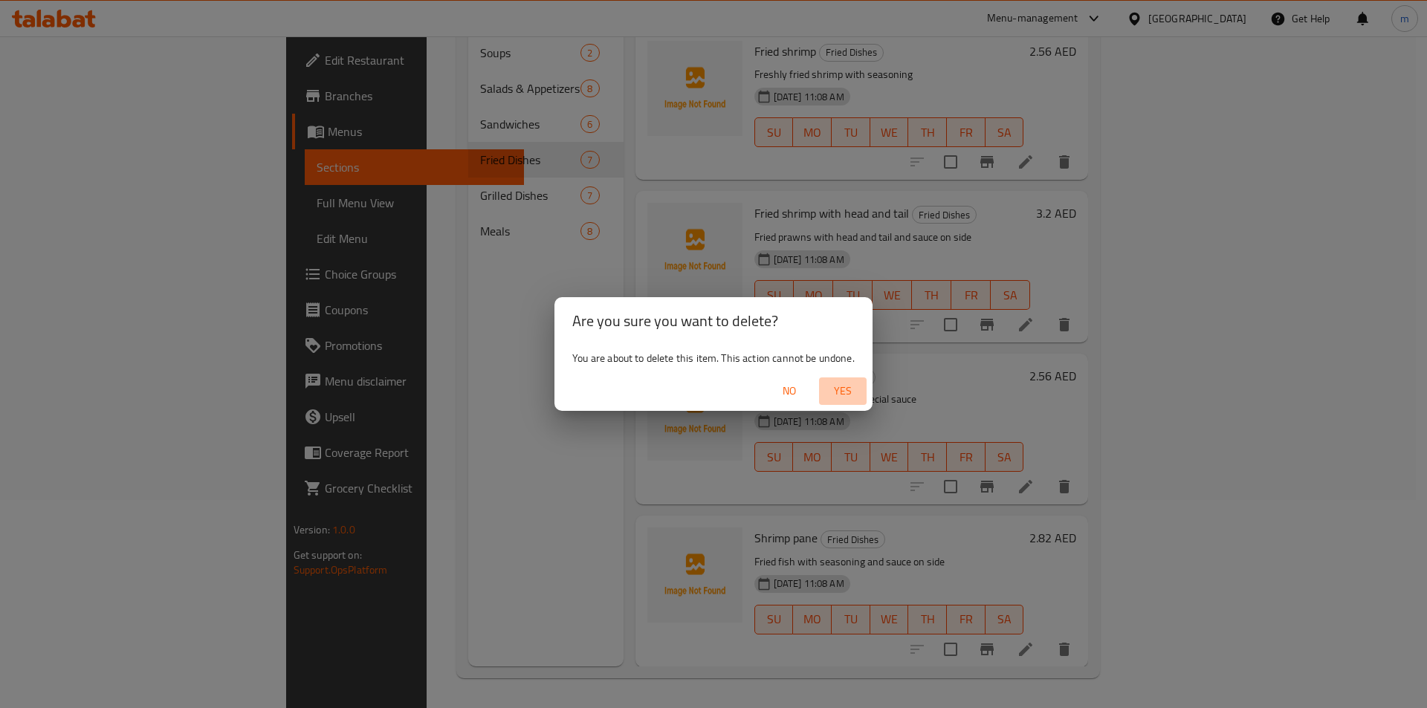
click at [847, 398] on span "Yes" at bounding box center [843, 391] width 36 height 19
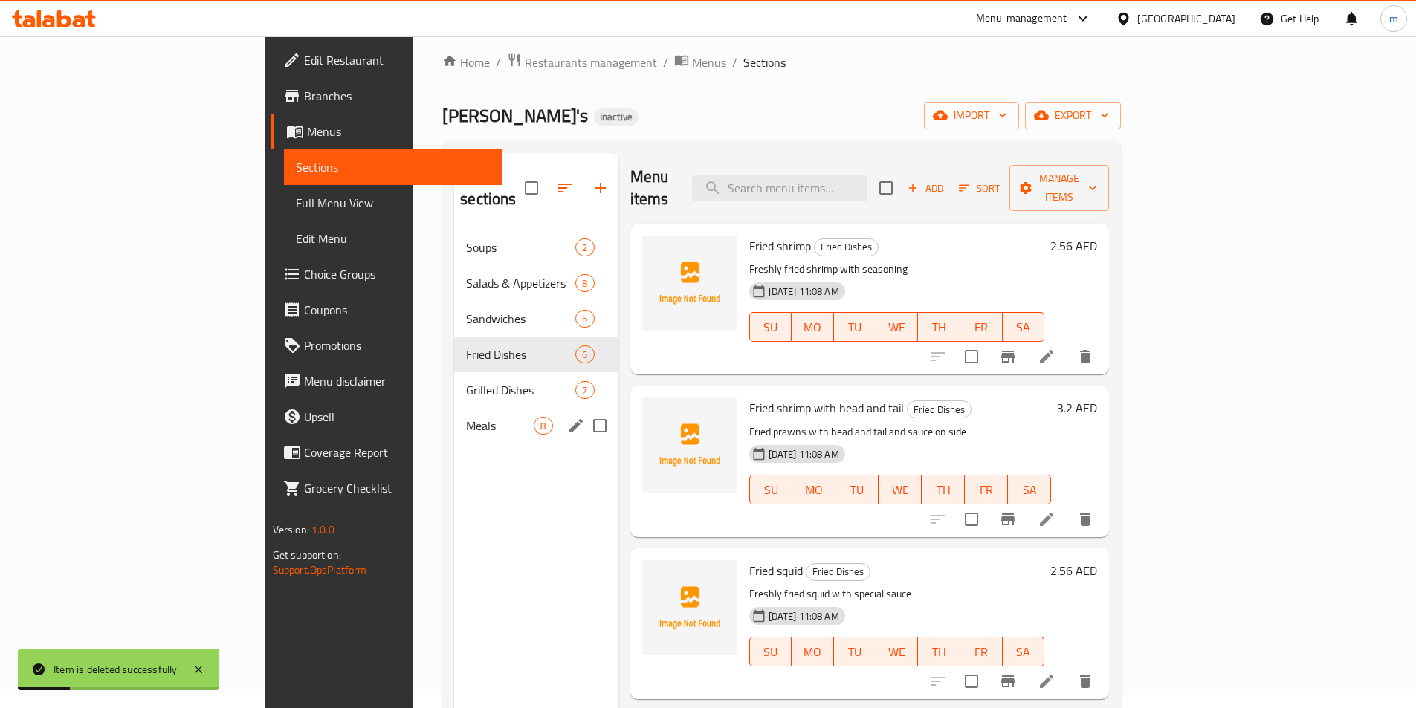
scroll to position [0, 0]
